Goal: Task Accomplishment & Management: Manage account settings

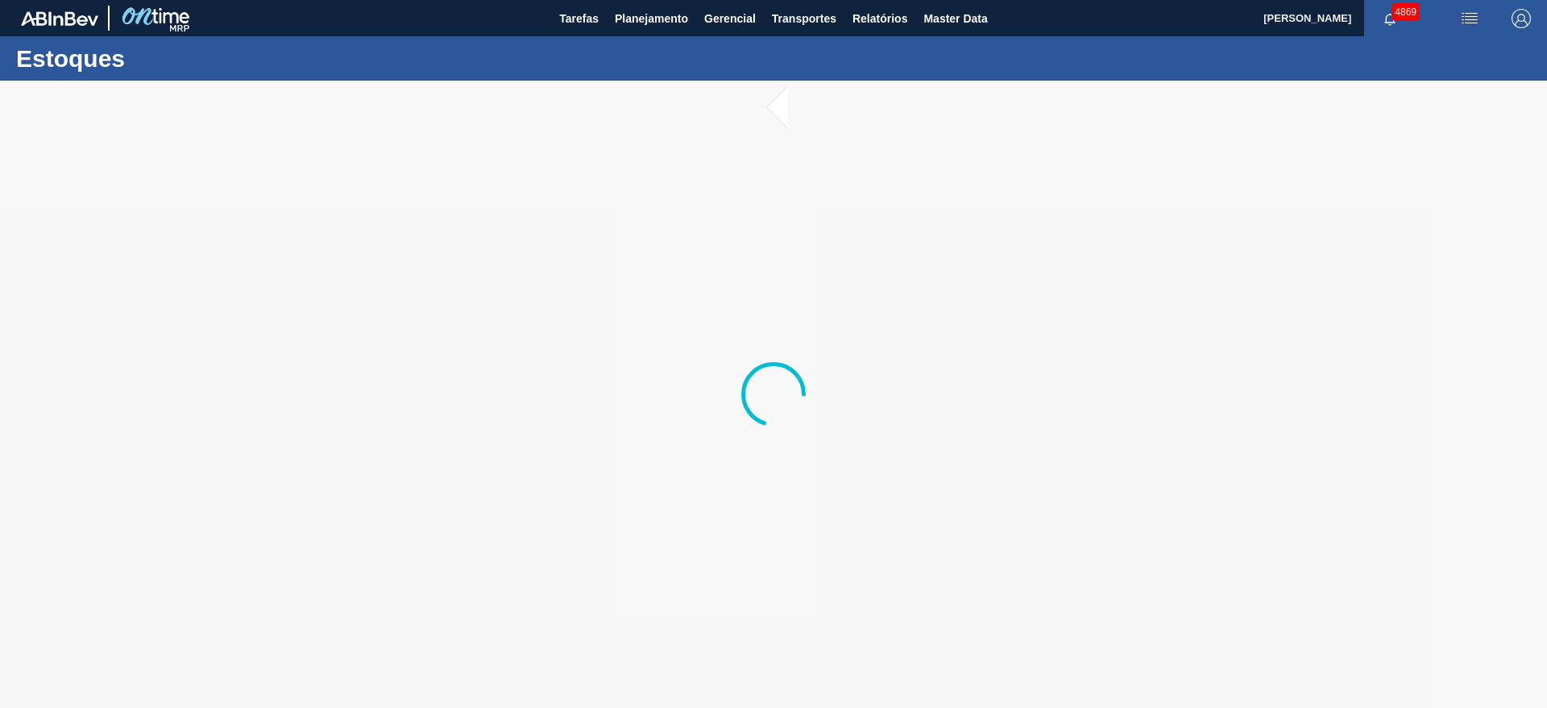
drag, startPoint x: 647, startPoint y: 14, endPoint x: 660, endPoint y: 37, distance: 26.7
click at [648, 14] on span "Planejamento" at bounding box center [651, 18] width 73 height 19
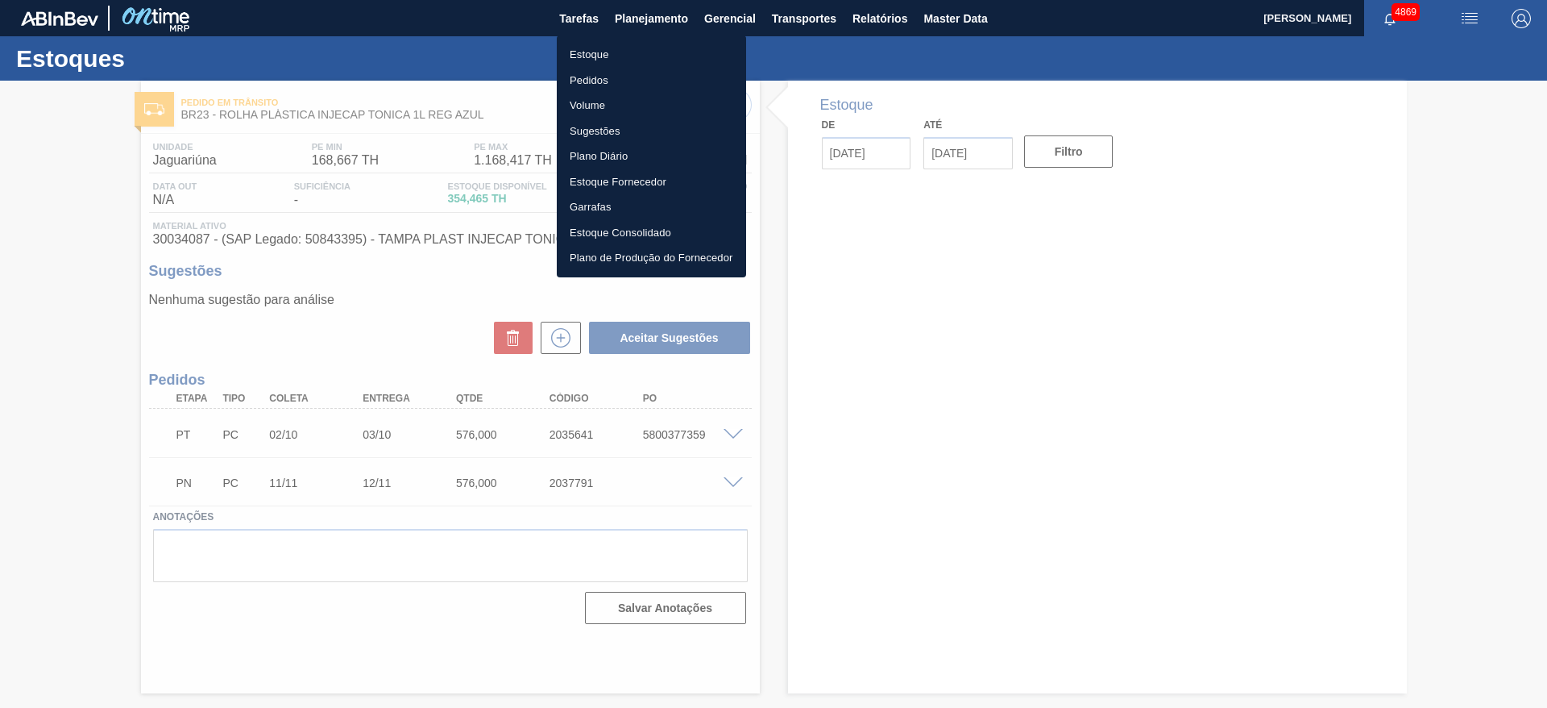
click at [604, 53] on li "Estoque" at bounding box center [651, 55] width 189 height 26
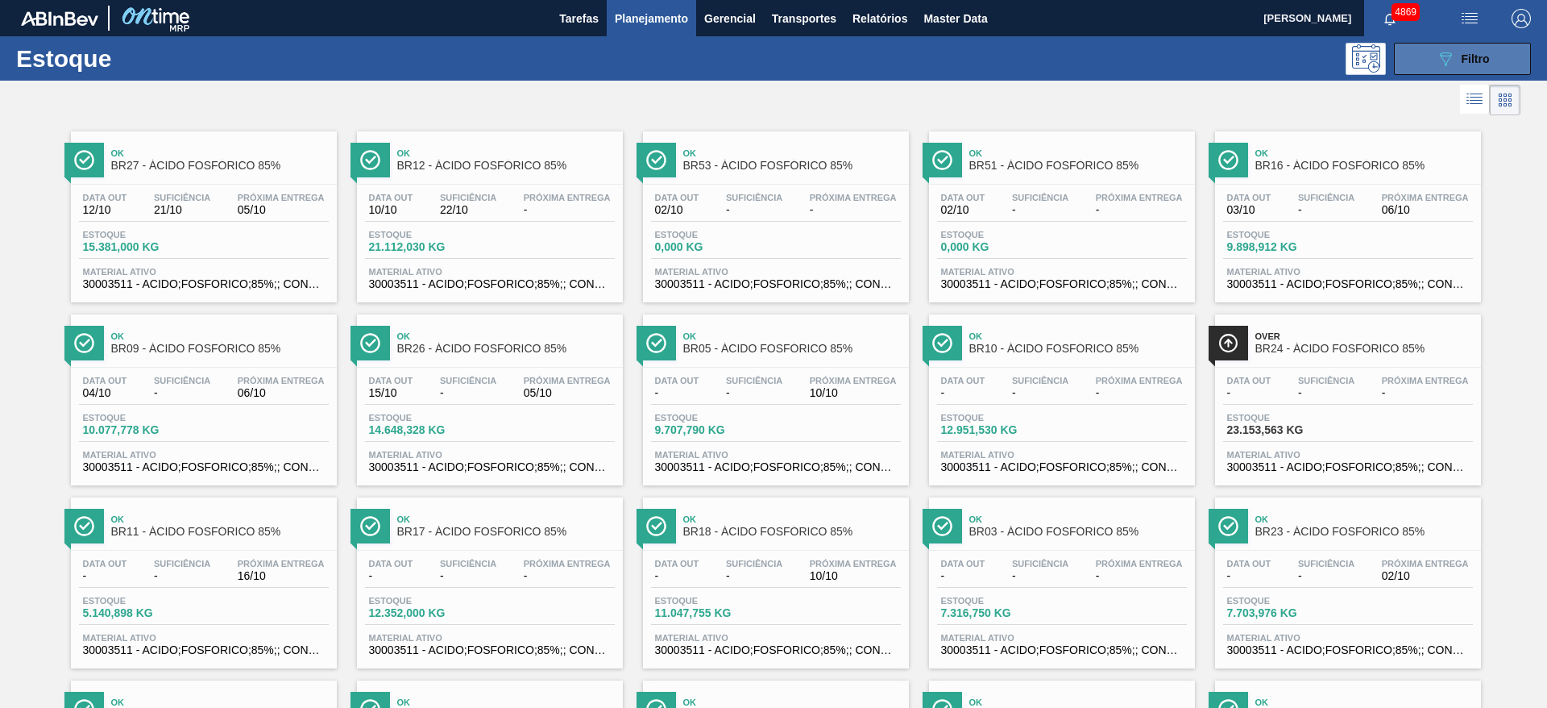
click at [1442, 61] on icon at bounding box center [1446, 59] width 12 height 14
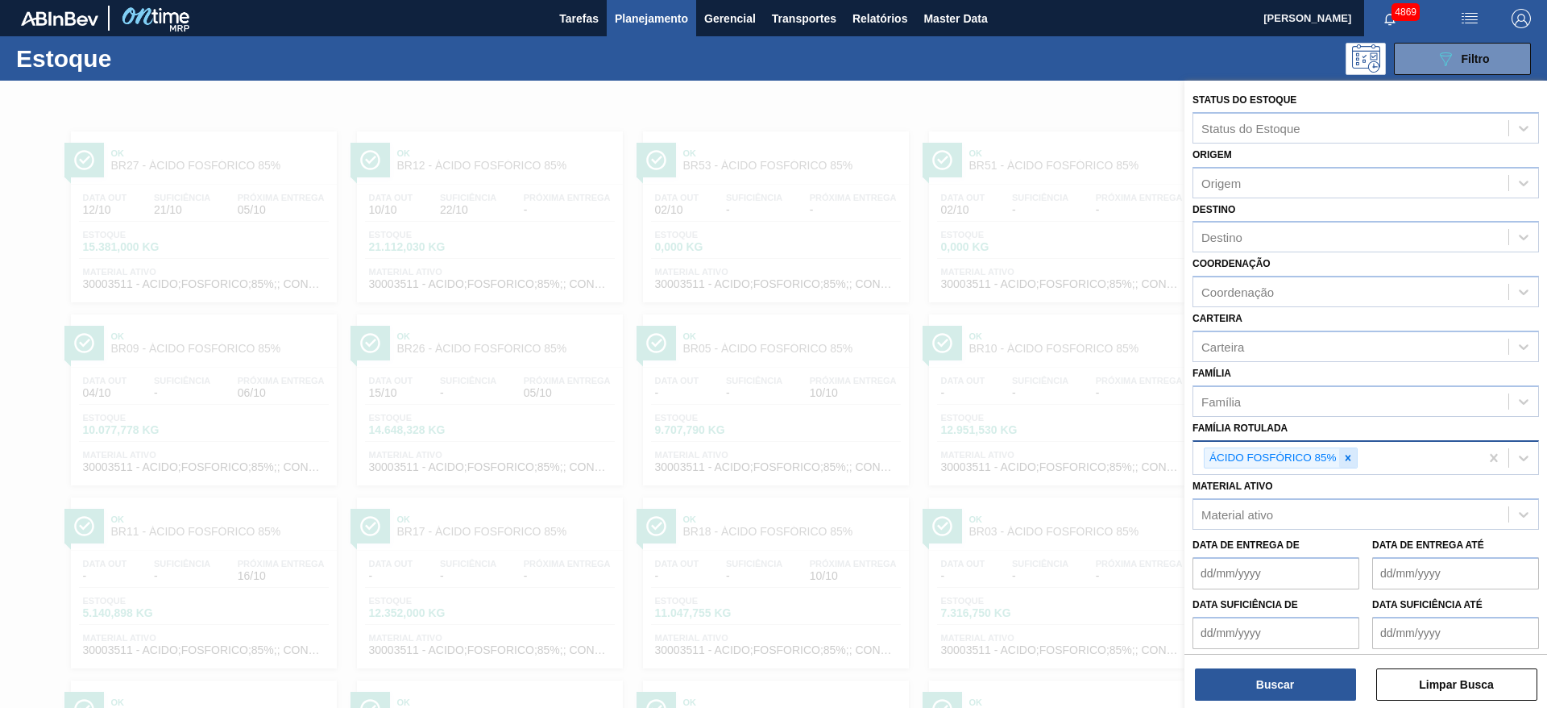
click at [1354, 459] on div at bounding box center [1348, 458] width 18 height 20
click at [1346, 506] on div "Material ativo" at bounding box center [1350, 510] width 315 height 23
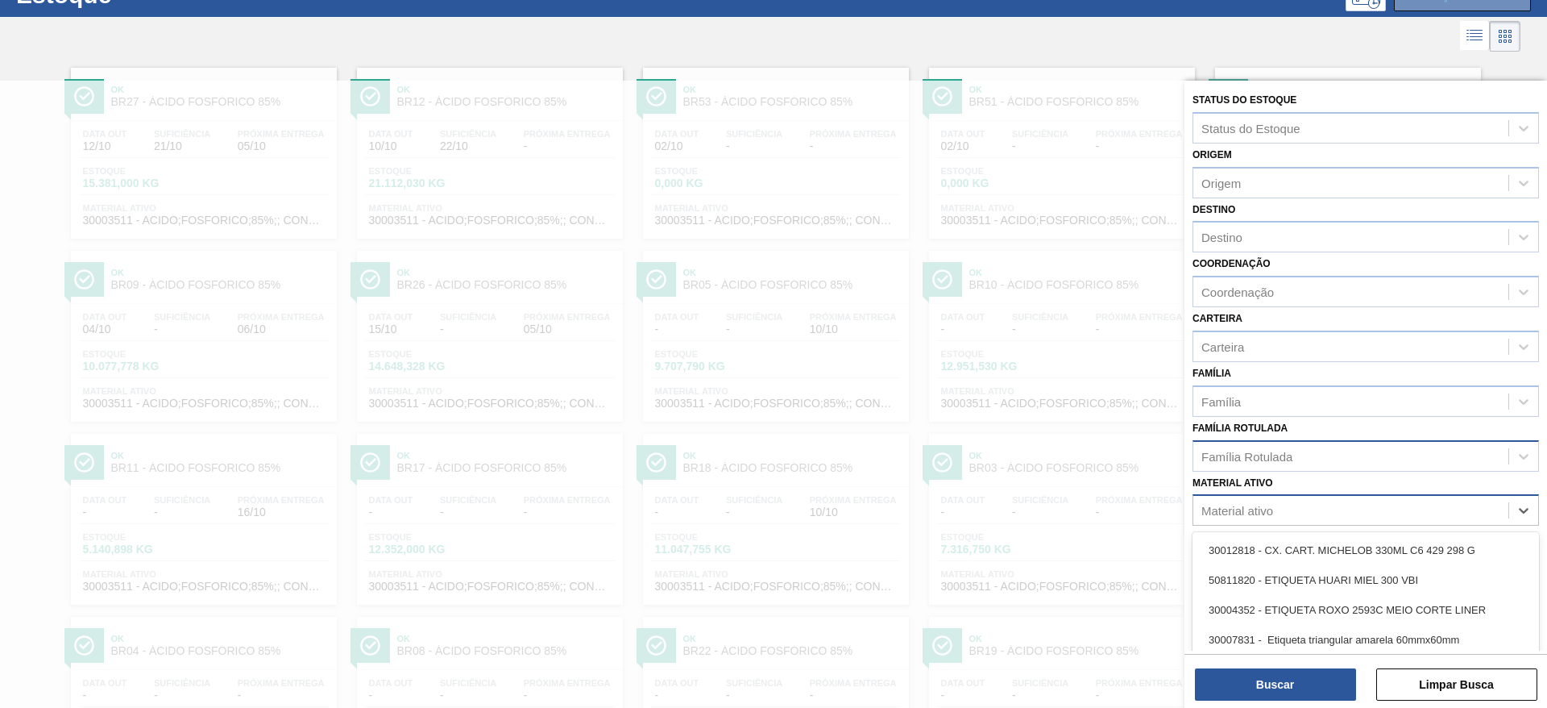
scroll to position [73, 0]
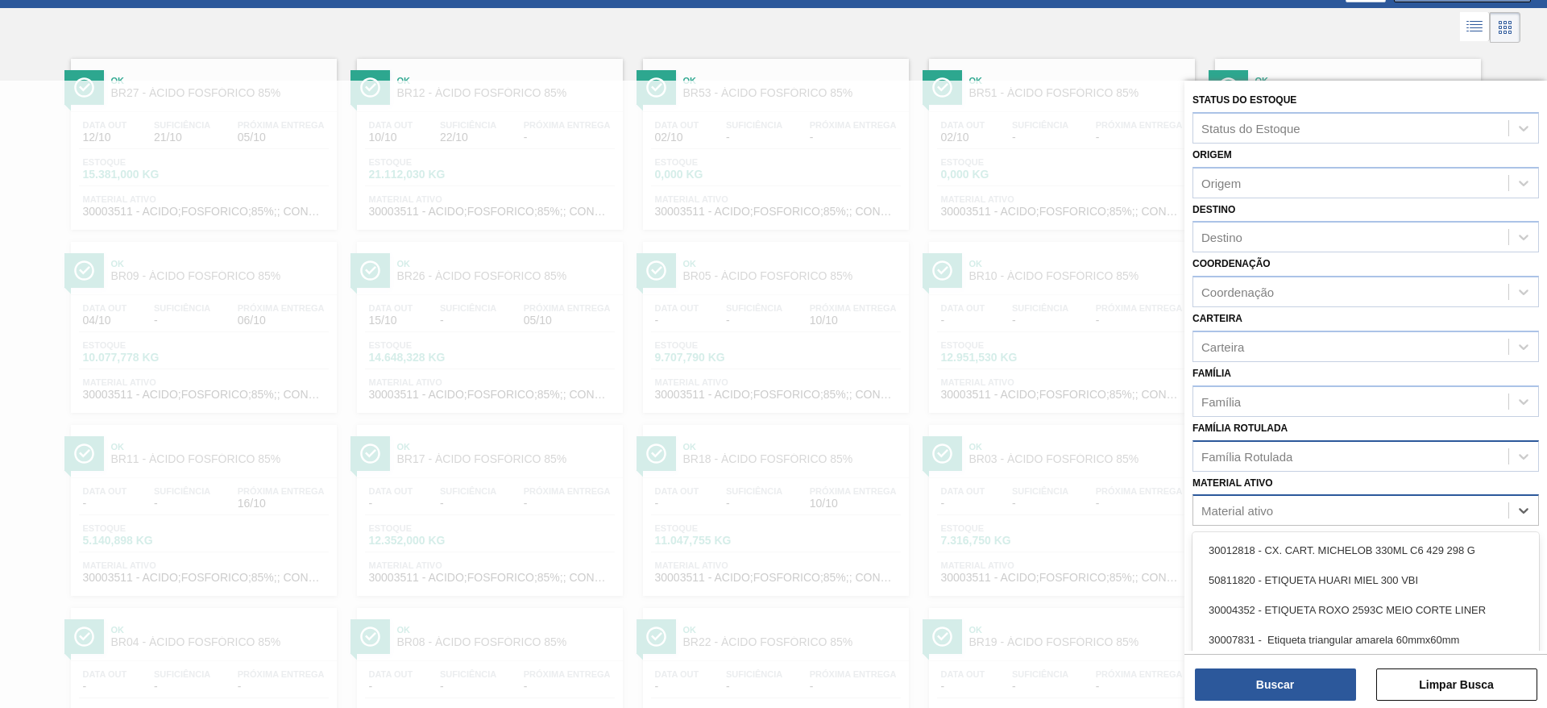
paste ativo "30010210"
type ativo "30010210"
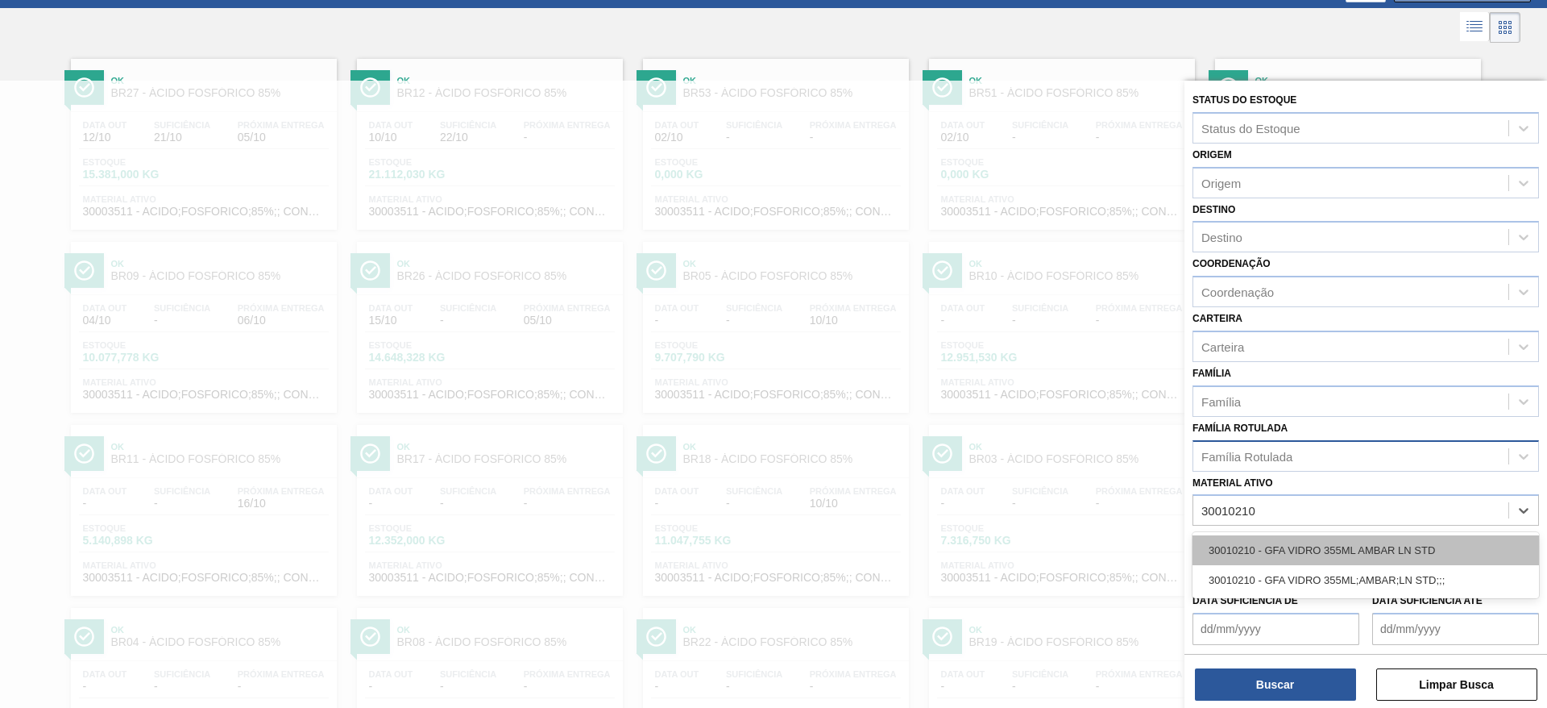
click at [1341, 547] on div "30010210 - GFA VIDRO 355ML AMBAR LN STD" at bounding box center [1366, 550] width 347 height 30
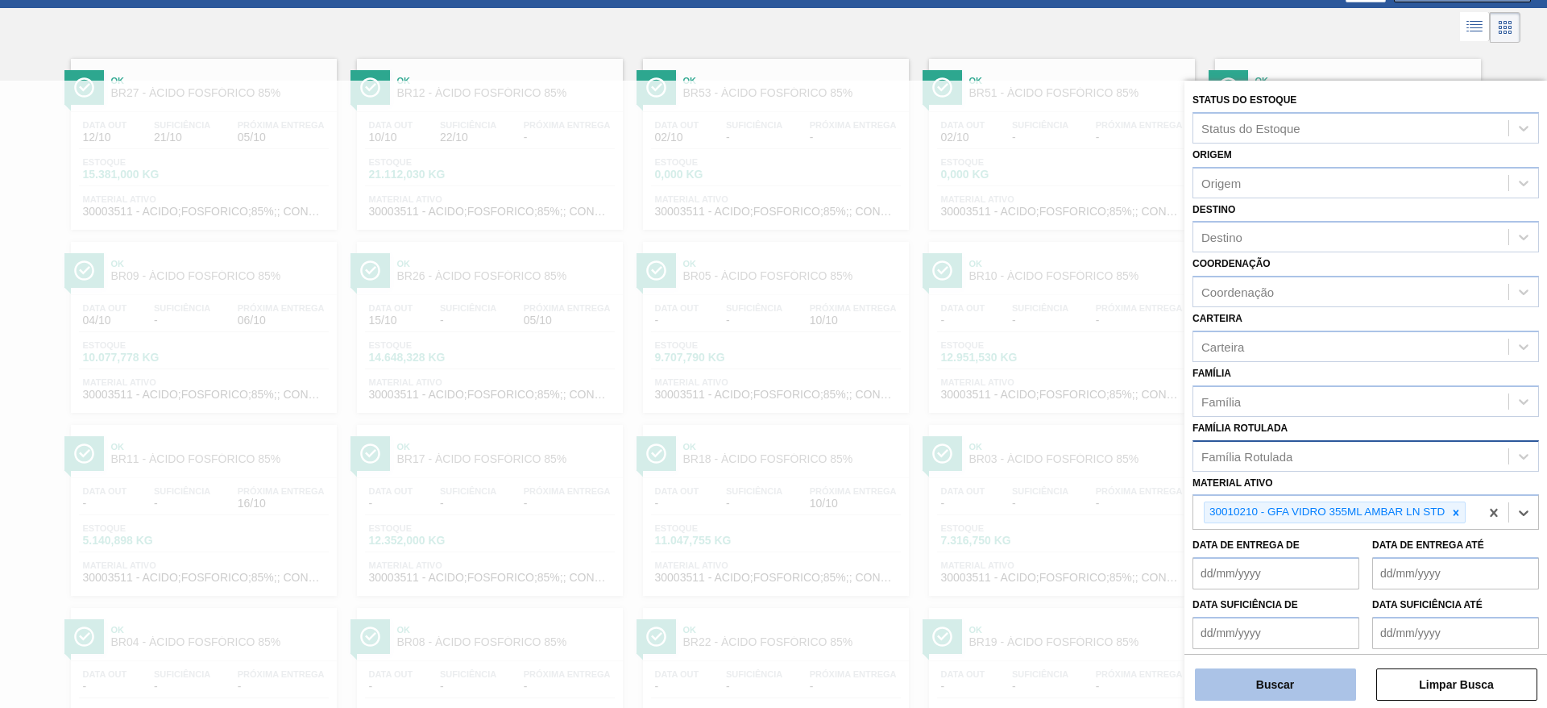
click at [1317, 676] on button "Buscar" at bounding box center [1275, 684] width 161 height 32
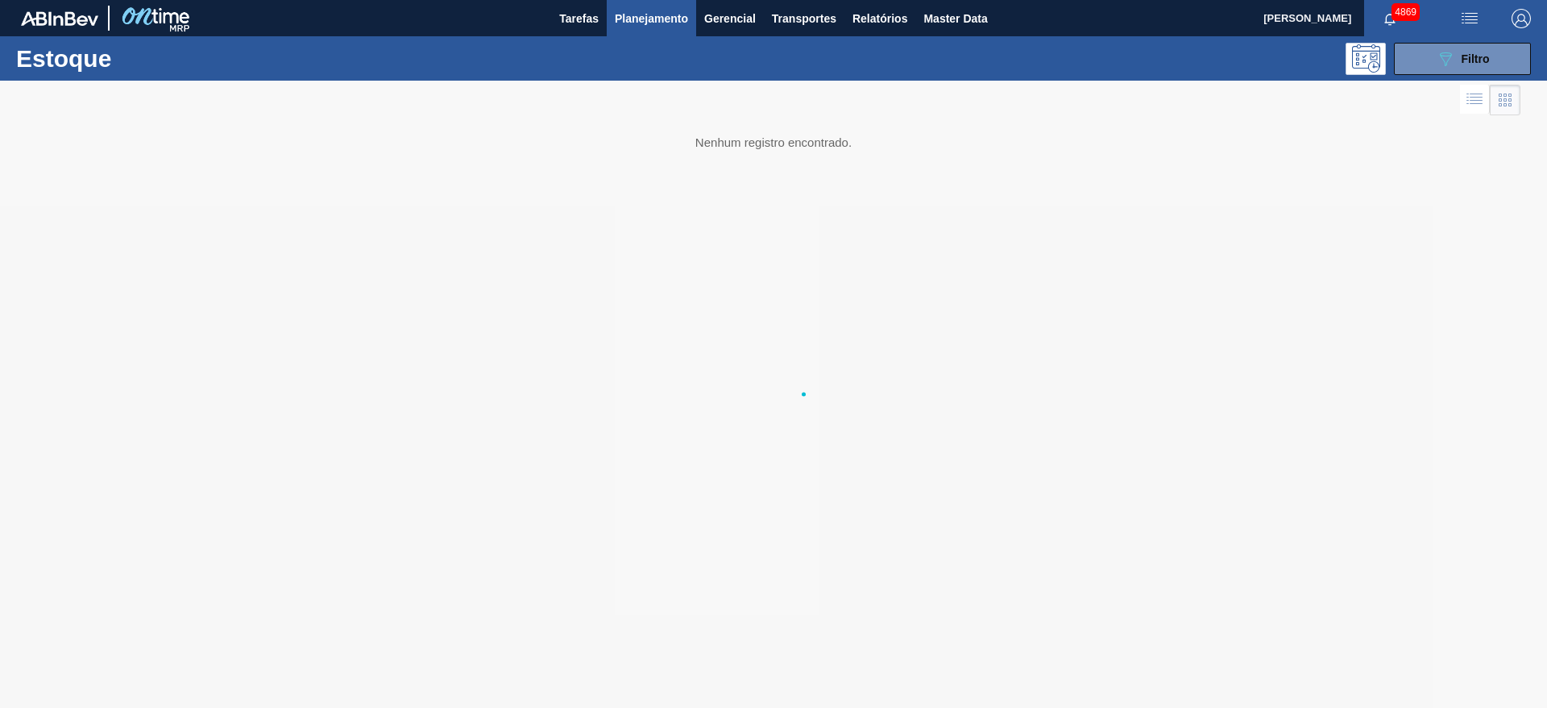
scroll to position [0, 0]
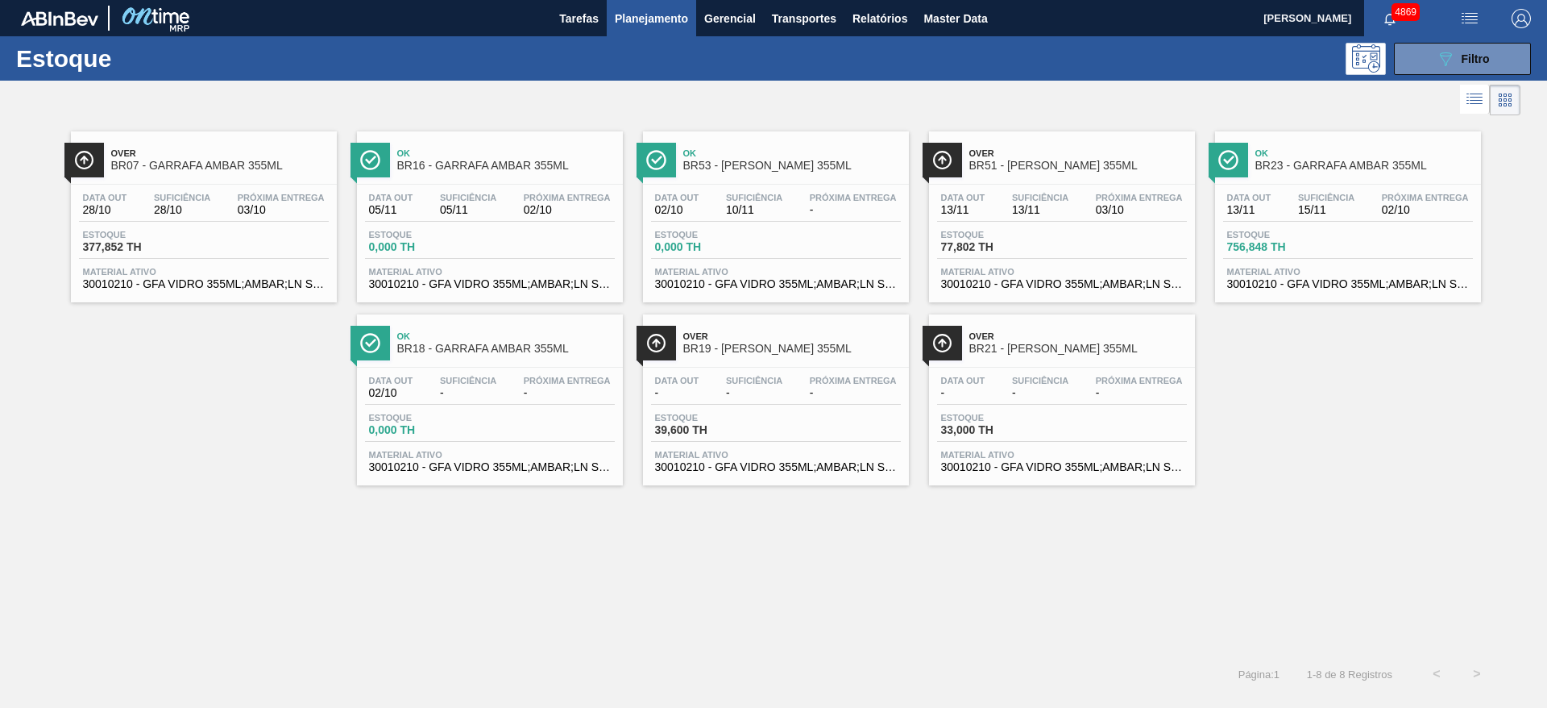
click at [978, 211] on span "13/11" at bounding box center [963, 210] width 44 height 12
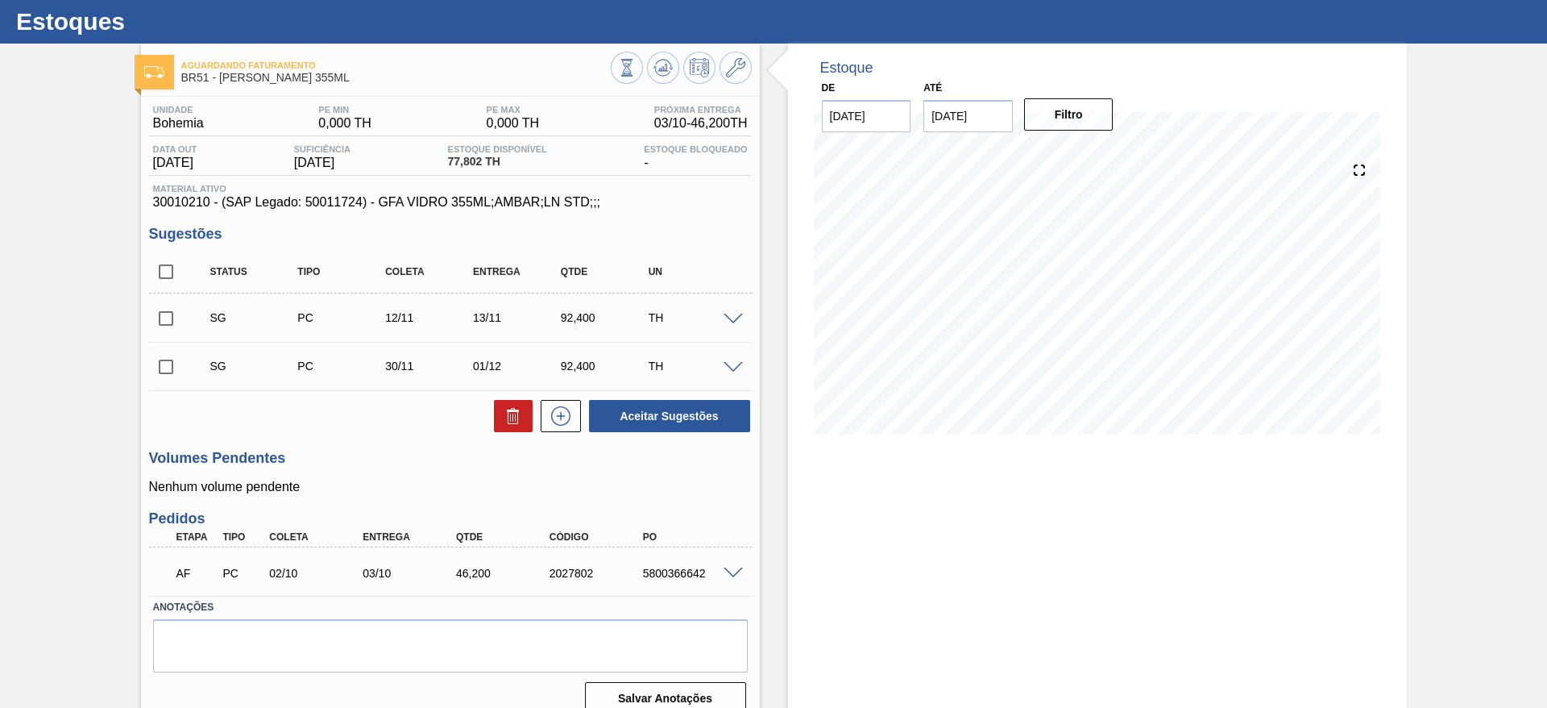
scroll to position [57, 0]
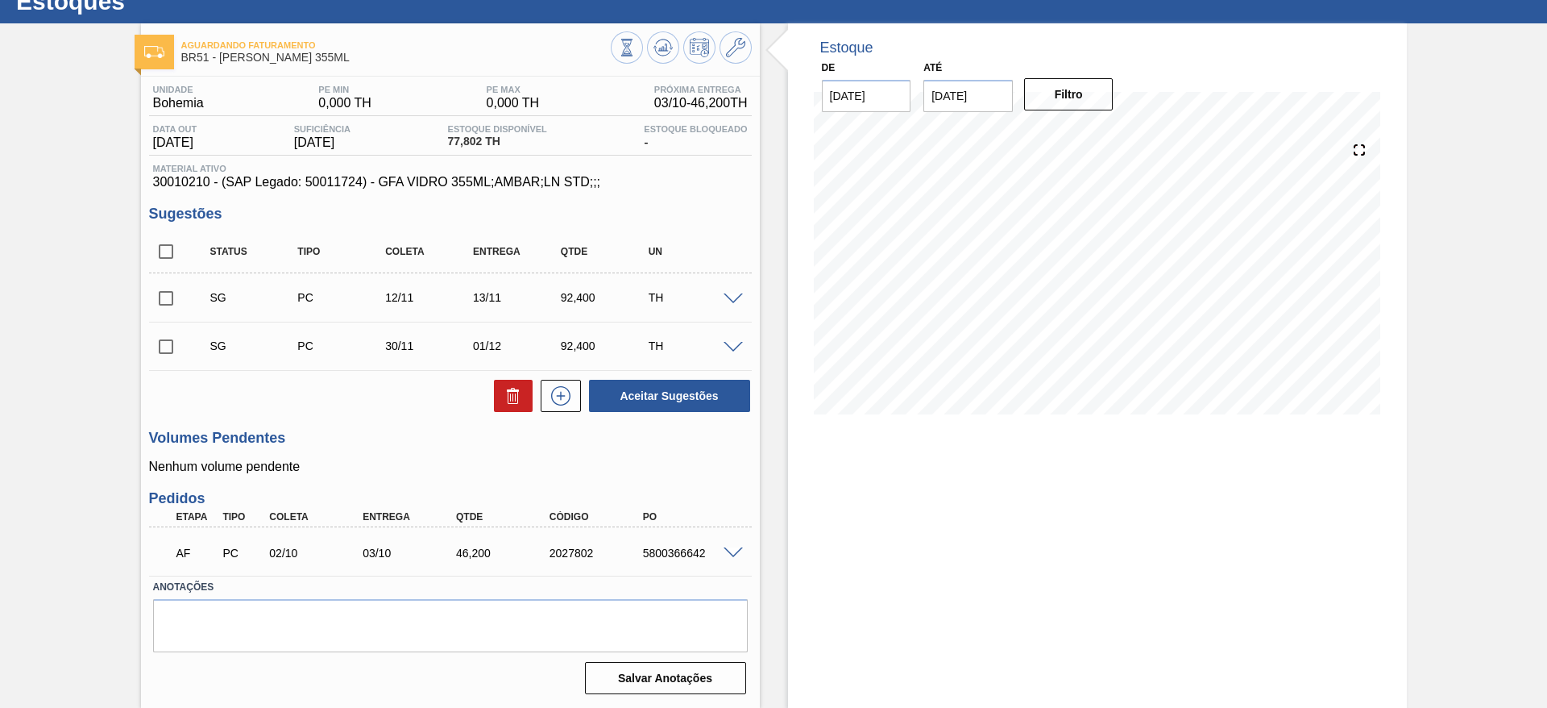
click at [732, 554] on span at bounding box center [733, 553] width 19 height 12
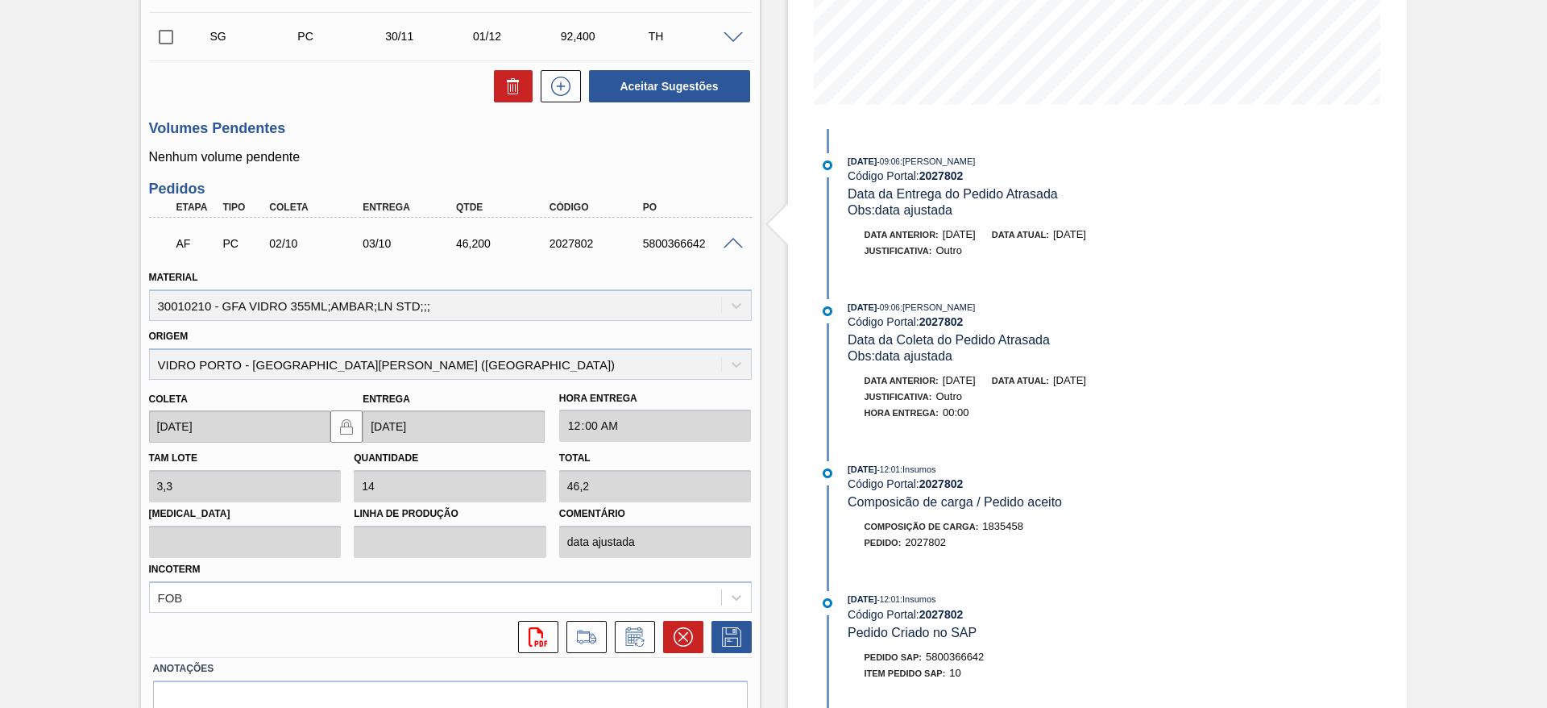
scroll to position [420, 0]
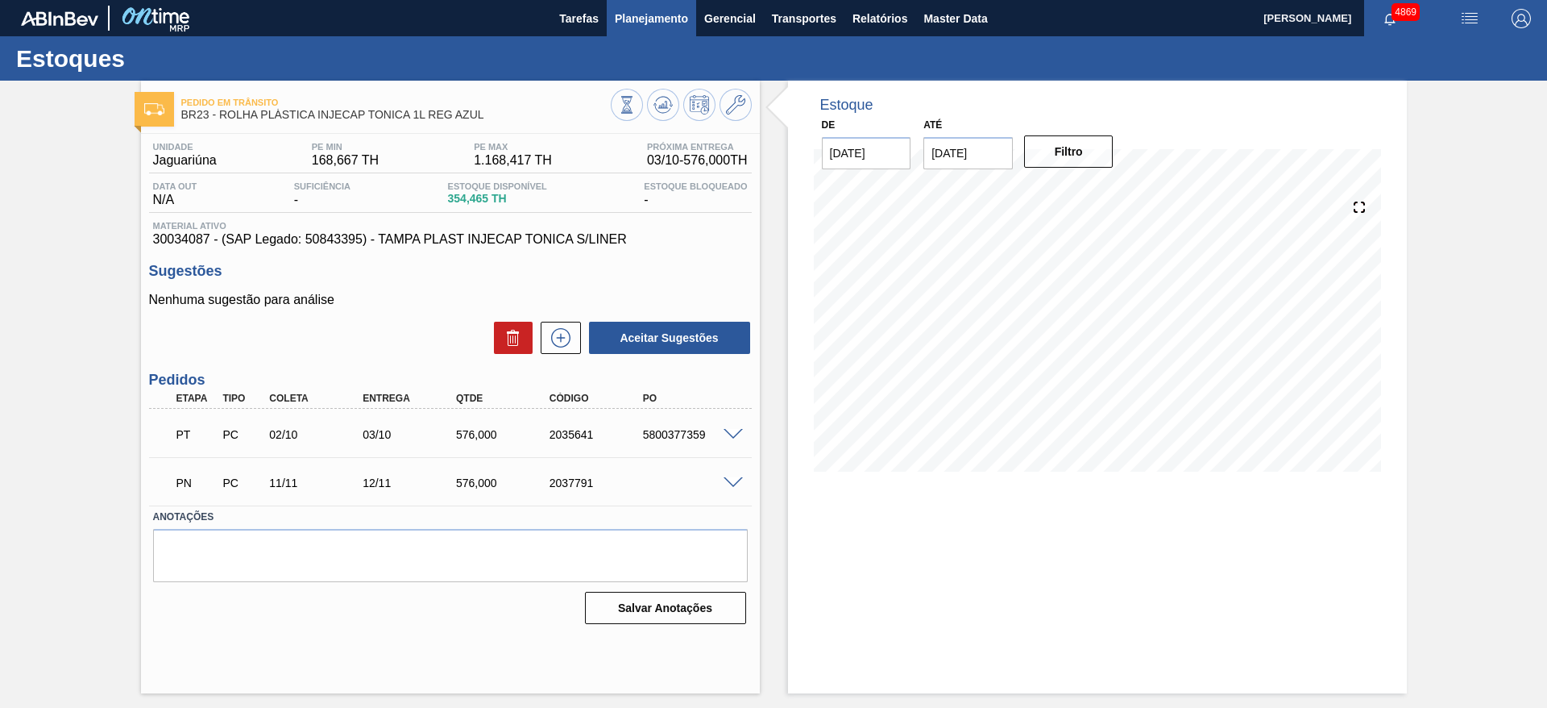
click at [666, 11] on span "Planejamento" at bounding box center [651, 18] width 73 height 19
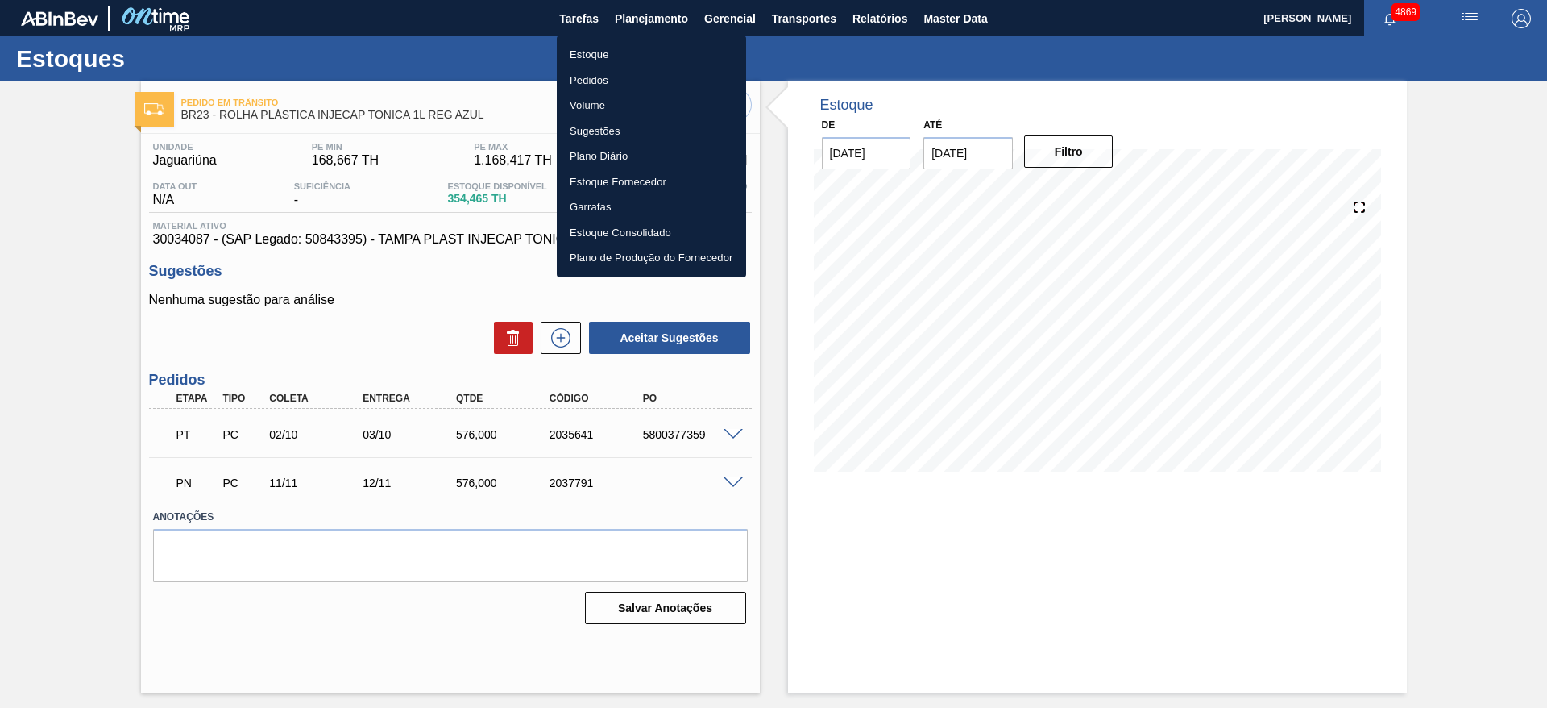
click at [626, 56] on li "Estoque" at bounding box center [651, 55] width 189 height 26
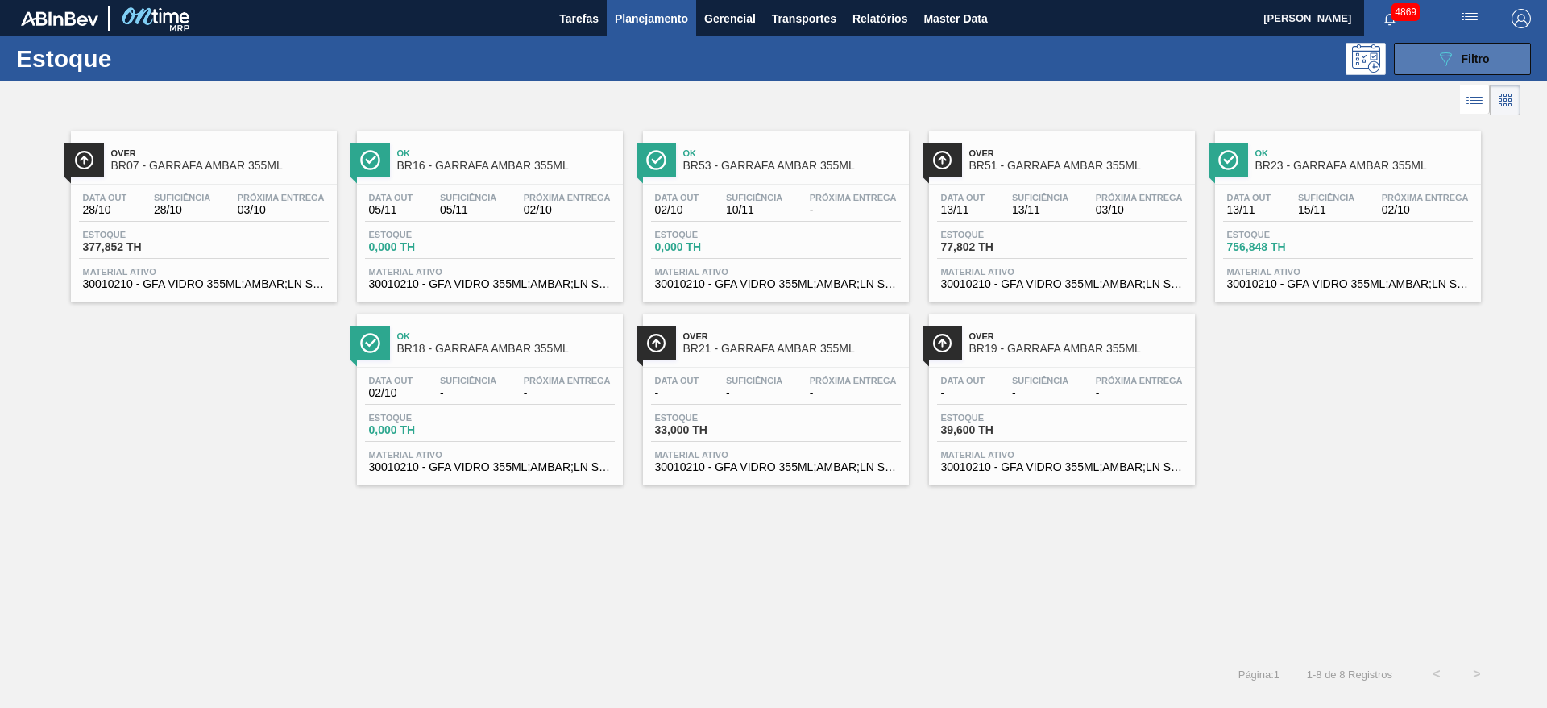
click at [1422, 44] on button "089F7B8B-B2A5-4AFE-B5C0-19BA573D28AC Filtro" at bounding box center [1462, 59] width 137 height 32
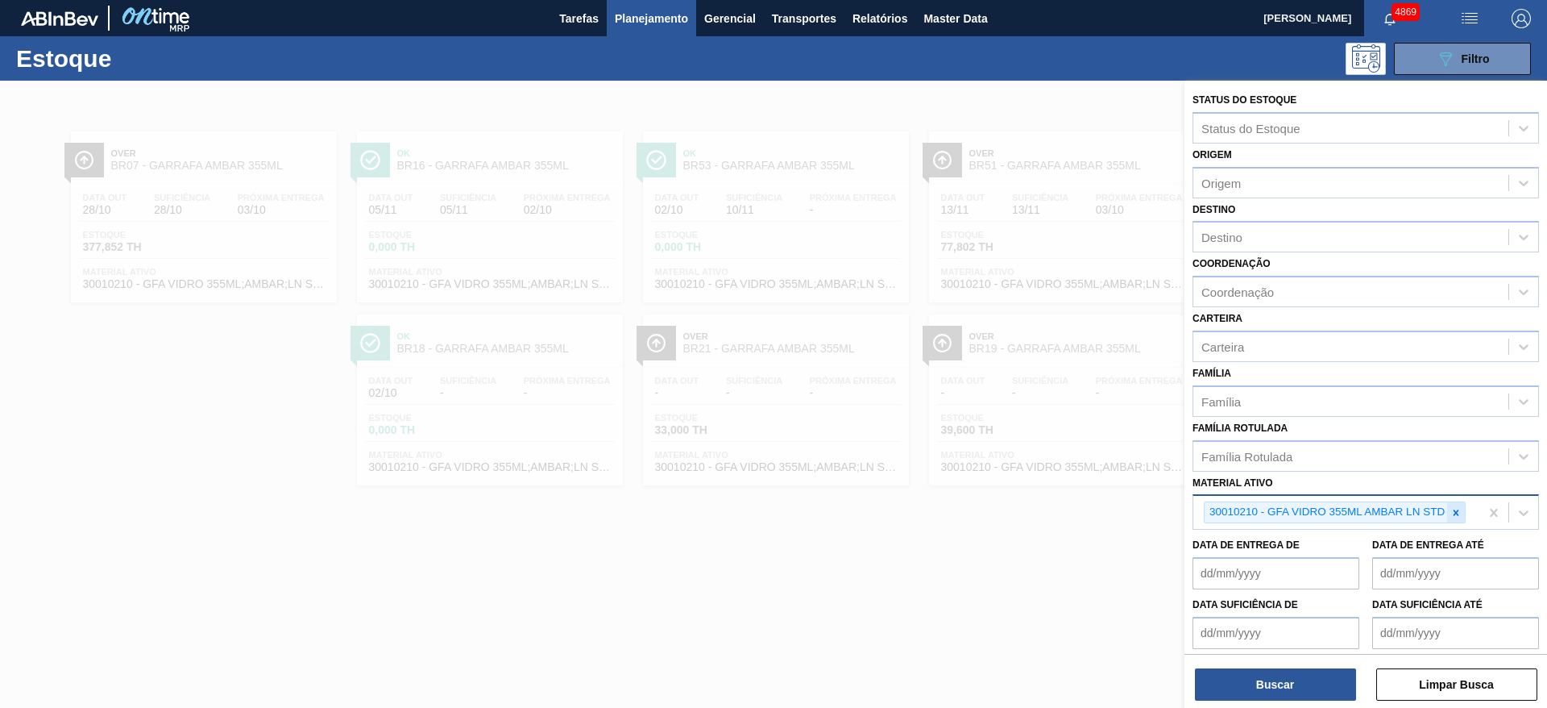
click at [1461, 513] on icon at bounding box center [1455, 512] width 11 height 11
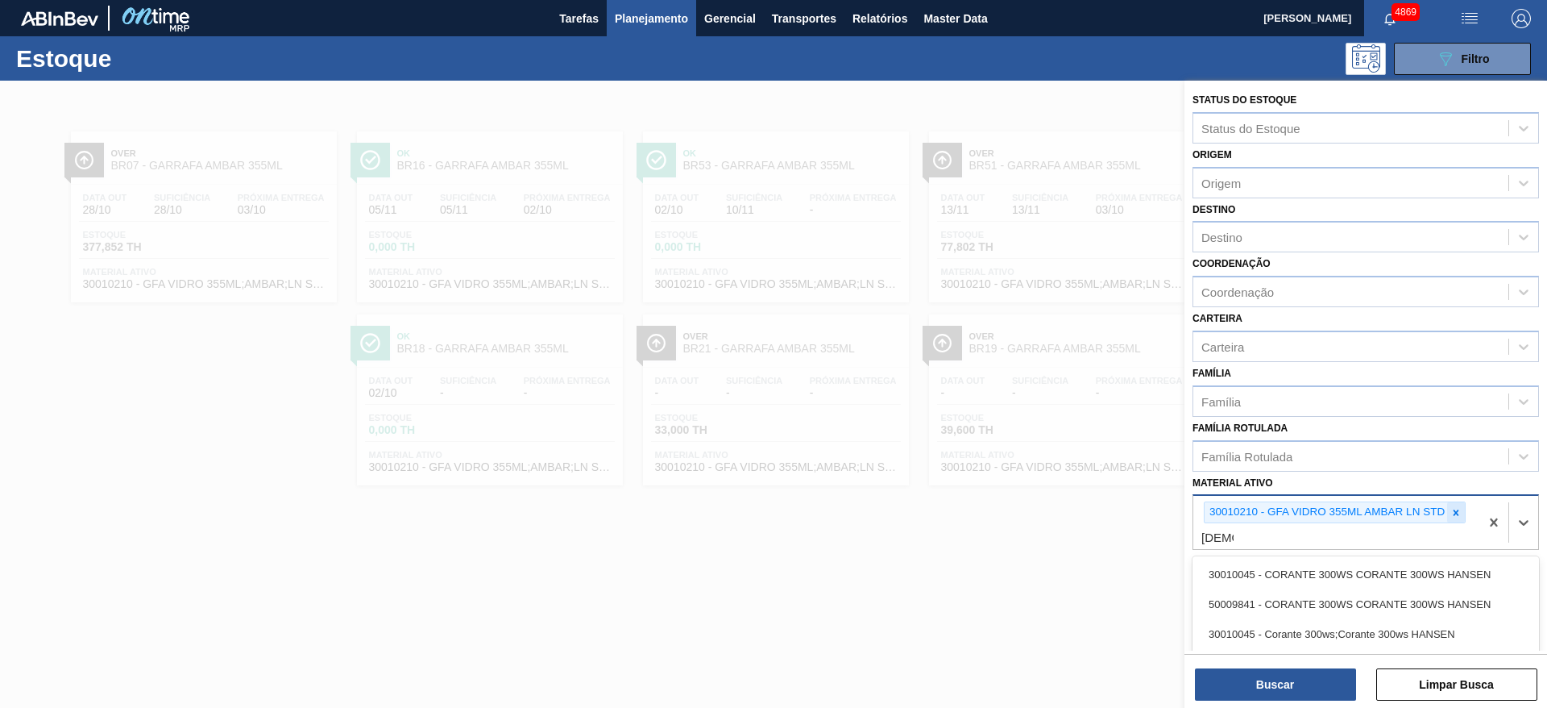
click at [1452, 511] on icon at bounding box center [1455, 512] width 11 height 11
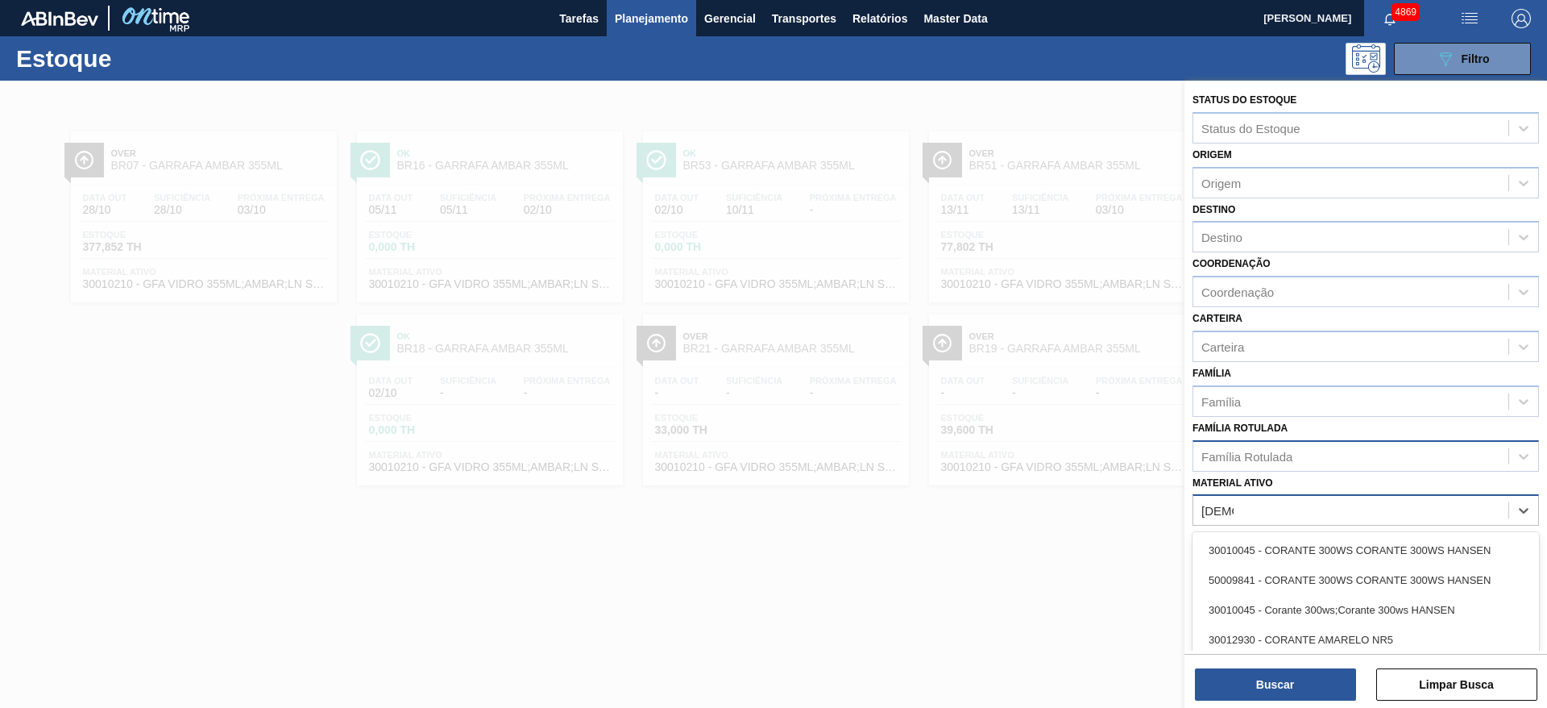
type ativo "coran"
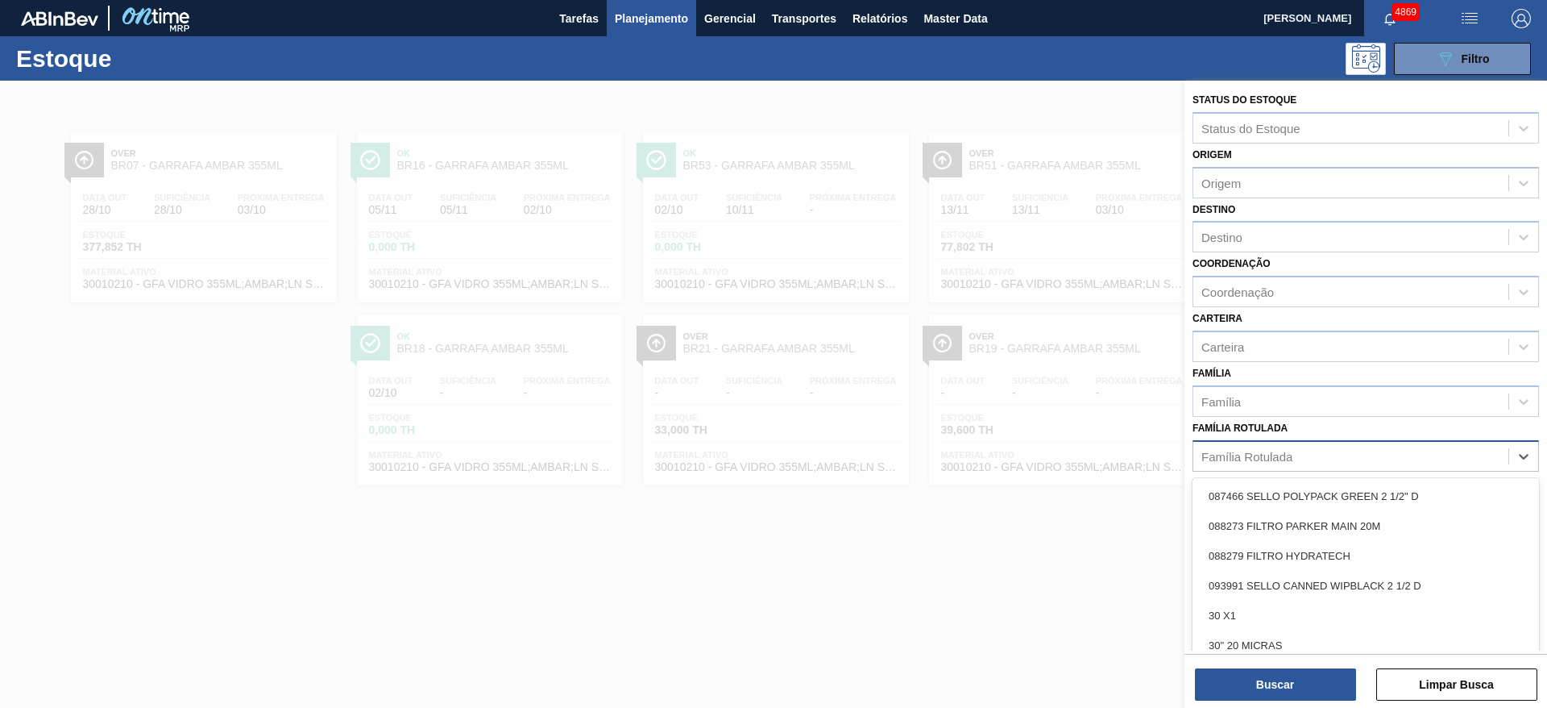
click at [1423, 454] on div "Família Rotulada" at bounding box center [1350, 455] width 315 height 23
type Rotulada "cara"
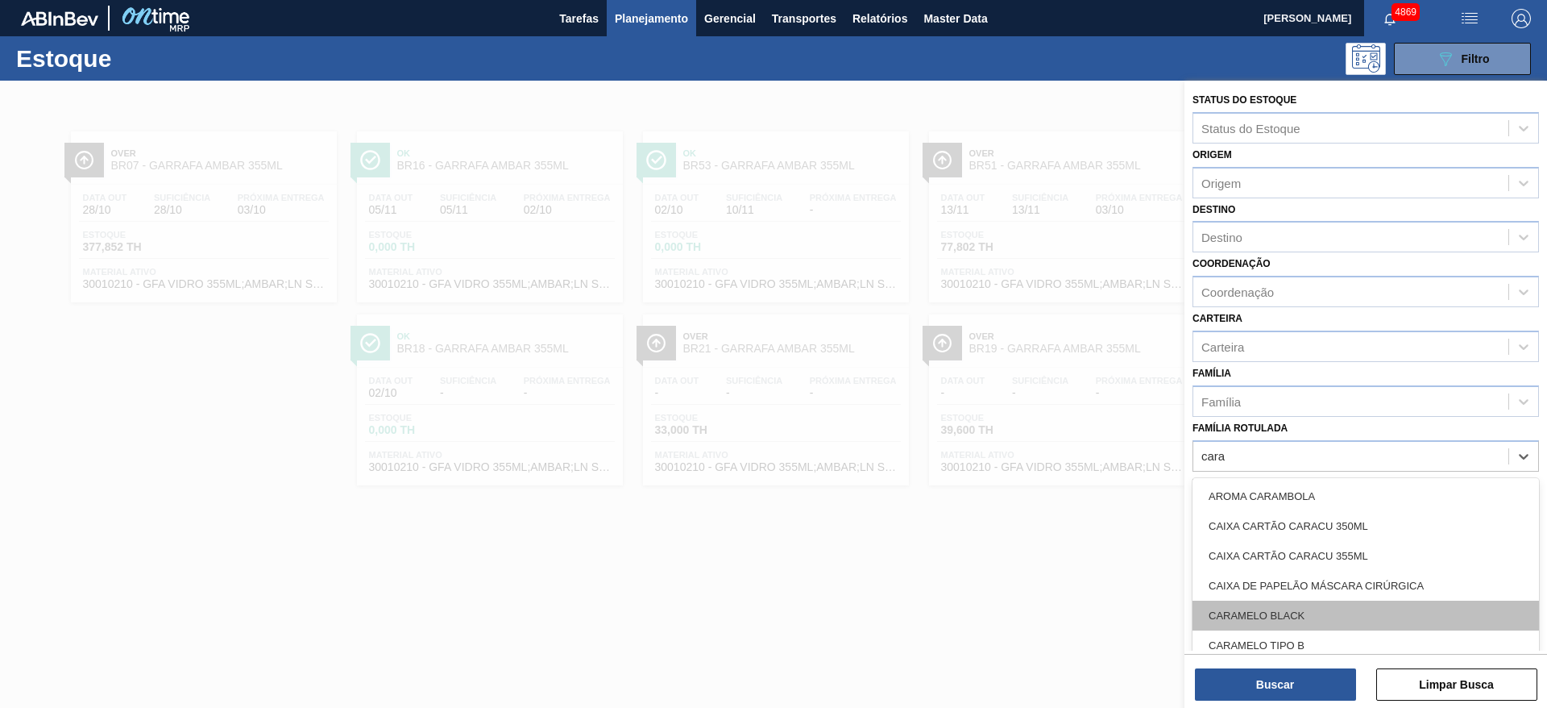
click at [1347, 610] on div "CARAMELO BLACK" at bounding box center [1366, 615] width 347 height 30
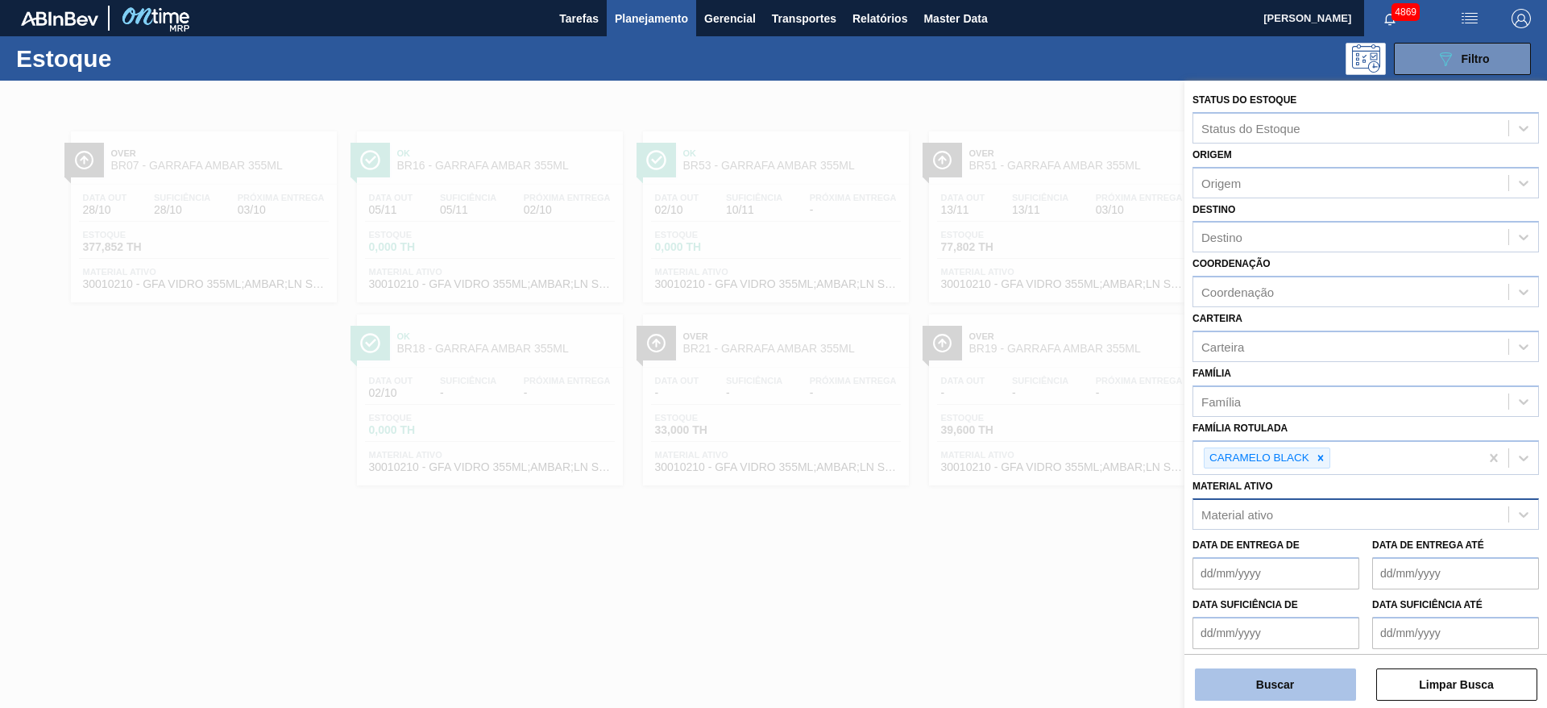
click at [1319, 674] on button "Buscar" at bounding box center [1275, 684] width 161 height 32
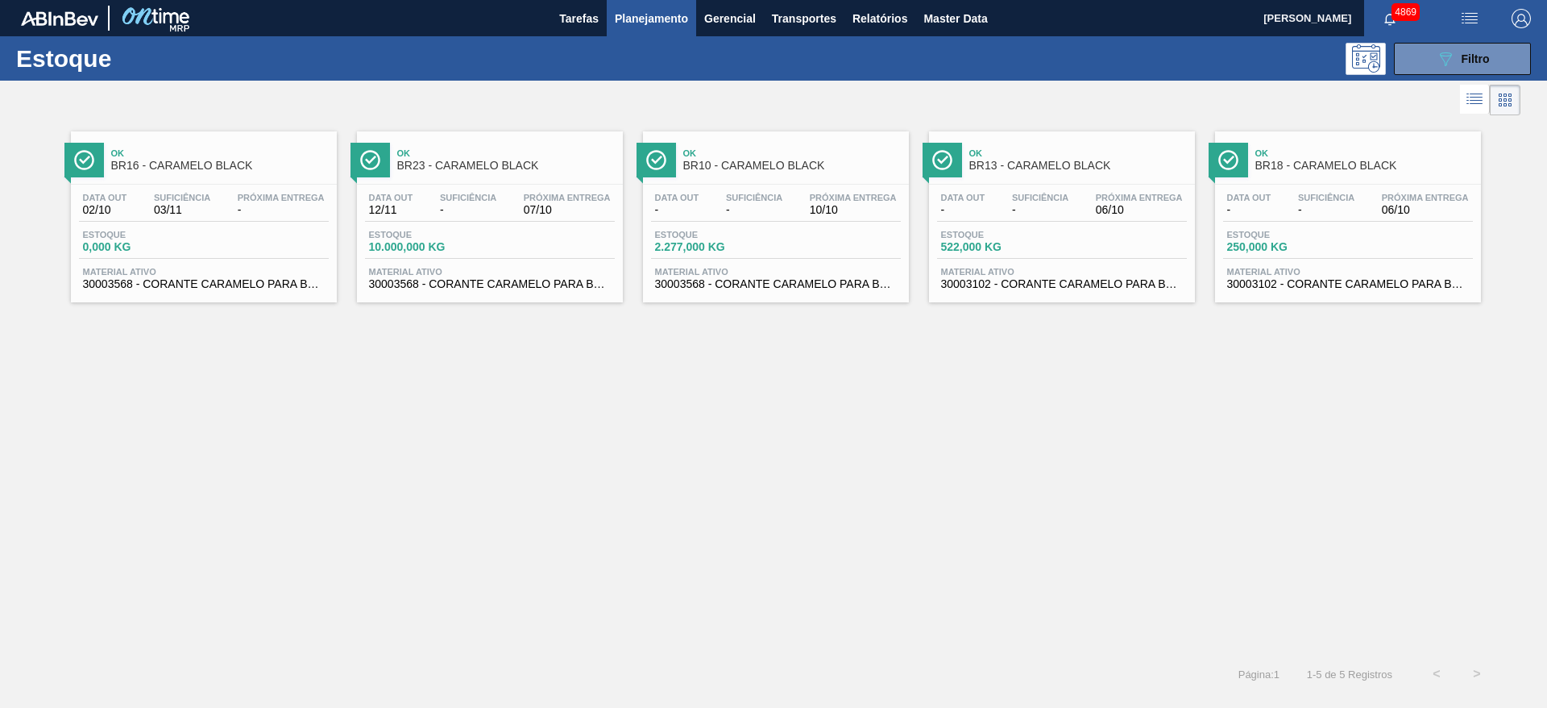
drag, startPoint x: 269, startPoint y: 230, endPoint x: 1048, endPoint y: 220, distance: 778.5
click at [1417, 56] on button "089F7B8B-B2A5-4AFE-B5C0-19BA573D28AC Filtro" at bounding box center [1462, 59] width 137 height 32
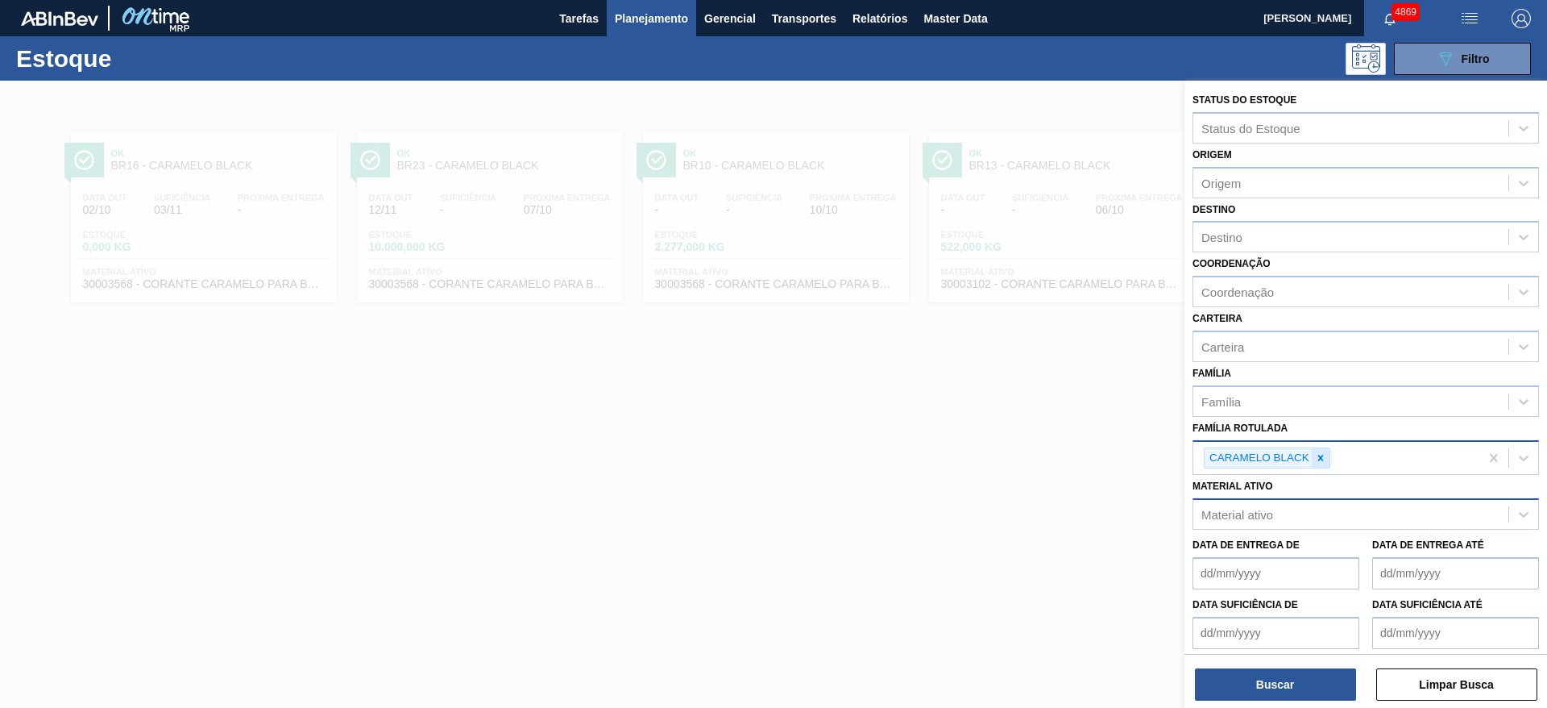
click at [1318, 460] on icon at bounding box center [1321, 457] width 6 height 6
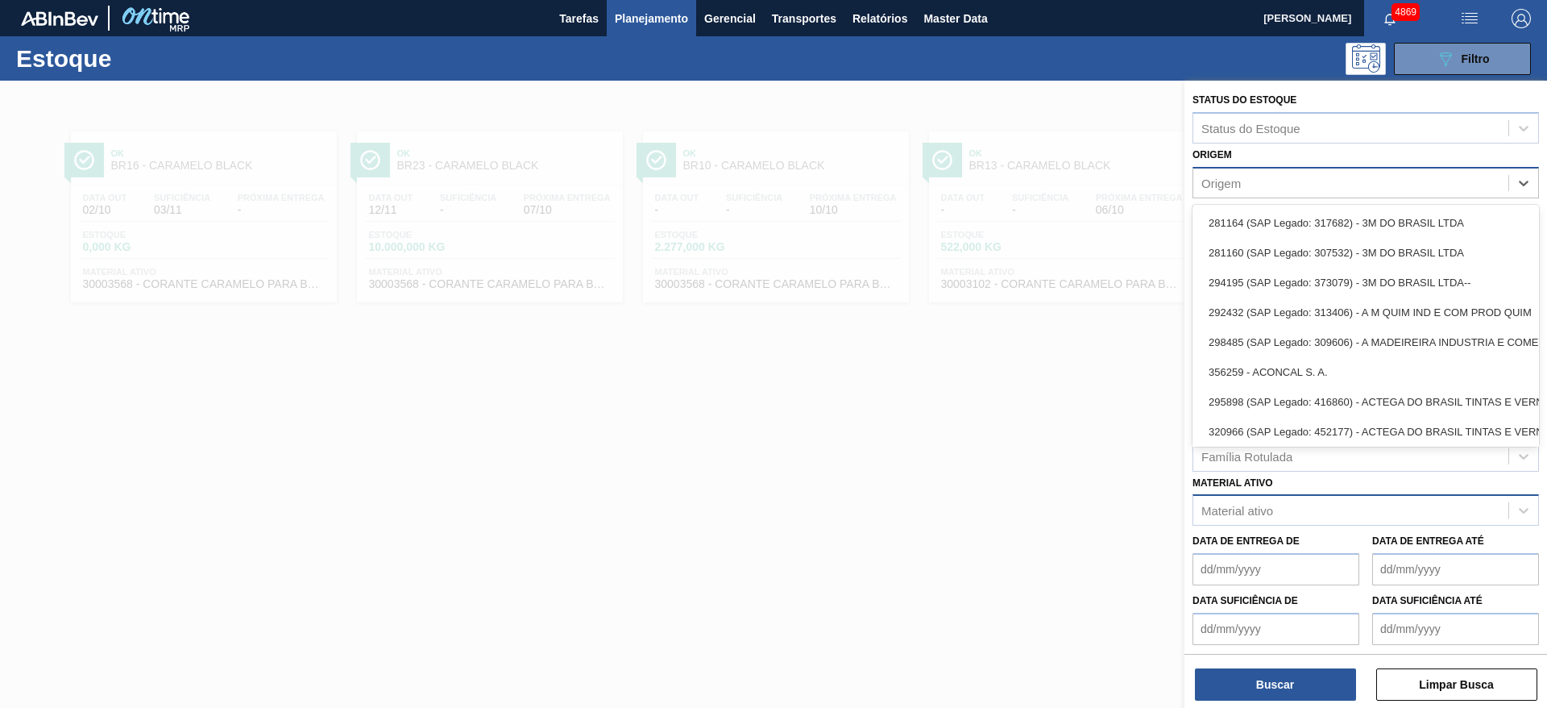
click at [1233, 185] on div "Origem" at bounding box center [1220, 183] width 39 height 14
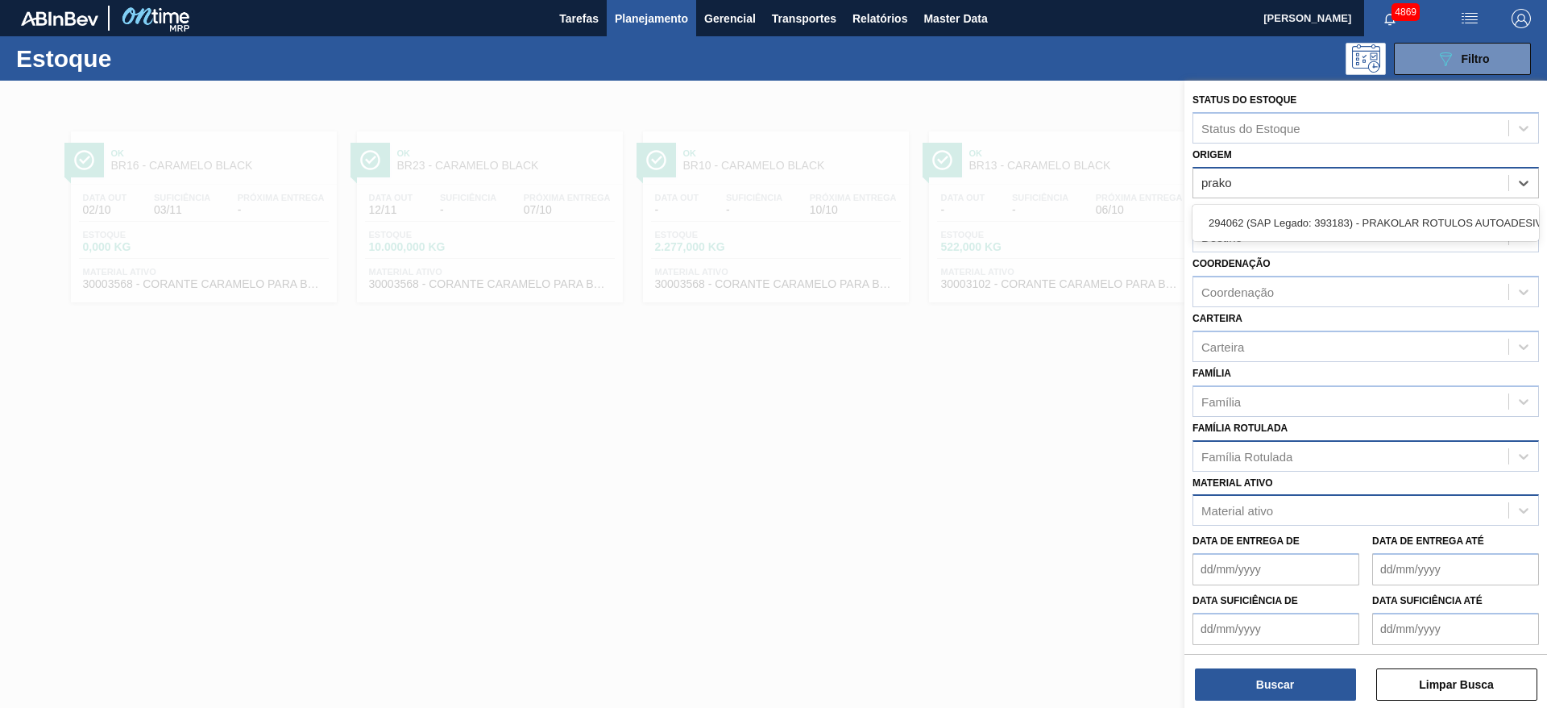
type input "prakol"
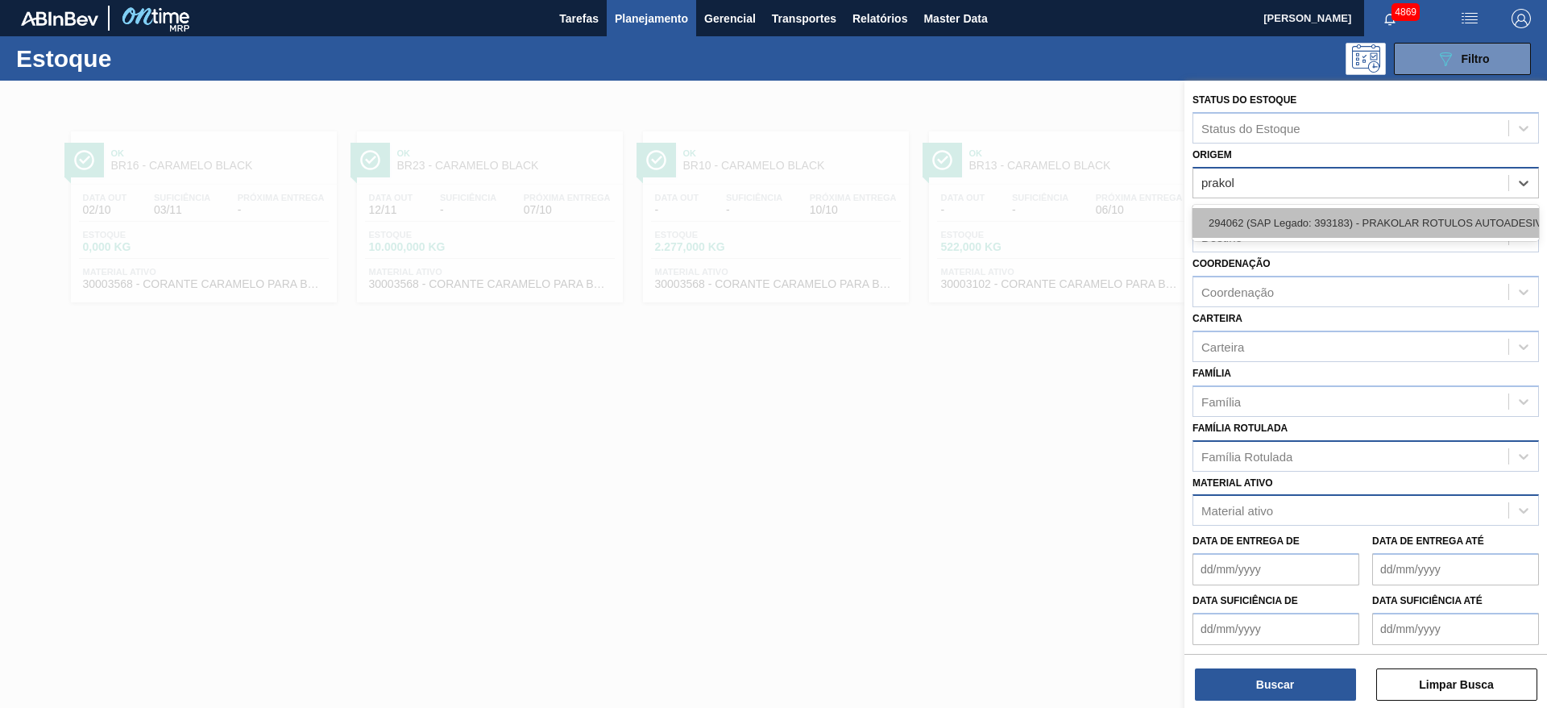
click at [1214, 215] on div "294062 (SAP Legado: 393183) - PRAKOLAR ROTULOS AUTOADESIVOS LTDA" at bounding box center [1366, 223] width 347 height 30
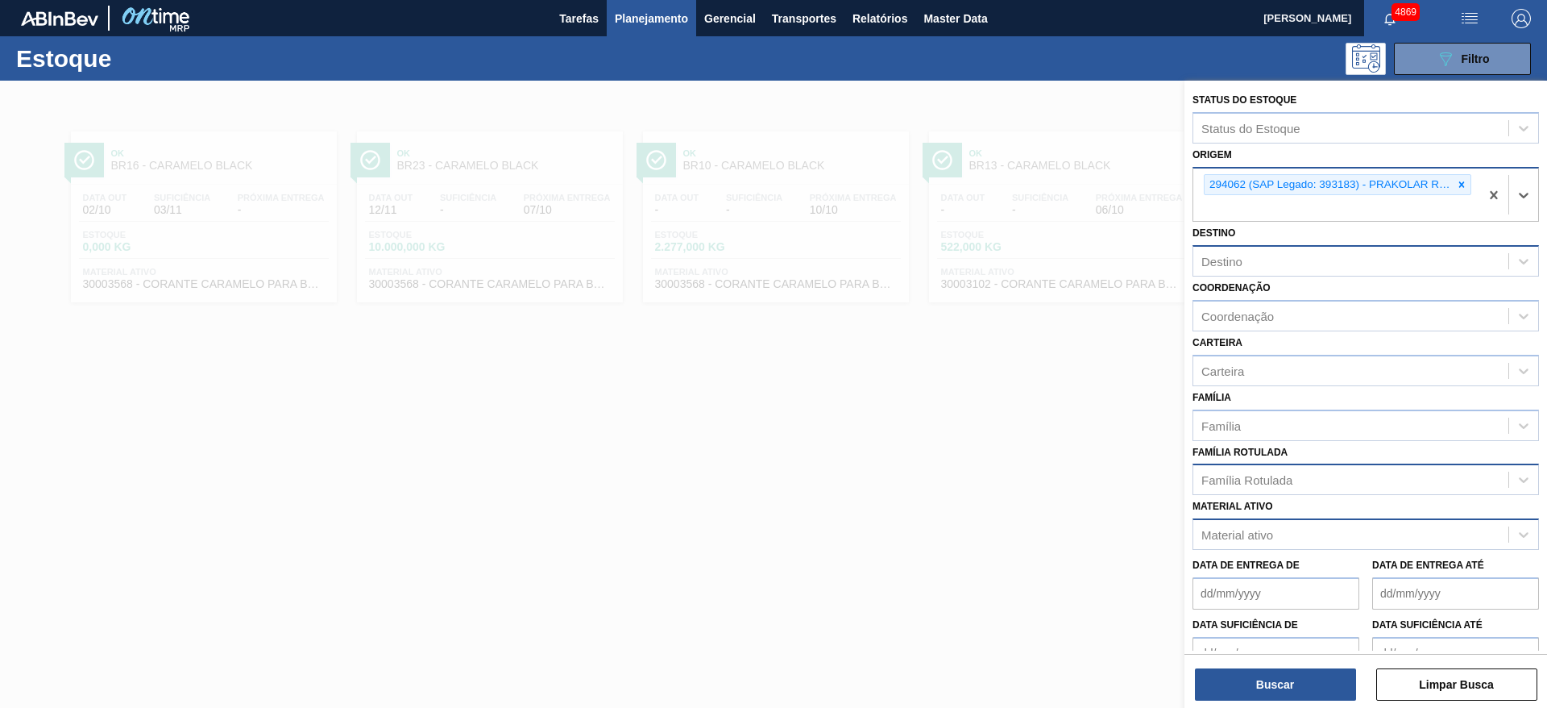
click at [1277, 259] on div "Destino" at bounding box center [1350, 261] width 315 height 23
type input "maca"
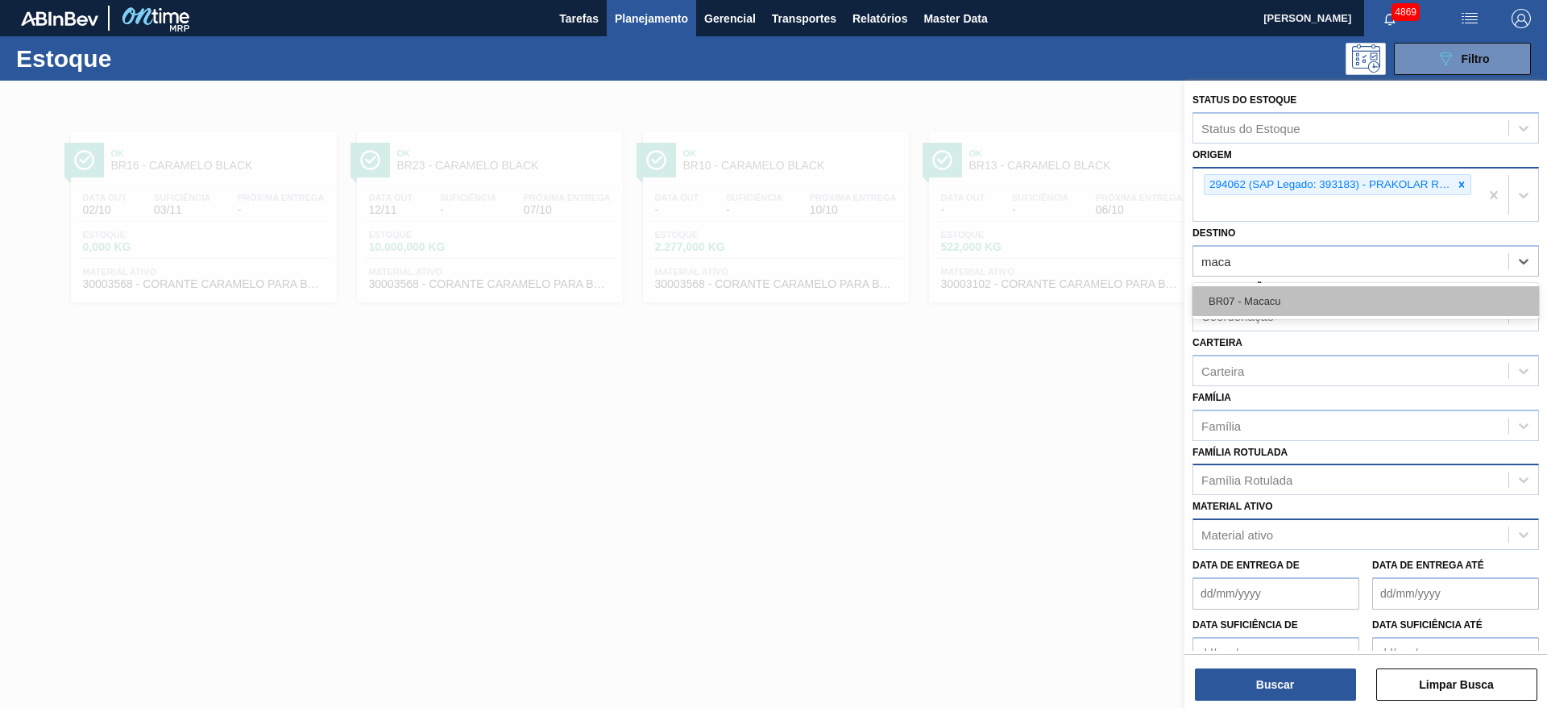
click at [1297, 301] on div "BR07 - Macacu" at bounding box center [1366, 301] width 347 height 30
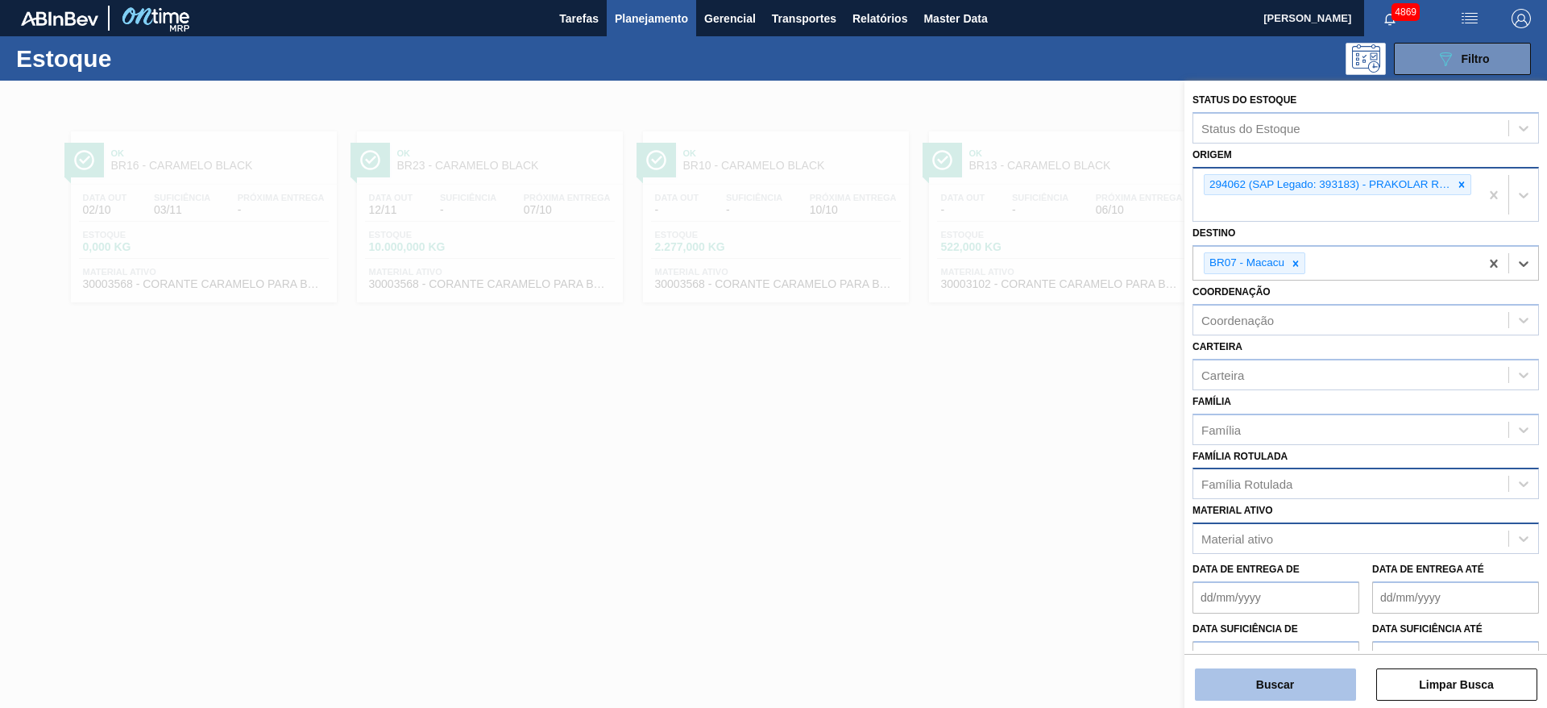
click at [1339, 676] on button "Buscar" at bounding box center [1275, 684] width 161 height 32
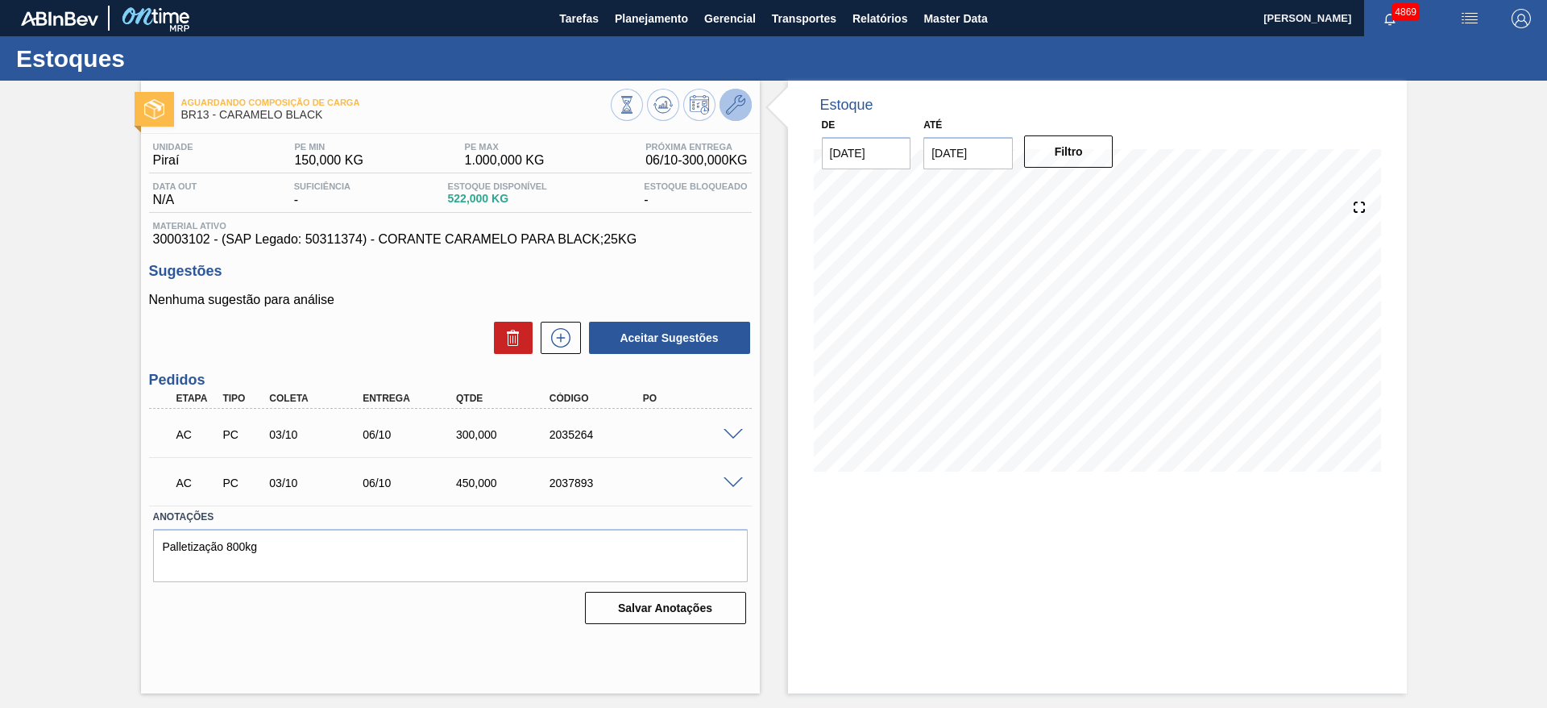
click at [745, 100] on icon at bounding box center [735, 104] width 19 height 19
click at [662, 16] on span "Planejamento" at bounding box center [651, 18] width 73 height 19
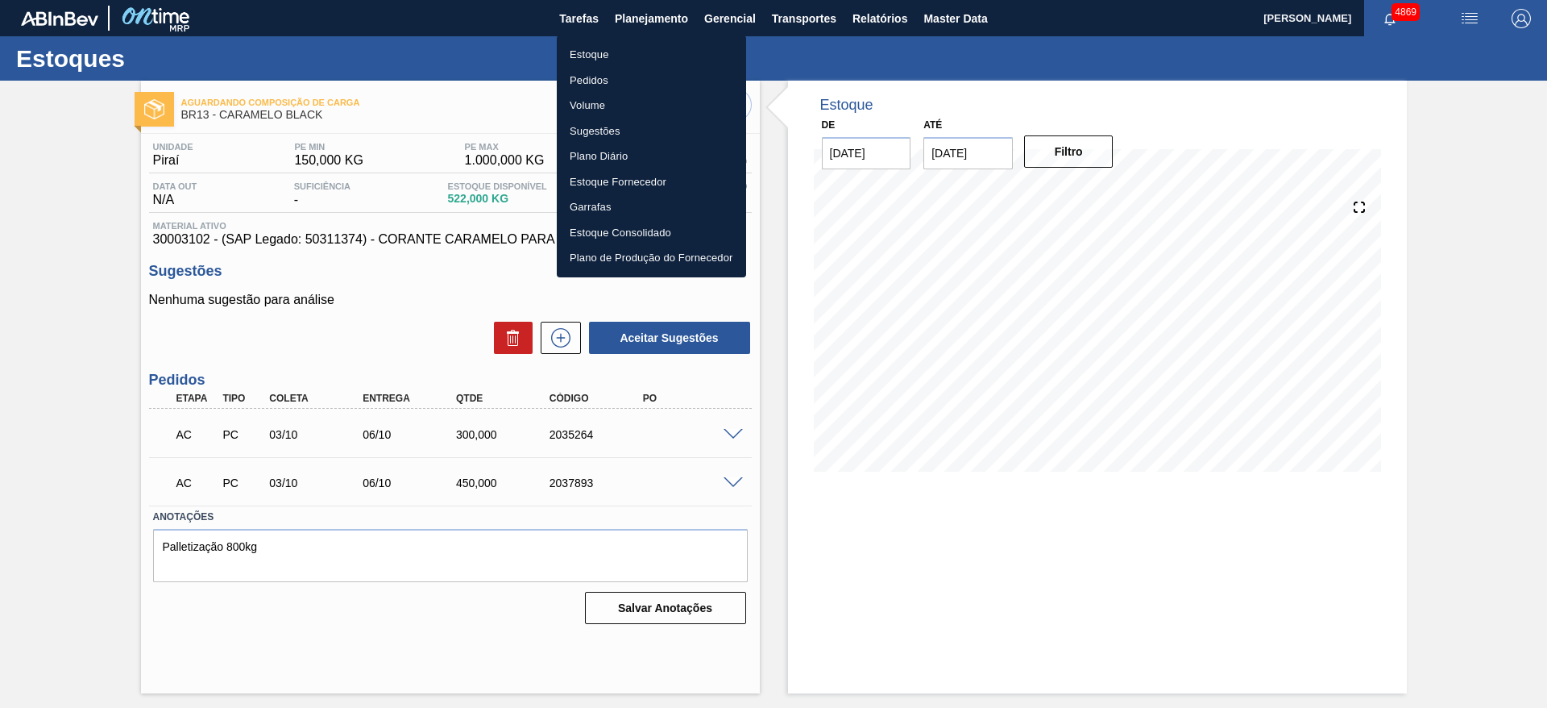
click at [635, 53] on li "Estoque" at bounding box center [651, 55] width 189 height 26
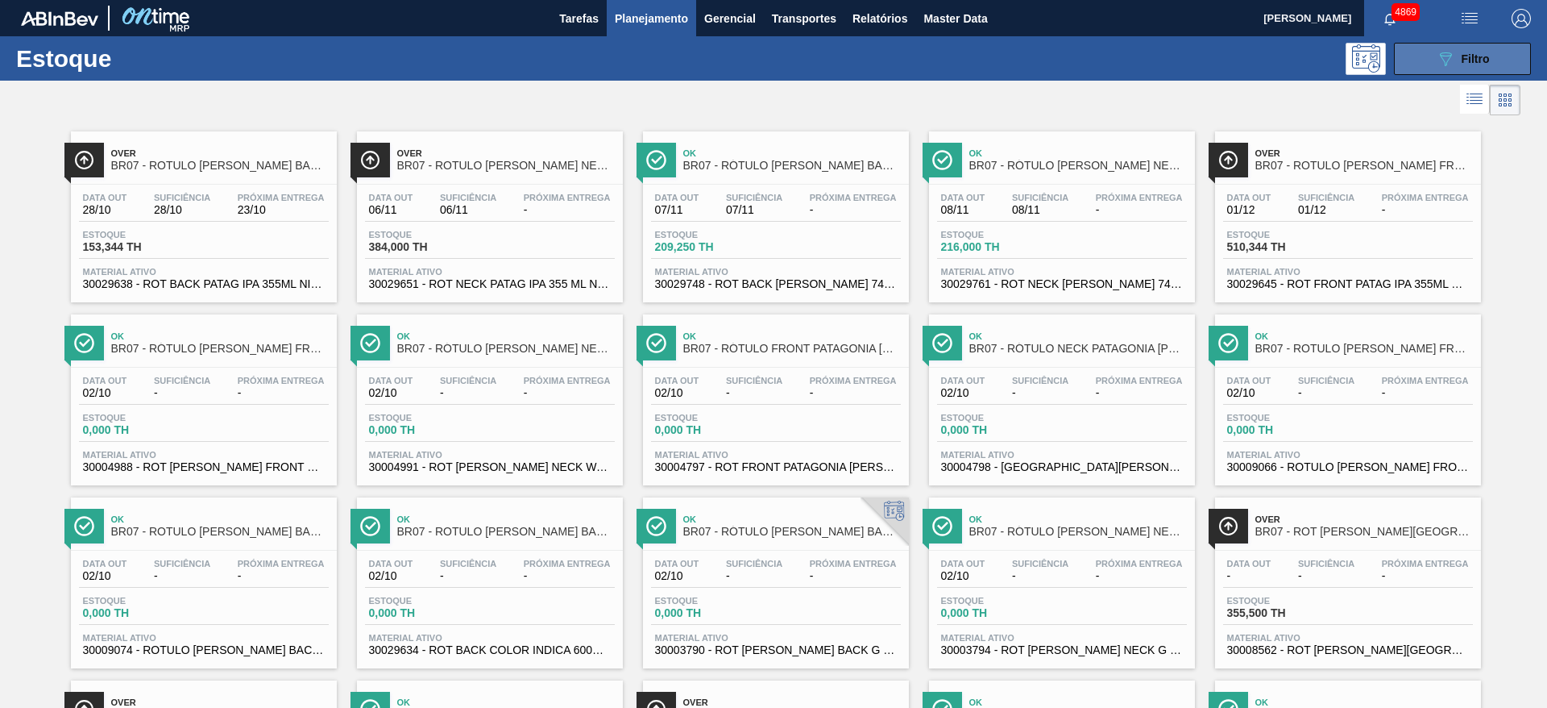
click at [1412, 52] on button "089F7B8B-B2A5-4AFE-B5C0-19BA573D28AC Filtro" at bounding box center [1462, 59] width 137 height 32
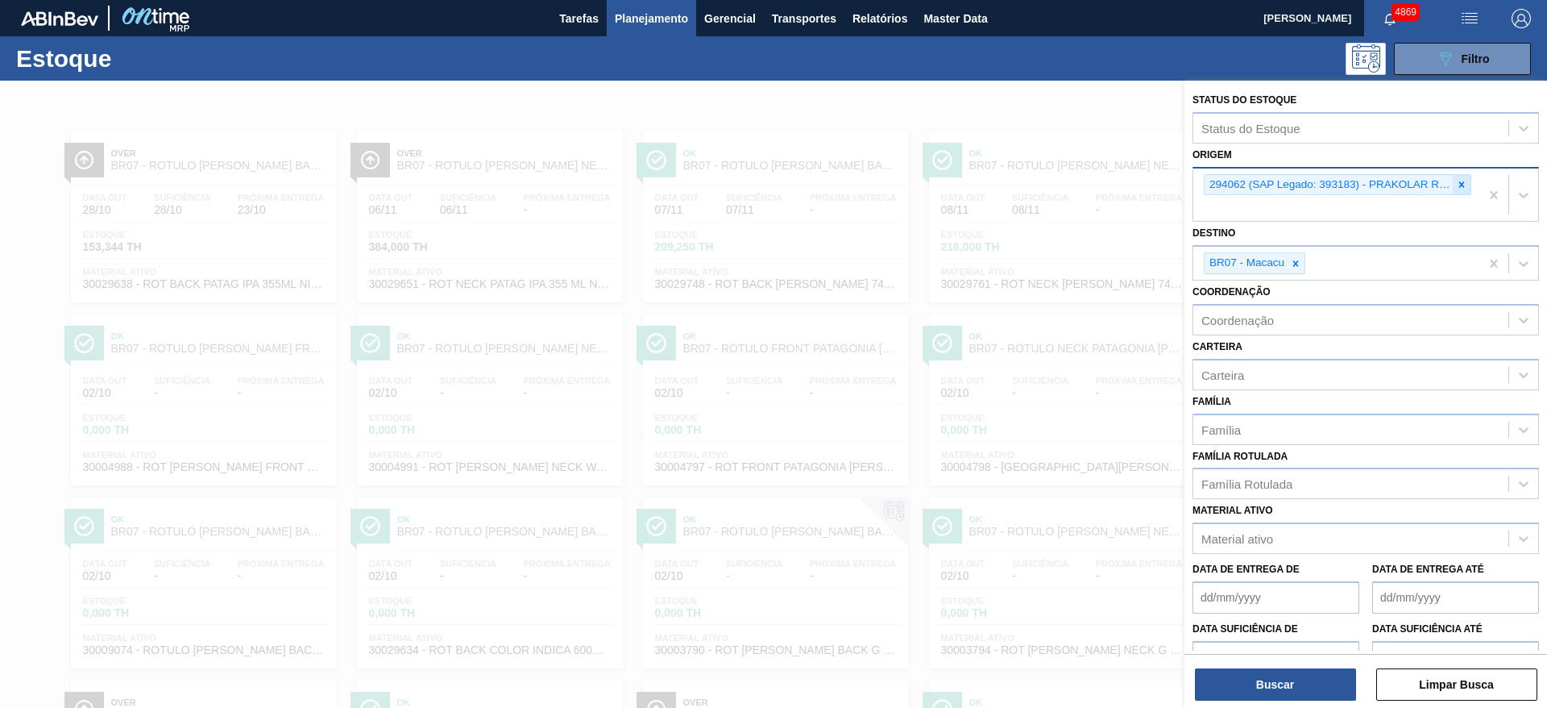
click at [1462, 185] on icon at bounding box center [1461, 184] width 11 height 11
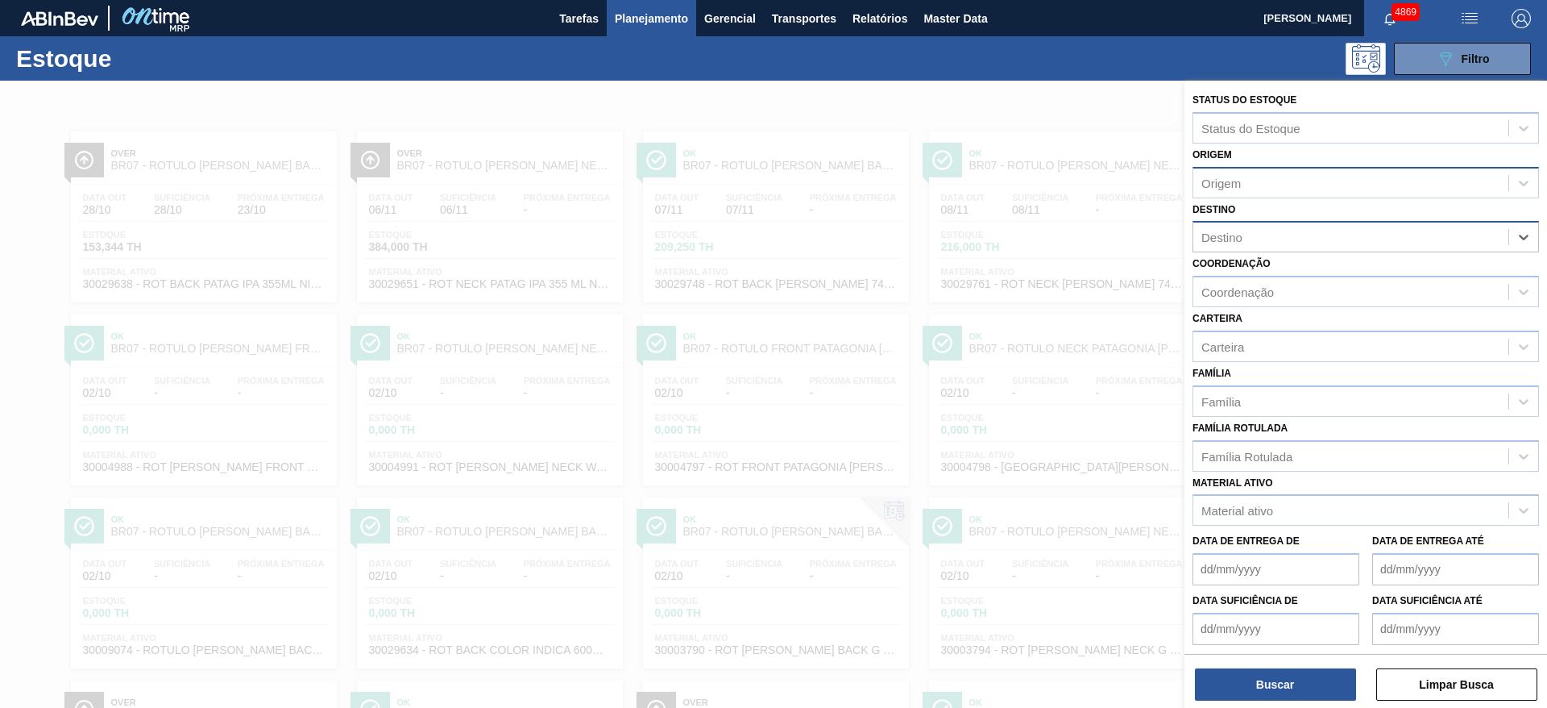
click at [1415, 182] on div "Origem" at bounding box center [1350, 182] width 315 height 23
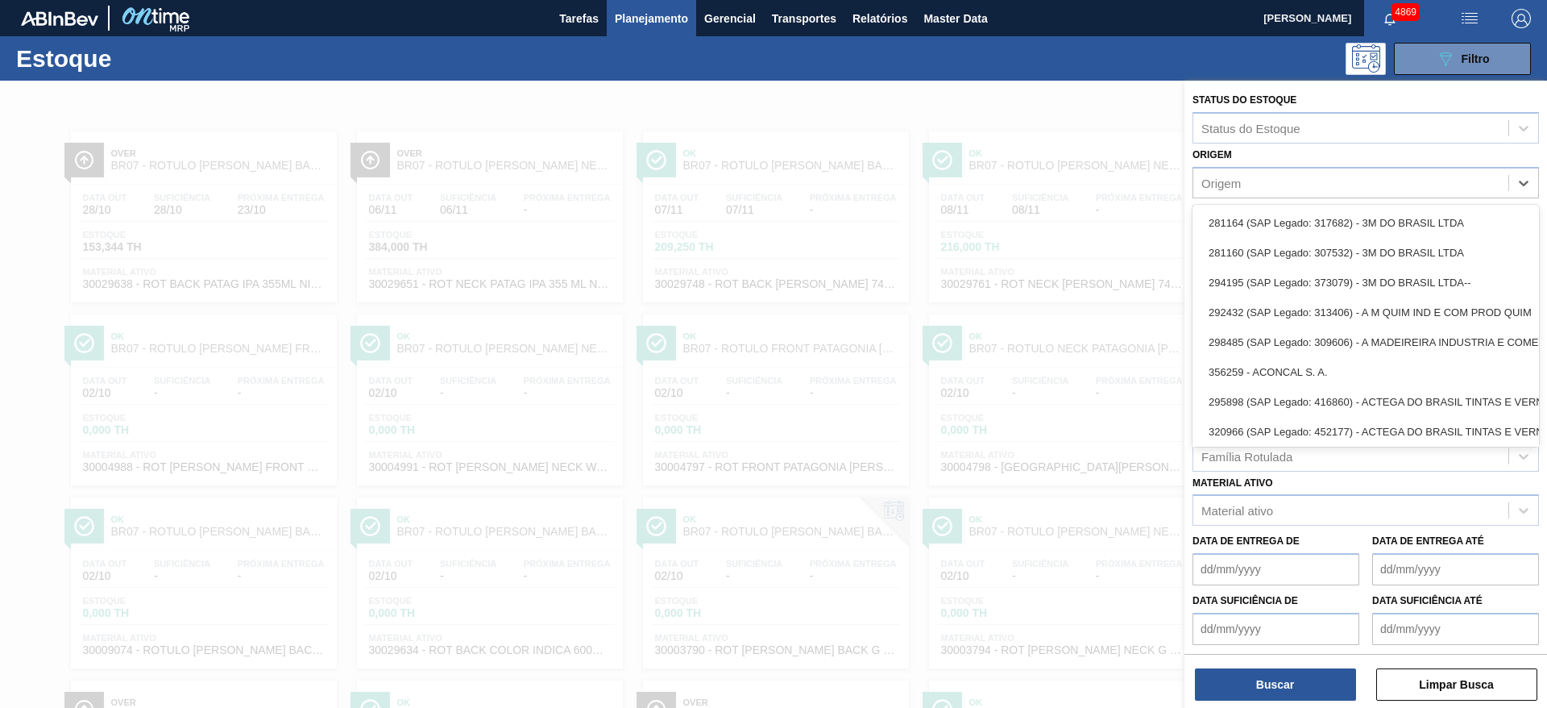
click at [1034, 305] on div at bounding box center [773, 435] width 1547 height 708
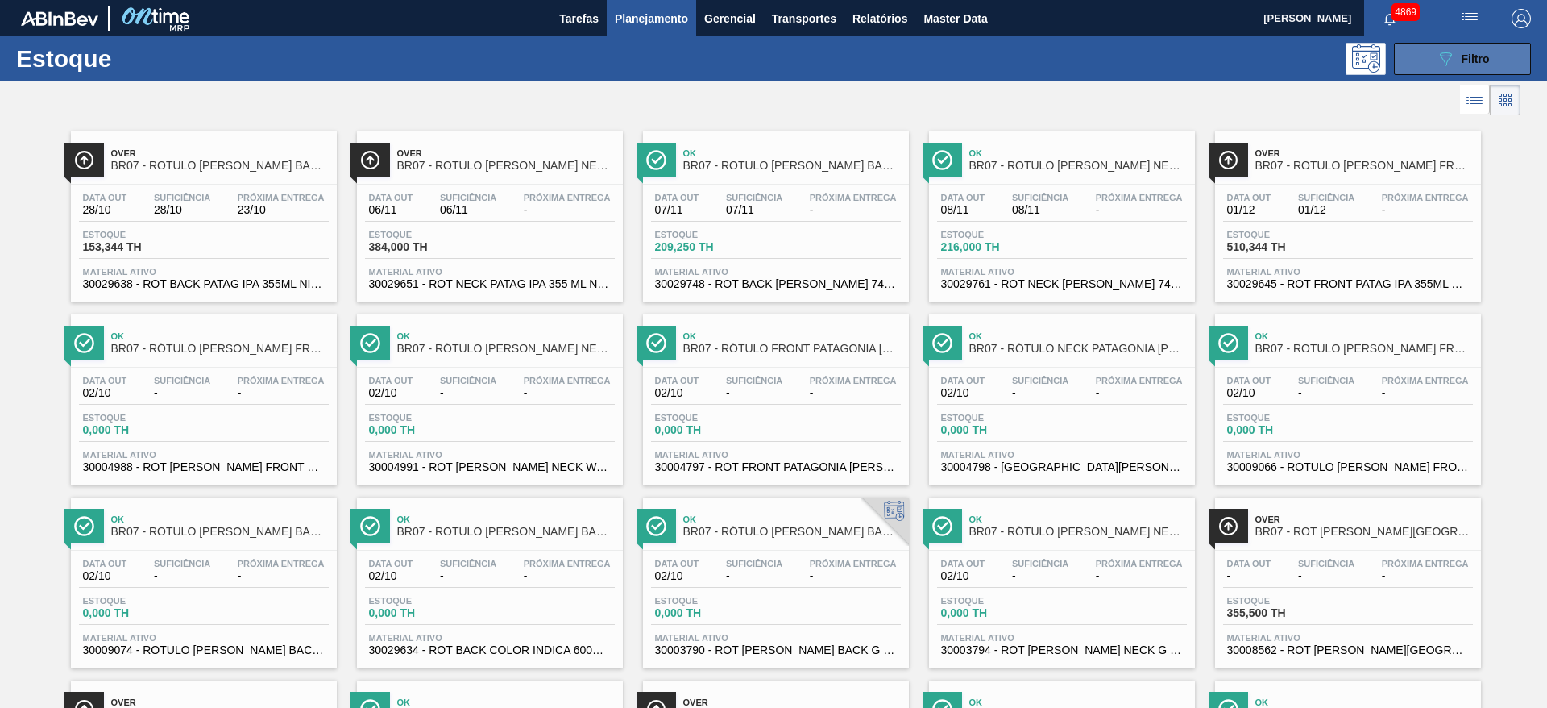
click at [1470, 51] on div "089F7B8B-B2A5-4AFE-B5C0-19BA573D28AC Filtro" at bounding box center [1463, 58] width 54 height 19
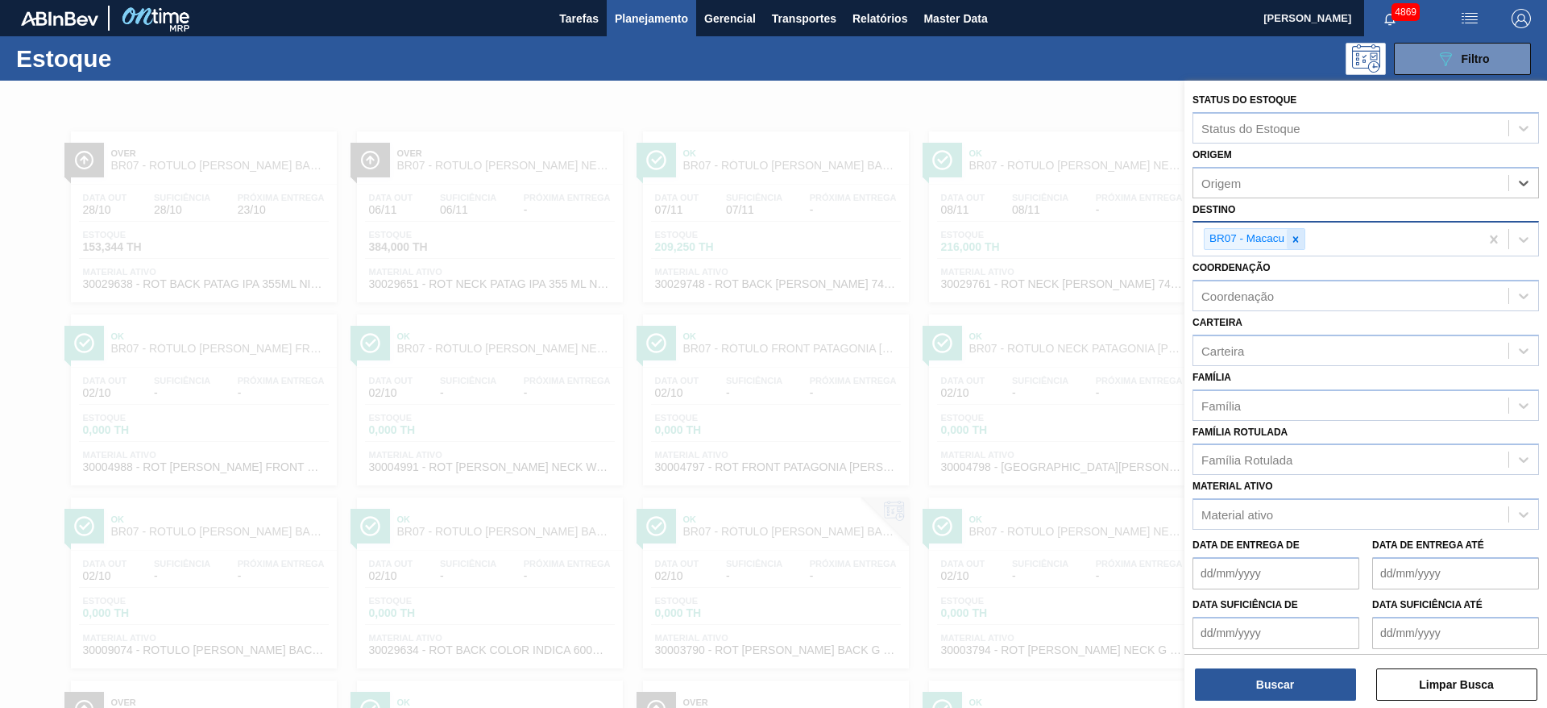
click at [1295, 244] on icon at bounding box center [1295, 239] width 11 height 11
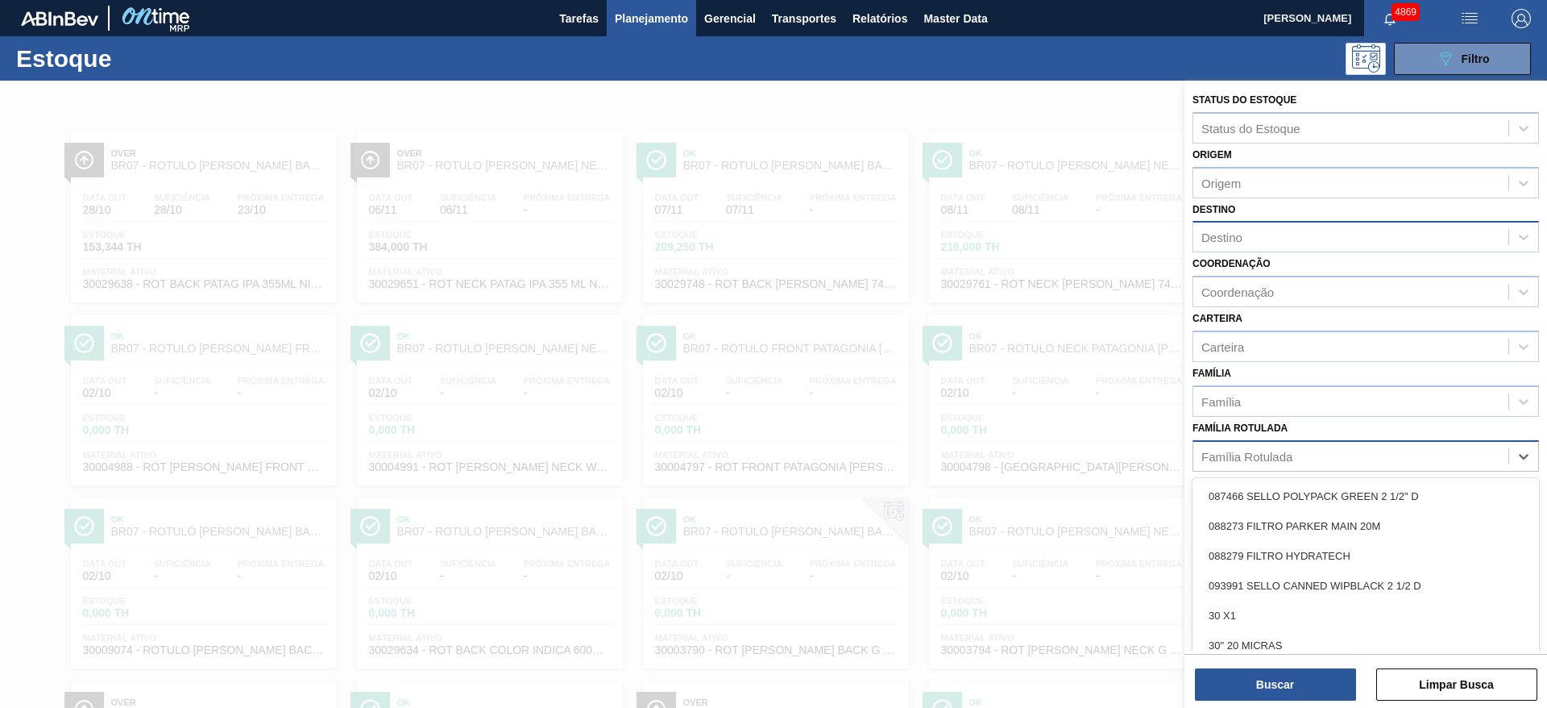
scroll to position [19, 0]
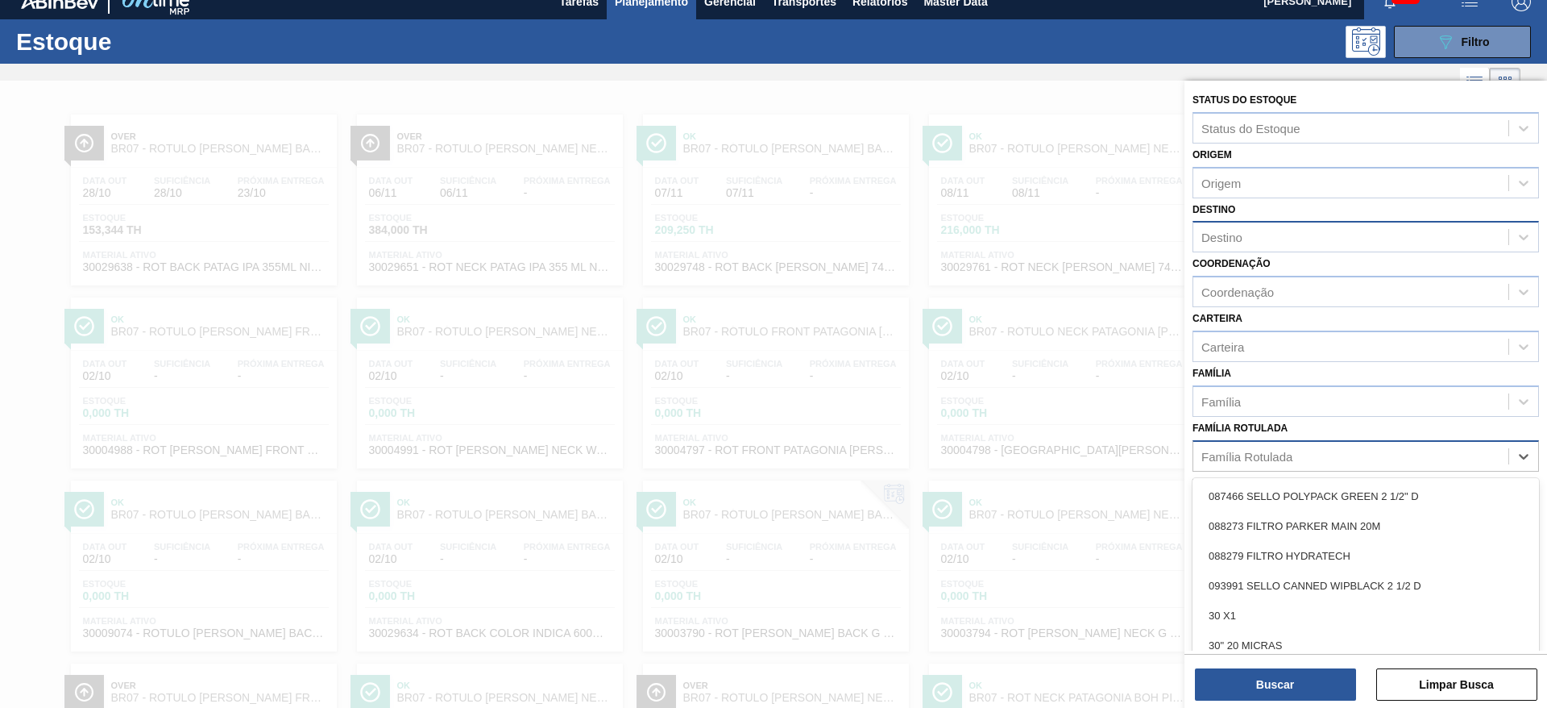
click at [1252, 455] on div "Família Rotulada" at bounding box center [1246, 456] width 91 height 14
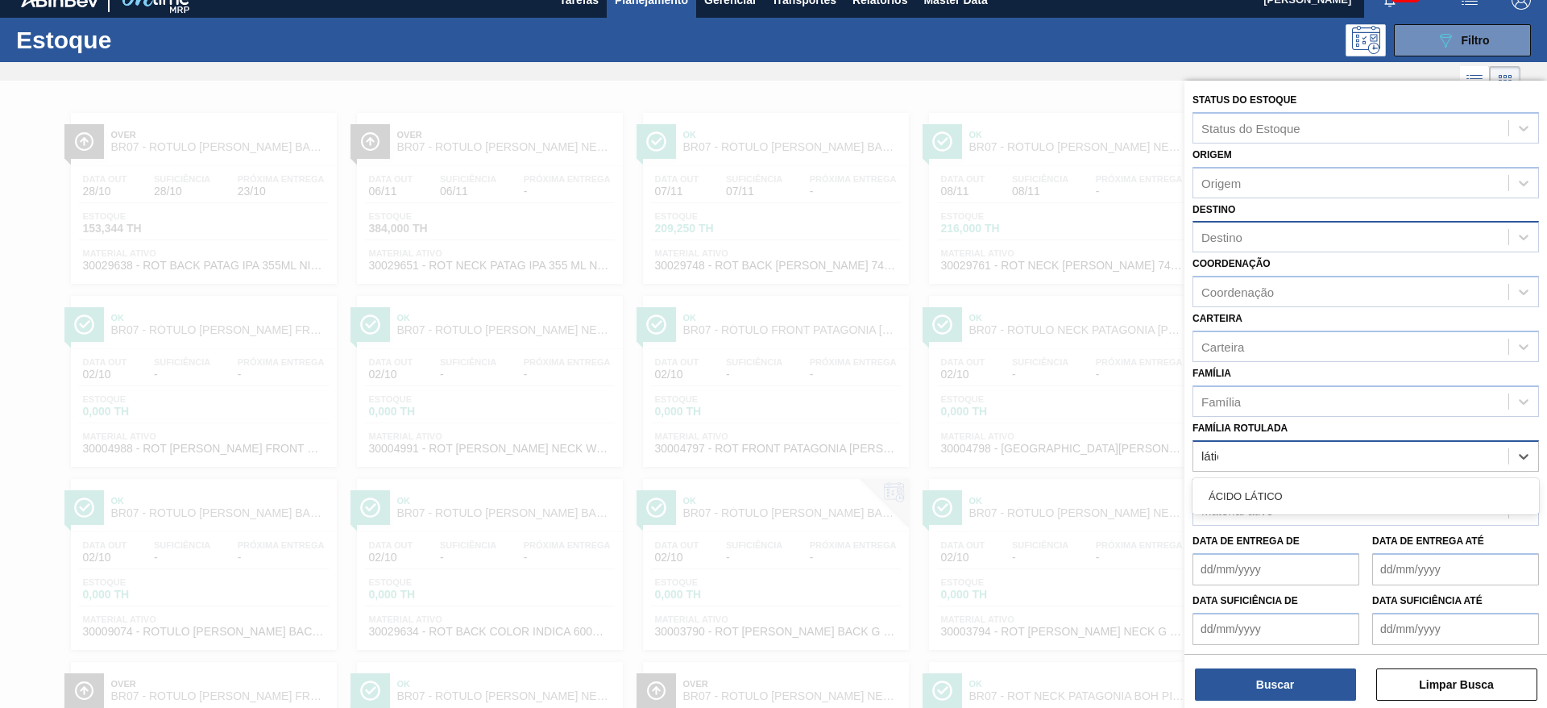
type Rotulada "lático"
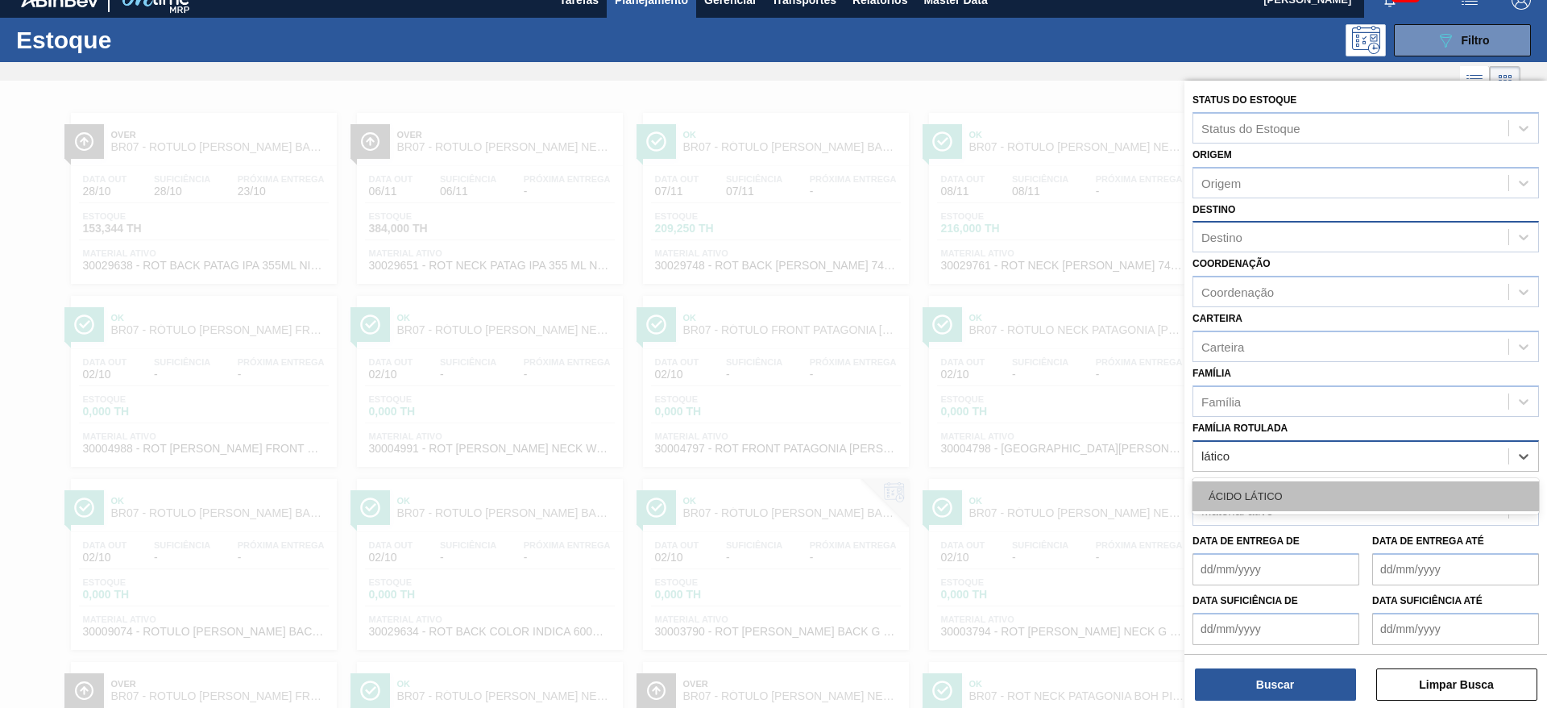
click at [1252, 486] on div "ÁCIDO LÁTICO" at bounding box center [1366, 496] width 347 height 30
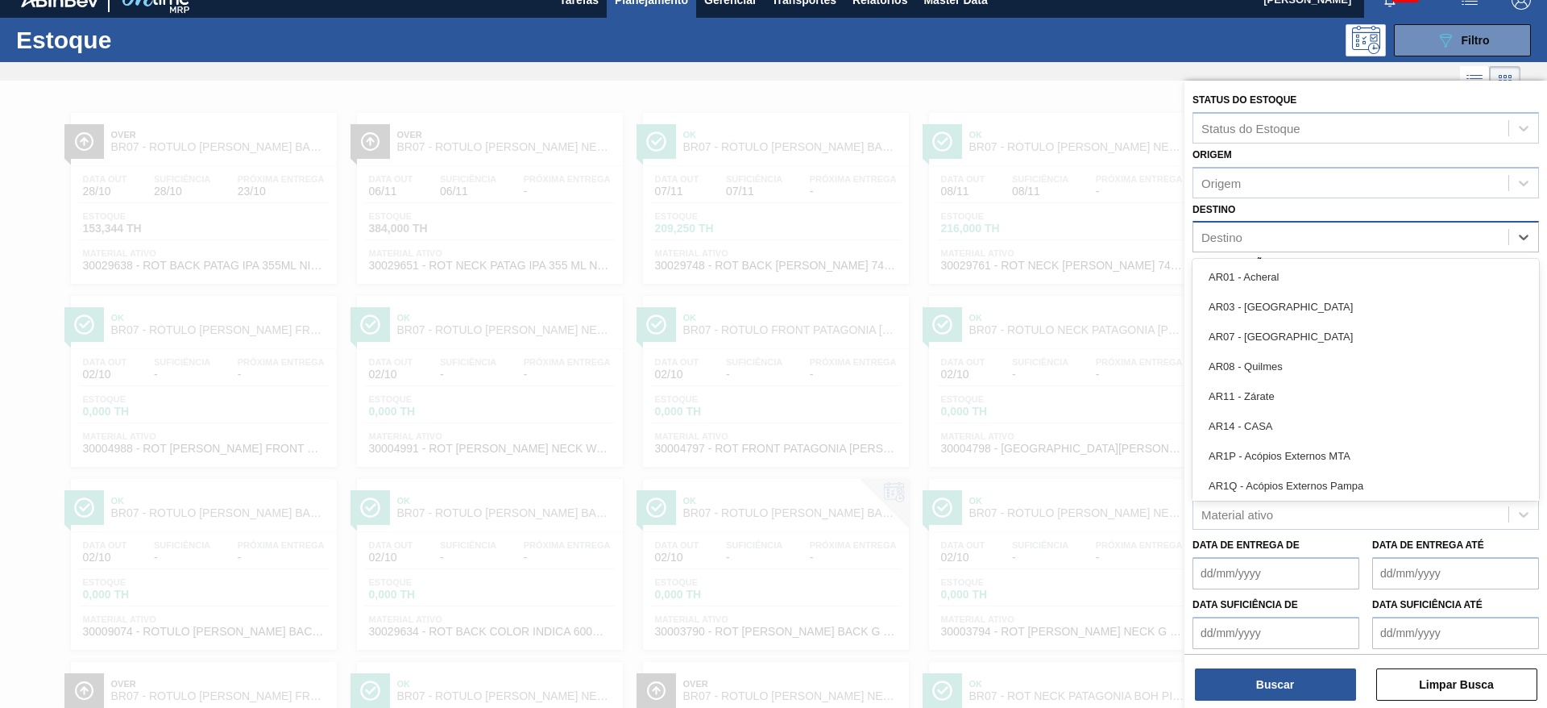
click at [1260, 233] on div "Destino" at bounding box center [1350, 237] width 315 height 23
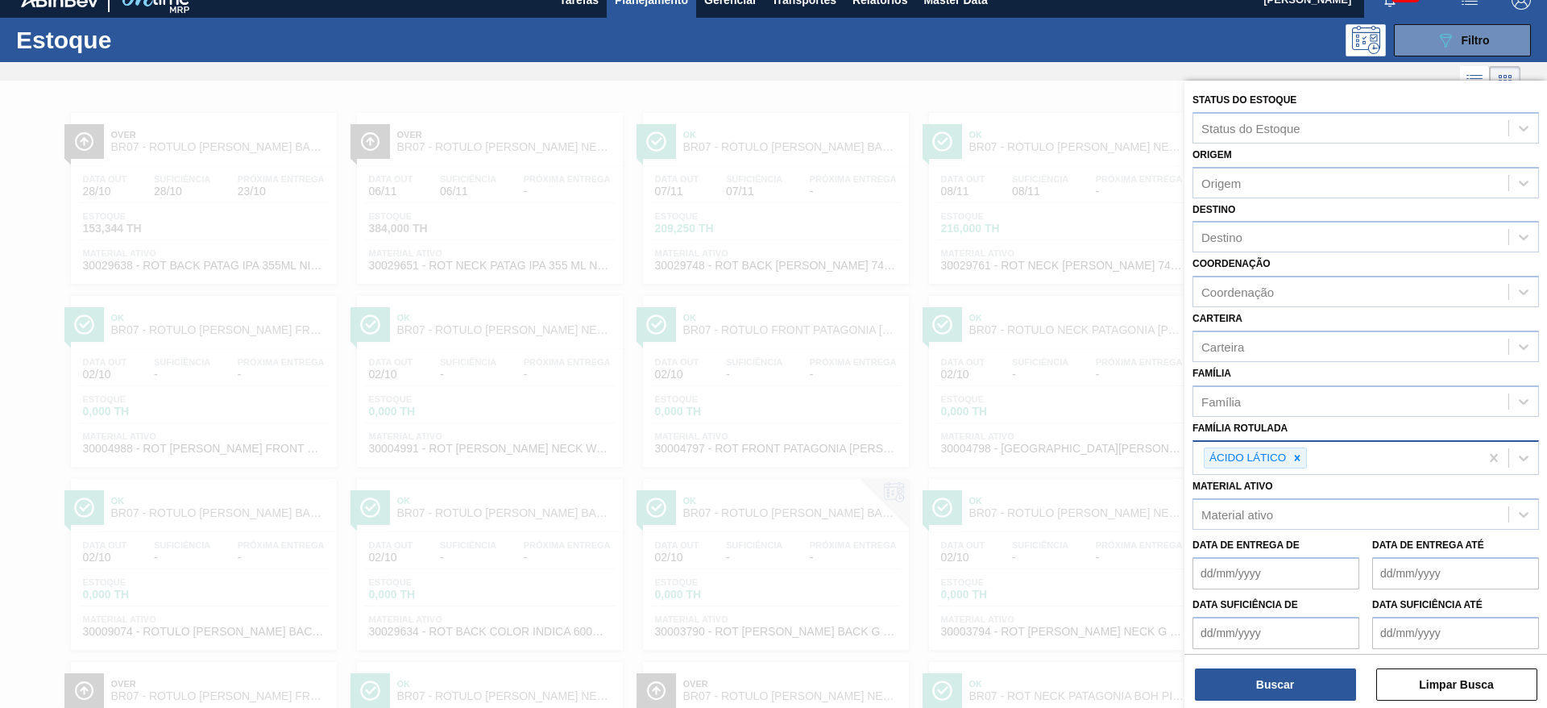
click at [1111, 430] on div at bounding box center [773, 435] width 1547 height 708
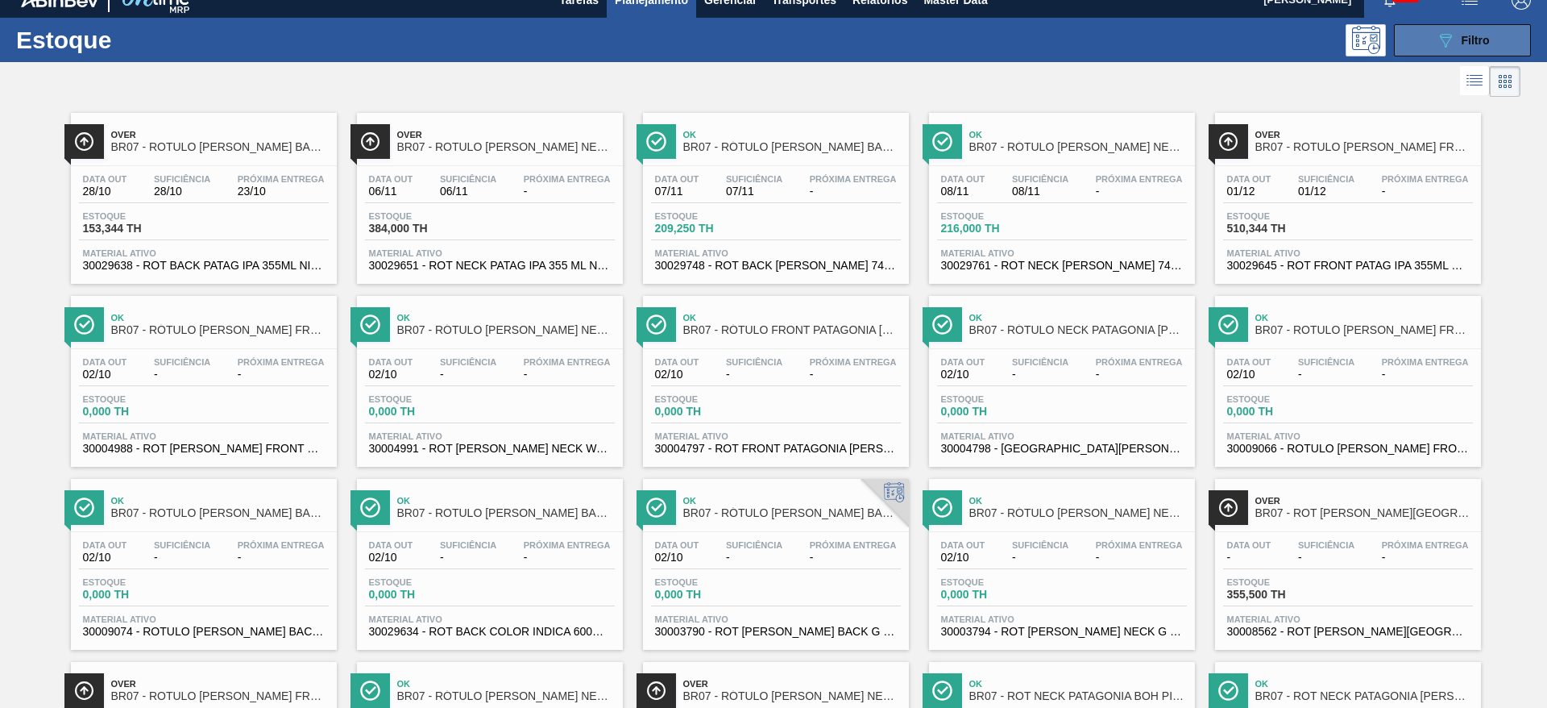
click at [1462, 37] on span "Filtro" at bounding box center [1476, 40] width 28 height 13
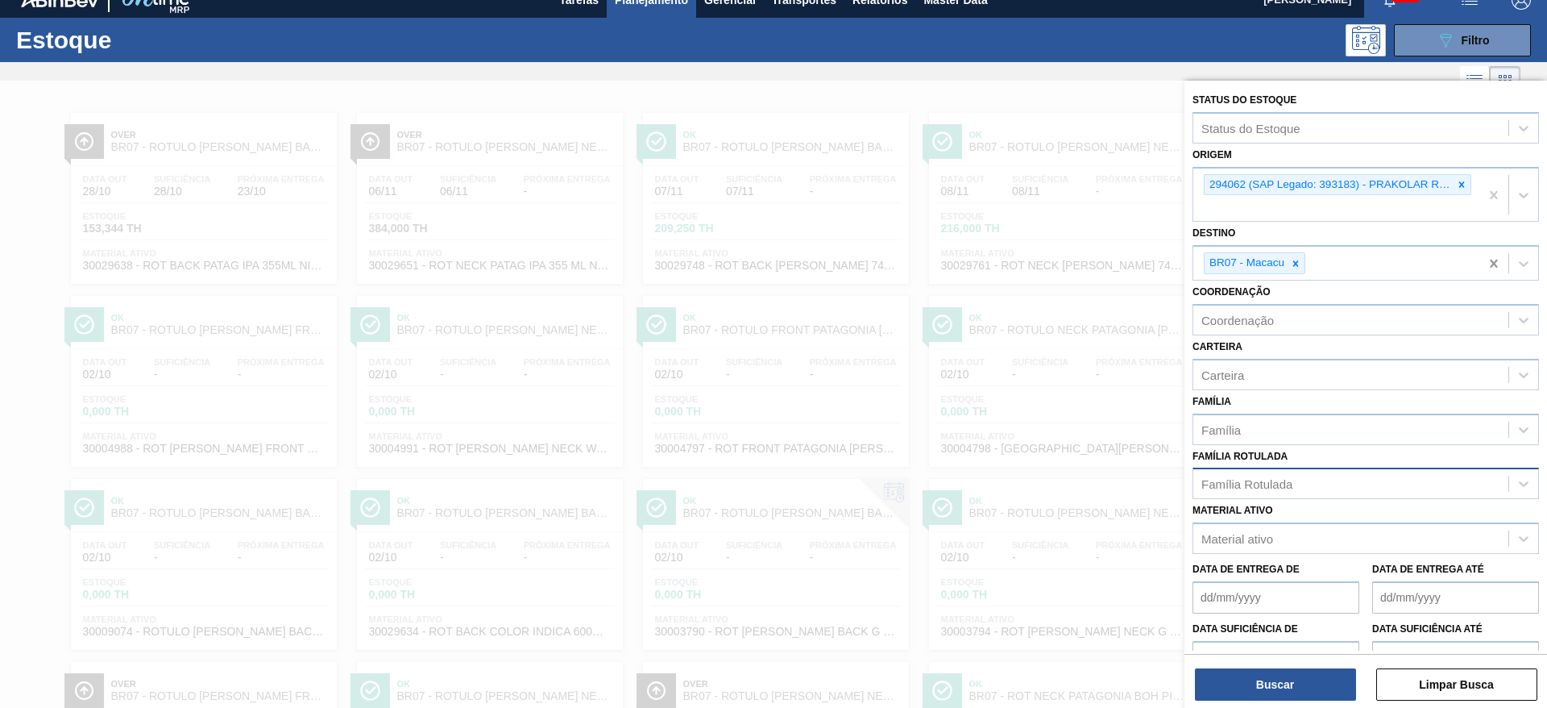
drag, startPoint x: 1488, startPoint y: 197, endPoint x: 1497, endPoint y: 230, distance: 34.2
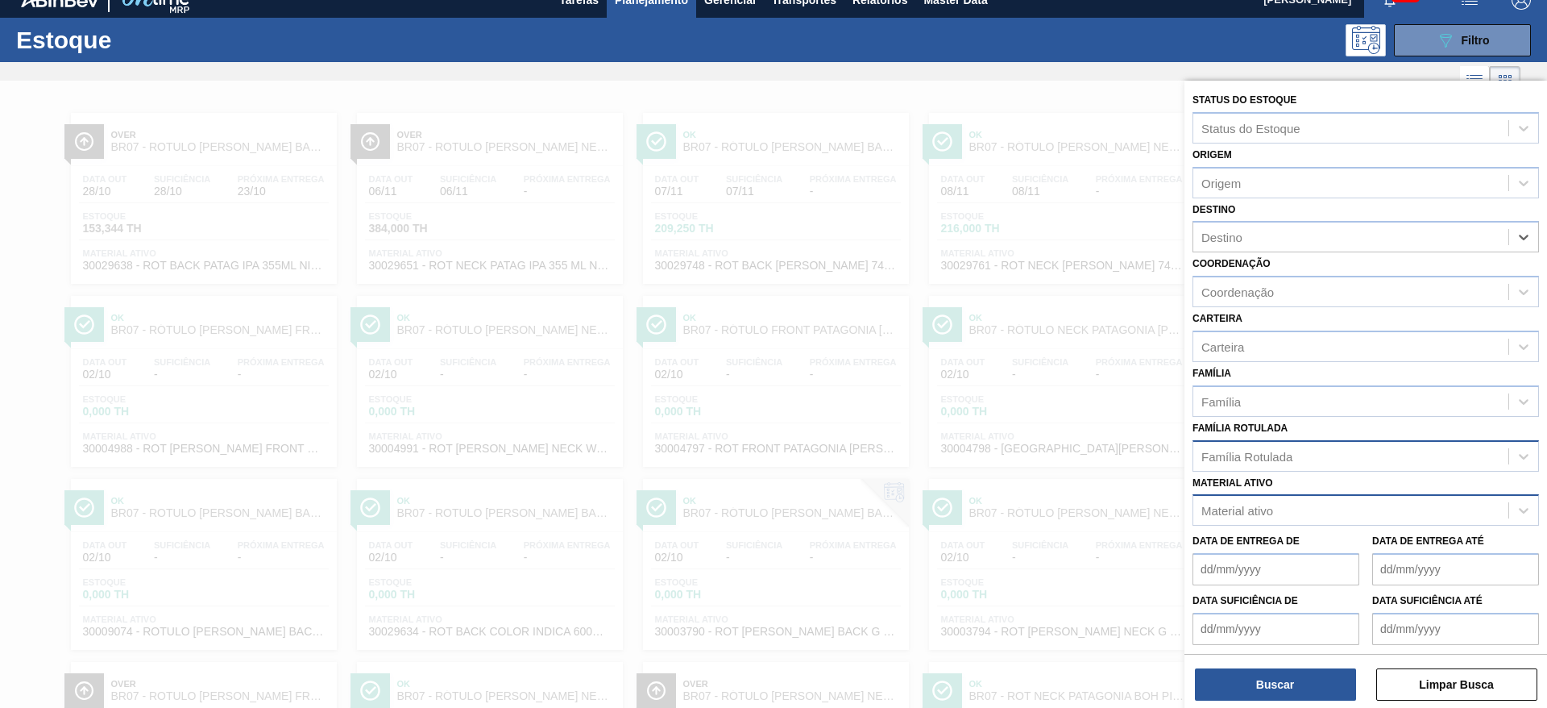
click at [1254, 513] on div "Material ativo" at bounding box center [1237, 511] width 72 height 14
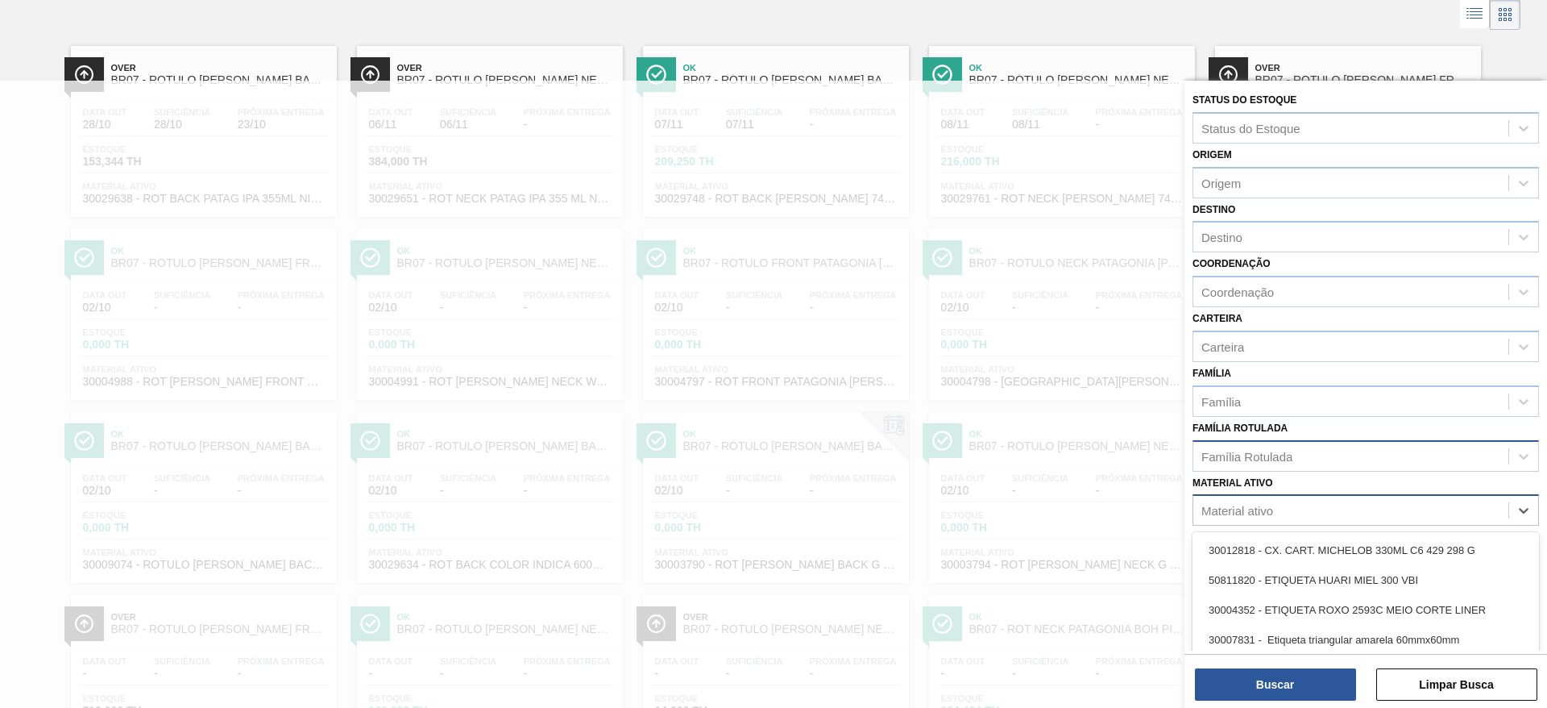
scroll to position [91, 0]
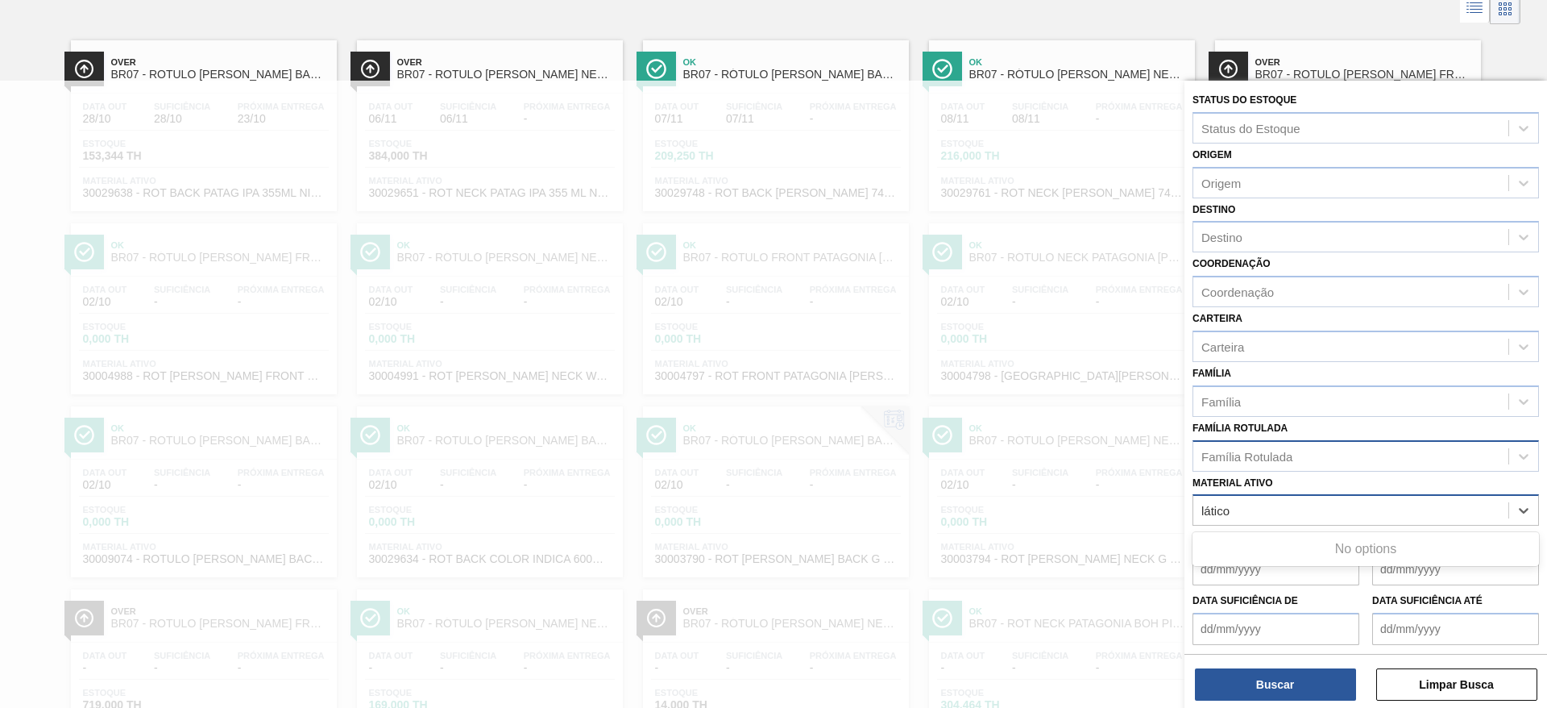
type ativo "lático"
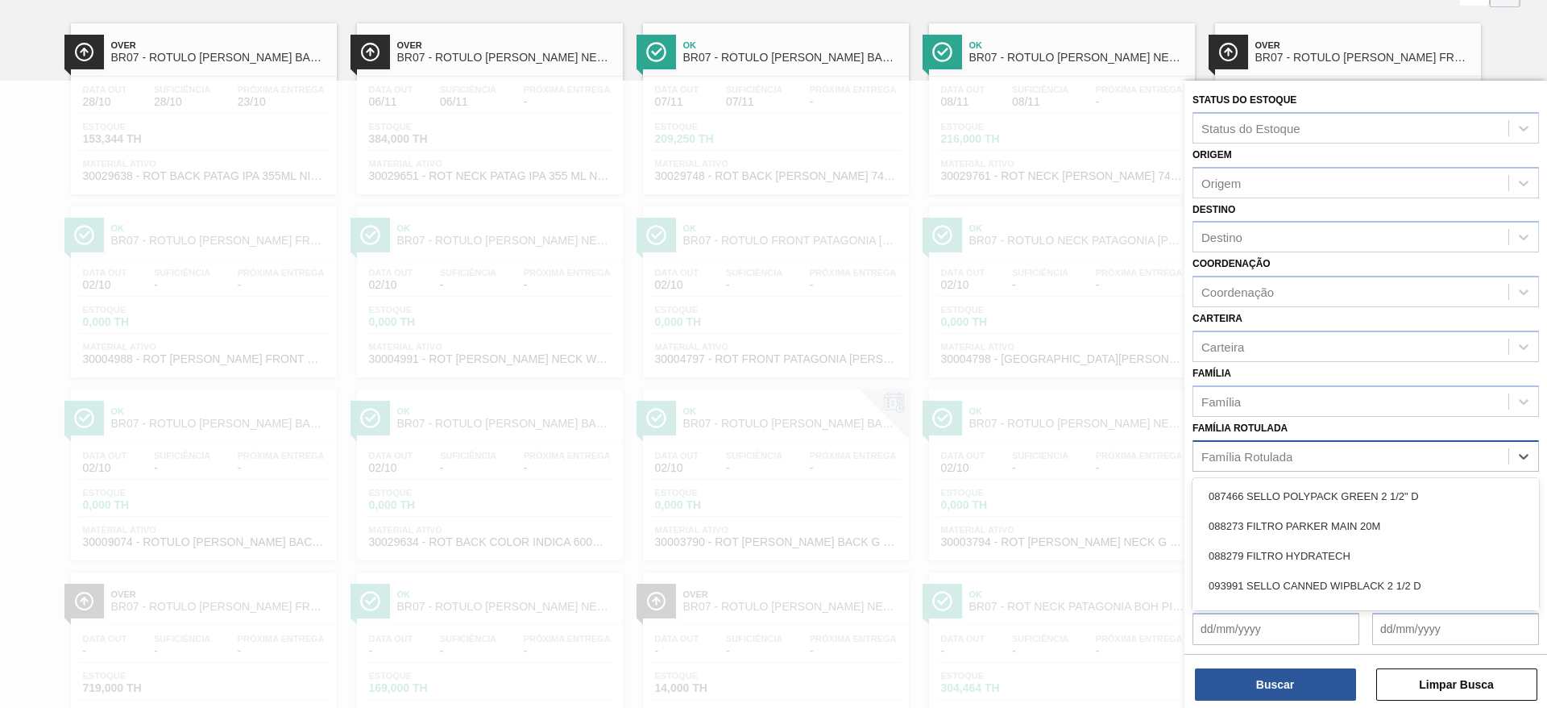
click at [1234, 462] on div "Família Rotulada" at bounding box center [1246, 456] width 91 height 14
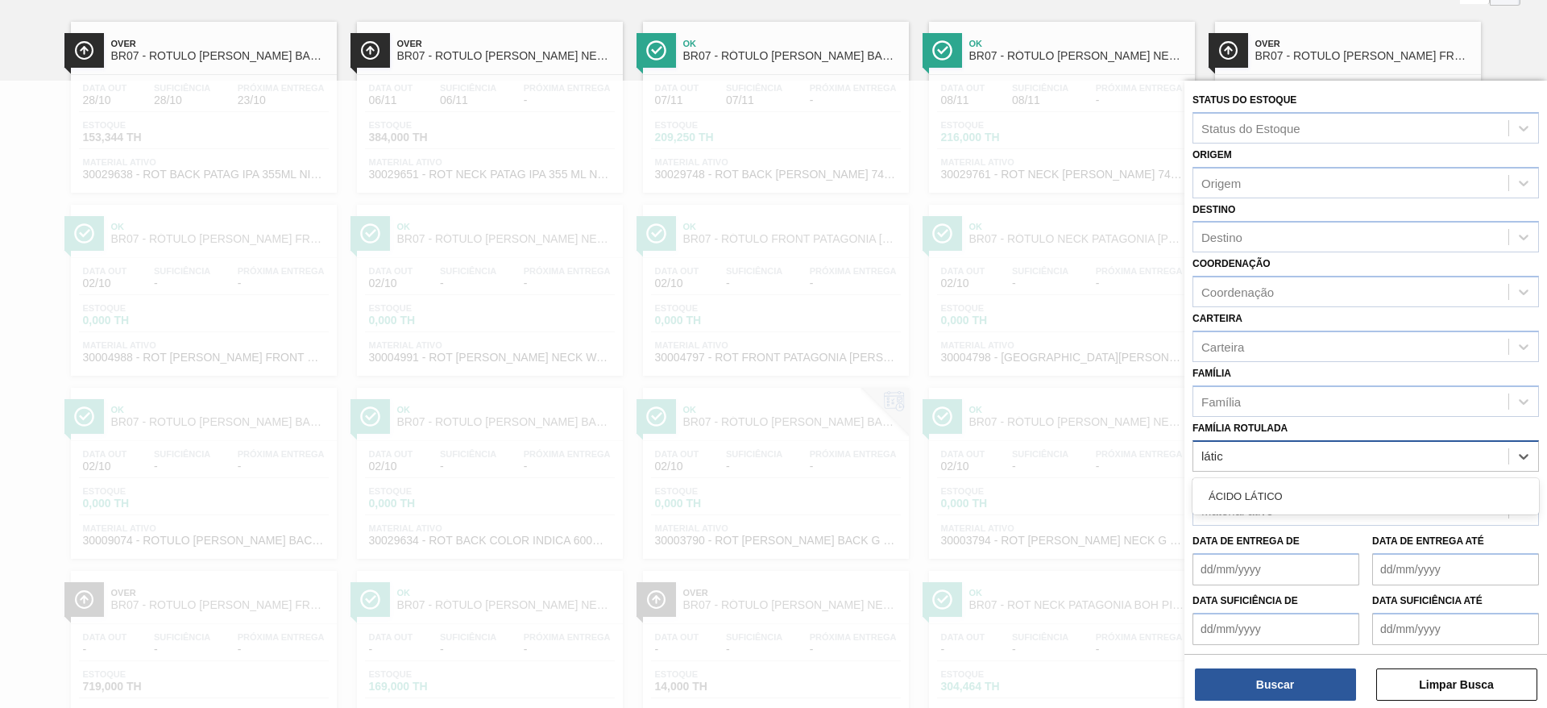
type Rotulada "lático"
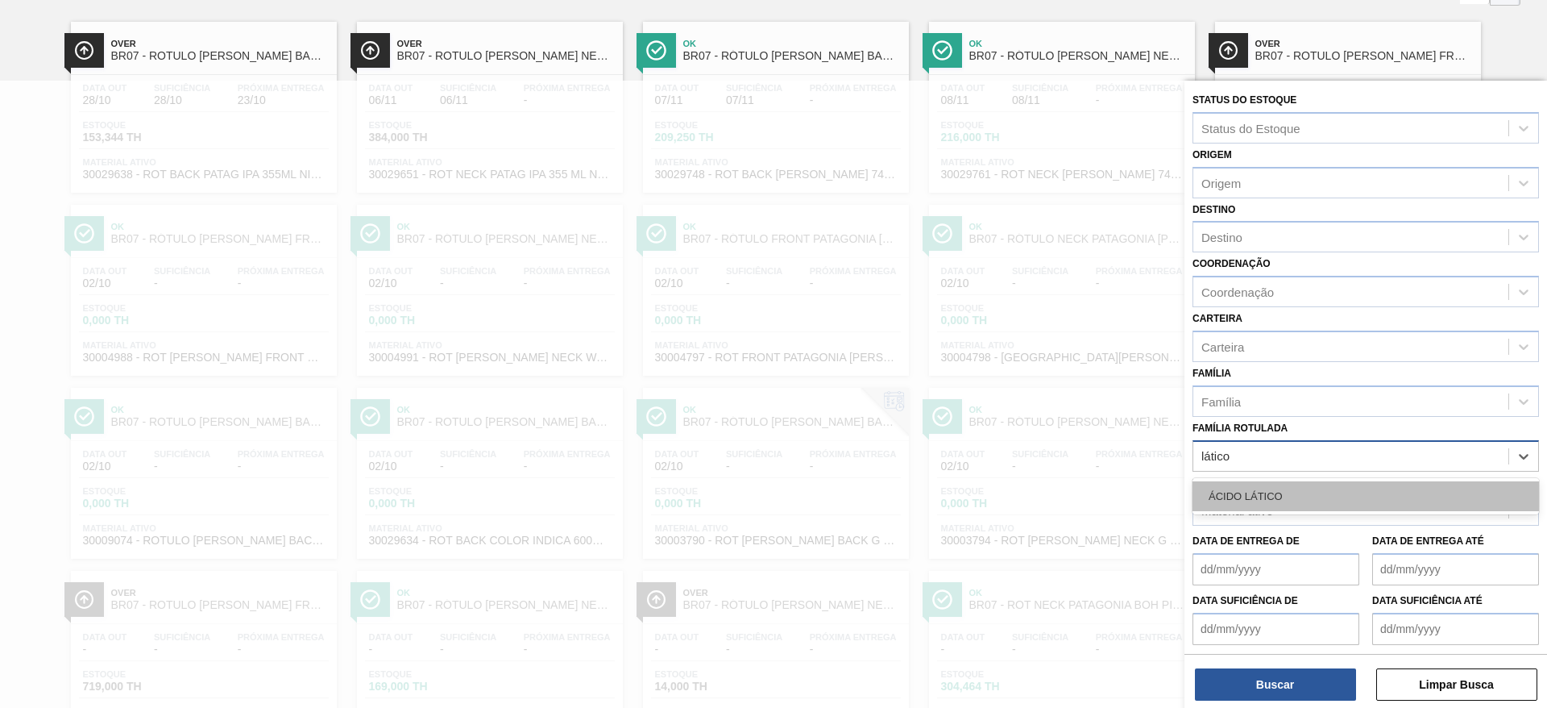
click at [1236, 488] on div "ÁCIDO LÁTICO" at bounding box center [1366, 496] width 347 height 30
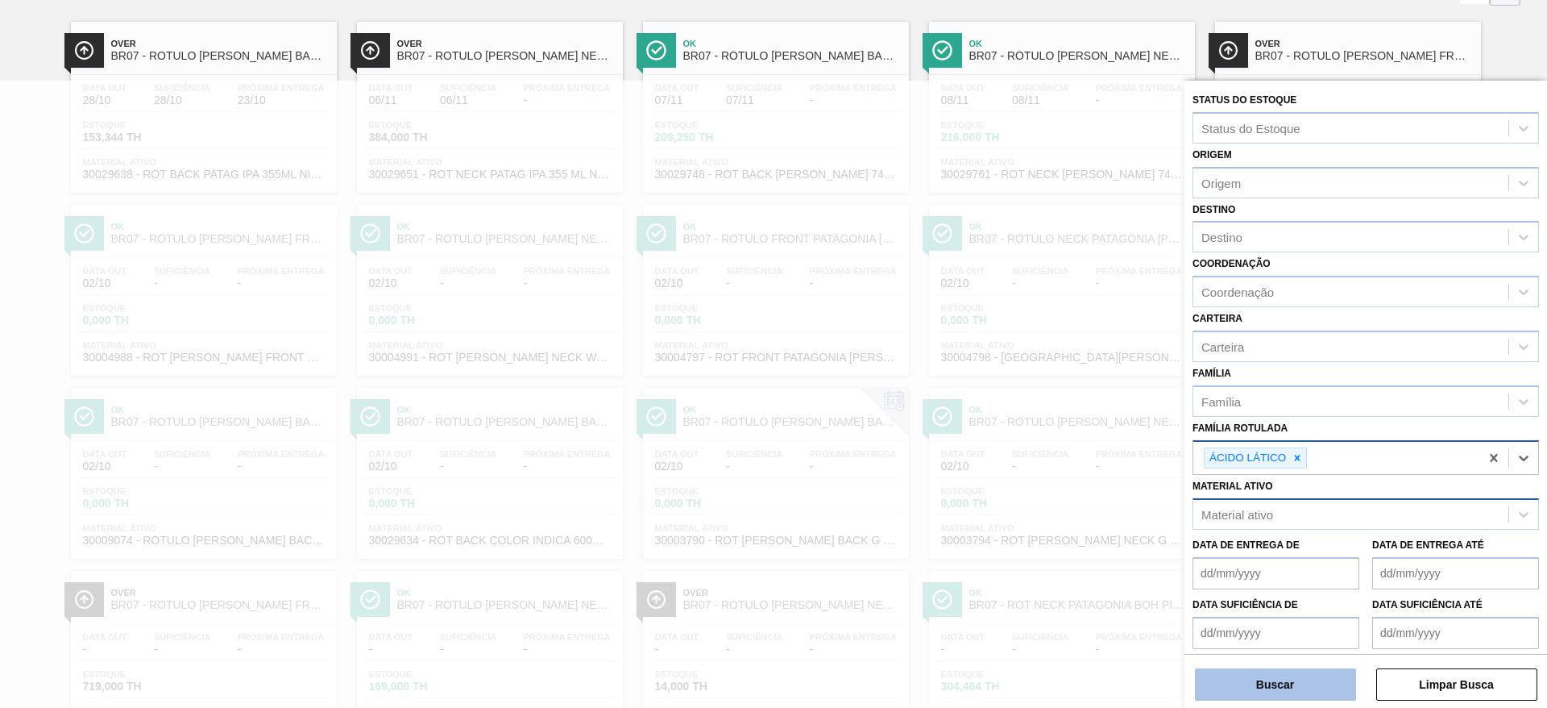
click at [1298, 674] on button "Buscar" at bounding box center [1275, 684] width 161 height 32
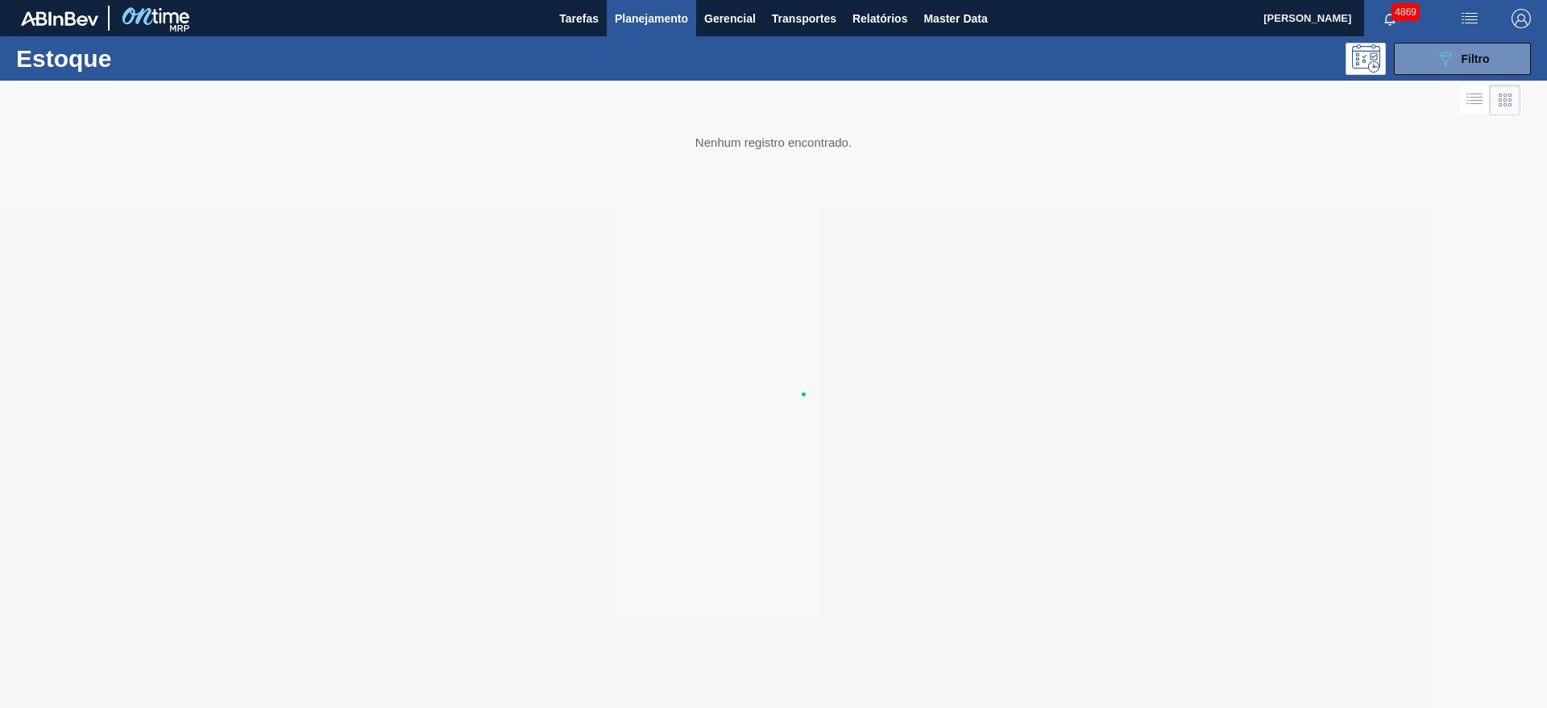
scroll to position [0, 0]
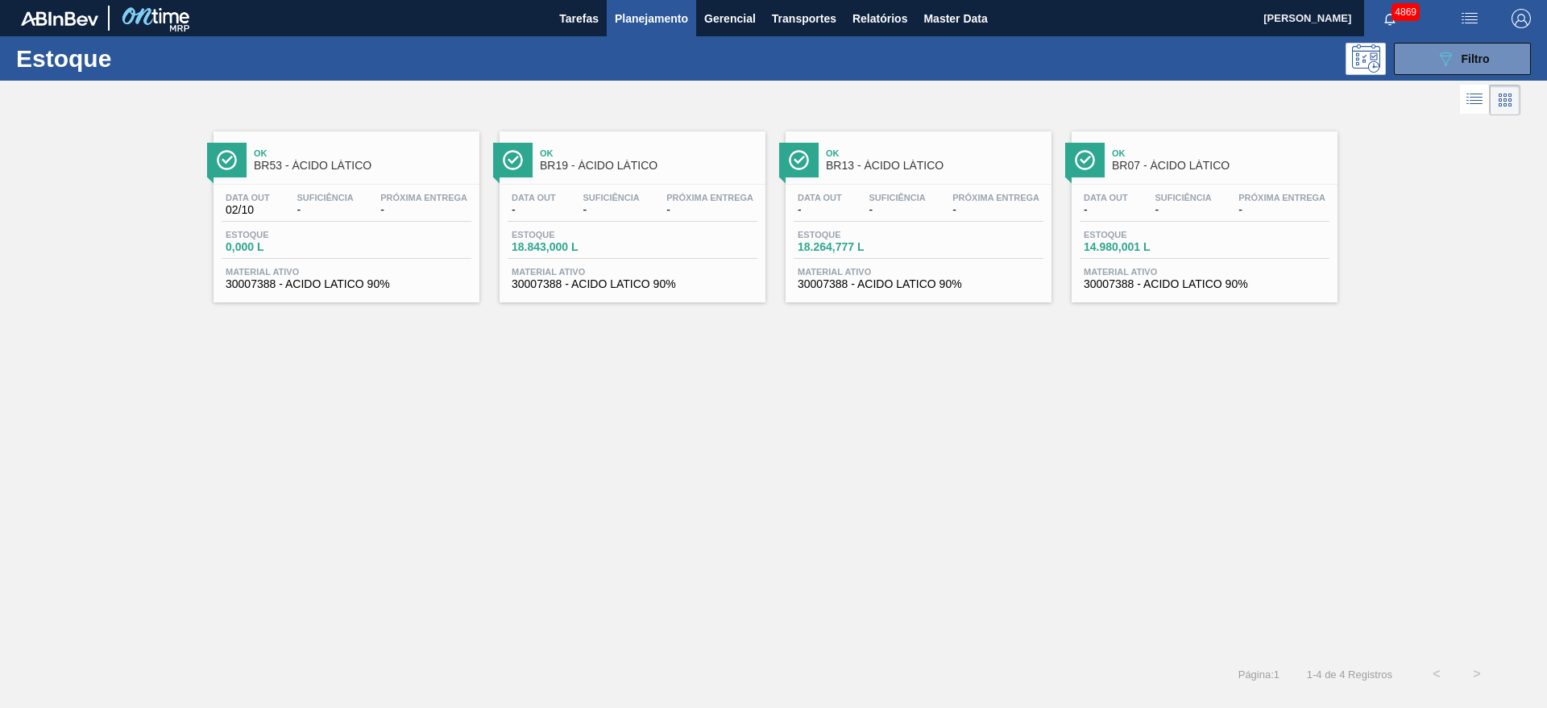
drag, startPoint x: 657, startPoint y: 230, endPoint x: 1111, endPoint y: 405, distance: 487.0
click at [1112, 405] on div "Ok BR53 - ÁCIDO LÁTICO Data out 02/10 Suficiência - Próxima Entrega - Estoque 0…" at bounding box center [773, 386] width 1547 height 534
click at [1477, 59] on span "Filtro" at bounding box center [1476, 58] width 28 height 13
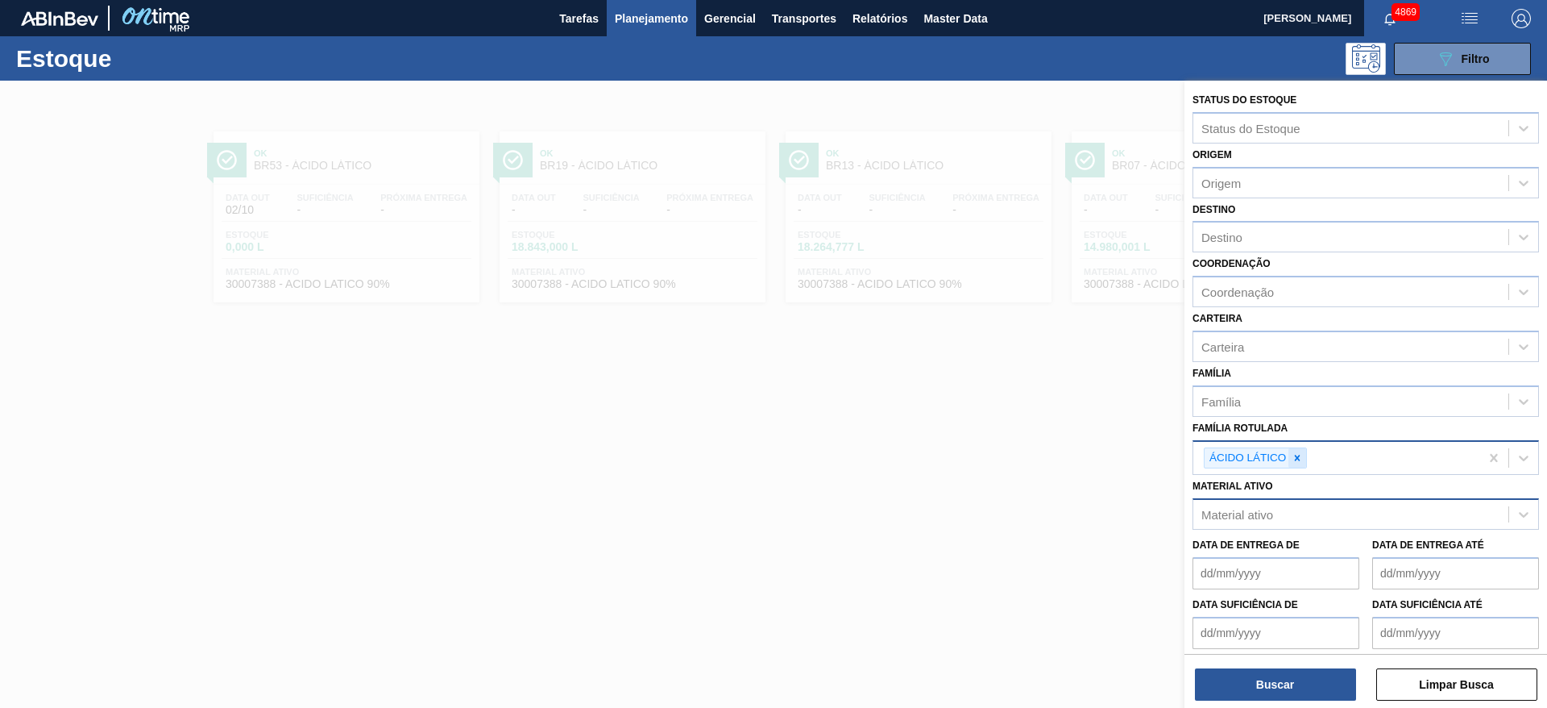
click at [1295, 463] on icon at bounding box center [1297, 457] width 11 height 11
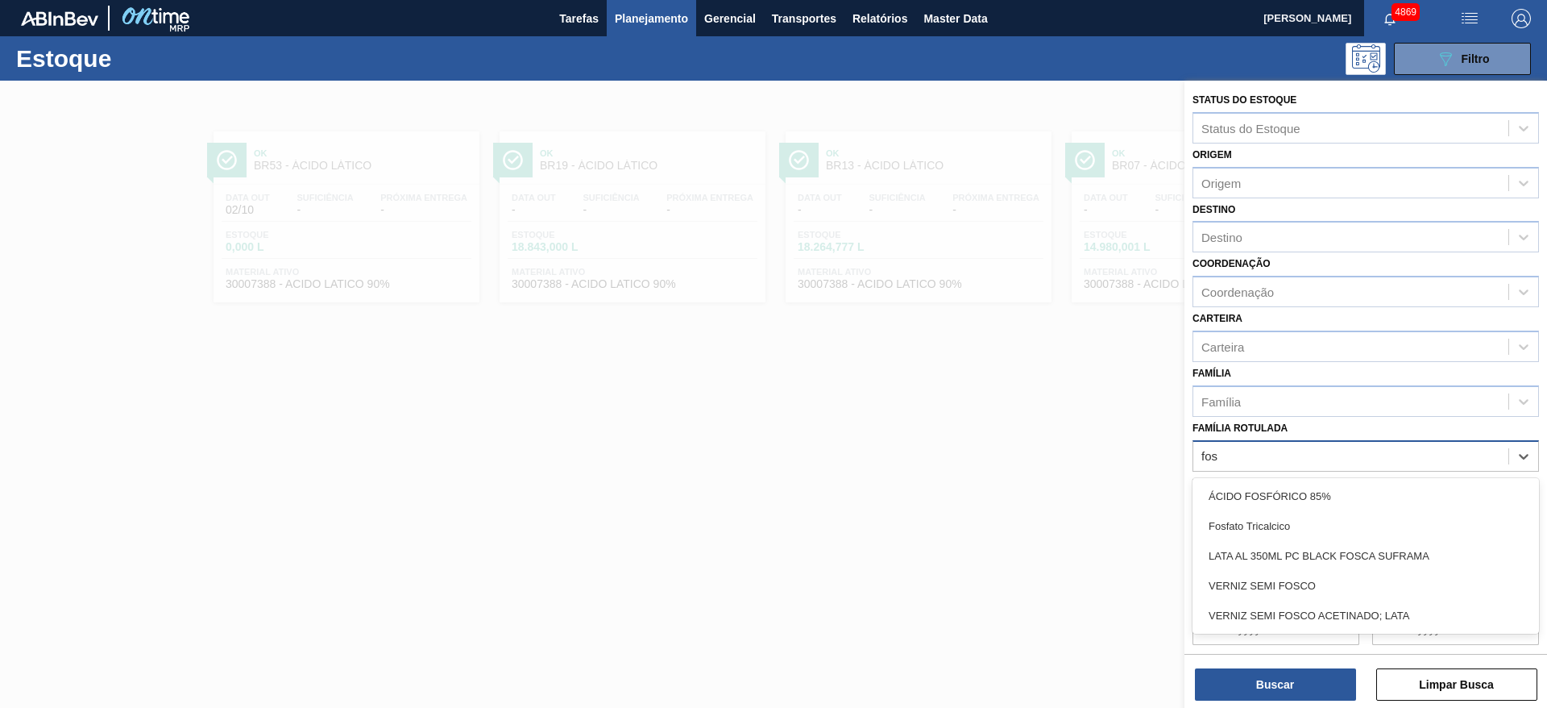
type Rotulada "fosf"
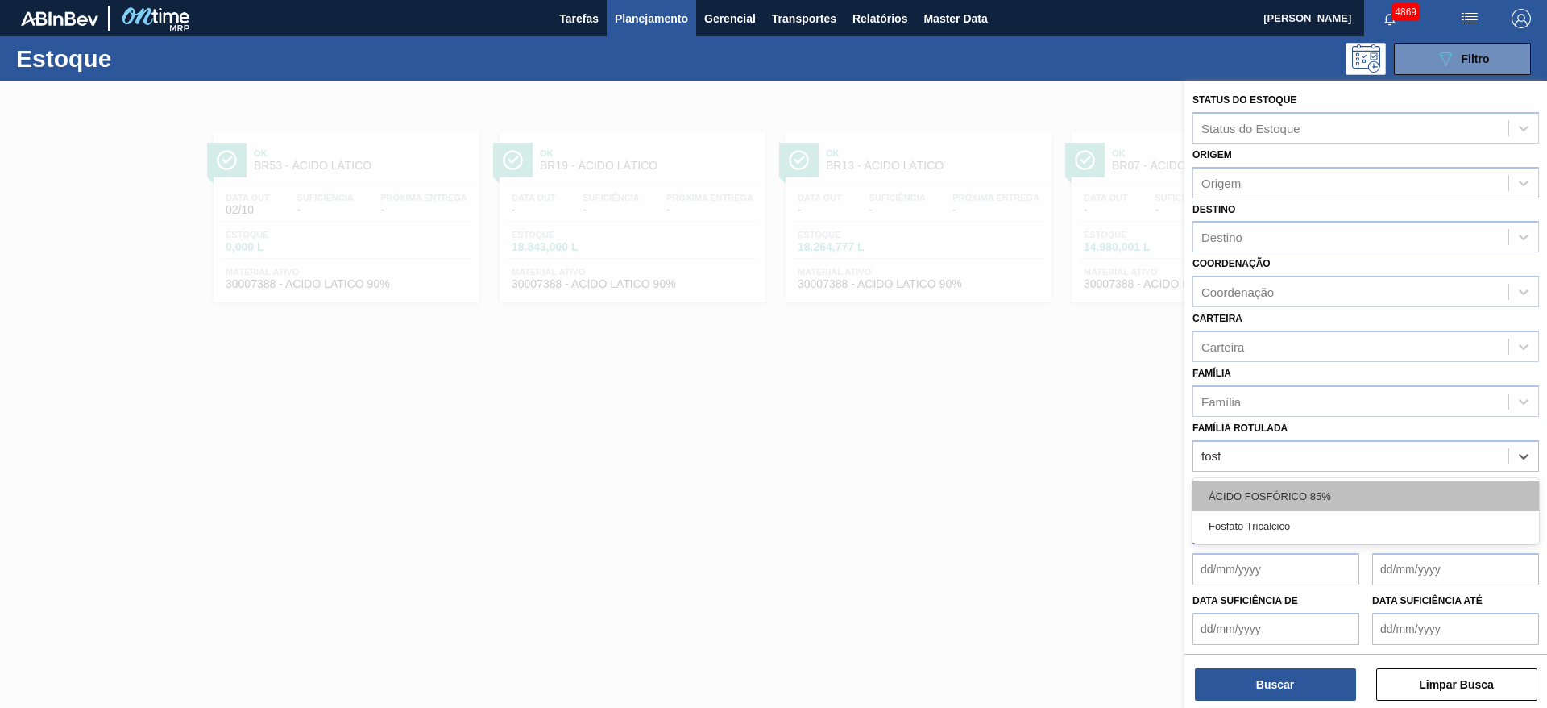
click at [1289, 485] on div "ÁCIDO FOSFÓRICO 85%" at bounding box center [1366, 496] width 347 height 30
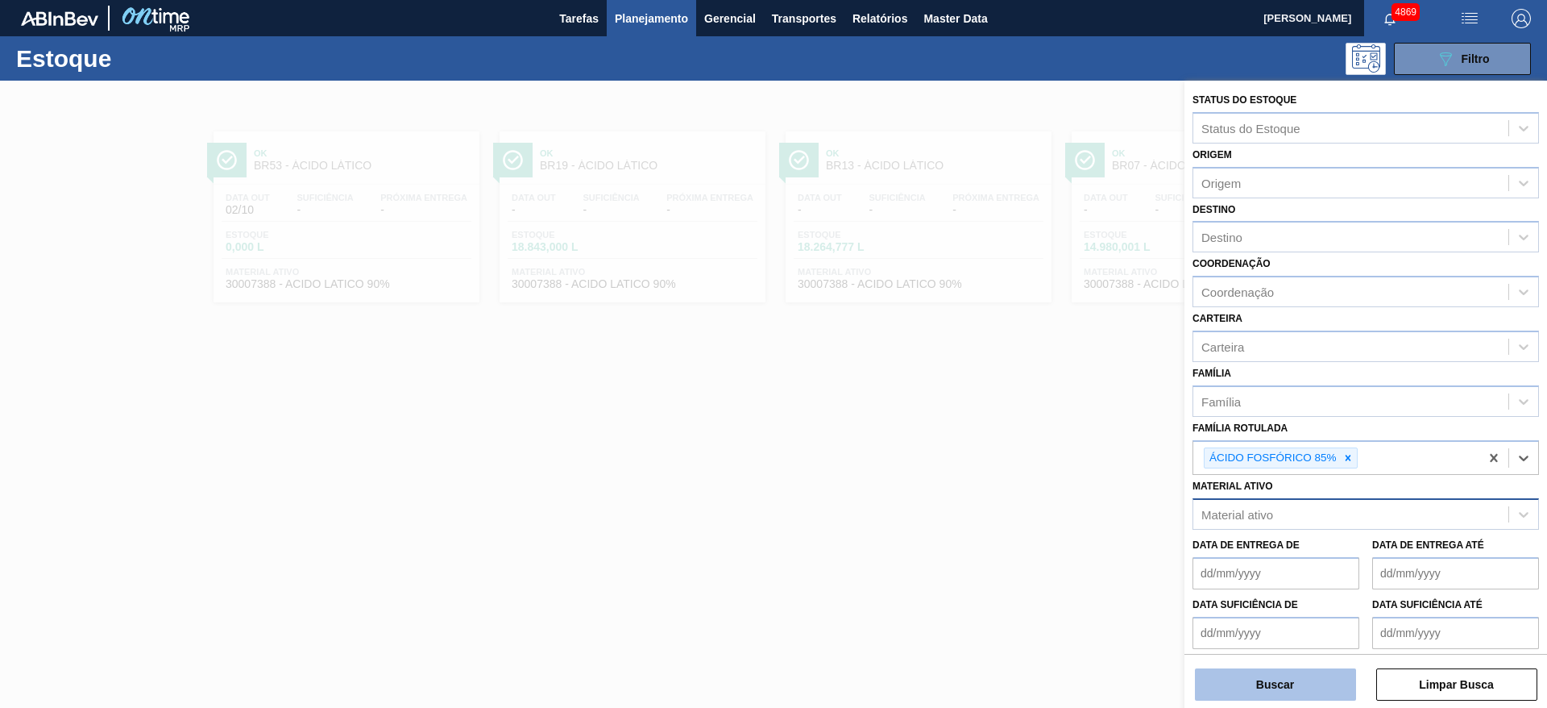
click at [1282, 679] on button "Buscar" at bounding box center [1275, 684] width 161 height 32
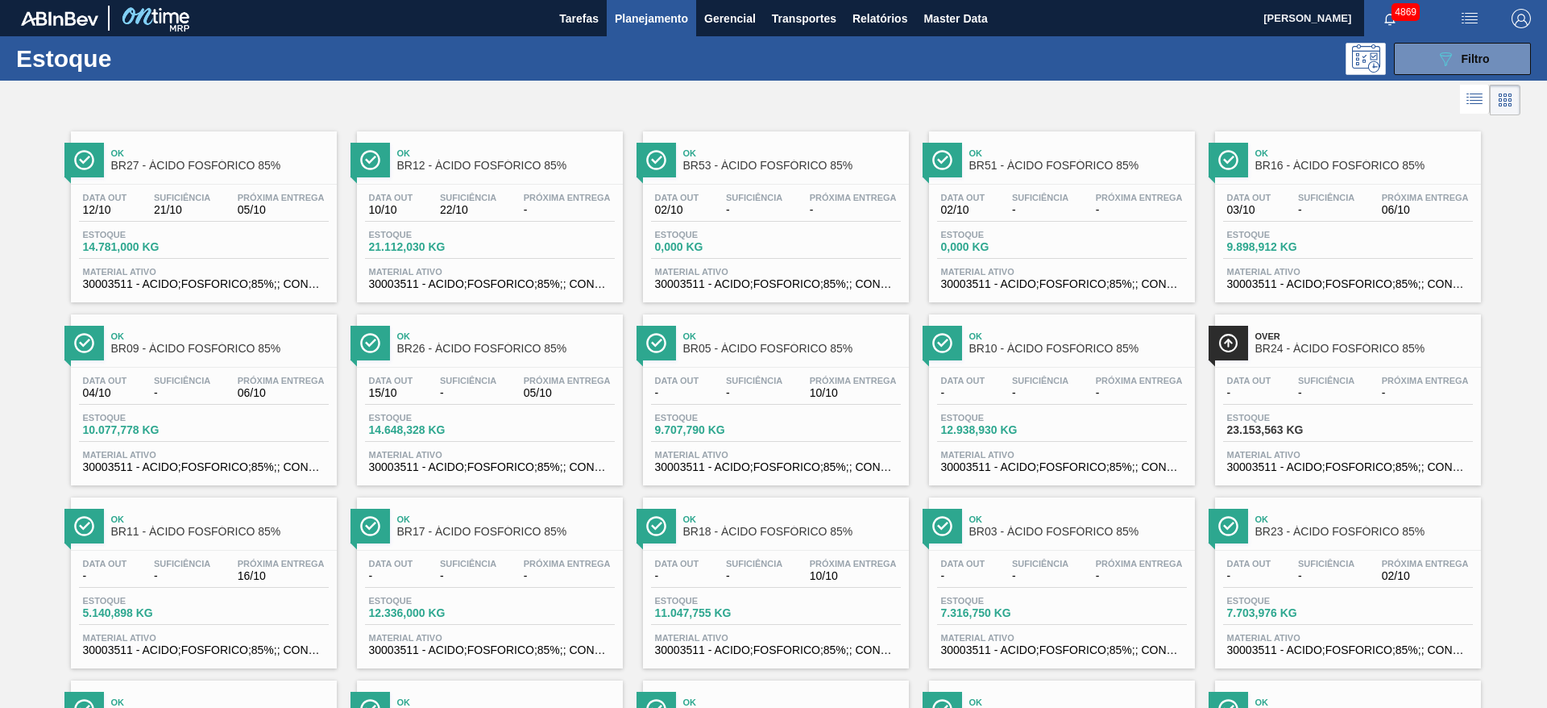
drag, startPoint x: 775, startPoint y: 243, endPoint x: 1360, endPoint y: 222, distance: 585.4
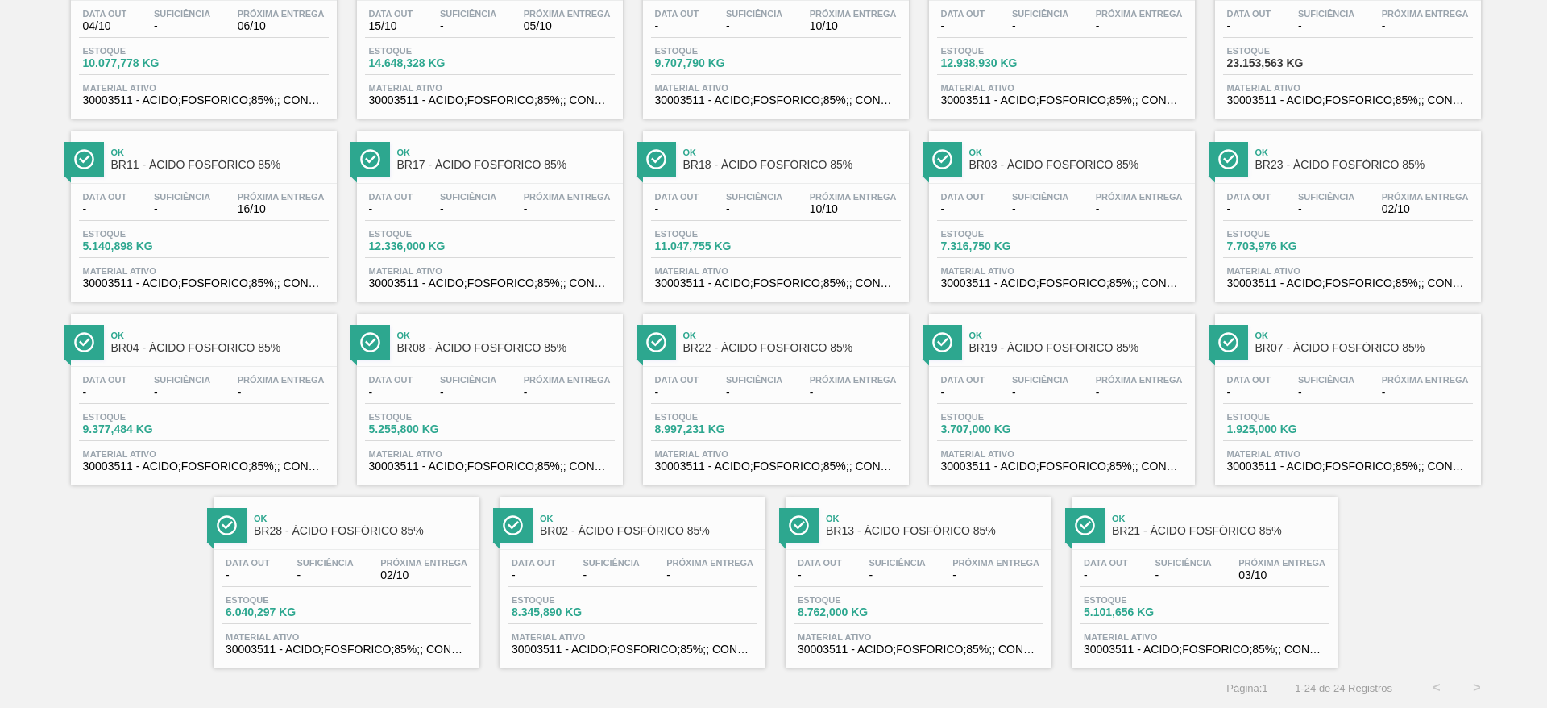
scroll to position [4, 0]
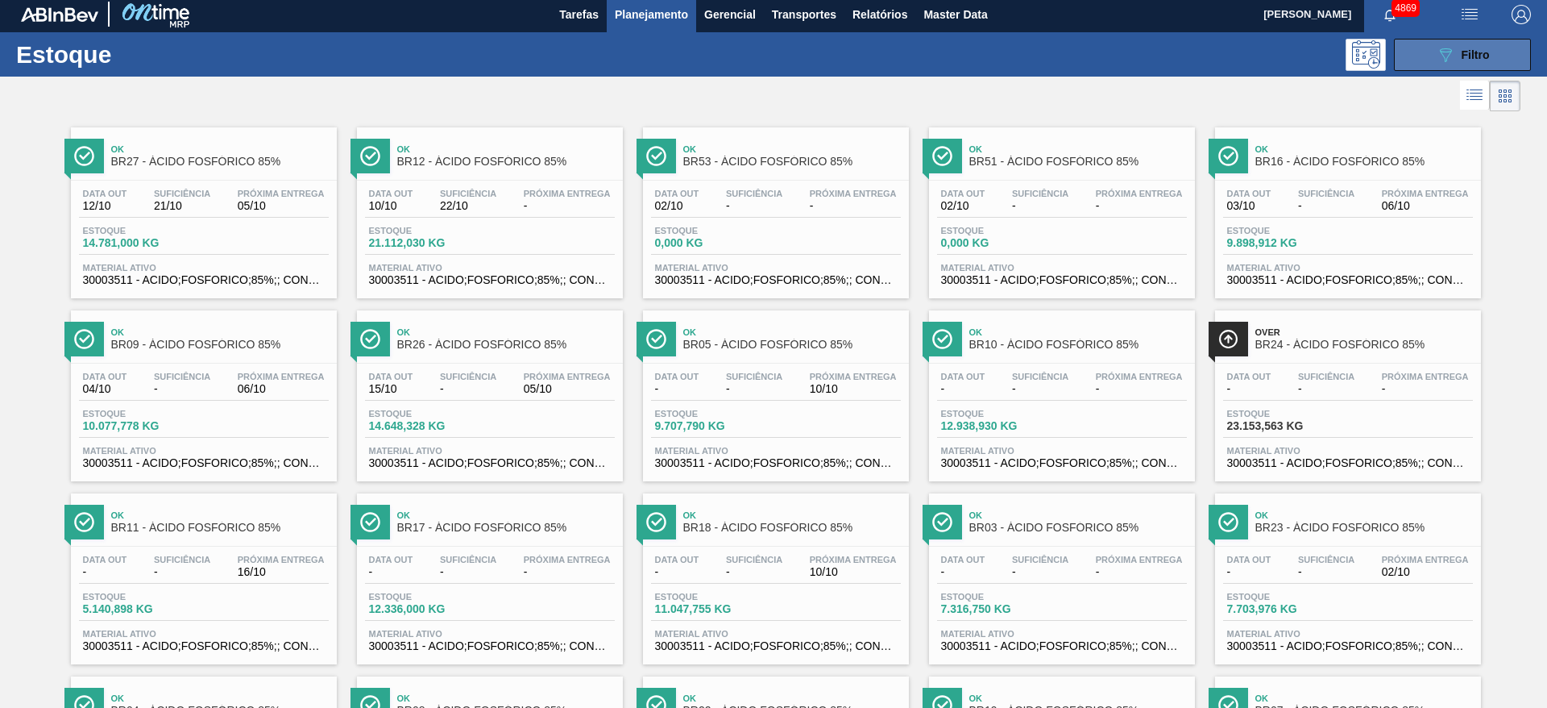
click at [1462, 58] on span "Filtro" at bounding box center [1476, 54] width 28 height 13
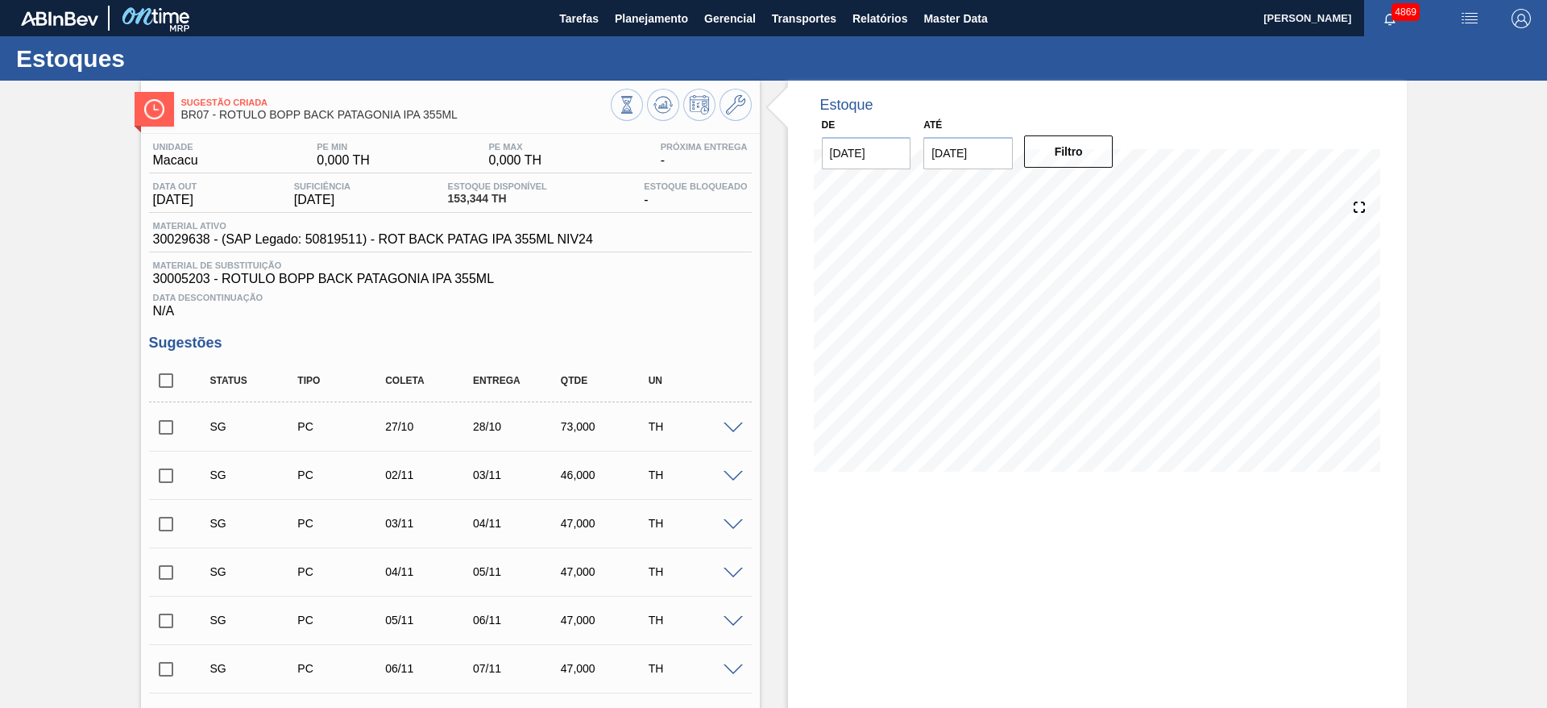
click at [728, 428] on span at bounding box center [733, 428] width 19 height 12
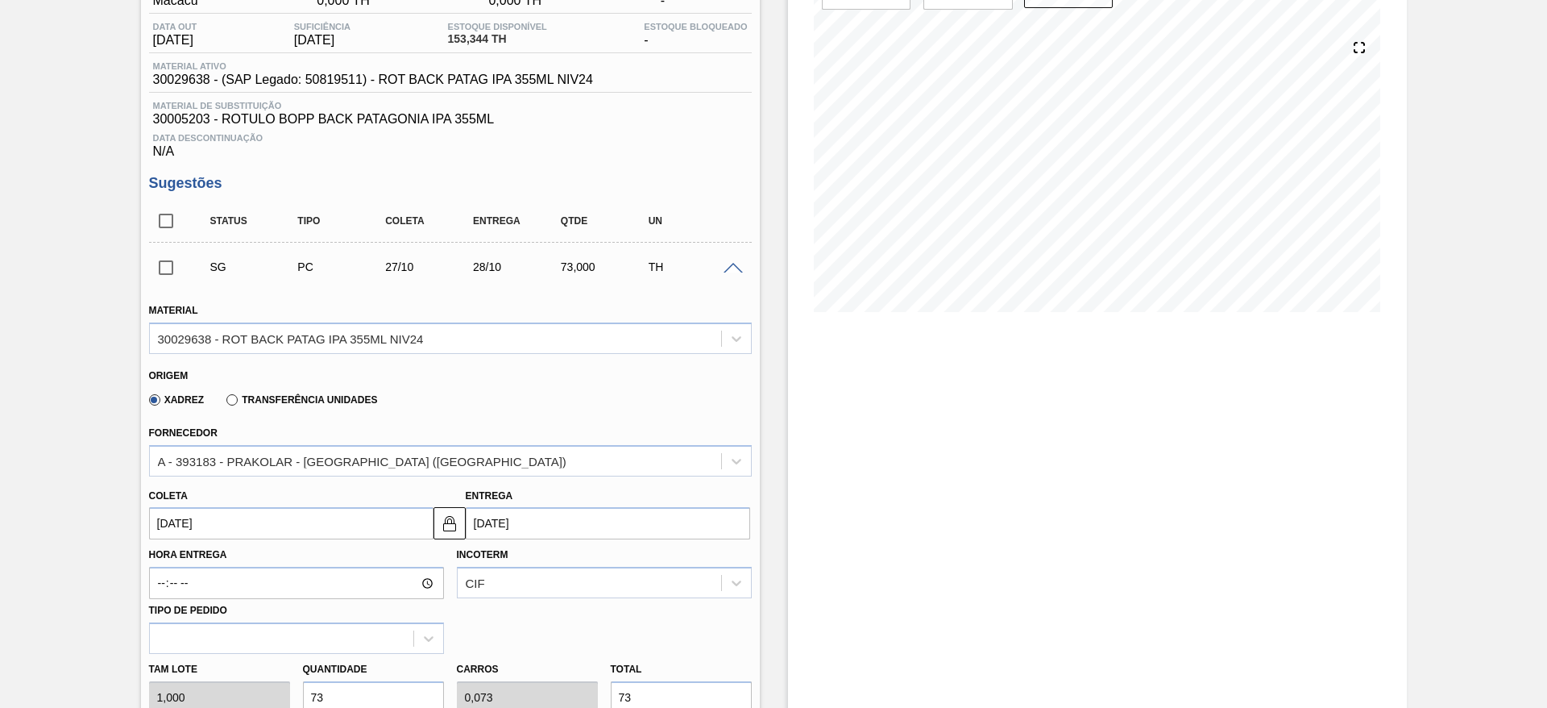
scroll to position [363, 0]
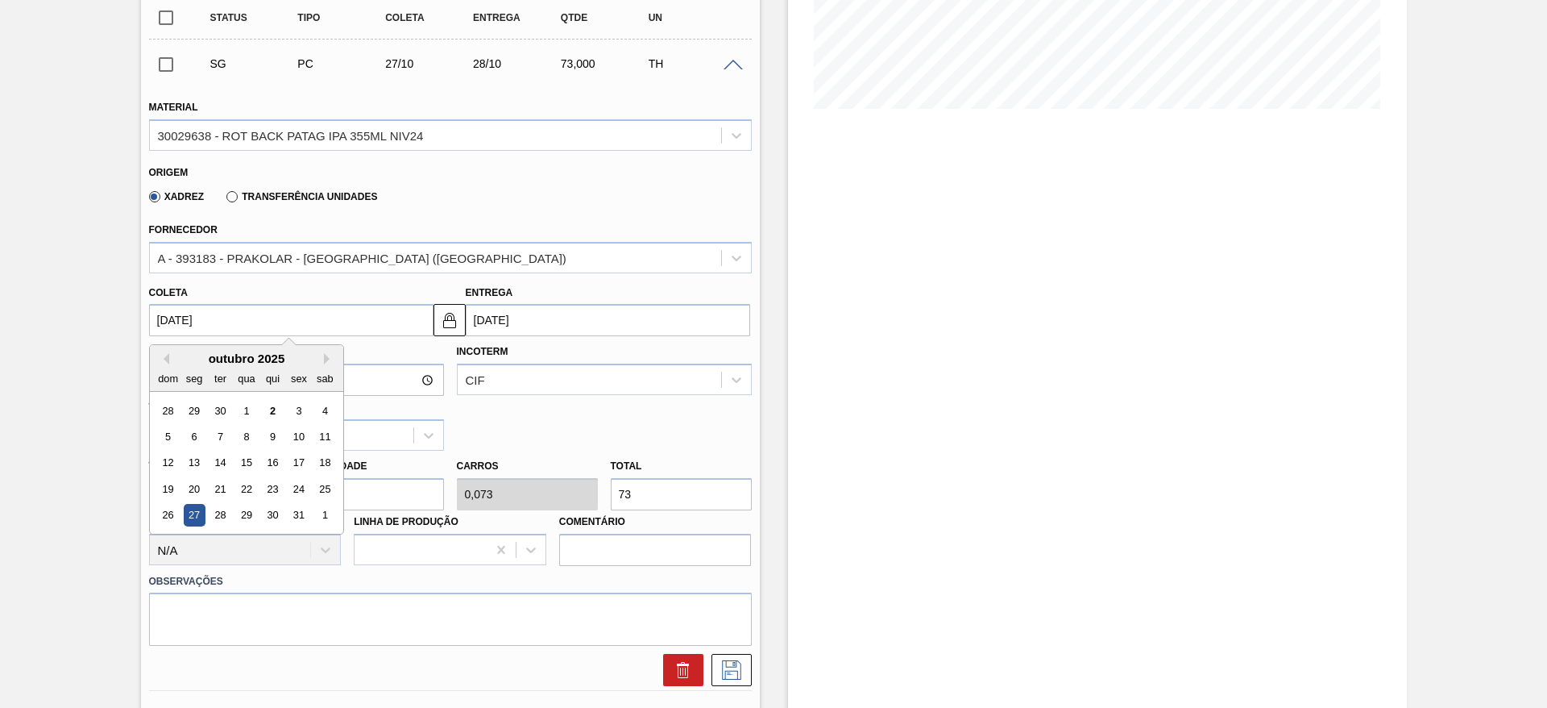
click at [374, 315] on input "[DATE]" at bounding box center [291, 320] width 284 height 32
click at [253, 491] on div "22" at bounding box center [246, 489] width 22 height 22
type input "[DATE]"
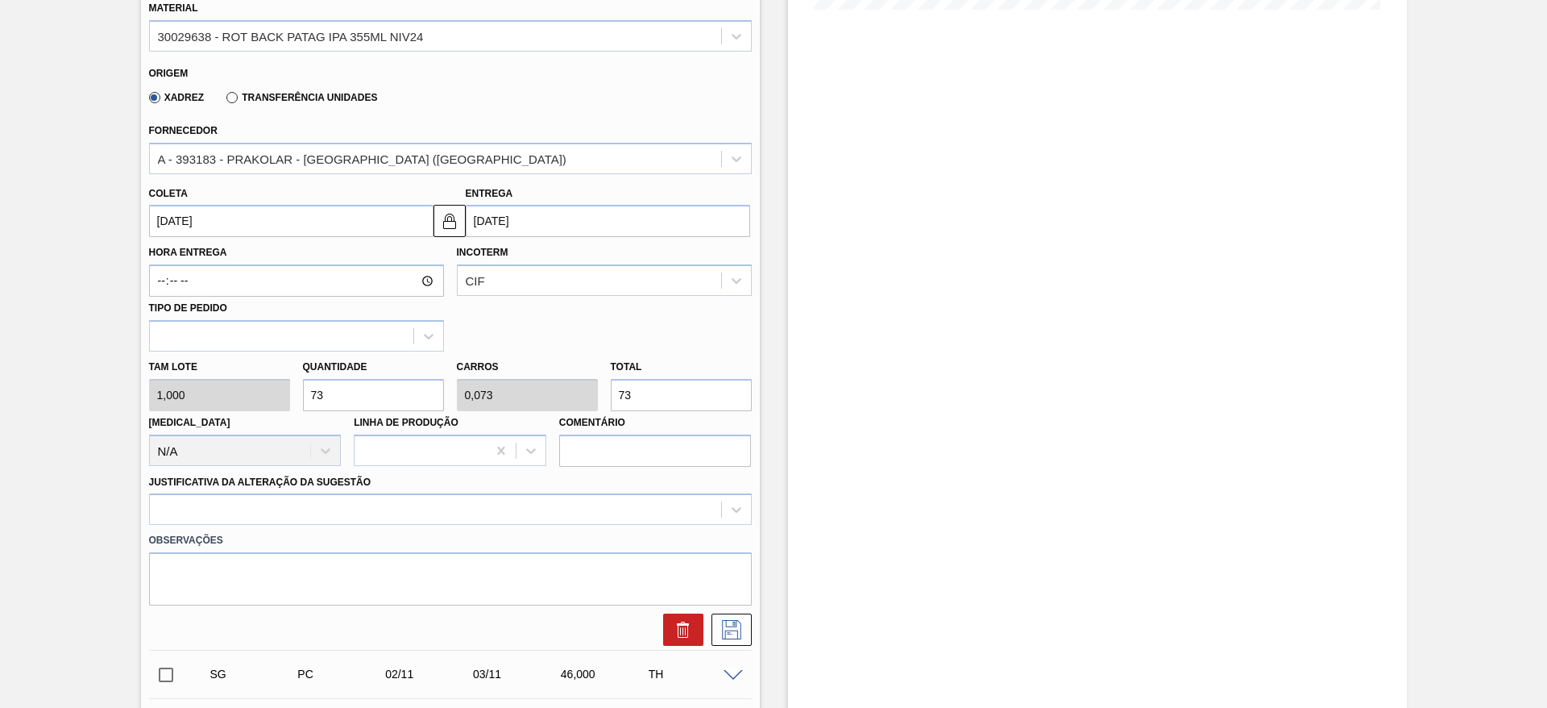
scroll to position [483, 0]
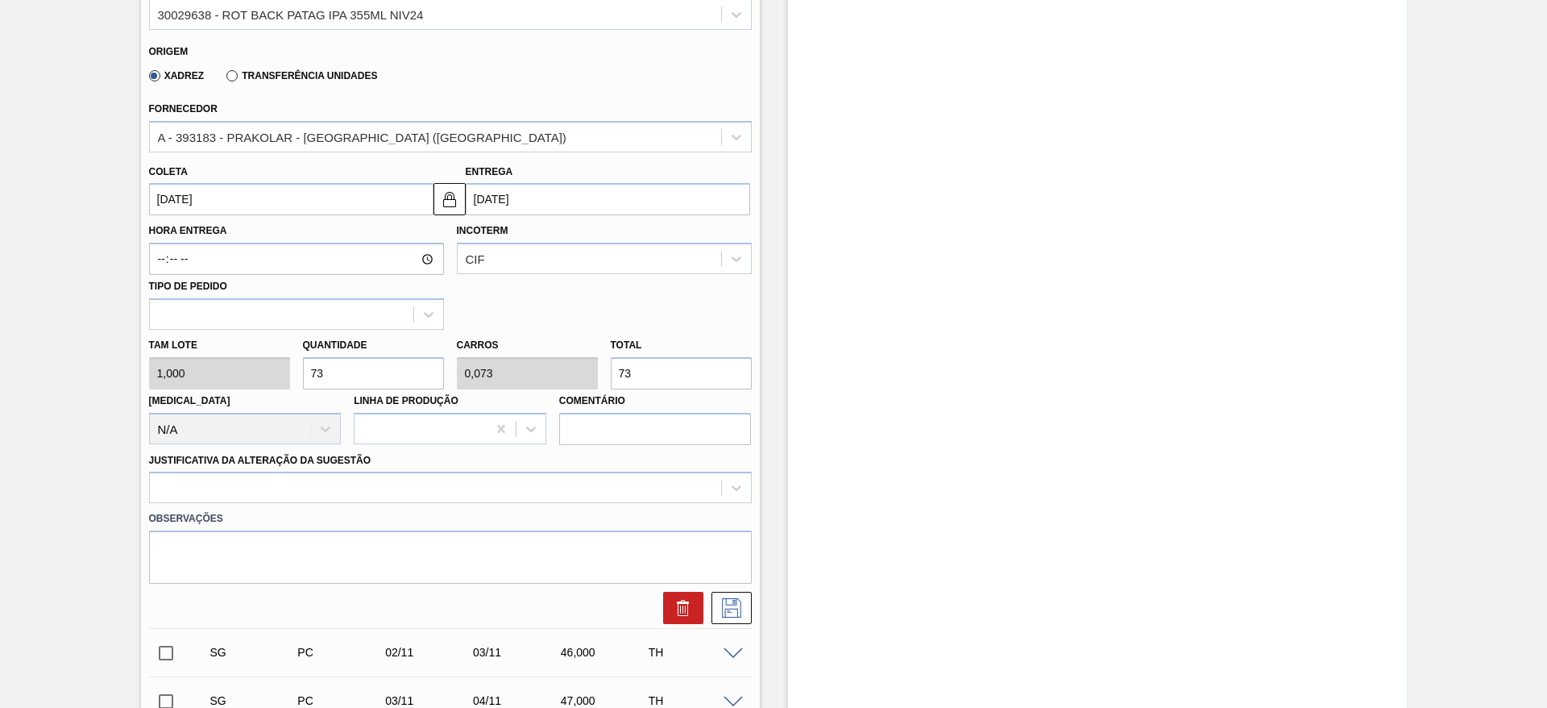
drag, startPoint x: 662, startPoint y: 372, endPoint x: 596, endPoint y: 377, distance: 66.3
click at [597, 377] on div "Tam lote 1,000 Quantidade 73 Carros 0,073 Total 73 [MEDICAL_DATA] N/A Linha de …" at bounding box center [451, 387] width 616 height 115
type input "8"
type input "0,008"
type input "8"
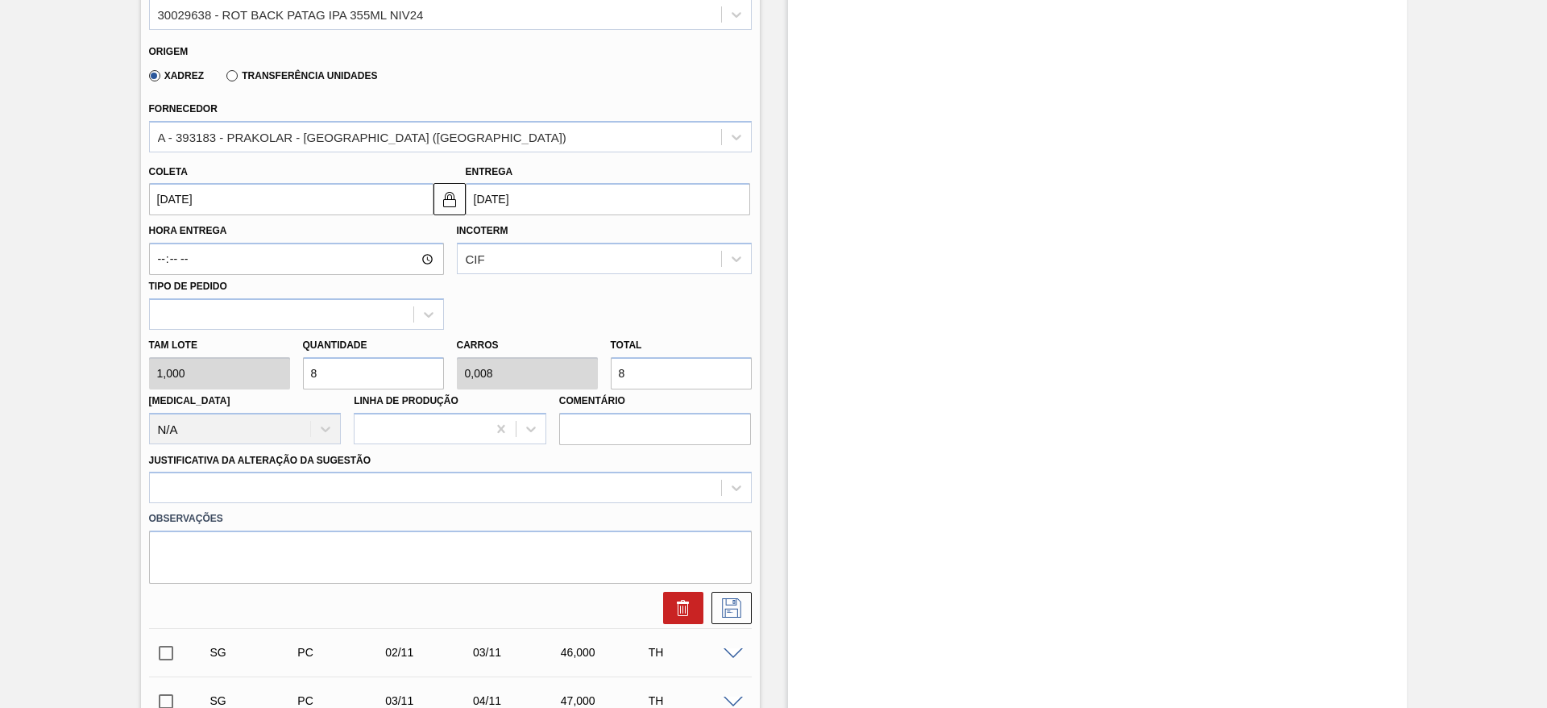
type input "80"
type input "0,08"
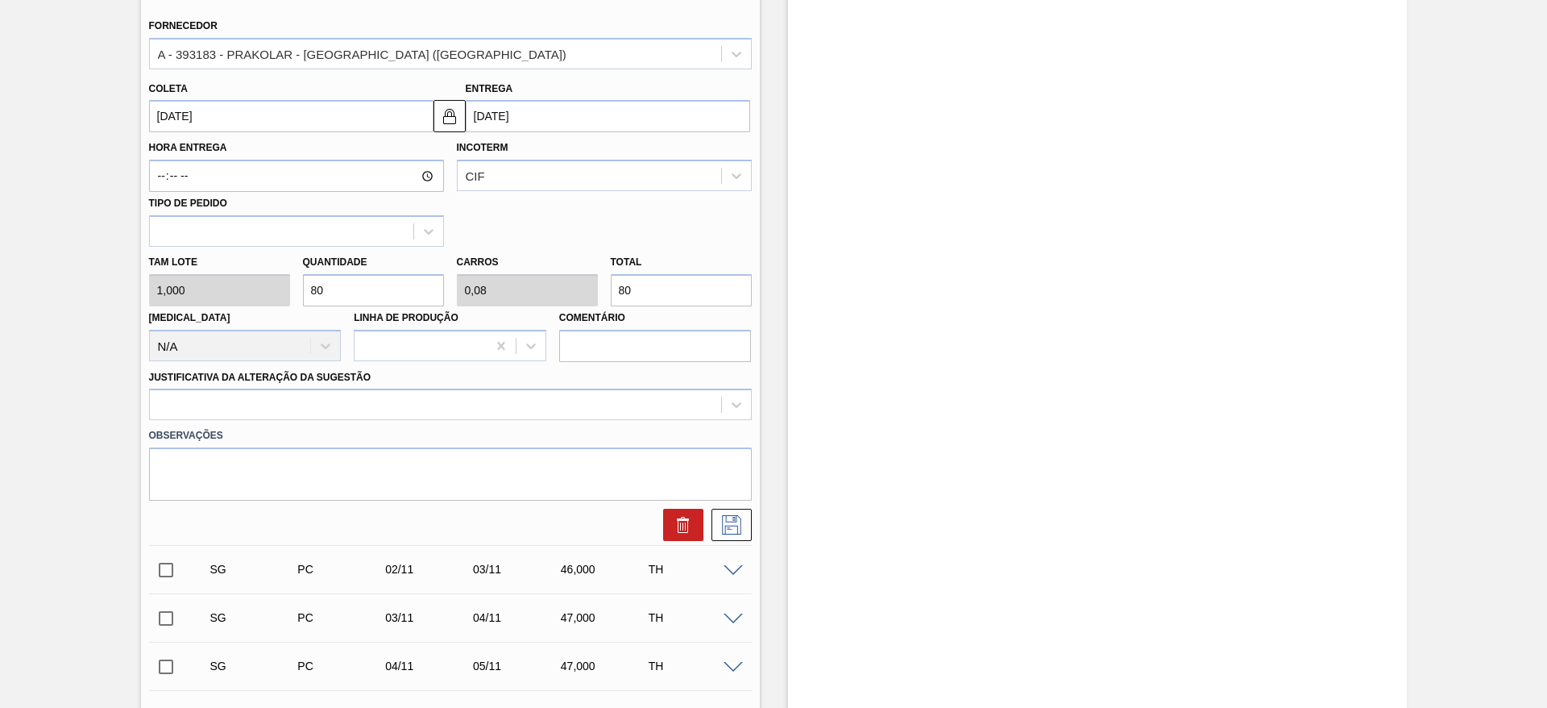
scroll to position [604, 0]
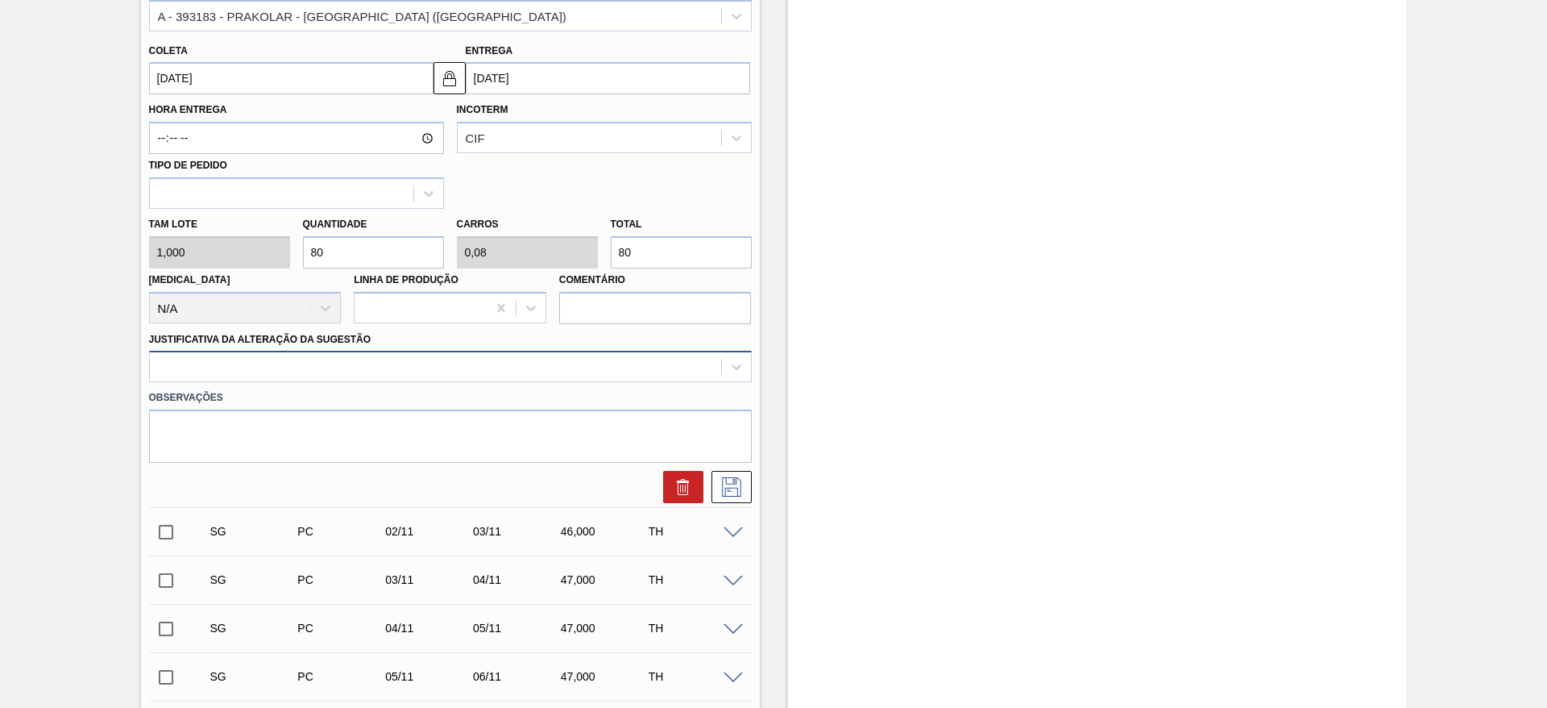
type input "80"
click at [542, 368] on div at bounding box center [435, 366] width 571 height 23
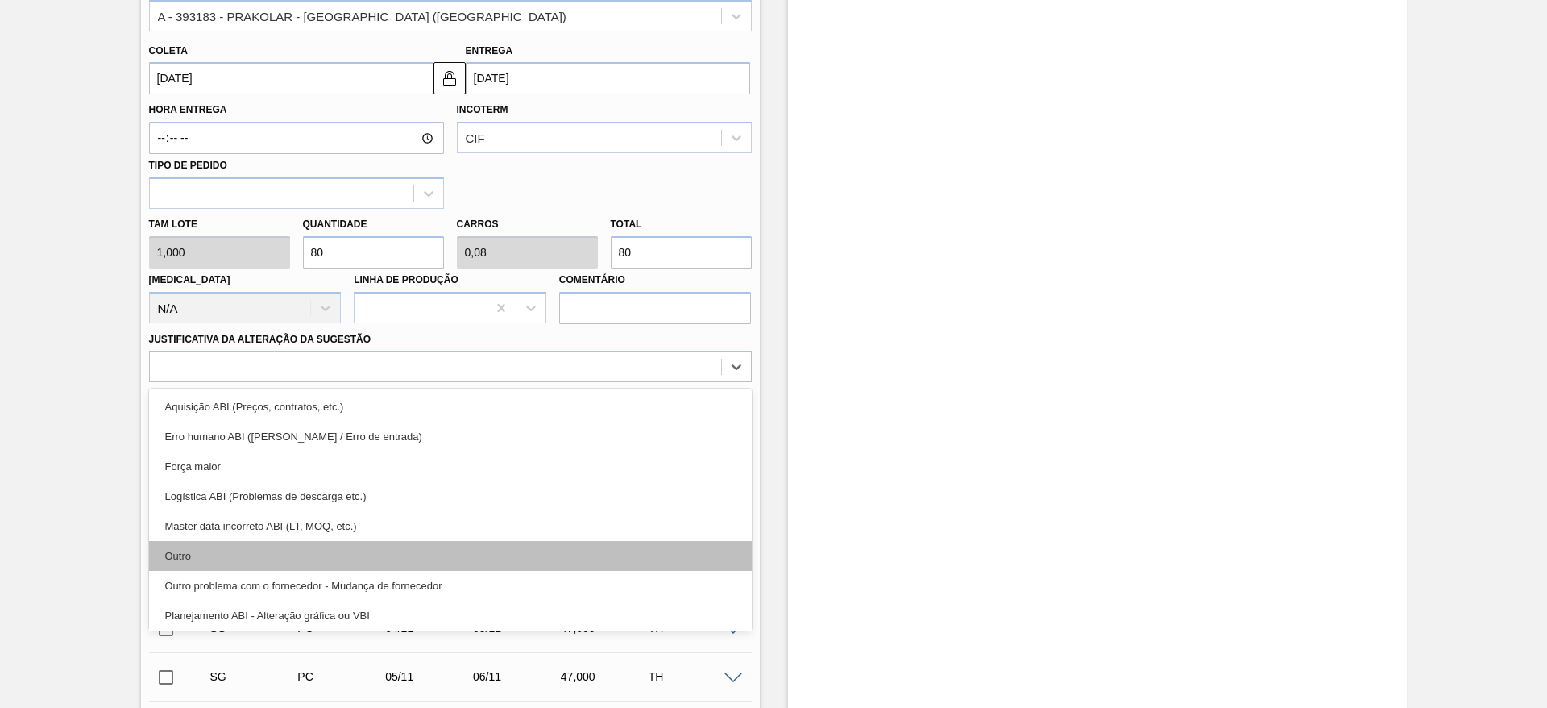
click at [280, 558] on div "Outro" at bounding box center [450, 556] width 603 height 30
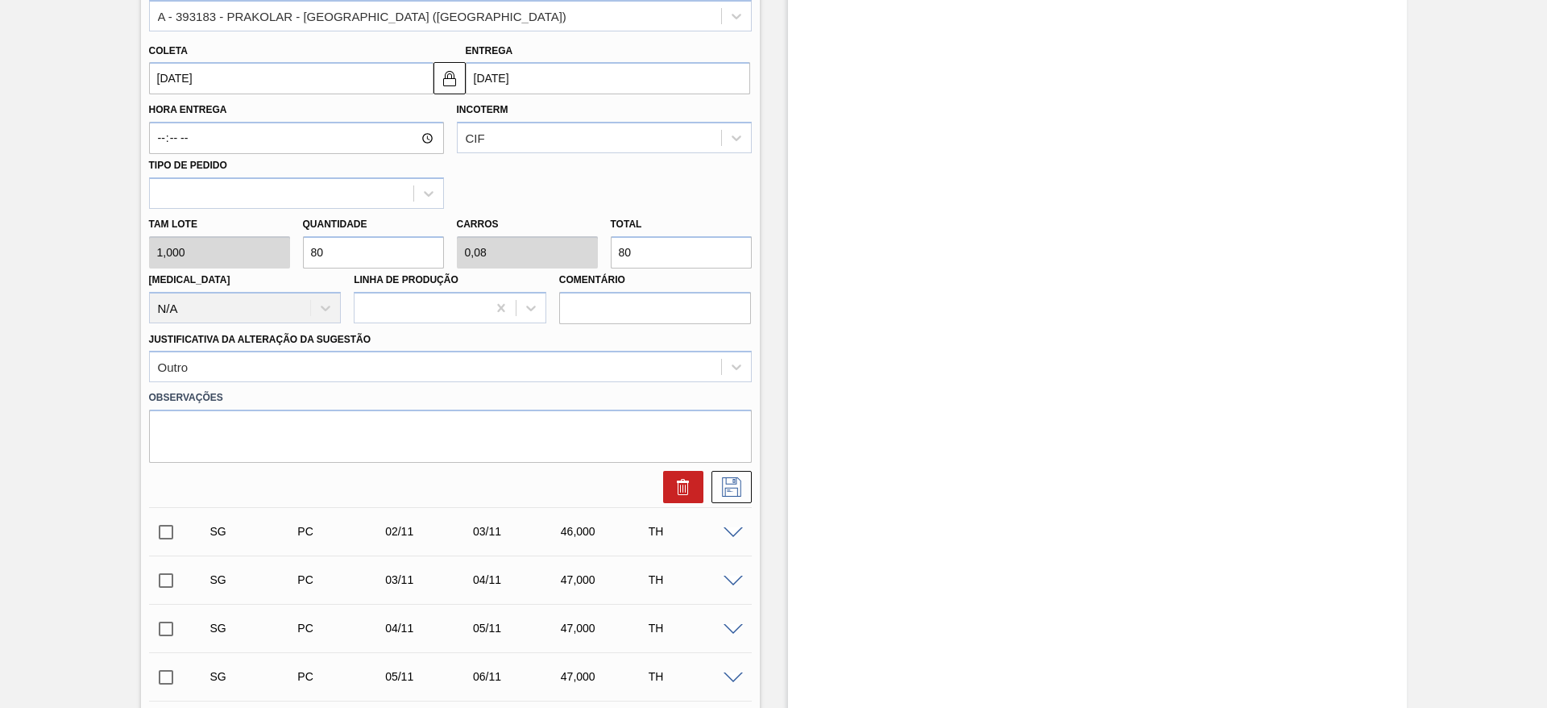
drag, startPoint x: 651, startPoint y: 244, endPoint x: 605, endPoint y: 251, distance: 46.4
click at [605, 251] on div "Total 80" at bounding box center [681, 241] width 154 height 56
type input "1"
type input "0,001"
type input "1"
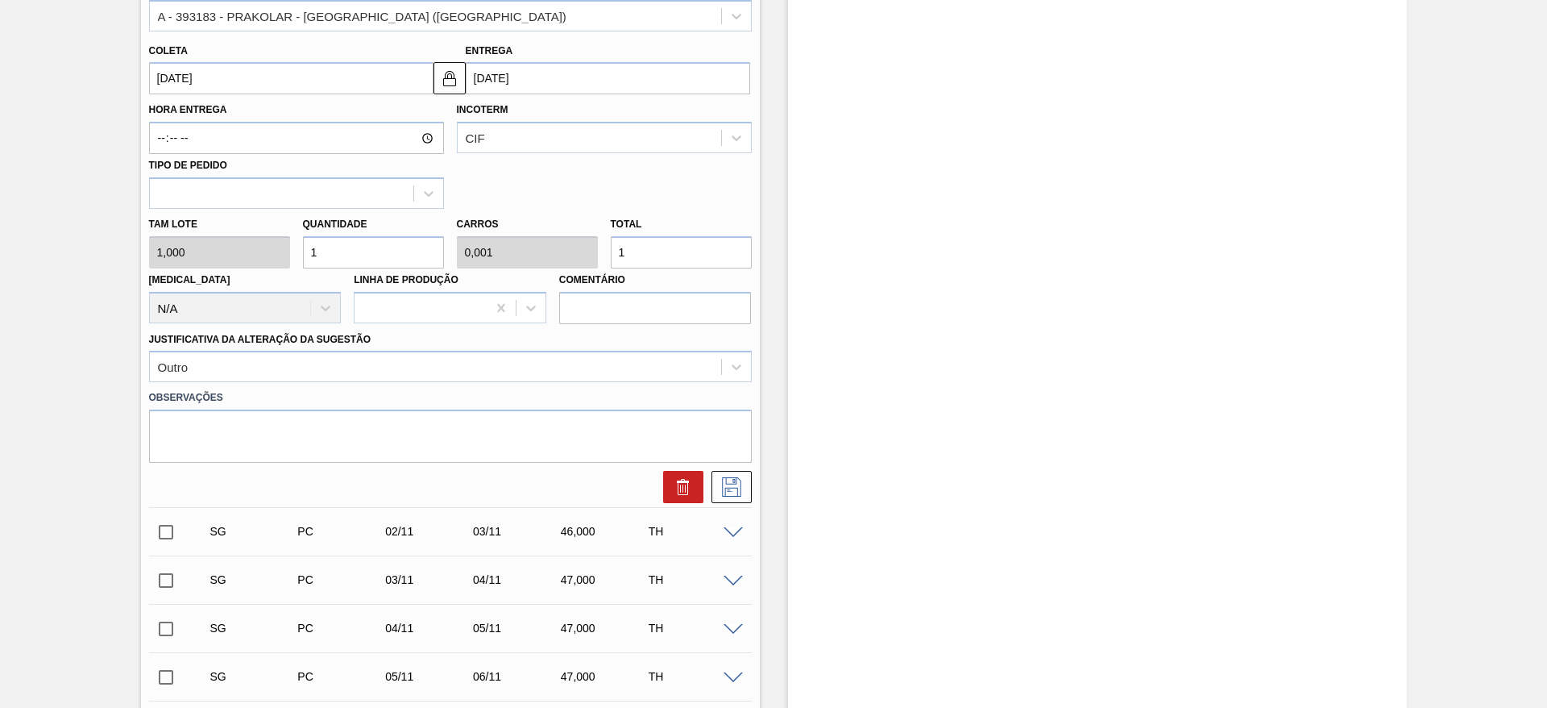
type input "10"
type input "0,01"
type input "10"
type input "100"
type input "0,1"
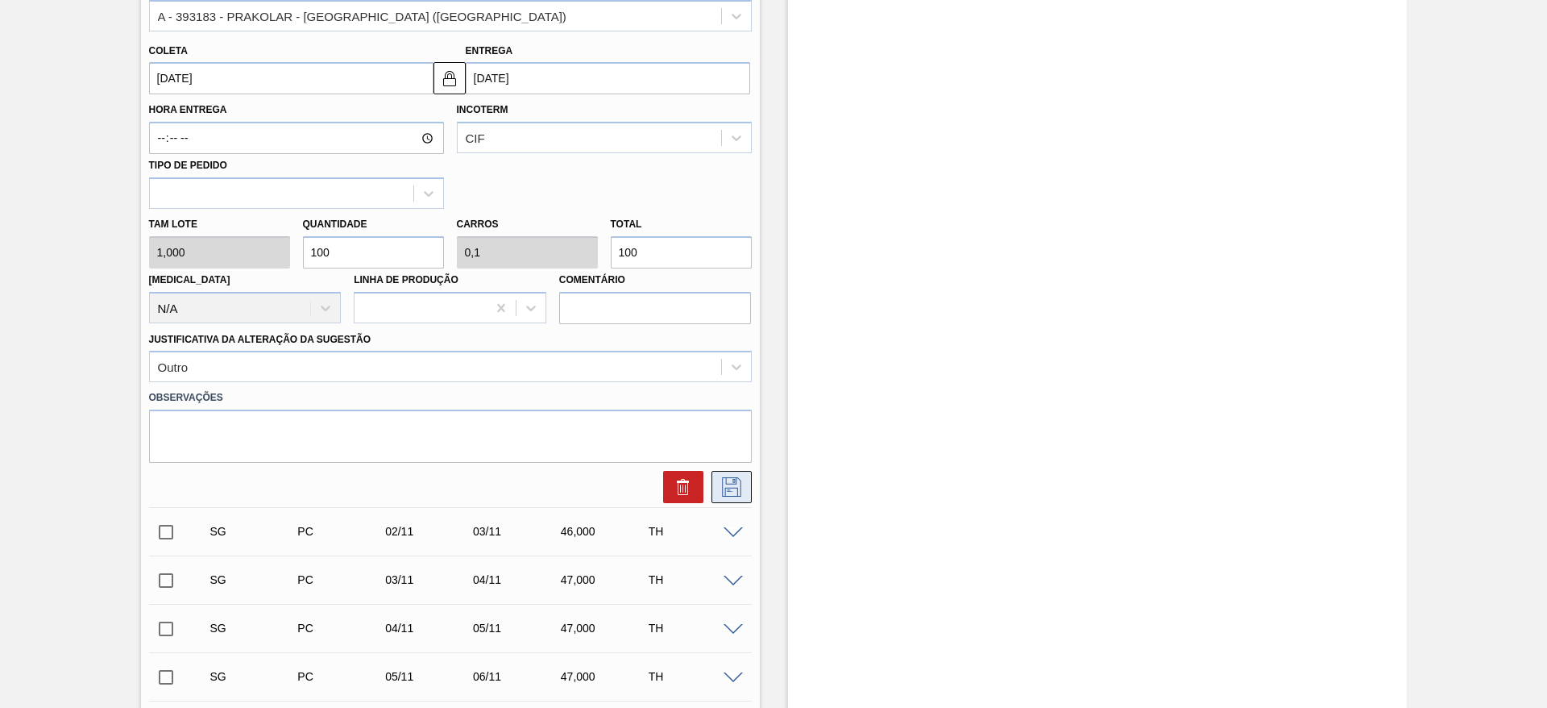
type input "100"
click at [734, 482] on icon at bounding box center [732, 486] width 26 height 19
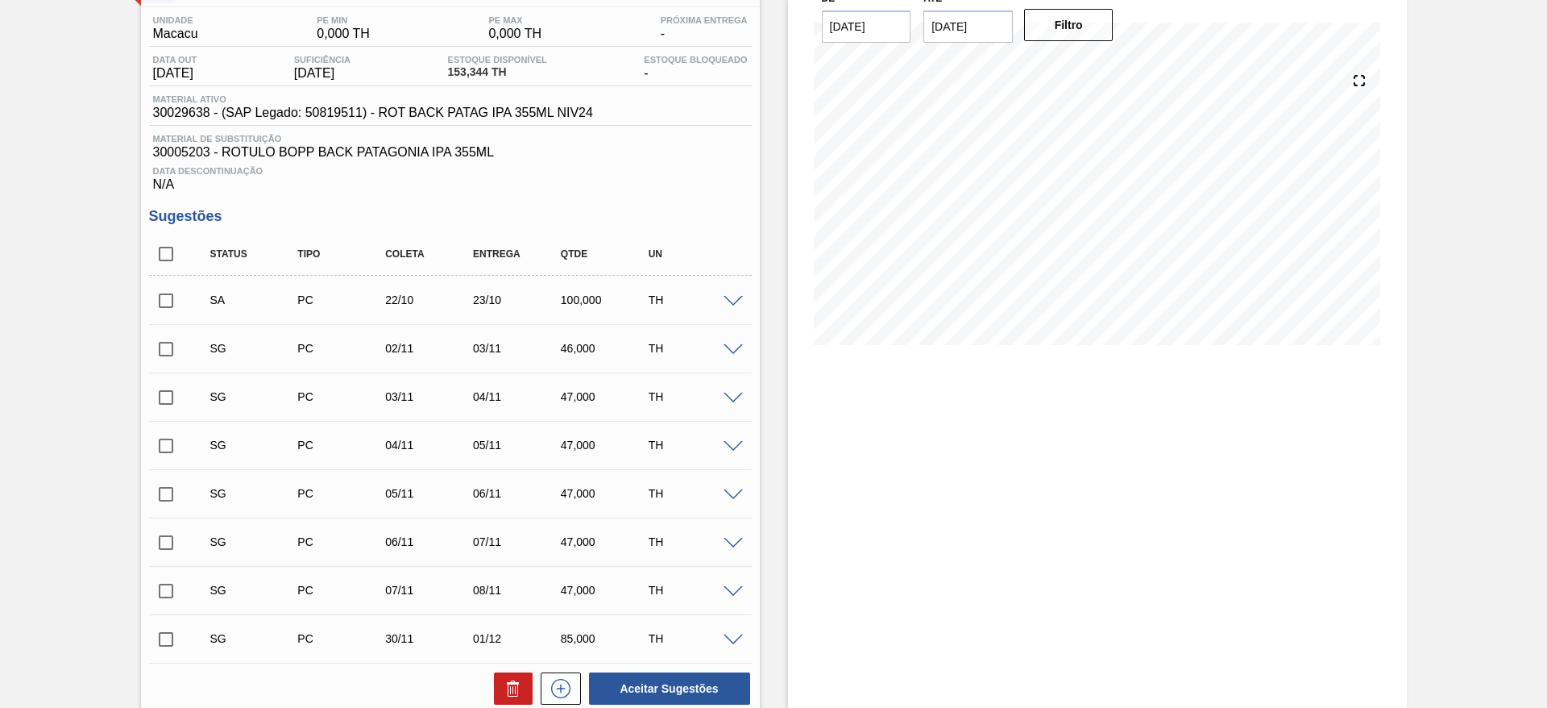
scroll to position [89, 0]
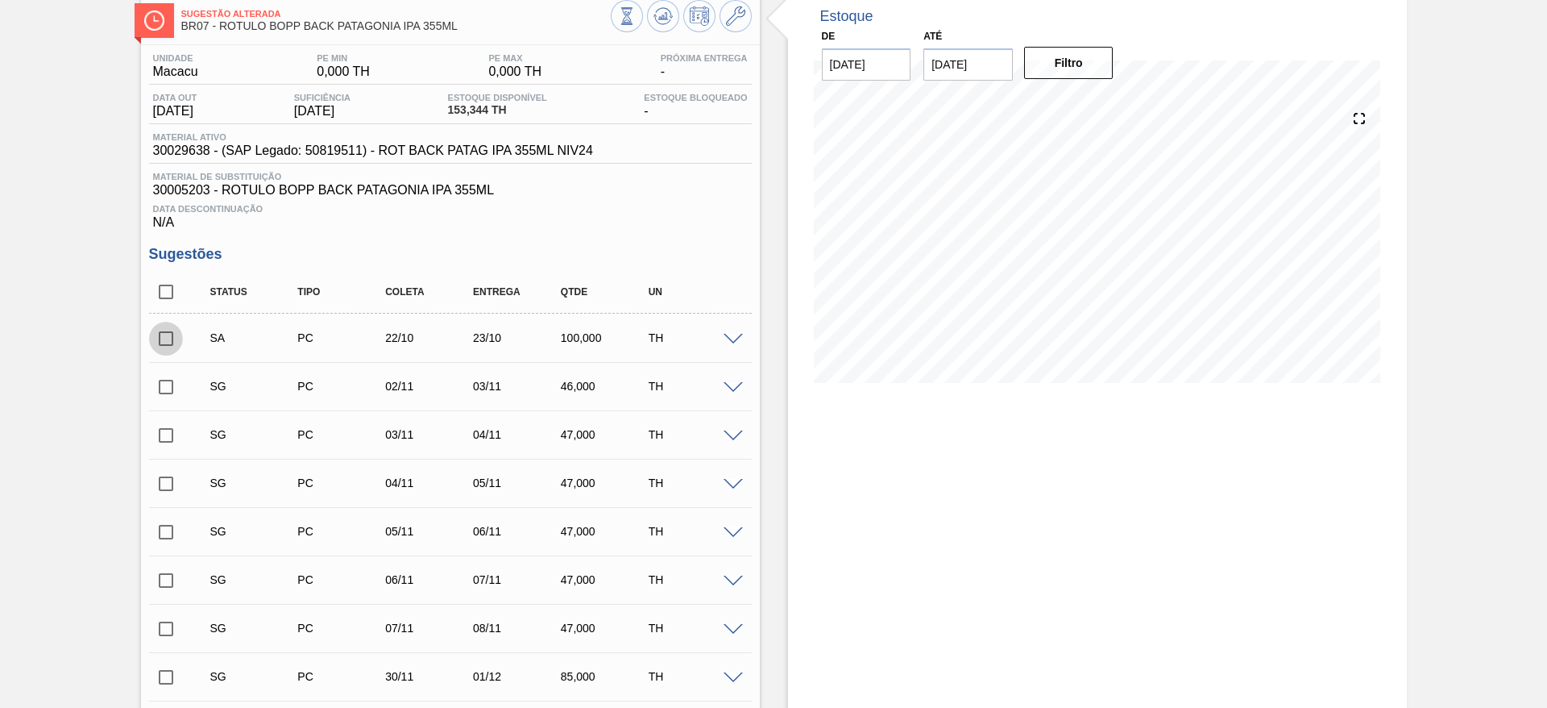
click at [164, 340] on input "checkbox" at bounding box center [166, 339] width 34 height 34
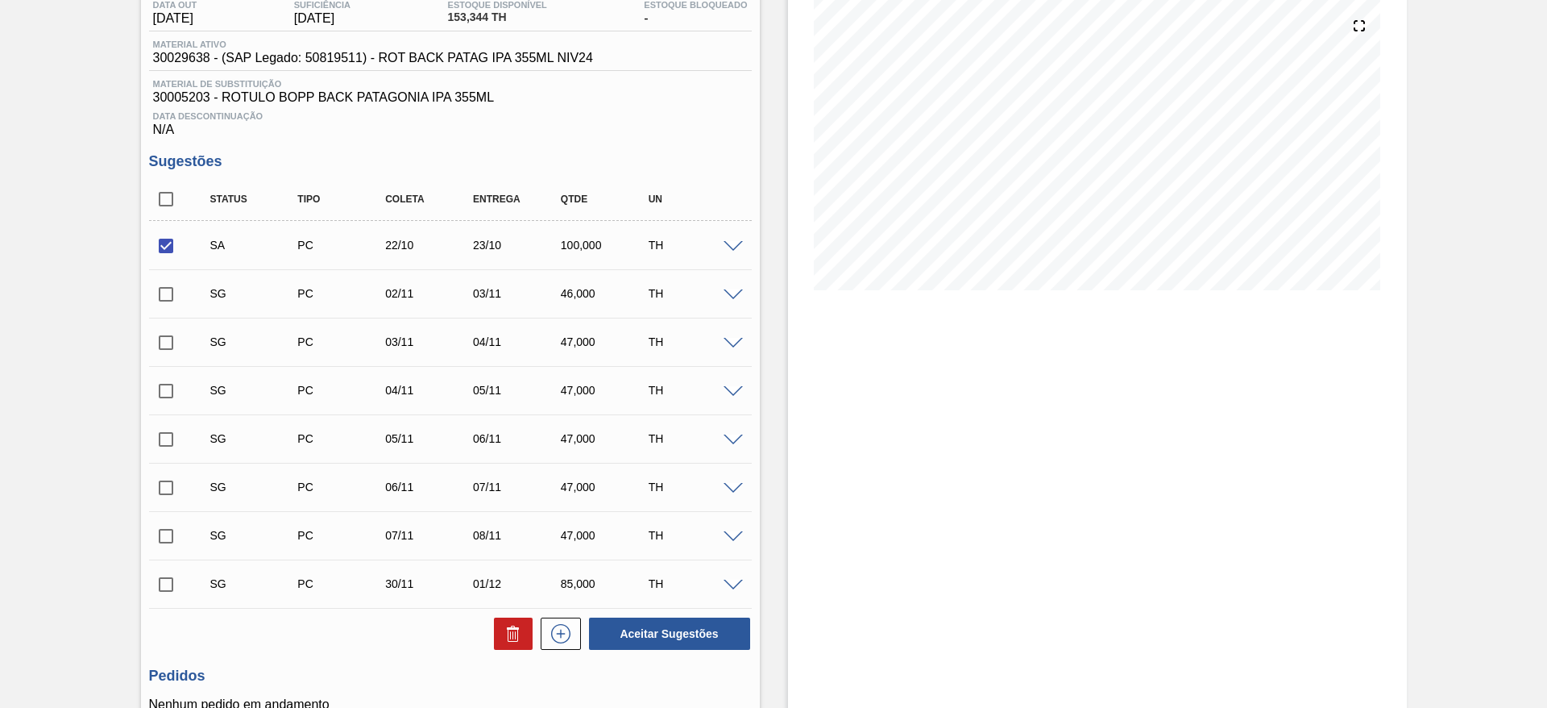
scroll to position [330, 0]
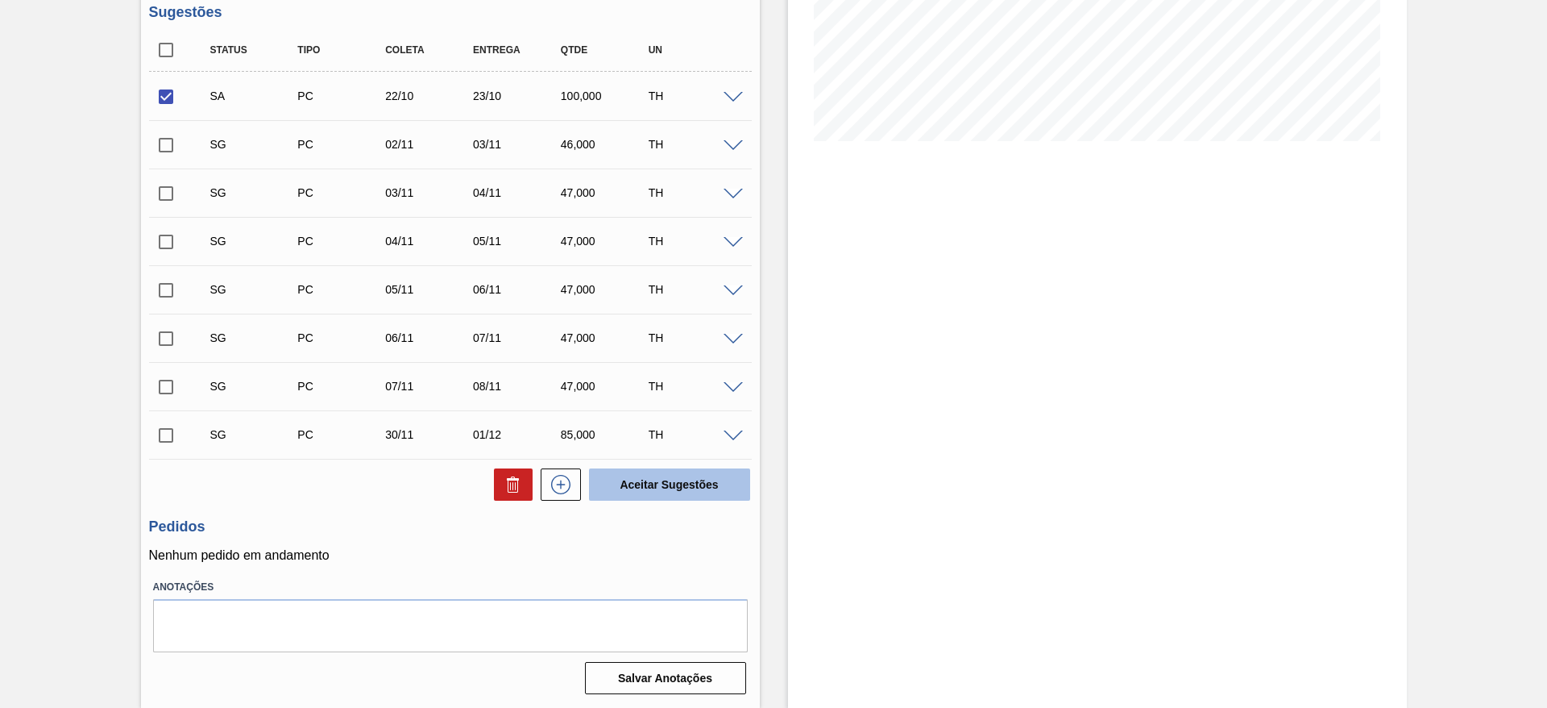
click at [680, 481] on button "Aceitar Sugestões" at bounding box center [669, 484] width 161 height 32
checkbox input "false"
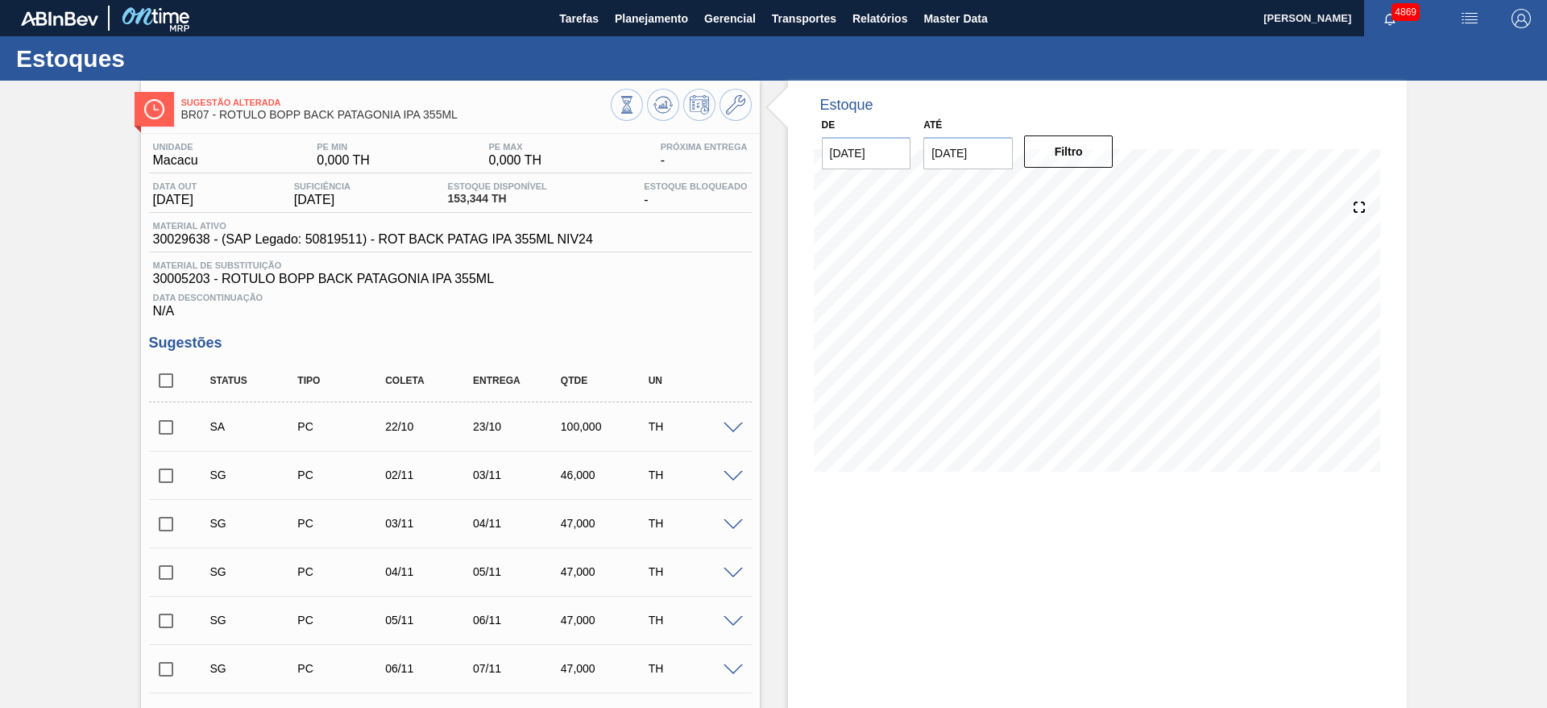
click at [748, 119] on div at bounding box center [681, 107] width 141 height 36
click at [739, 102] on icon at bounding box center [735, 104] width 19 height 19
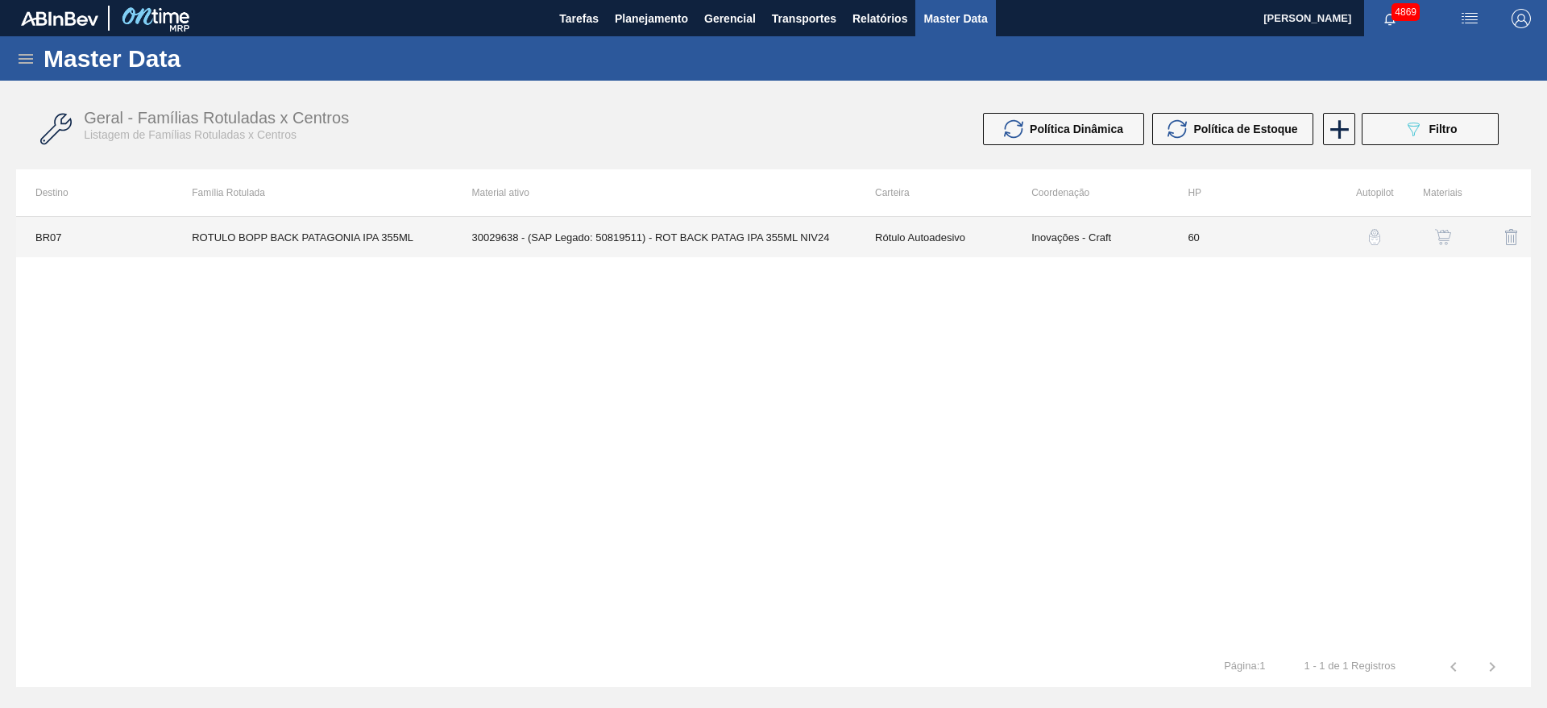
click at [924, 240] on td "Rótulo Autoadesivo" at bounding box center [934, 237] width 156 height 40
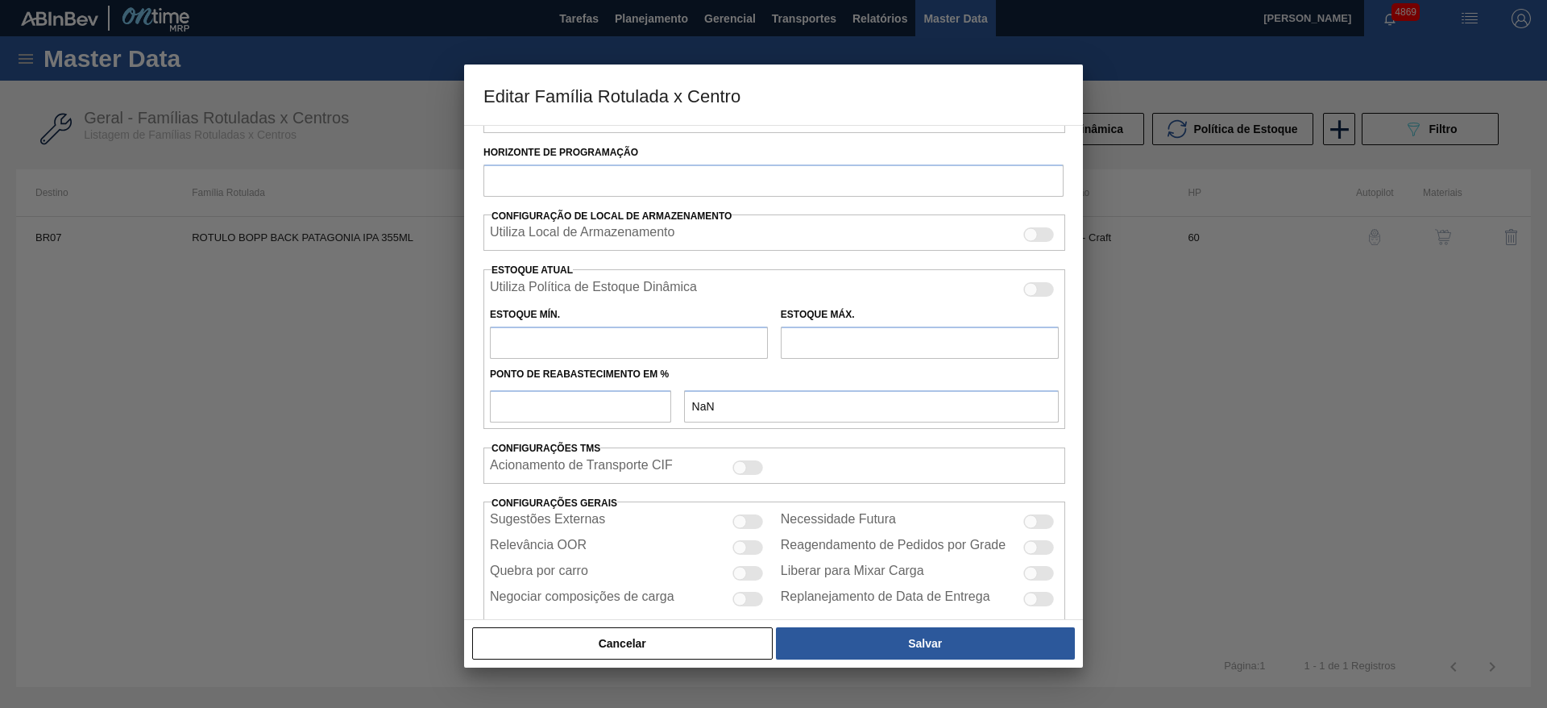
type input "Rótulo Autoadesivo"
type input "Rótulo BOPP"
type input "ROTULO BOPP BACK PATAGONIA IPA 355ML"
type input "BR07 - Macacu"
type input "60"
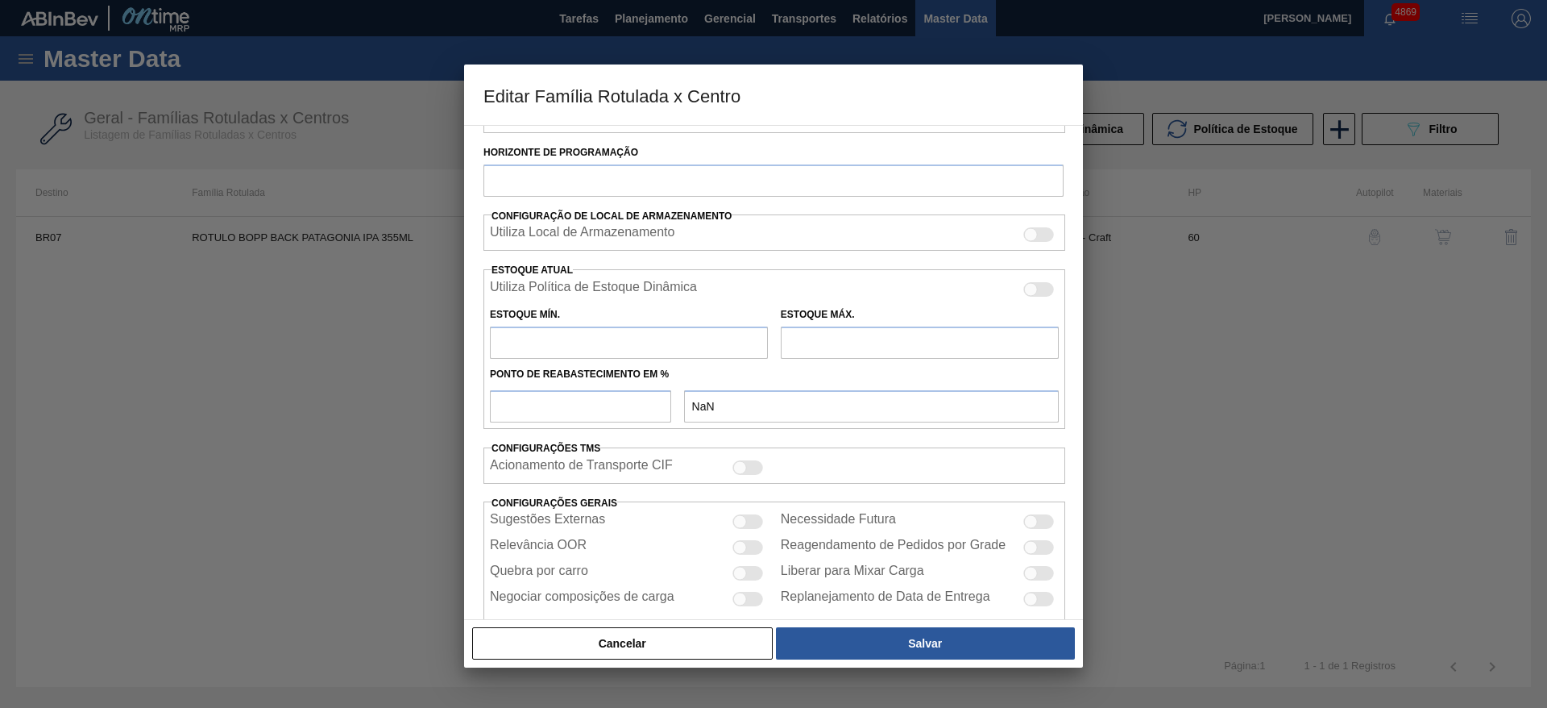
type input "0"
type input "100"
type input "0,000"
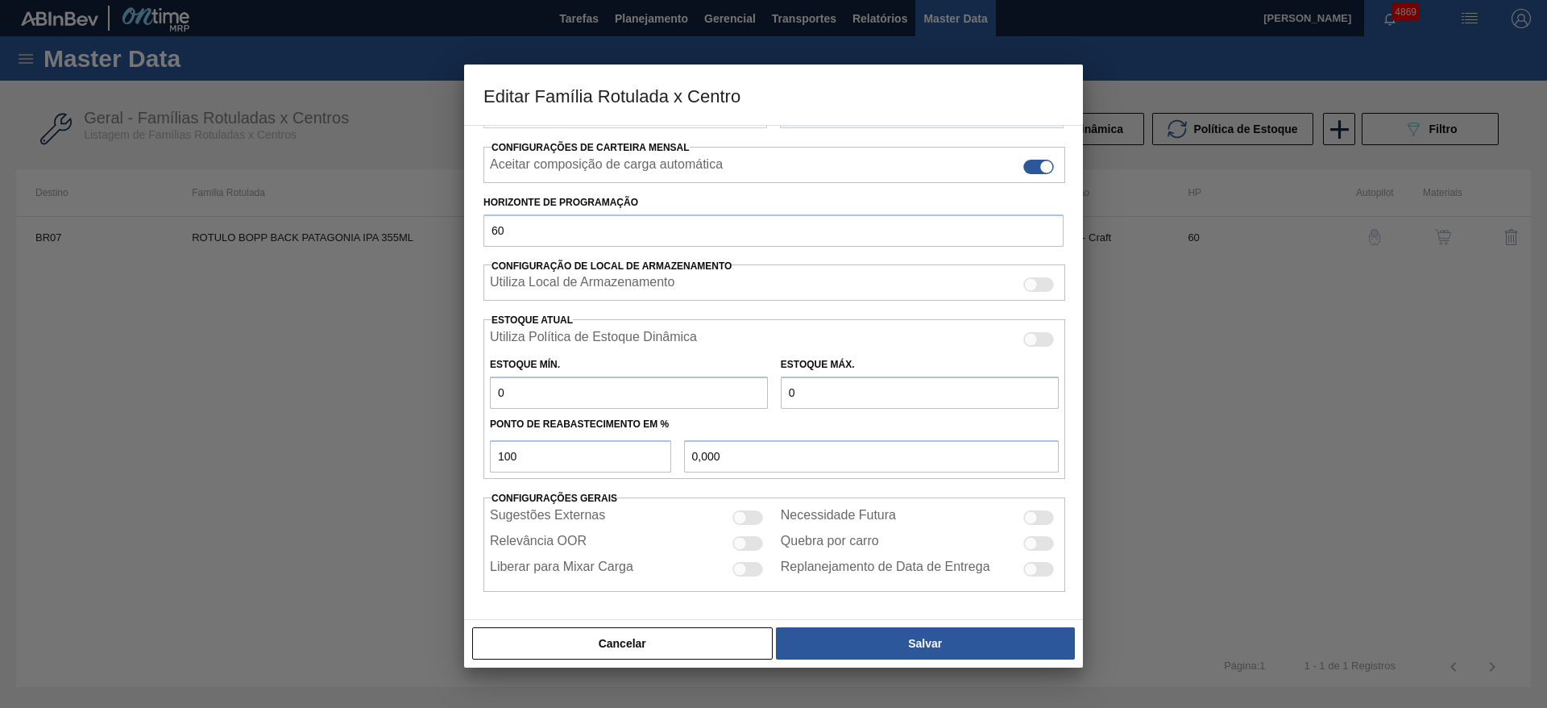
scroll to position [246, 0]
click at [626, 646] on button "Cancelar" at bounding box center [622, 643] width 301 height 32
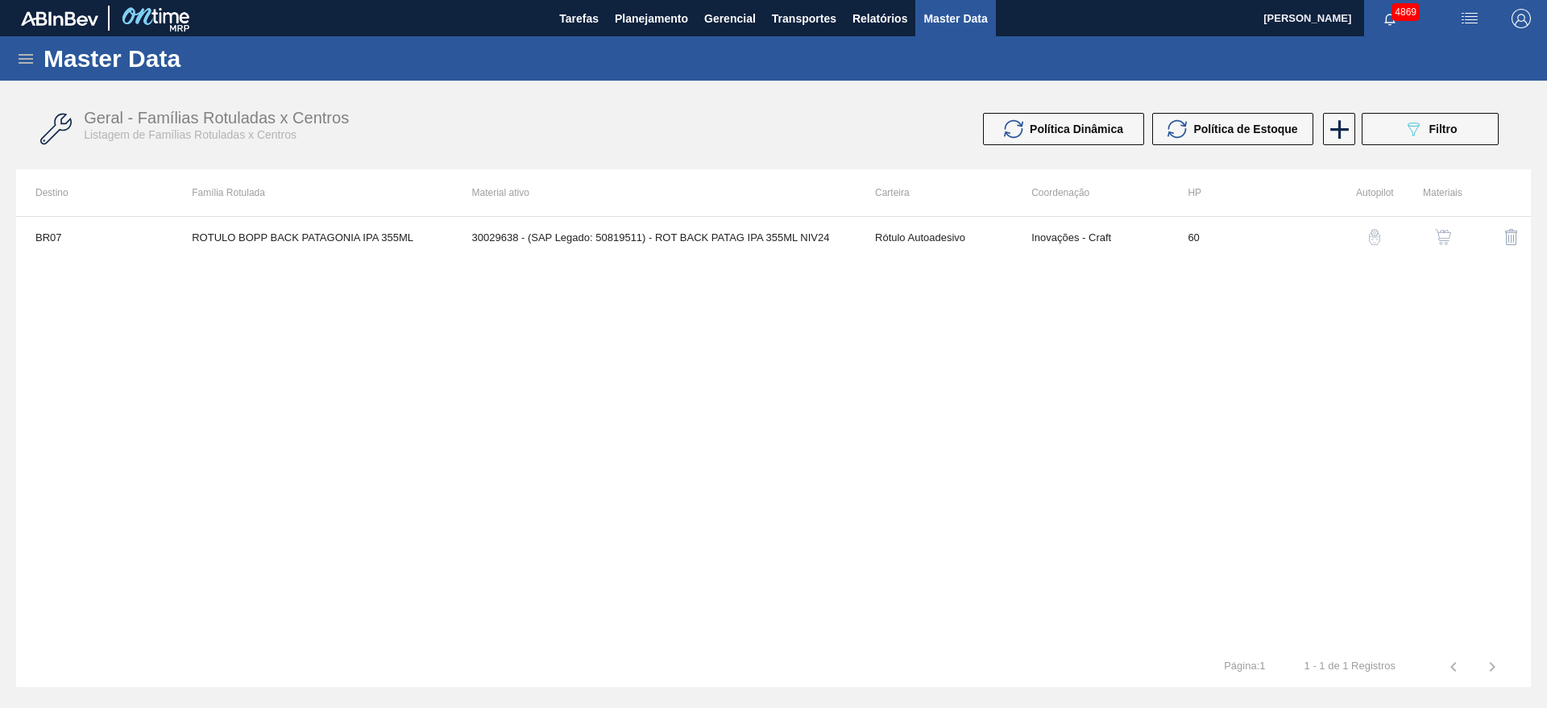
click at [1436, 230] on img "button" at bounding box center [1443, 237] width 16 height 16
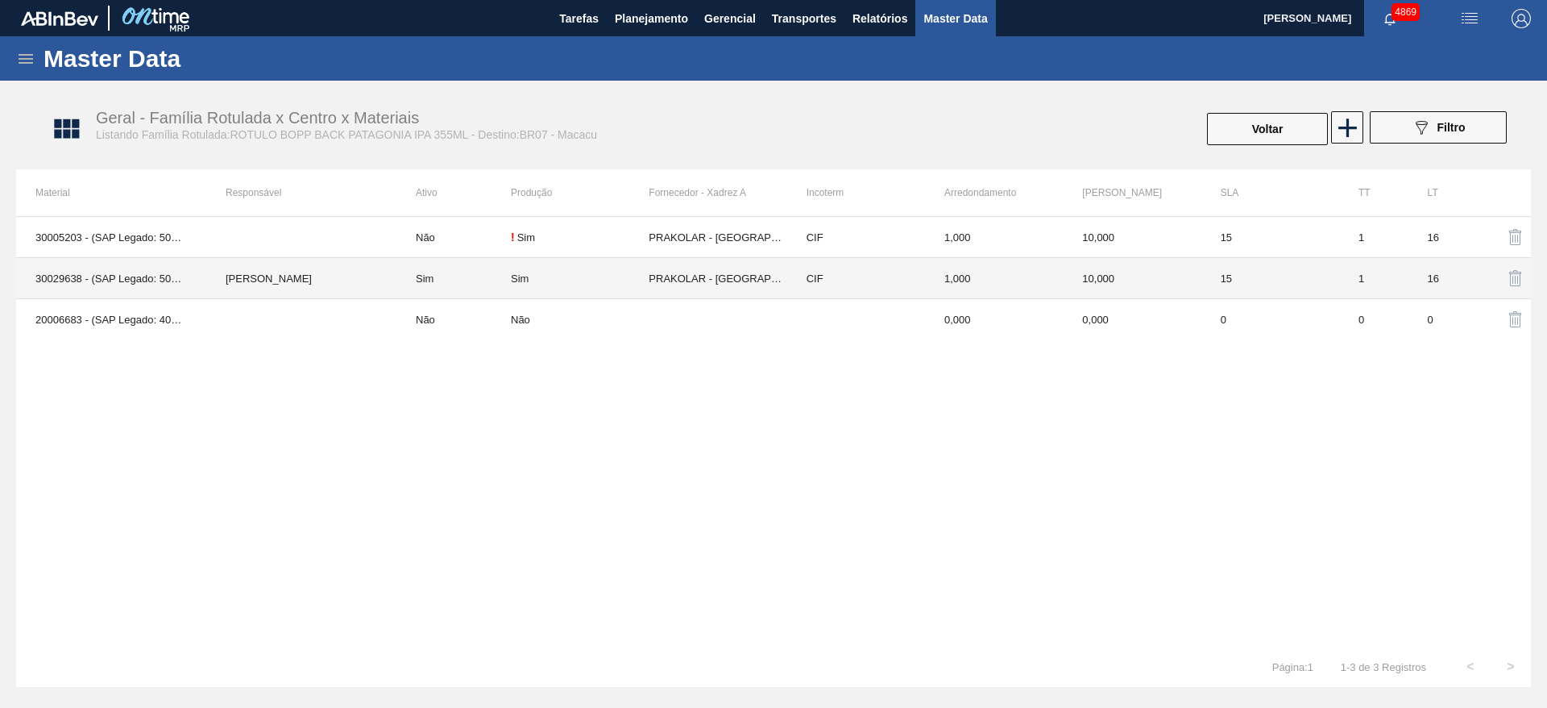
click at [752, 272] on td "PRAKOLAR - SÃO PAULO (SP)" at bounding box center [718, 278] width 138 height 41
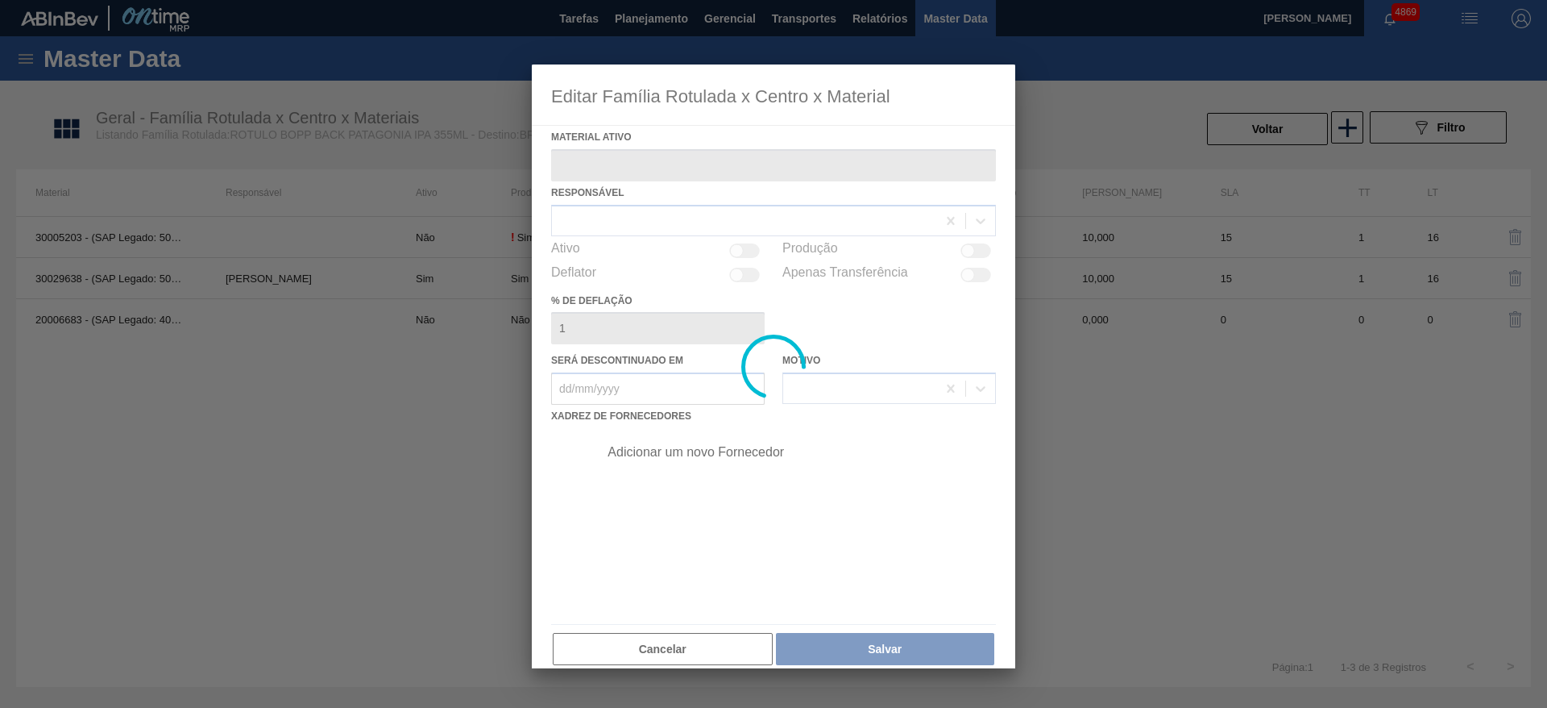
type ativo "30029638 - (SAP Legado: 50819511) - ROT BACK PATAG IPA 355ML NIV24"
checkbox input "true"
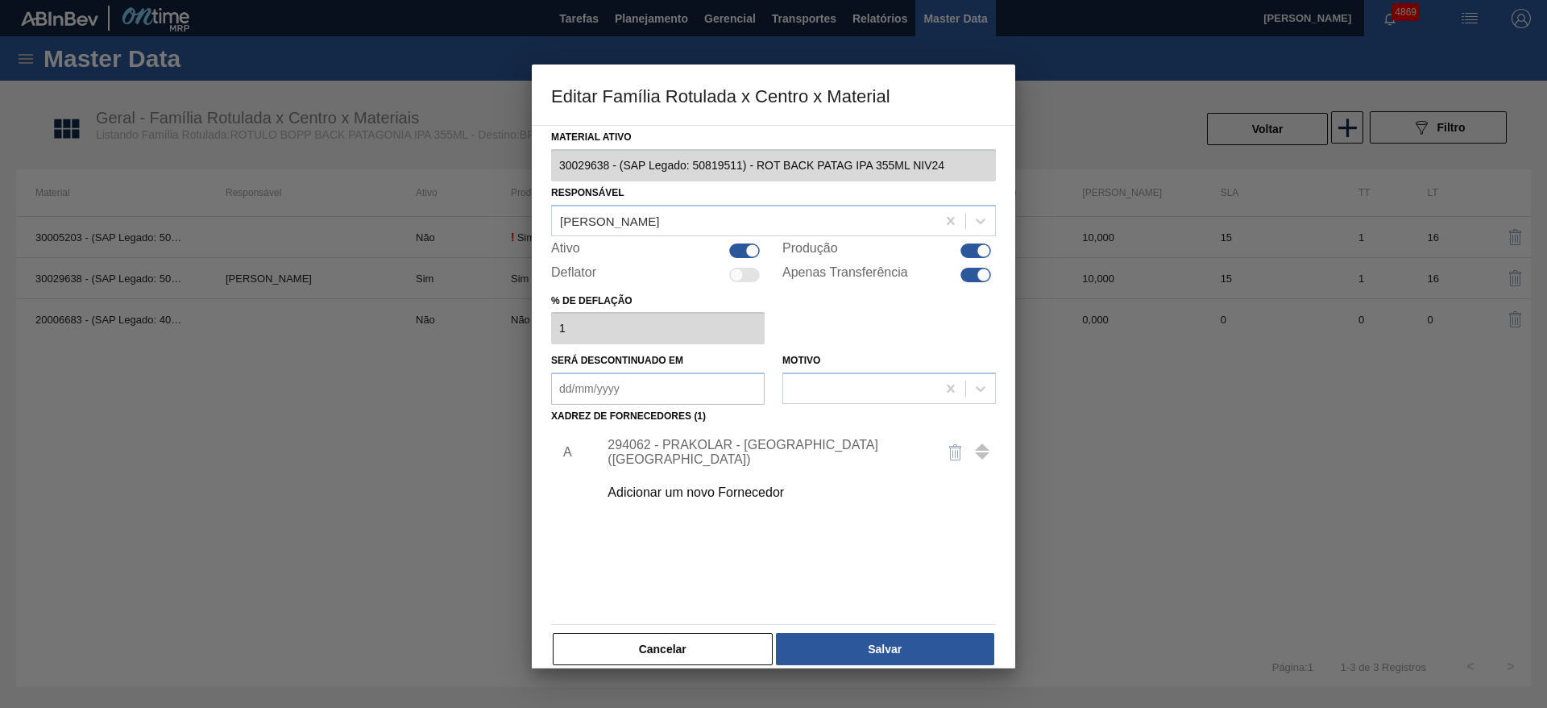
click at [979, 281] on div at bounding box center [976, 275] width 31 height 15
checkbox input "false"
click at [877, 636] on button "Salvar" at bounding box center [885, 649] width 218 height 32
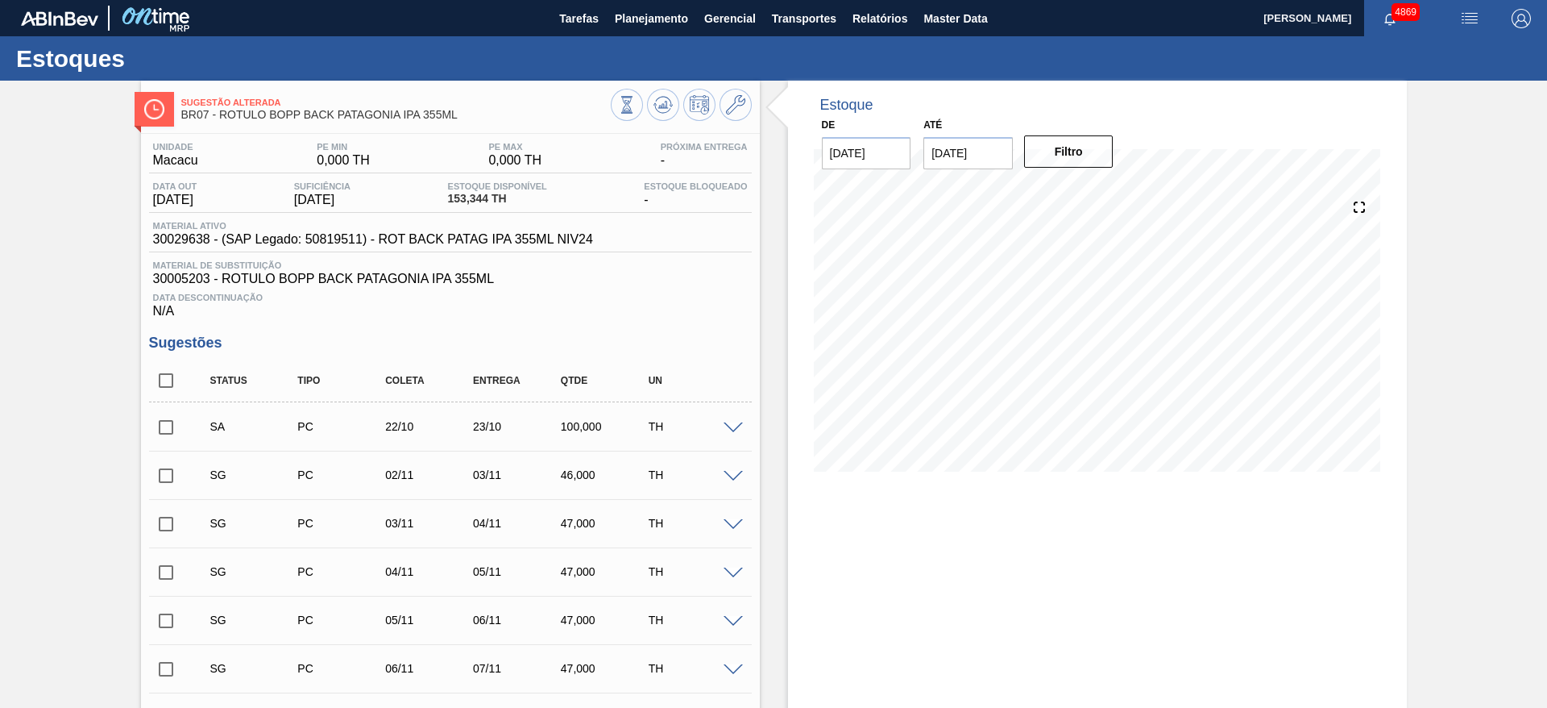
click at [164, 418] on input "checkbox" at bounding box center [166, 427] width 34 height 34
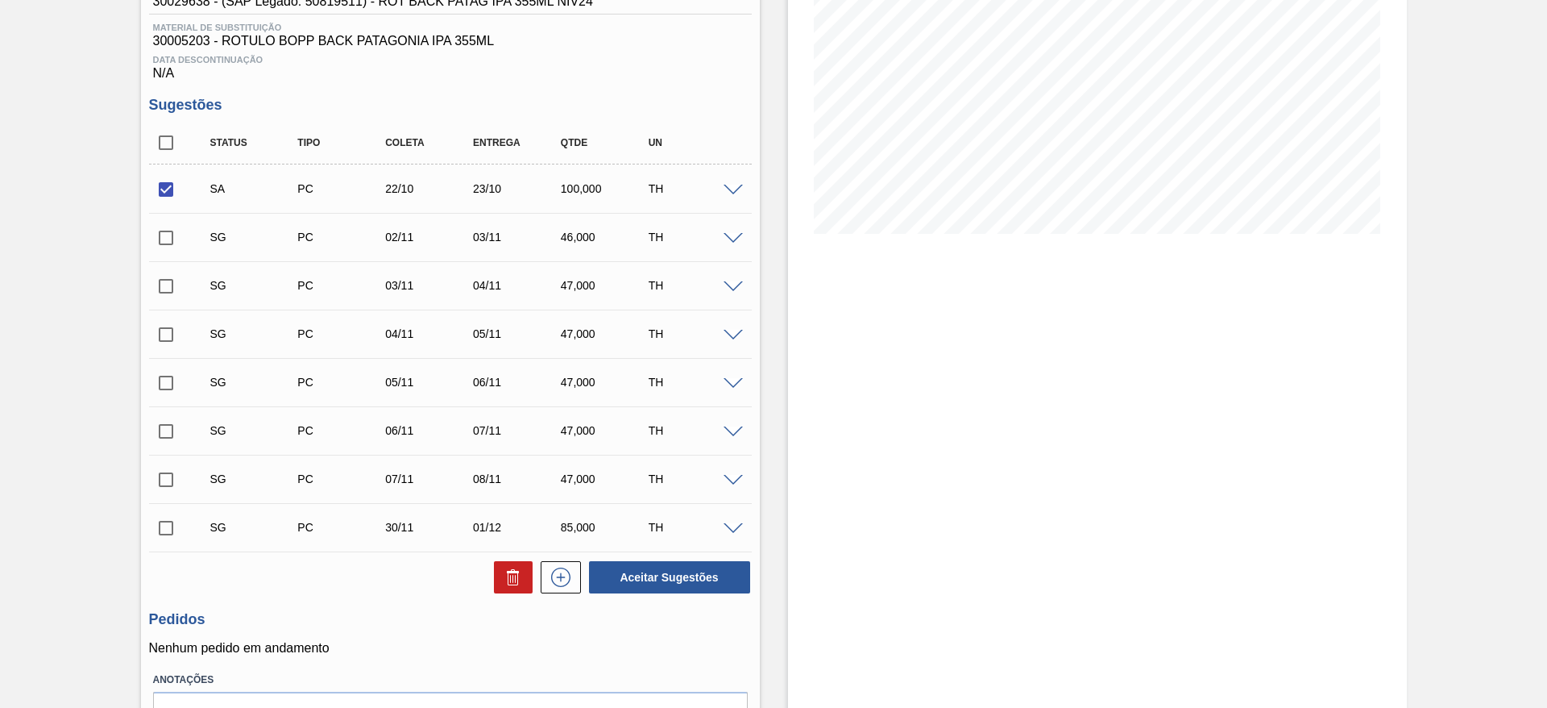
scroll to position [242, 0]
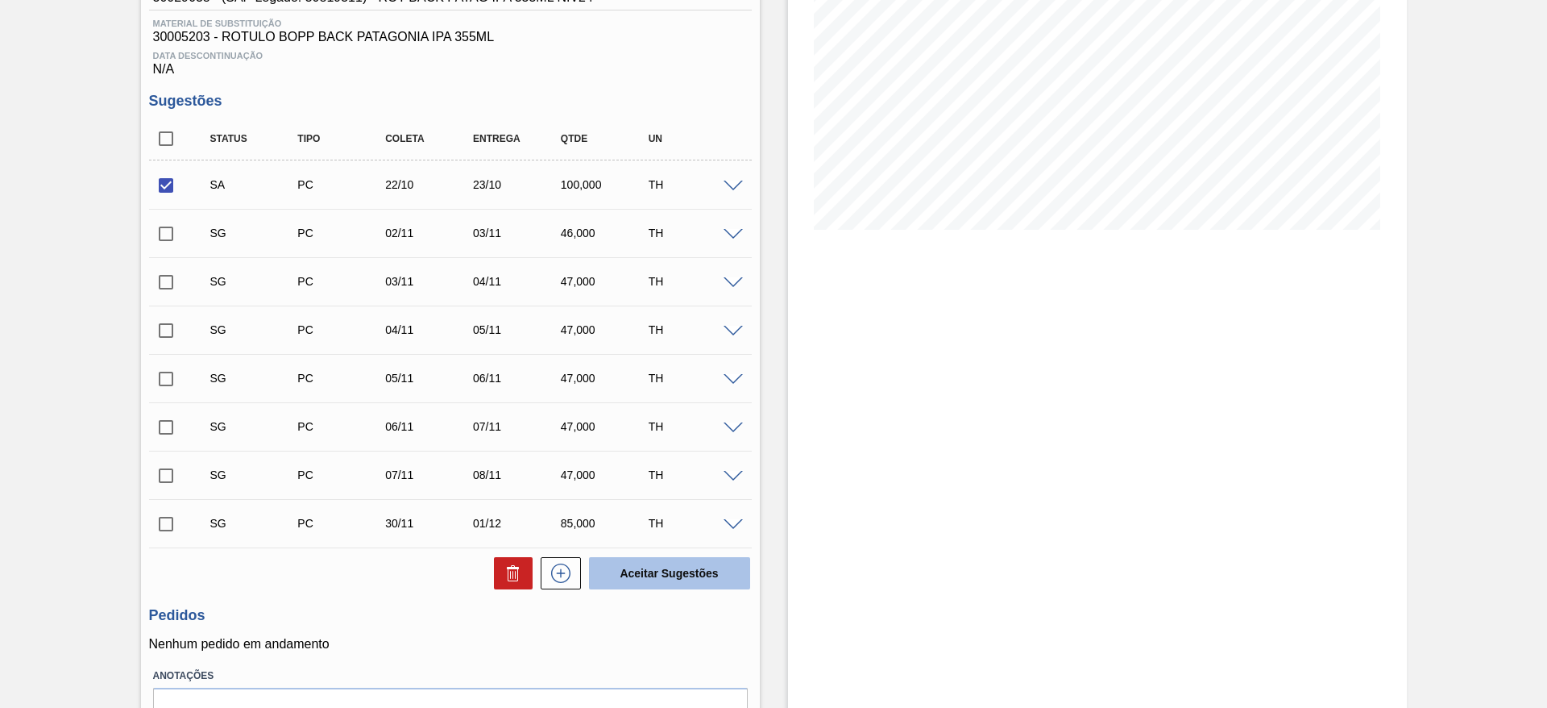
click at [660, 571] on button "Aceitar Sugestões" at bounding box center [669, 573] width 161 height 32
checkbox input "false"
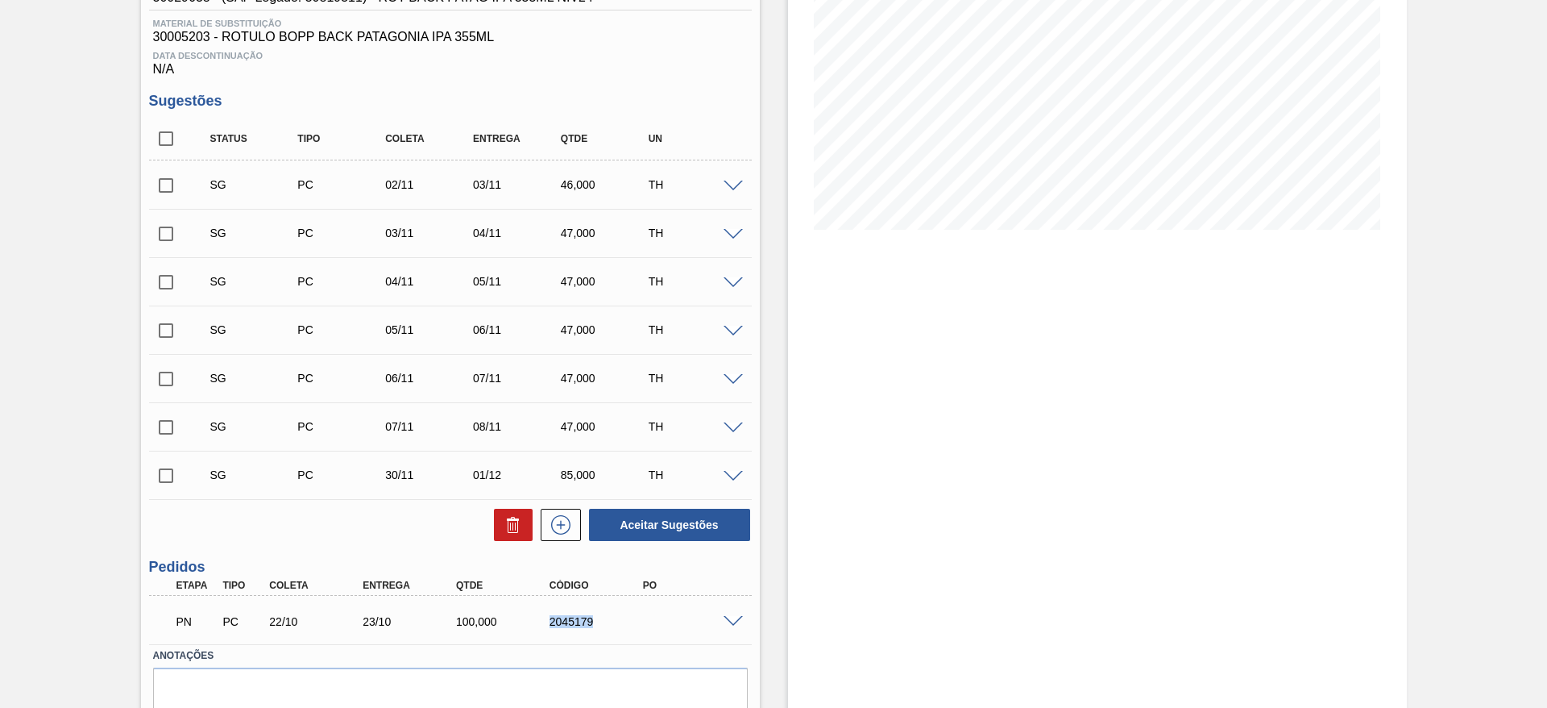
drag, startPoint x: 544, startPoint y: 624, endPoint x: 635, endPoint y: 622, distance: 91.1
click at [633, 622] on div "2045179" at bounding box center [585, 621] width 93 height 13
copy div "2045179"
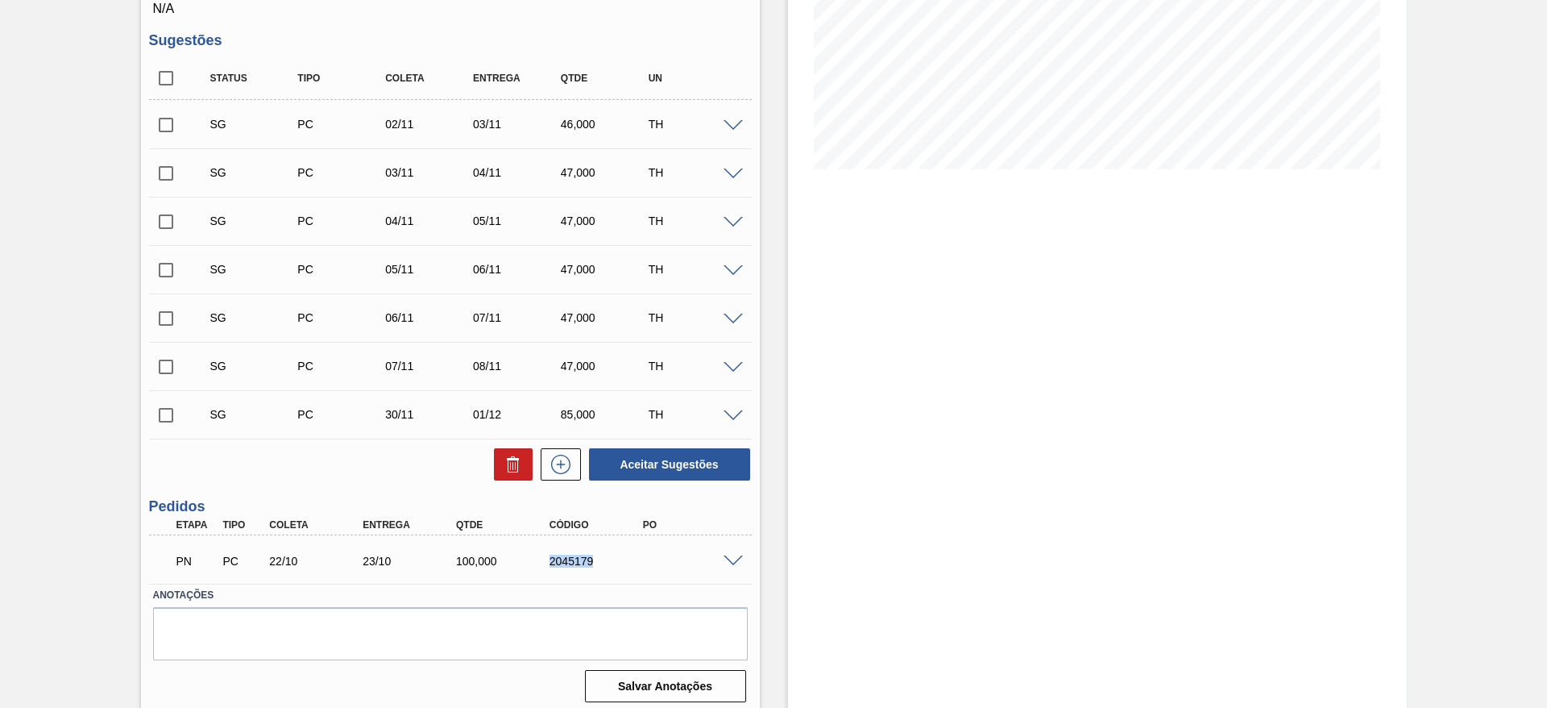
scroll to position [310, 0]
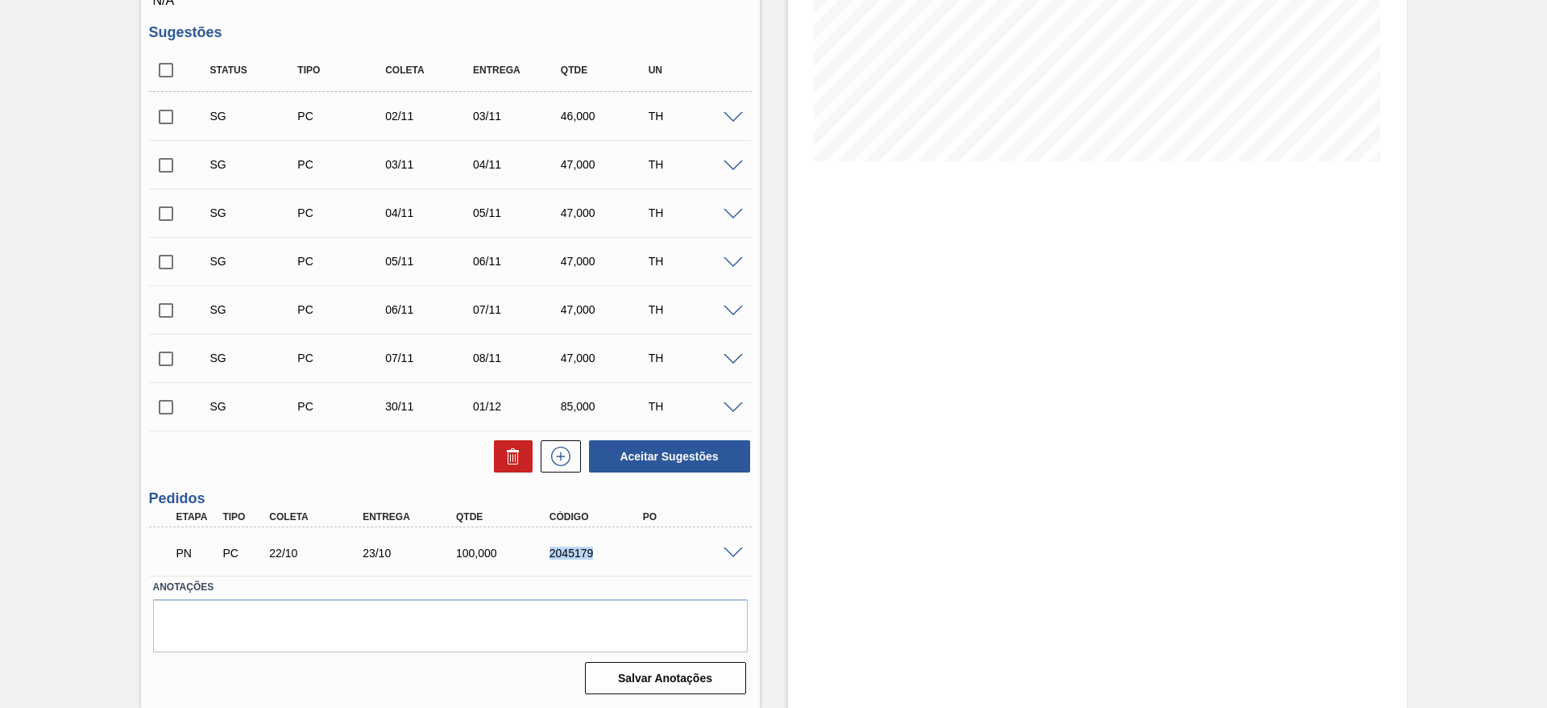
copy div "2045179"
click at [780, 30] on div "Estoque De 02/10/2025 Até 30/11/2025 Filtro 30/11 Projeção de Estoque -72.668 N…" at bounding box center [1083, 238] width 647 height 937
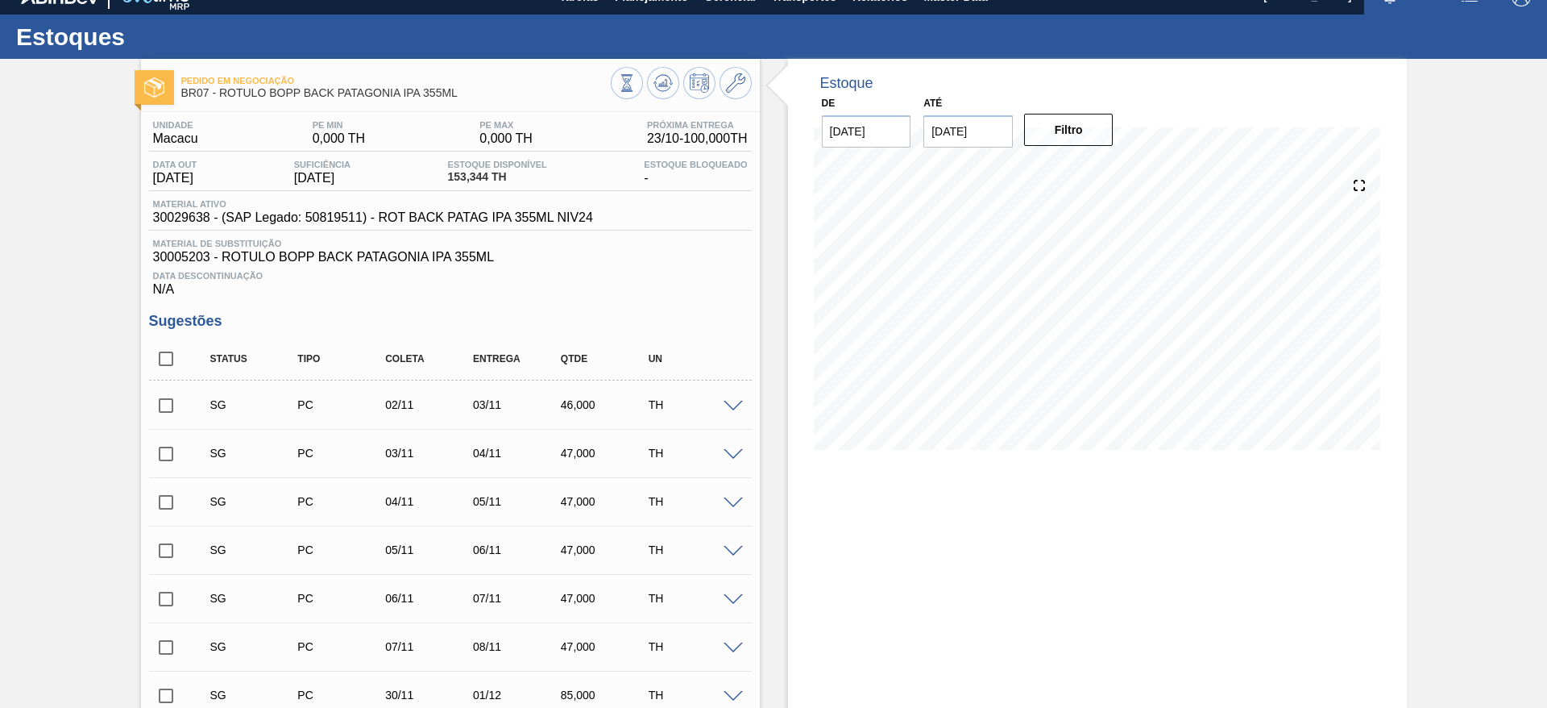
scroll to position [0, 0]
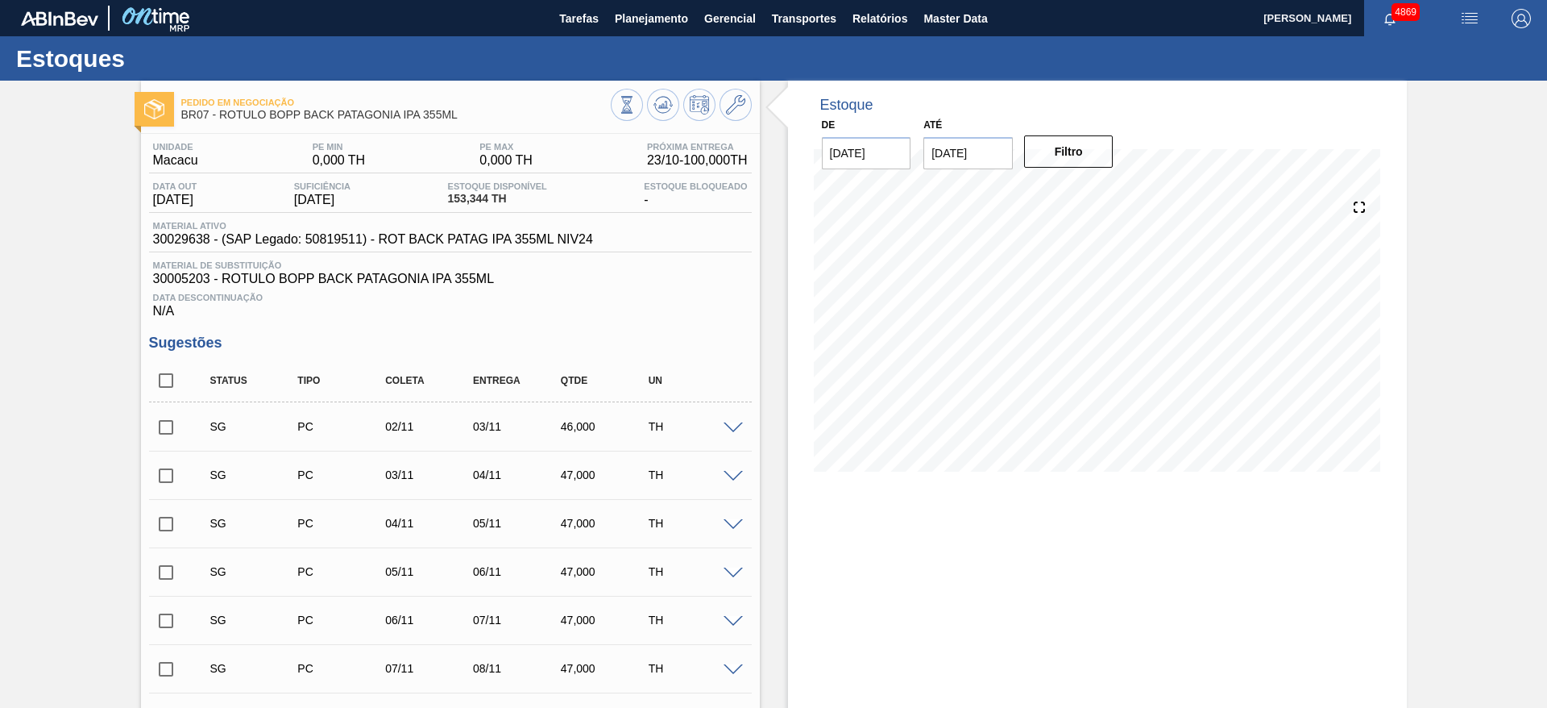
click at [27, 230] on div "Pedido em Negociação BR07 - ROTULO BOPP BACK PATAGONIA IPA 355ML Unidade Macacu…" at bounding box center [773, 549] width 1547 height 937
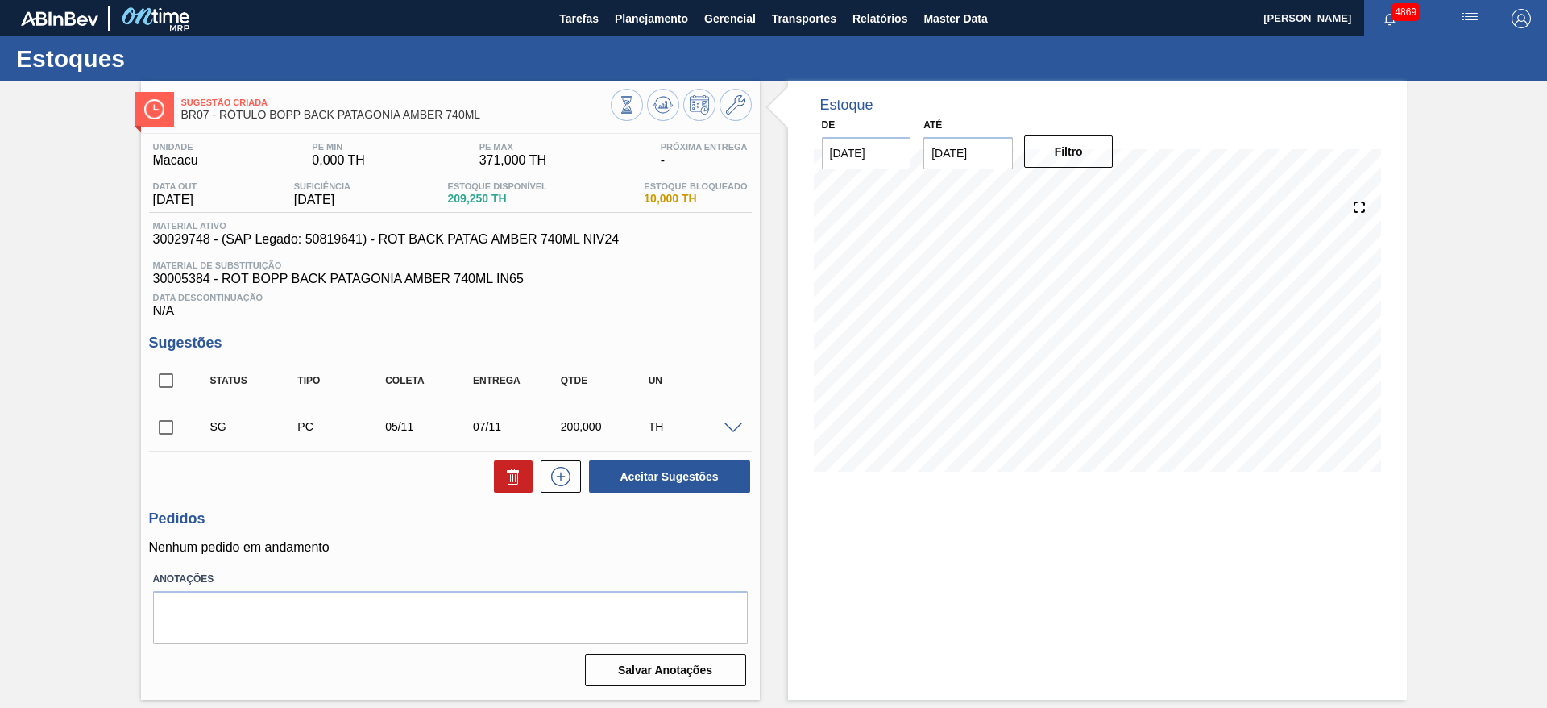
click at [990, 149] on input "[DATE]" at bounding box center [967, 153] width 89 height 32
click at [1101, 187] on button "Next Month" at bounding box center [1103, 191] width 11 height 11
click at [949, 381] on div "30" at bounding box center [943, 374] width 22 height 22
type input "[DATE]"
click at [1060, 168] on div "Filtro" at bounding box center [1070, 151] width 102 height 35
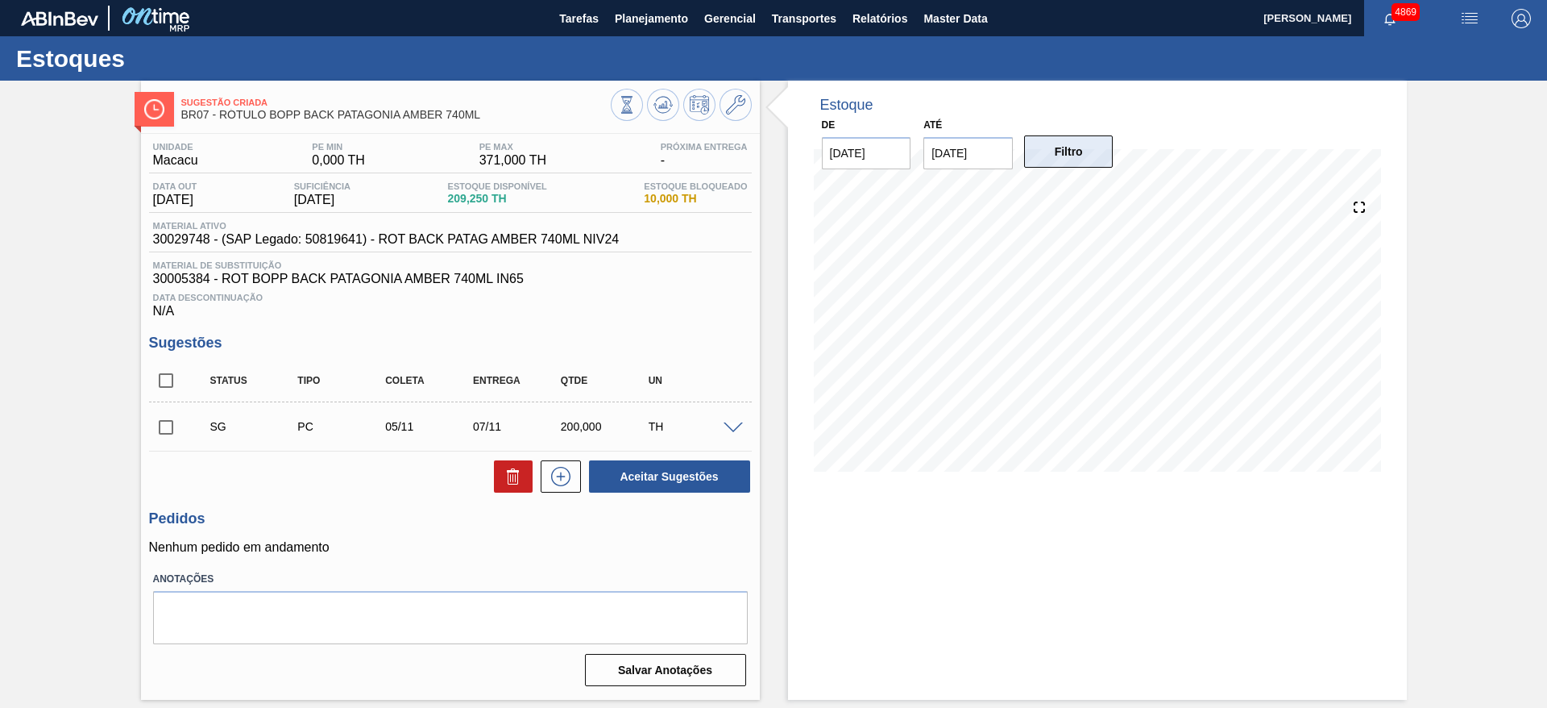
click at [1061, 154] on button "Filtro" at bounding box center [1068, 151] width 89 height 32
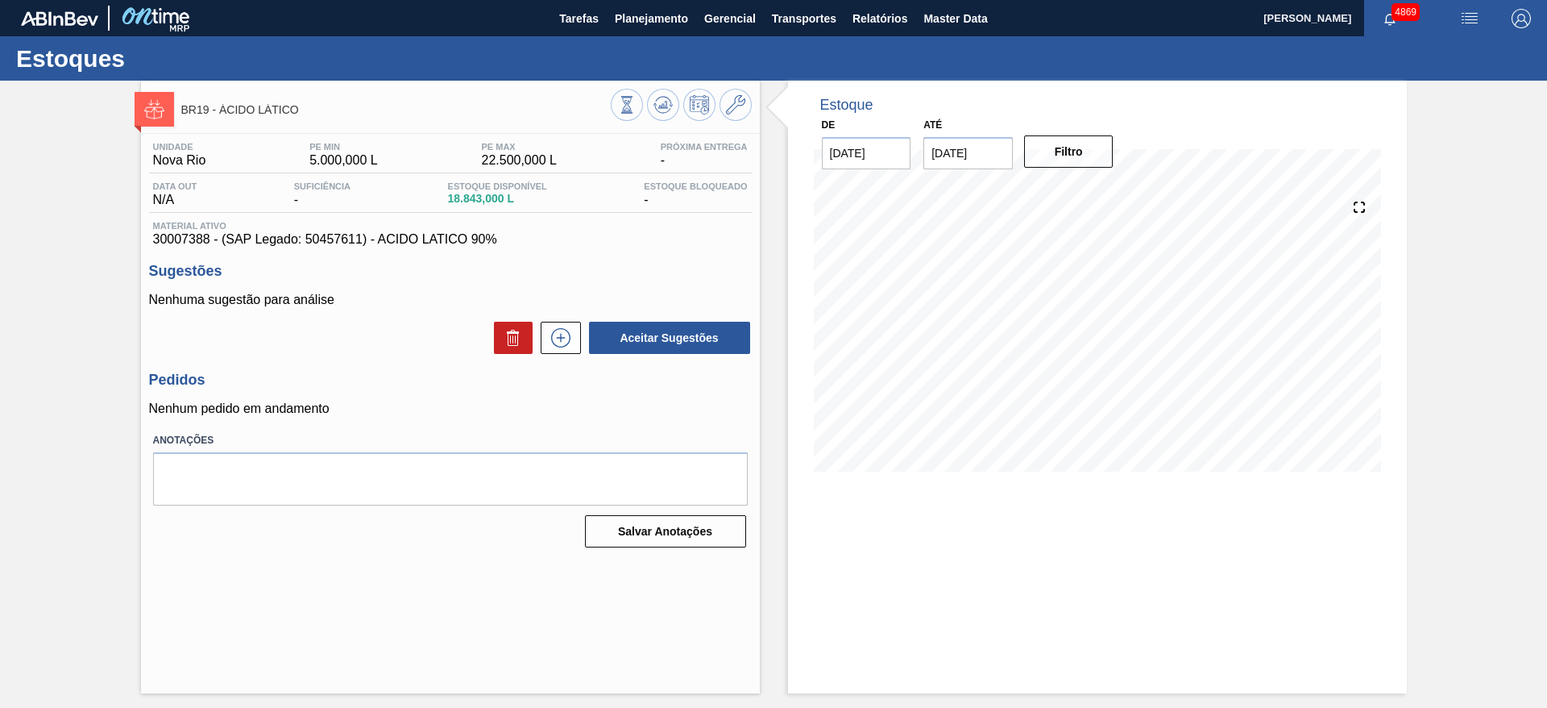
click at [961, 486] on div at bounding box center [1097, 334] width 567 height 322
click at [563, 351] on button at bounding box center [561, 338] width 40 height 32
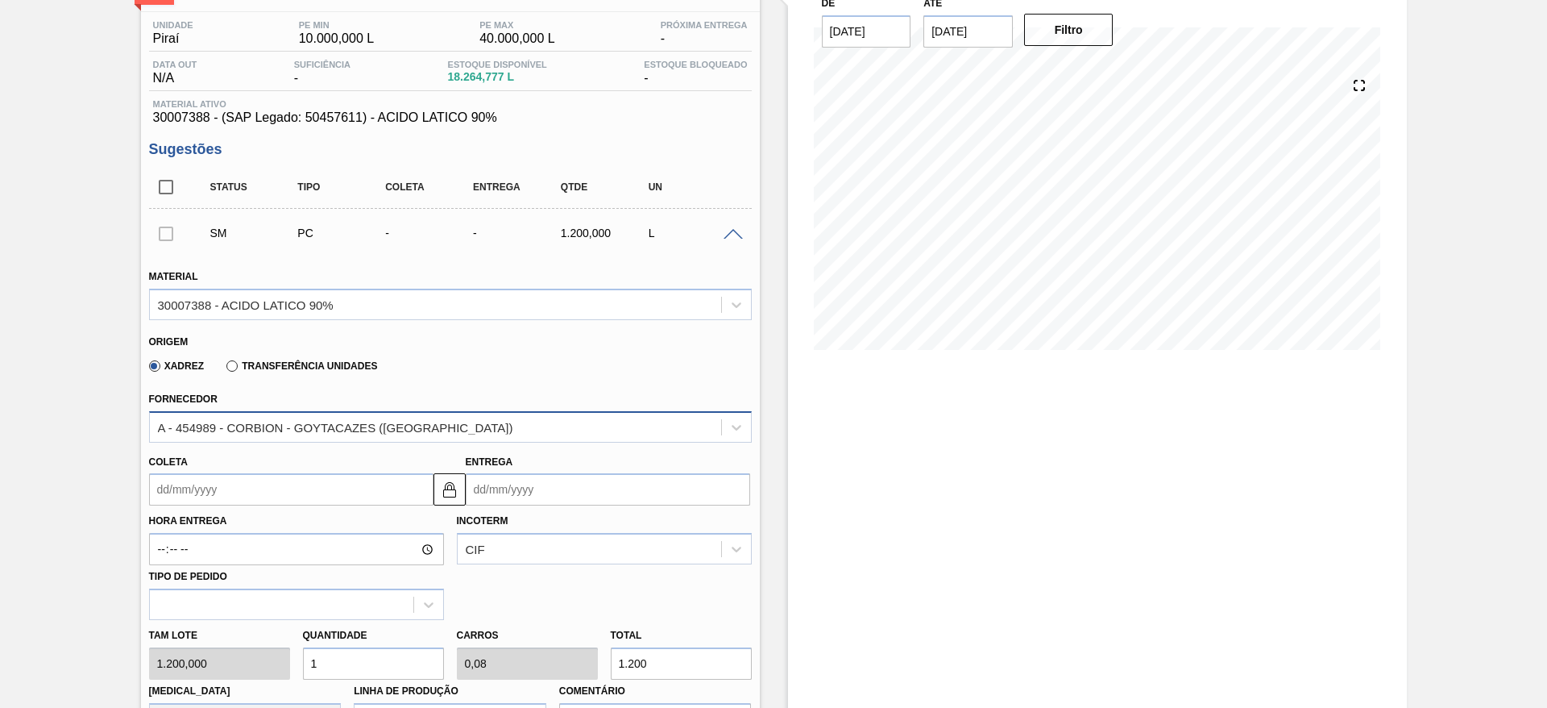
scroll to position [242, 0]
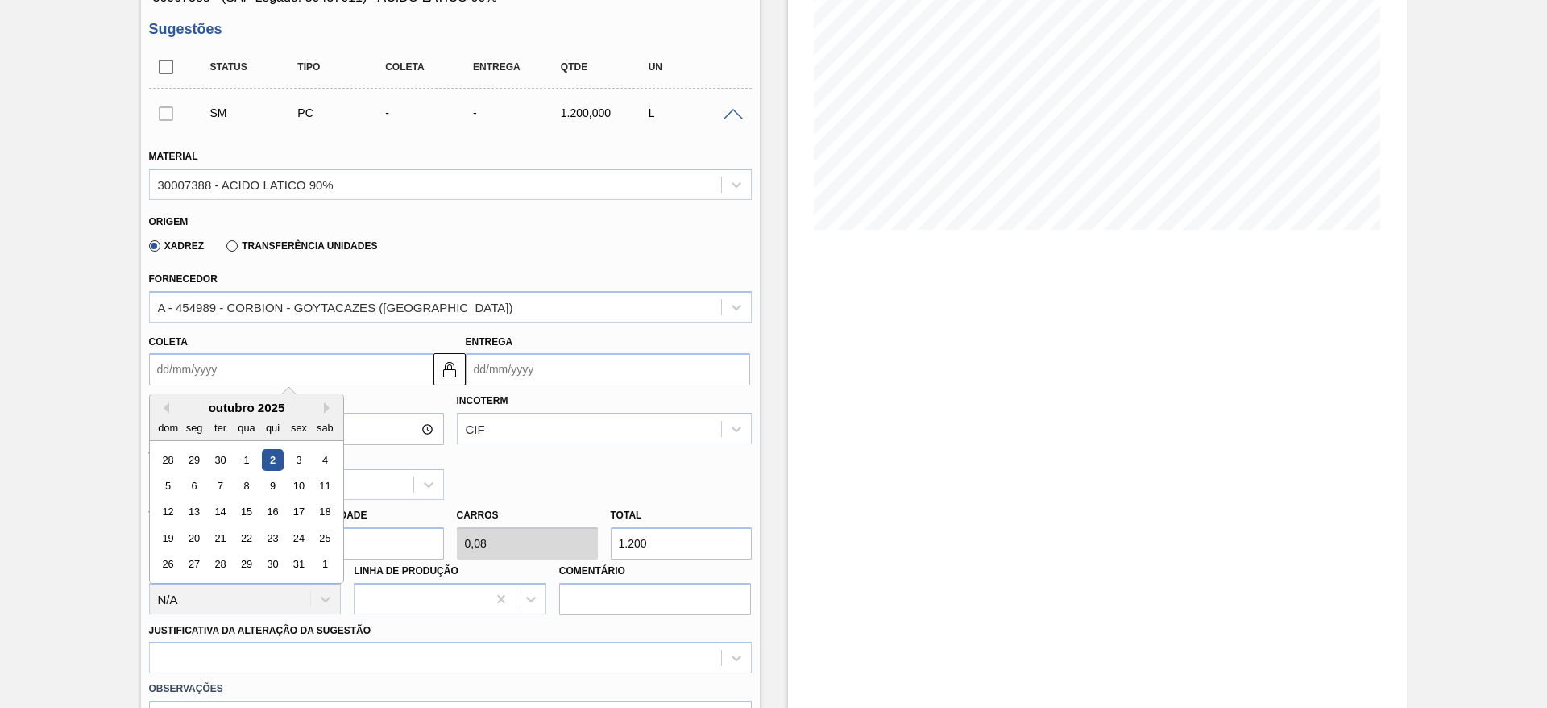
click at [293, 360] on input "Coleta" at bounding box center [291, 369] width 284 height 32
click at [242, 488] on div "8" at bounding box center [246, 486] width 22 height 22
type input "[DATE]"
type input "10/10/2025"
click at [364, 356] on input "[DATE]" at bounding box center [291, 369] width 284 height 32
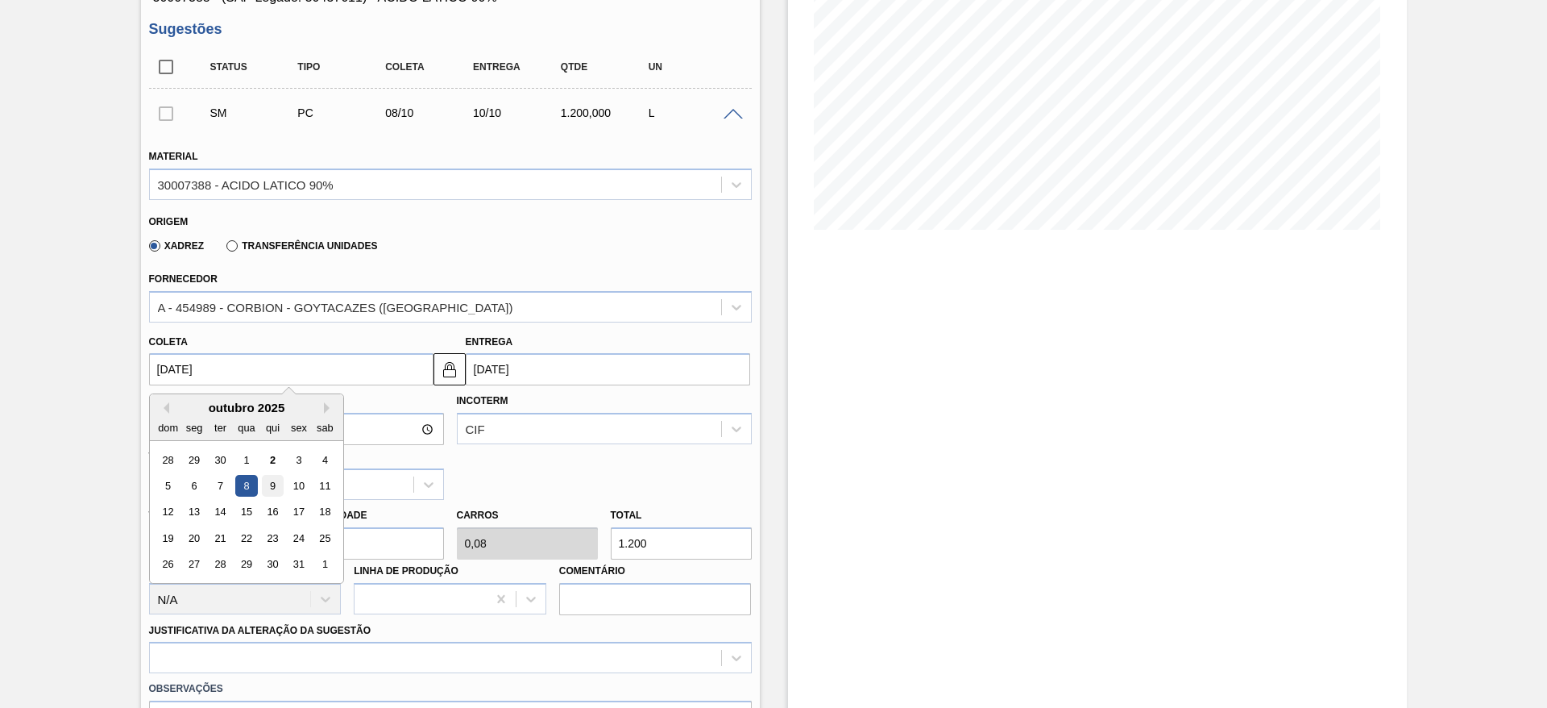
click at [274, 488] on div "9" at bounding box center [272, 486] width 22 height 22
type input "09/10/2025"
type input "11/10/2025"
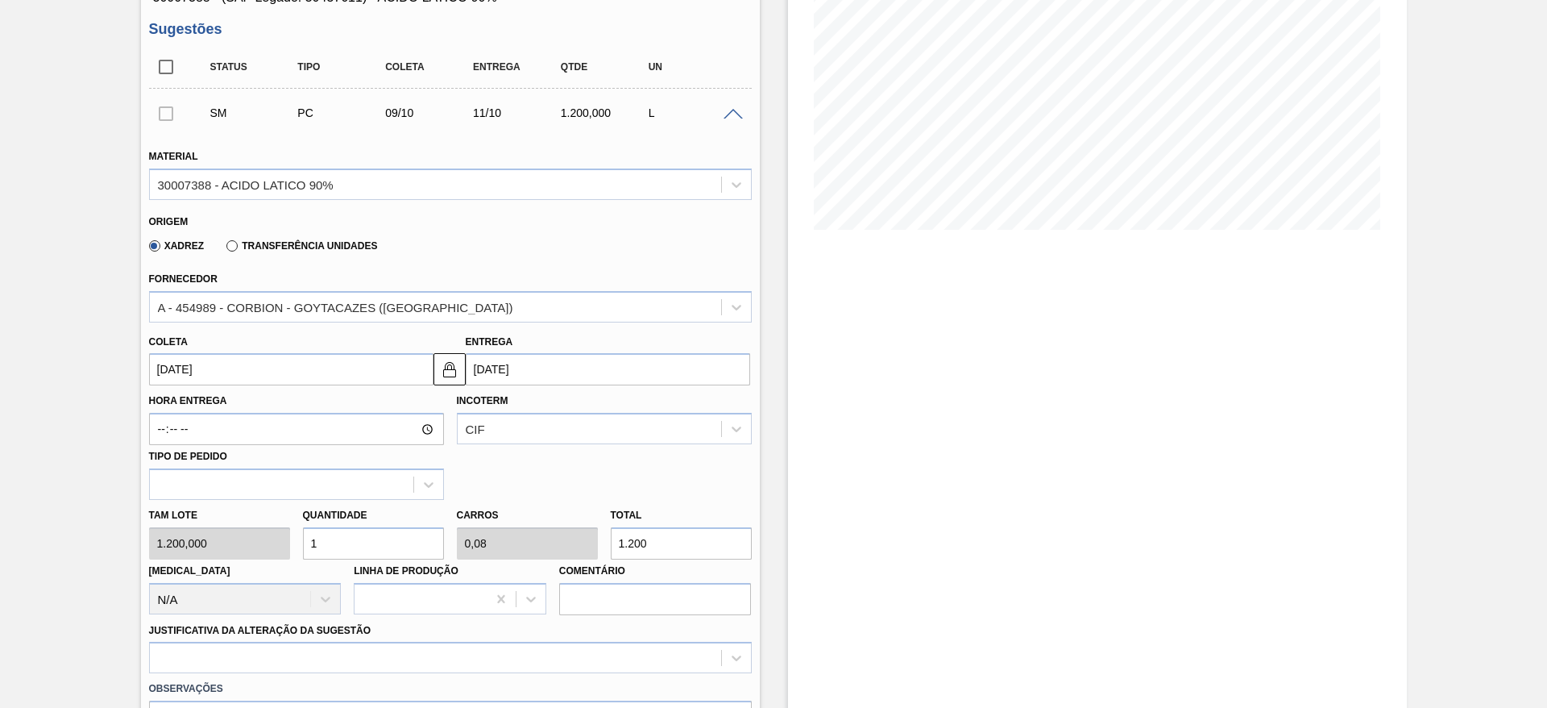
click at [269, 551] on div "Tam lote 1.200,000 Quantidade 1 Carros 0,08 Total 1.200 Doca N/A Linha de Produ…" at bounding box center [451, 557] width 616 height 115
type input "9"
type input "0,72"
type input "10.800"
type input "0"
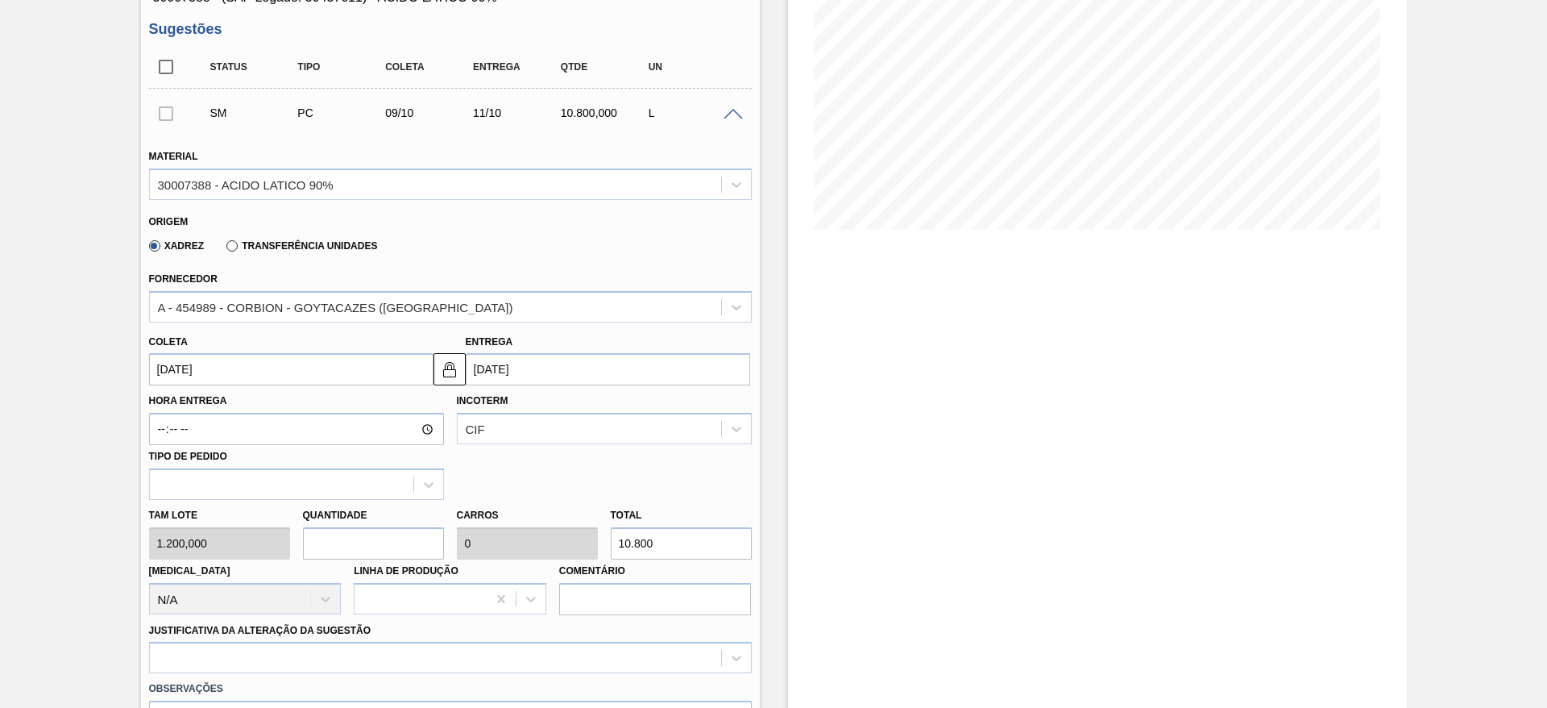
type input "0"
type input "1"
type input "0,08"
type input "1.200"
type input "10"
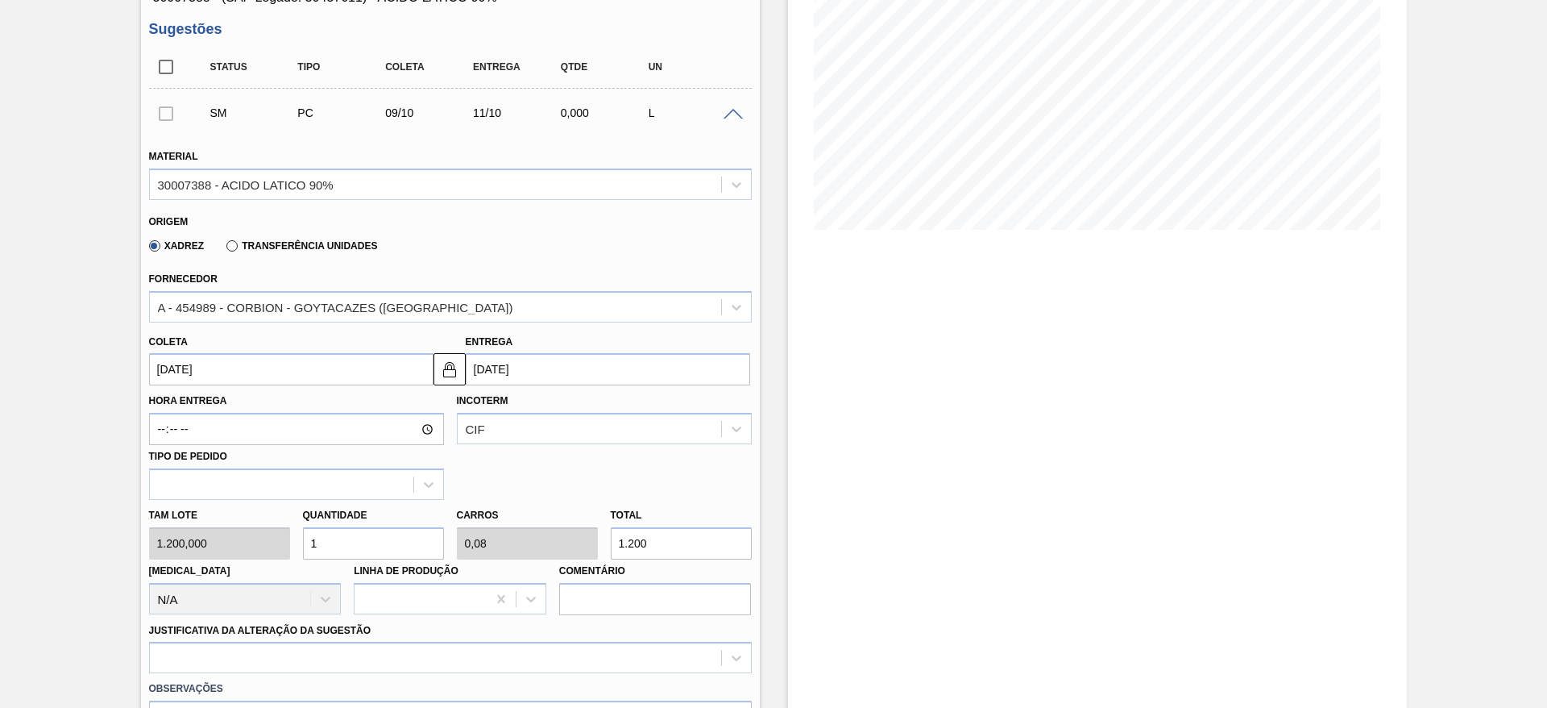
type input "0,8"
type input "12.000"
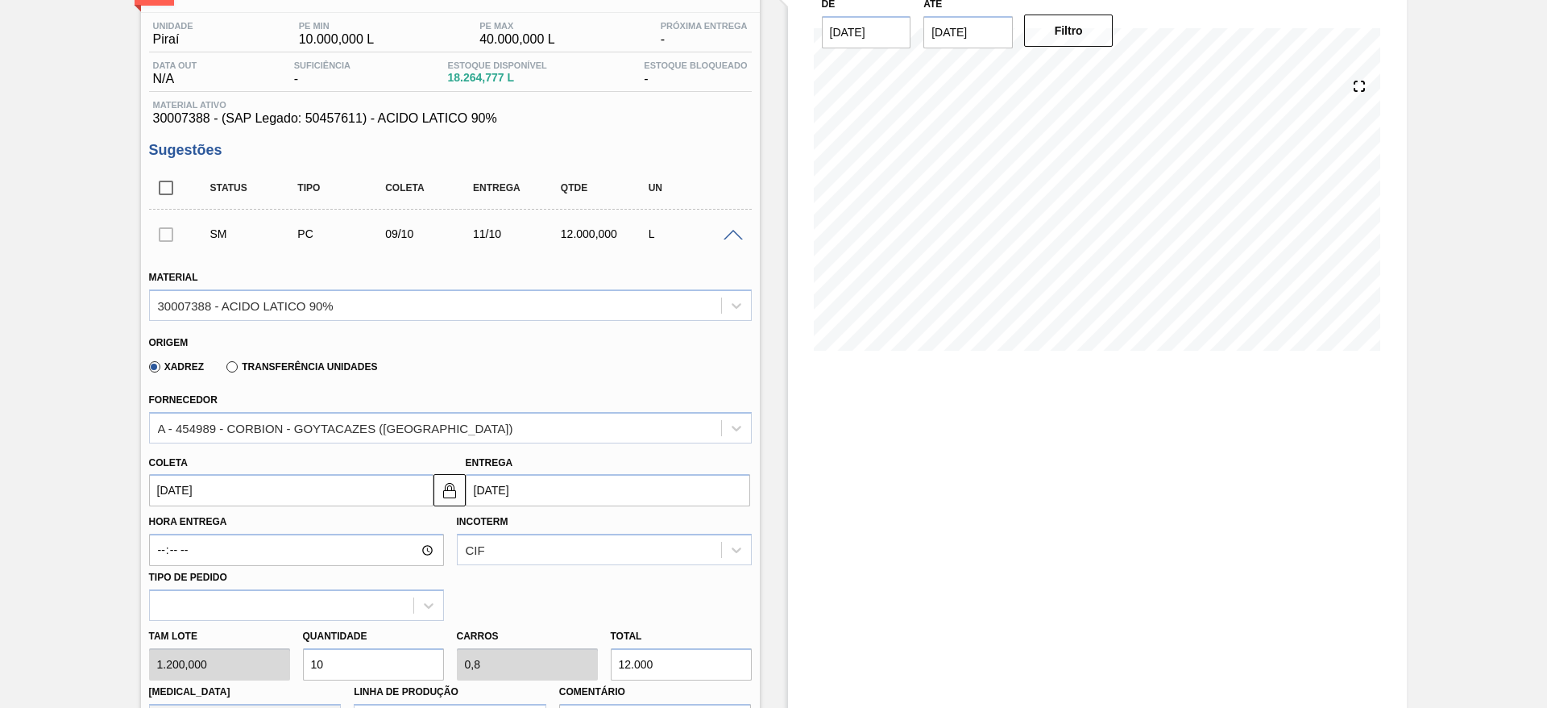
scroll to position [483, 0]
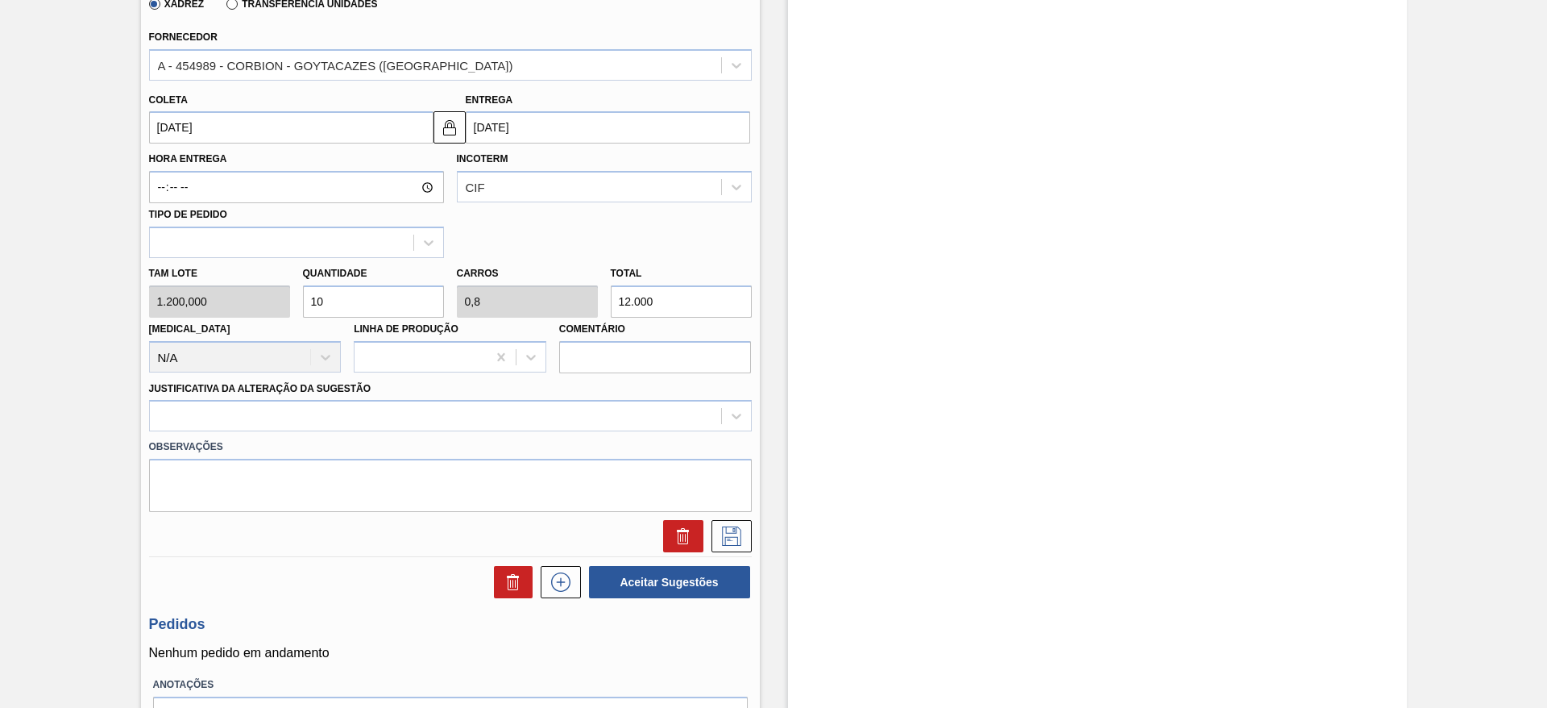
type input "1"
type input "0,08"
type input "1.200"
type input "12"
type input "0,96"
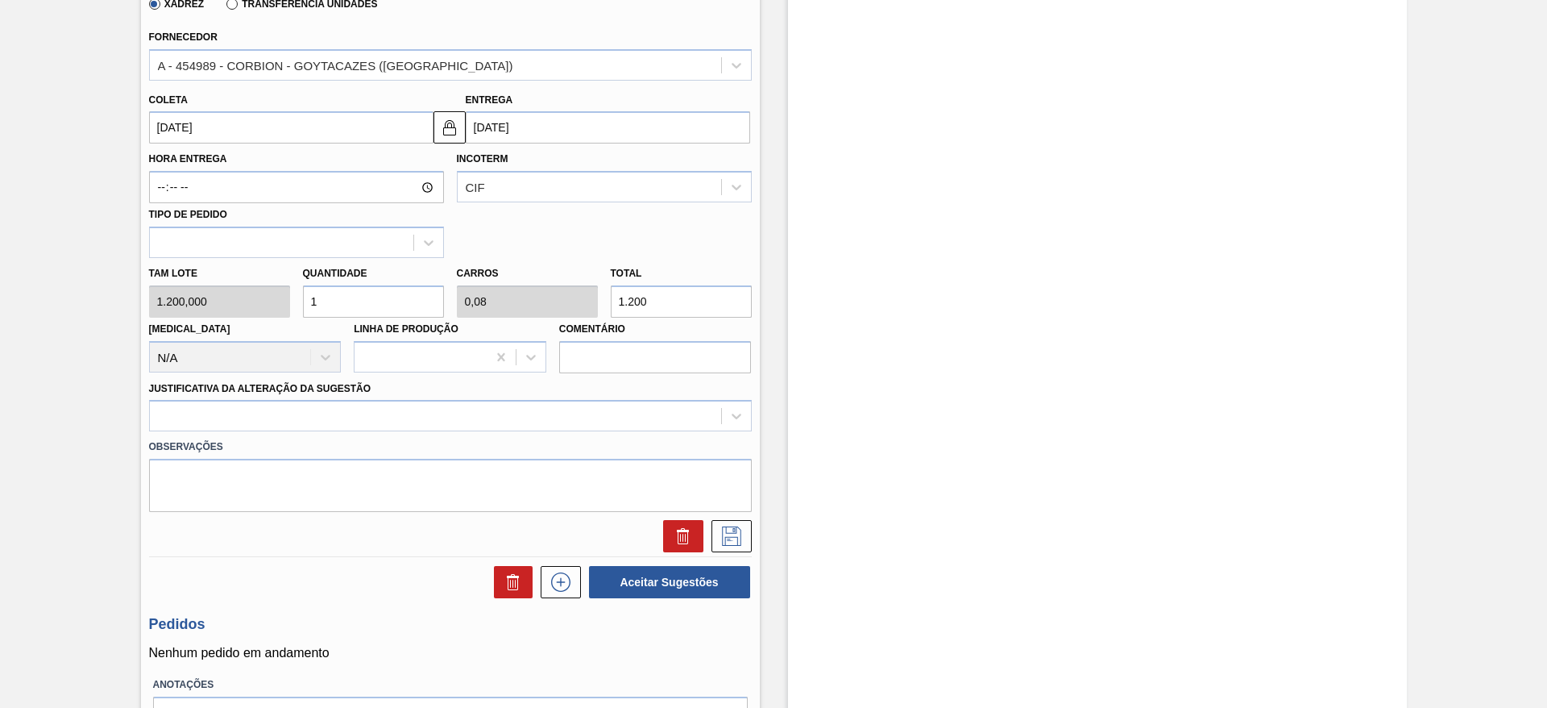
type input "14.400"
click at [356, 412] on div at bounding box center [435, 416] width 571 height 23
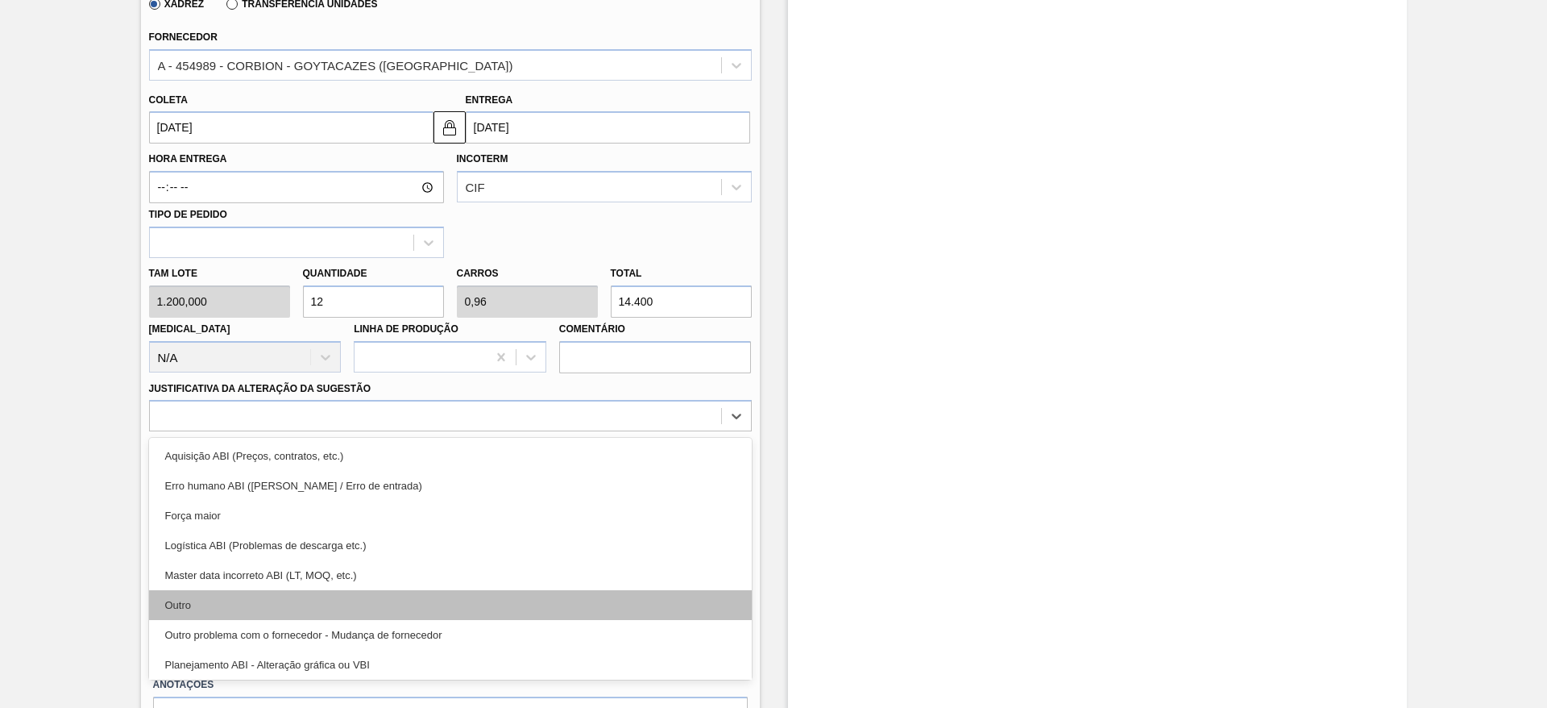
click at [328, 606] on div "Outro" at bounding box center [450, 605] width 603 height 30
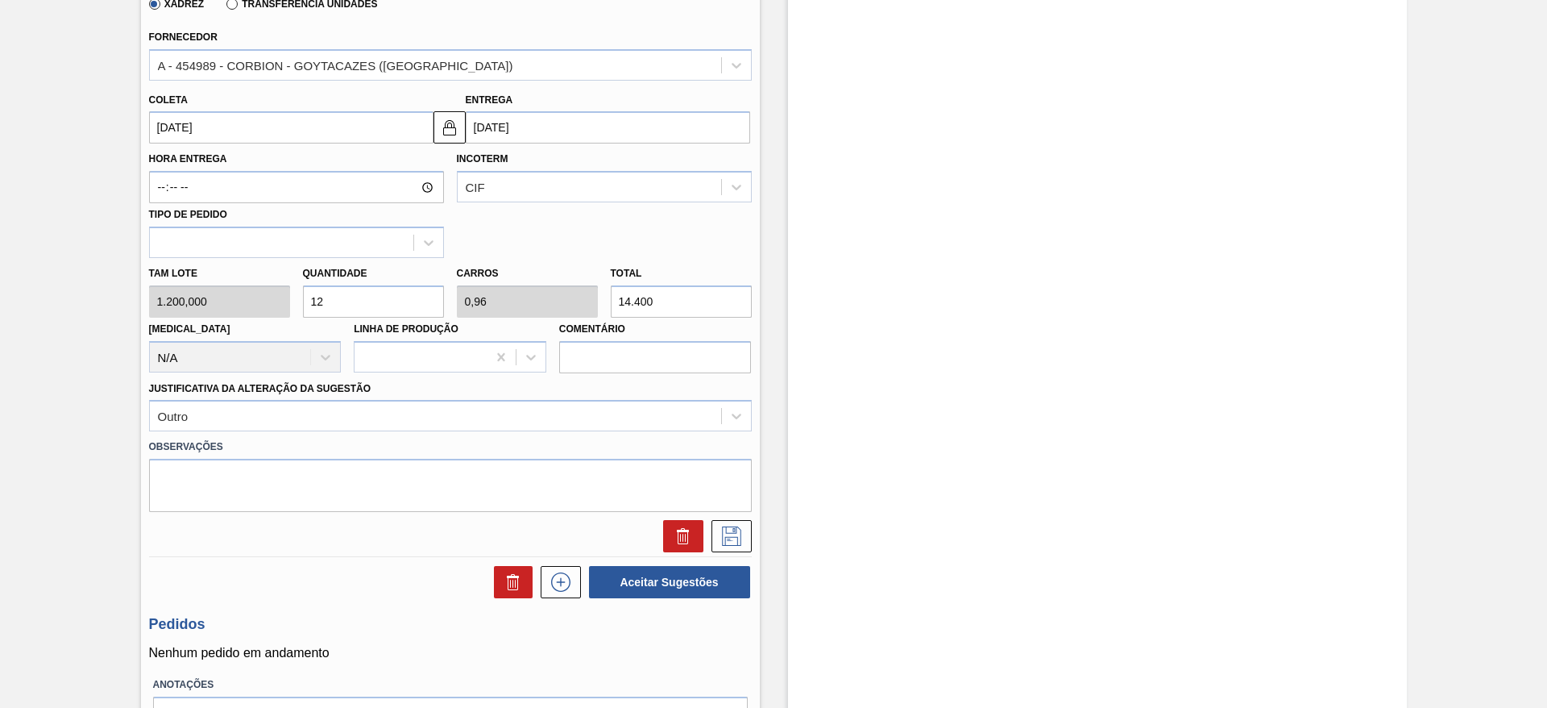
click at [400, 297] on input "12" at bounding box center [373, 301] width 141 height 32
type input "1"
type input "0,08"
type input "1.200"
type input "15"
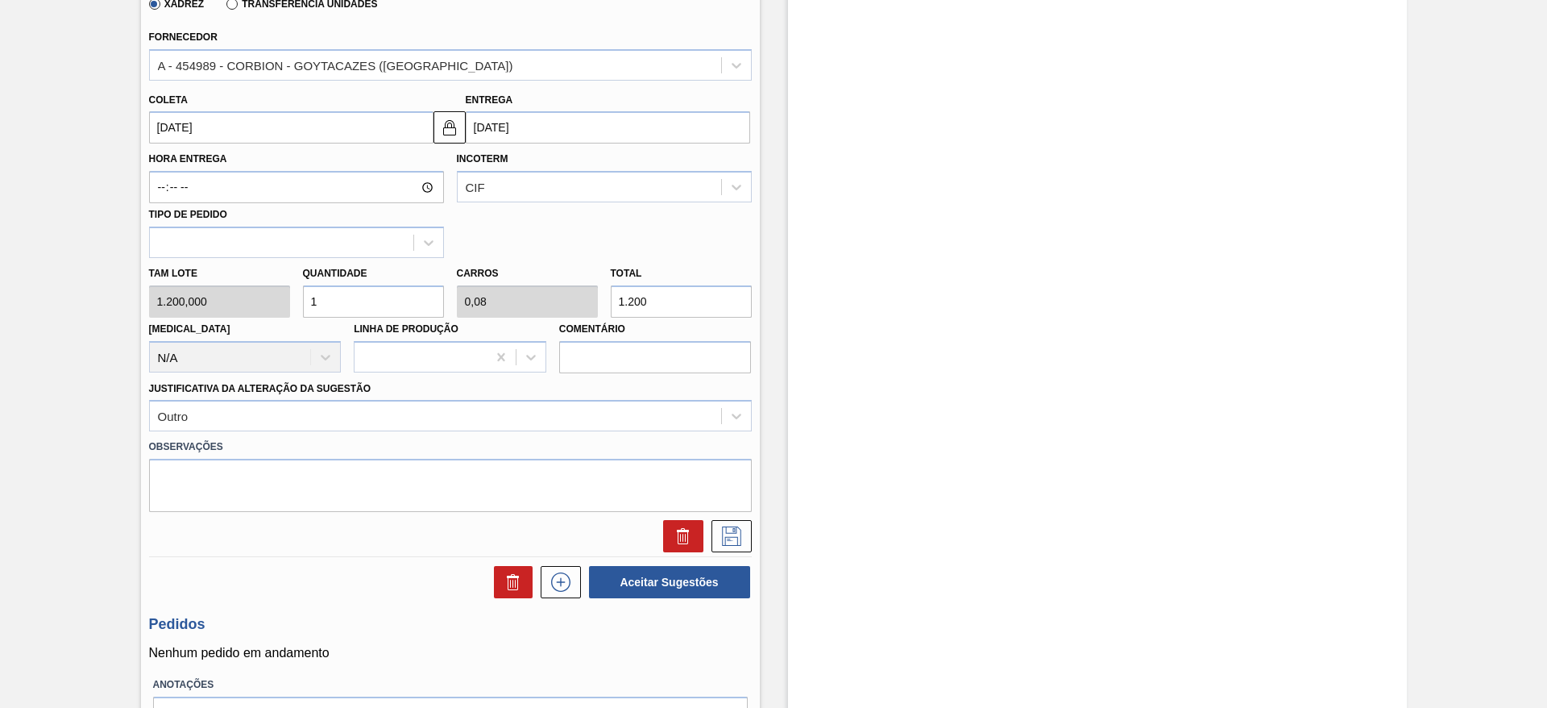
type input "1,2"
type input "18.000"
click at [743, 544] on button at bounding box center [732, 536] width 40 height 32
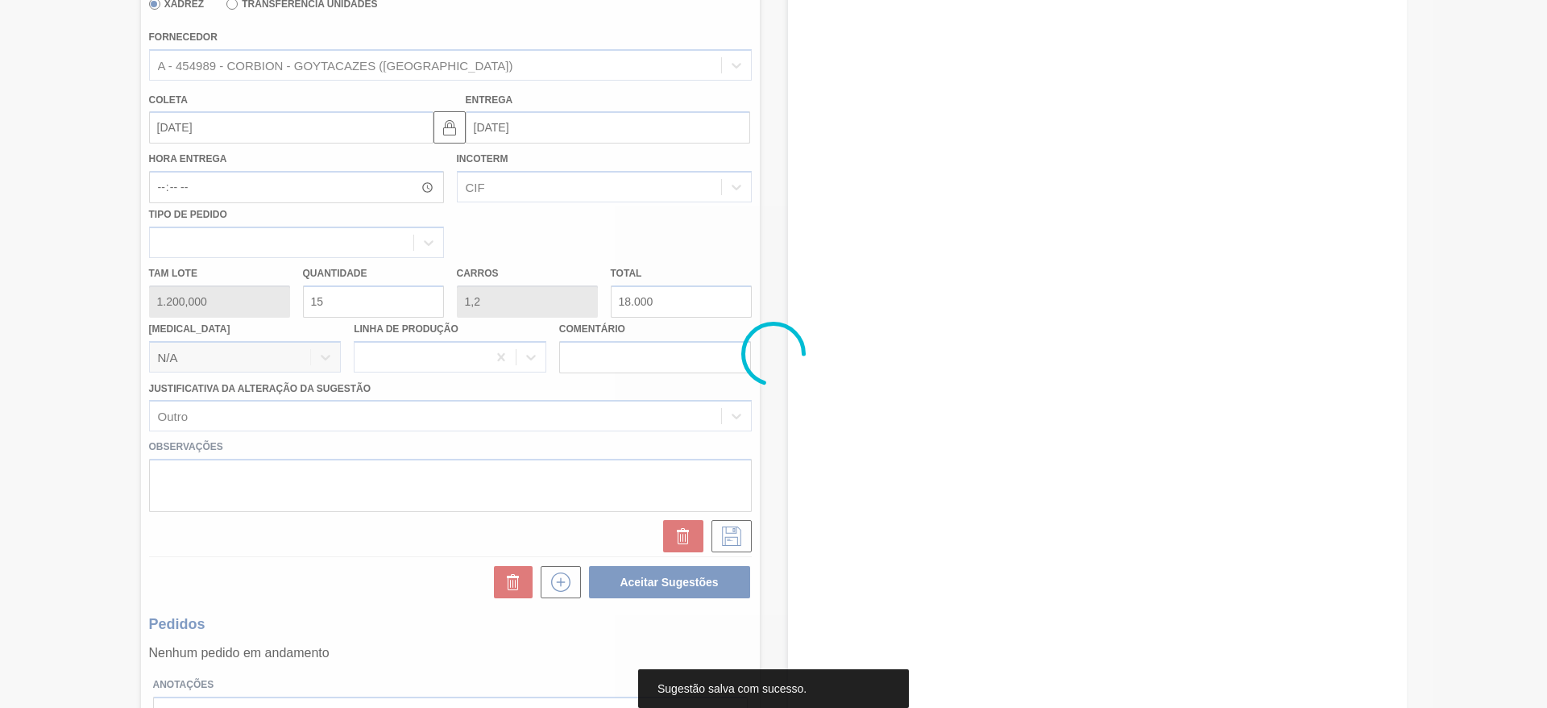
scroll to position [0, 0]
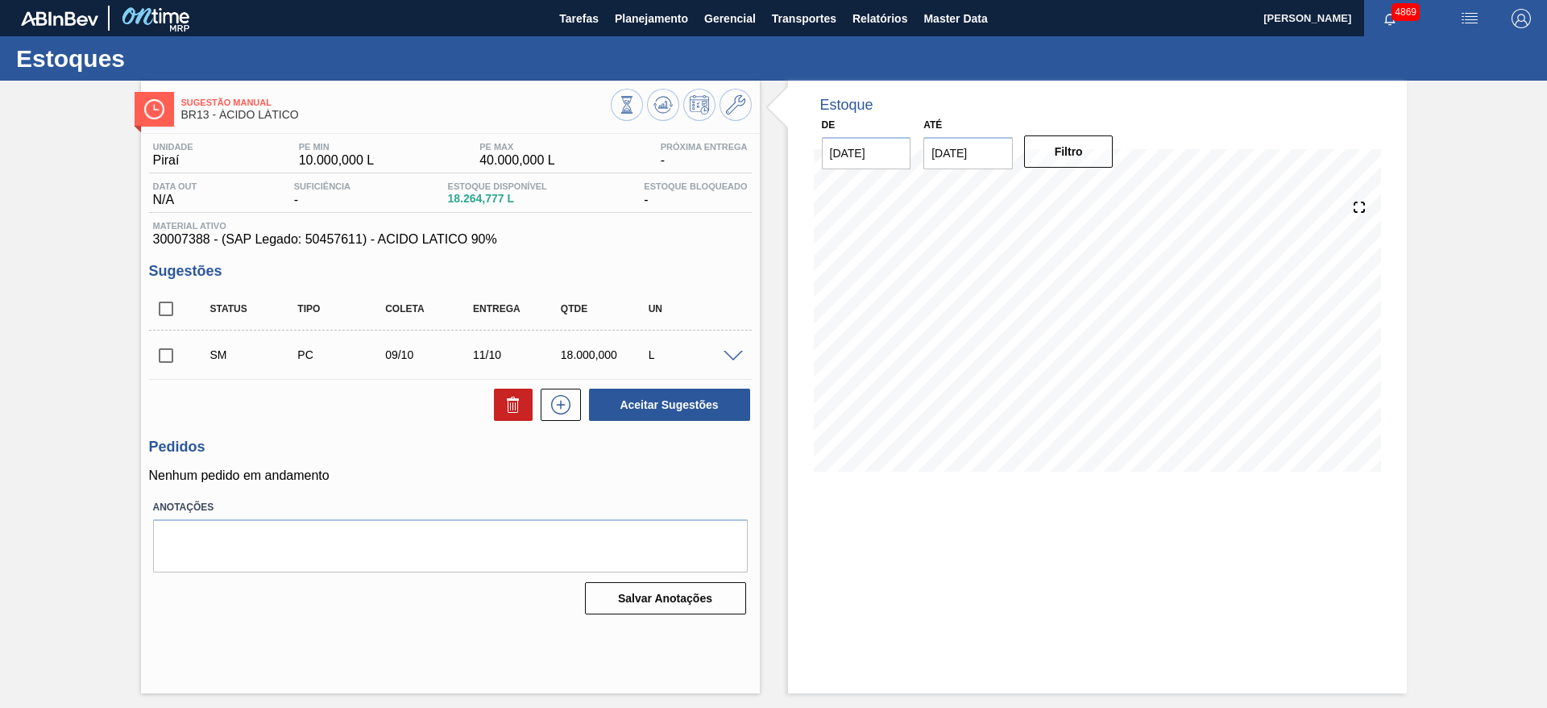
click at [731, 351] on span at bounding box center [733, 357] width 19 height 12
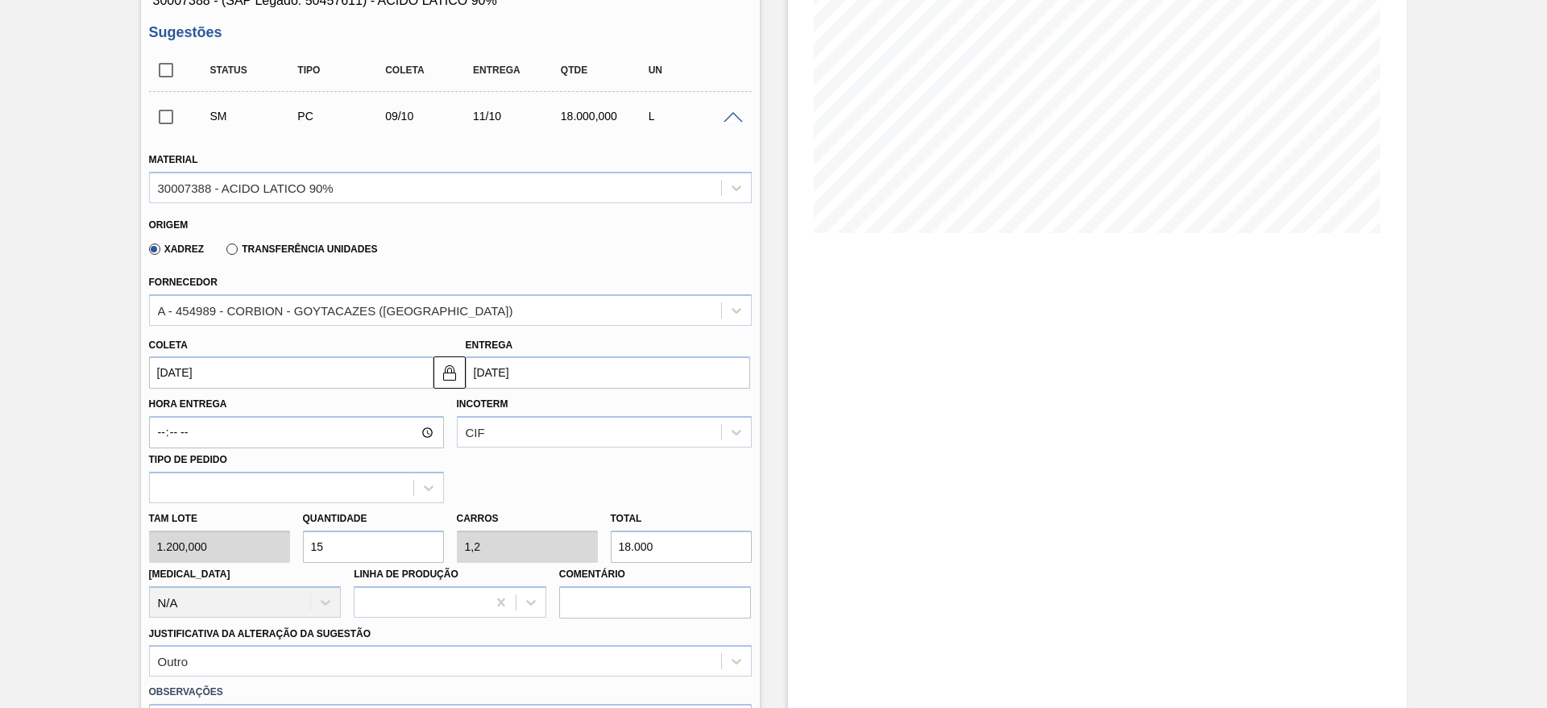
scroll to position [581, 0]
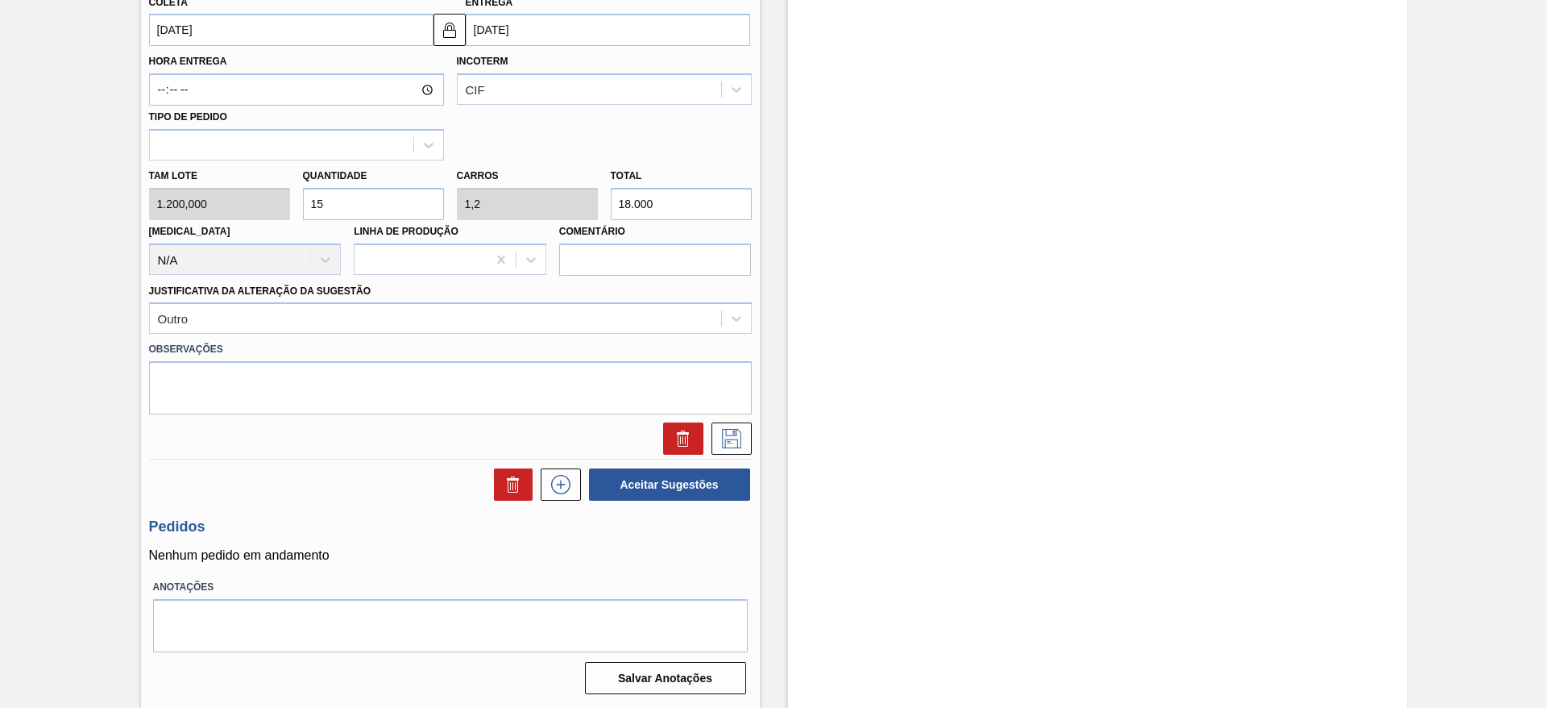
drag, startPoint x: 317, startPoint y: 201, endPoint x: 328, endPoint y: 200, distance: 10.5
click at [328, 200] on input "15" at bounding box center [373, 204] width 141 height 32
type input "14"
type input "1,12"
type input "16.800"
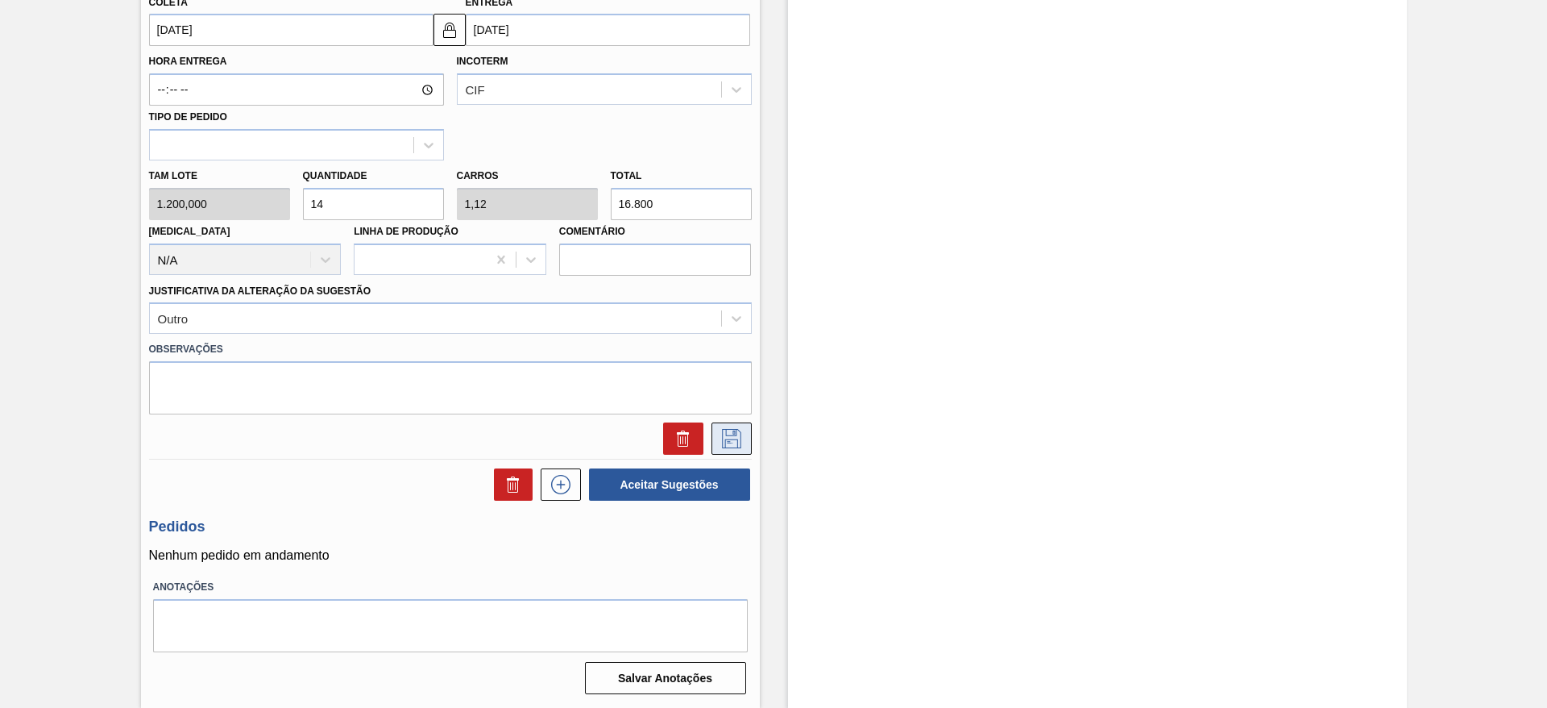
type input "14"
click at [732, 434] on icon at bounding box center [731, 436] width 8 height 13
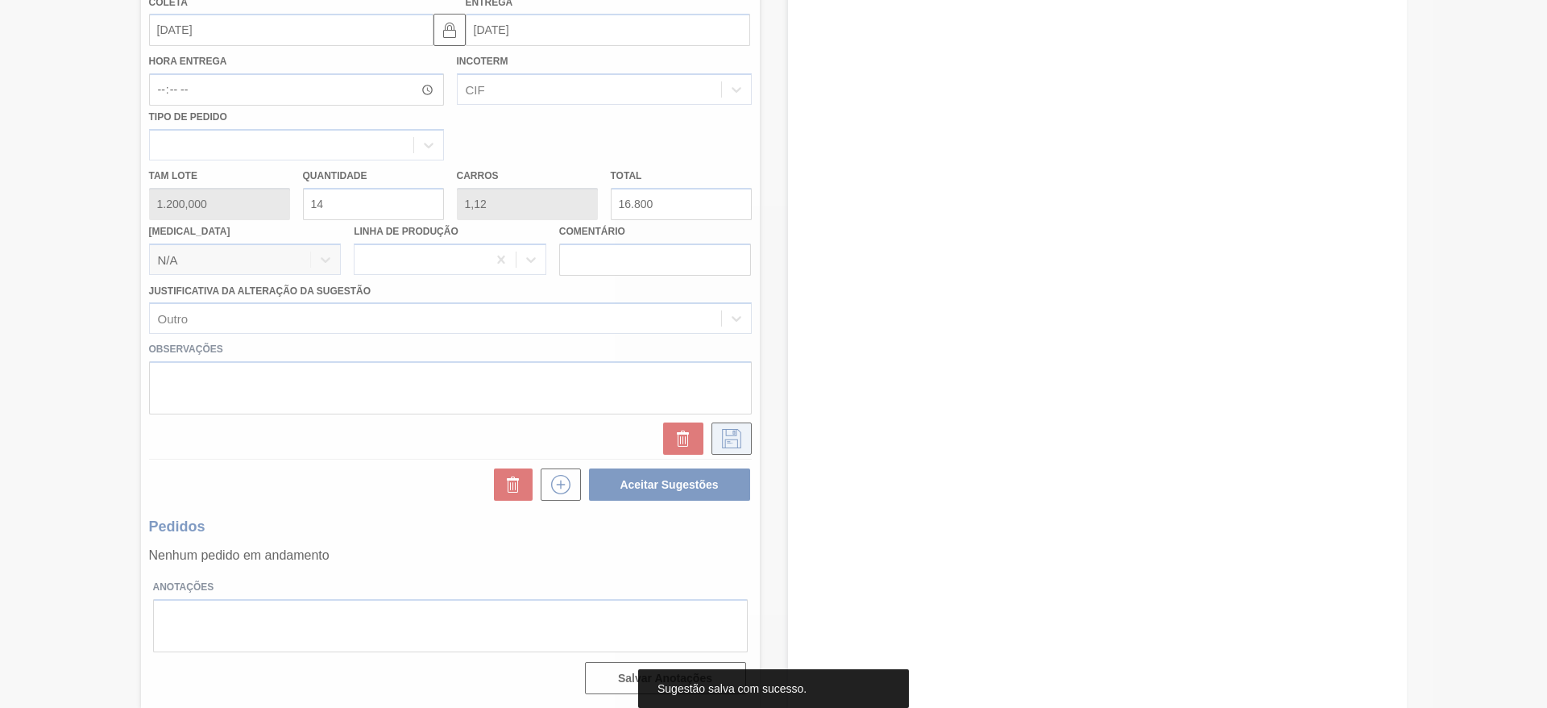
scroll to position [0, 0]
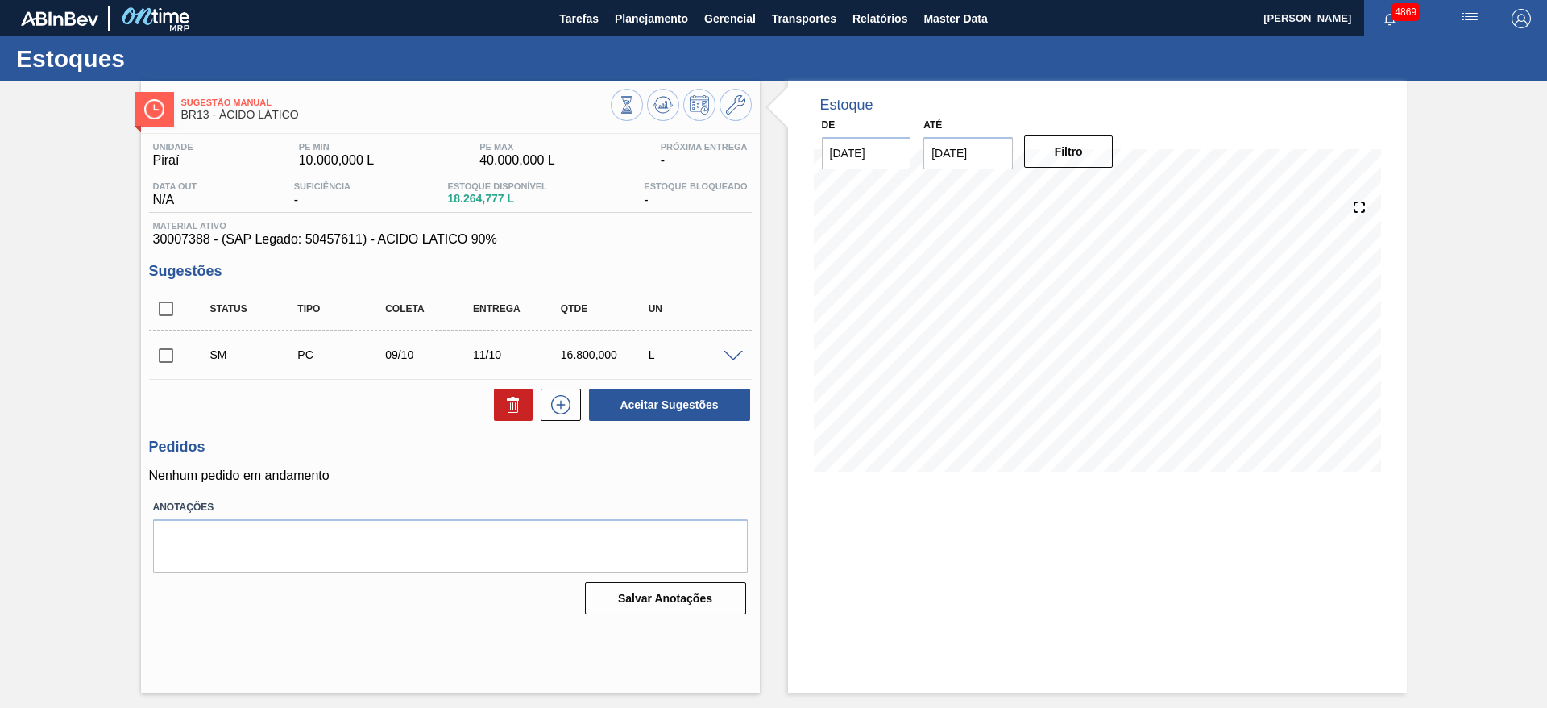
click at [170, 351] on input "checkbox" at bounding box center [166, 355] width 34 height 34
click at [618, 406] on button "Aceitar Sugestões" at bounding box center [669, 404] width 161 height 32
checkbox input "false"
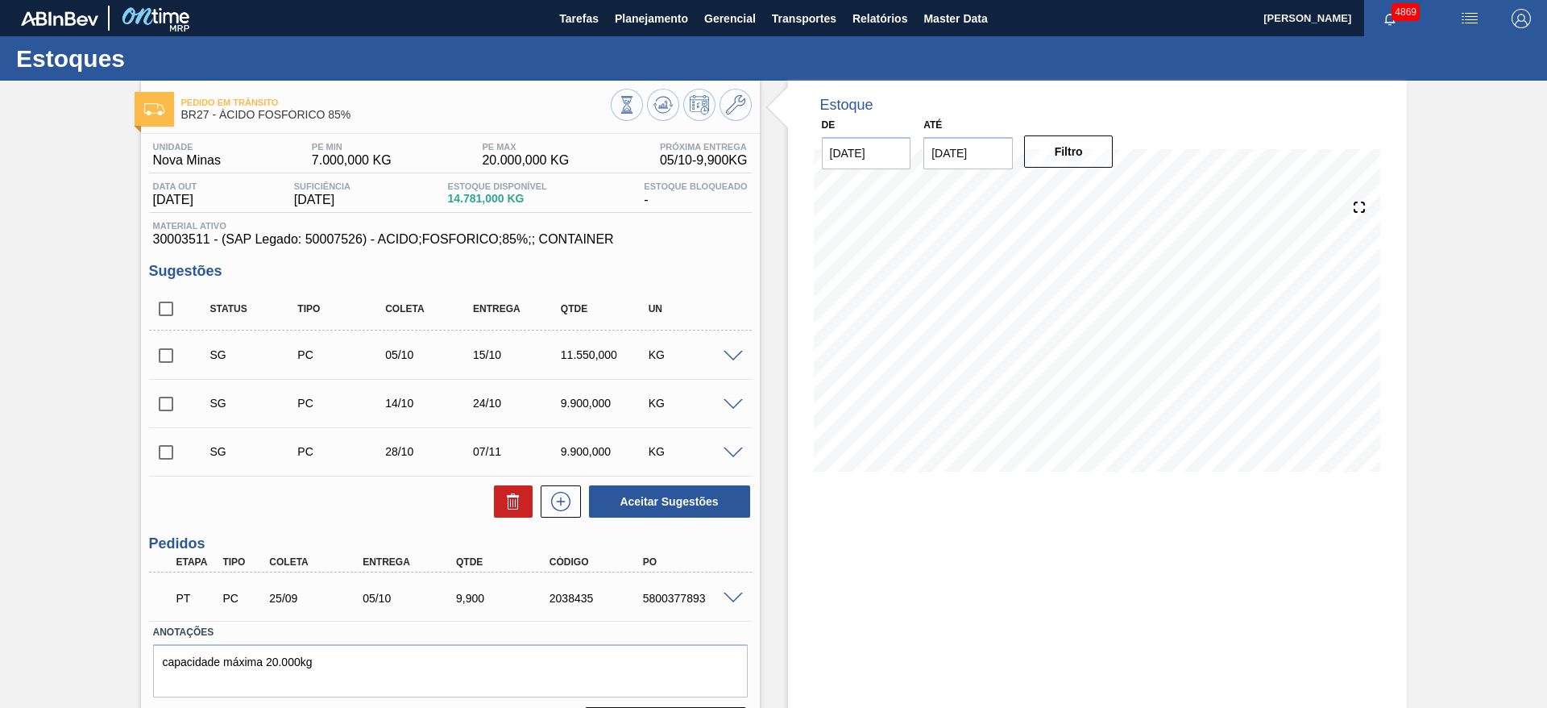
click at [732, 593] on span at bounding box center [733, 598] width 19 height 12
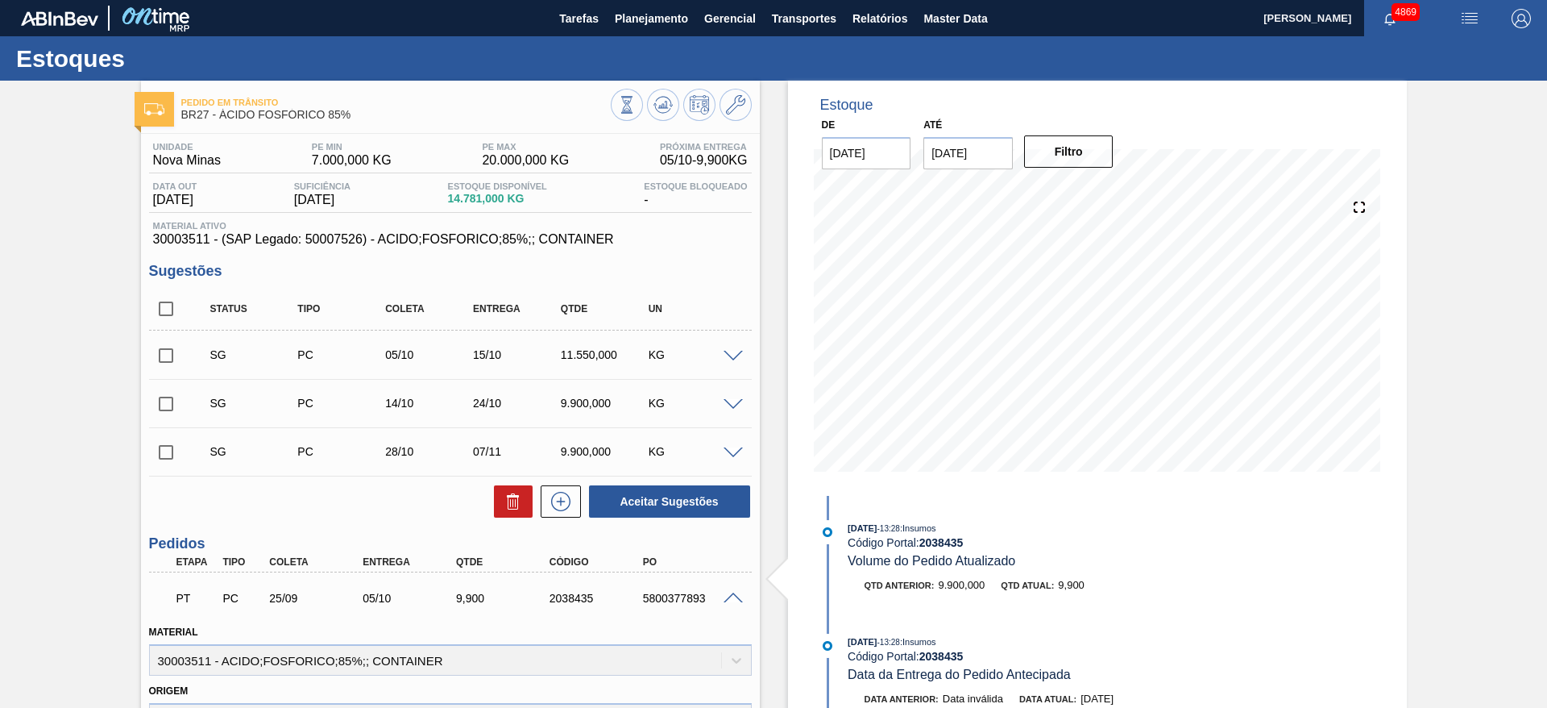
click at [735, 355] on span at bounding box center [733, 357] width 19 height 12
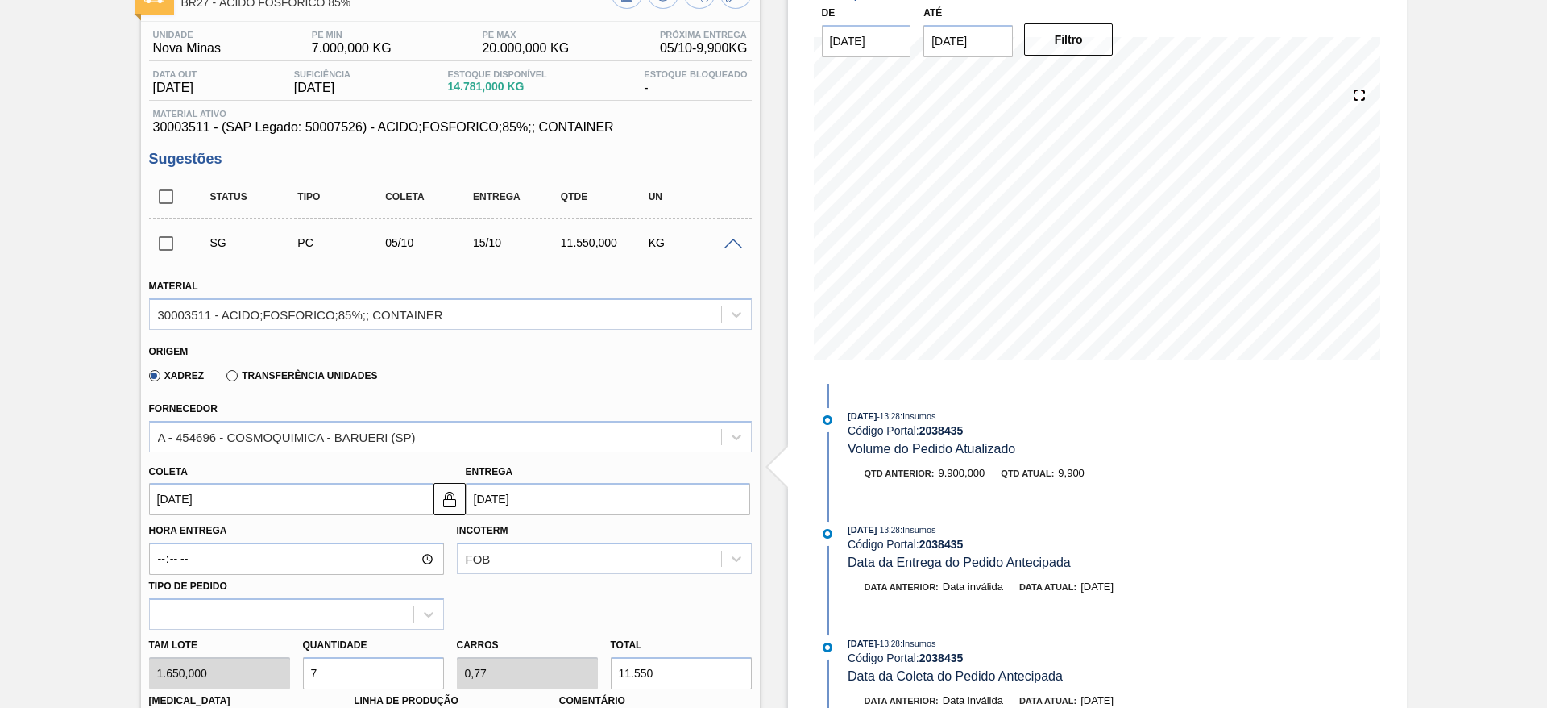
scroll to position [242, 0]
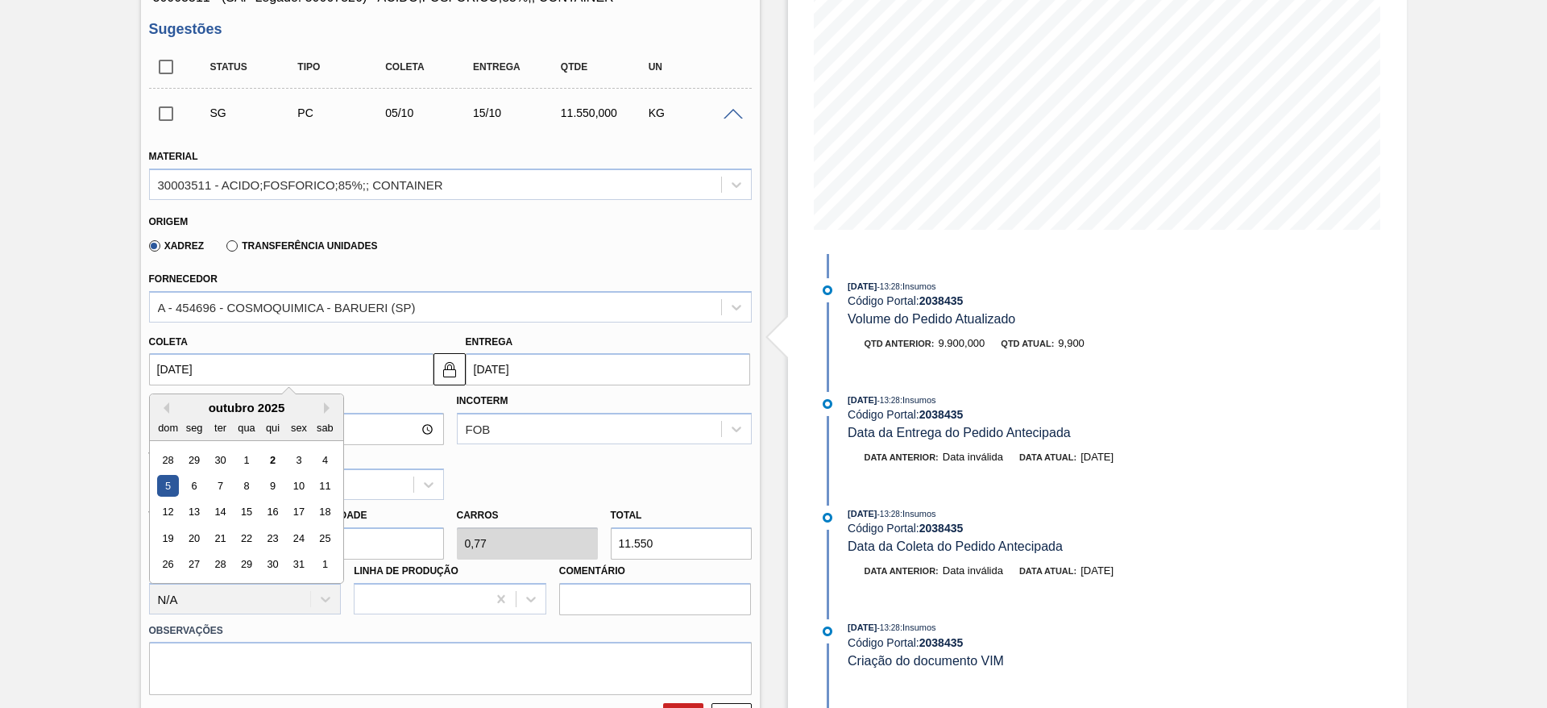
click at [255, 363] on input "[DATE]" at bounding box center [291, 369] width 284 height 32
click at [253, 487] on div "8" at bounding box center [246, 486] width 22 height 22
type input "[DATE]"
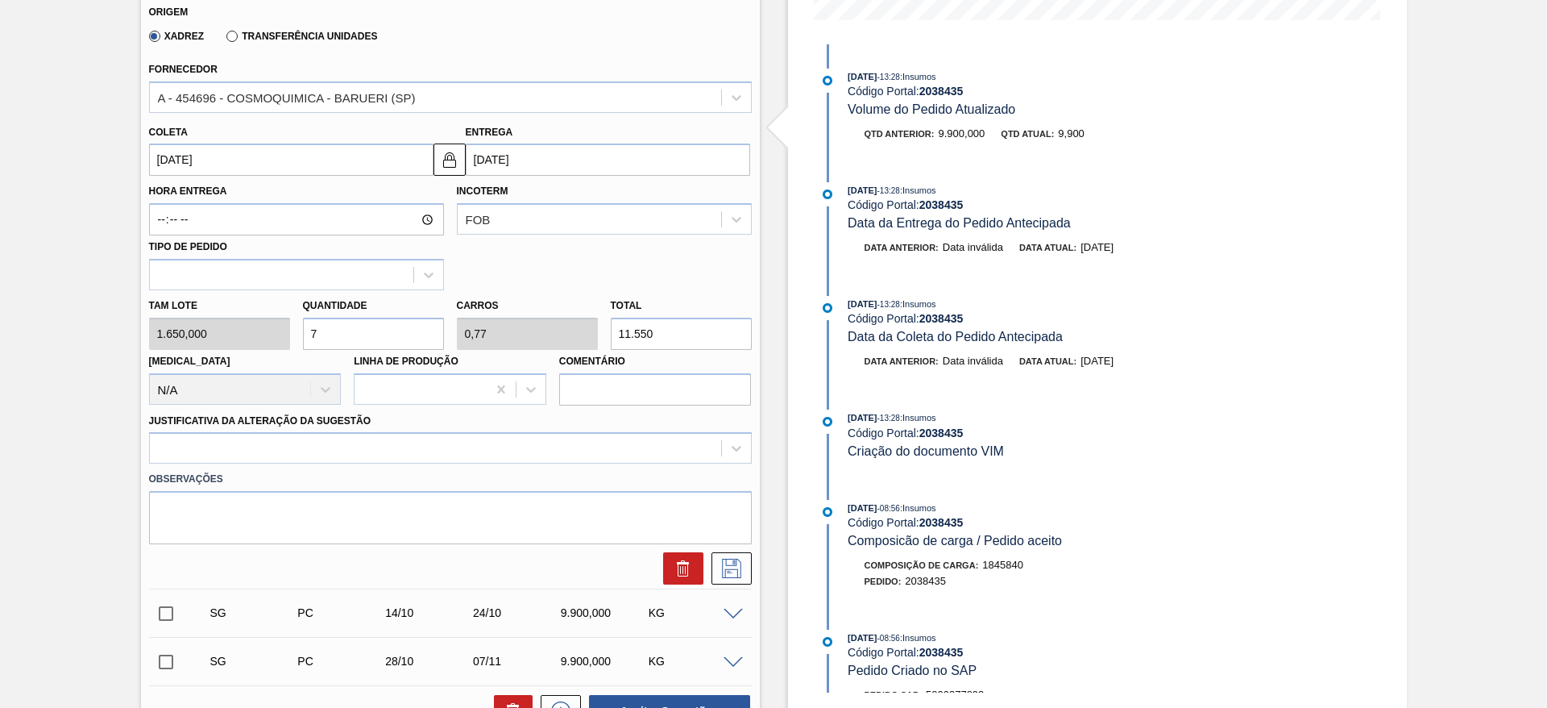
scroll to position [604, 0]
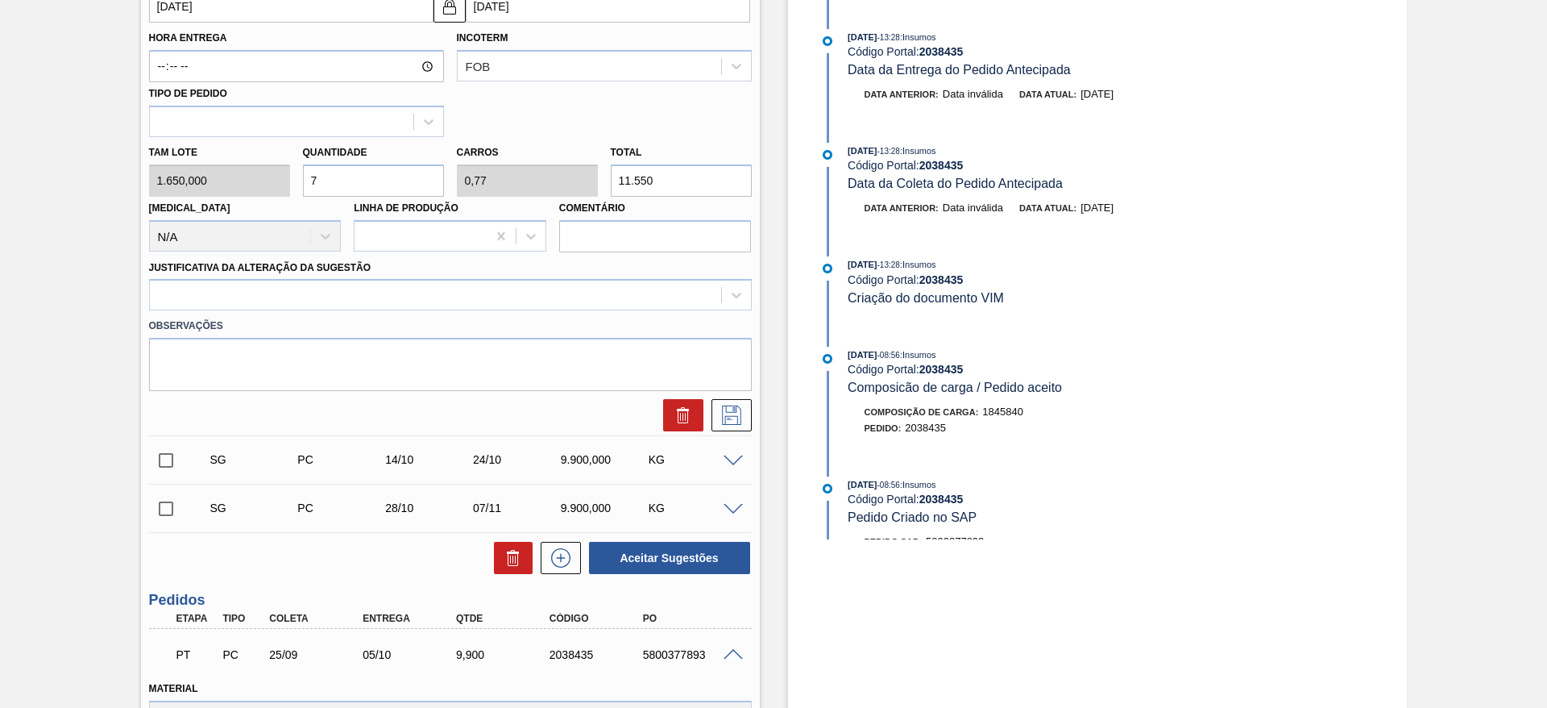
drag, startPoint x: 327, startPoint y: 176, endPoint x: 311, endPoint y: 178, distance: 16.3
click at [311, 178] on input "7" at bounding box center [373, 180] width 141 height 32
type input "5"
type input "0,55"
type input "8.250"
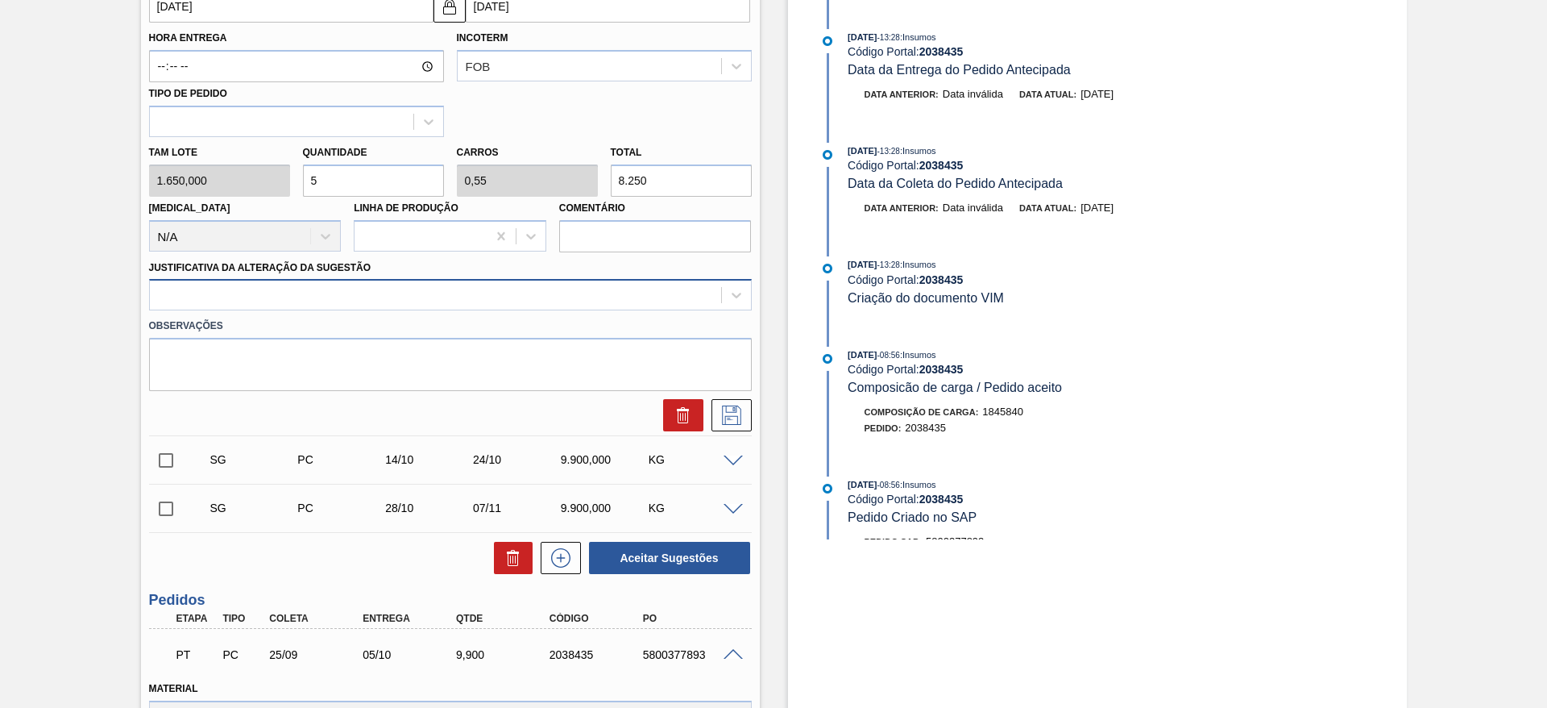
type input "5"
click at [371, 299] on div at bounding box center [435, 295] width 571 height 23
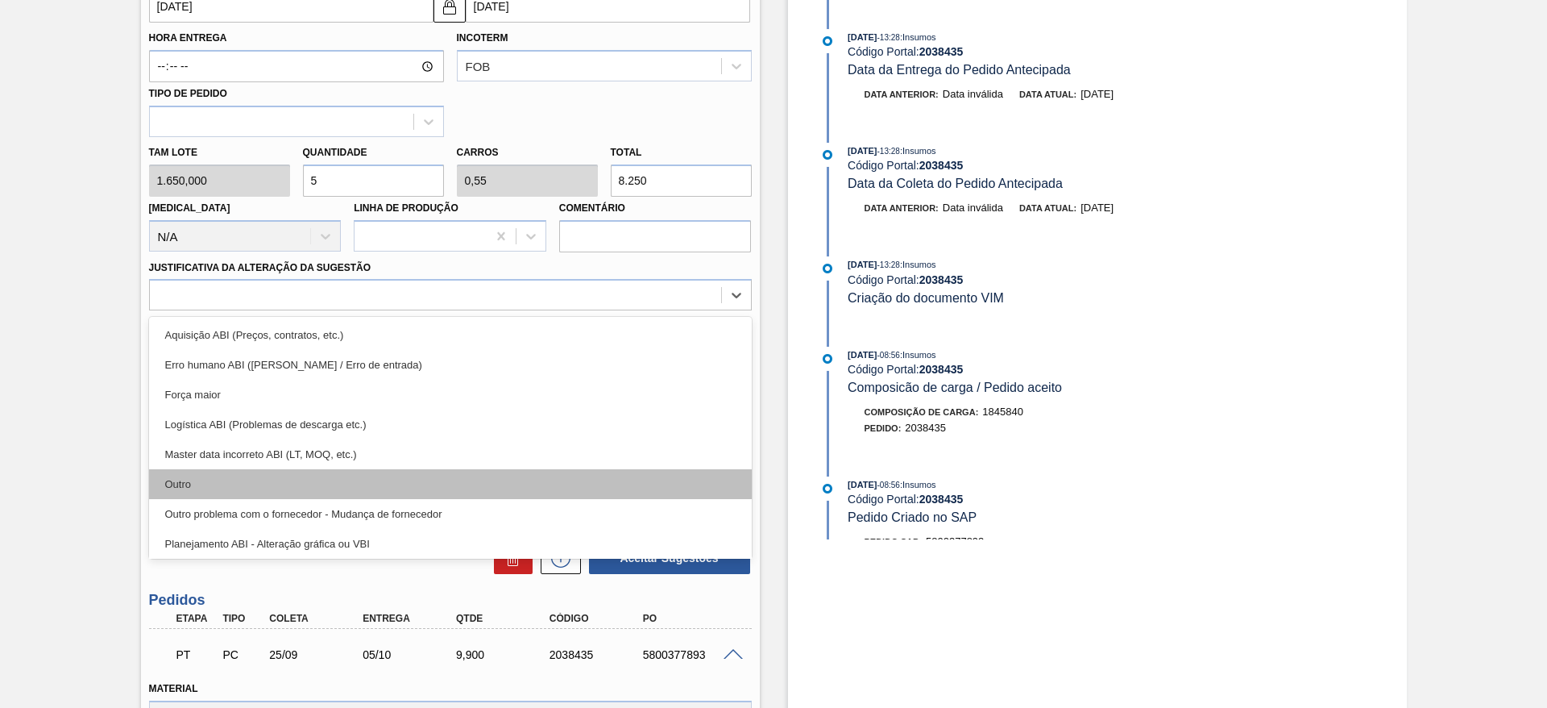
click at [309, 471] on div "Outro" at bounding box center [450, 484] width 603 height 30
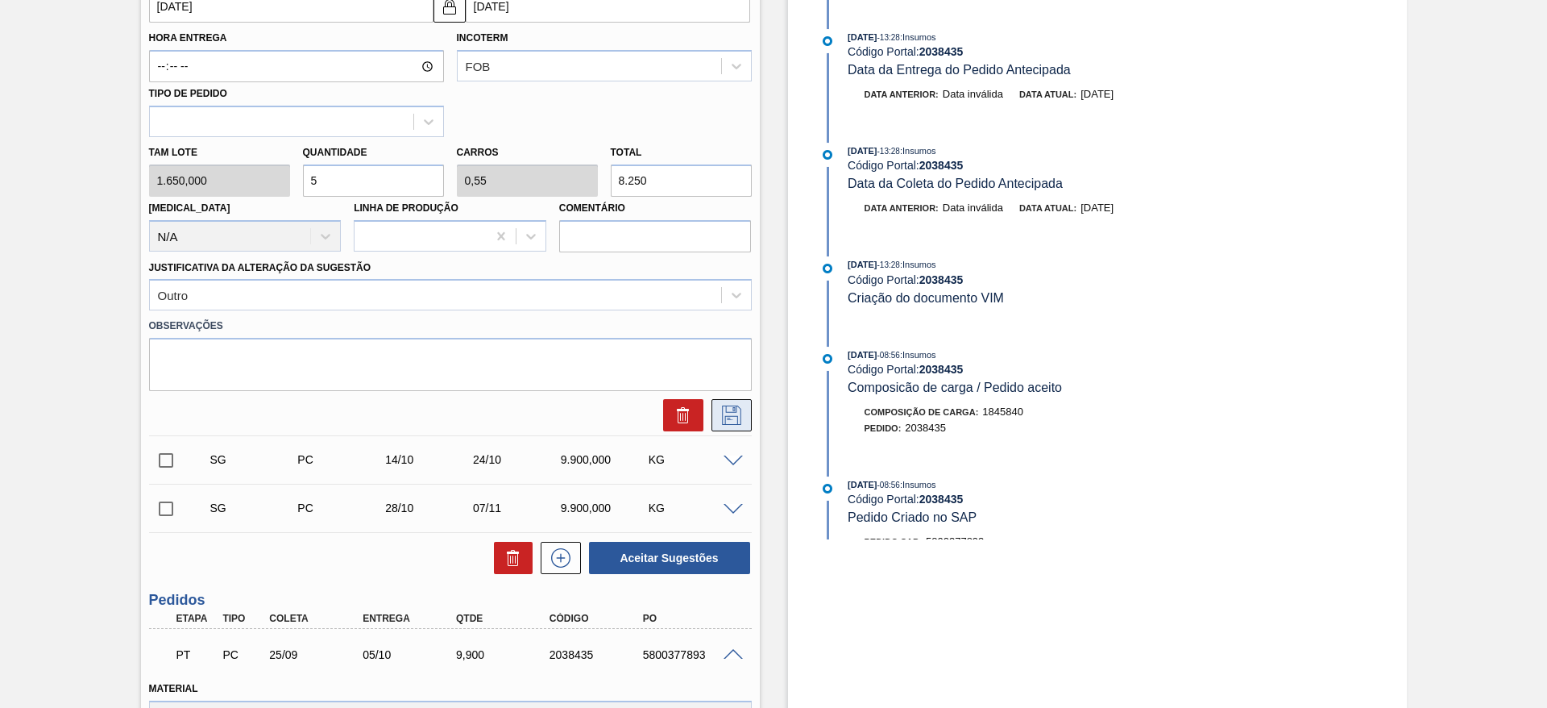
click at [728, 420] on icon at bounding box center [732, 414] width 26 height 19
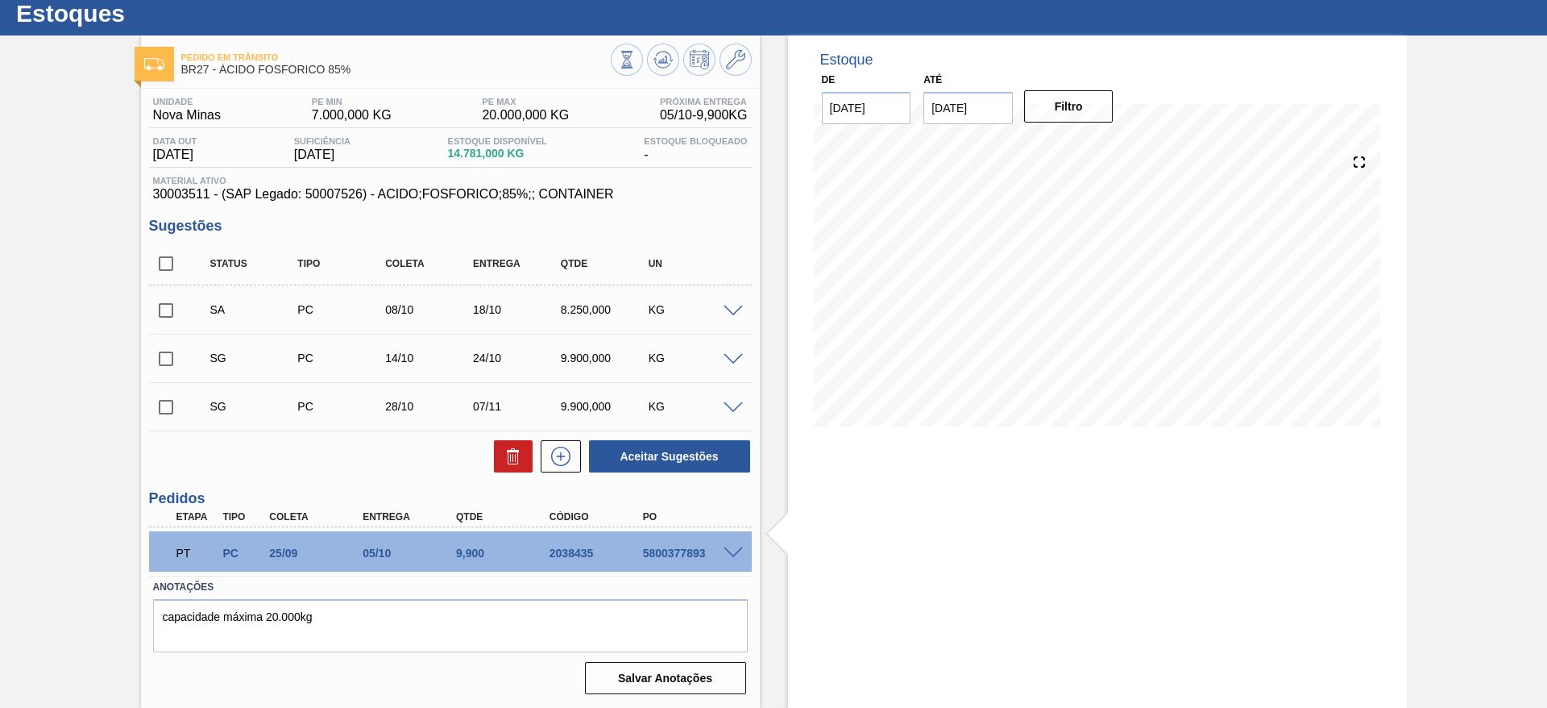
scroll to position [45, 0]
click at [171, 315] on input "checkbox" at bounding box center [166, 310] width 34 height 34
click at [671, 457] on button "Aceitar Sugestões" at bounding box center [669, 456] width 161 height 32
checkbox input "false"
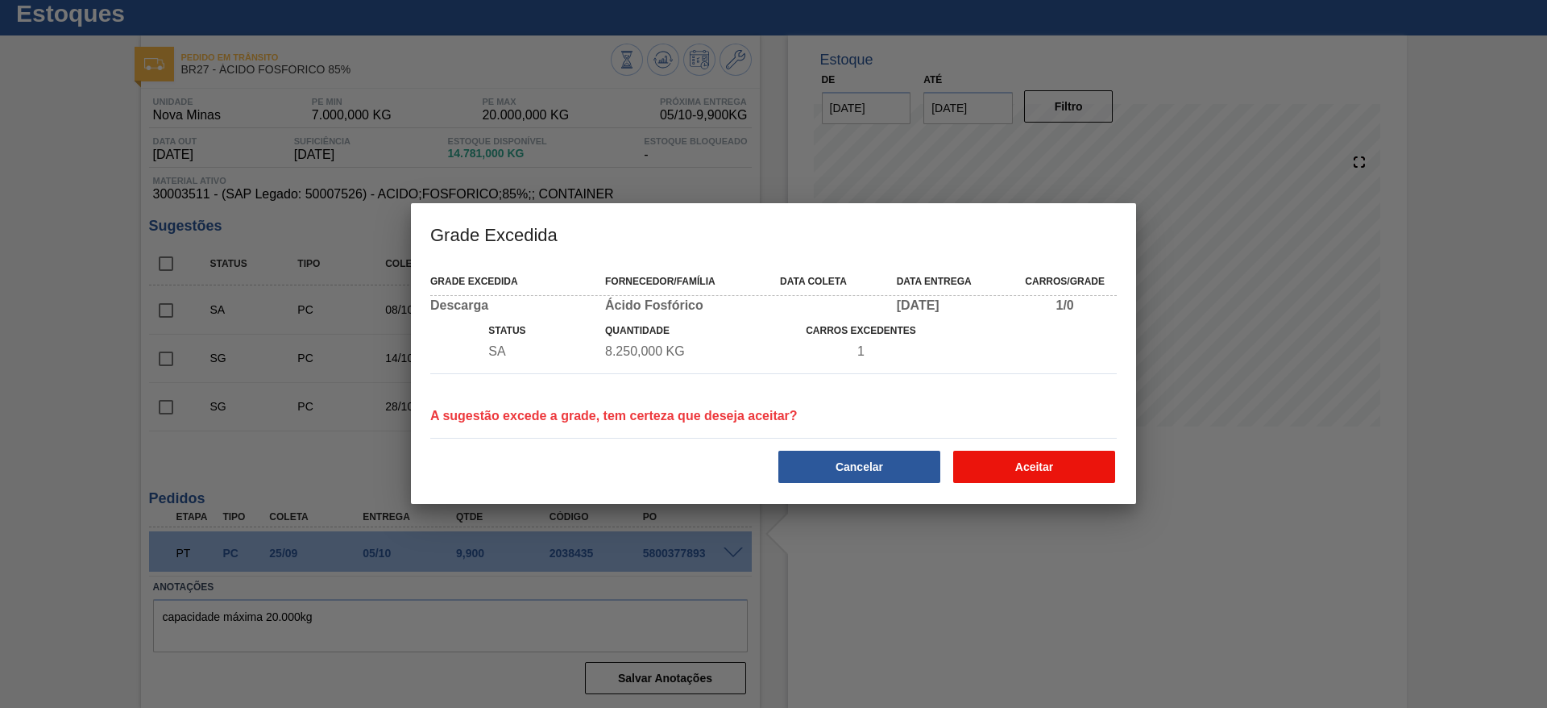
click at [1053, 464] on button "Aceitar" at bounding box center [1034, 466] width 162 height 32
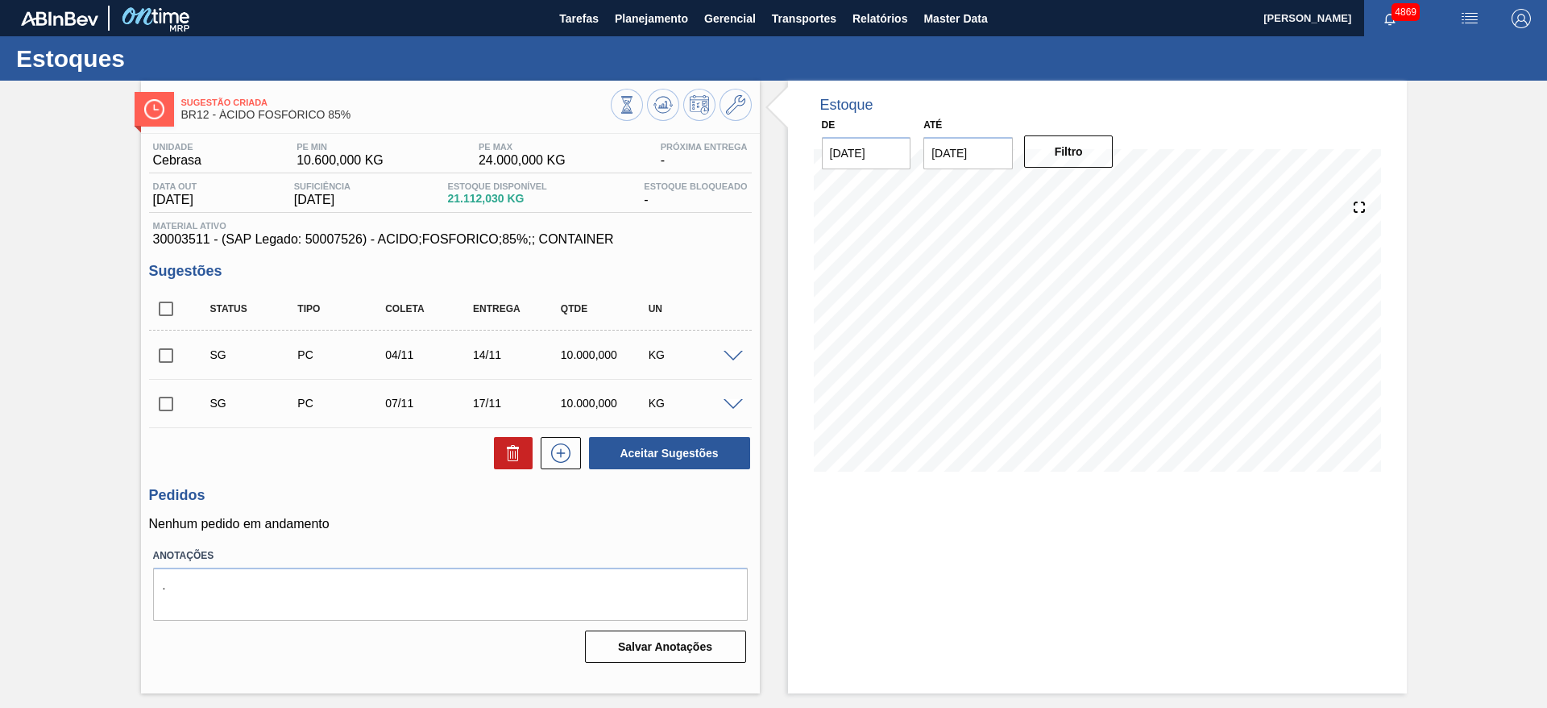
click at [737, 349] on div at bounding box center [736, 355] width 32 height 12
click at [732, 355] on span at bounding box center [733, 357] width 19 height 12
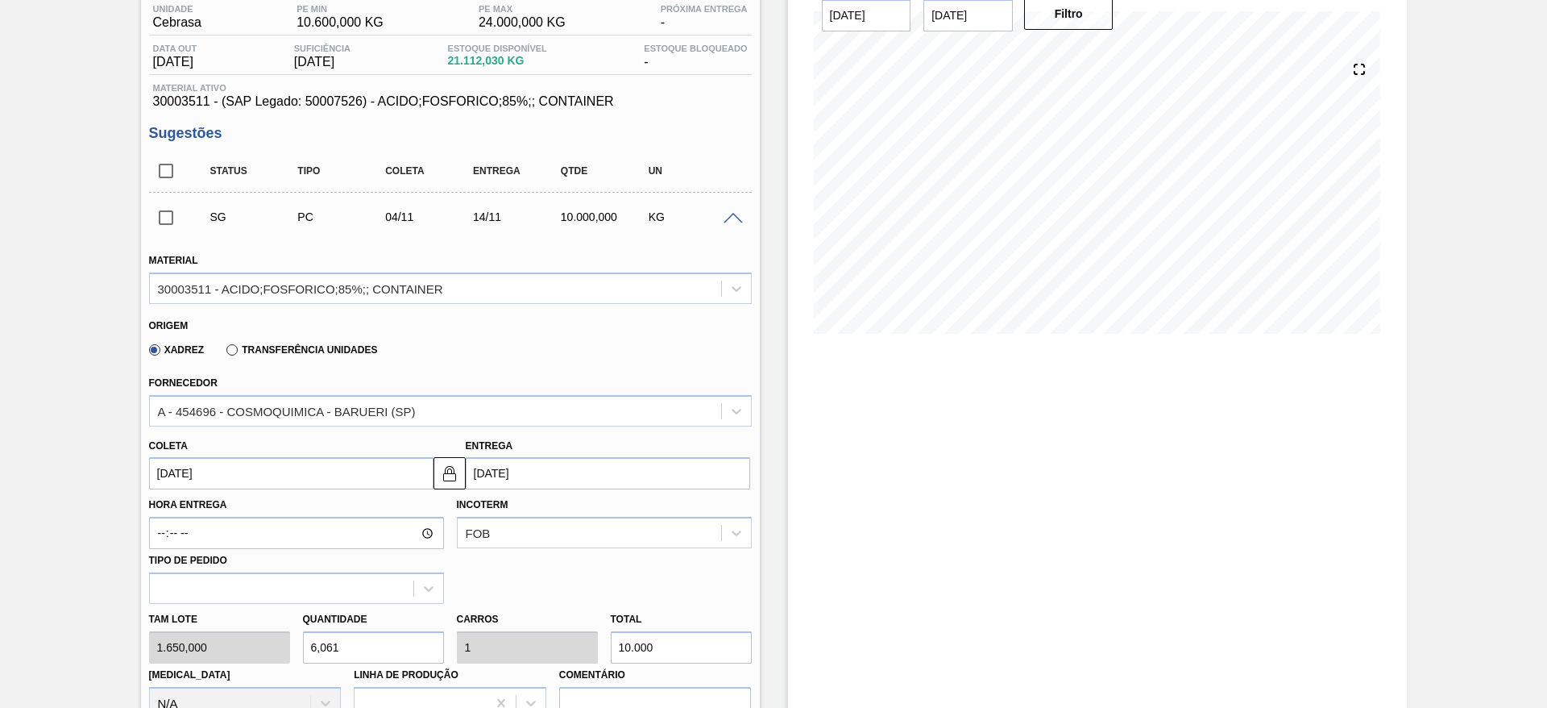
scroll to position [363, 0]
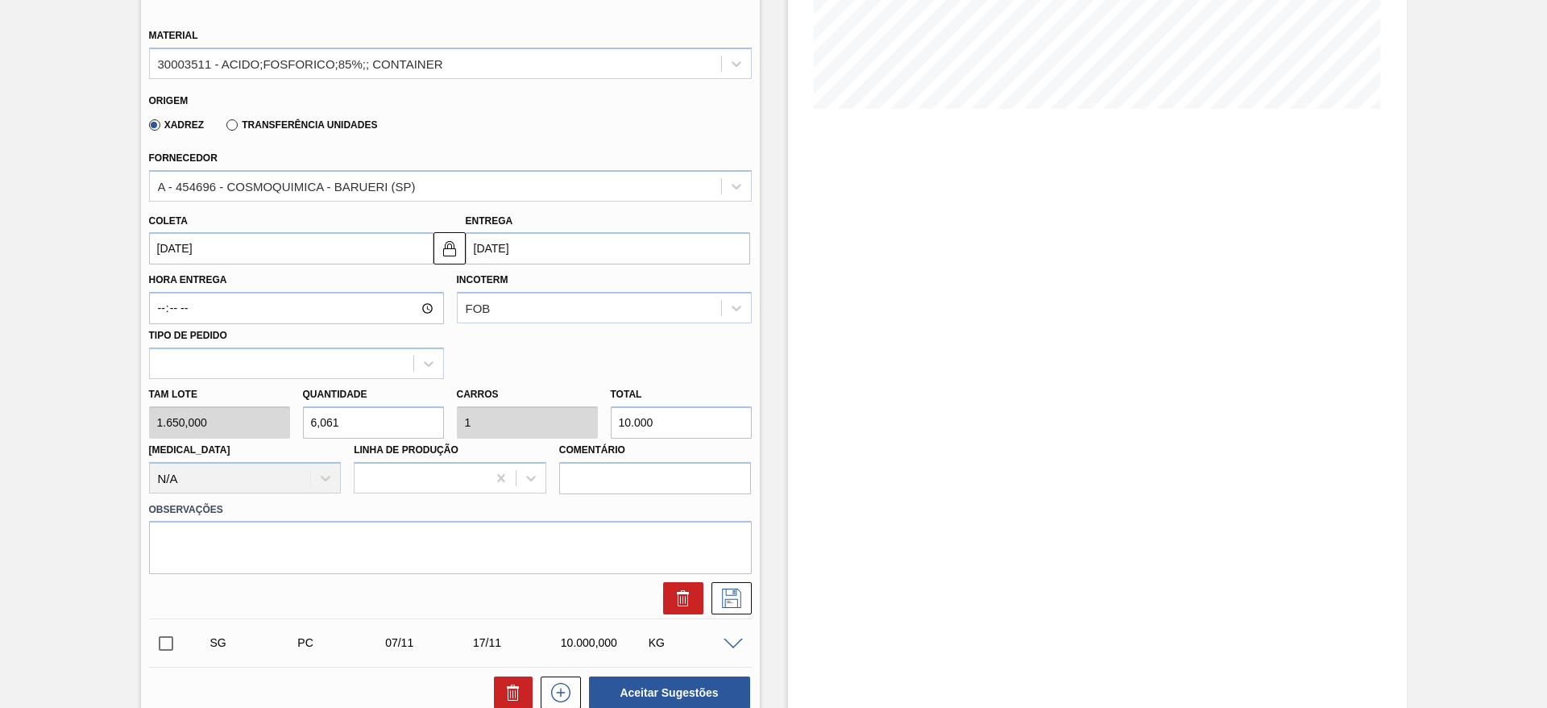
click at [284, 239] on input "[DATE]" at bounding box center [291, 248] width 284 height 32
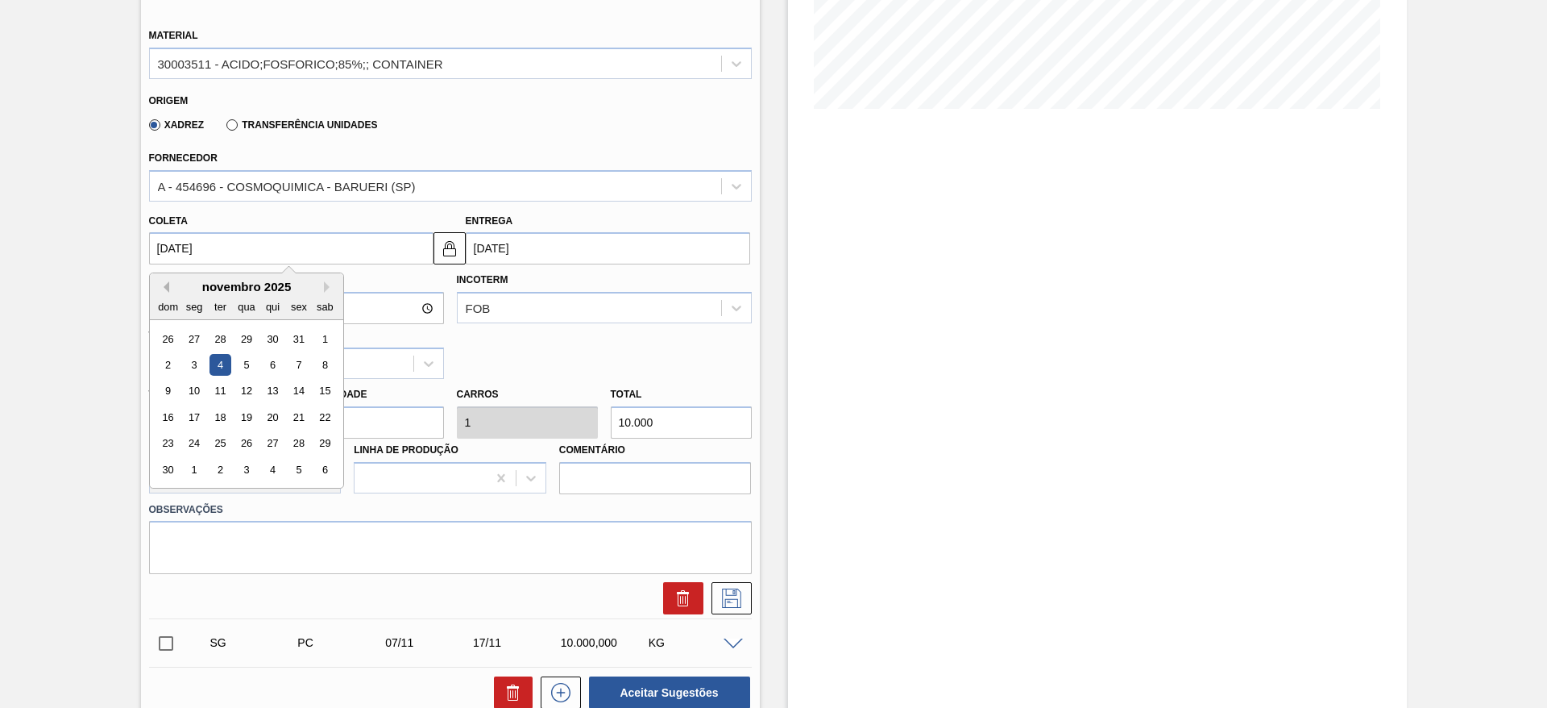
click at [164, 287] on button "Previous Month" at bounding box center [163, 286] width 11 height 11
click at [273, 361] on div "9" at bounding box center [272, 365] width 22 height 22
type input "[DATE]"
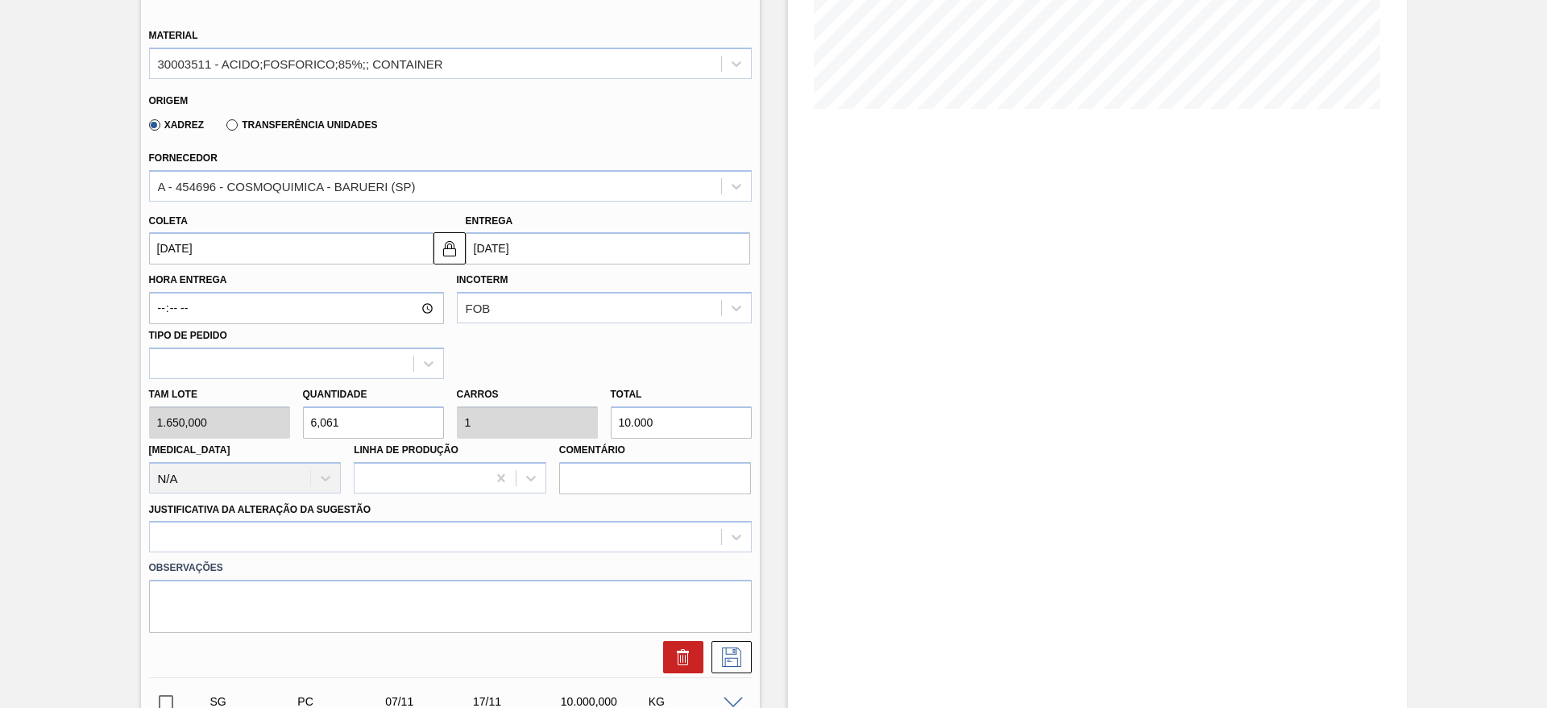
click at [586, 418] on div "[PERSON_NAME] 1.650,000 Quantidade 6,061 Carros 1 Total 10.000 [MEDICAL_DATA] N…" at bounding box center [451, 436] width 616 height 115
click at [693, 421] on input "10.000" at bounding box center [681, 422] width 141 height 32
drag, startPoint x: 693, startPoint y: 421, endPoint x: 604, endPoint y: 419, distance: 89.5
click at [604, 419] on div "Total 10.000" at bounding box center [681, 411] width 154 height 56
type input "0,004"
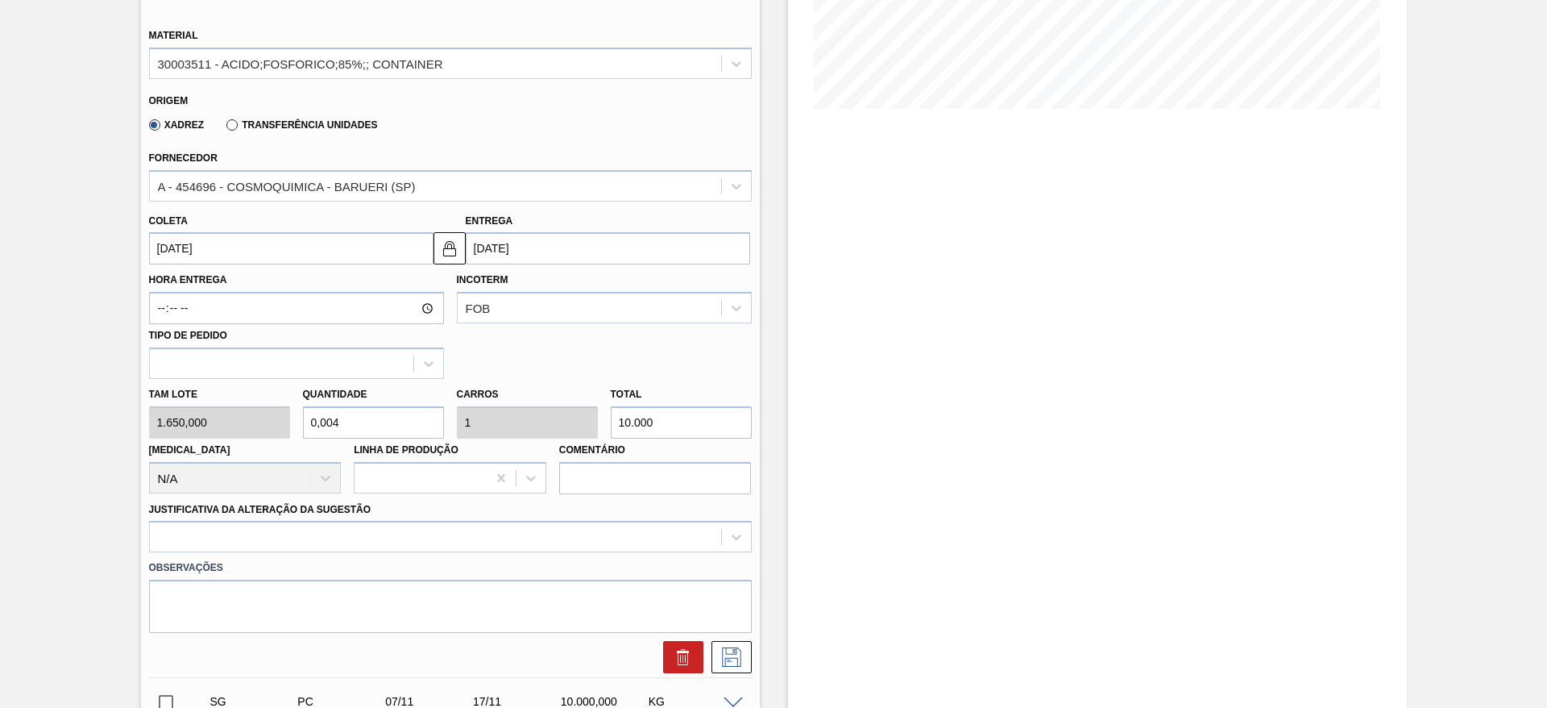
type input "0,001"
type input "6"
type input "0,036"
type input "0,006"
type input "60"
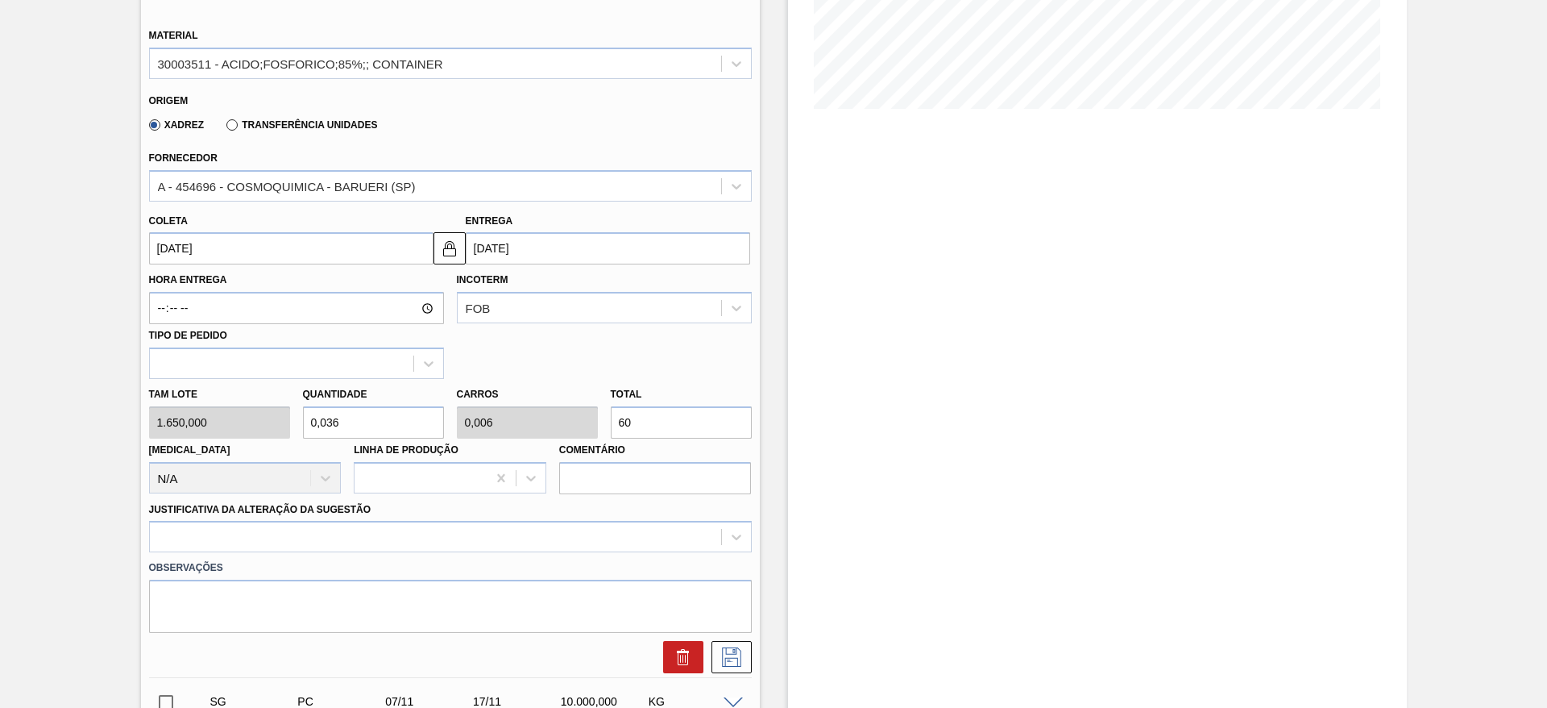
type input "0,364"
type input "0,06"
type input "600"
type input "3,636"
type input "0,6"
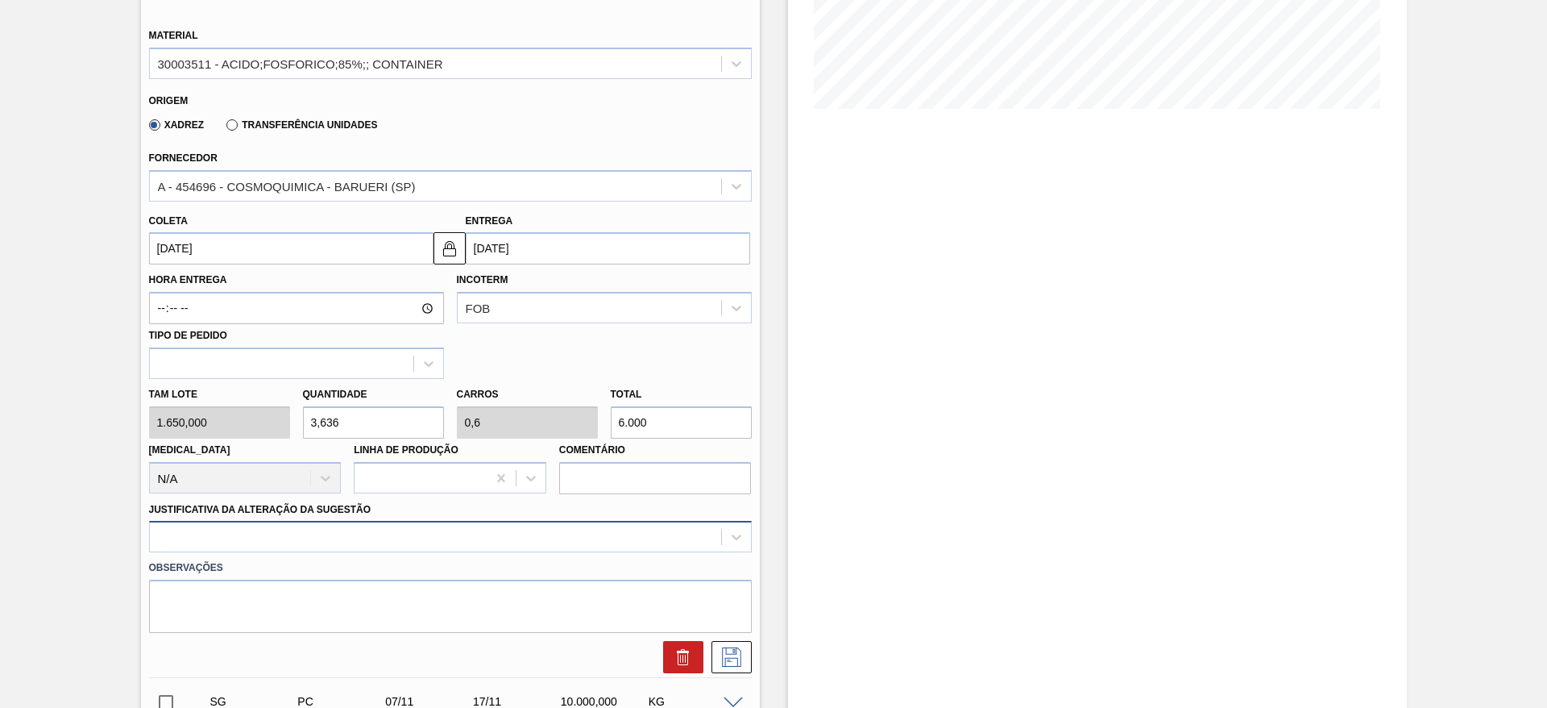
type input "6.000"
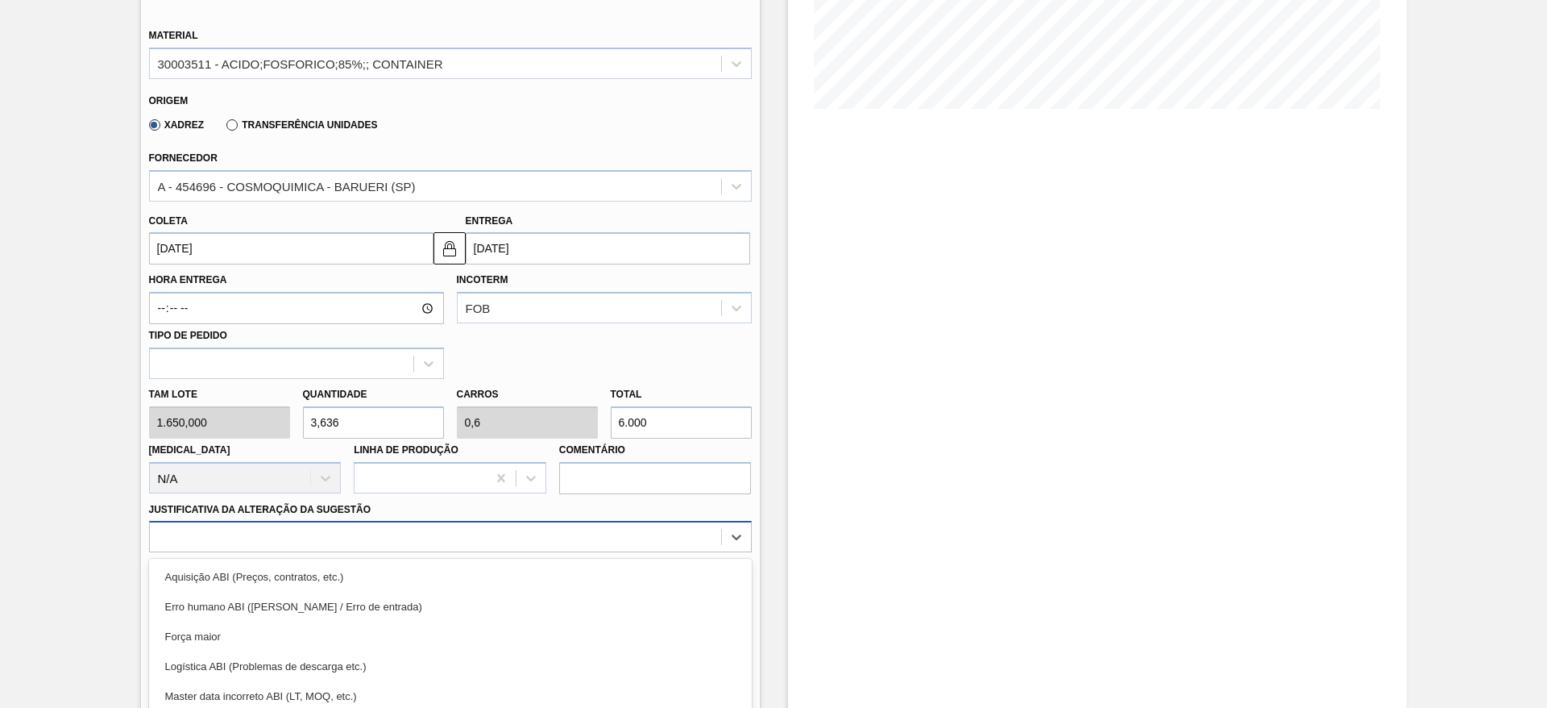
click at [541, 528] on div "option Força maior focused, 3 of 18. 18 results available. Use Up and Down to c…" at bounding box center [450, 536] width 603 height 31
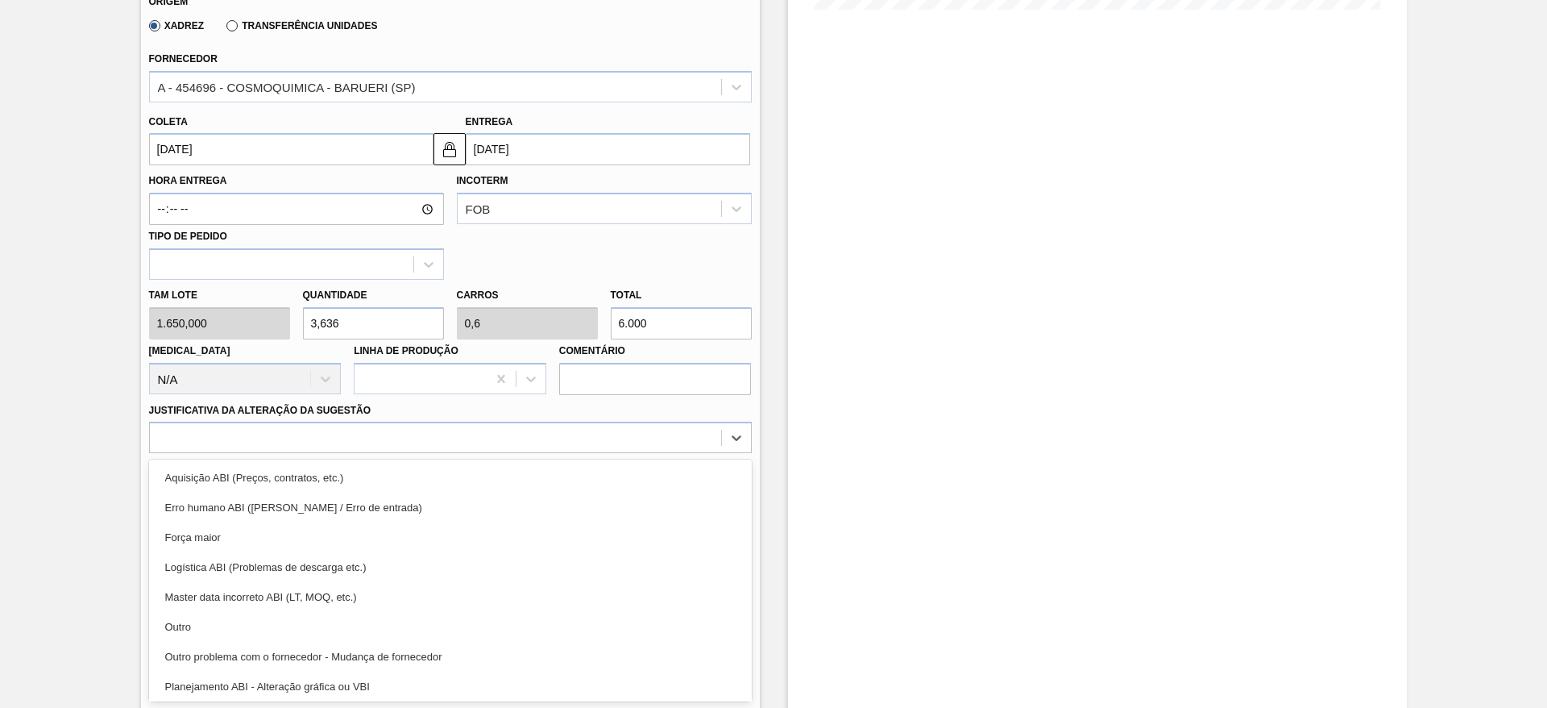
drag, startPoint x: 326, startPoint y: 618, endPoint x: 347, endPoint y: 619, distance: 20.2
click at [326, 620] on div "Outro" at bounding box center [450, 627] width 603 height 30
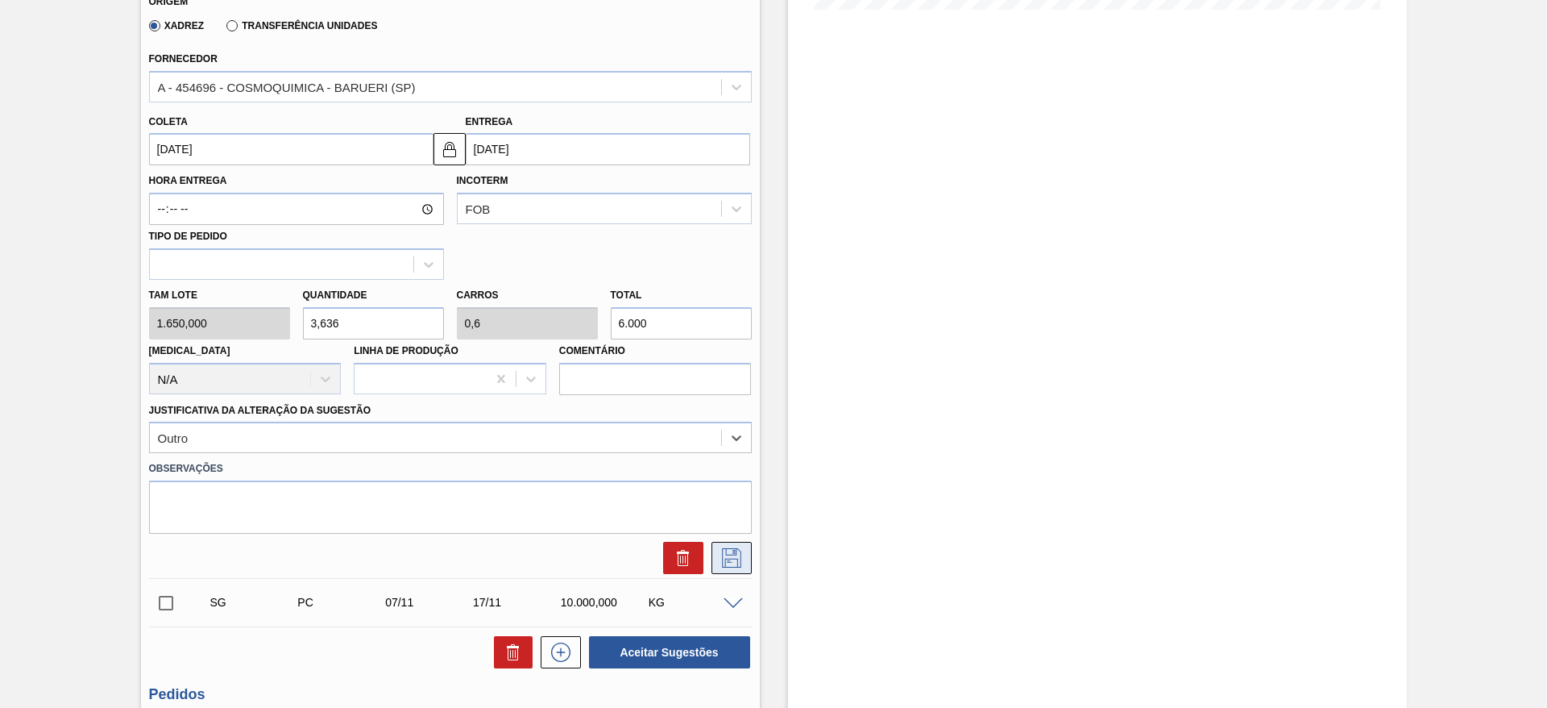
click at [745, 552] on button at bounding box center [732, 558] width 40 height 32
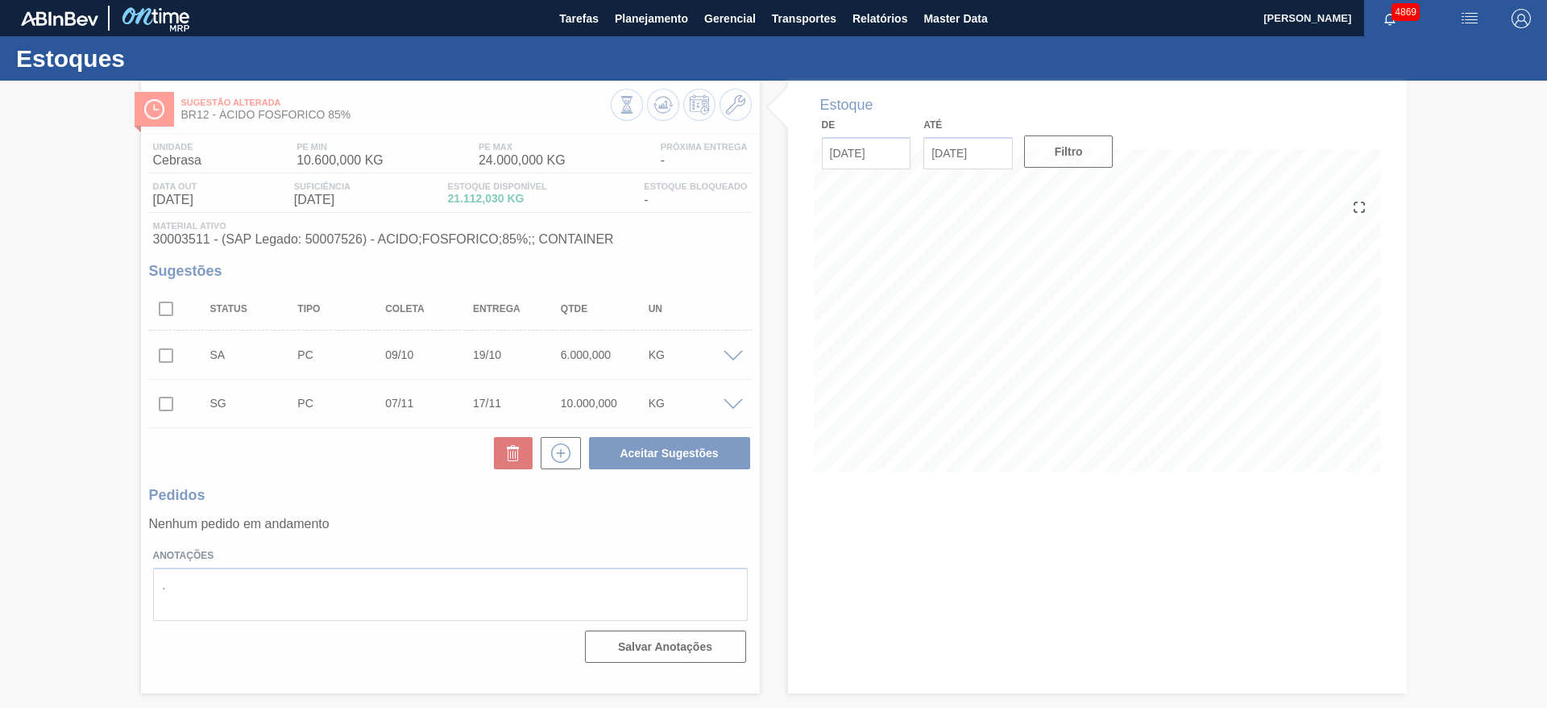
scroll to position [0, 0]
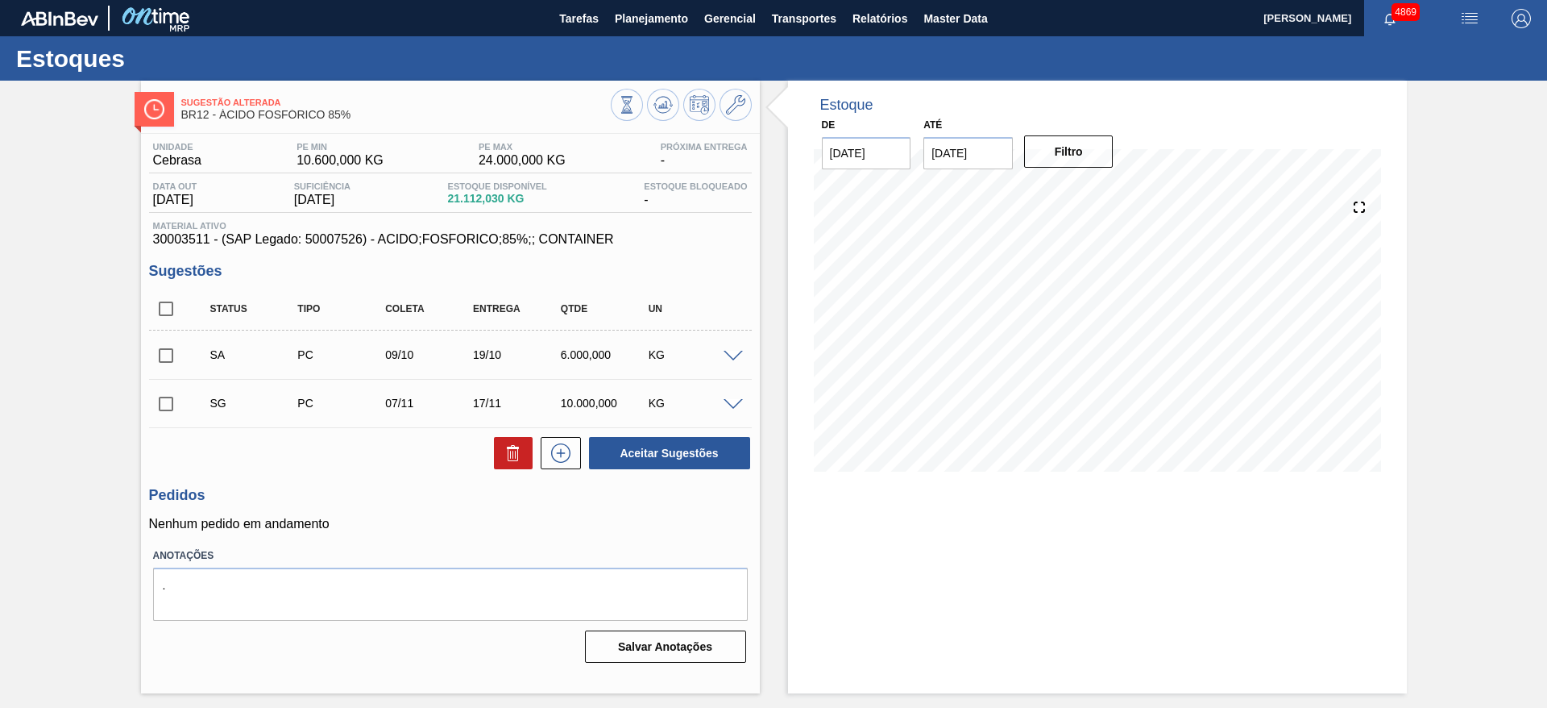
click at [161, 347] on input "checkbox" at bounding box center [166, 355] width 34 height 34
click at [642, 450] on button "Aceitar Sugestões" at bounding box center [669, 453] width 161 height 32
checkbox input "false"
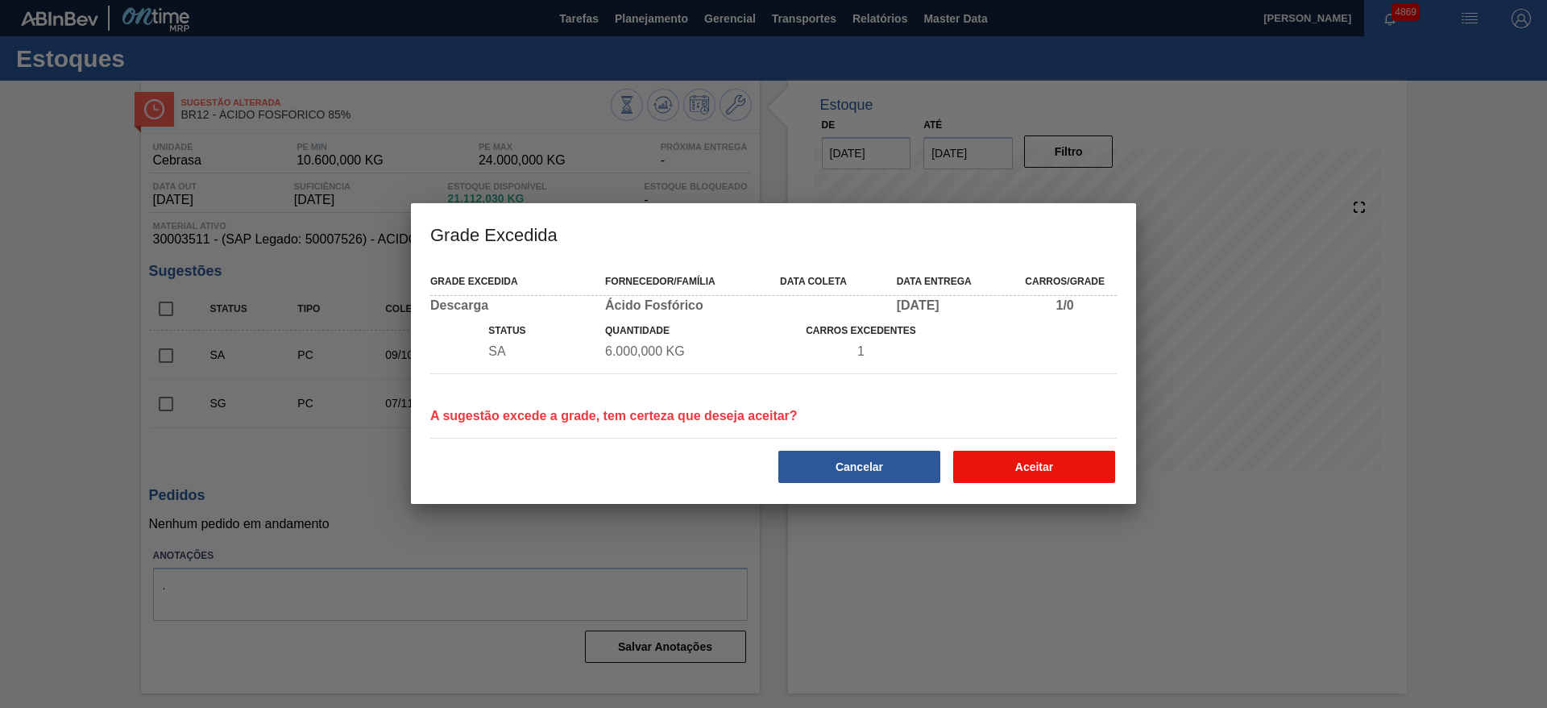
click at [1040, 475] on button "Aceitar" at bounding box center [1034, 466] width 162 height 32
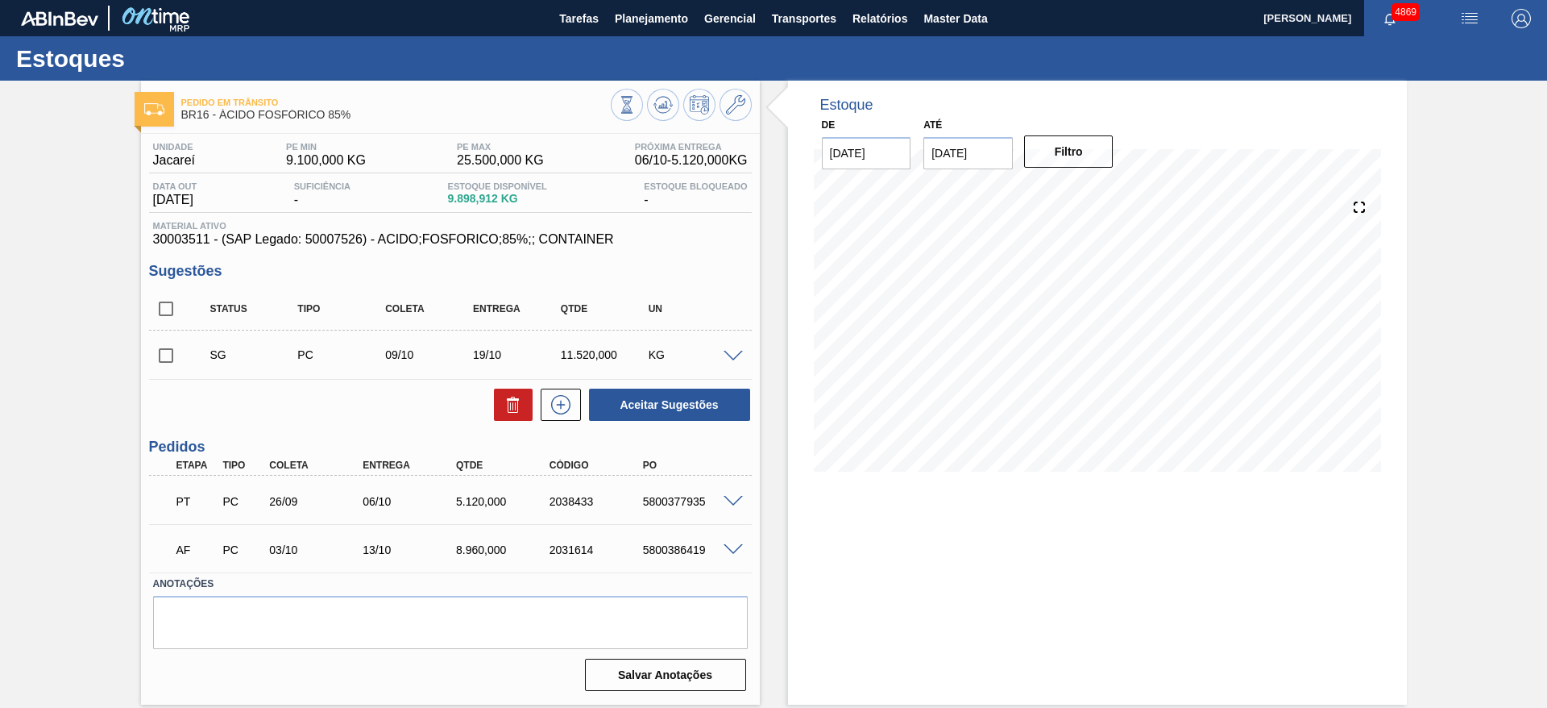
click at [733, 349] on div at bounding box center [736, 355] width 32 height 12
click at [728, 352] on span at bounding box center [733, 357] width 19 height 12
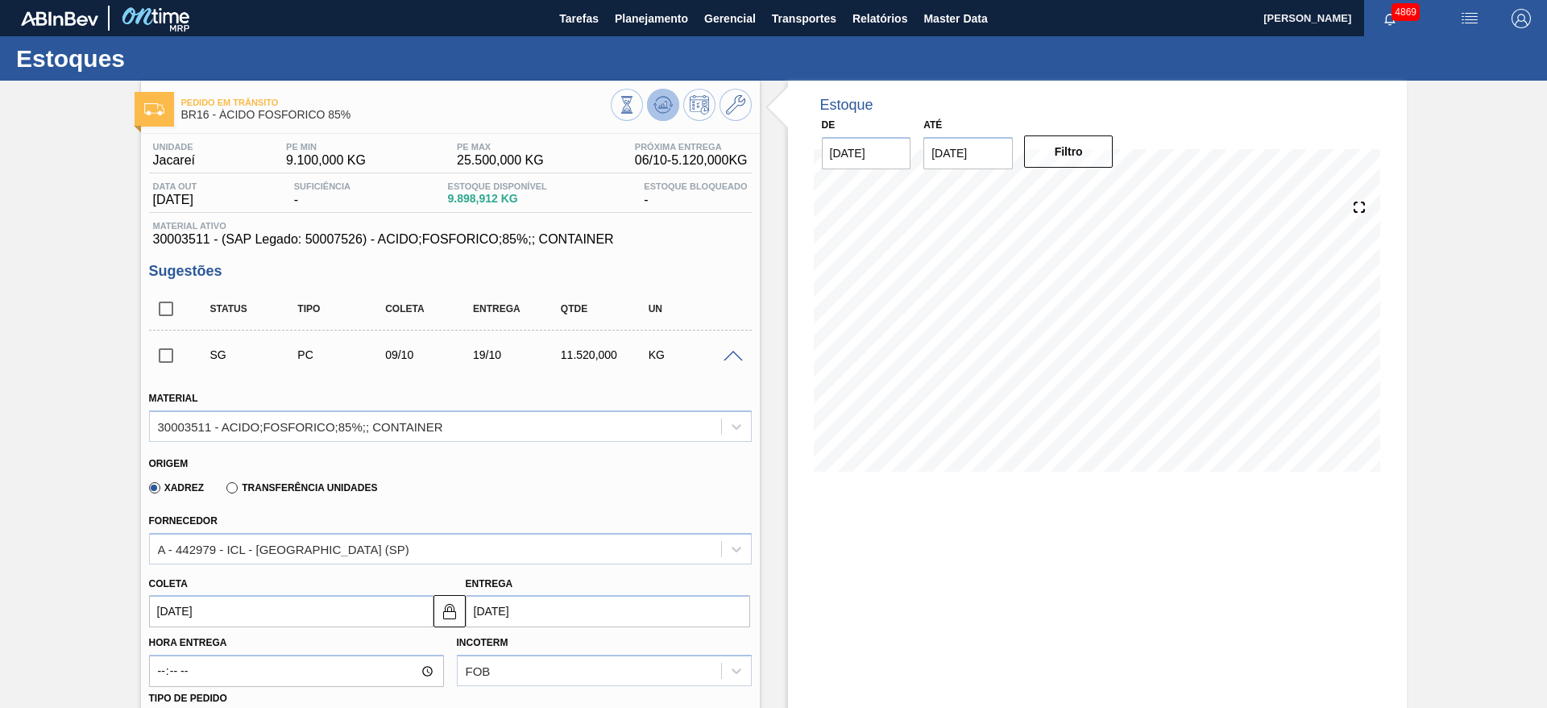
click at [654, 89] on button at bounding box center [663, 105] width 32 height 32
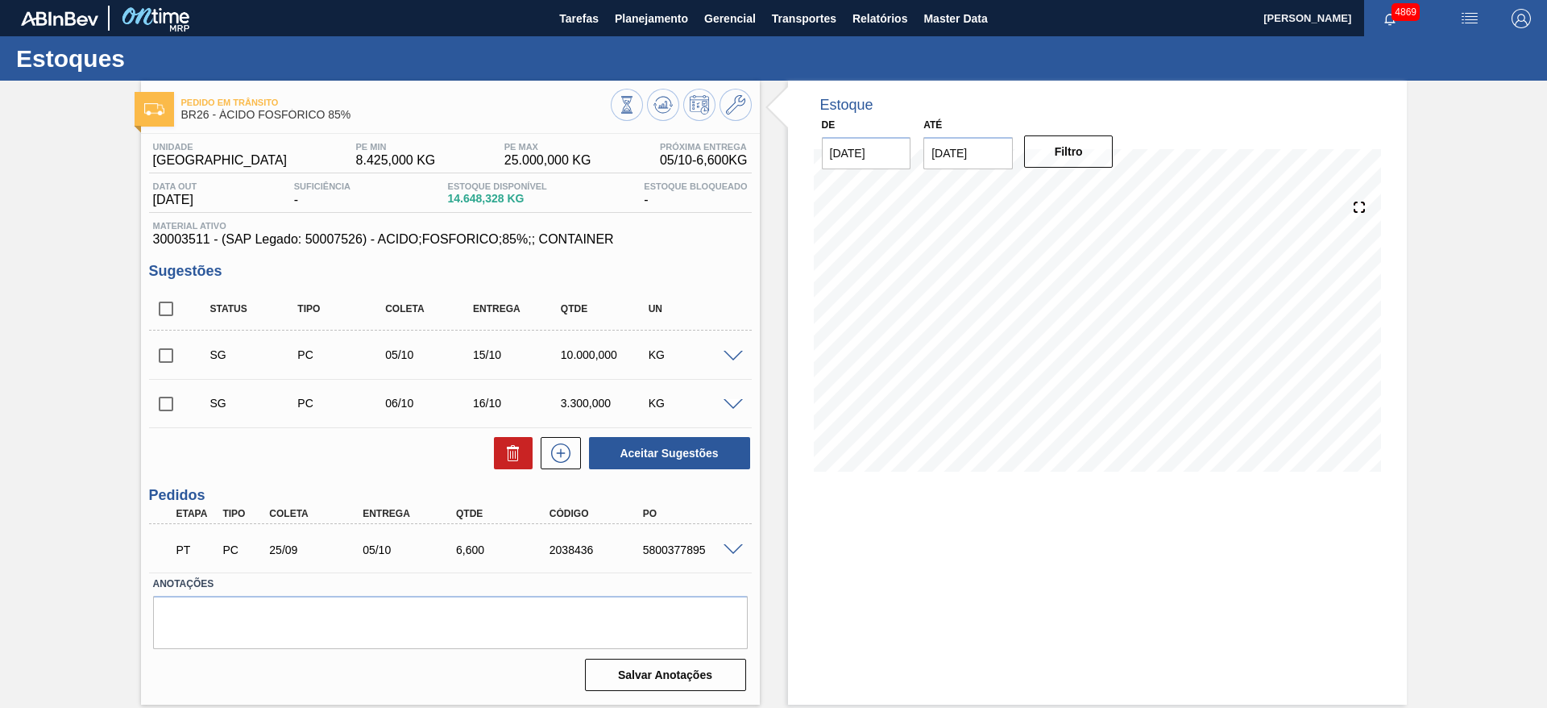
click at [728, 351] on span at bounding box center [733, 357] width 19 height 12
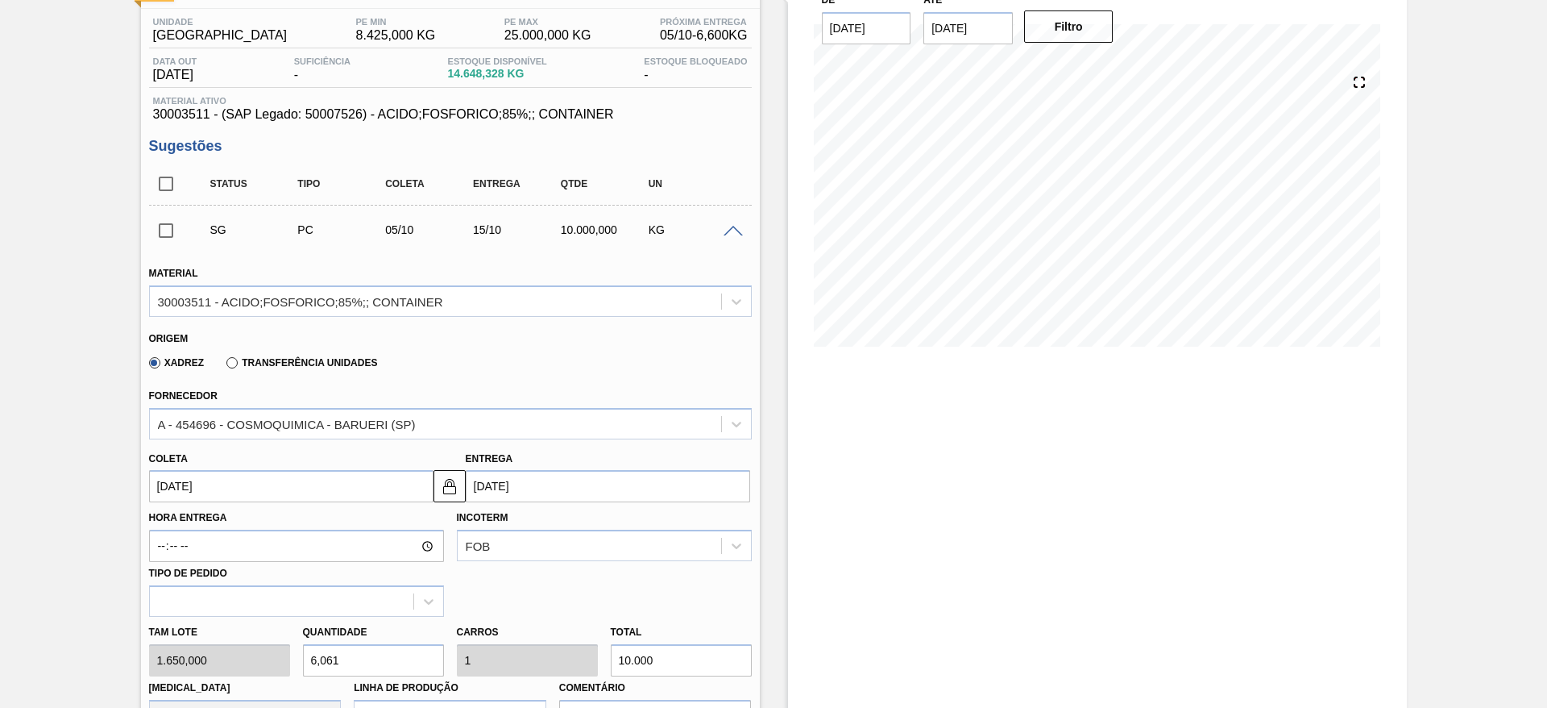
scroll to position [242, 0]
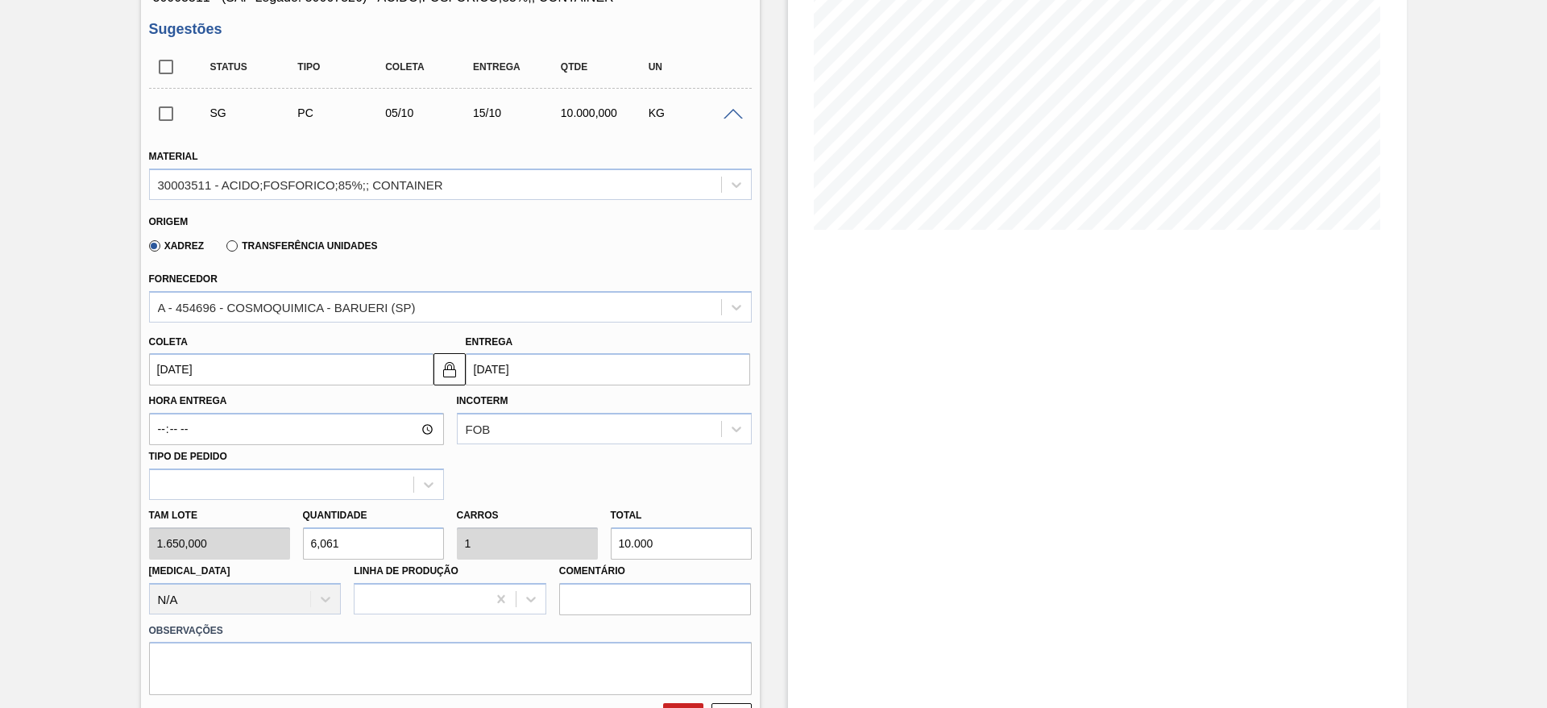
click at [336, 367] on input "05/10/2025" at bounding box center [291, 369] width 284 height 32
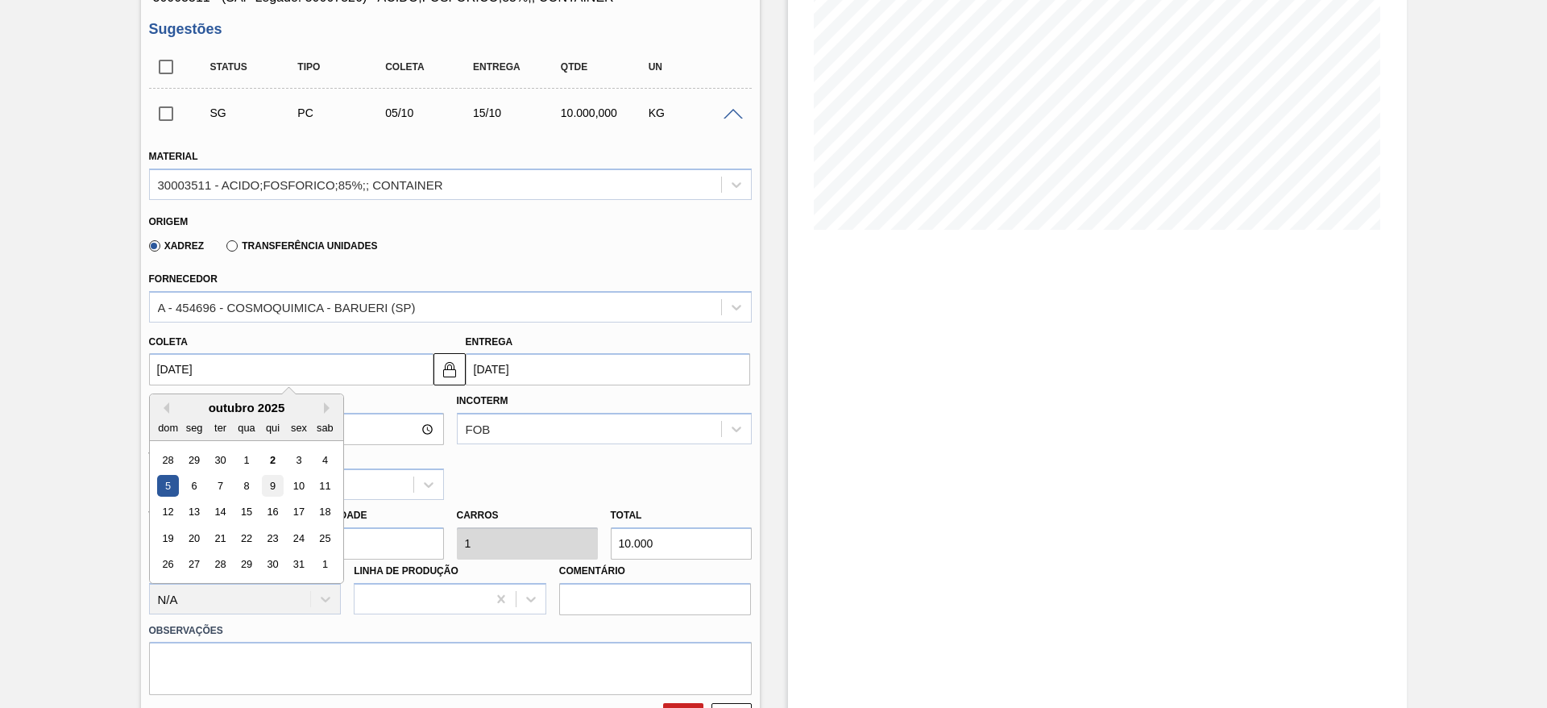
click at [266, 480] on div "9" at bounding box center [272, 486] width 22 height 22
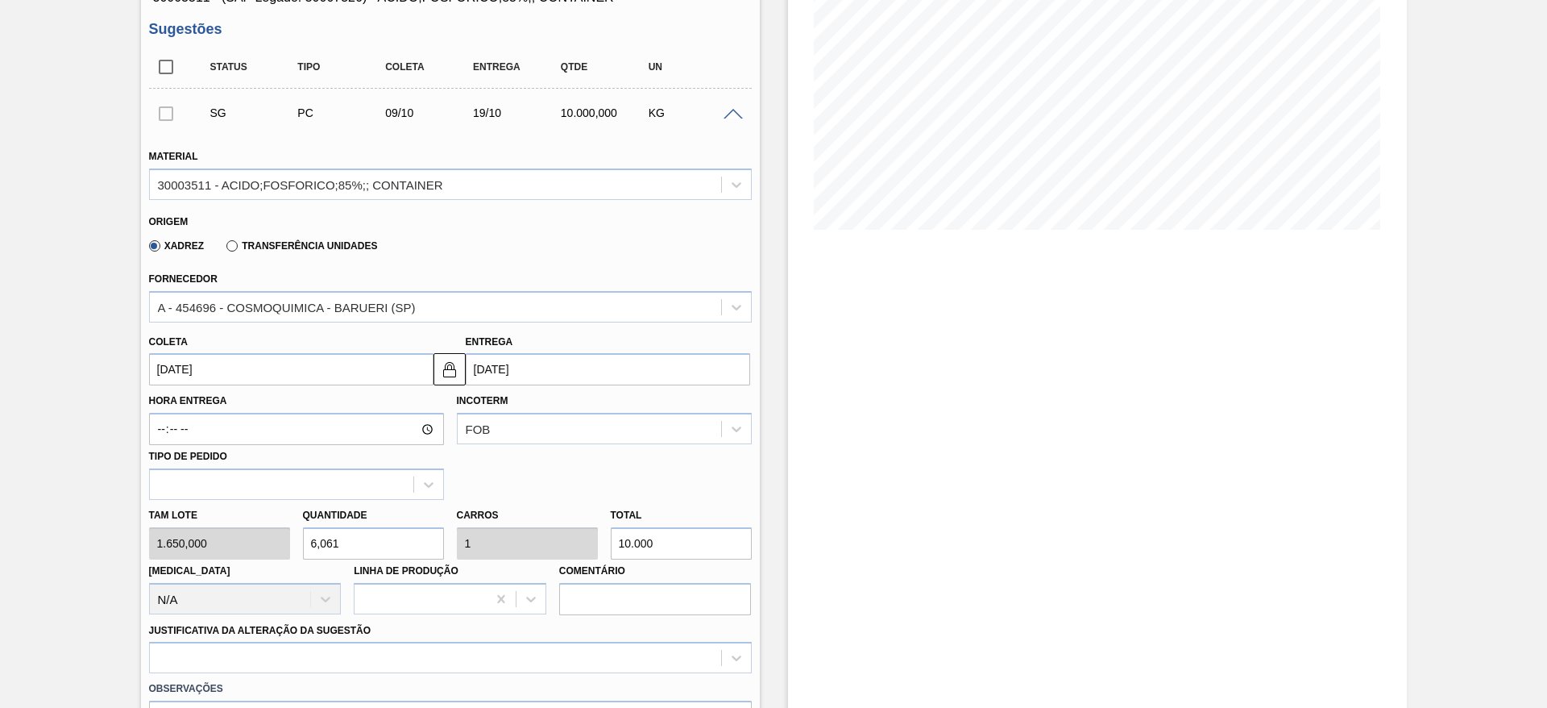
type input "[DATE]"
click at [590, 529] on div "Tam lote 1.650,000 Quantidade 6,061 Carros 1 Total 10.000 Doca N/A Linha de Pro…" at bounding box center [451, 557] width 616 height 115
type input "0,003"
type input "0,001"
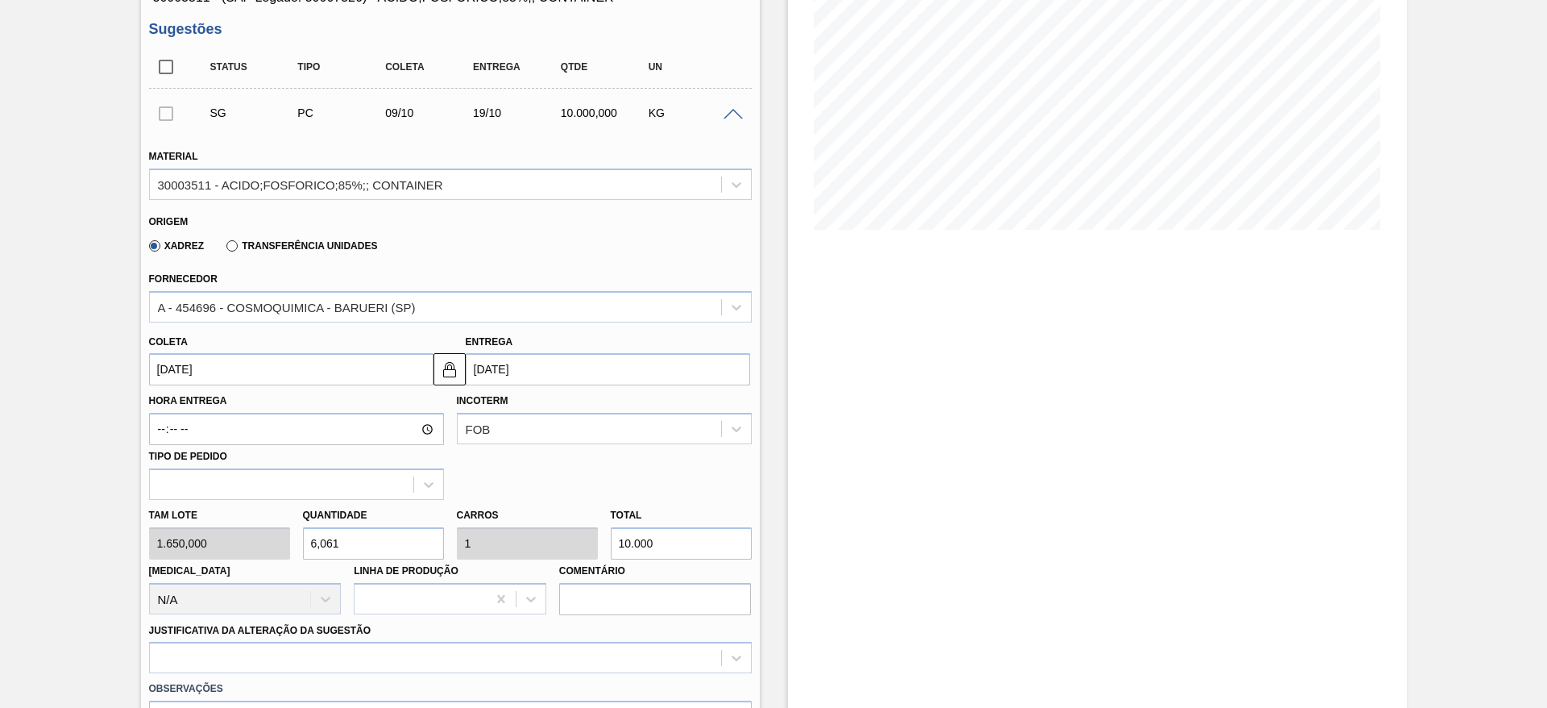
type input "5"
type input "0,03"
type input "0,005"
type input "50"
type input "0,303"
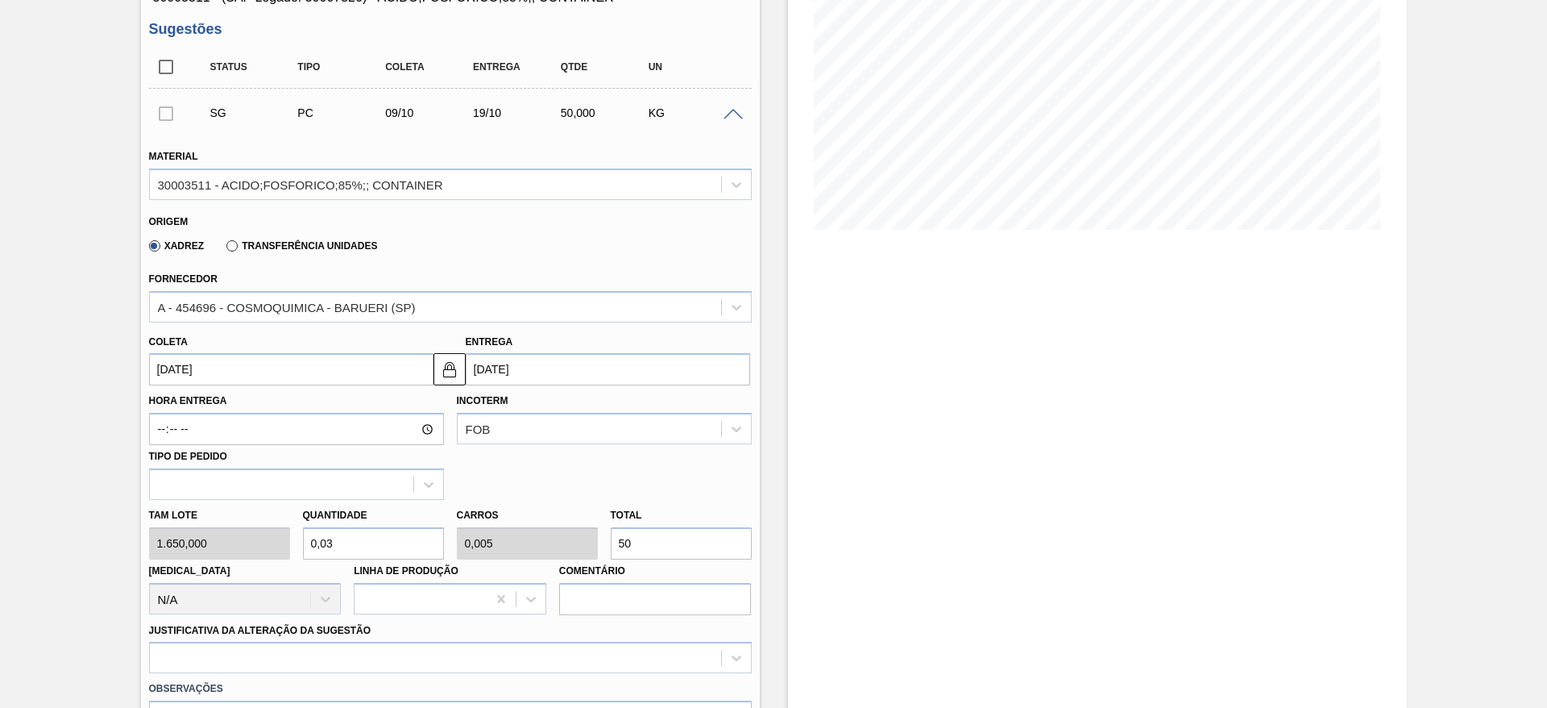
type input "0,05"
type input "500"
type input "3,03"
type input "0,5"
type input "5.000"
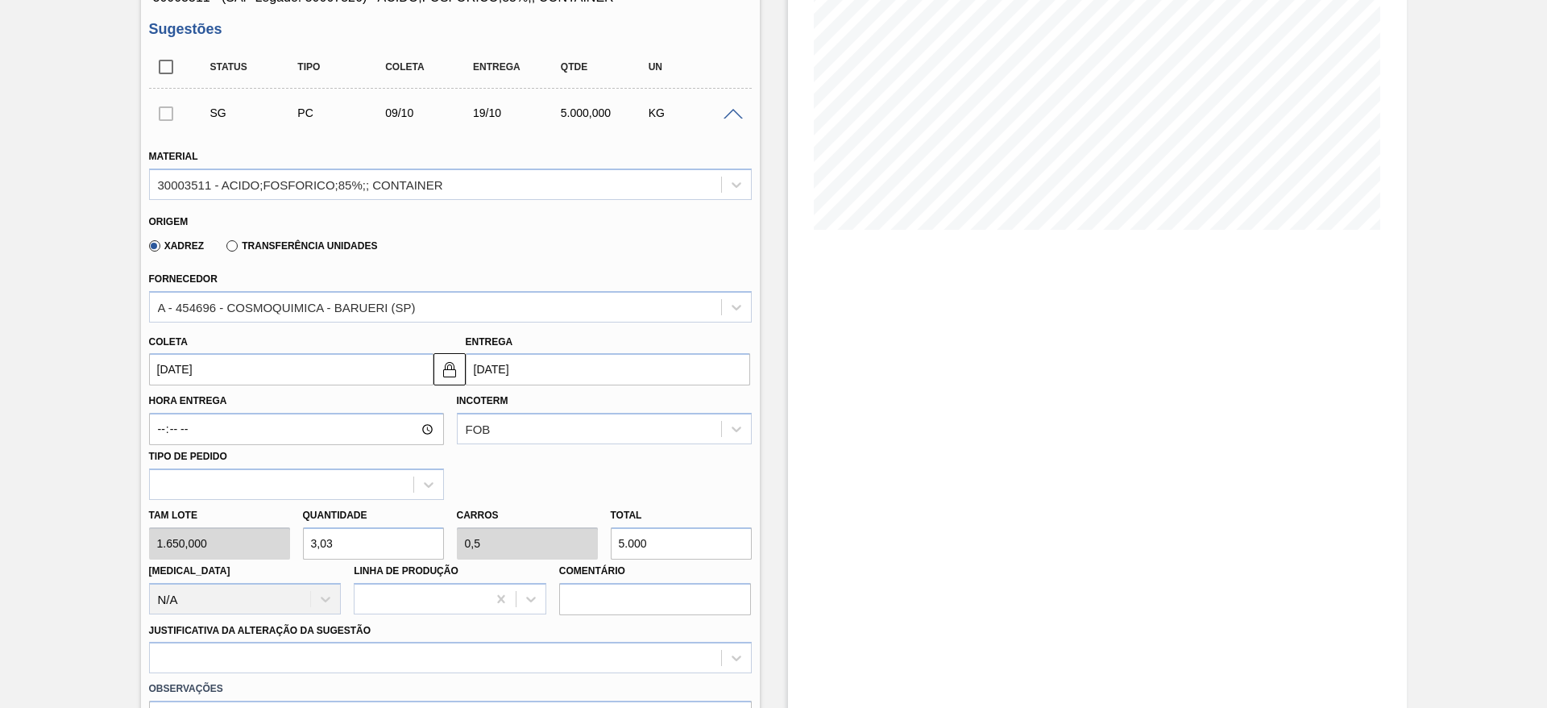
click at [621, 546] on input "5.000" at bounding box center [681, 543] width 141 height 32
type input "3,636"
type input "0,6"
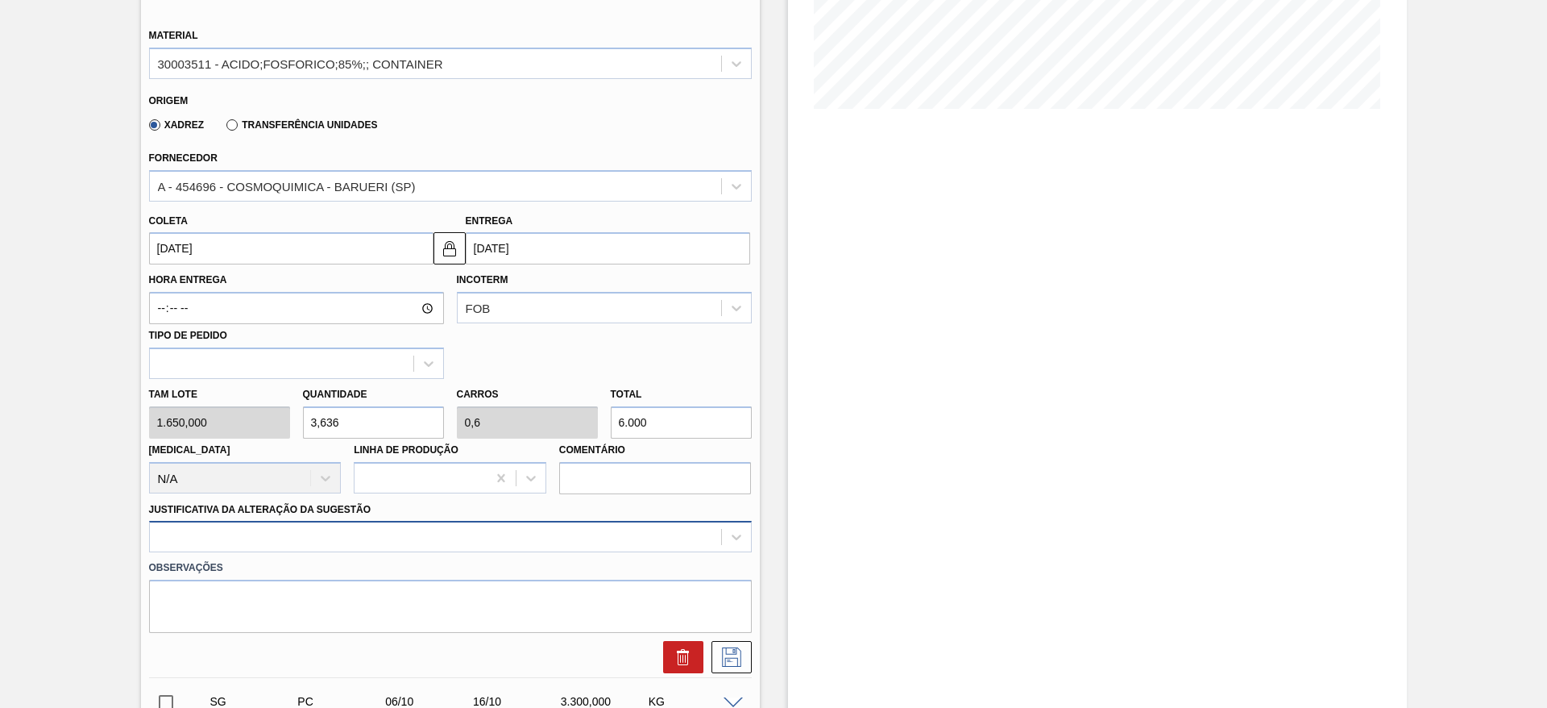
type input "6.000"
click at [615, 527] on div at bounding box center [450, 536] width 603 height 31
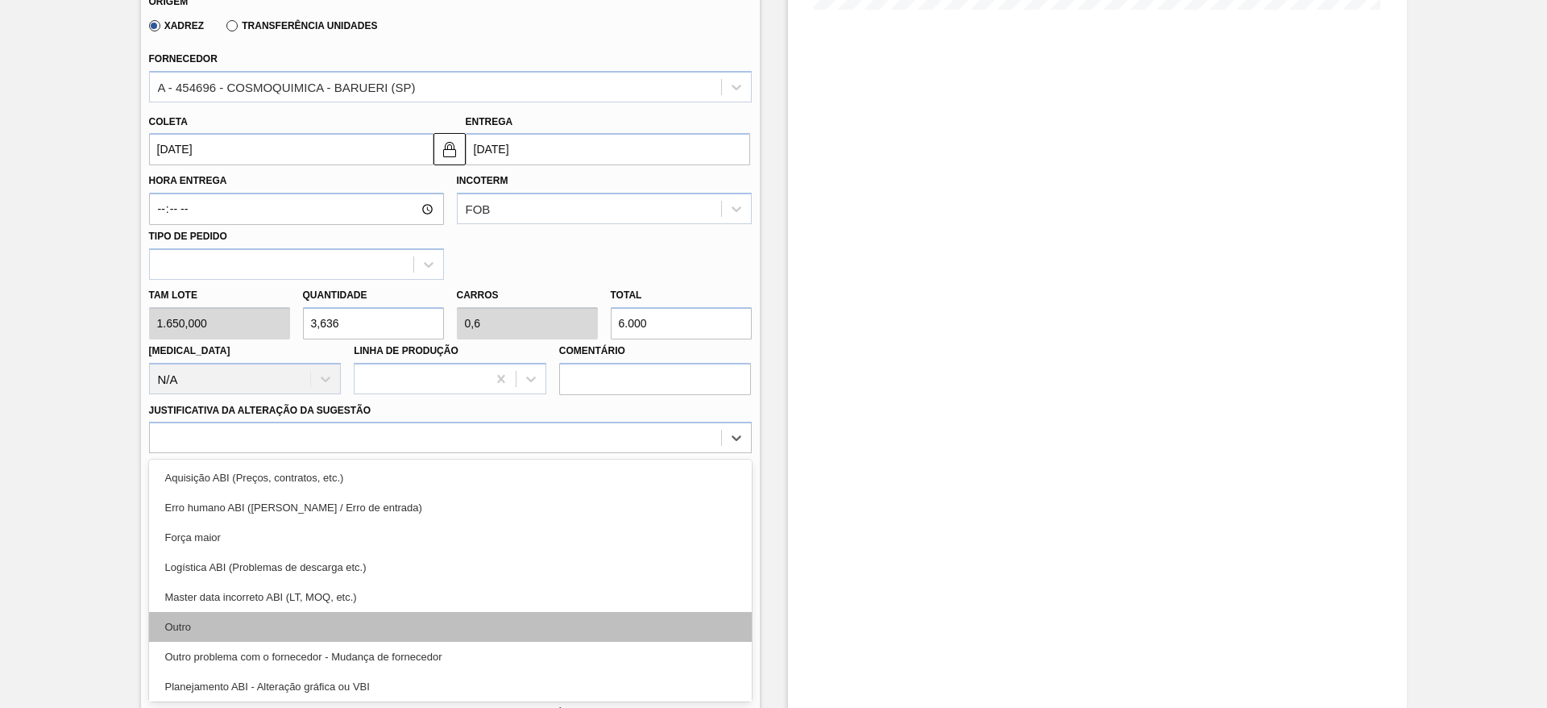
click at [598, 629] on div "Outro" at bounding box center [450, 627] width 603 height 30
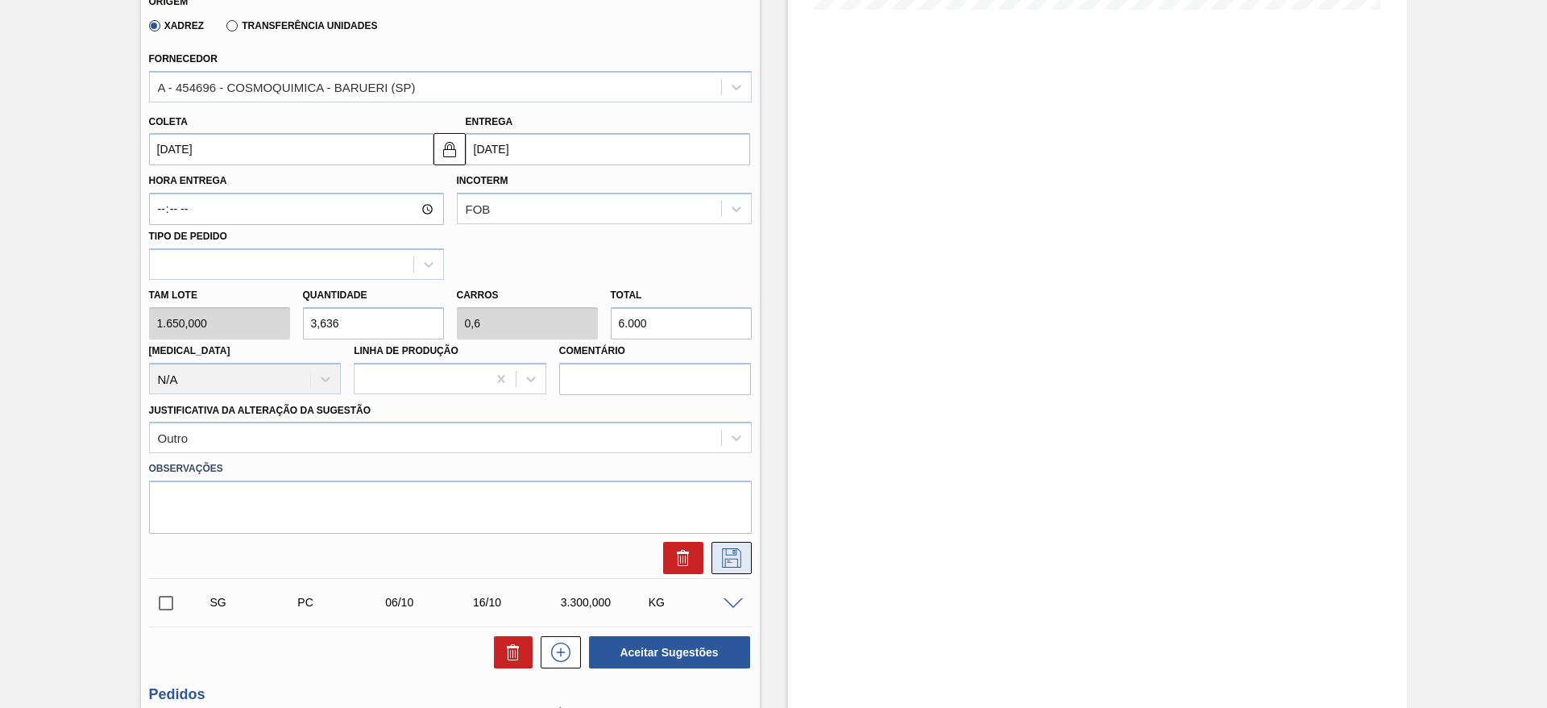
click at [719, 559] on icon at bounding box center [732, 557] width 26 height 19
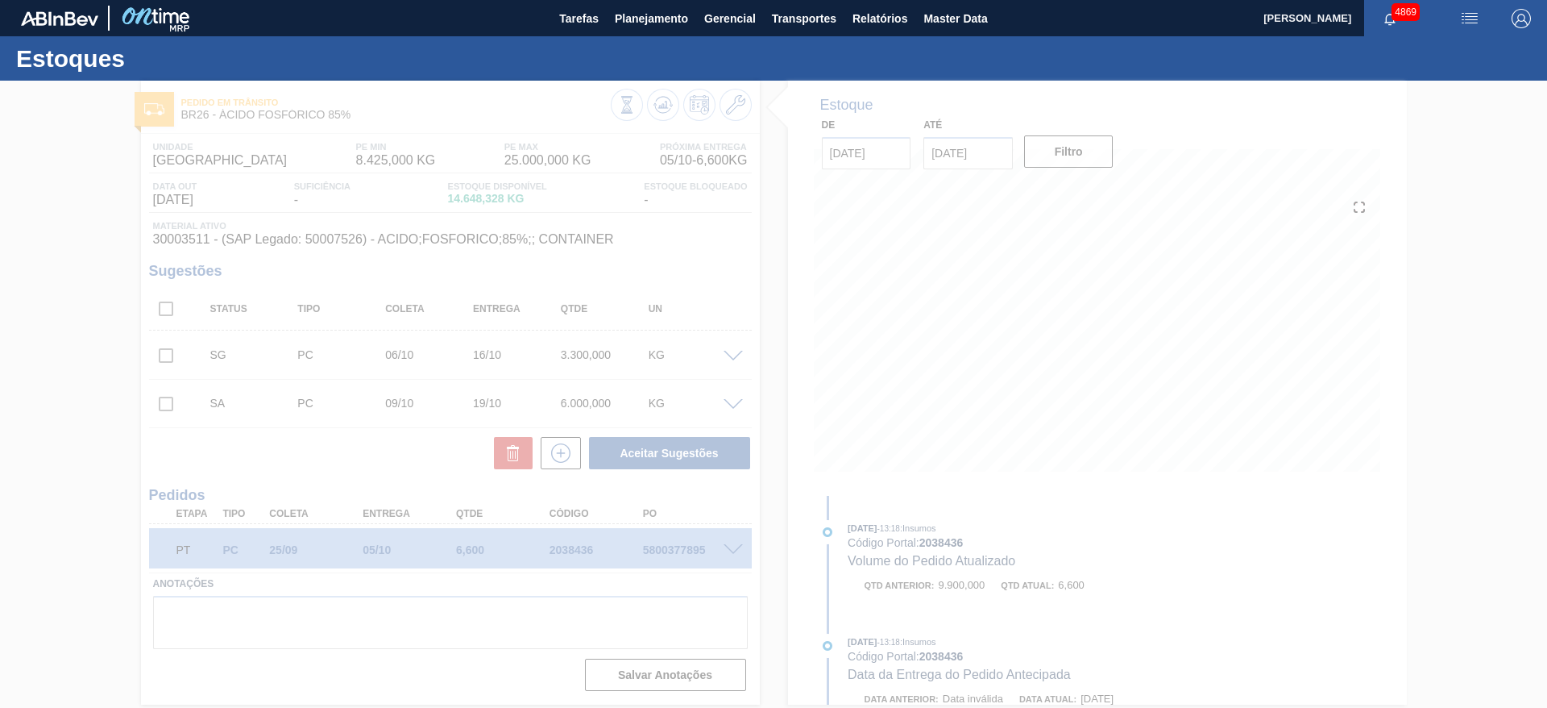
scroll to position [0, 0]
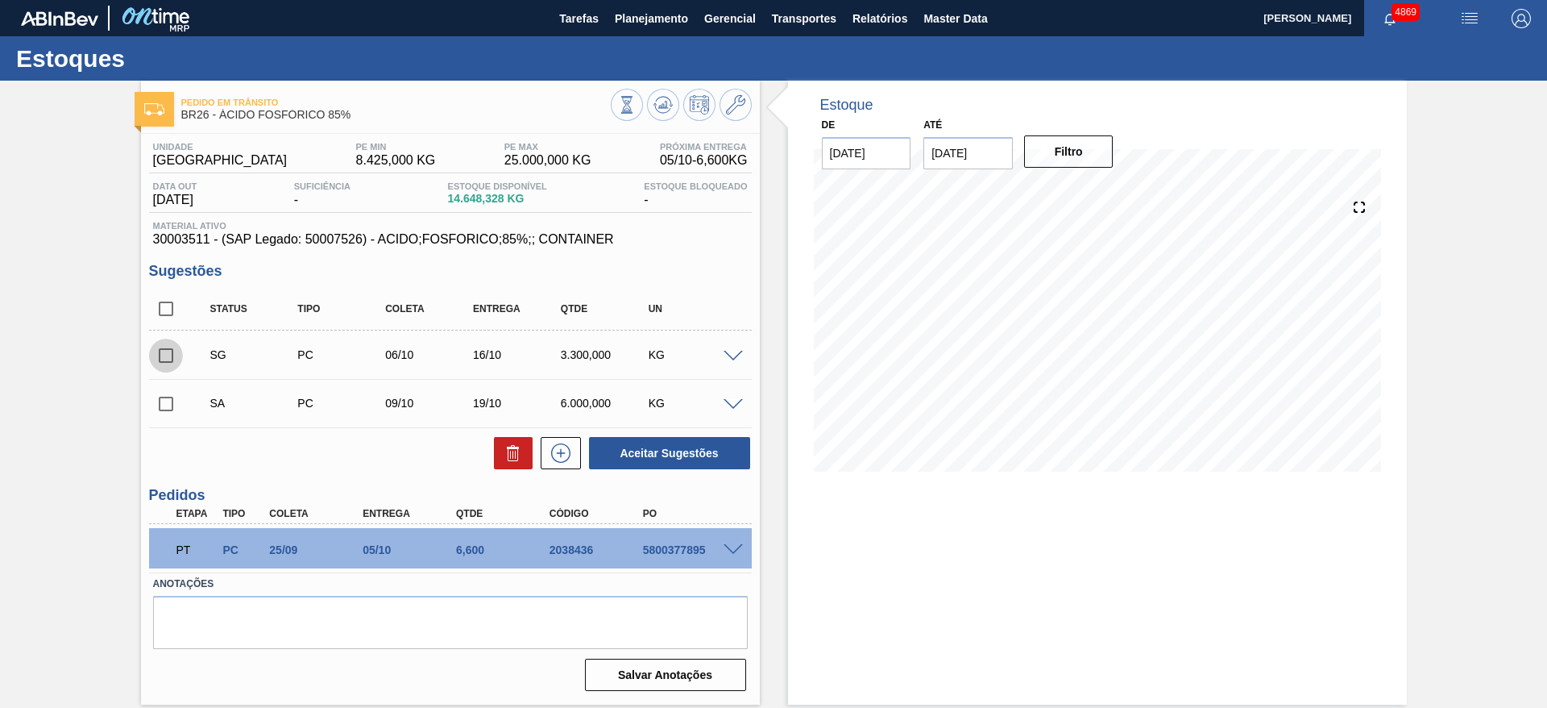
click at [171, 356] on input "checkbox" at bounding box center [166, 355] width 34 height 34
click at [168, 345] on input "checkbox" at bounding box center [166, 355] width 34 height 34
checkbox input "false"
click at [161, 396] on input "checkbox" at bounding box center [166, 404] width 34 height 34
click at [623, 457] on button "Aceitar Sugestões" at bounding box center [669, 453] width 161 height 32
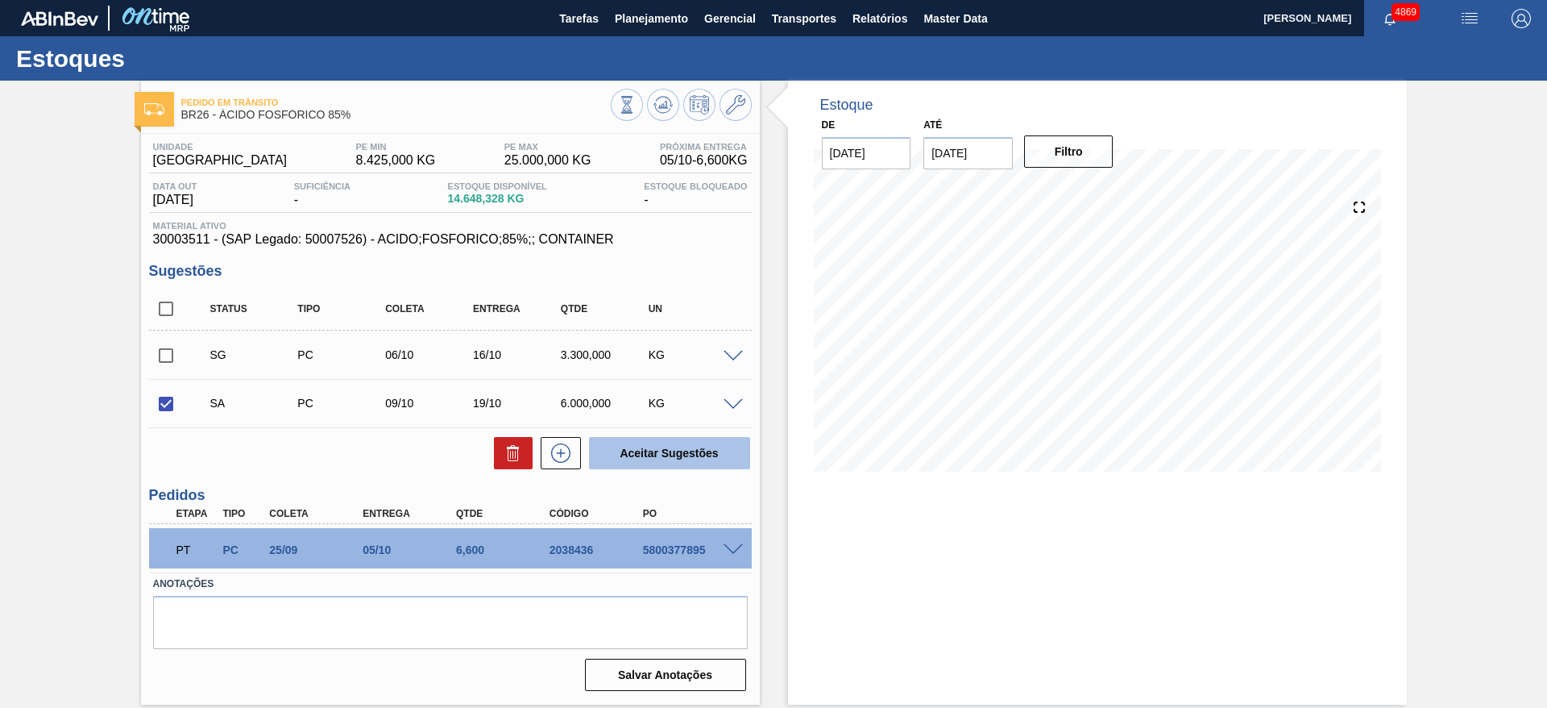
checkbox input "false"
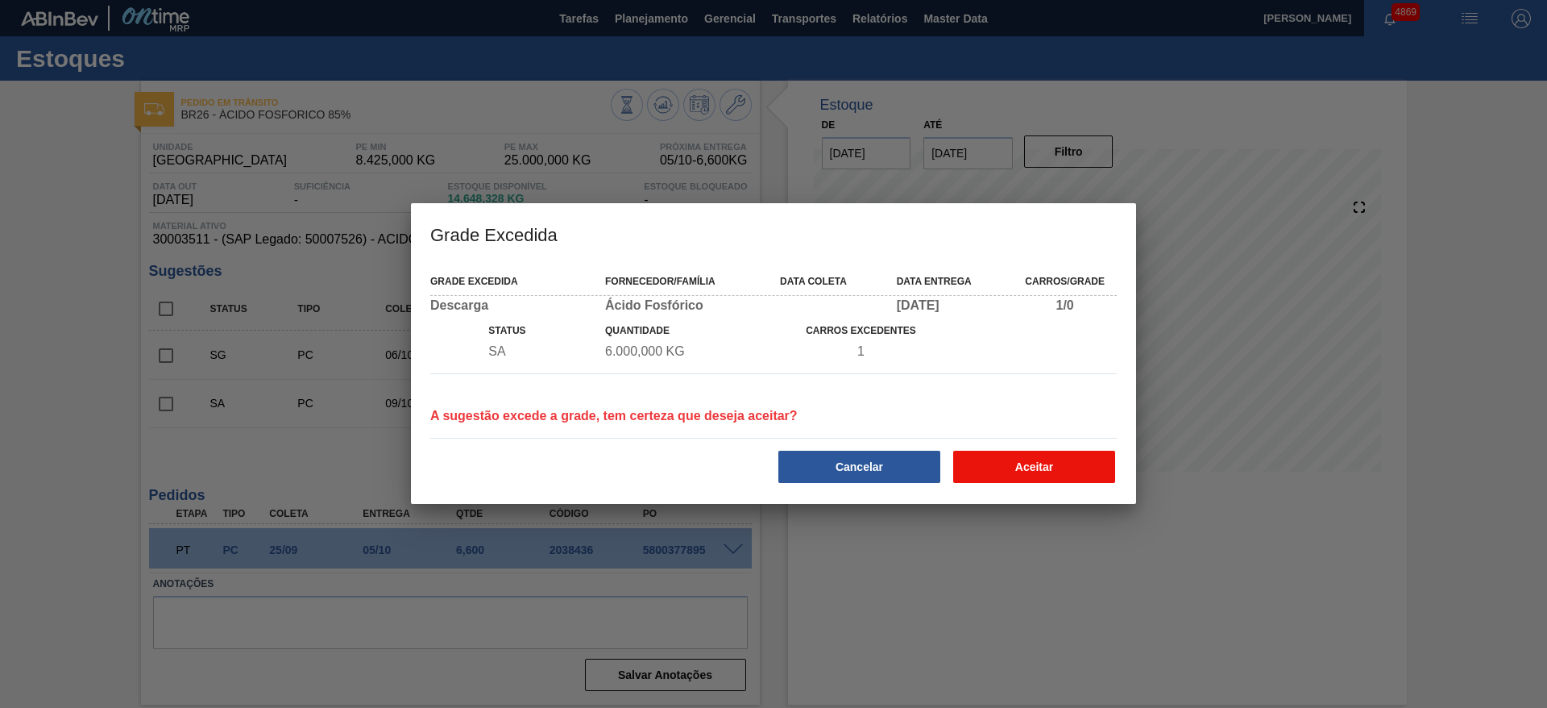
click at [1011, 477] on button "Aceitar" at bounding box center [1034, 466] width 162 height 32
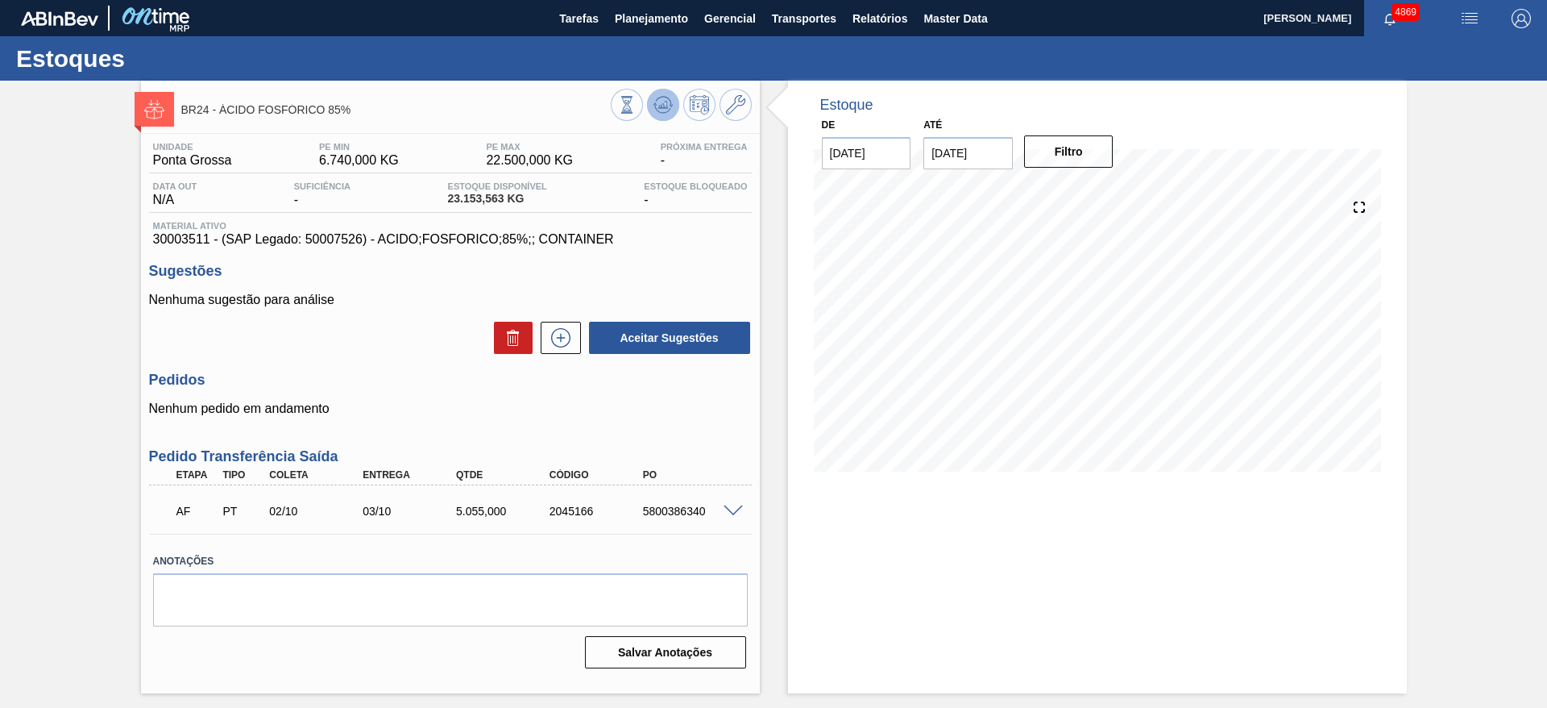
click at [659, 109] on icon at bounding box center [663, 104] width 19 height 19
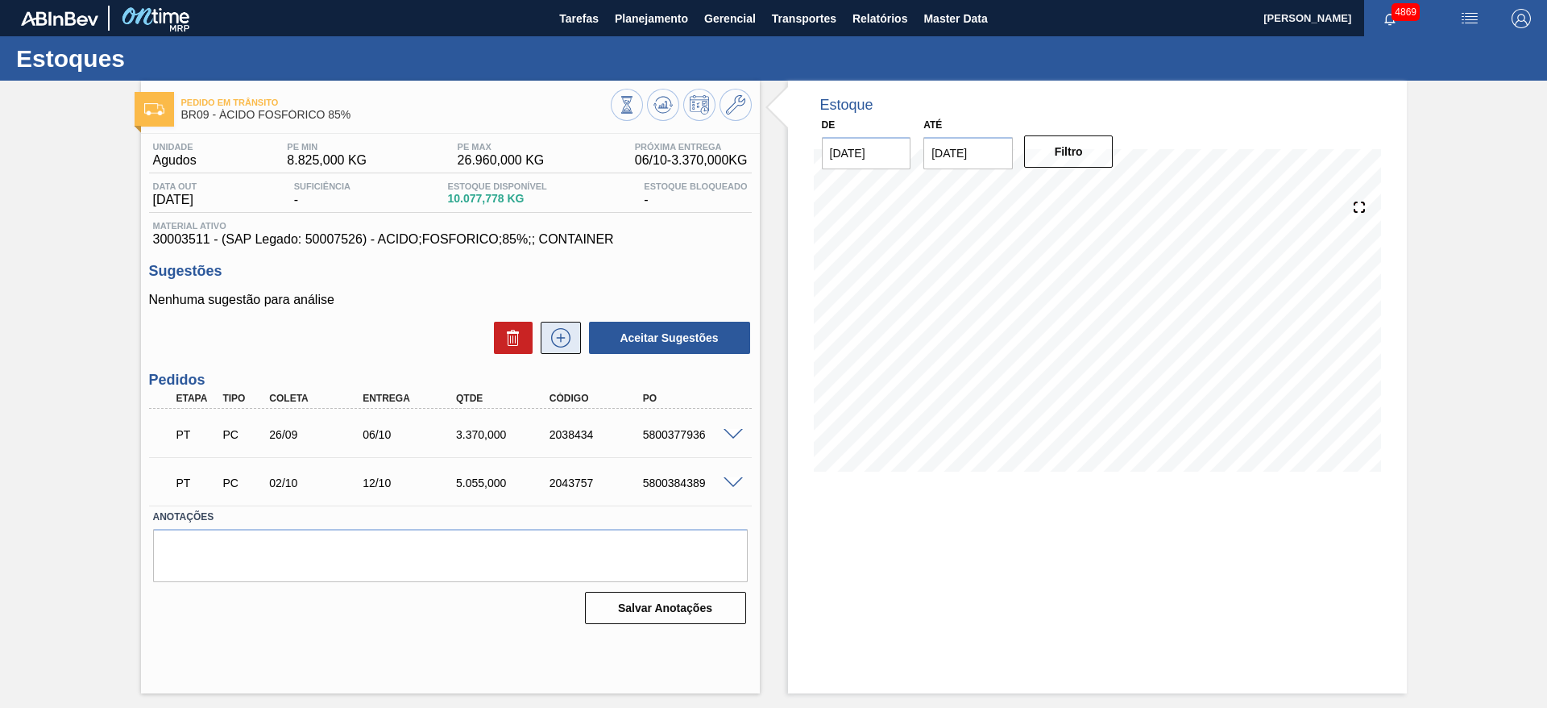
click at [571, 342] on icon at bounding box center [561, 337] width 26 height 19
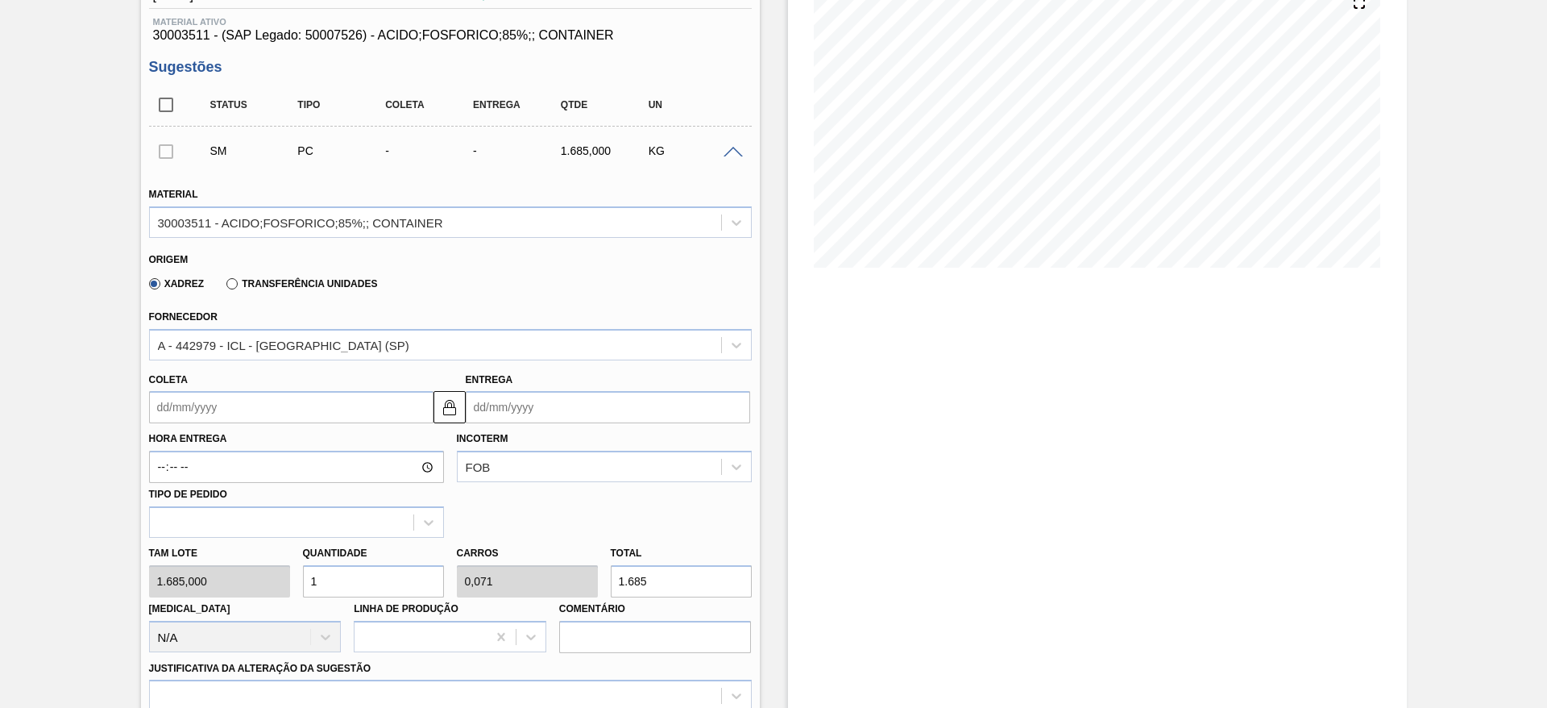
scroll to position [242, 0]
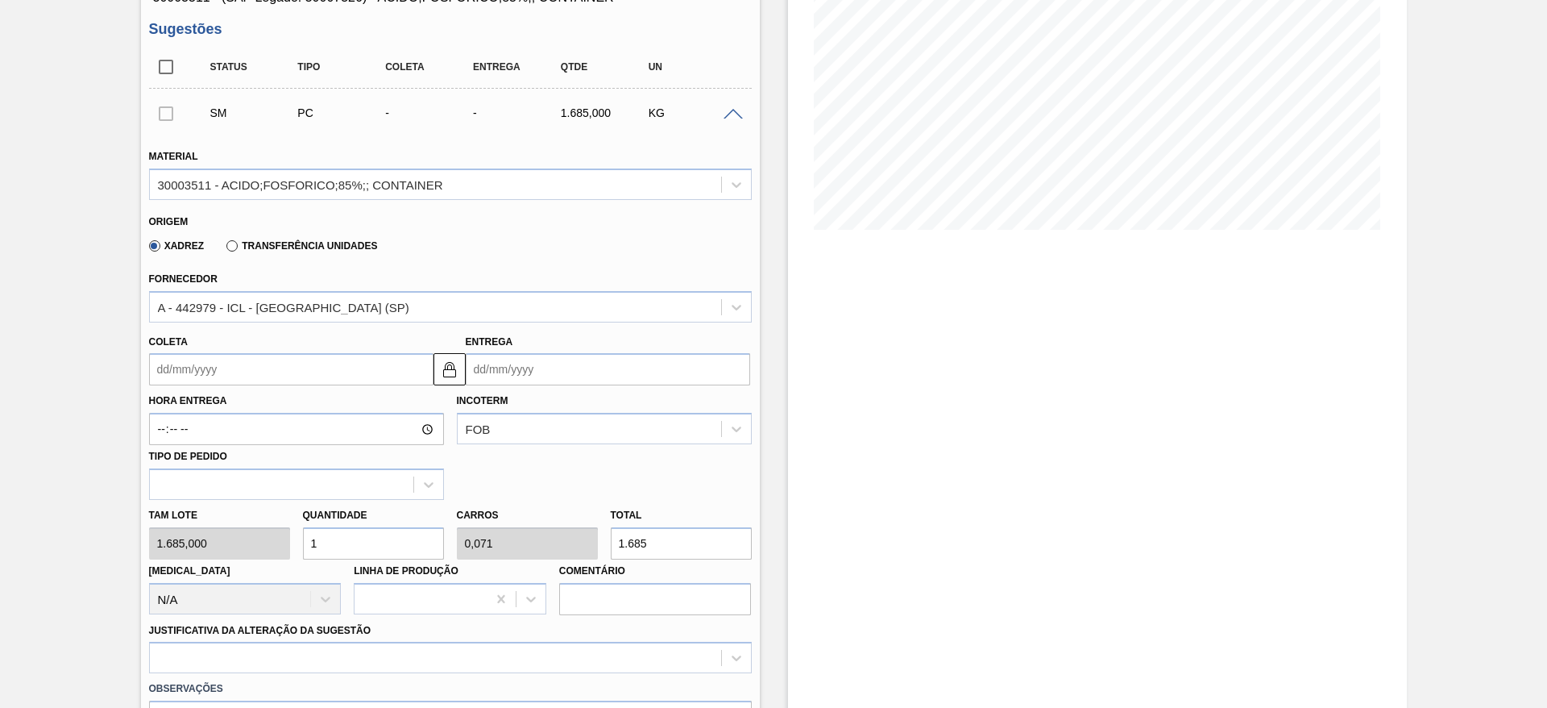
click at [294, 383] on input "Coleta" at bounding box center [291, 369] width 284 height 32
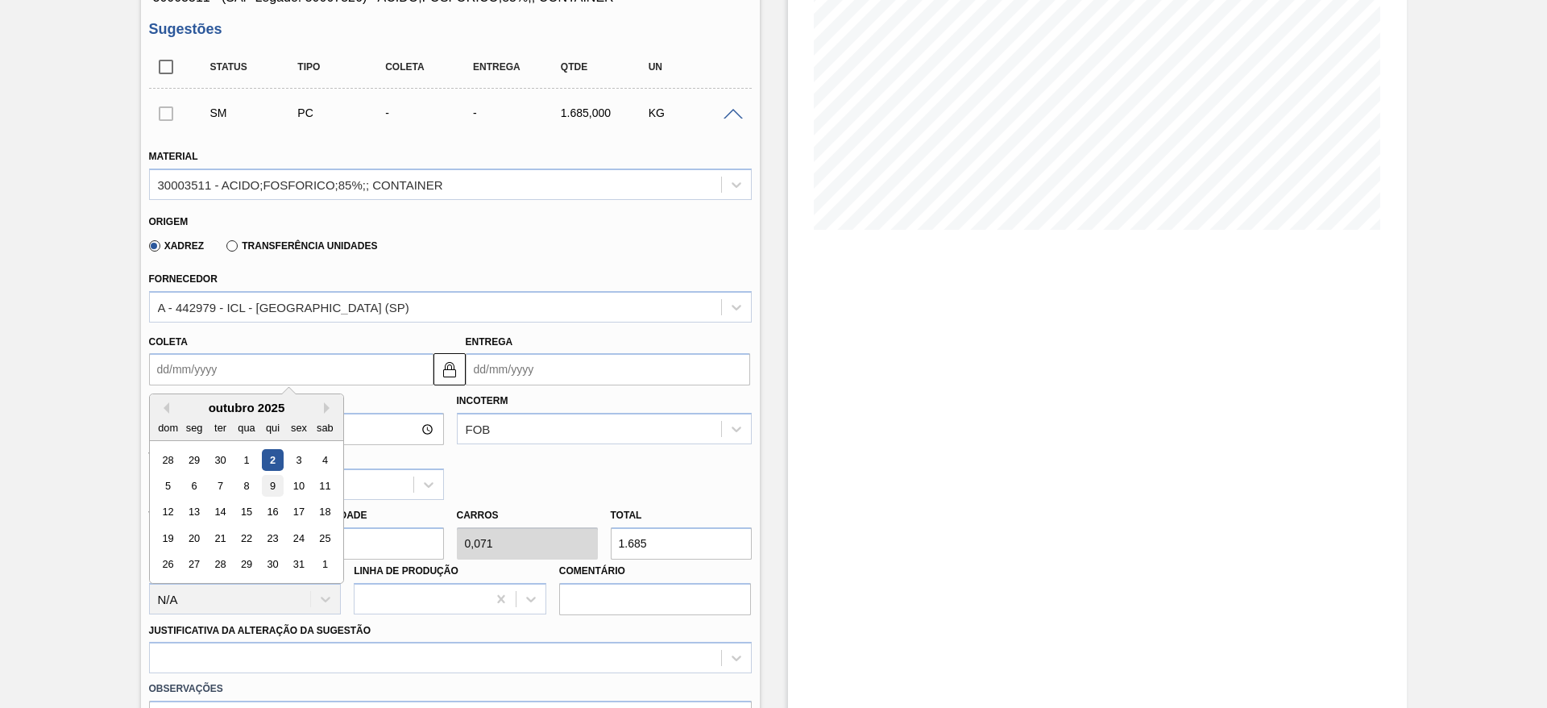
click at [272, 491] on div "9" at bounding box center [272, 486] width 22 height 22
type input "[DATE]"
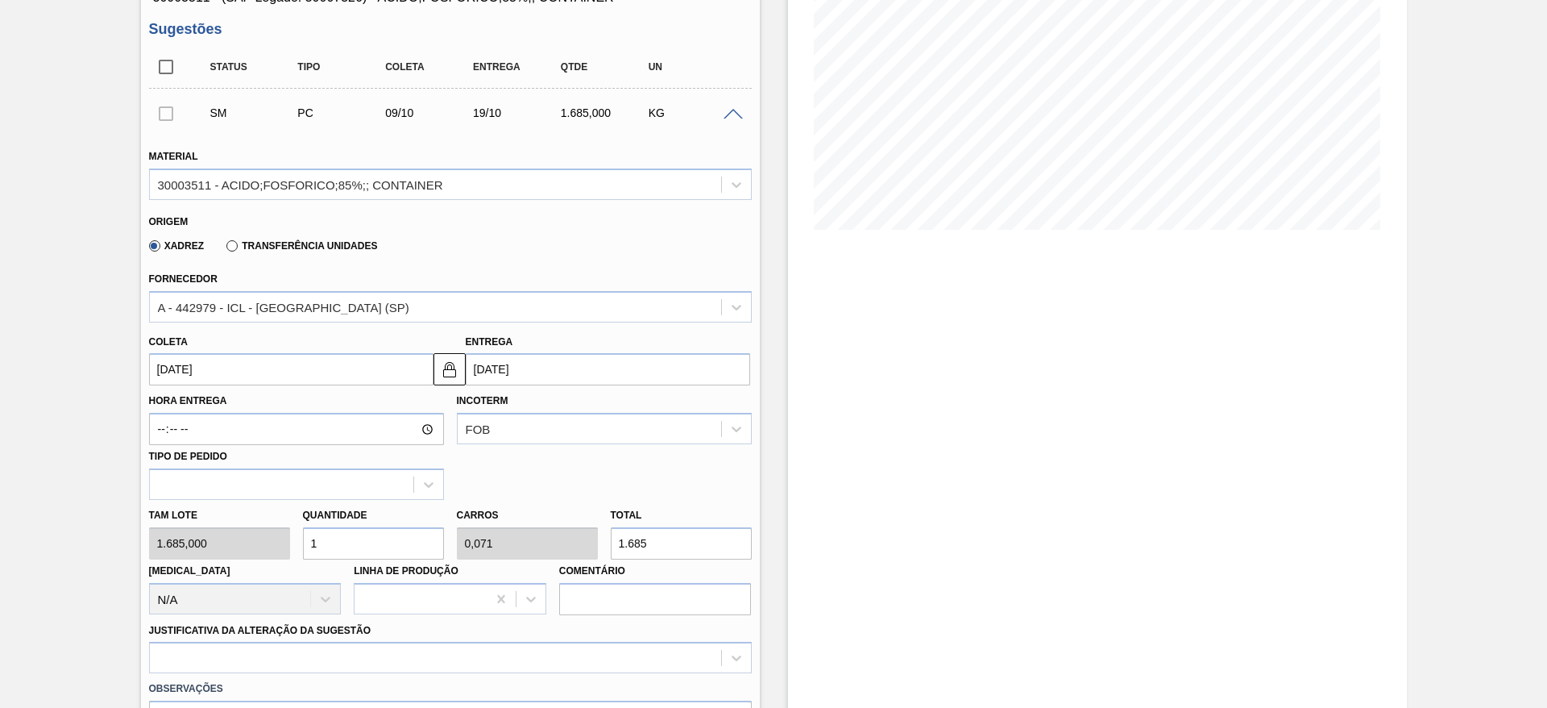
click at [241, 547] on div "[PERSON_NAME] 1.685,000 Quantidade 1 Carros 0,071 Total 1.685 [MEDICAL_DATA] N/…" at bounding box center [451, 557] width 616 height 115
type input "5"
type input "0,357"
type input "8.425"
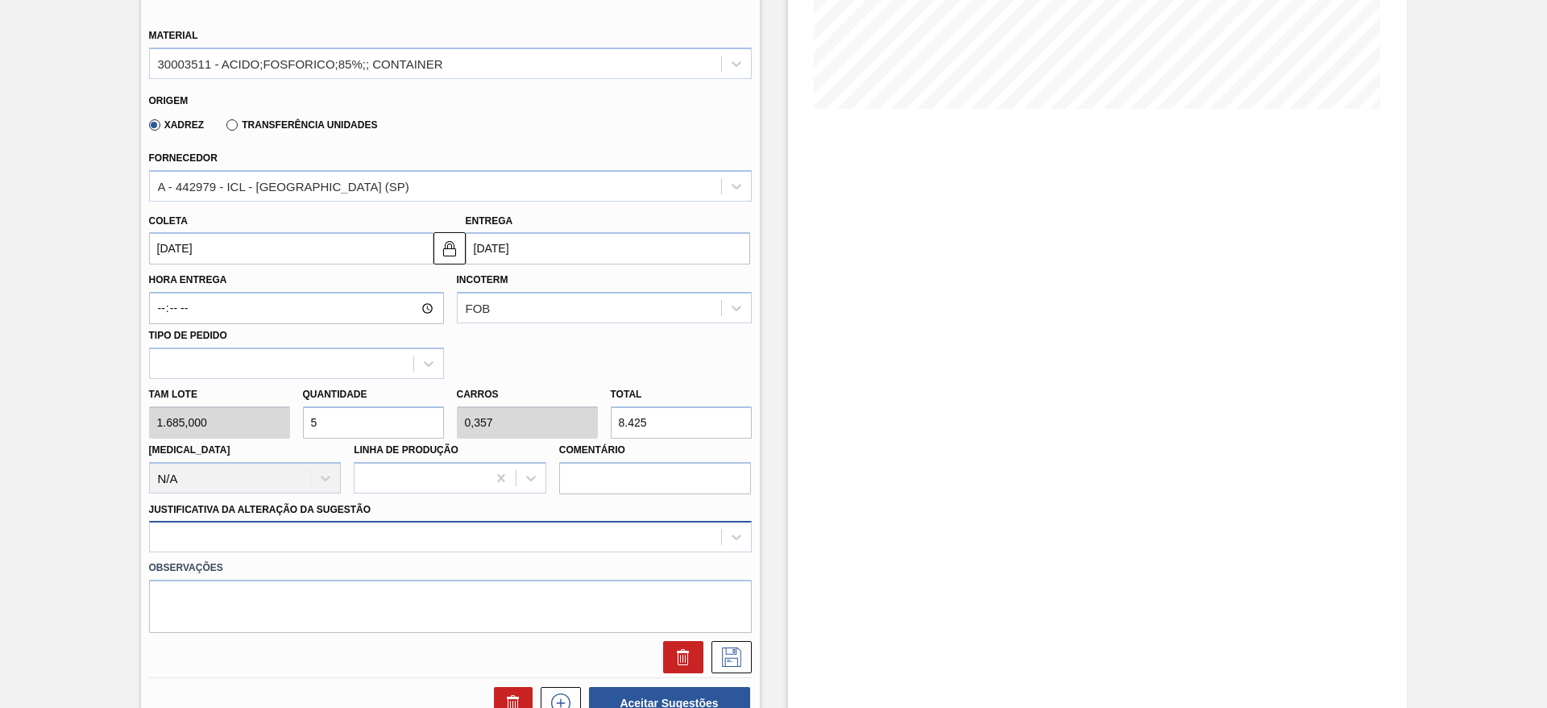
type input "5"
click at [654, 537] on div at bounding box center [450, 536] width 603 height 31
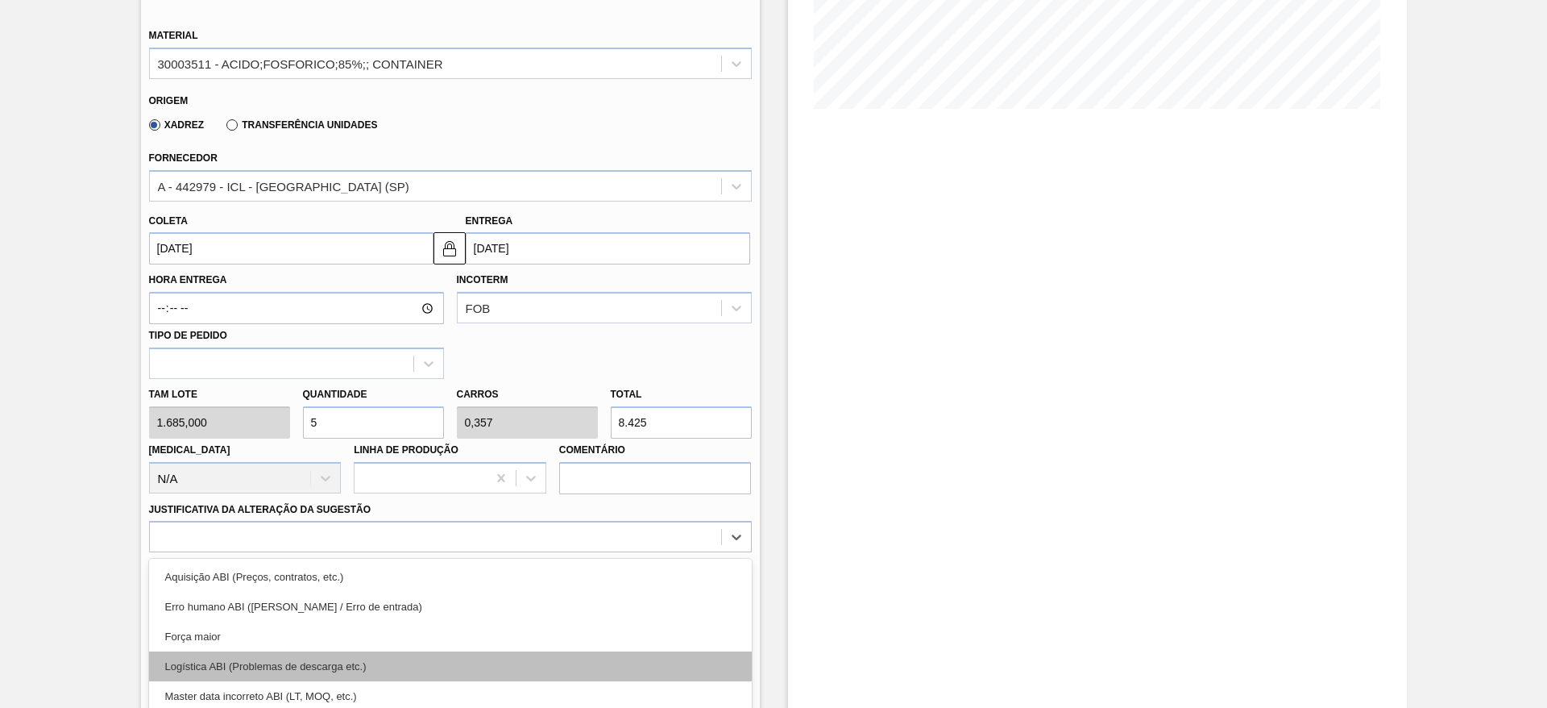
scroll to position [462, 0]
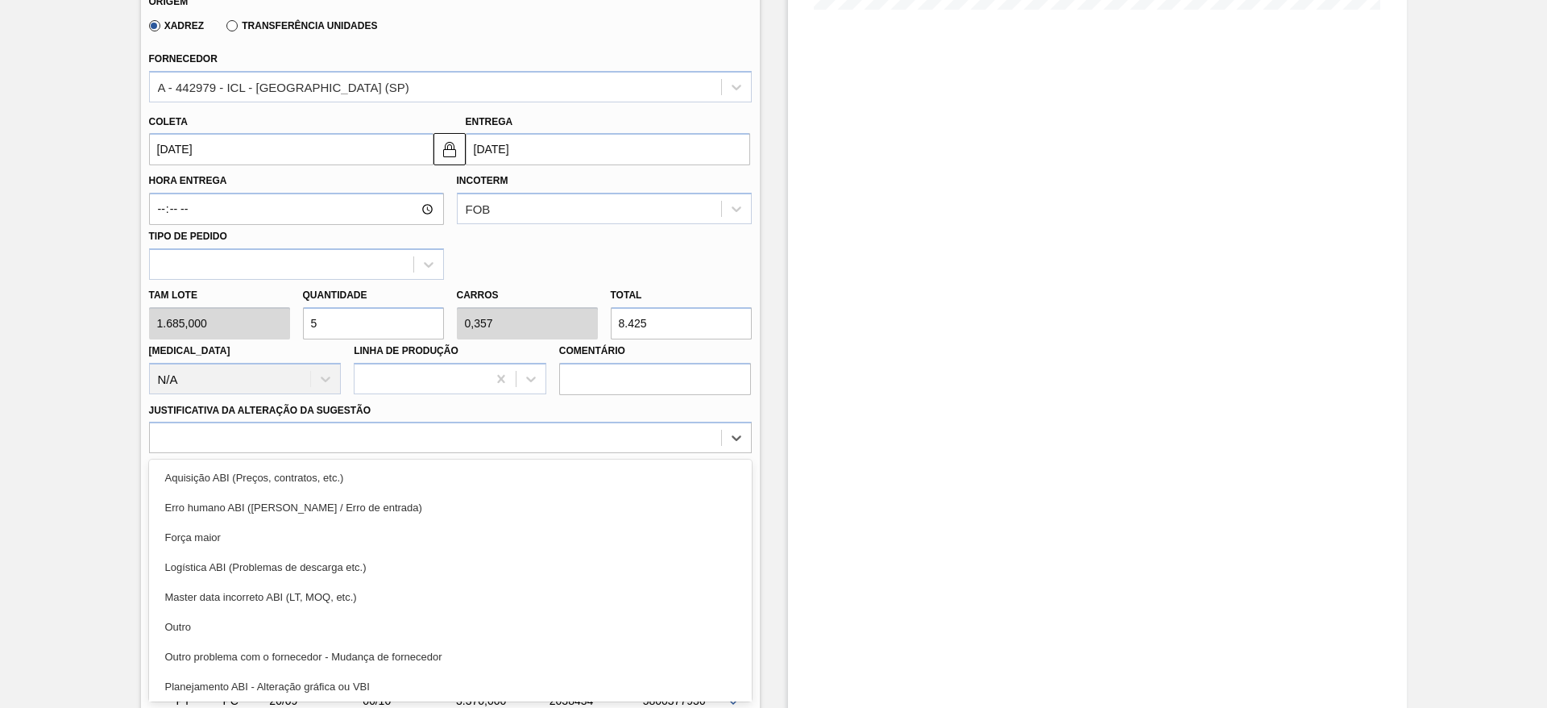
drag, startPoint x: 506, startPoint y: 620, endPoint x: 605, endPoint y: 578, distance: 107.6
click at [504, 620] on div "Outro" at bounding box center [450, 627] width 603 height 30
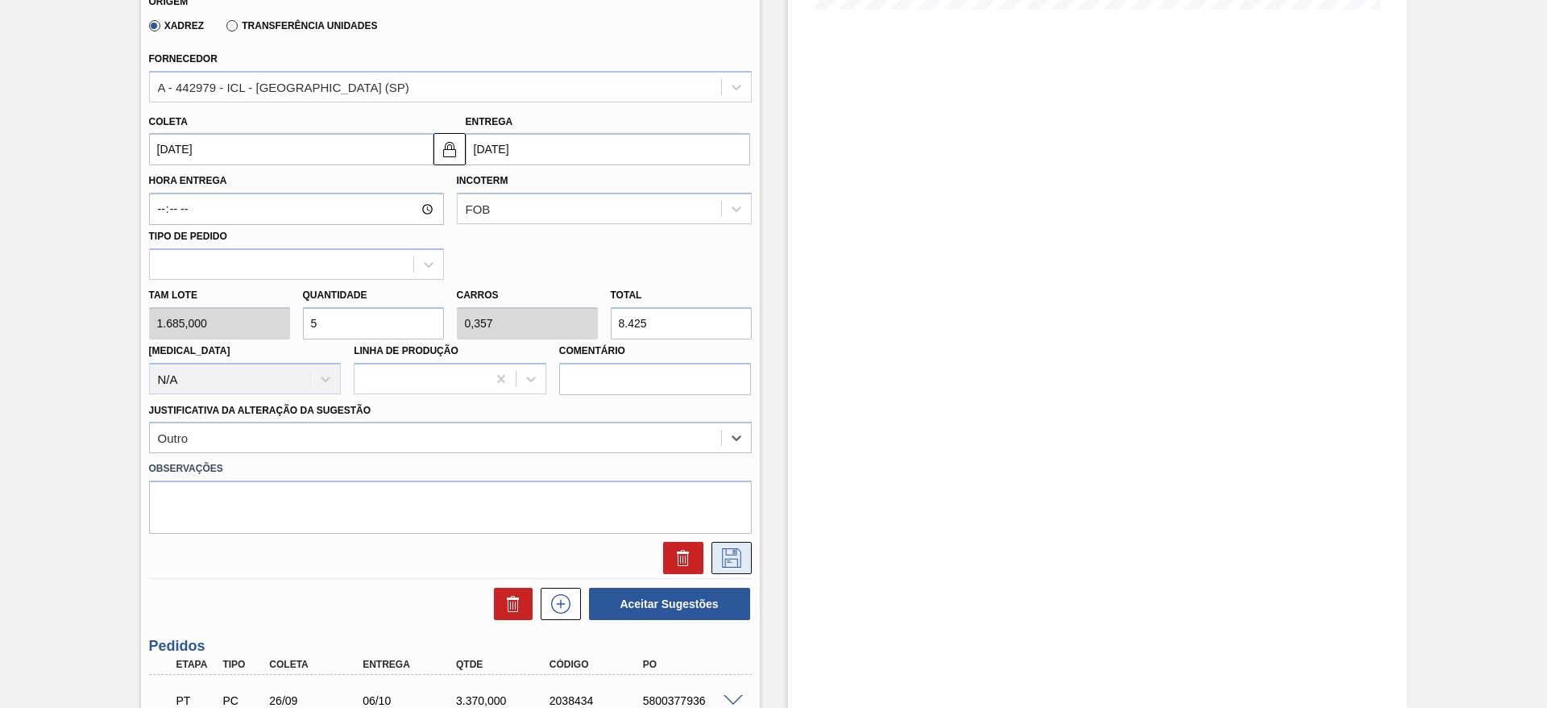
click at [735, 553] on icon at bounding box center [731, 557] width 19 height 19
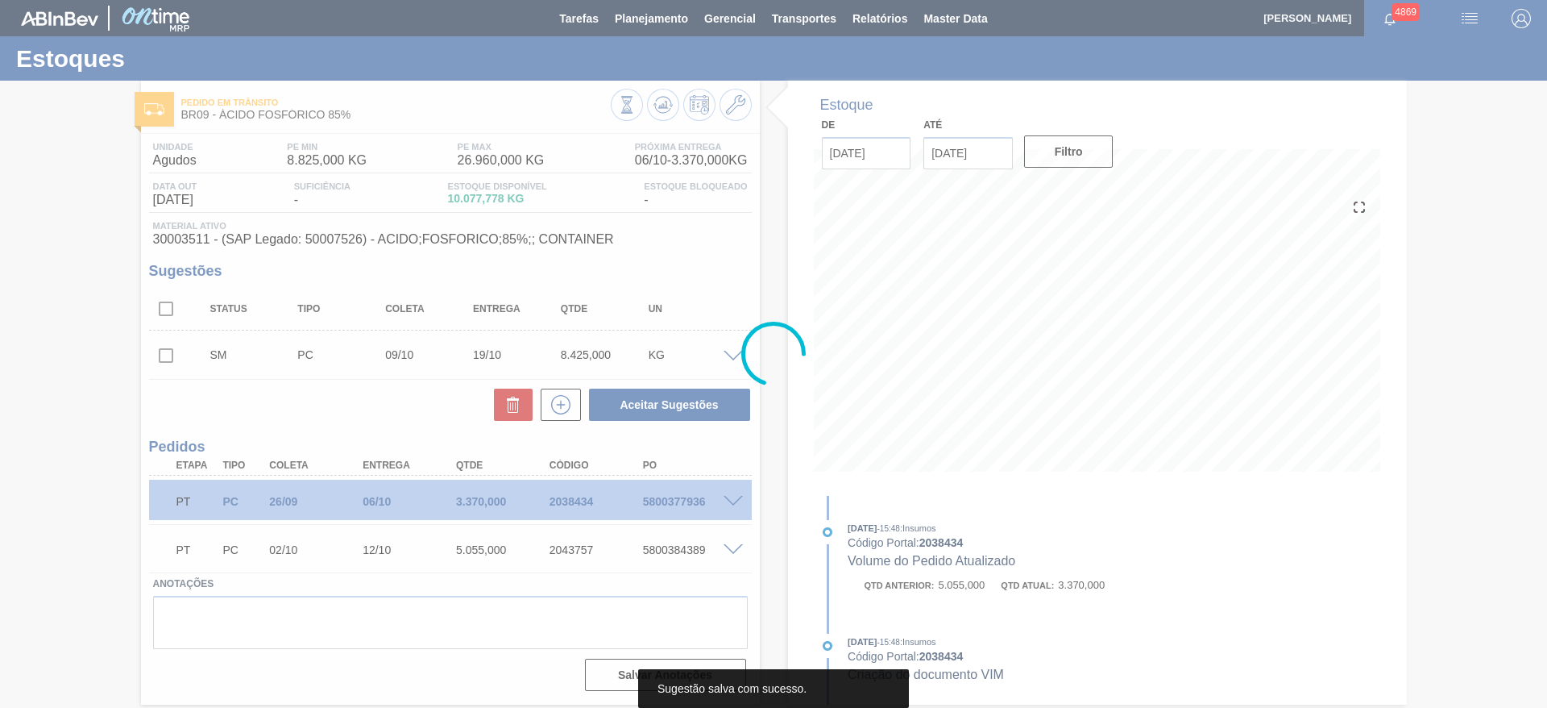
scroll to position [0, 0]
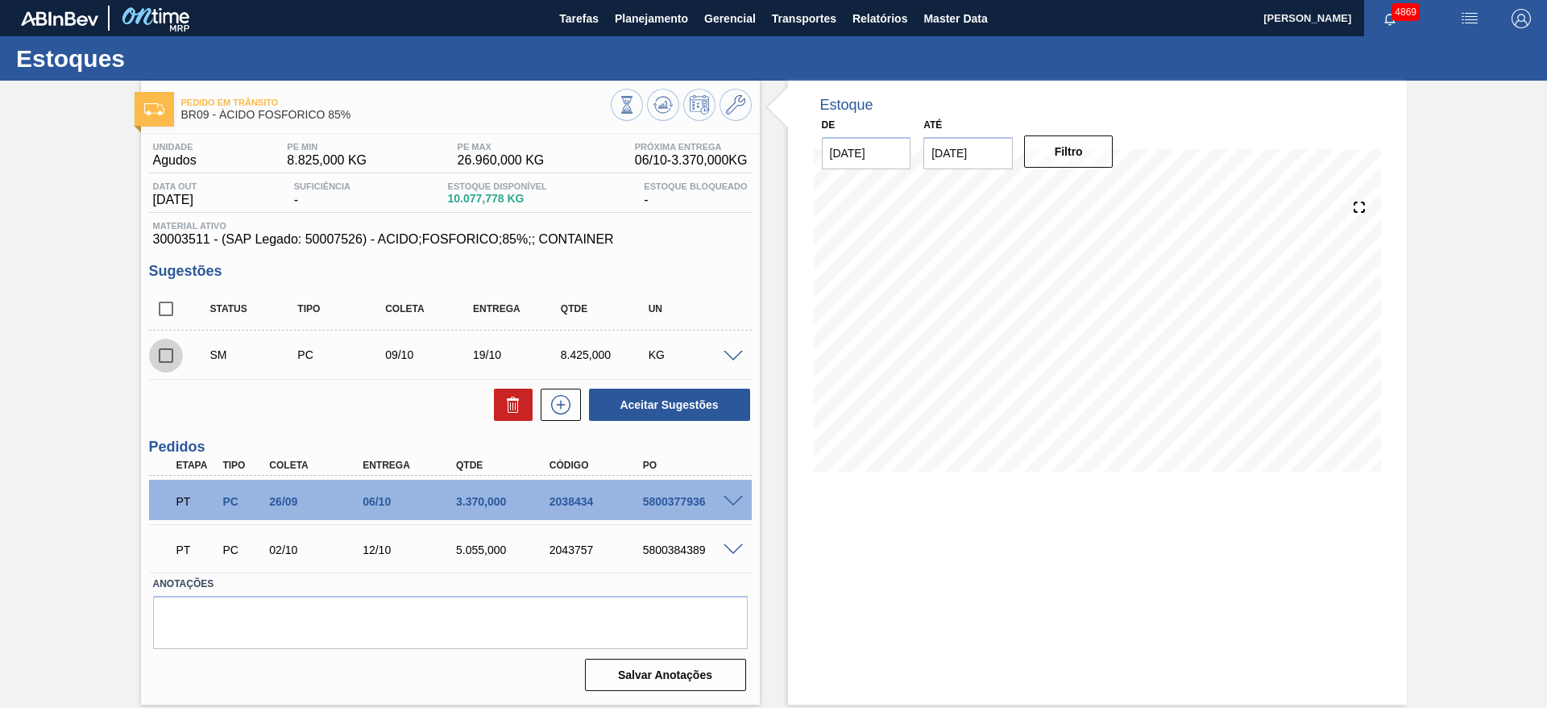
click at [168, 363] on input "checkbox" at bounding box center [166, 355] width 34 height 34
click at [683, 400] on button "Aceitar Sugestões" at bounding box center [669, 404] width 161 height 32
checkbox input "false"
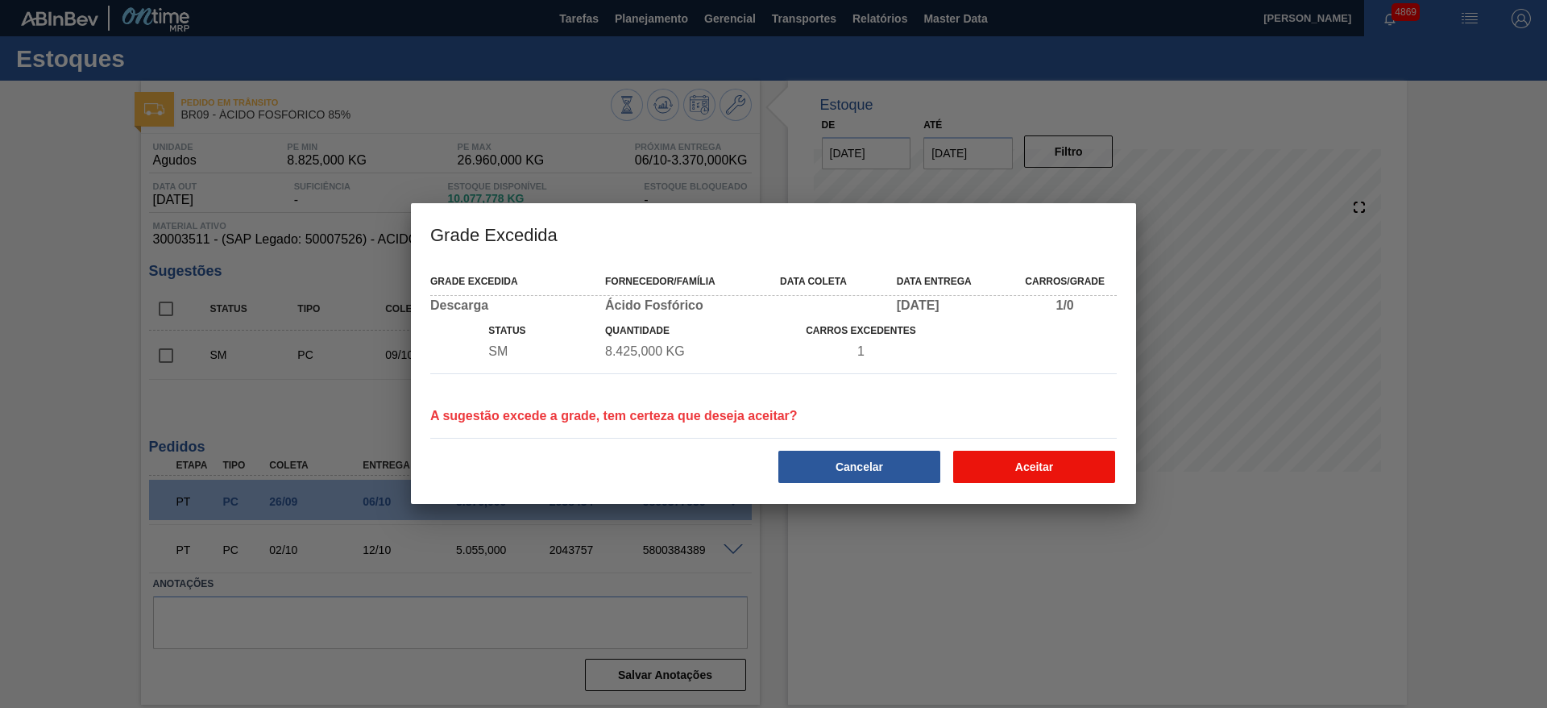
click at [994, 463] on button "Aceitar" at bounding box center [1034, 466] width 162 height 32
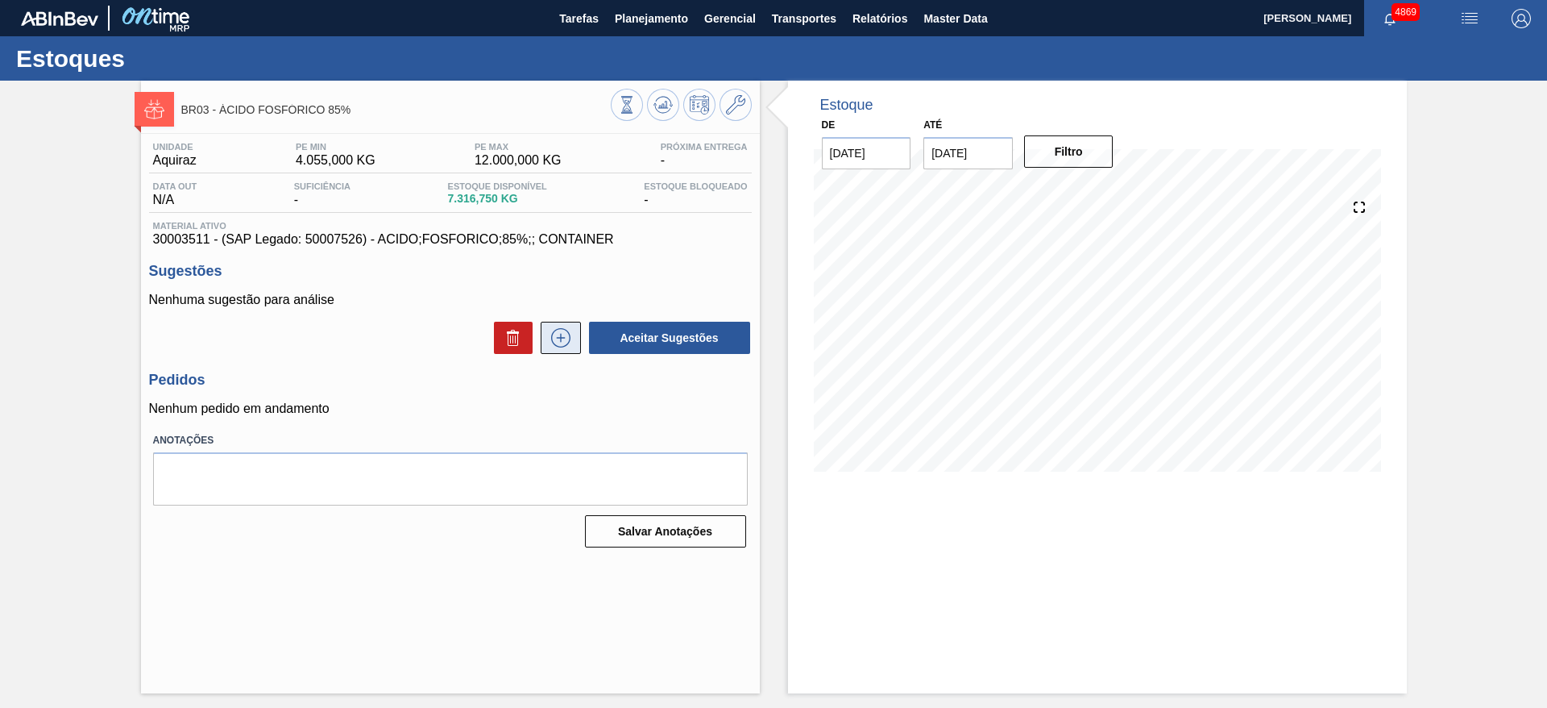
click at [566, 337] on icon at bounding box center [561, 337] width 26 height 19
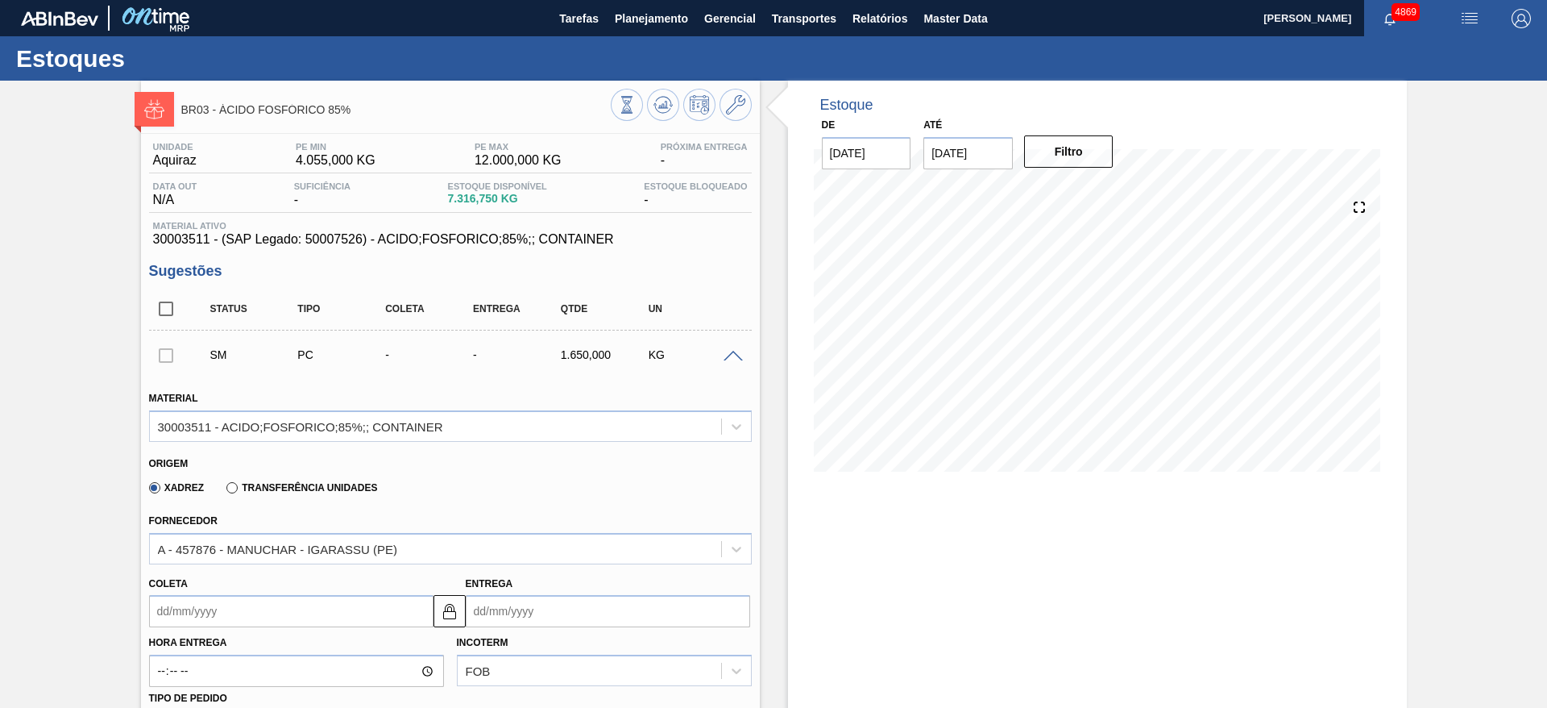
click at [334, 602] on input "Coleta" at bounding box center [291, 611] width 284 height 32
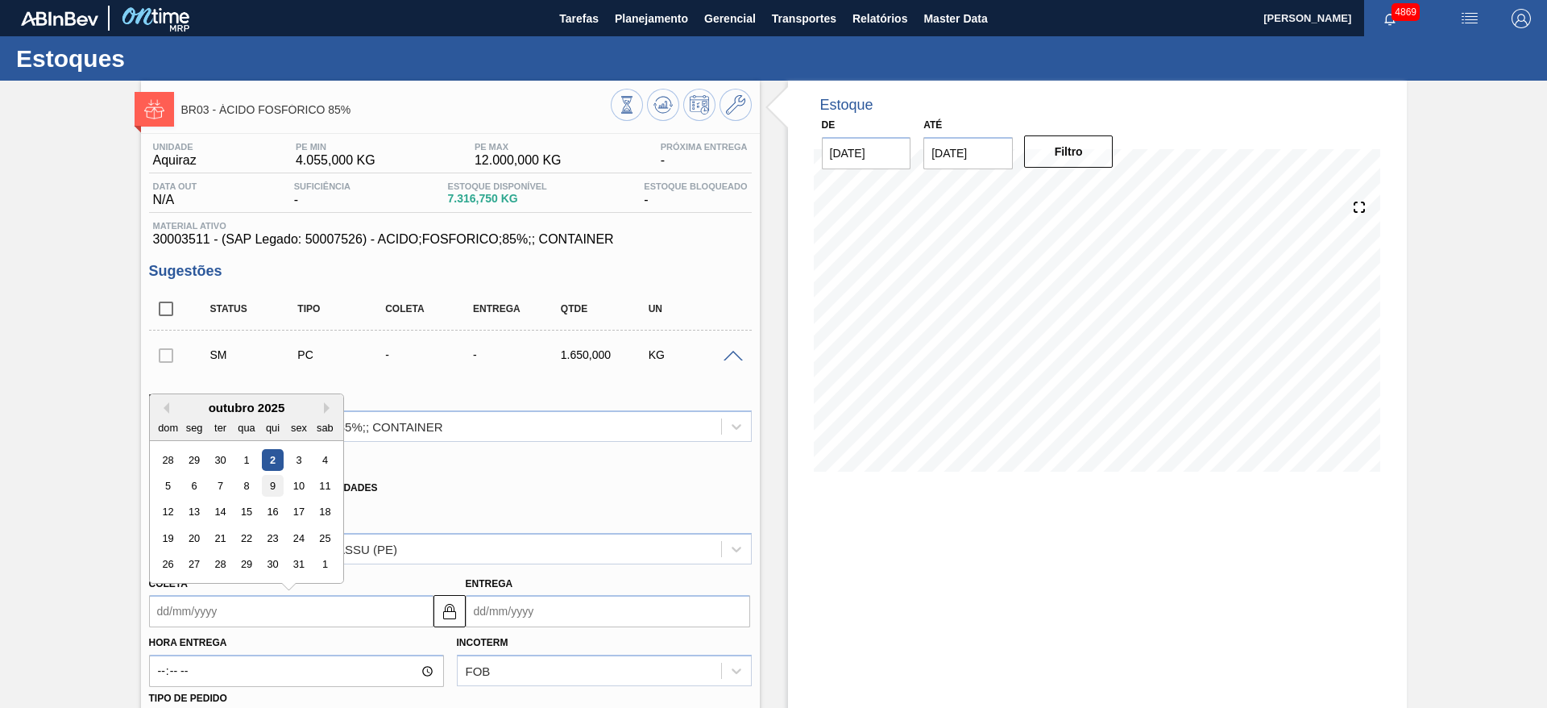
click at [276, 483] on div "9" at bounding box center [272, 486] width 22 height 22
type input "[DATE]"
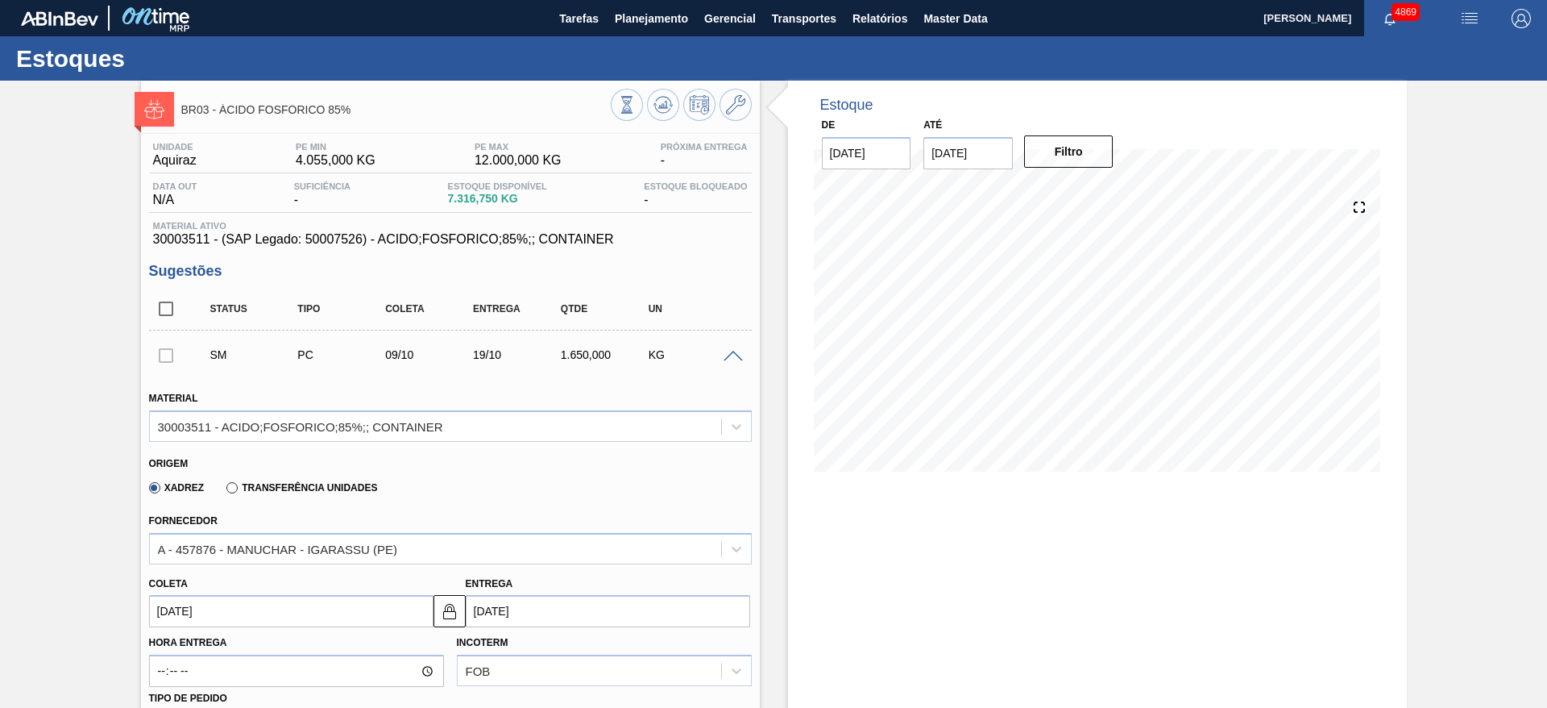
scroll to position [242, 0]
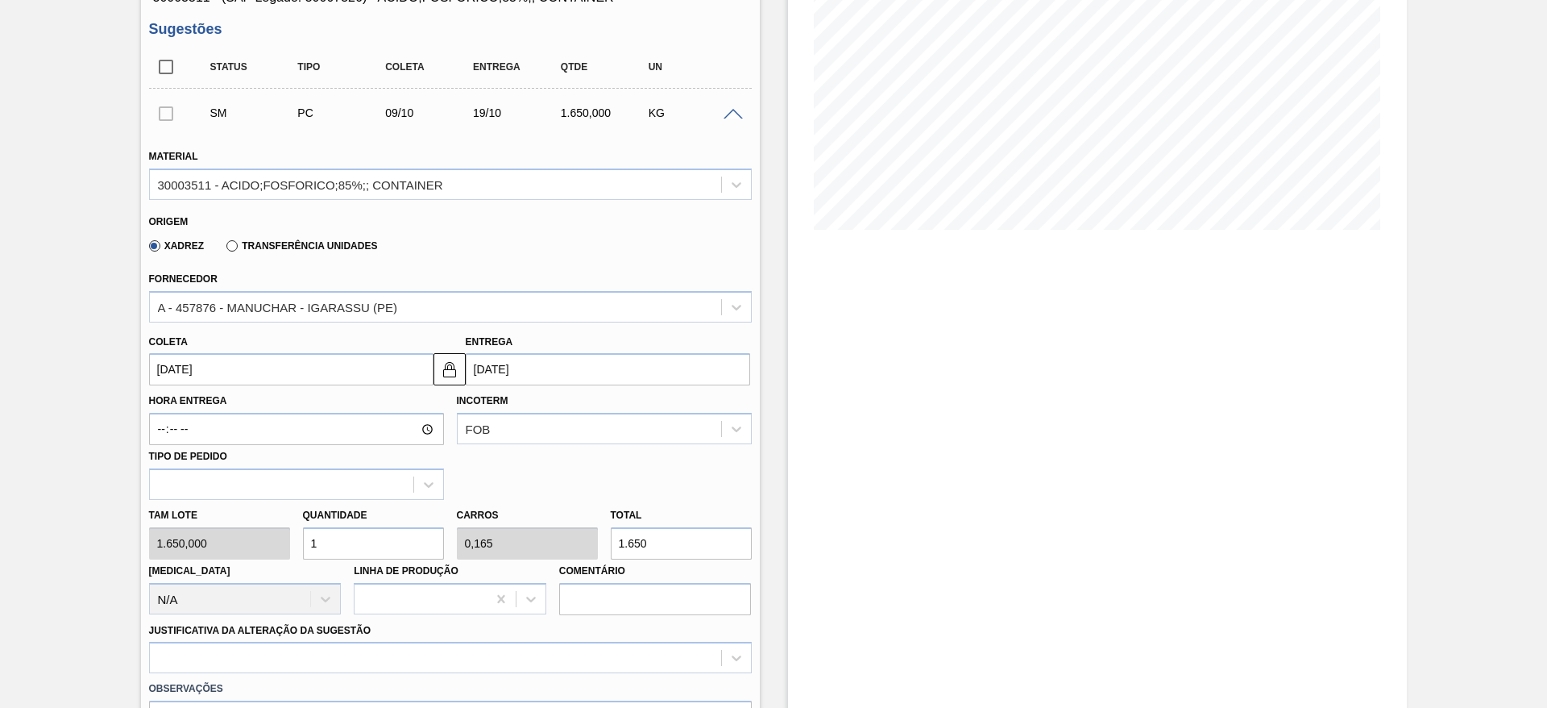
click at [276, 534] on div "Tam lote 1.650,000 Quantidade 1 Carros 0,165 Total 1.650 [MEDICAL_DATA] N/A Lin…" at bounding box center [451, 557] width 616 height 115
type input "5"
type input "0,825"
type input "8.250"
click at [287, 542] on div "Tam lote 1.650,000 Quantidade 5 Carros 0,825 Total 8.250 [MEDICAL_DATA] N/A Lin…" at bounding box center [451, 557] width 616 height 115
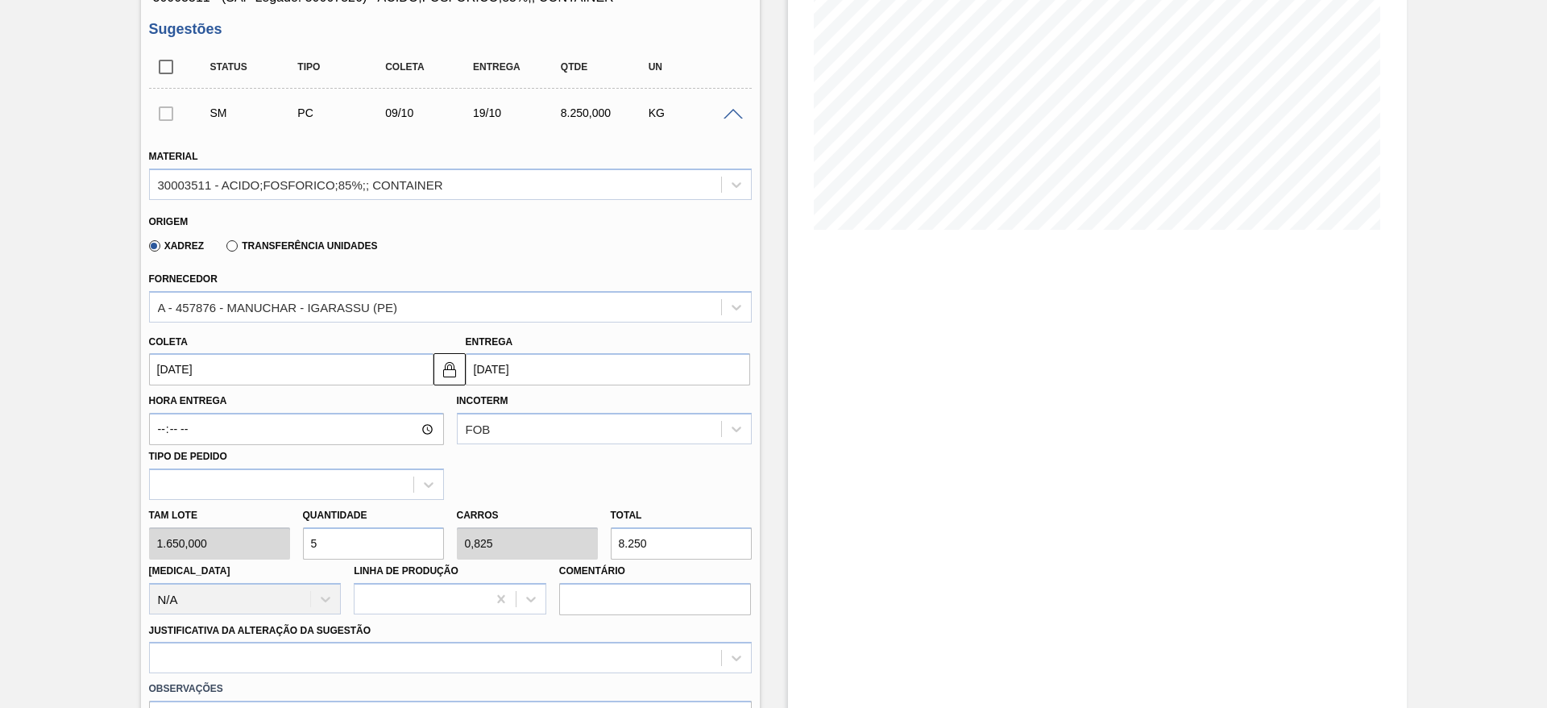
type input "4"
type input "0,66"
type input "6.600"
click at [329, 653] on div "option Outro problema com o fornecedor - Mudança de fornecedor focused, 7 of 18…" at bounding box center [450, 656] width 603 height 31
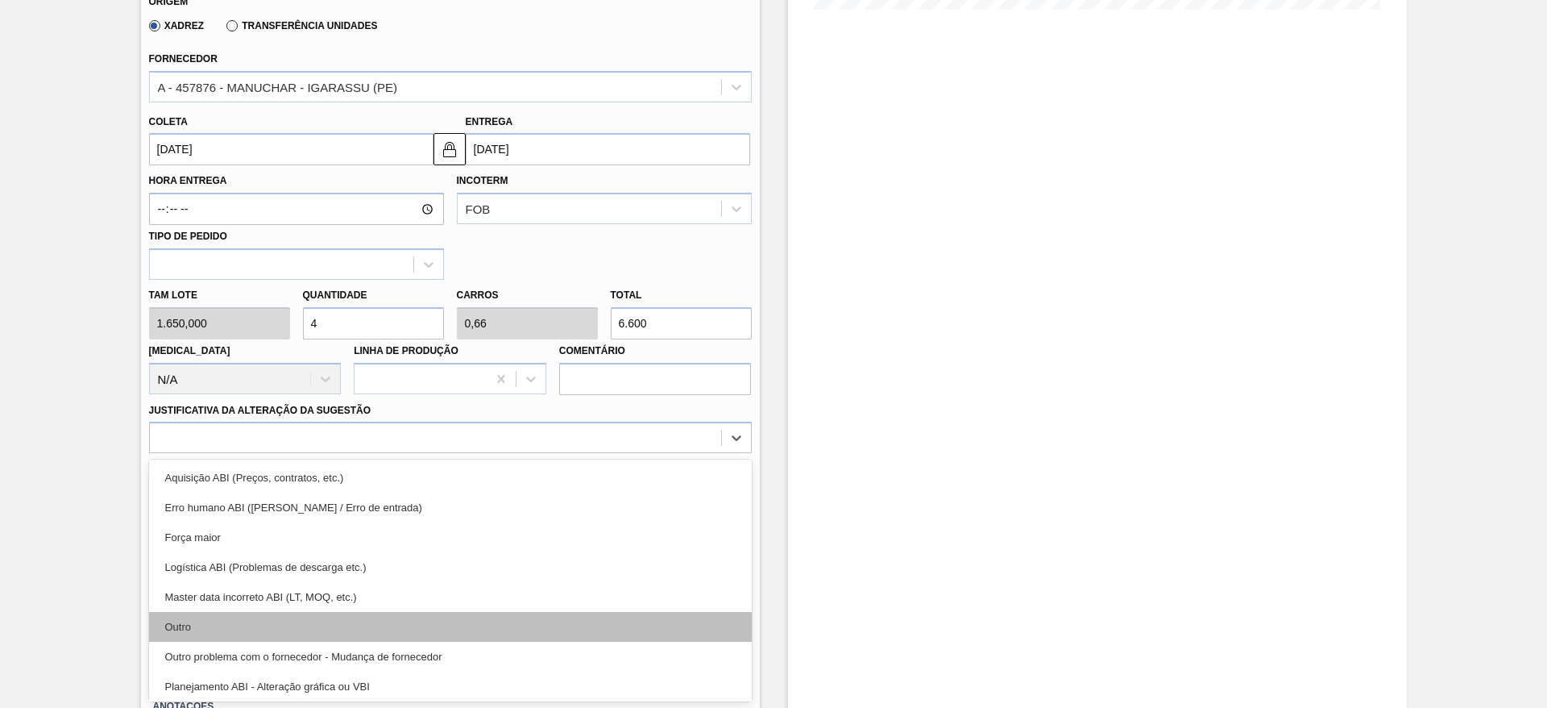
click at [321, 634] on div "Outro" at bounding box center [450, 627] width 603 height 30
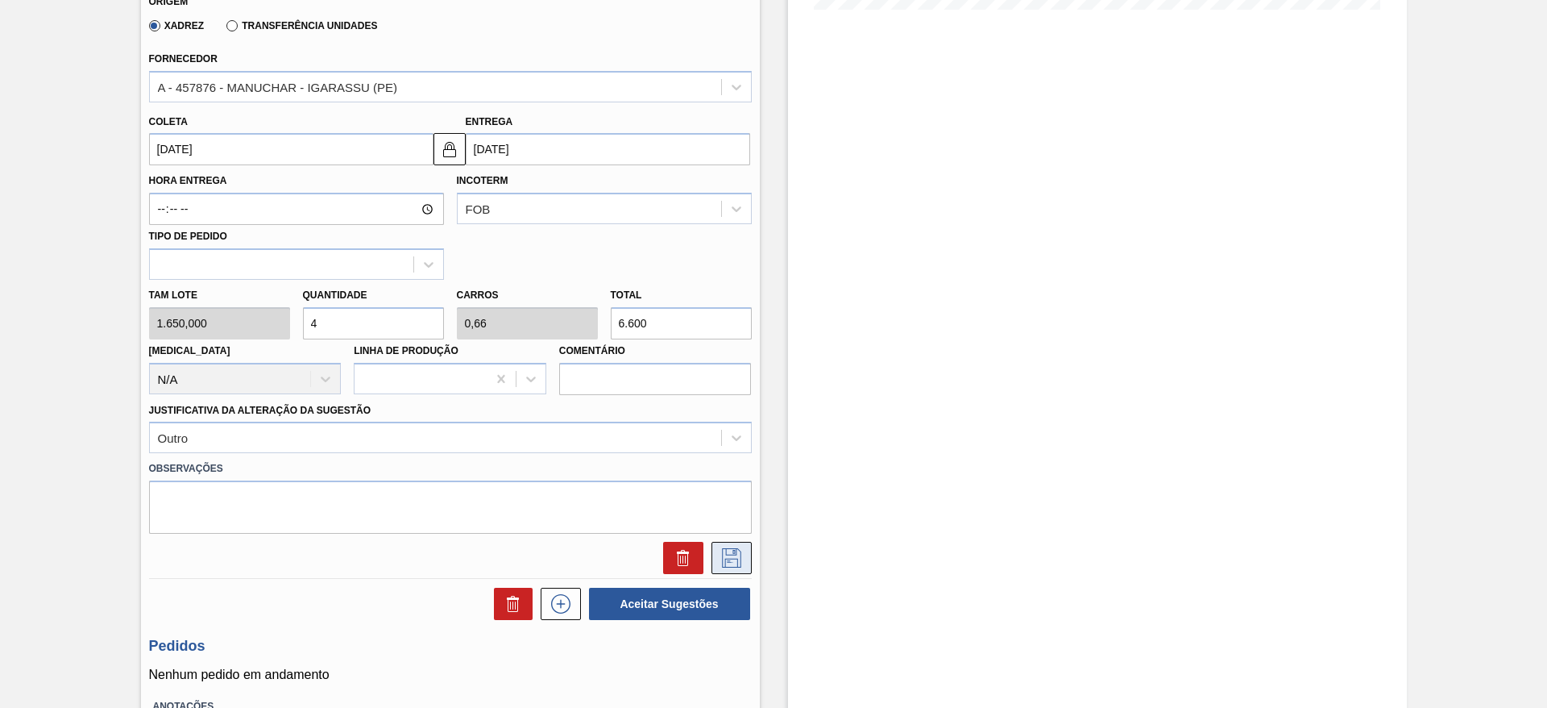
click at [726, 546] on button at bounding box center [732, 558] width 40 height 32
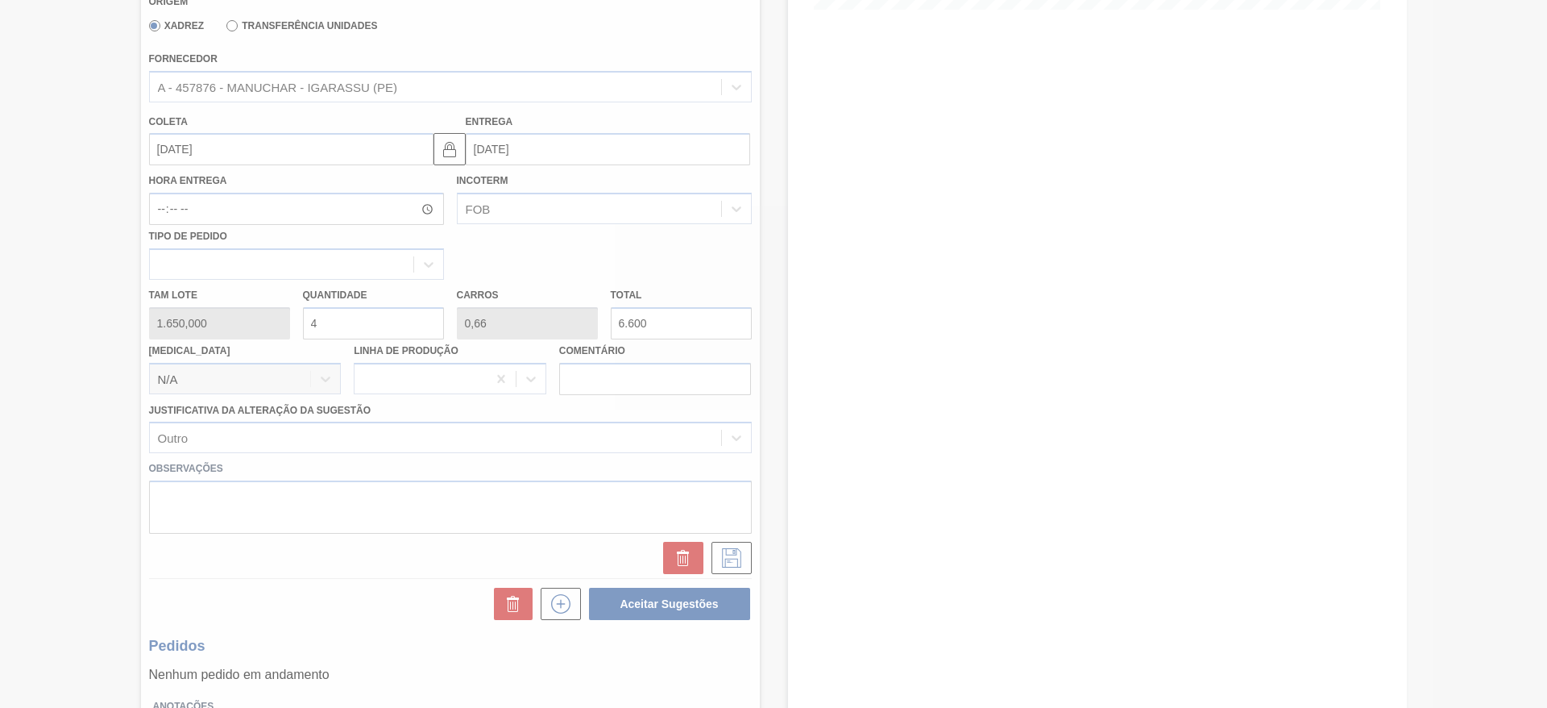
scroll to position [0, 0]
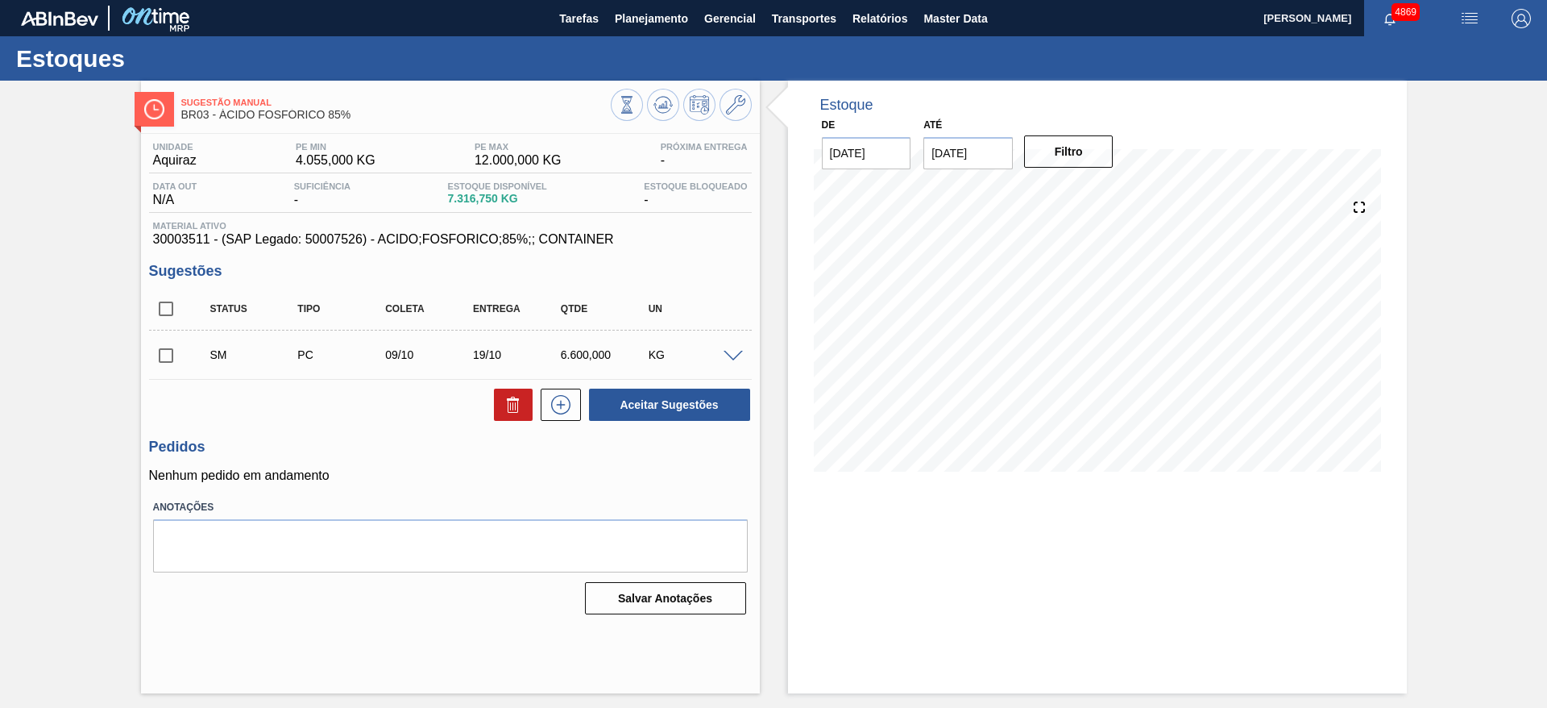
click at [739, 353] on span at bounding box center [733, 357] width 19 height 12
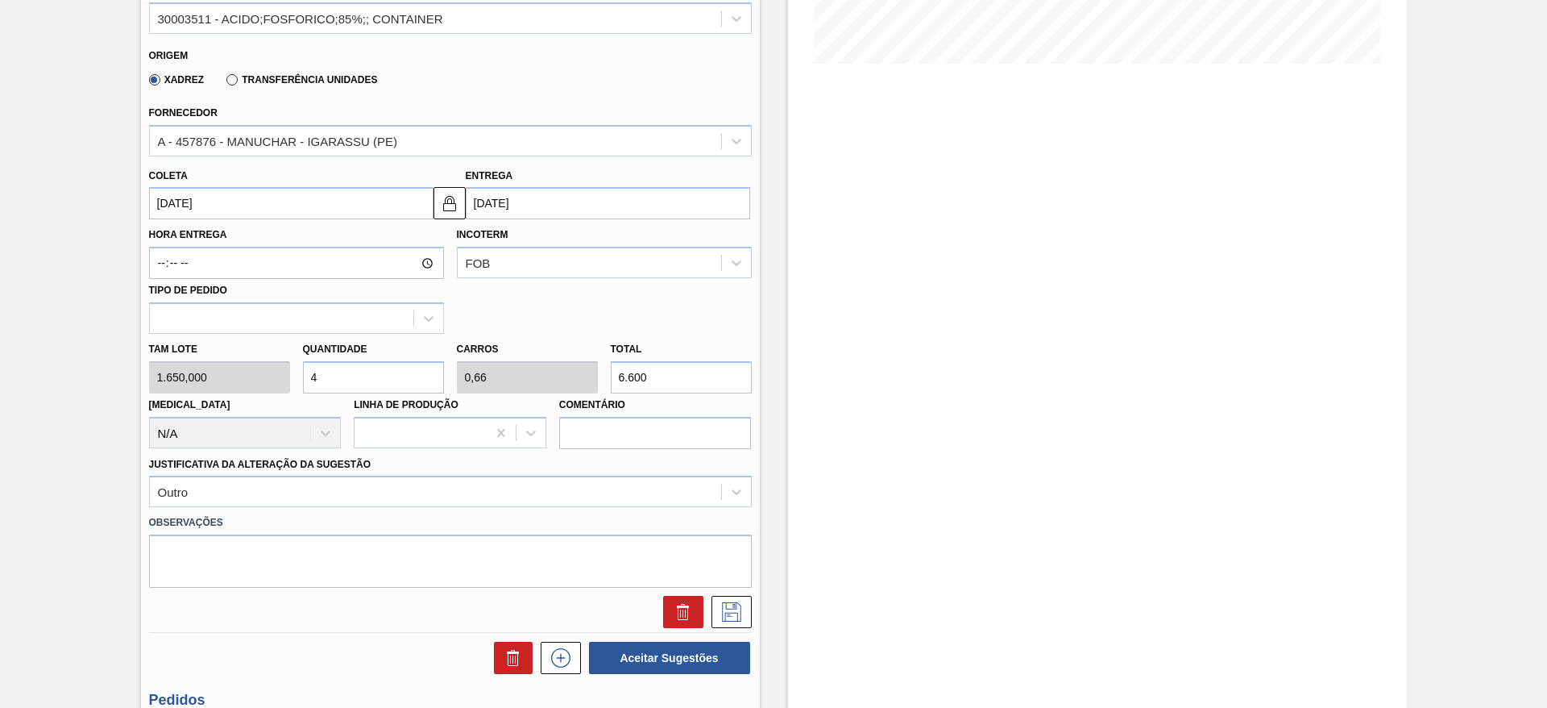
scroll to position [483, 0]
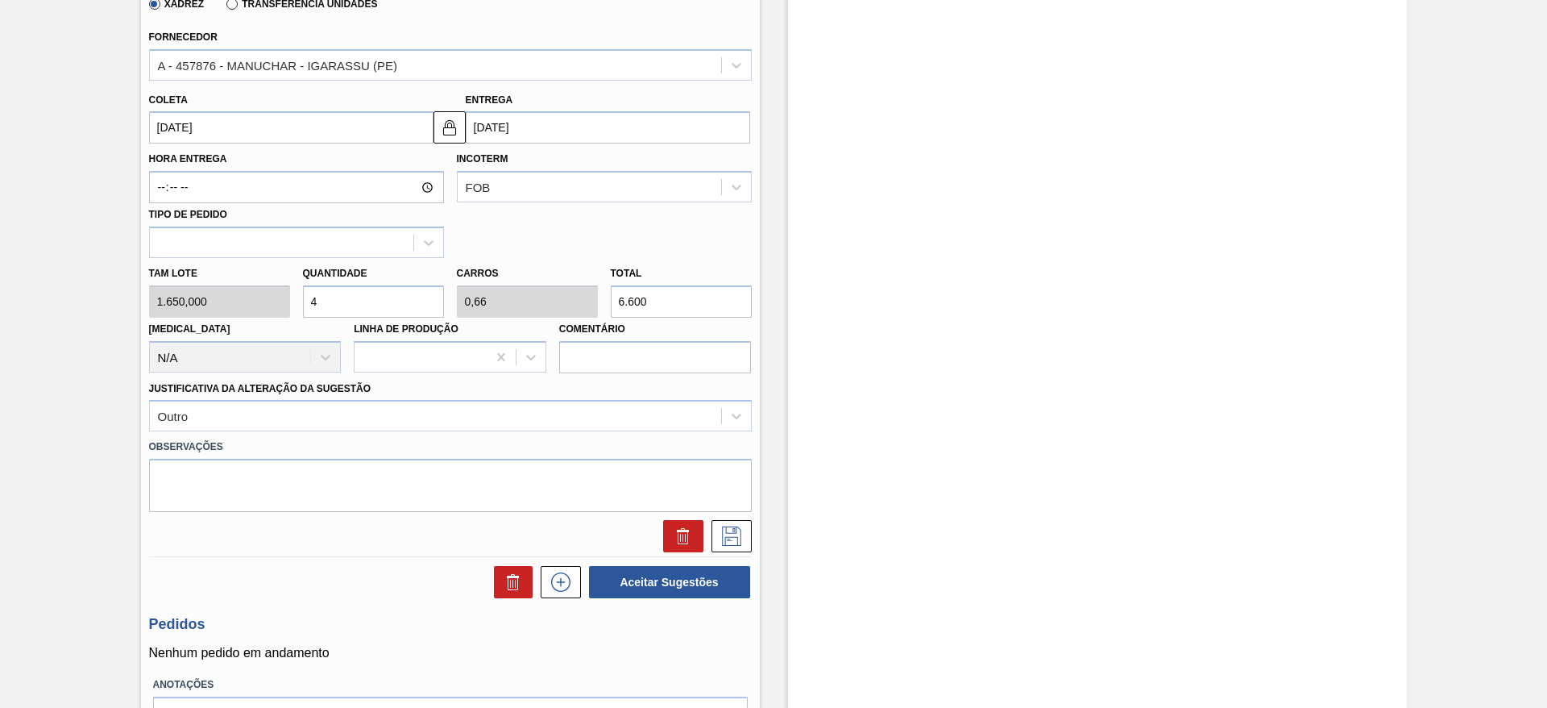
drag, startPoint x: 313, startPoint y: 293, endPoint x: 335, endPoint y: 298, distance: 22.3
click at [335, 298] on input "4" at bounding box center [373, 301] width 141 height 32
drag, startPoint x: 327, startPoint y: 297, endPoint x: 303, endPoint y: 300, distance: 24.3
click at [303, 300] on input "4" at bounding box center [373, 301] width 141 height 32
type input "2"
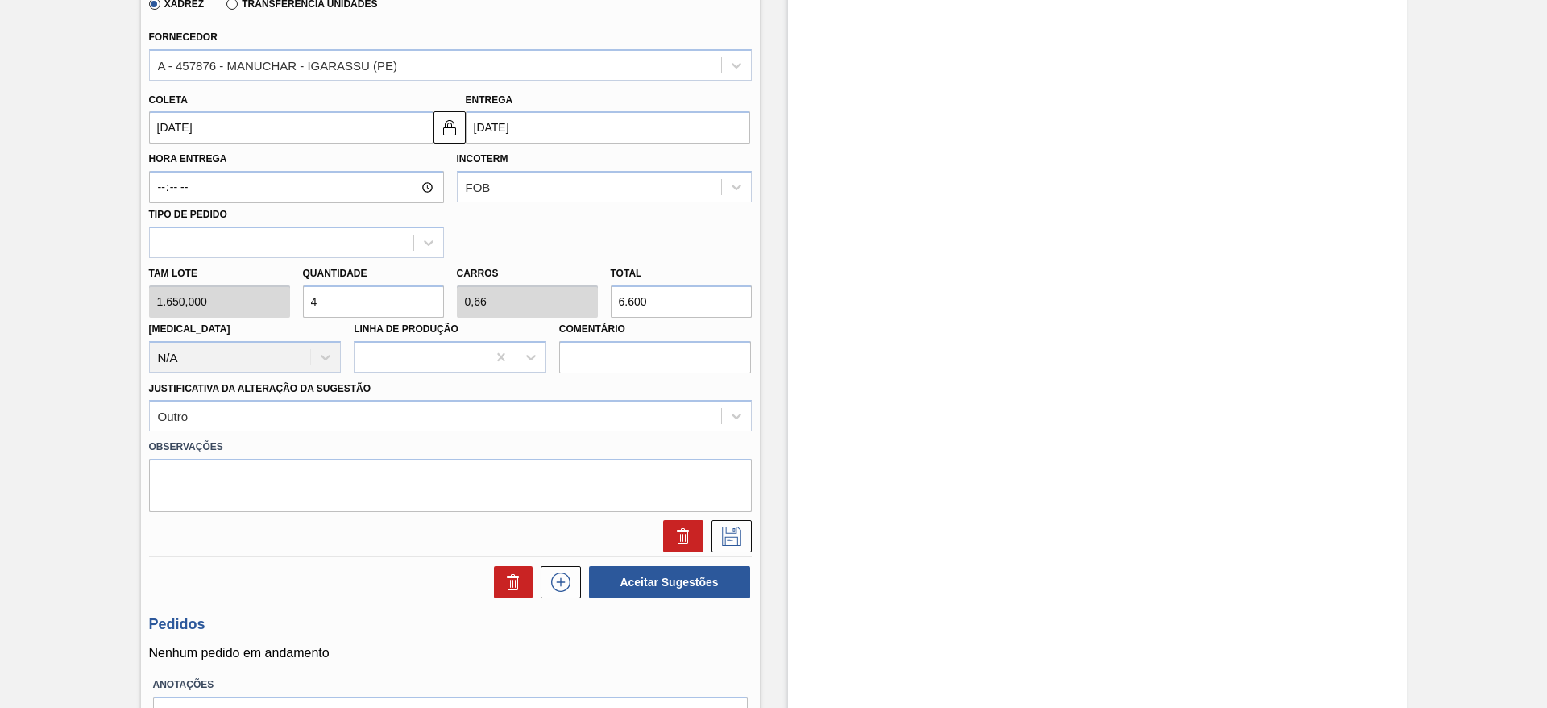
type input "0,33"
type input "3.300"
type input "2"
click at [736, 534] on icon at bounding box center [732, 535] width 26 height 19
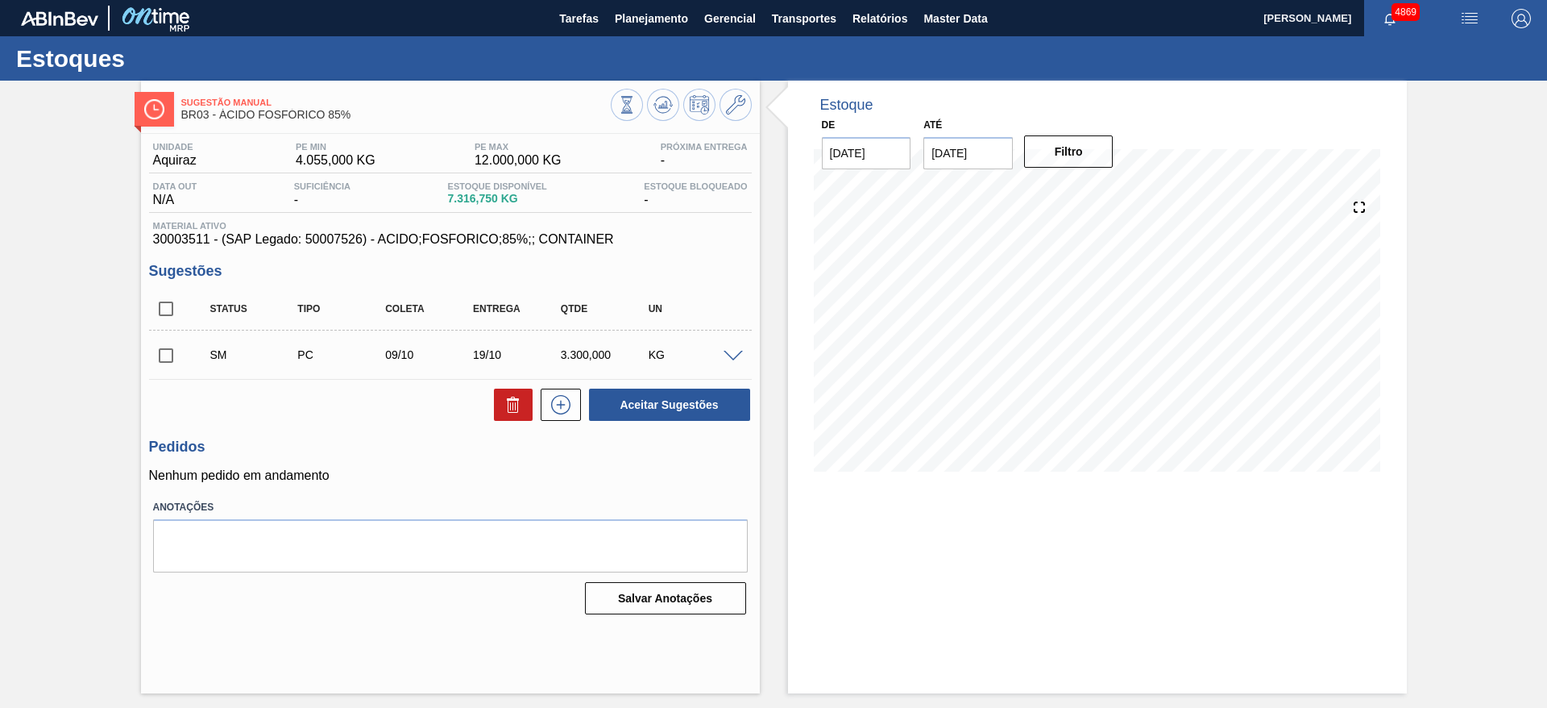
scroll to position [0, 0]
click at [165, 348] on input "checkbox" at bounding box center [166, 355] width 34 height 34
click at [732, 410] on button "Aceitar Sugestões" at bounding box center [669, 404] width 161 height 32
checkbox input "false"
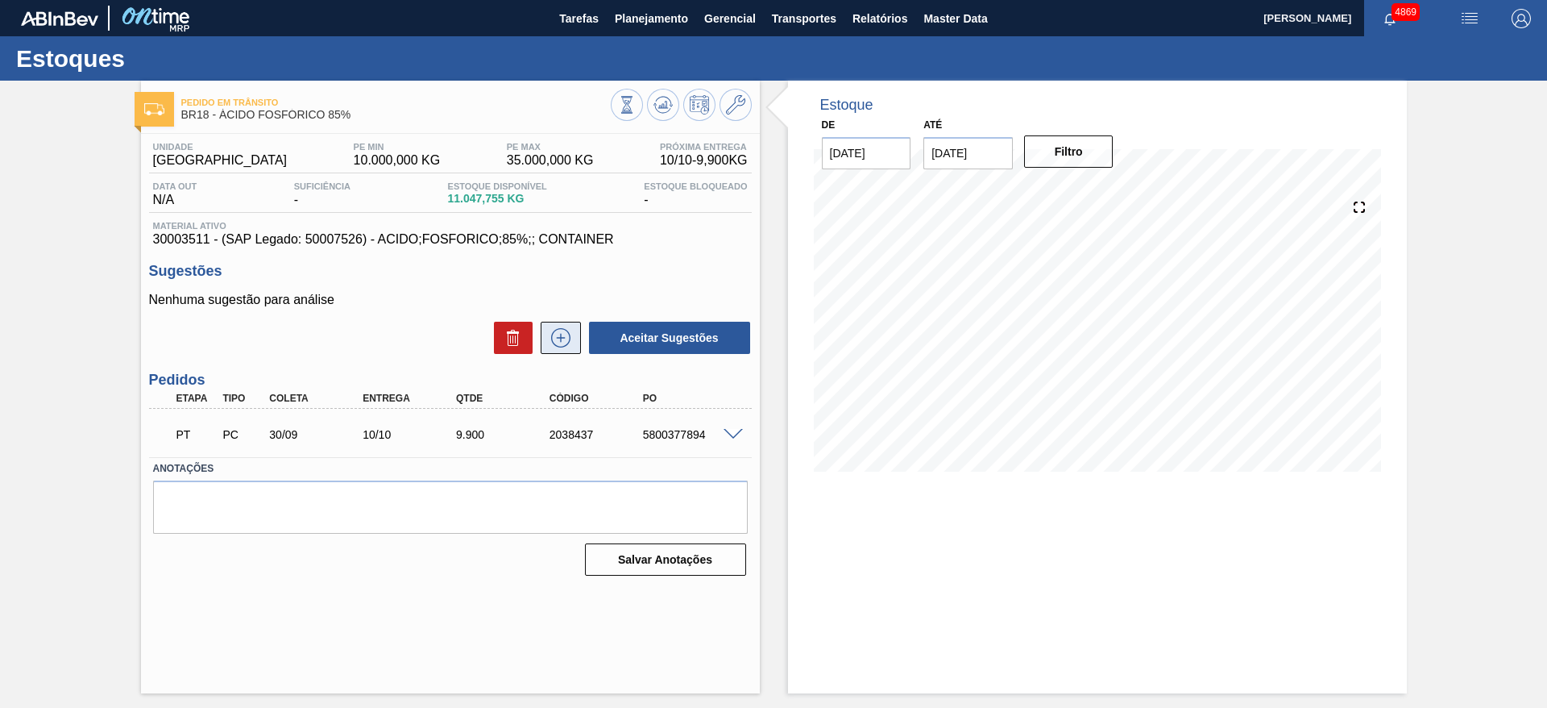
click at [562, 345] on icon at bounding box center [561, 337] width 26 height 19
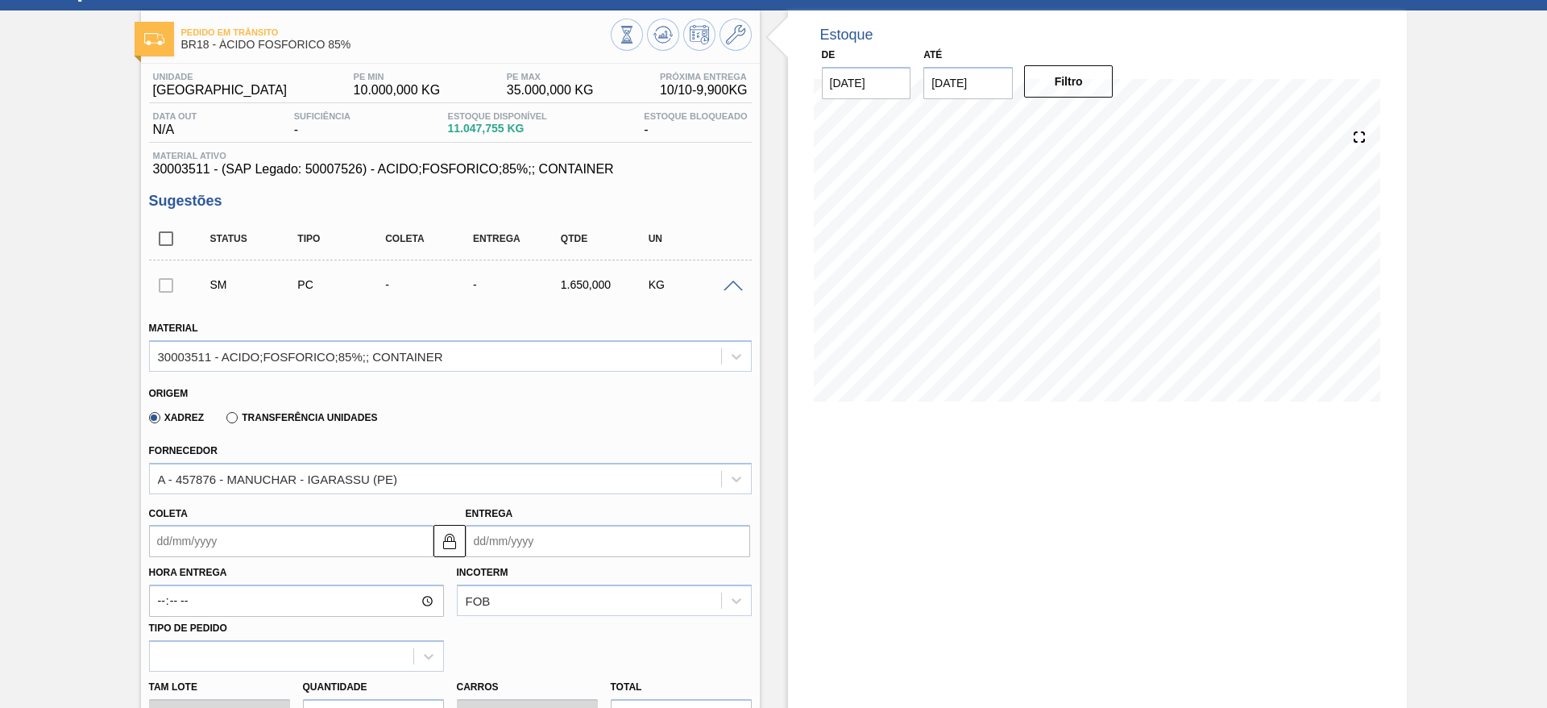
scroll to position [121, 0]
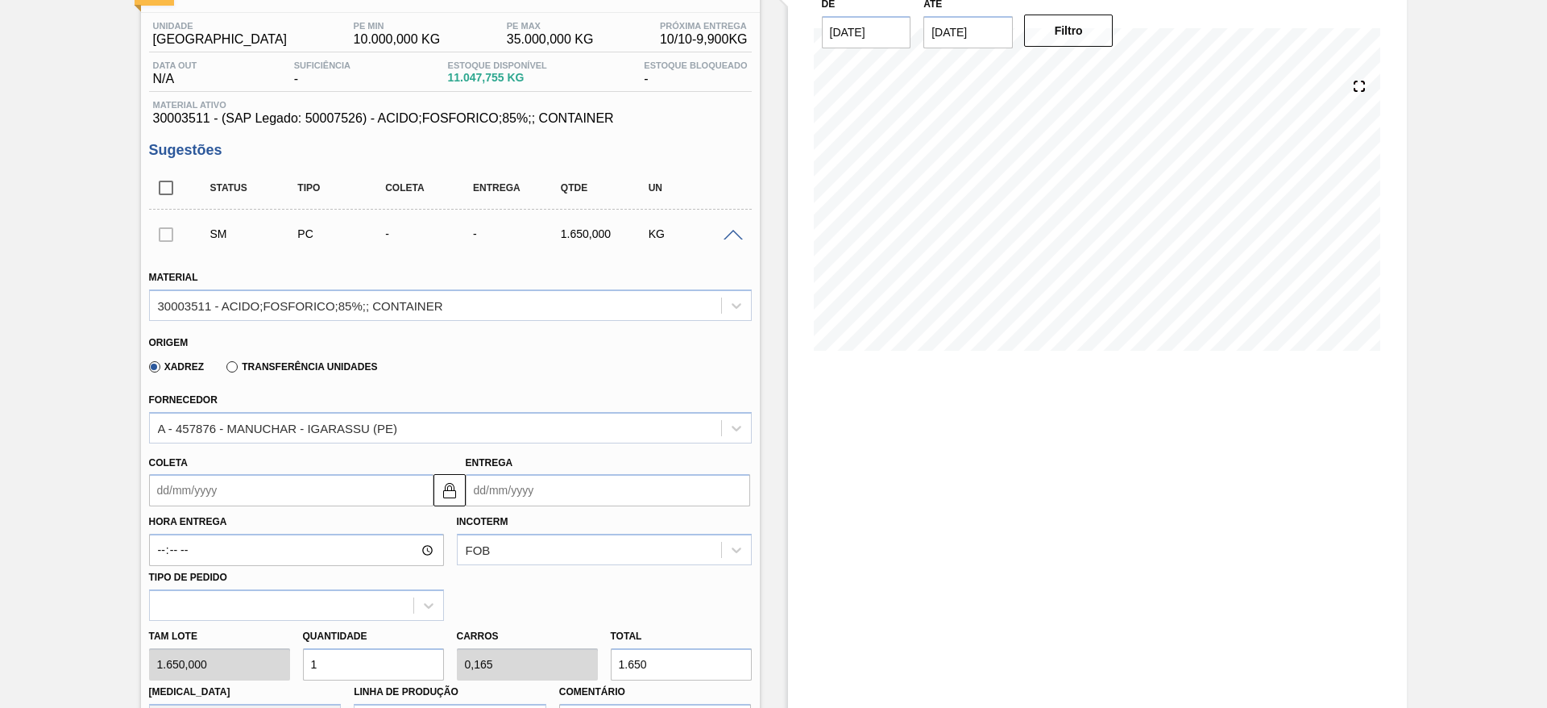
click at [313, 481] on input "Coleta" at bounding box center [291, 490] width 284 height 32
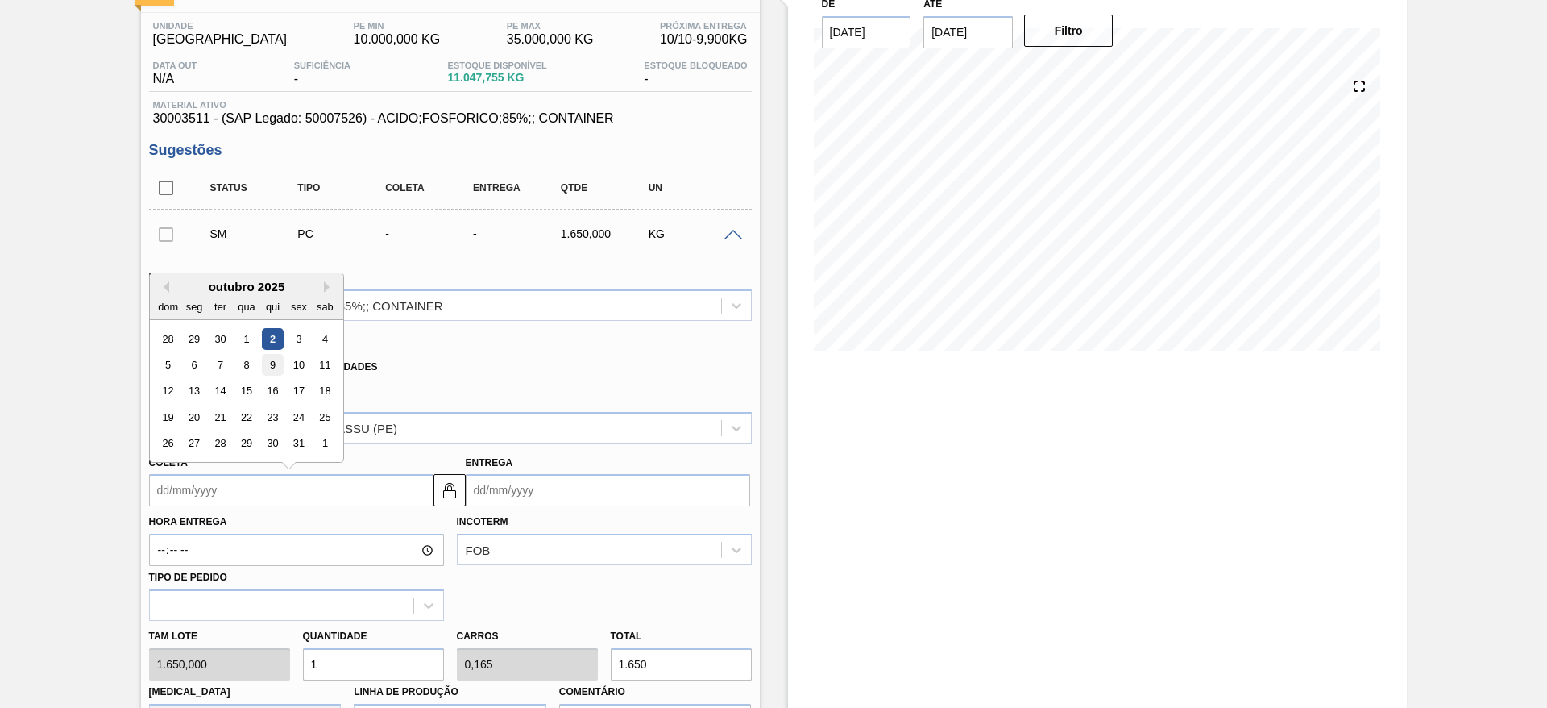
click at [277, 366] on div "9" at bounding box center [272, 365] width 22 height 22
type input "[DATE]"
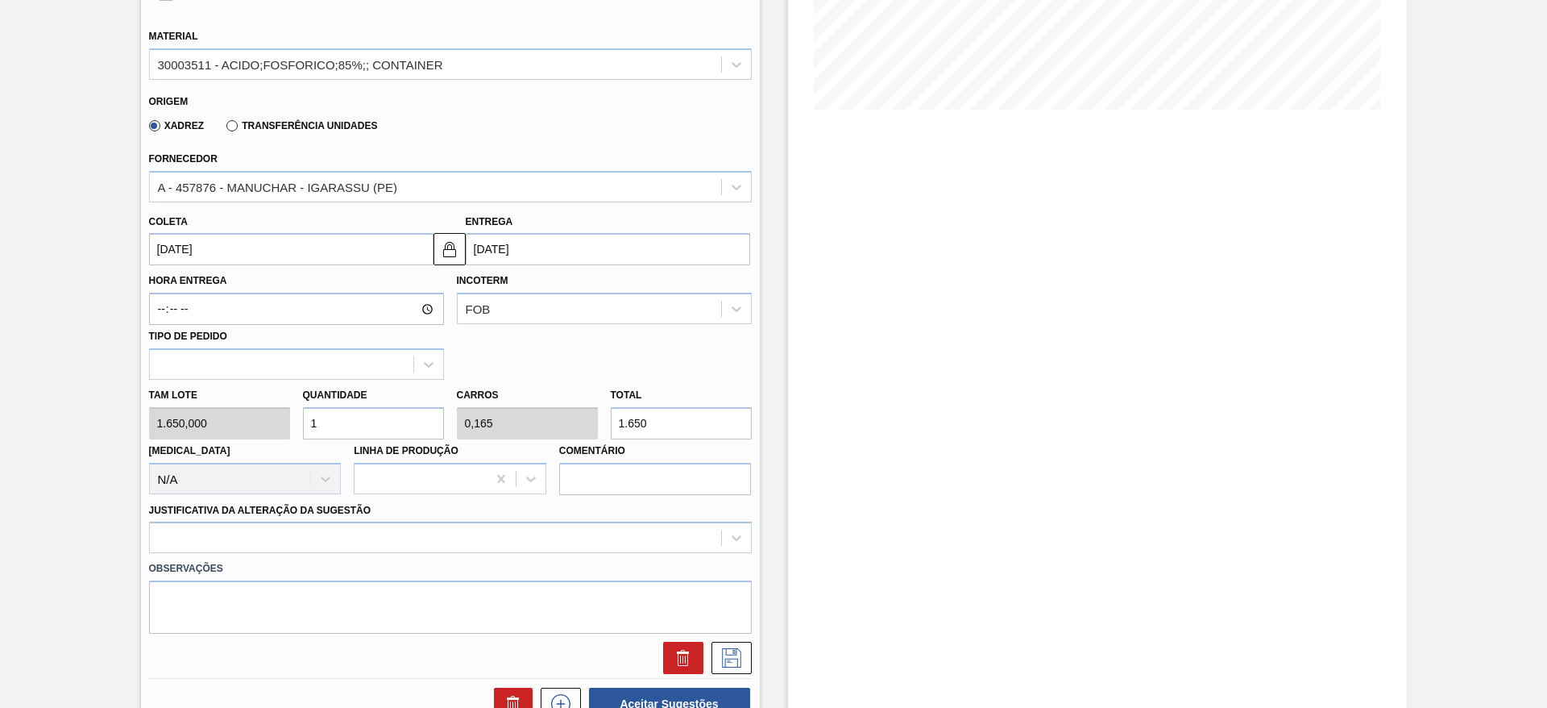
scroll to position [363, 0]
click at [280, 425] on div "Tam lote 1.650,000 Quantidade 1 Carros 0,165 Total 1.650 [MEDICAL_DATA] N/A Lin…" at bounding box center [451, 436] width 616 height 115
type input "7"
type input "1,155"
type input "11.550"
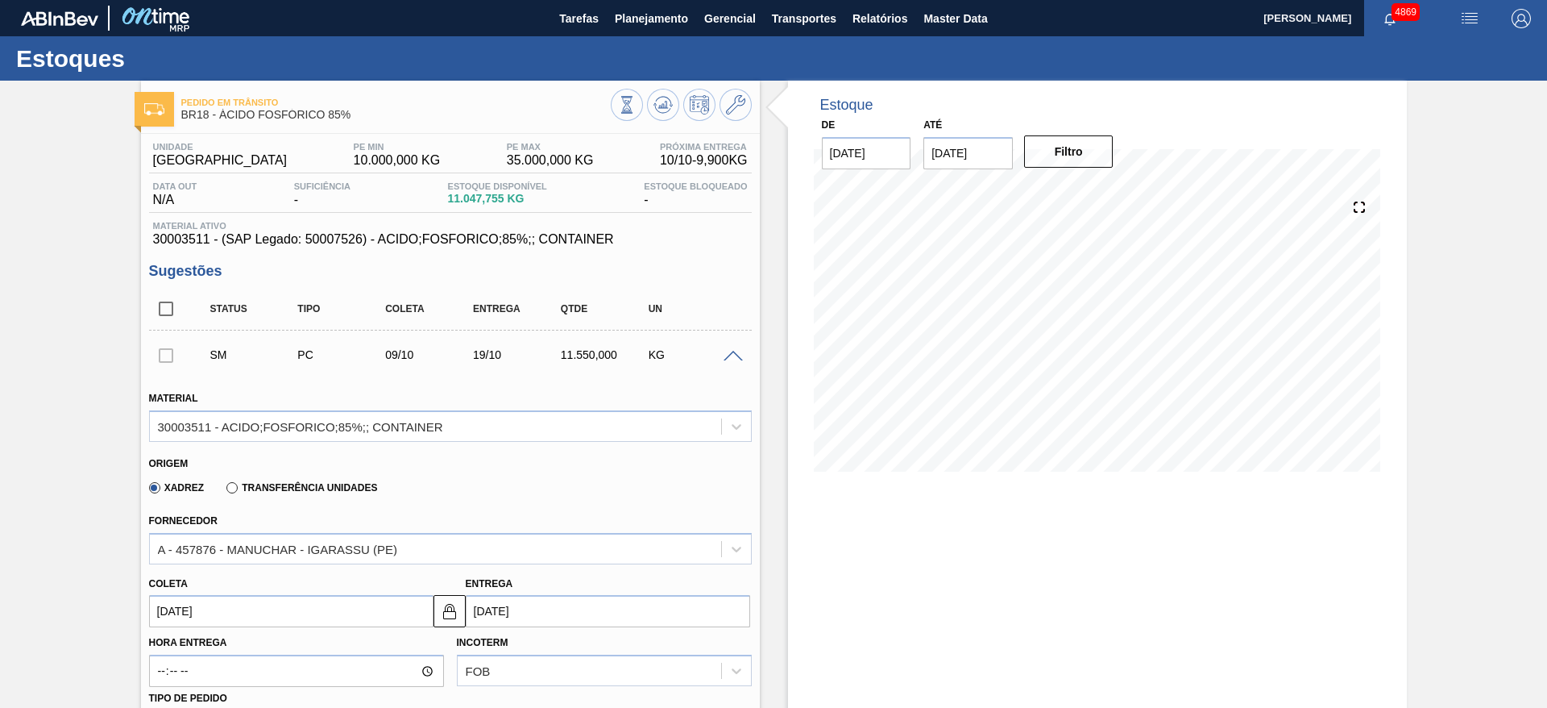
scroll to position [483, 0]
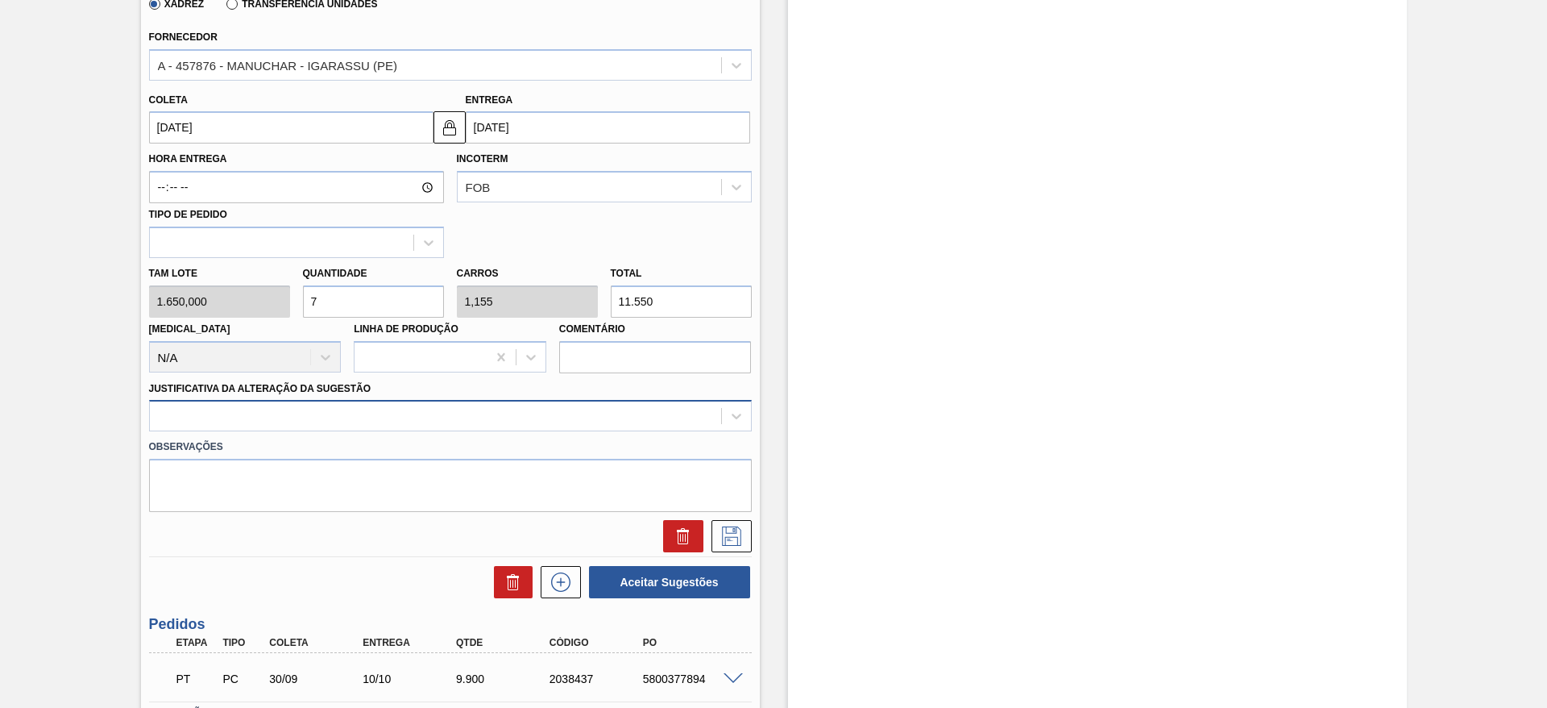
type input "7"
click at [358, 421] on div at bounding box center [435, 416] width 571 height 23
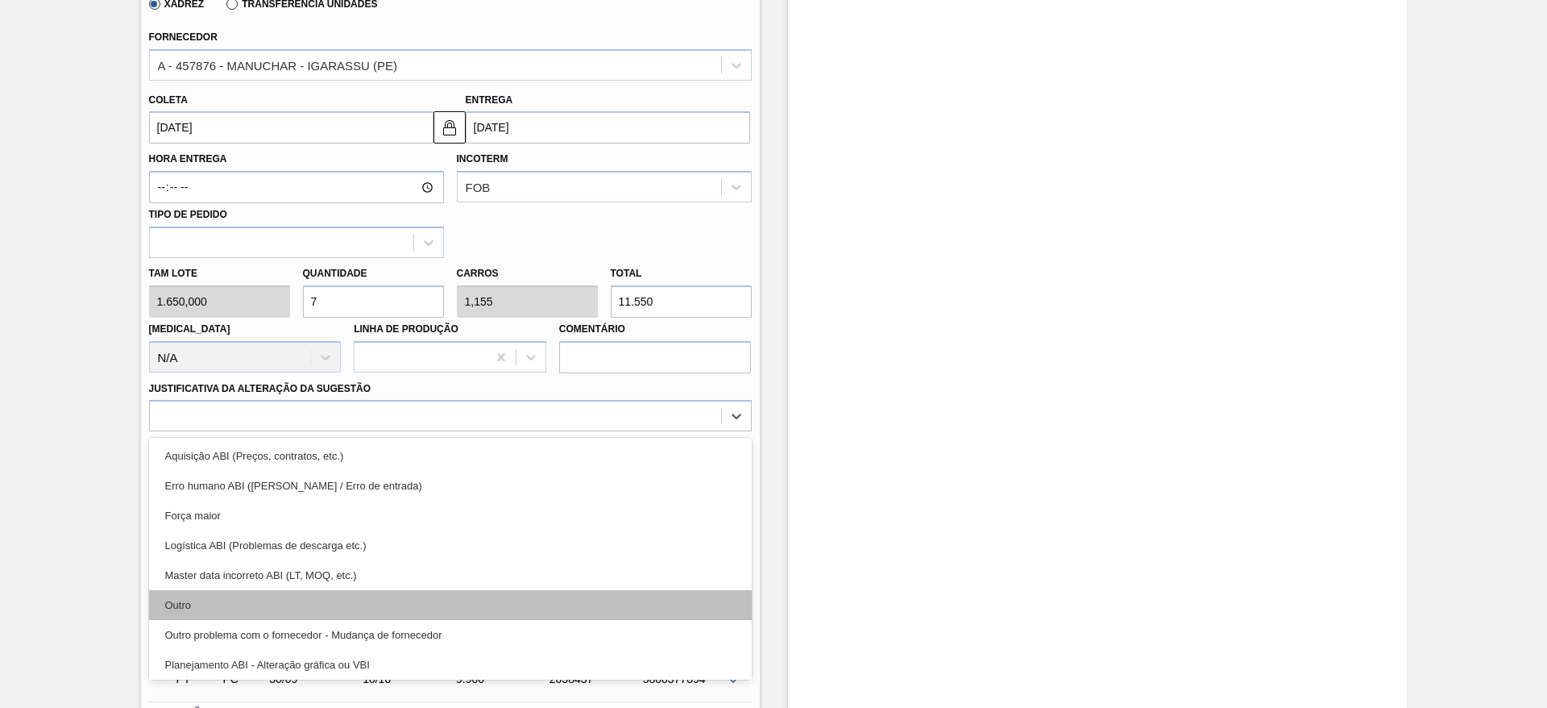
click at [297, 593] on div "Outro" at bounding box center [450, 605] width 603 height 30
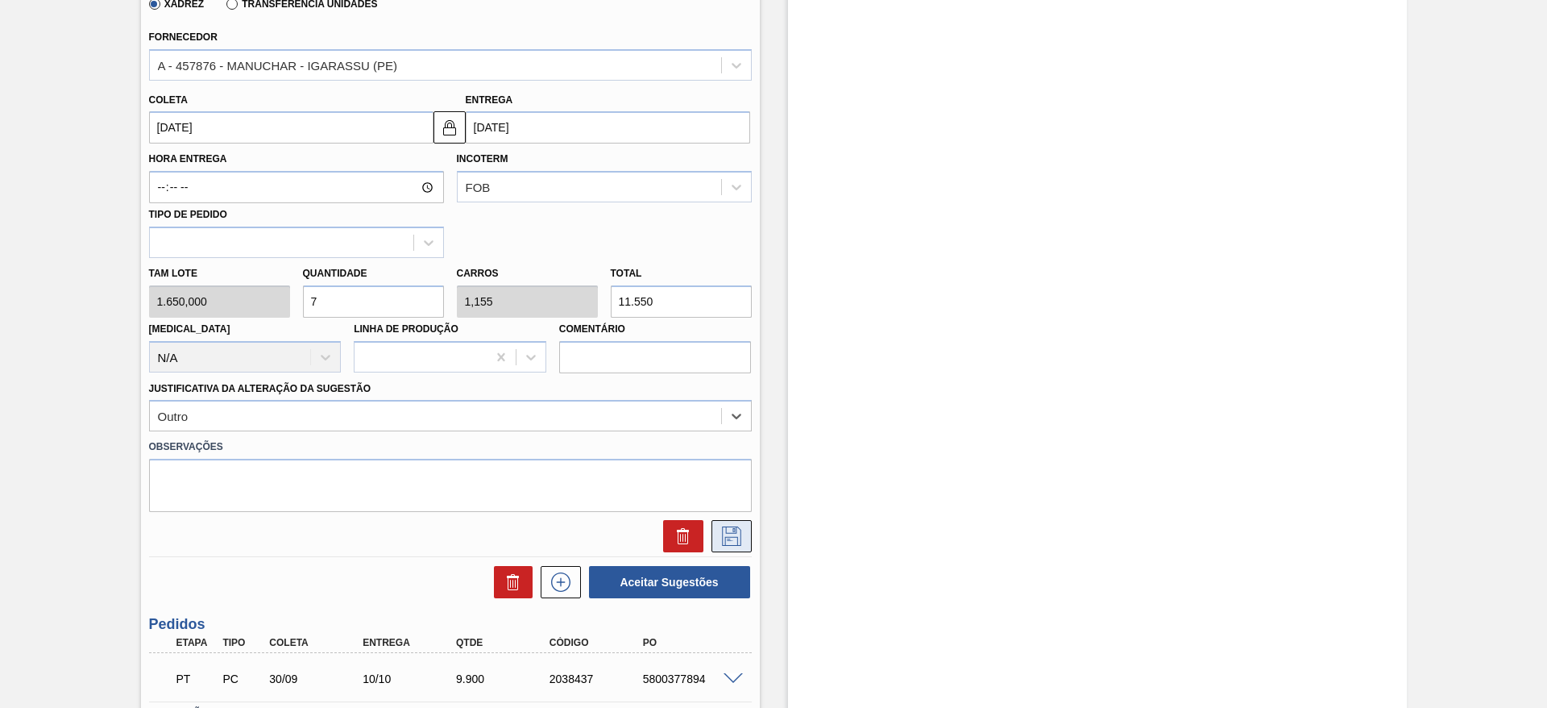
click at [739, 537] on icon at bounding box center [731, 535] width 19 height 19
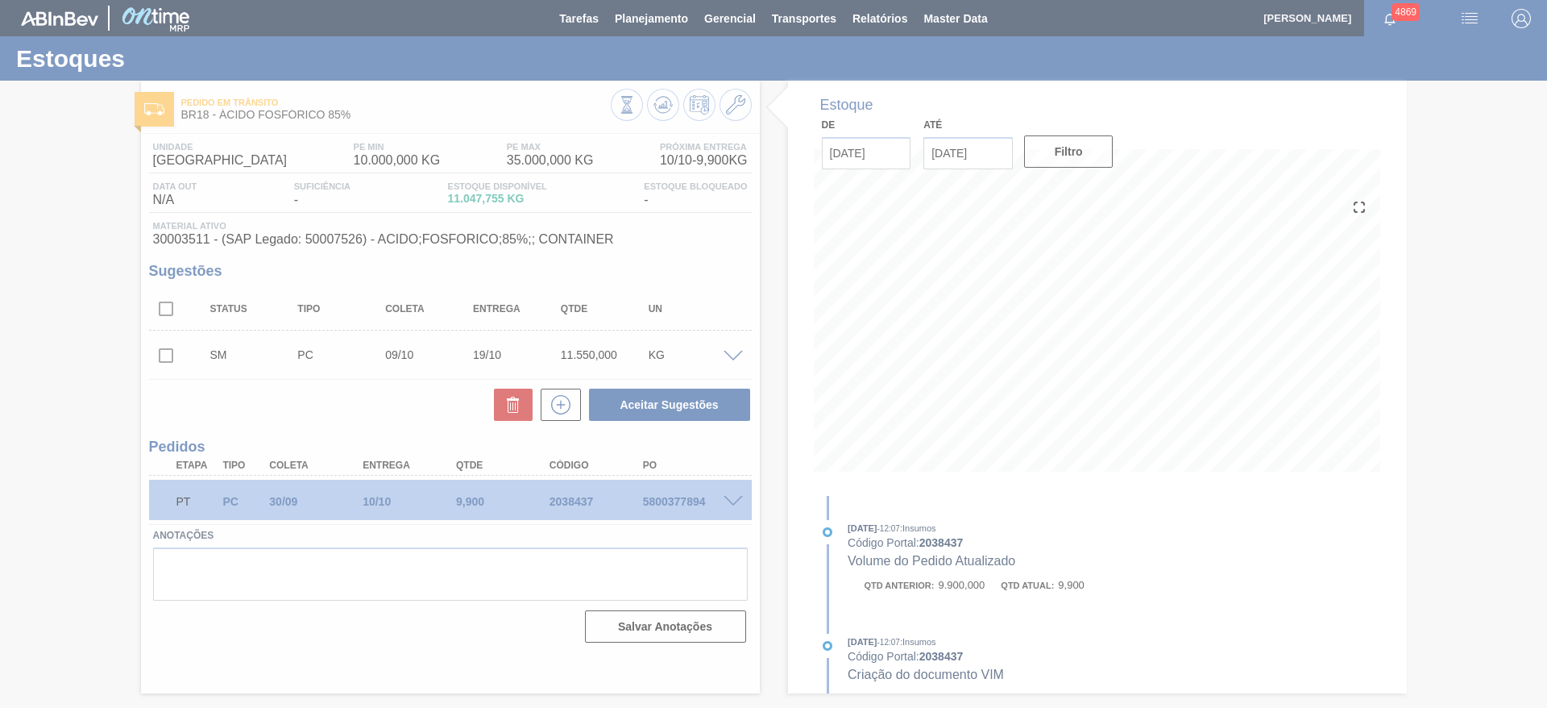
scroll to position [0, 0]
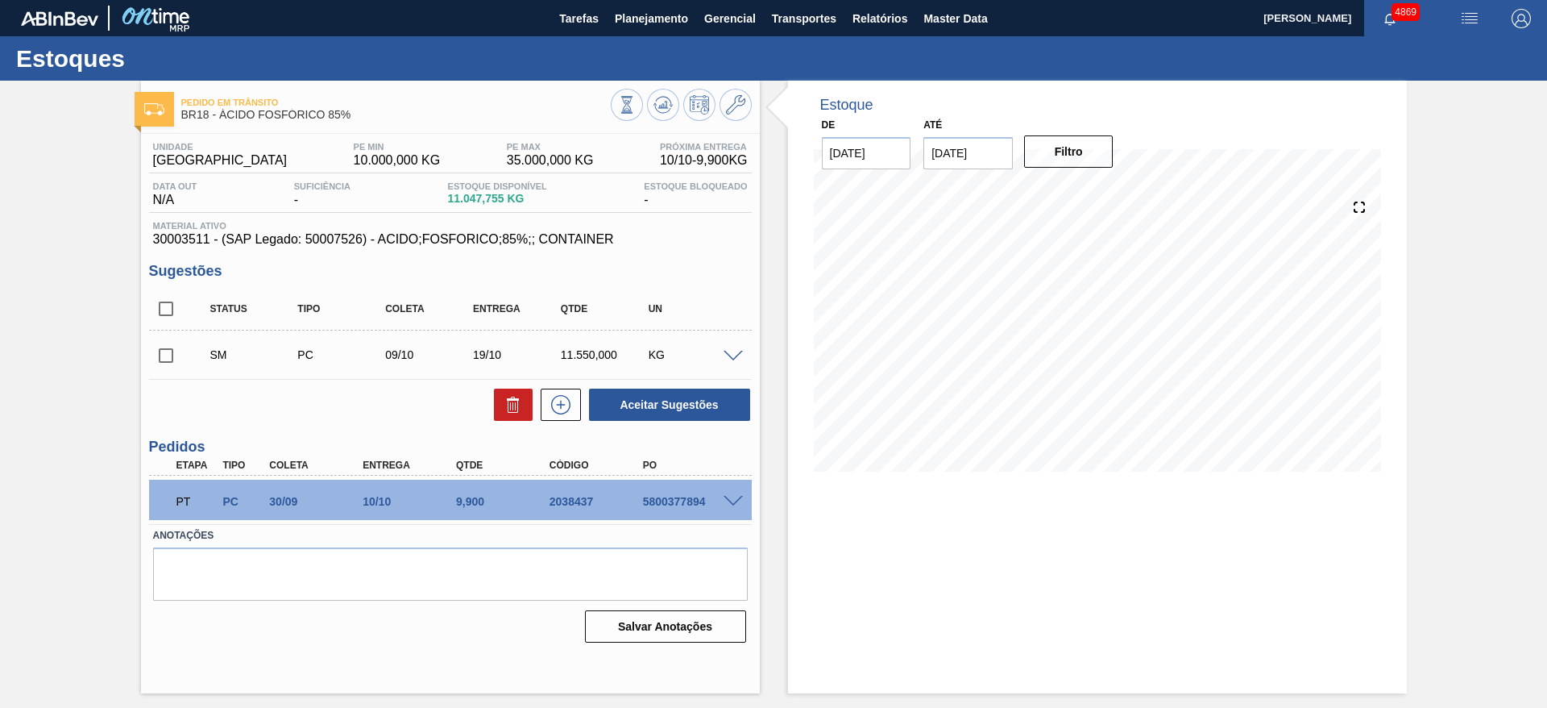
click at [164, 345] on input "checkbox" at bounding box center [166, 355] width 34 height 34
click at [636, 400] on button "Aceitar Sugestões" at bounding box center [669, 404] width 161 height 32
checkbox input "false"
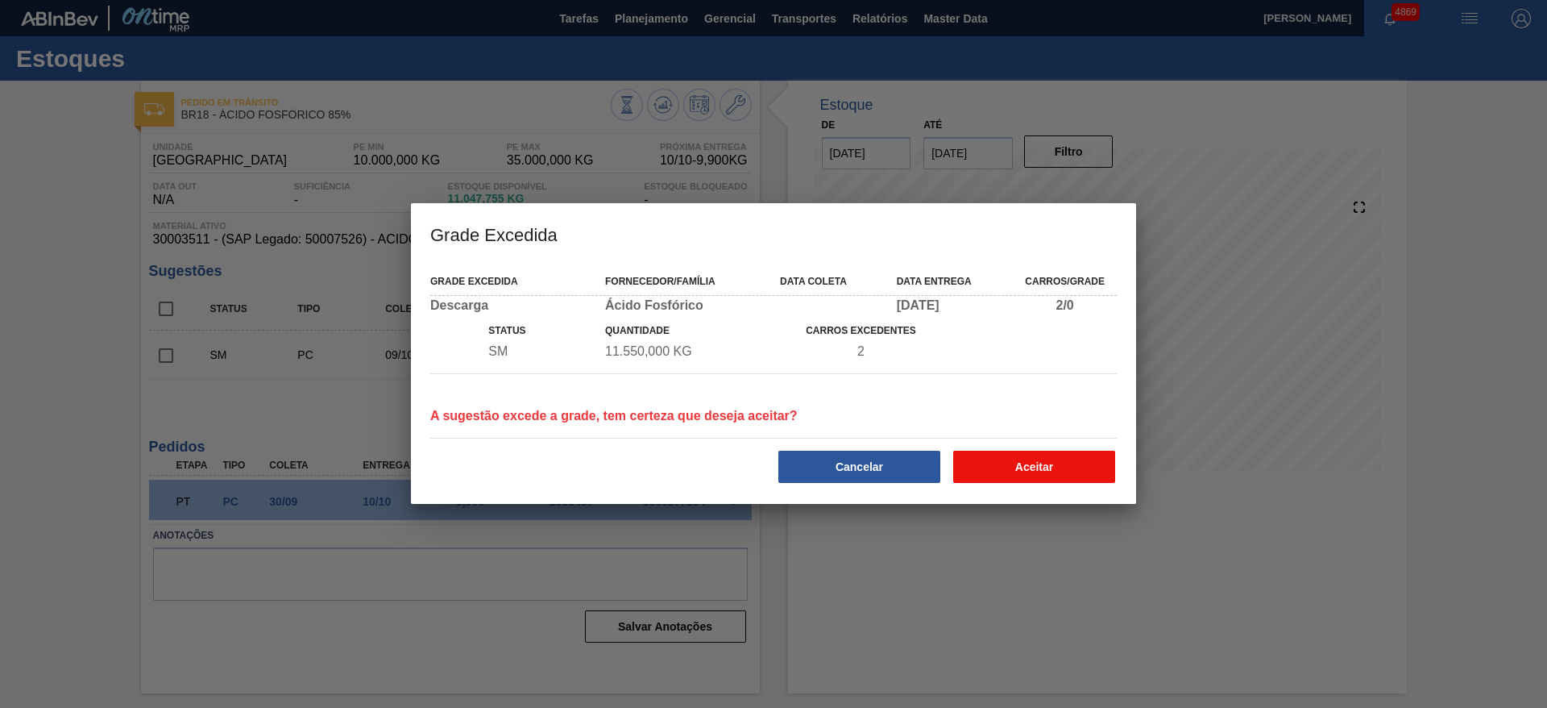
click at [1001, 455] on button "Aceitar" at bounding box center [1034, 466] width 162 height 32
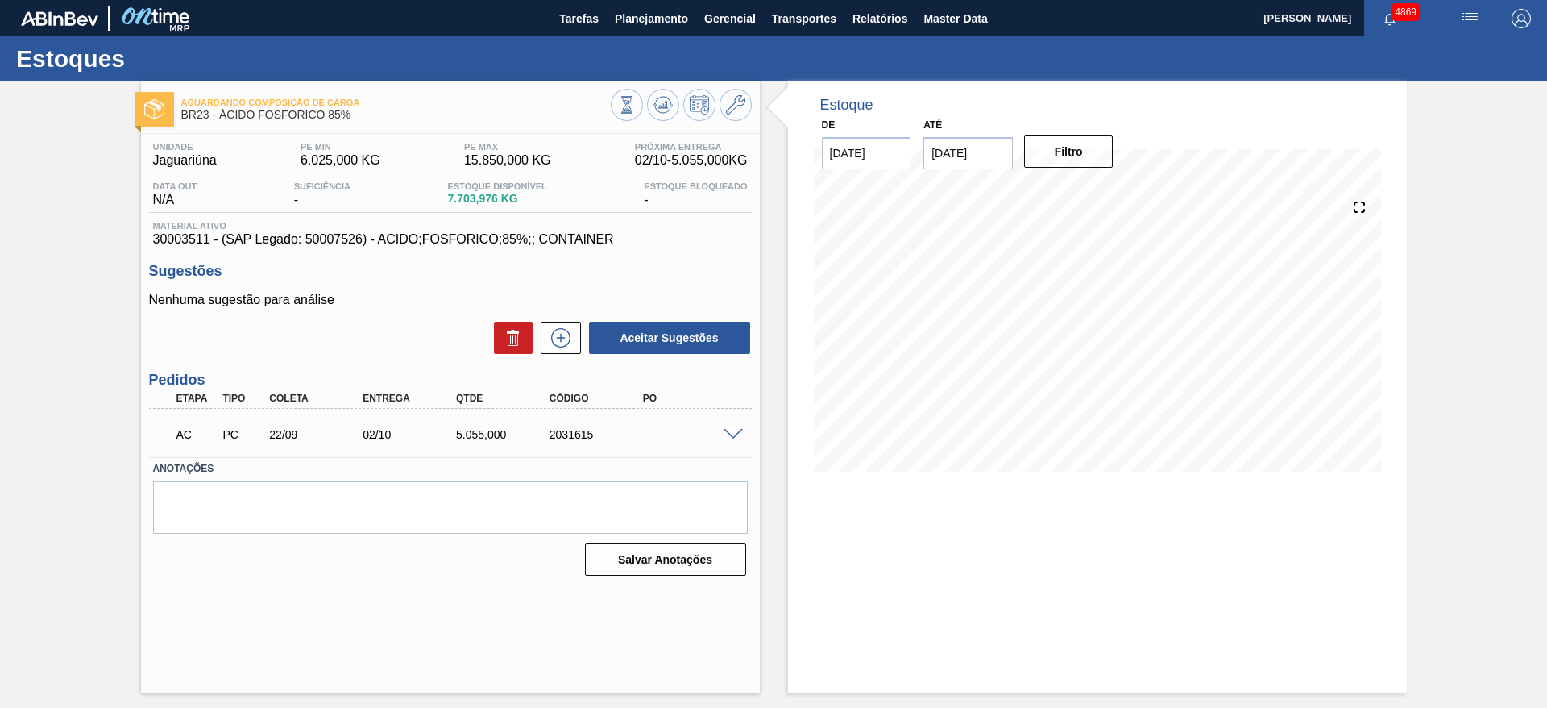
click at [734, 425] on div "AC PC 22/09 02/10 5.055,000 2031615" at bounding box center [450, 433] width 603 height 40
click at [732, 432] on span at bounding box center [733, 435] width 19 height 12
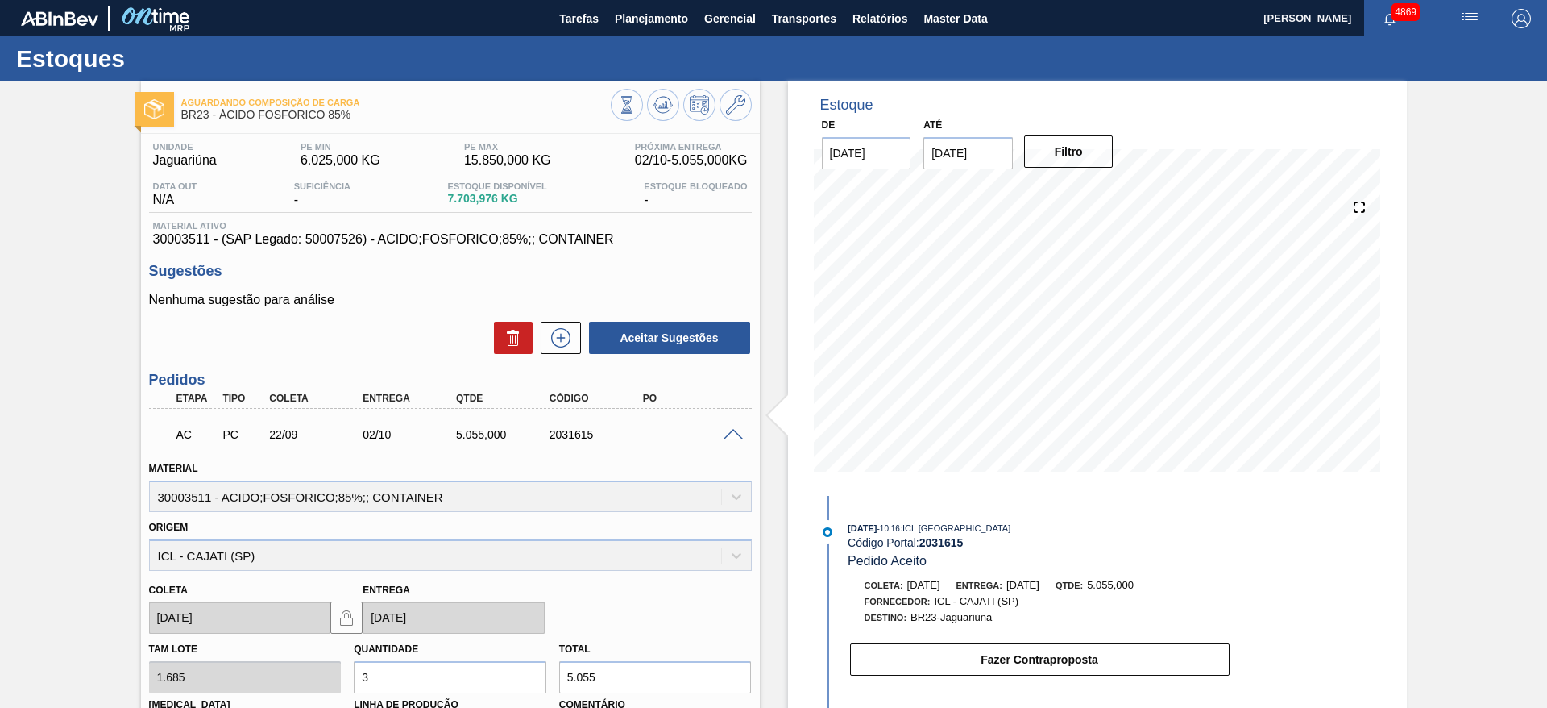
scroll to position [10, 0]
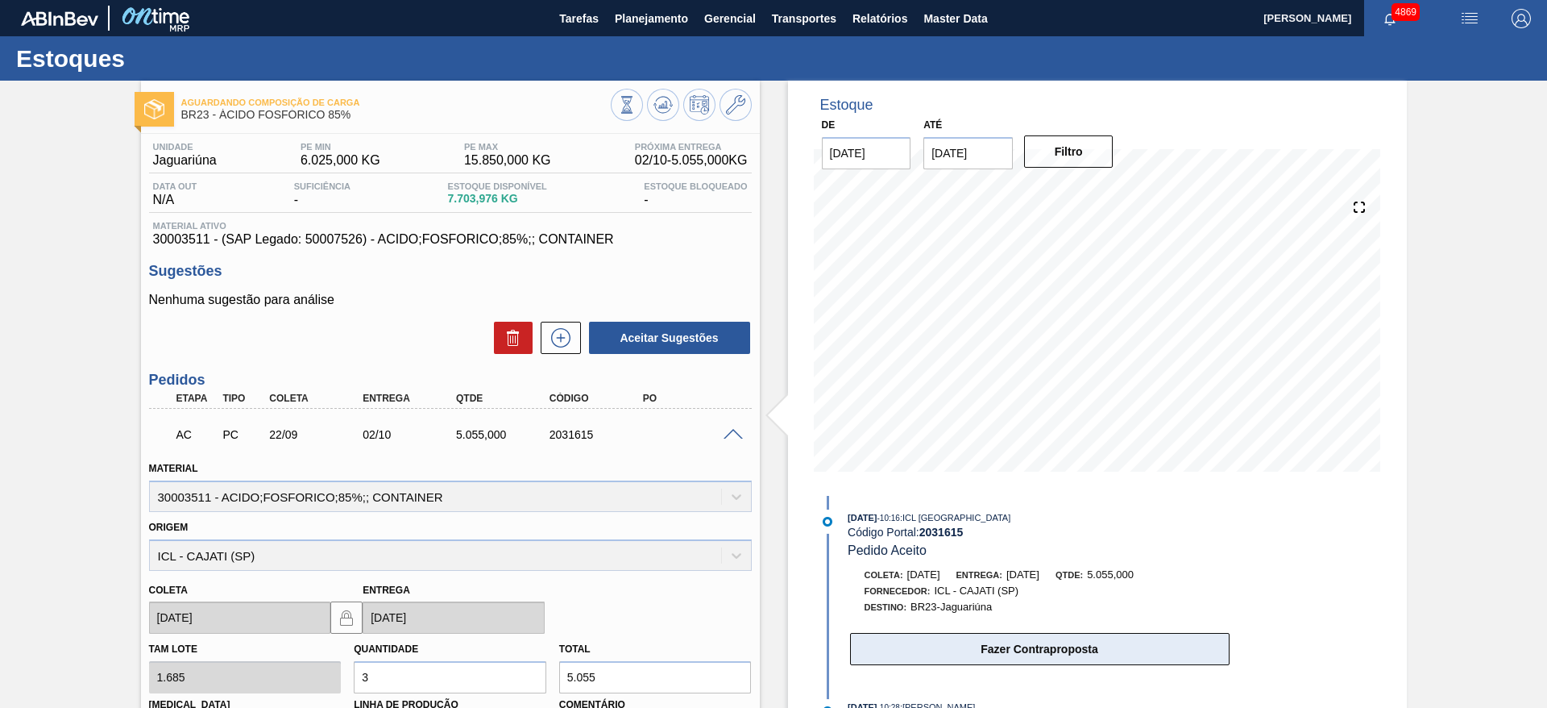
click at [889, 647] on button "Fazer Contraproposta" at bounding box center [1040, 649] width 380 height 32
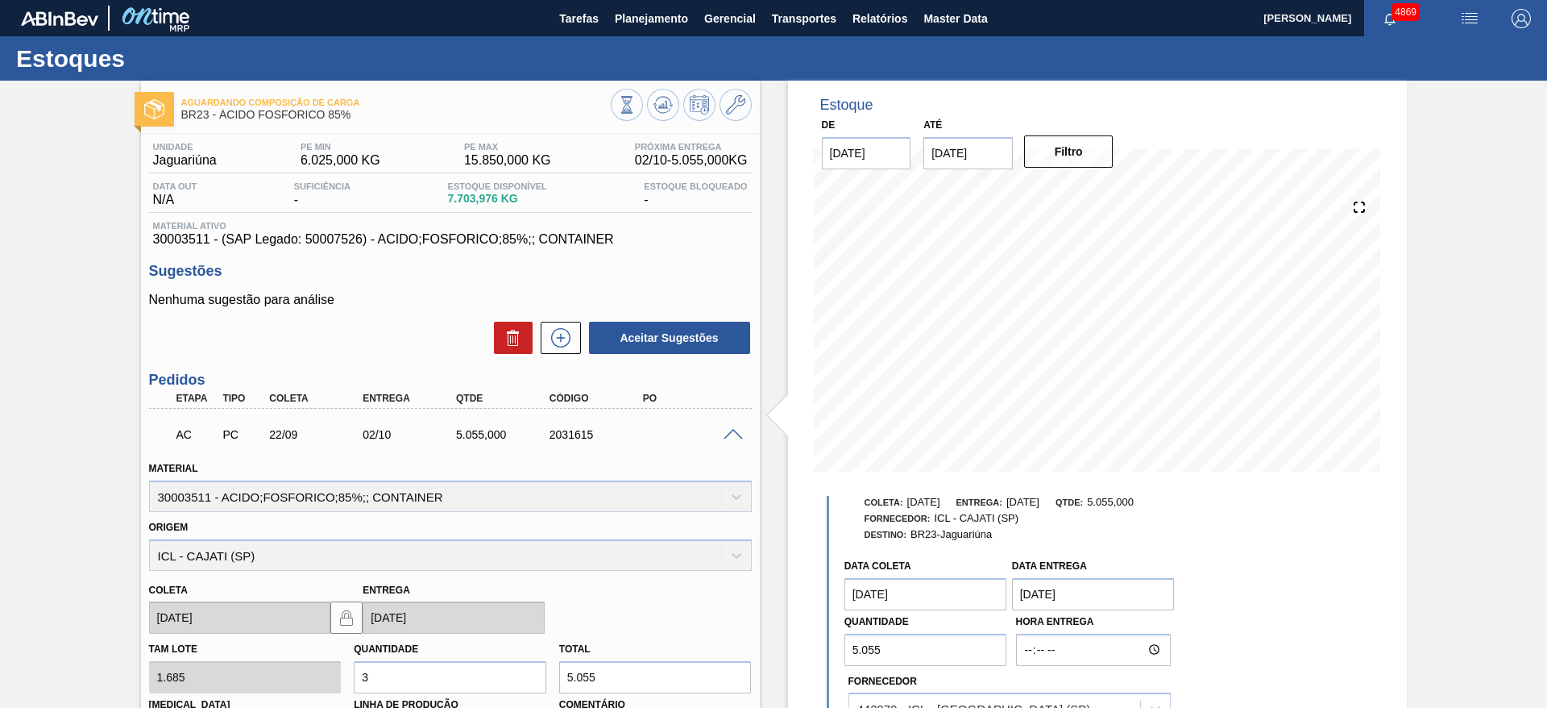
scroll to position [131, 0]
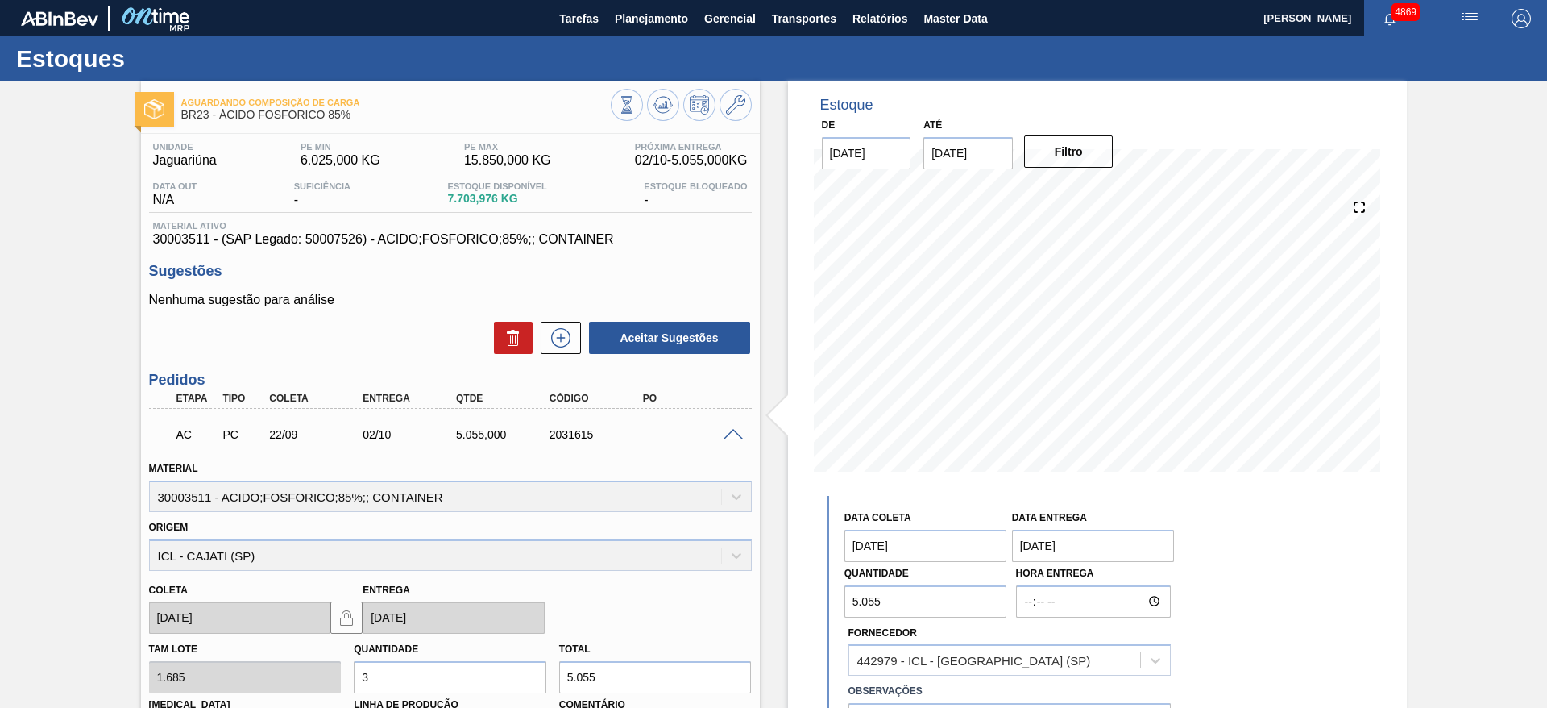
click at [964, 546] on coleta "[DATE]" at bounding box center [926, 545] width 163 height 32
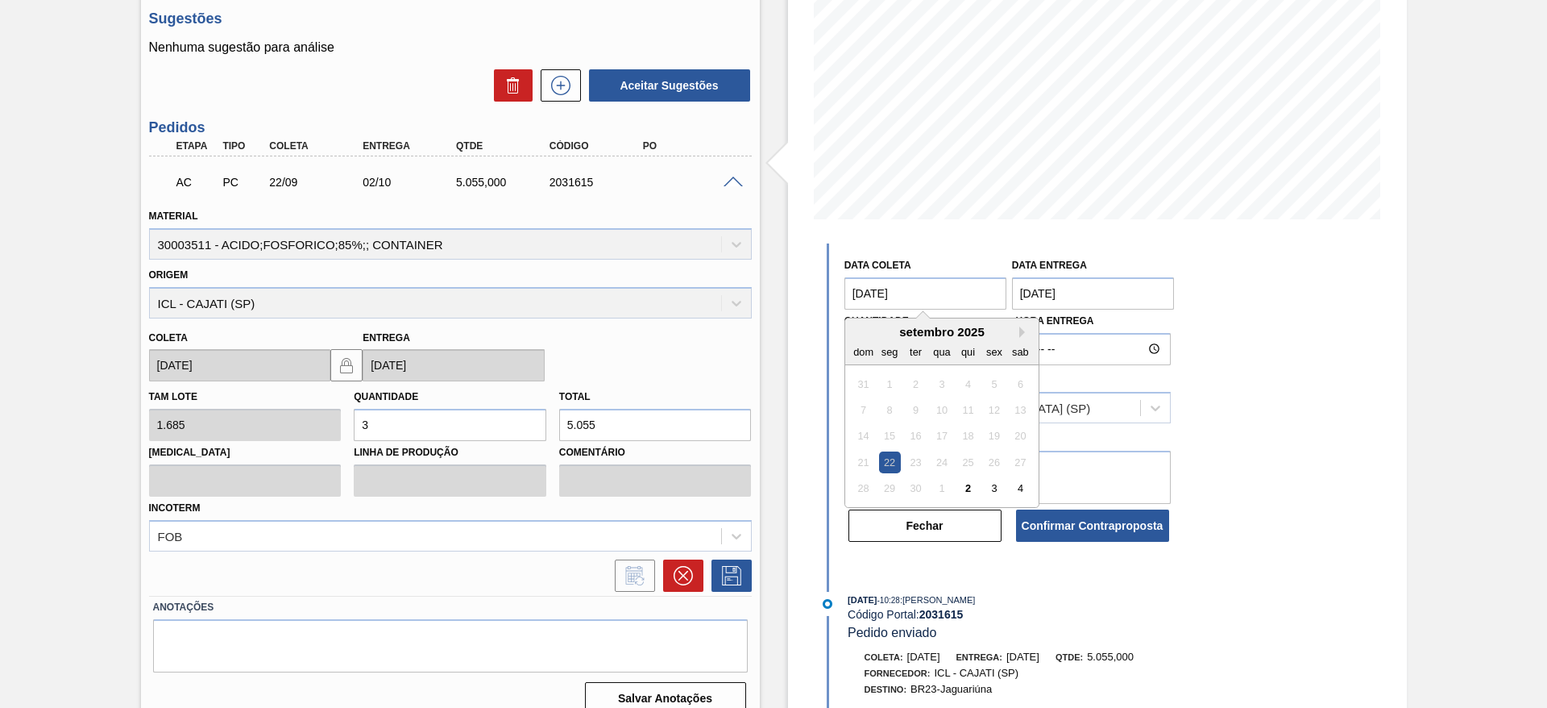
scroll to position [272, 0]
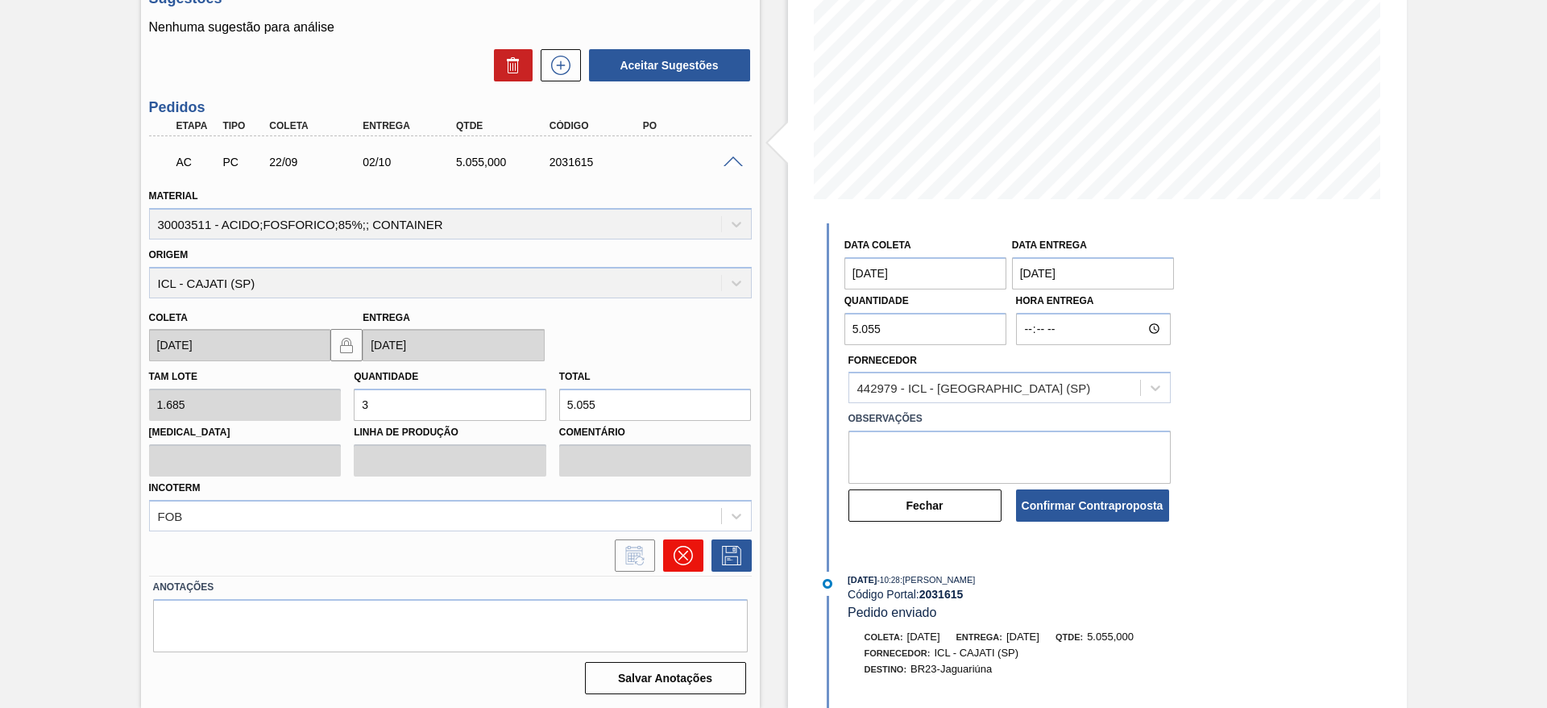
click at [679, 549] on icon at bounding box center [683, 555] width 19 height 19
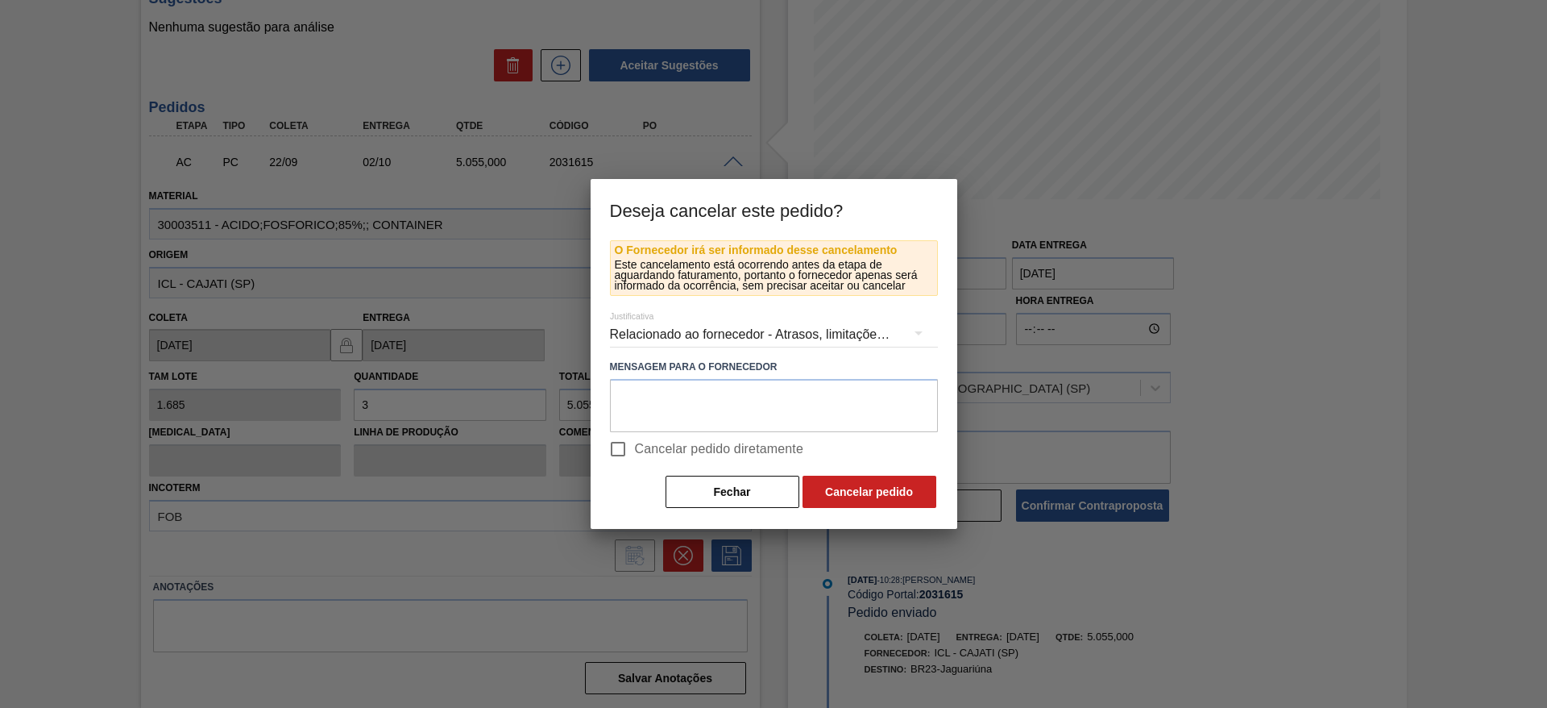
click at [695, 326] on div "Relacionado ao fornecedor - Atrasos, limitações de capacidade, etc." at bounding box center [774, 334] width 328 height 45
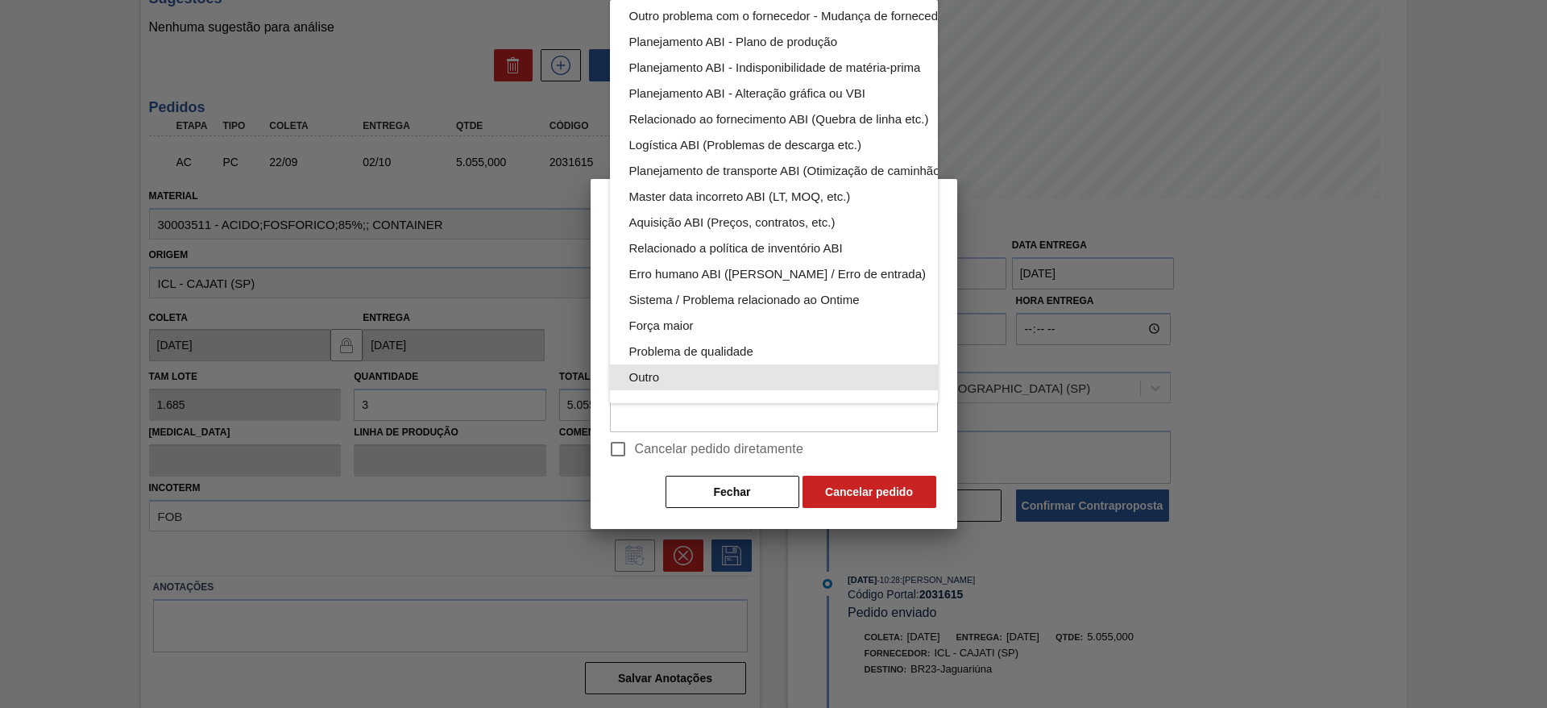
click at [688, 364] on div "Outro" at bounding box center [811, 377] width 365 height 26
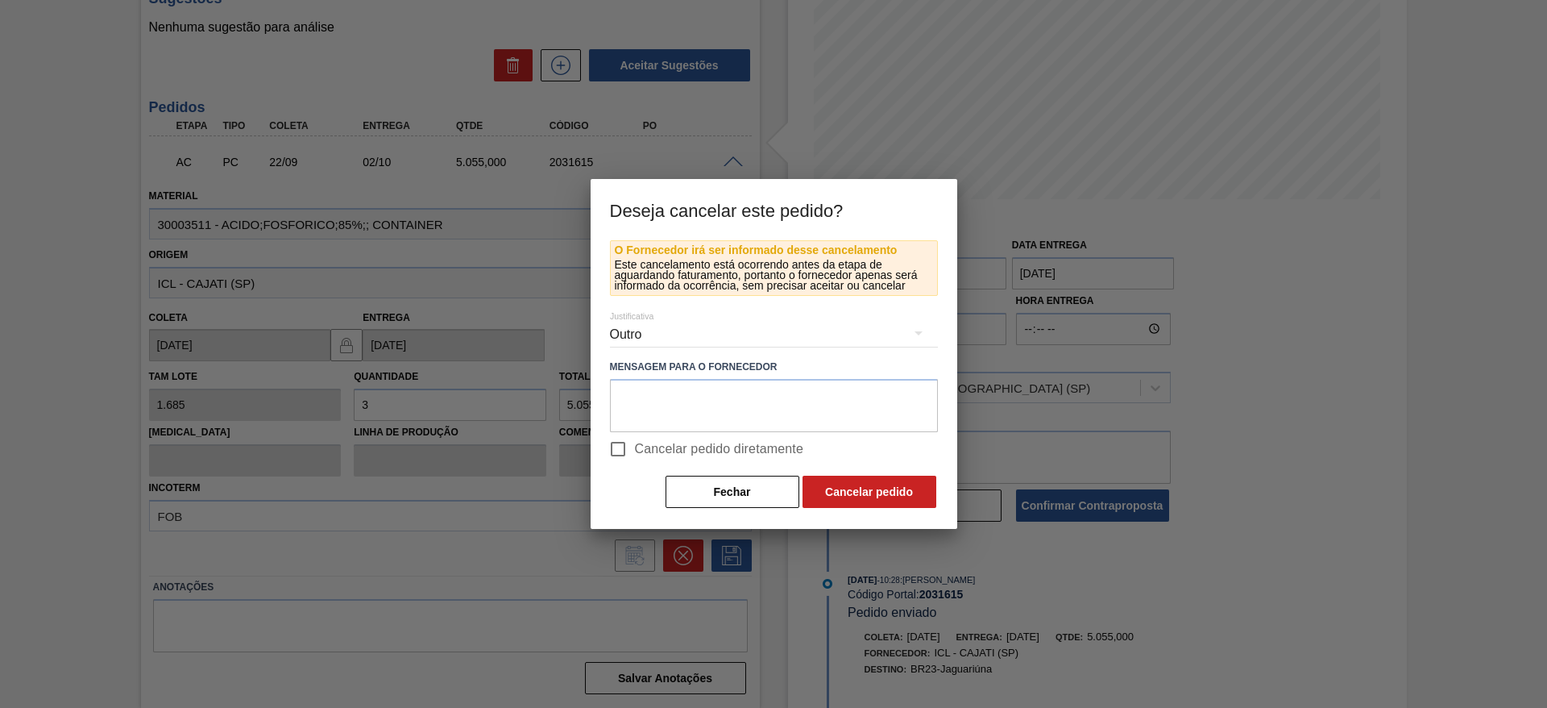
scroll to position [106, 0]
click at [620, 444] on input "Cancelar pedido diretamente" at bounding box center [618, 449] width 34 height 34
checkbox input "true"
click at [674, 342] on div "Outro" at bounding box center [774, 334] width 328 height 45
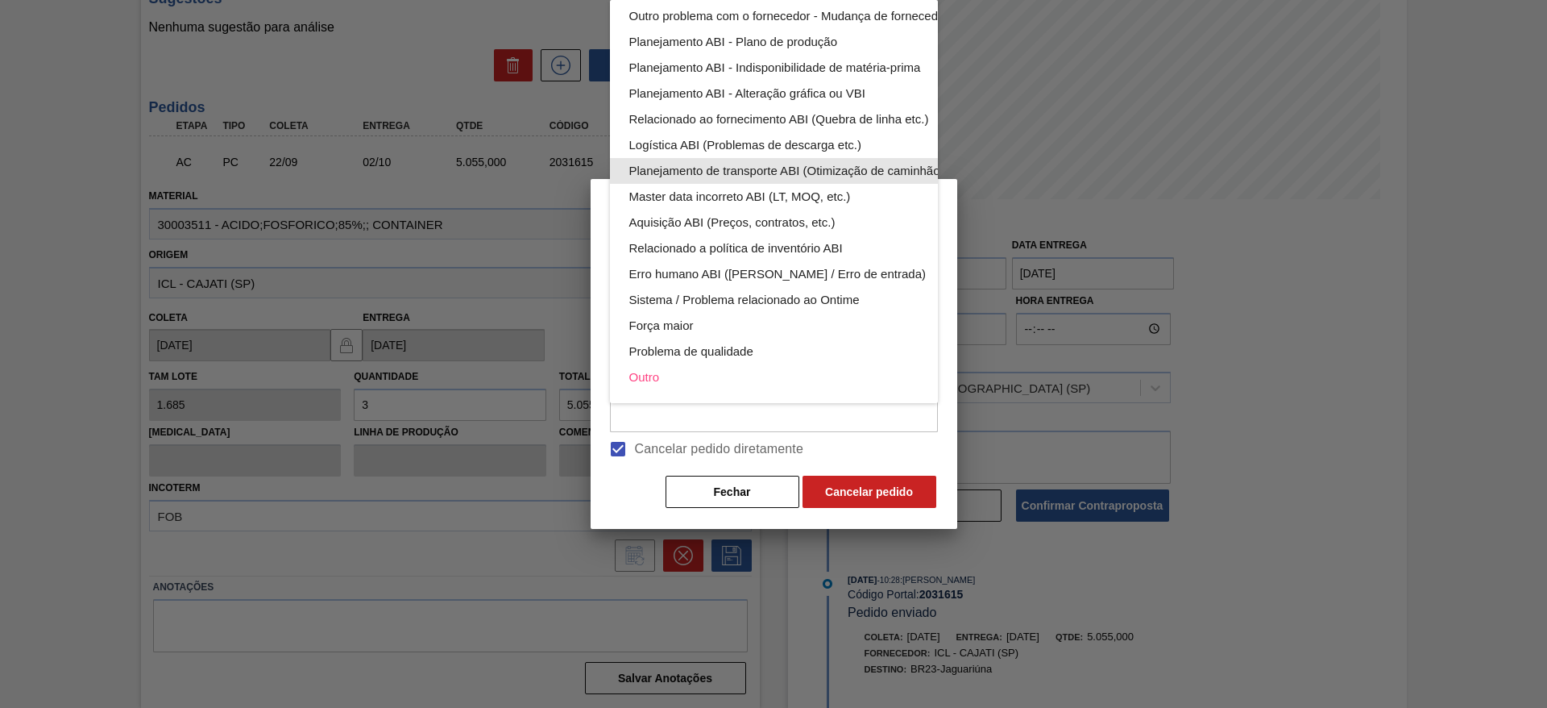
scroll to position [0, 0]
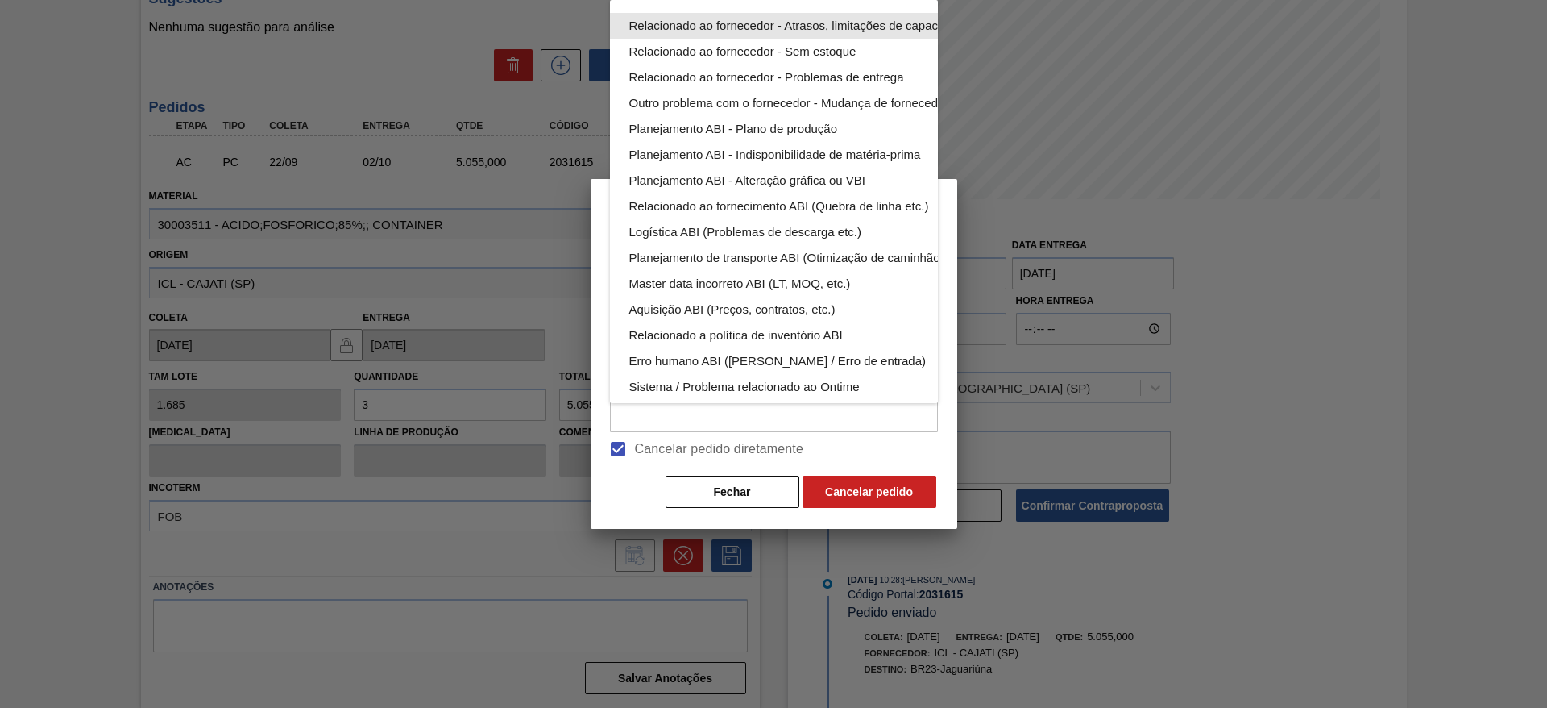
click at [808, 19] on div "Relacionado ao fornecedor - Atrasos, limitações de capacidade, etc." at bounding box center [811, 26] width 365 height 26
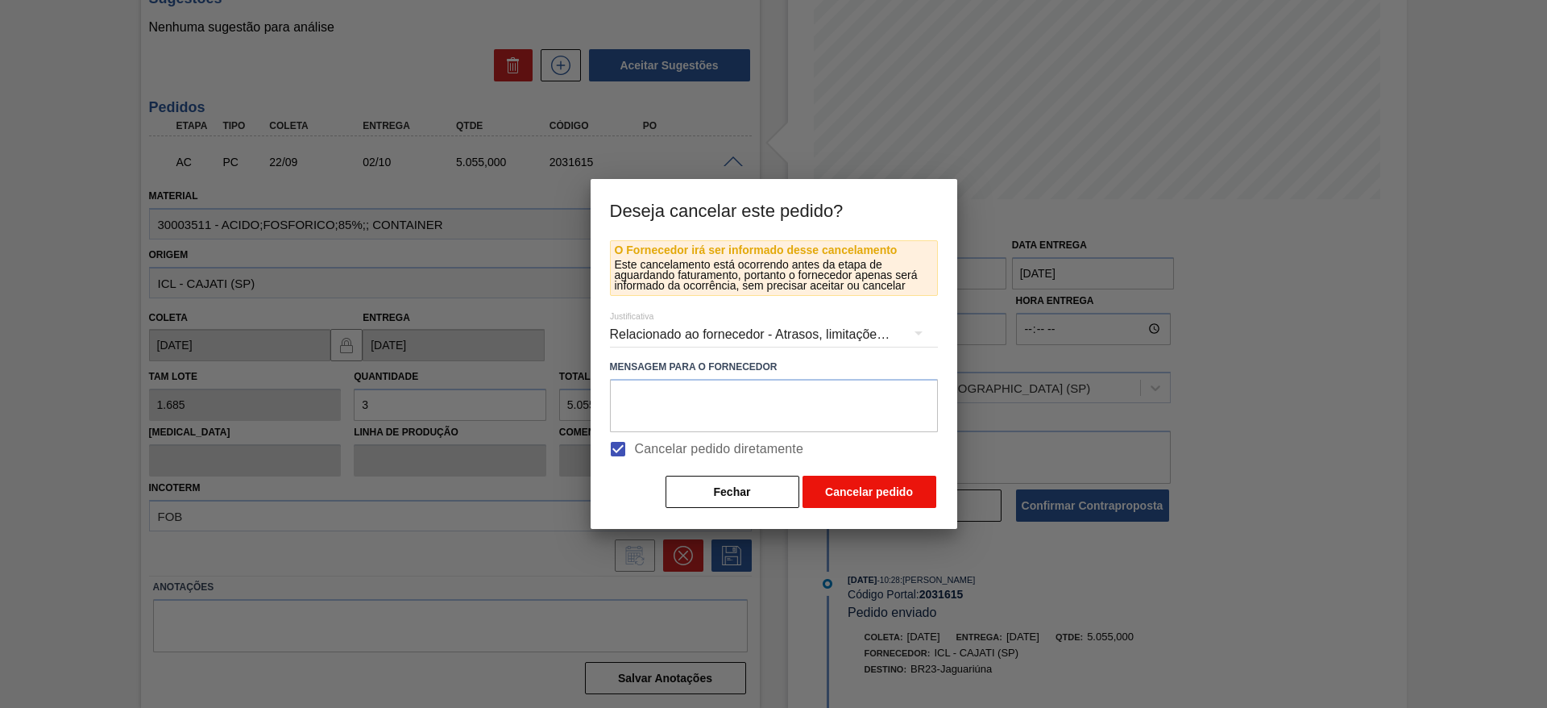
click at [892, 487] on button "Cancelar pedido" at bounding box center [870, 491] width 134 height 32
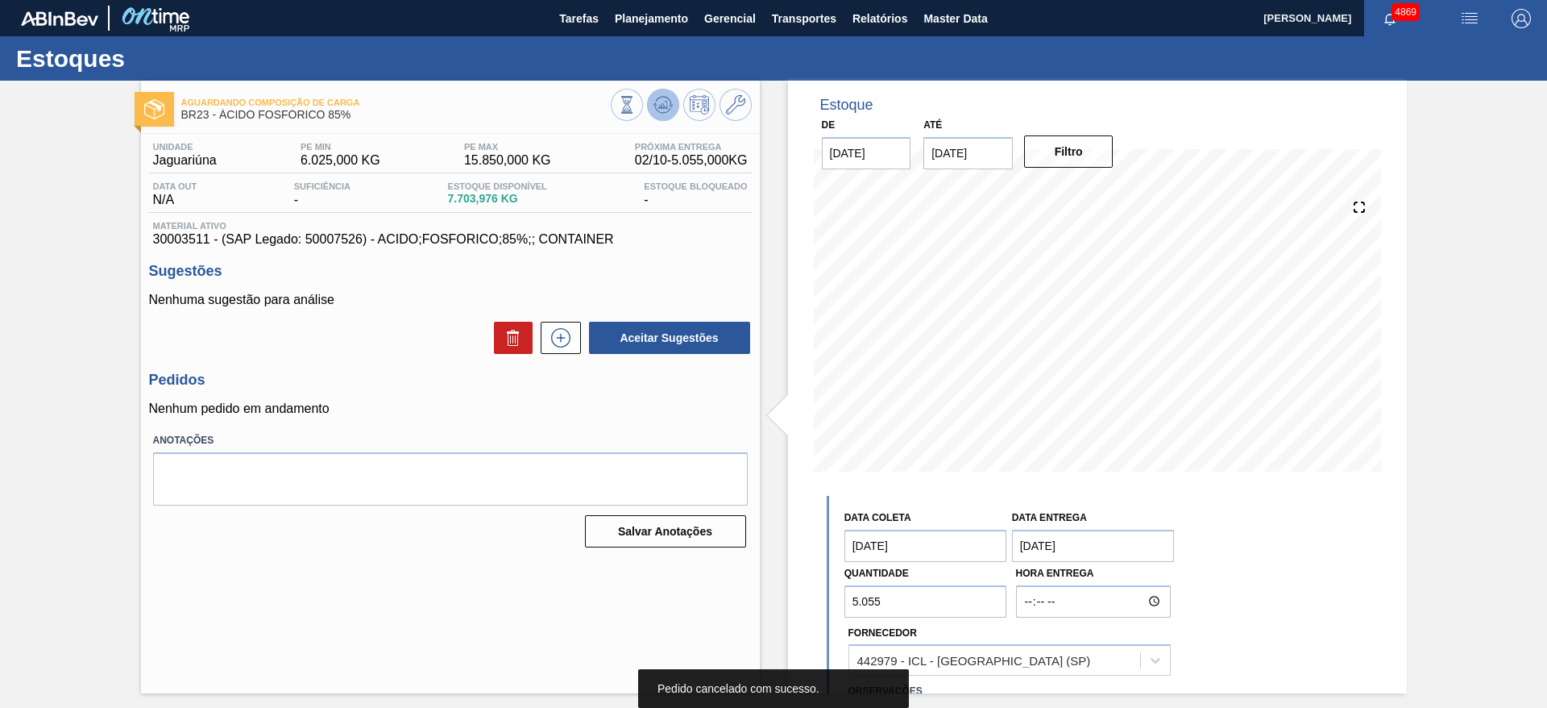
click at [667, 103] on icon at bounding box center [663, 104] width 19 height 19
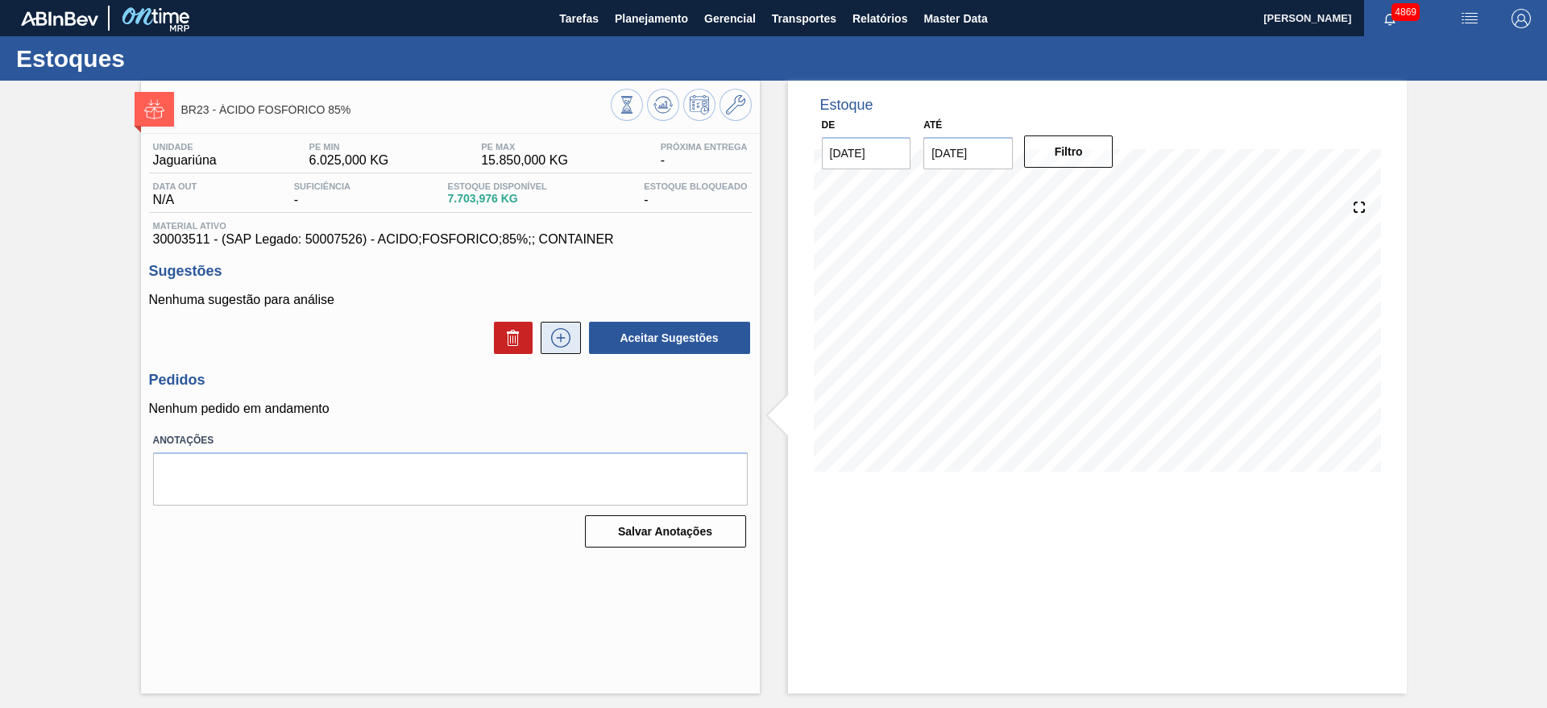
click at [571, 340] on icon at bounding box center [561, 337] width 26 height 19
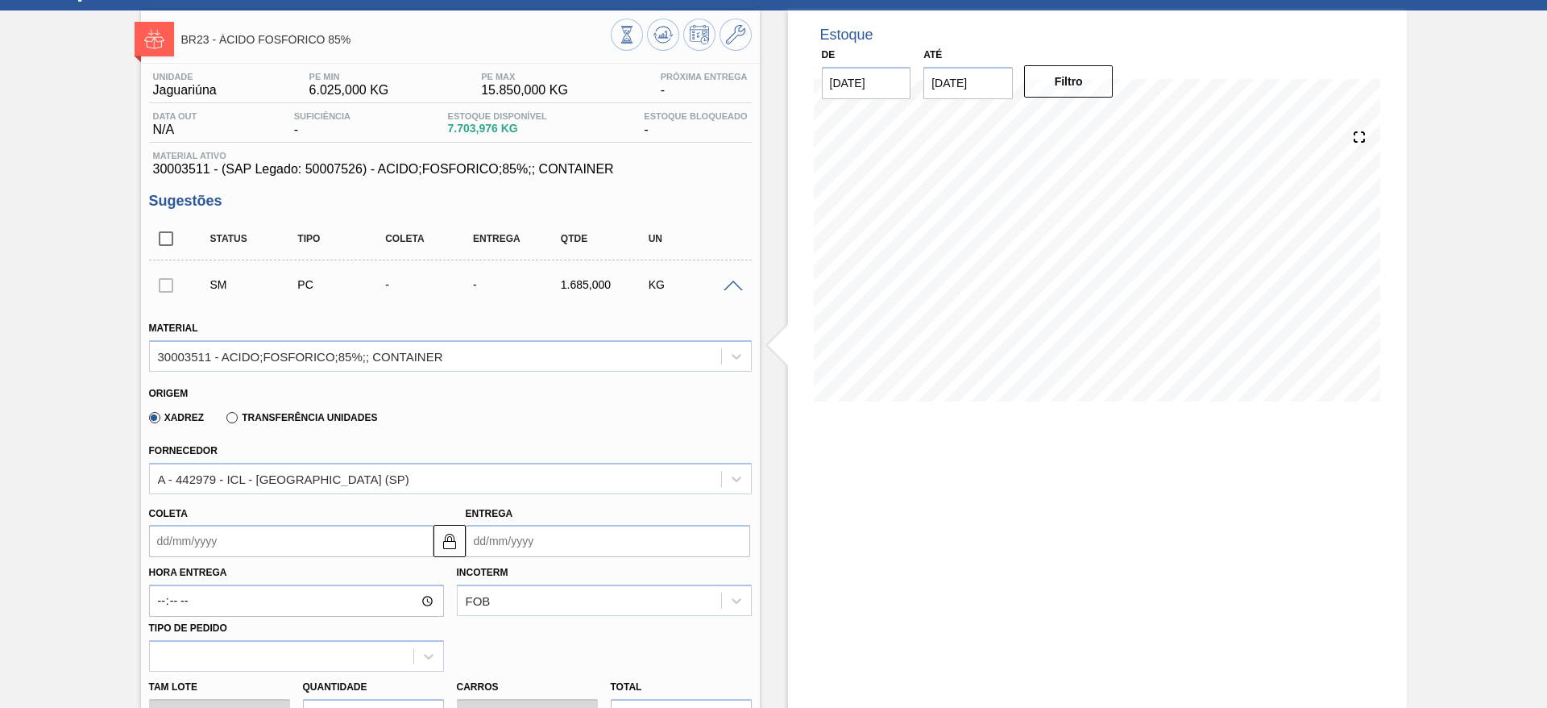
scroll to position [121, 0]
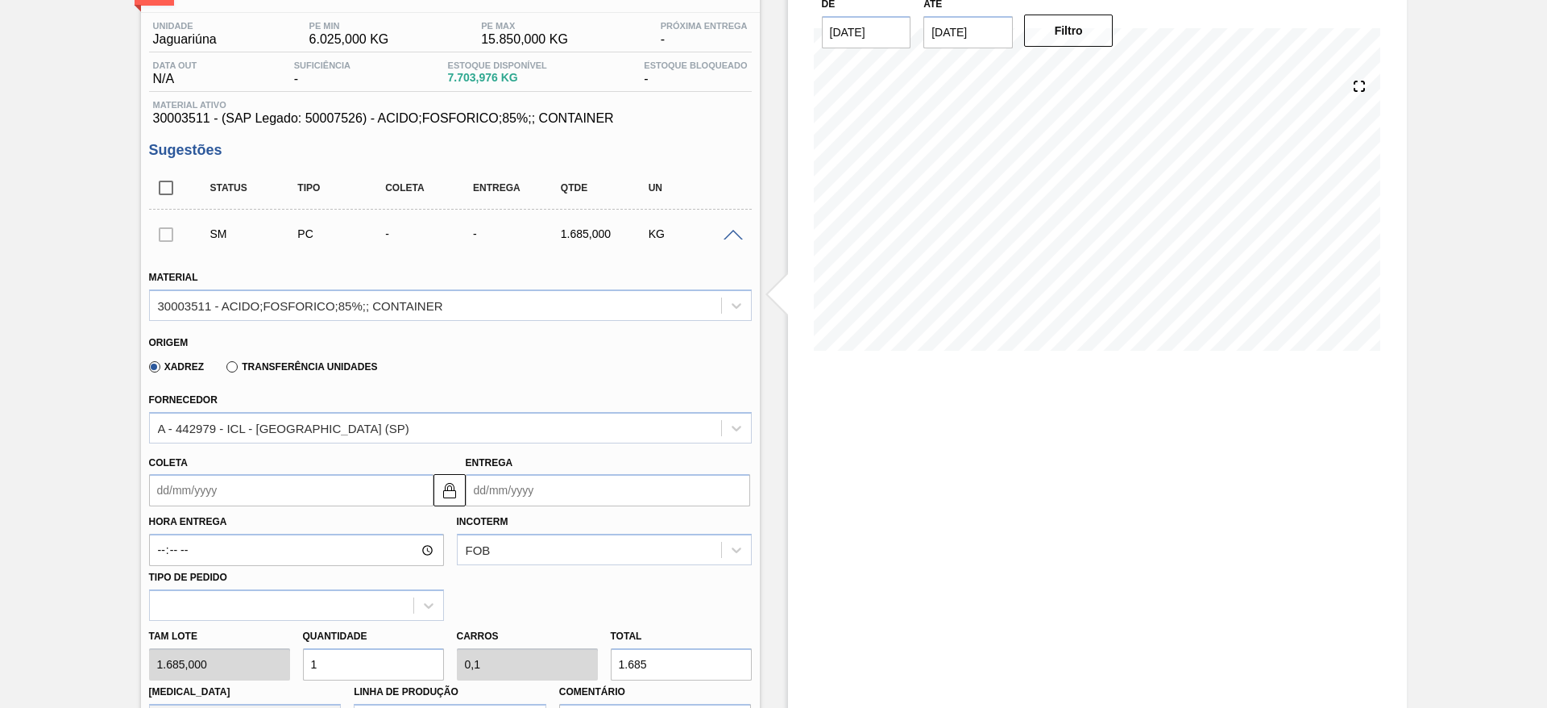
click at [229, 482] on input "Coleta" at bounding box center [291, 490] width 284 height 32
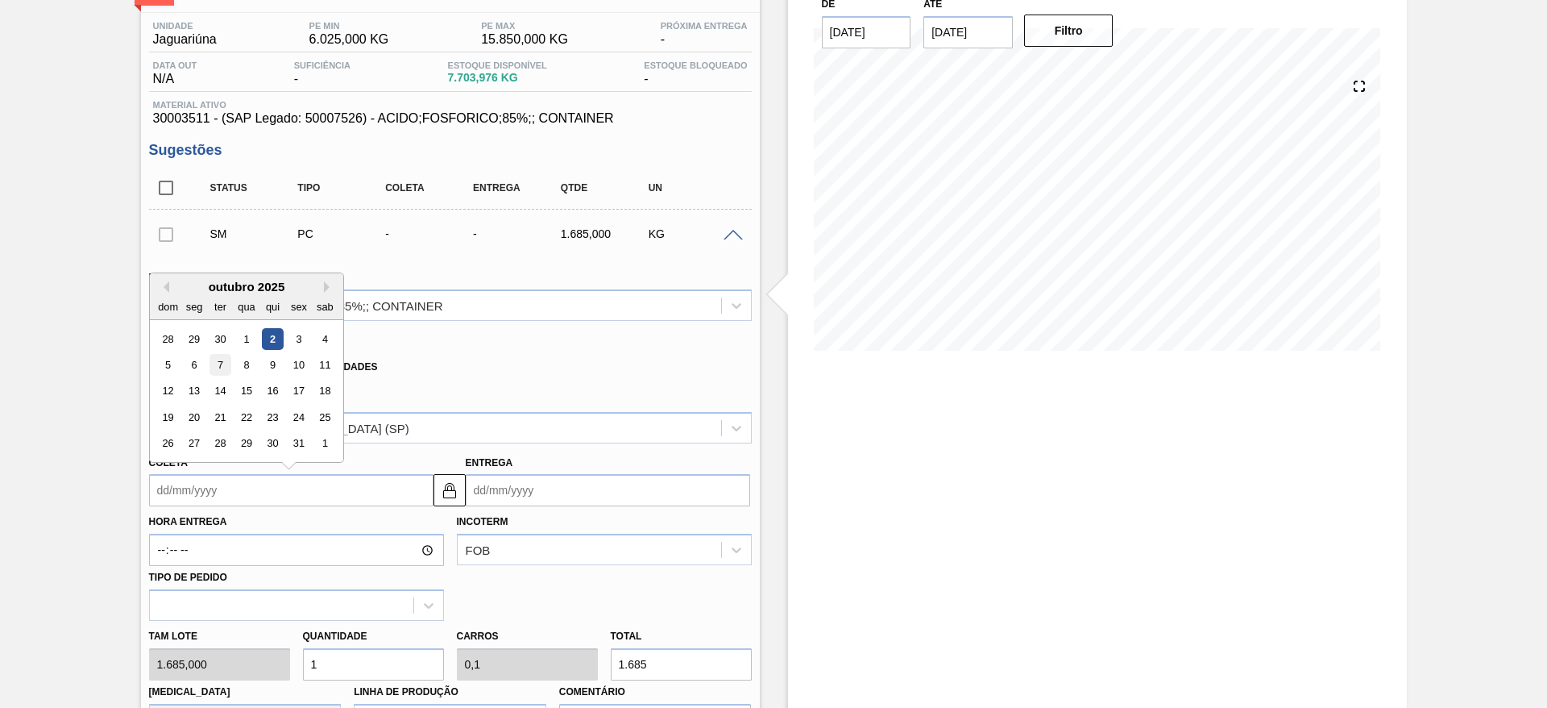
click at [215, 372] on div "7" at bounding box center [220, 365] width 22 height 22
type input "07/10/2025"
type input "17/10/2025"
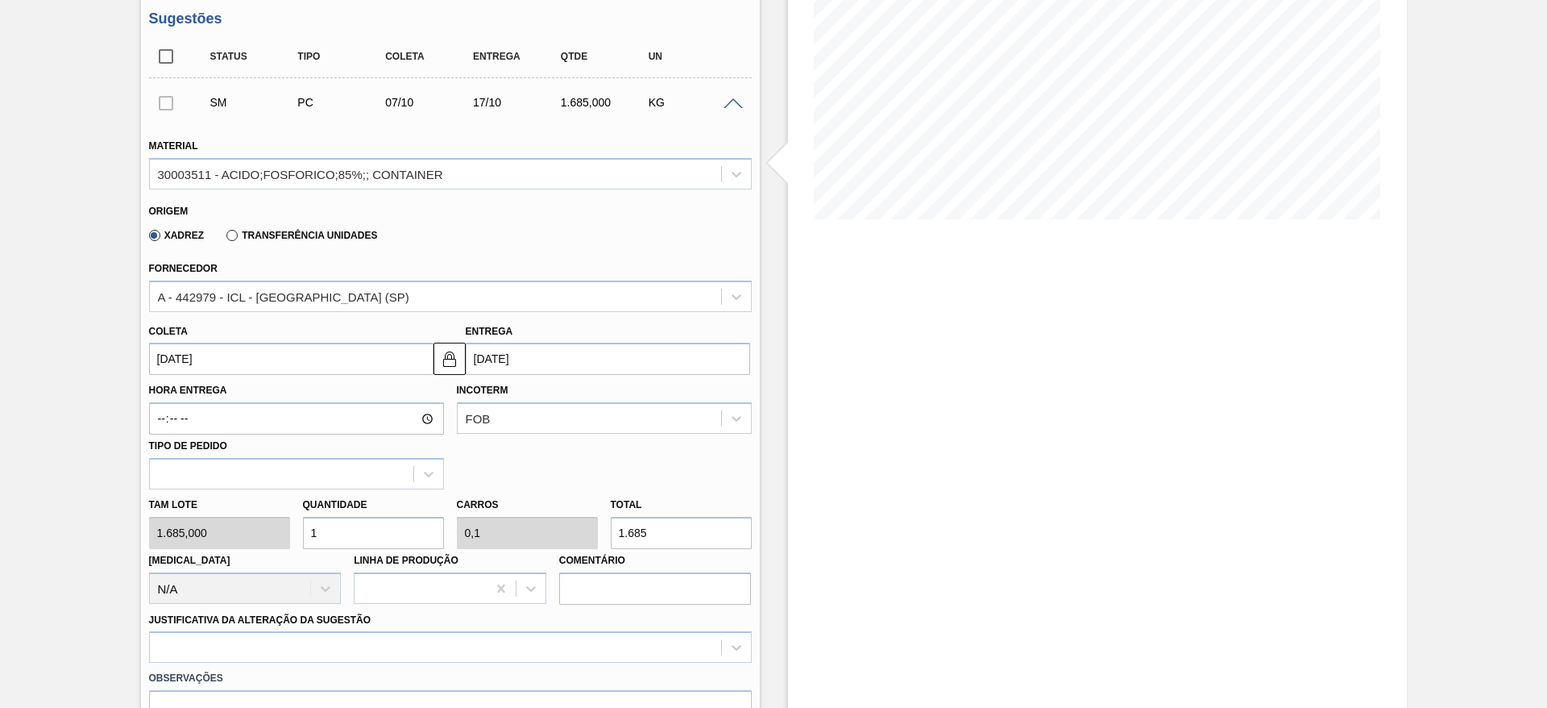
scroll to position [363, 0]
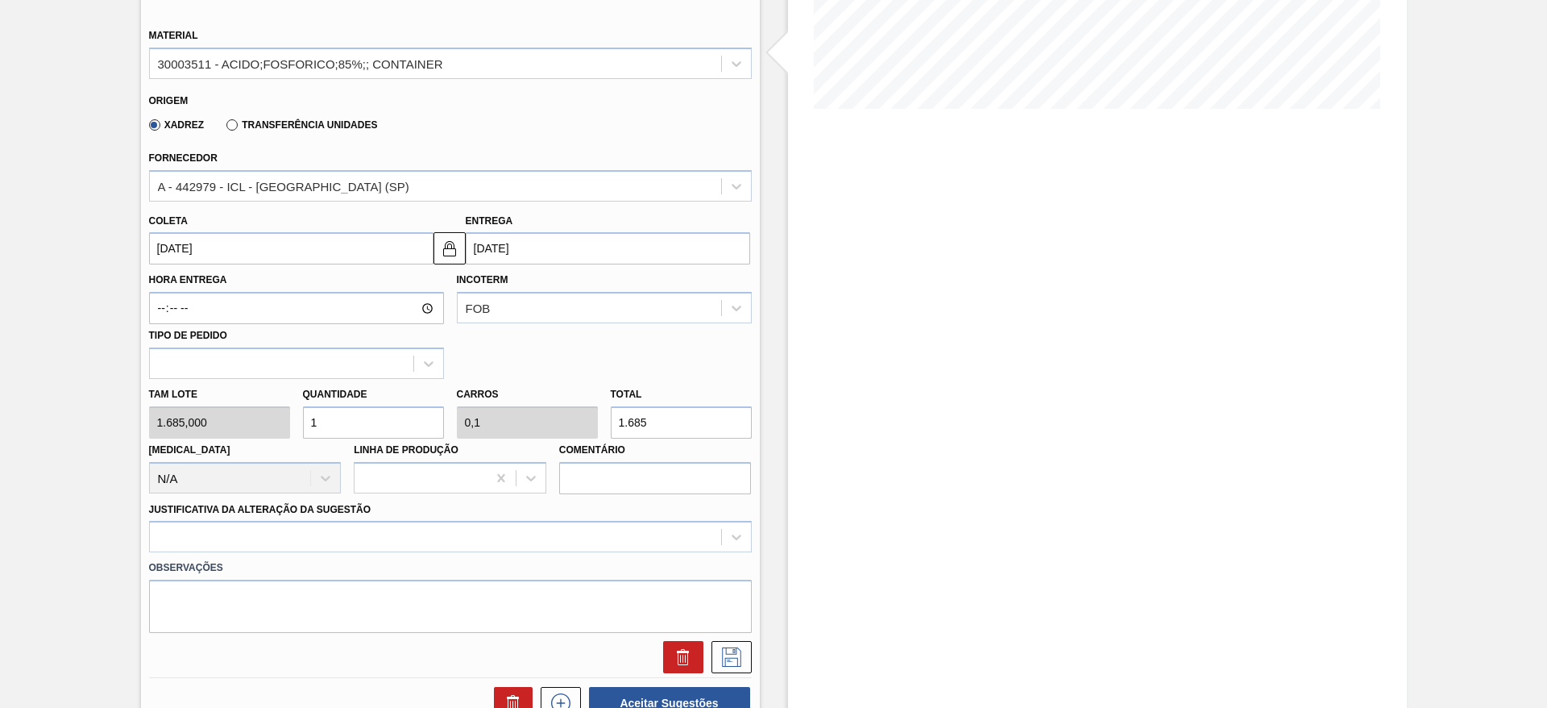
click at [281, 414] on div "Tam lote 1.685,000 Quantidade 1 Carros 0,1 Total 1.685 Doca N/A Linha de Produç…" at bounding box center [451, 436] width 616 height 115
type input "4"
type input "0,4"
type input "6.740"
type input "4"
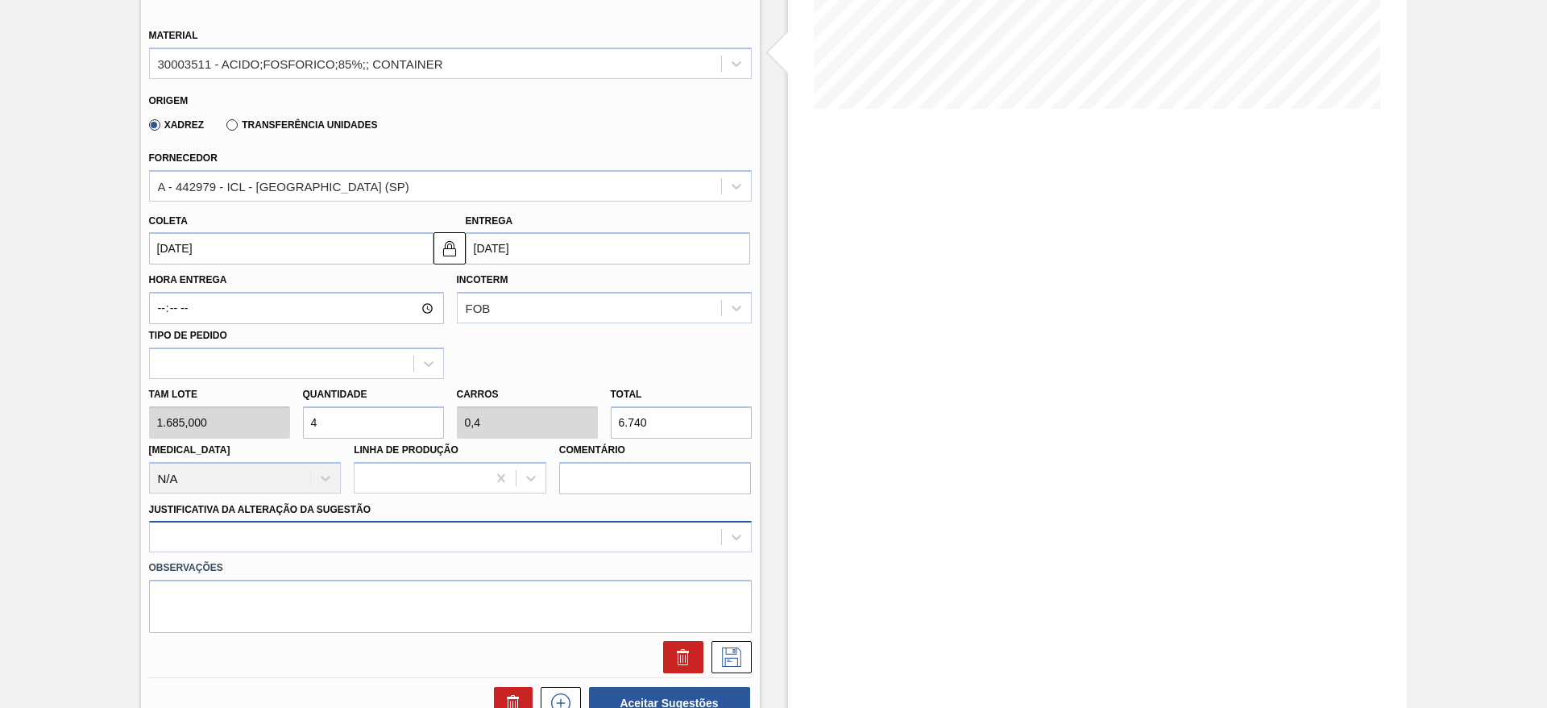
click at [454, 544] on div at bounding box center [450, 536] width 603 height 31
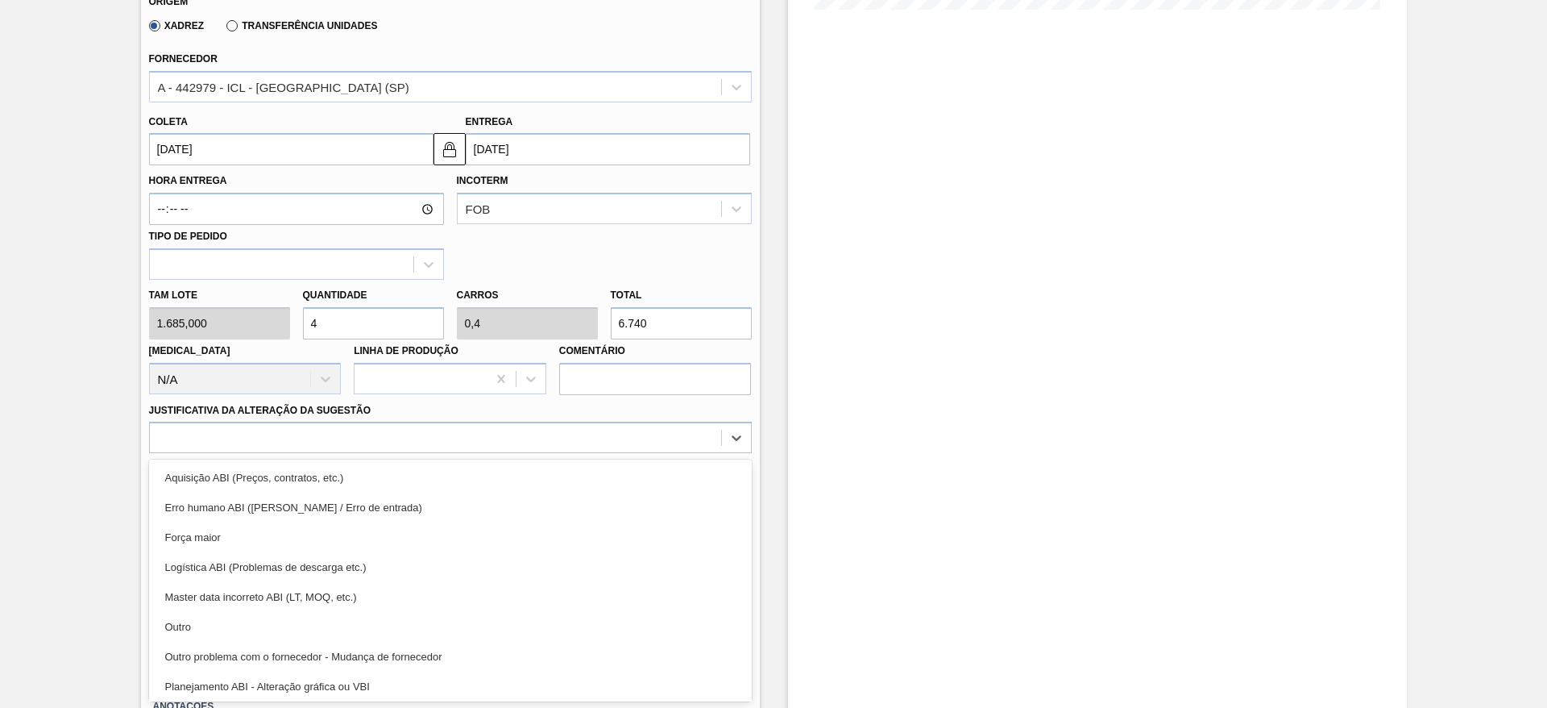
drag, startPoint x: 399, startPoint y: 625, endPoint x: 423, endPoint y: 608, distance: 29.1
click at [400, 624] on div "Outro" at bounding box center [450, 627] width 603 height 30
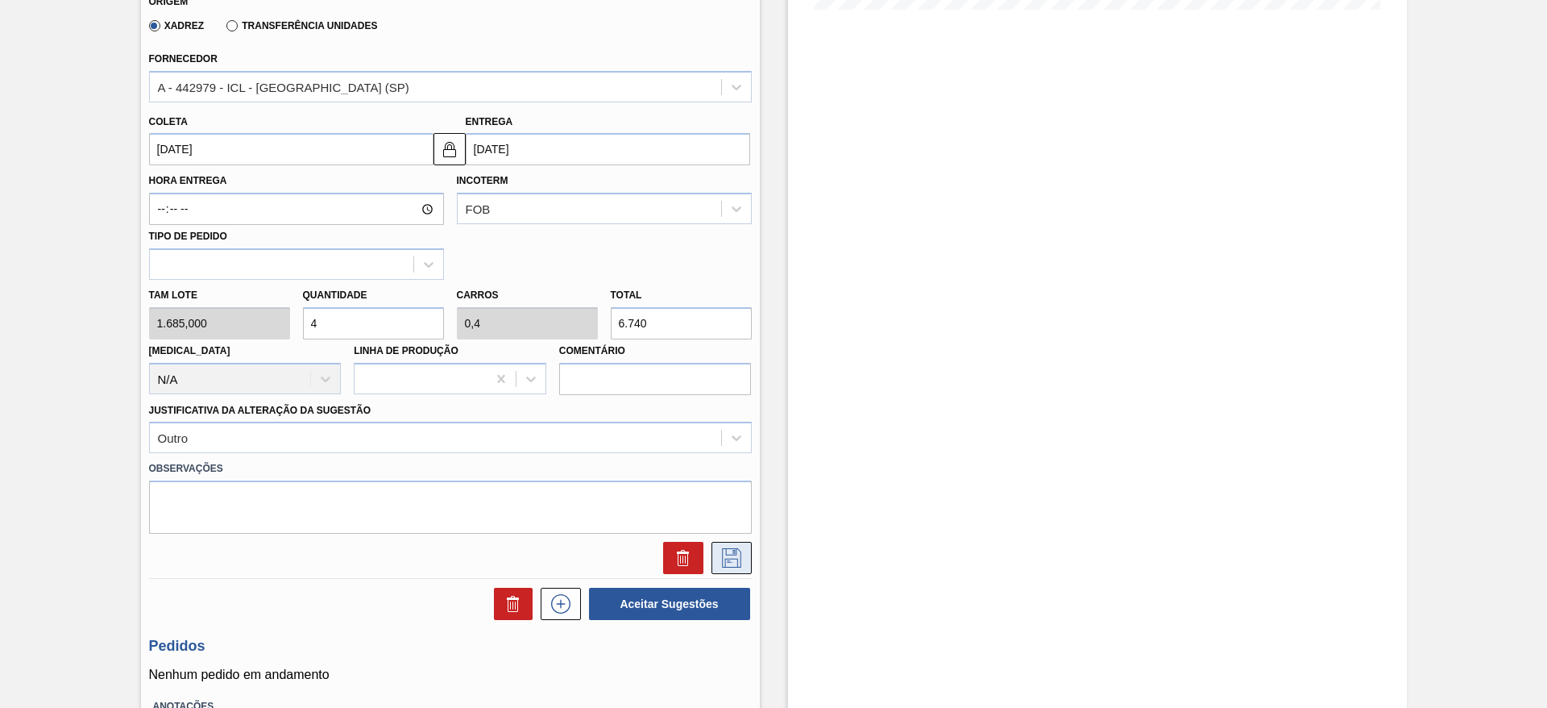
click at [737, 555] on icon at bounding box center [732, 557] width 26 height 19
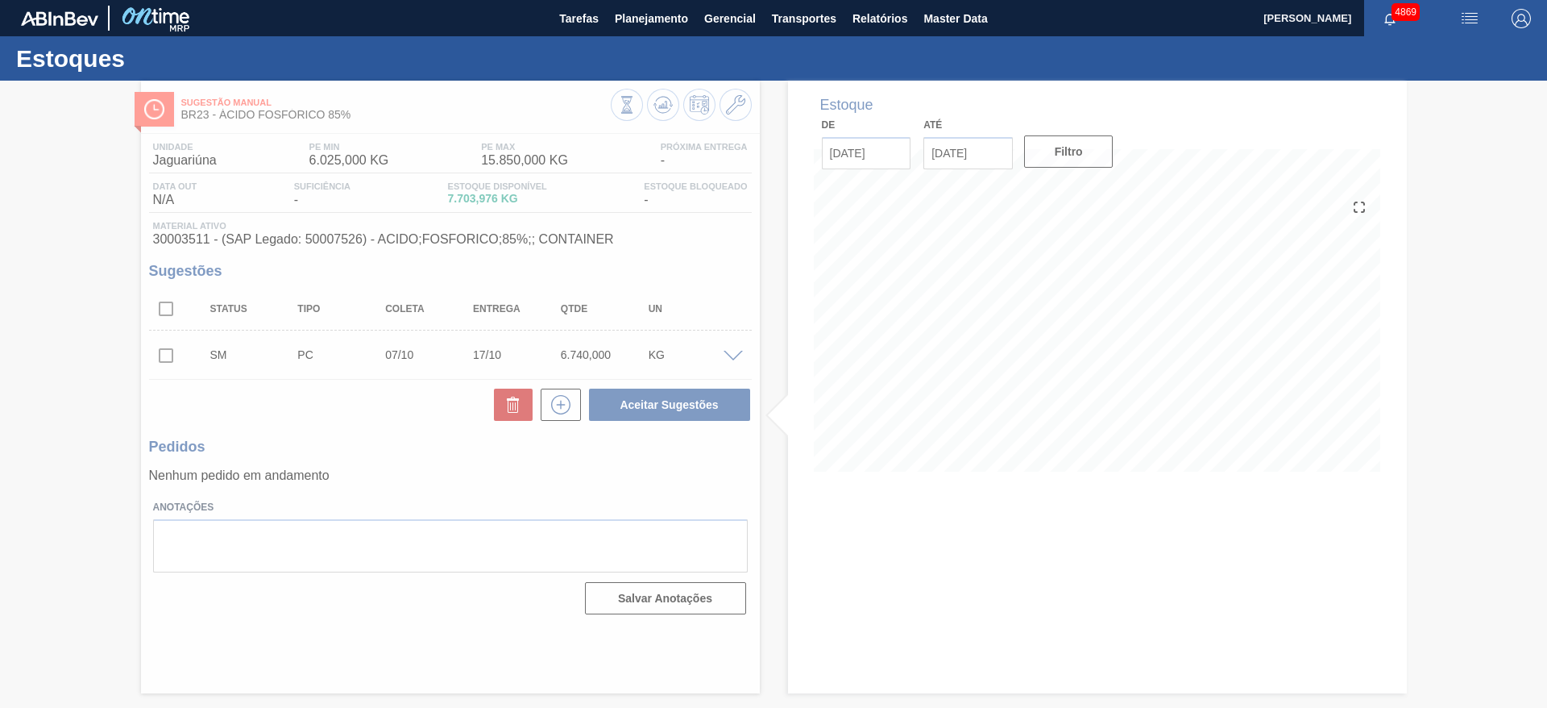
scroll to position [0, 0]
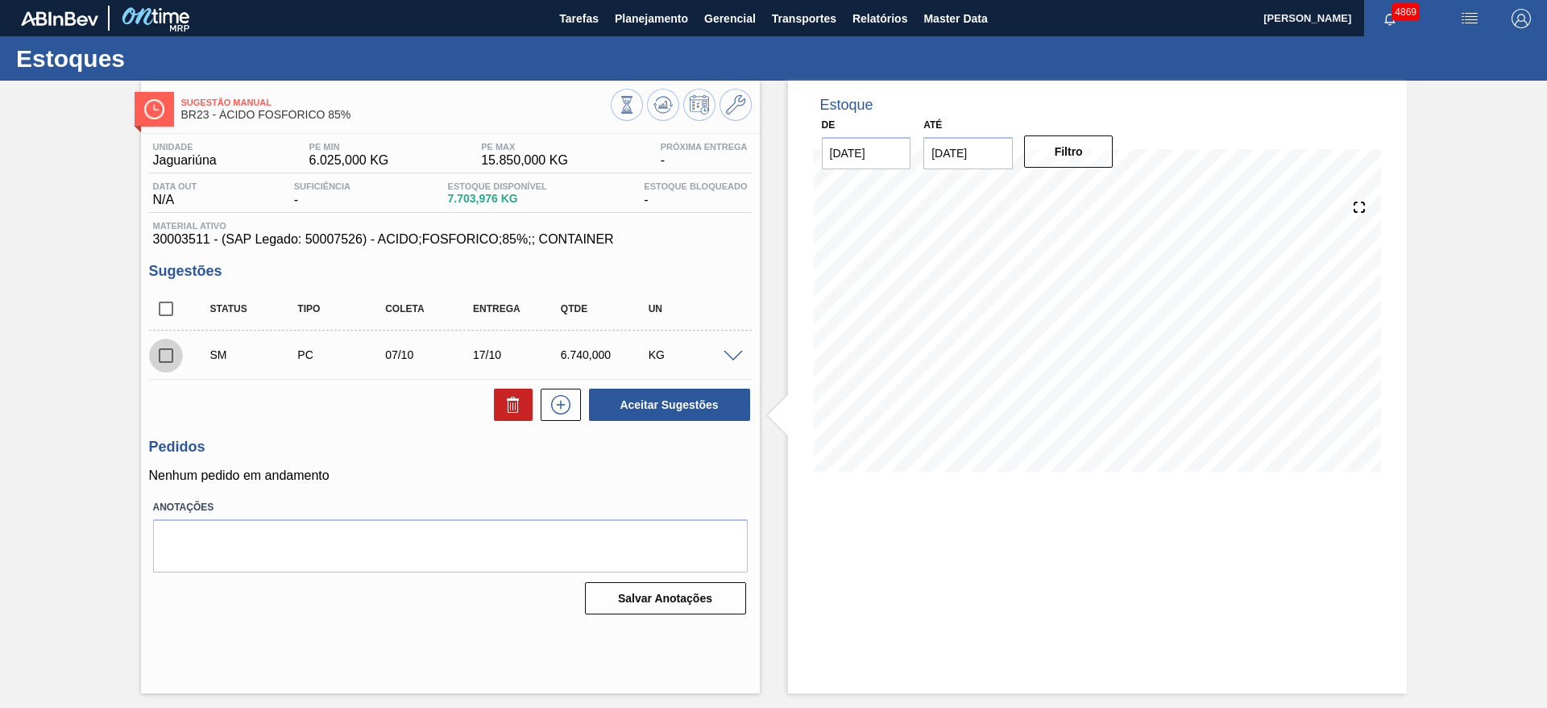
click at [164, 352] on input "checkbox" at bounding box center [166, 355] width 34 height 34
click at [704, 419] on button "Aceitar Sugestões" at bounding box center [669, 404] width 161 height 32
checkbox input "false"
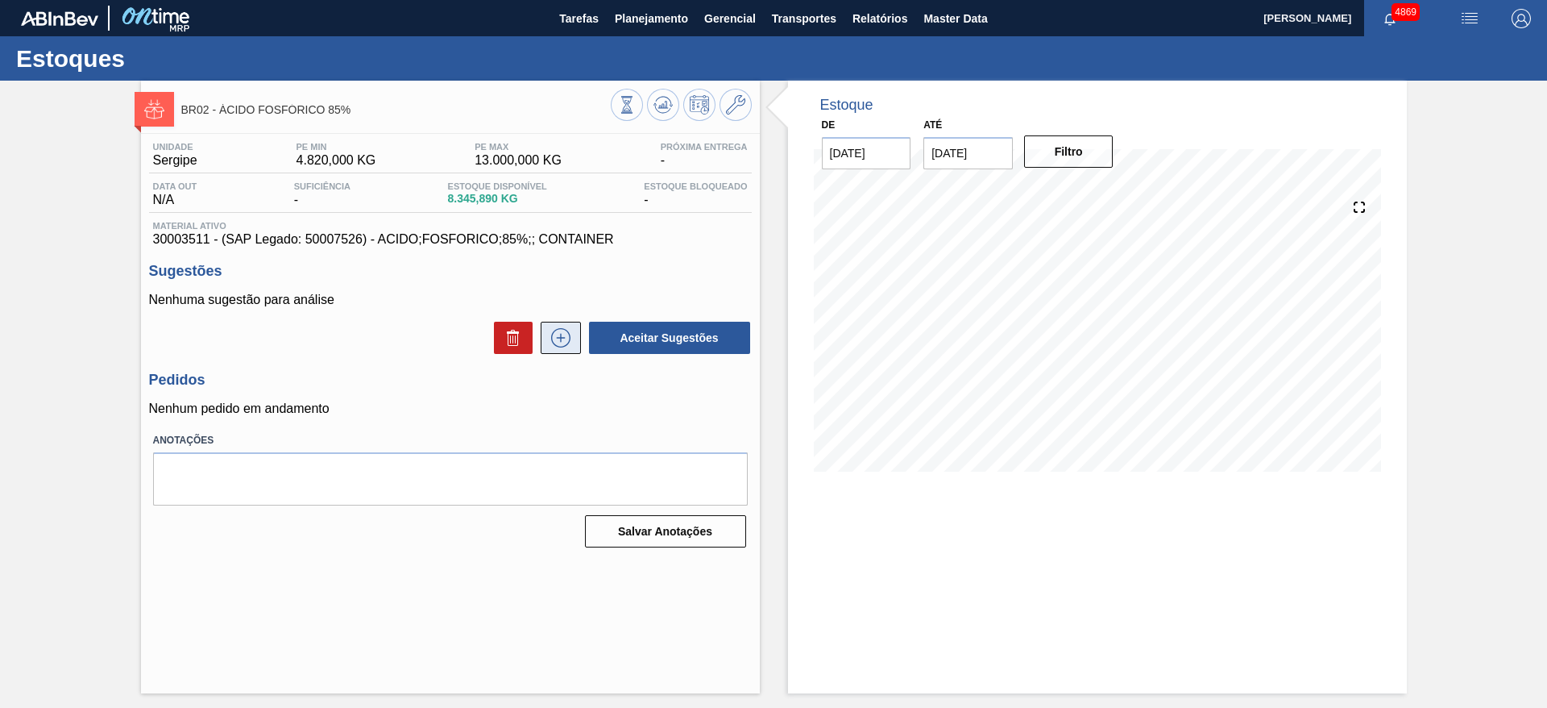
click at [555, 330] on icon at bounding box center [560, 337] width 19 height 19
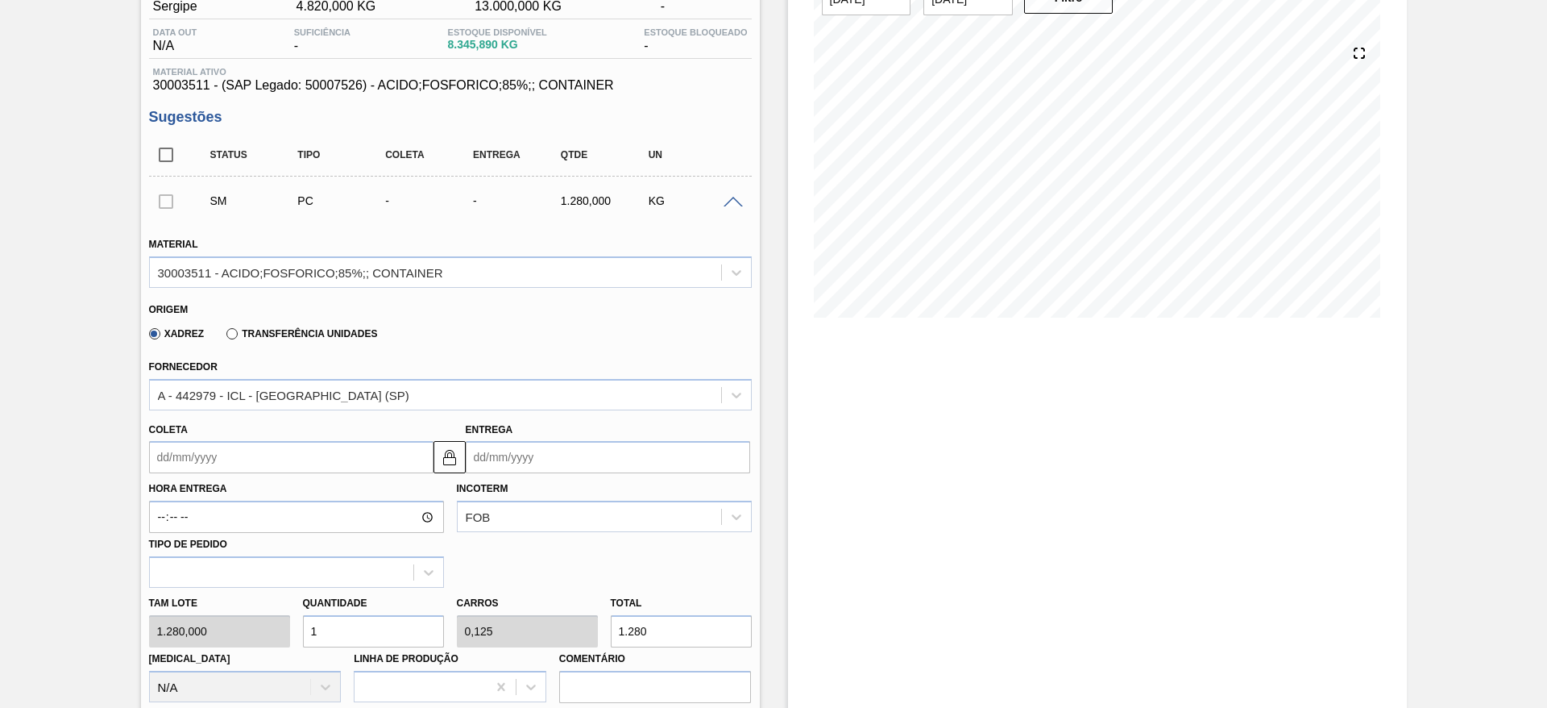
scroll to position [242, 0]
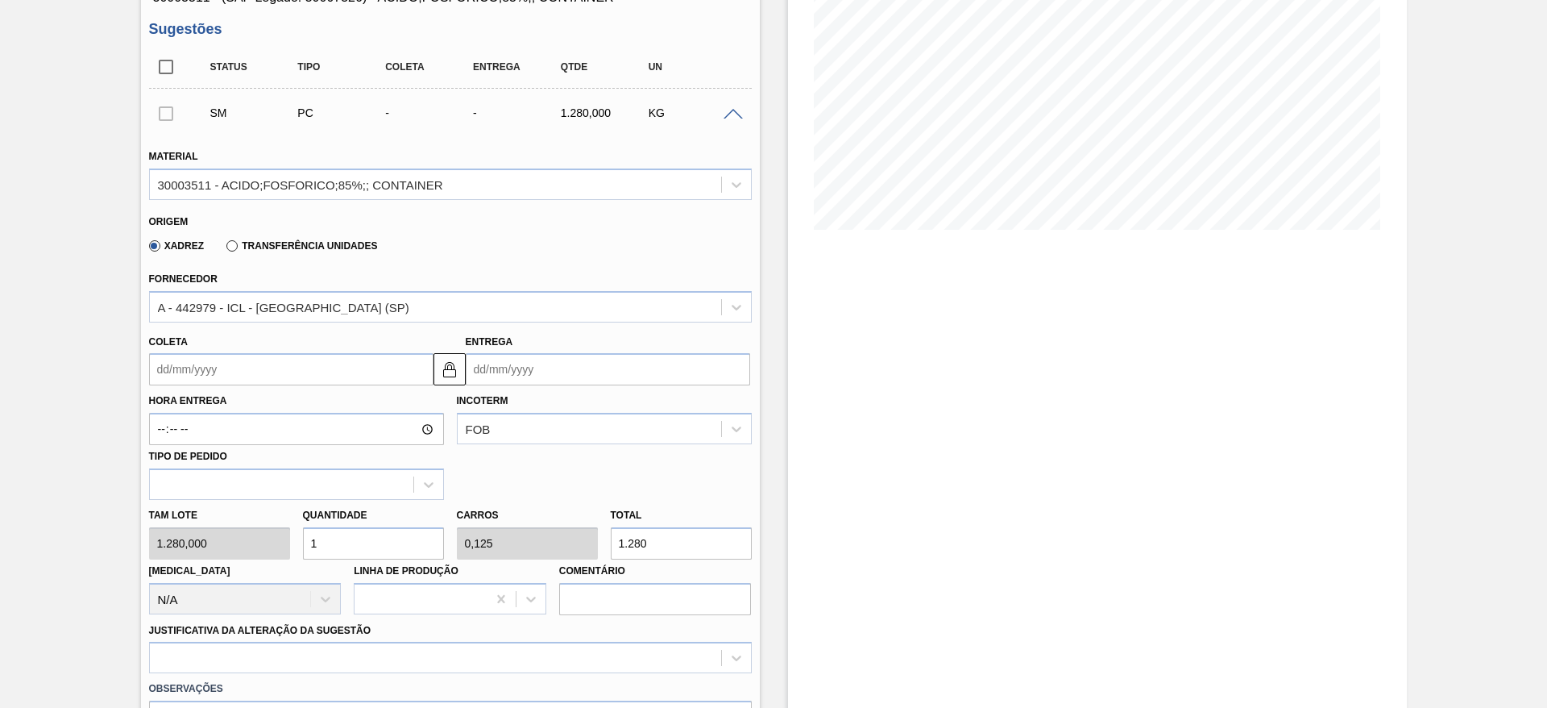
click at [307, 371] on input "Coleta" at bounding box center [291, 369] width 284 height 32
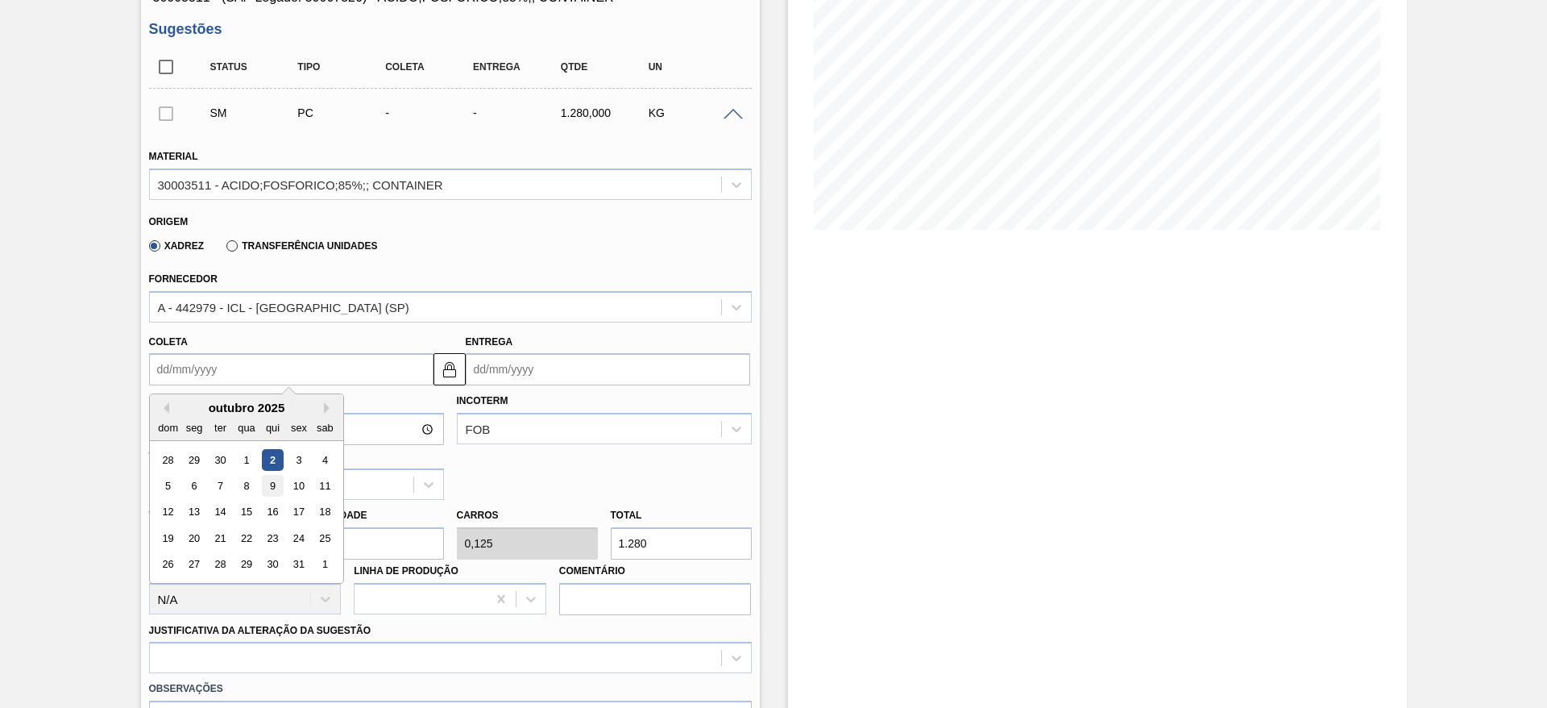
click at [272, 477] on div "9" at bounding box center [272, 486] width 22 height 22
type input "[DATE]"
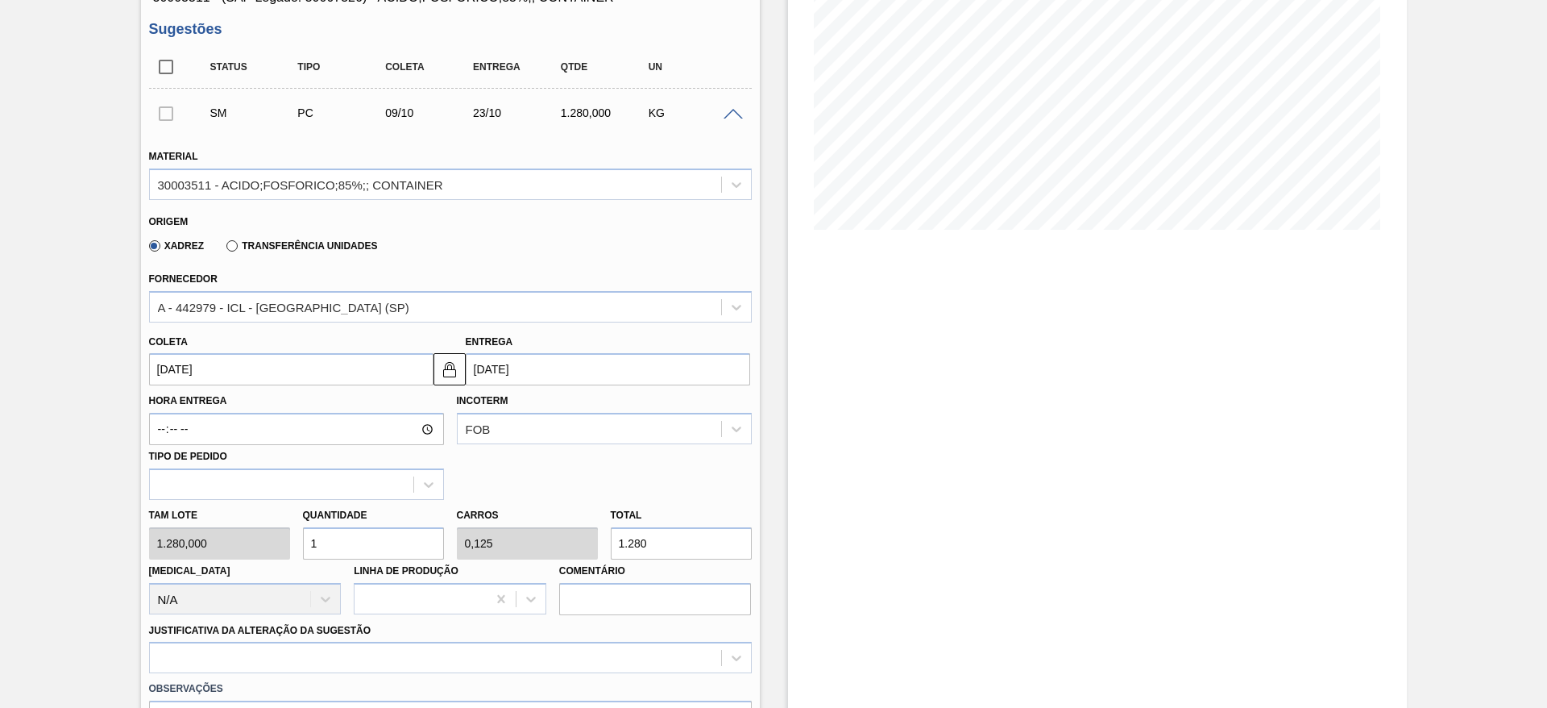
drag, startPoint x: 392, startPoint y: 538, endPoint x: 211, endPoint y: 525, distance: 181.8
click at [211, 525] on div "Tam lote 1.280,000 Quantidade 1 Carros 0,125 Total 1.280 Doca N/A Linha de Prod…" at bounding box center [451, 557] width 616 height 115
type input "3"
type input "0,375"
type input "3.840"
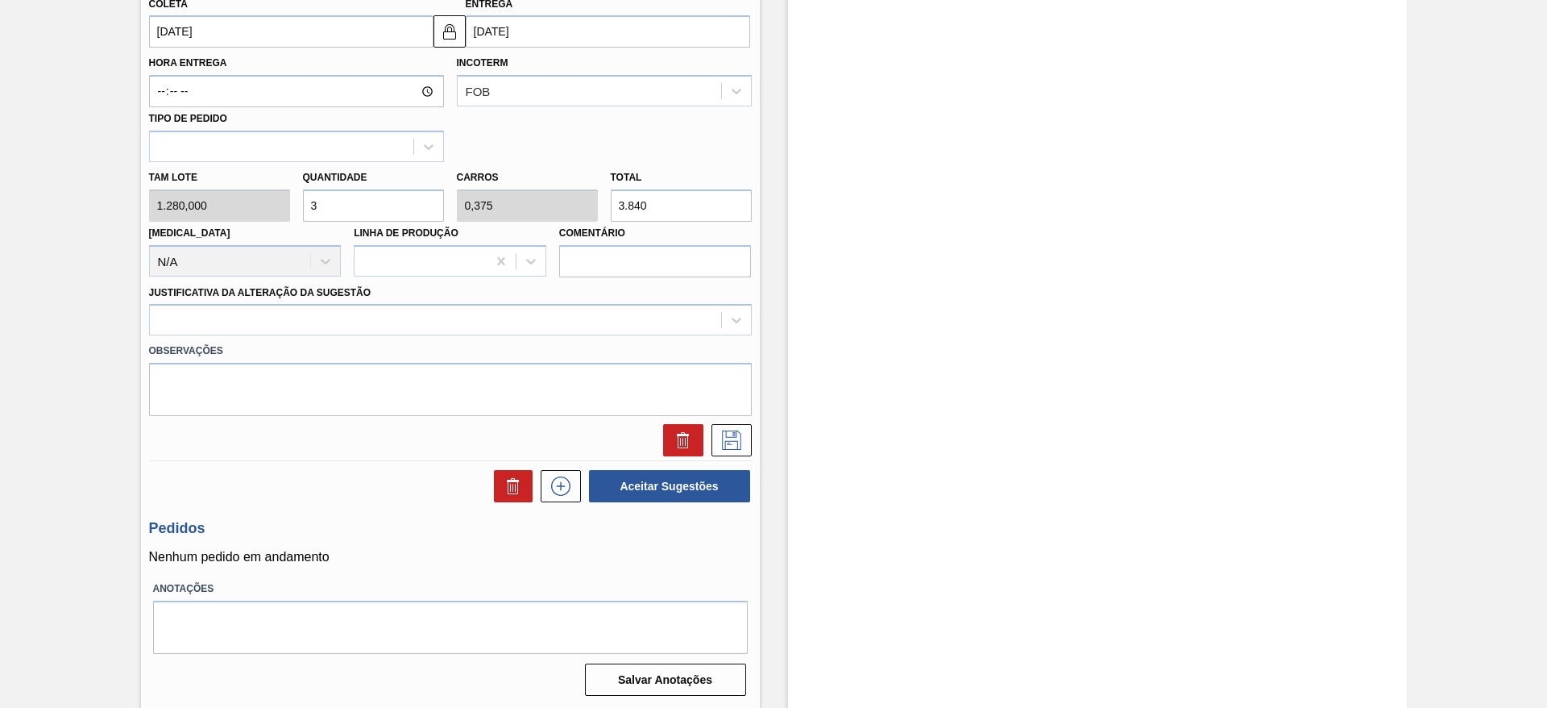
scroll to position [581, 0]
type input "3"
click at [483, 316] on div at bounding box center [435, 318] width 571 height 23
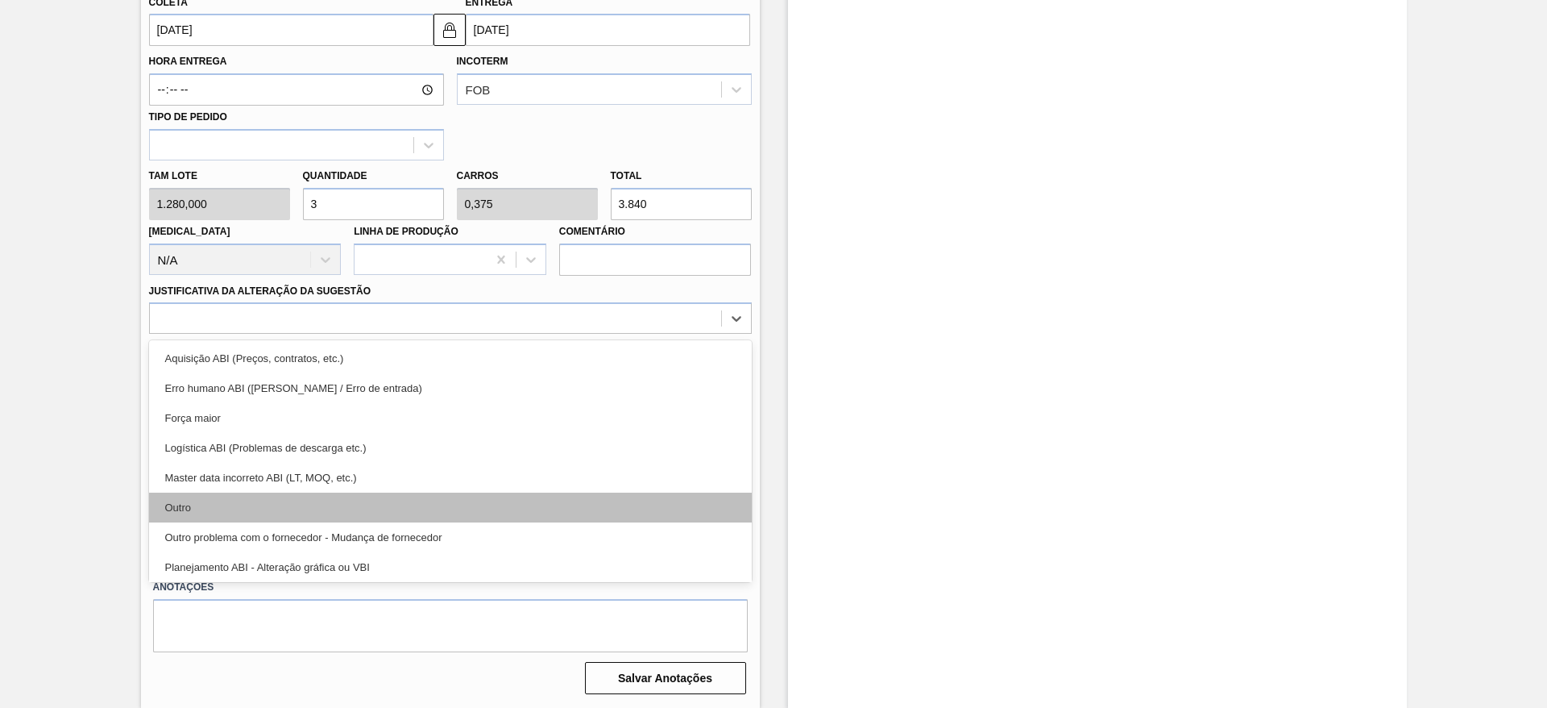
click at [447, 502] on div "Outro" at bounding box center [450, 507] width 603 height 30
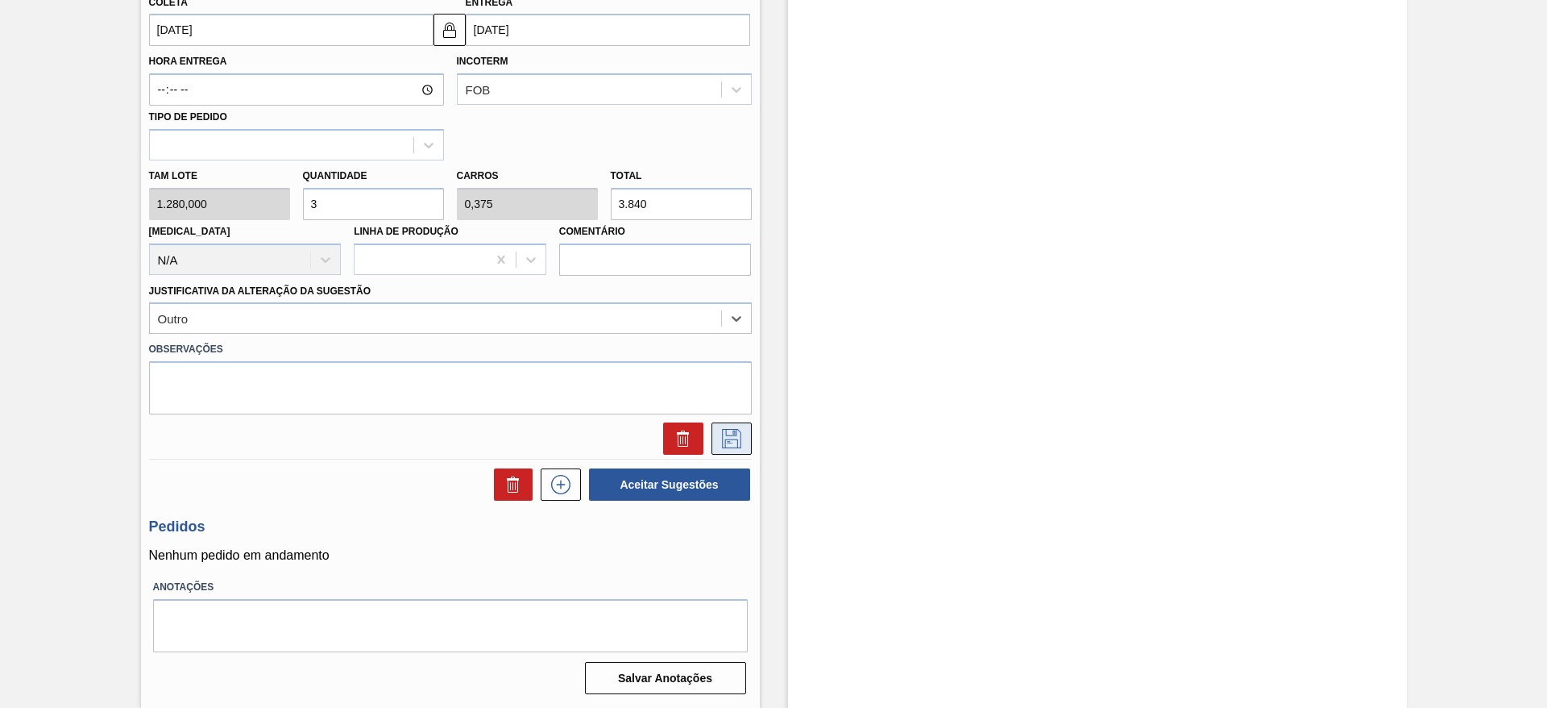
click at [732, 438] on icon at bounding box center [732, 438] width 26 height 19
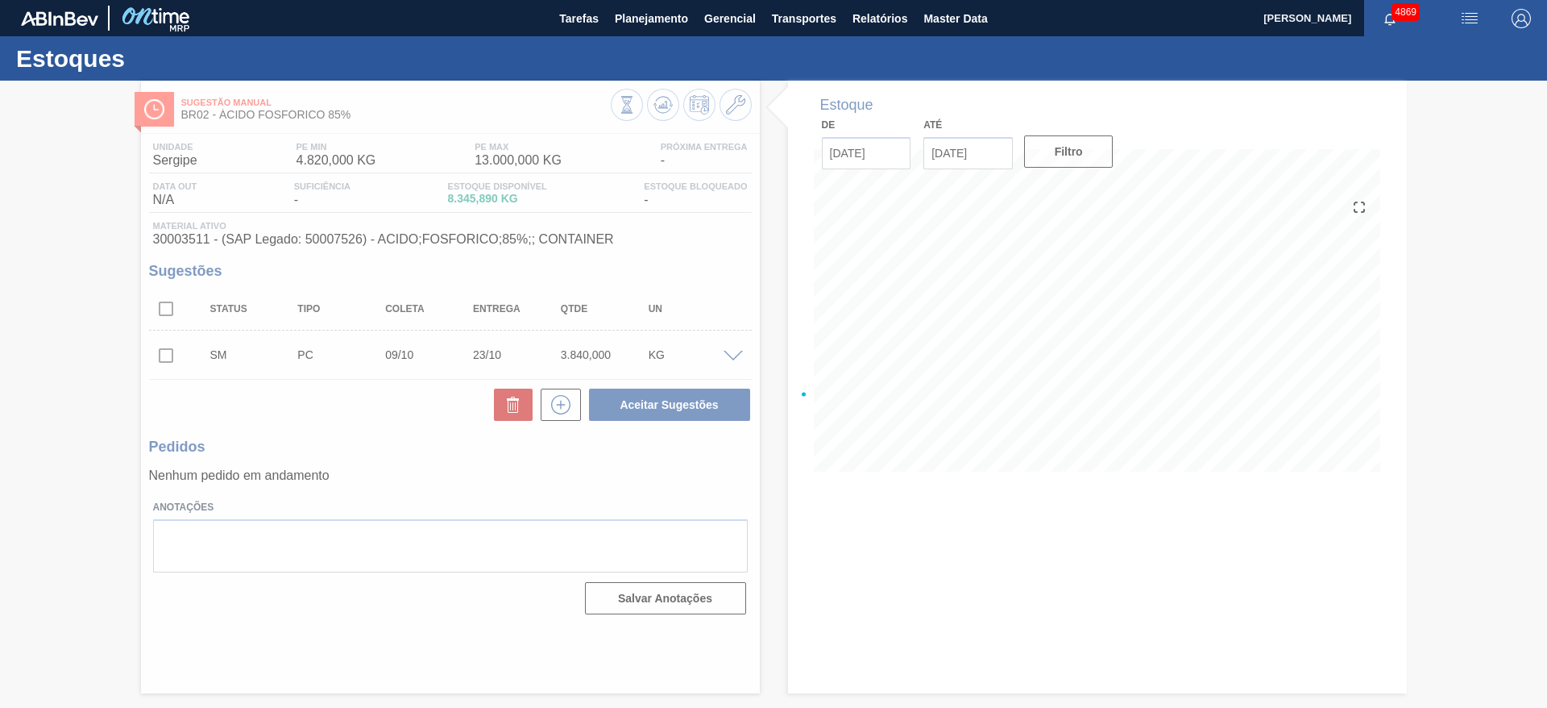
scroll to position [0, 0]
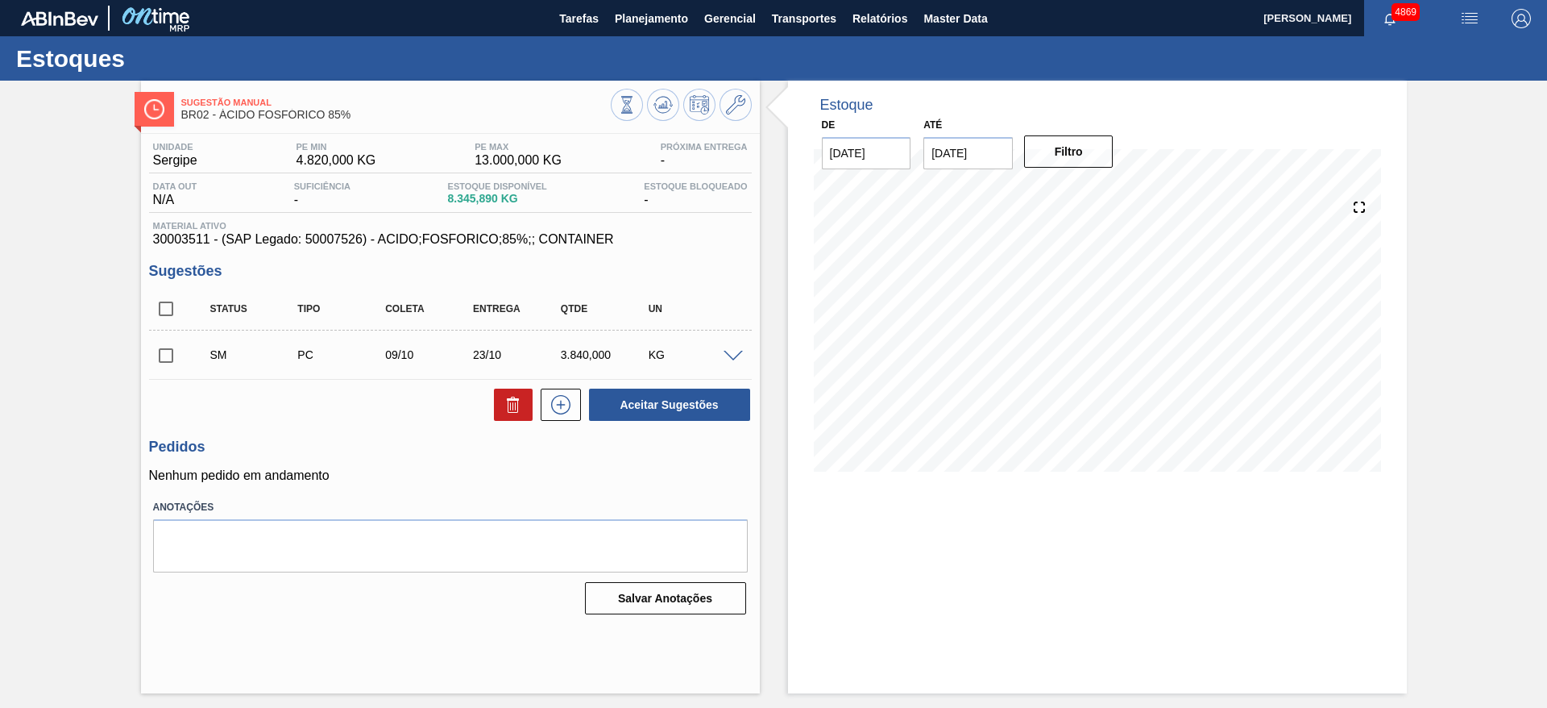
click at [164, 351] on input "checkbox" at bounding box center [166, 355] width 34 height 34
click at [667, 403] on button "Aceitar Sugestões" at bounding box center [669, 404] width 161 height 32
checkbox input "false"
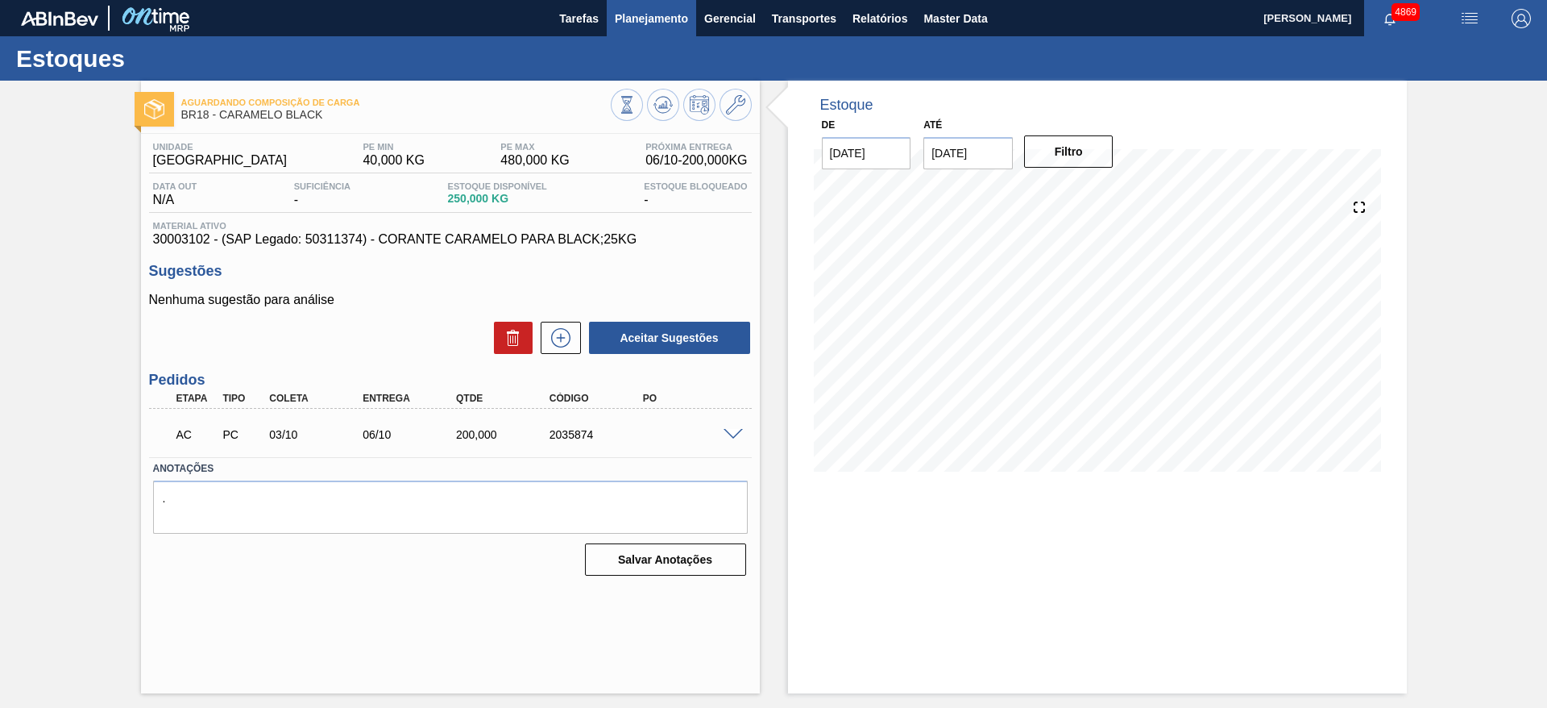
click at [634, 23] on span "Planejamento" at bounding box center [651, 18] width 73 height 19
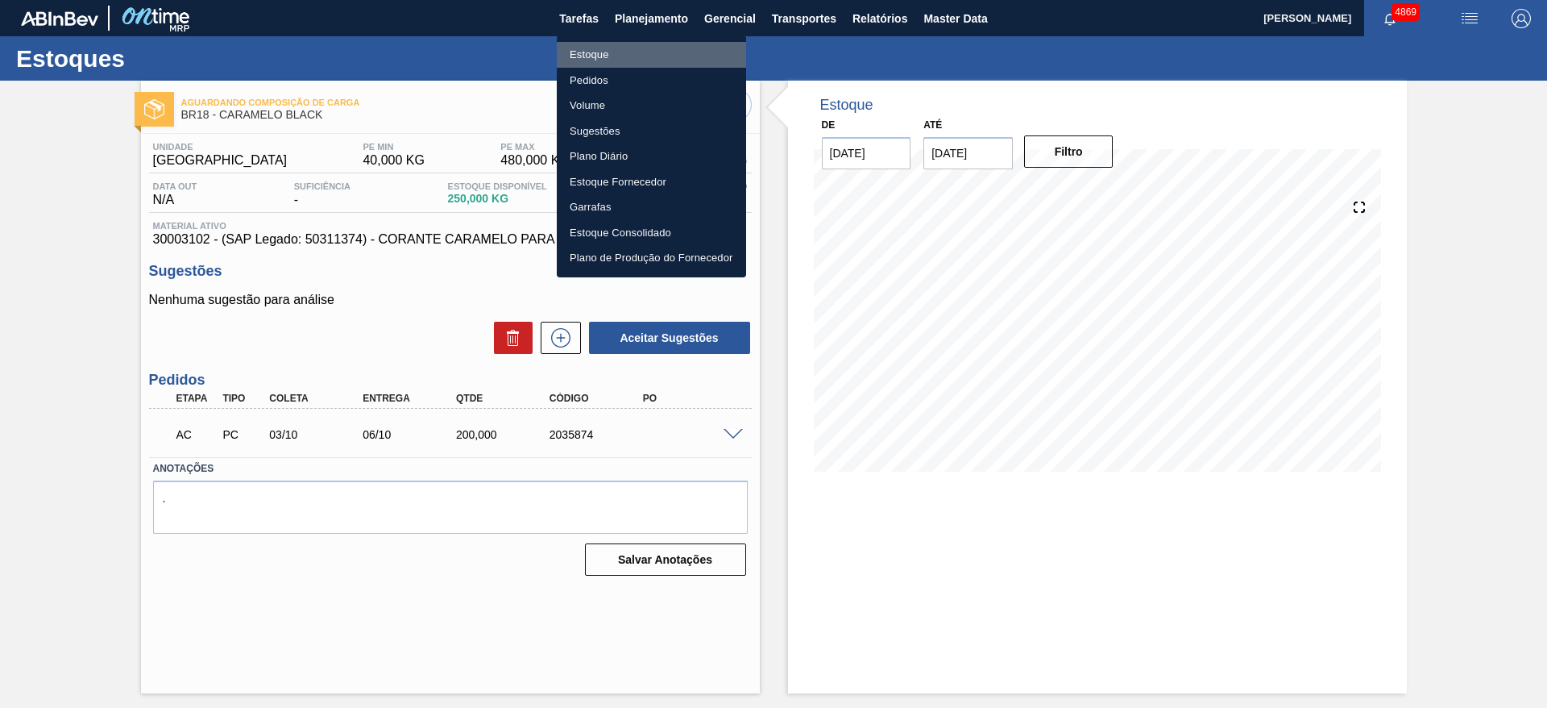
click at [597, 53] on li "Estoque" at bounding box center [651, 55] width 189 height 26
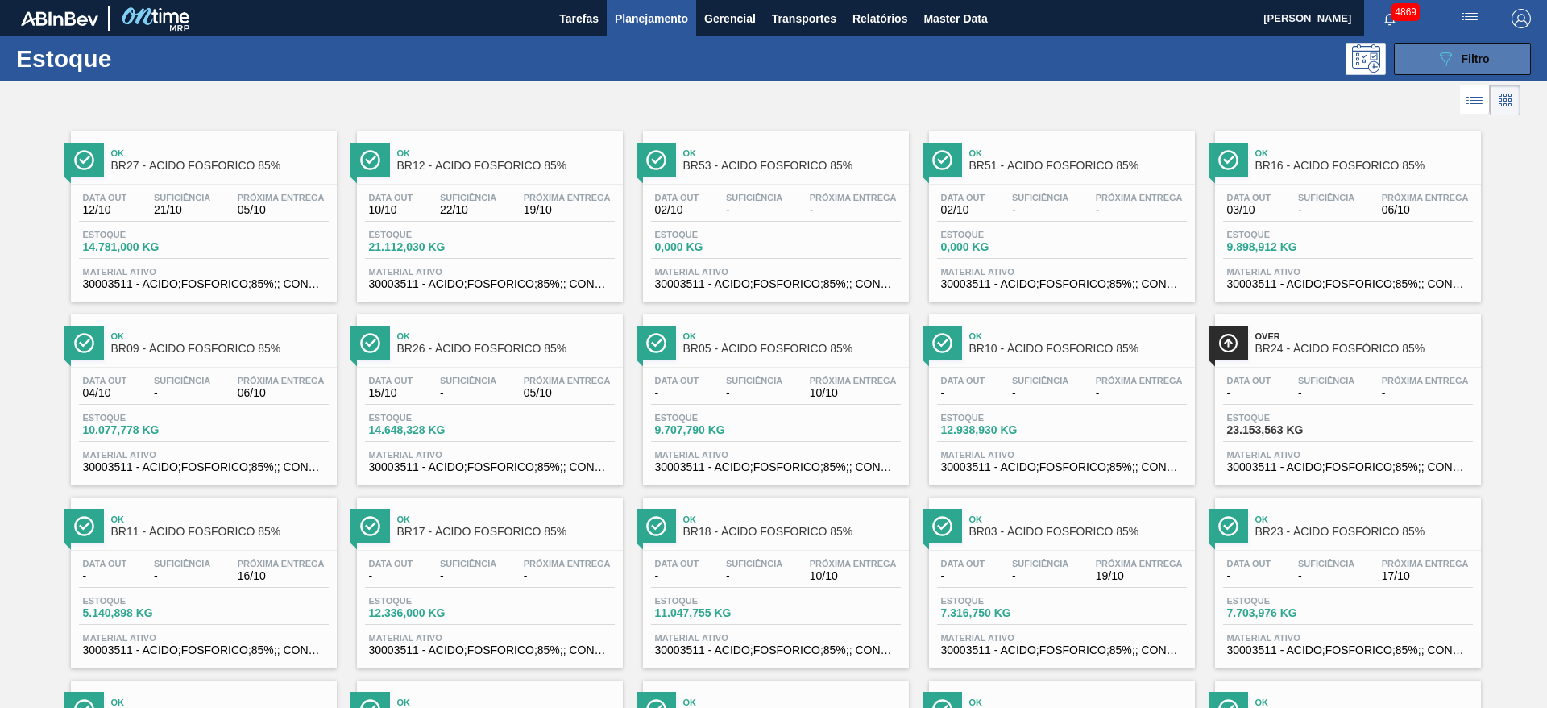
click at [1501, 56] on button "089F7B8B-B2A5-4AFE-B5C0-19BA573D28AC Filtro" at bounding box center [1462, 59] width 137 height 32
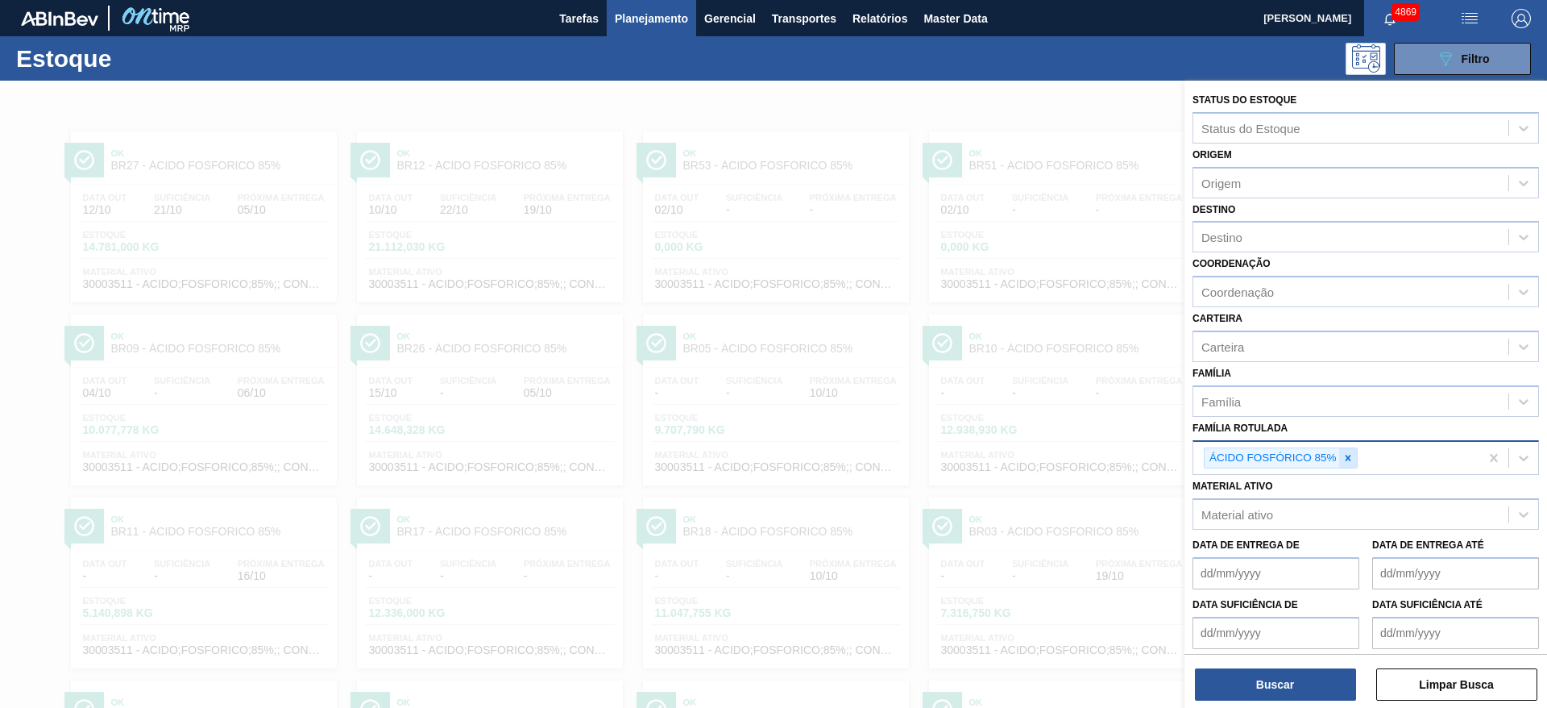
click at [1348, 464] on div at bounding box center [1348, 458] width 18 height 20
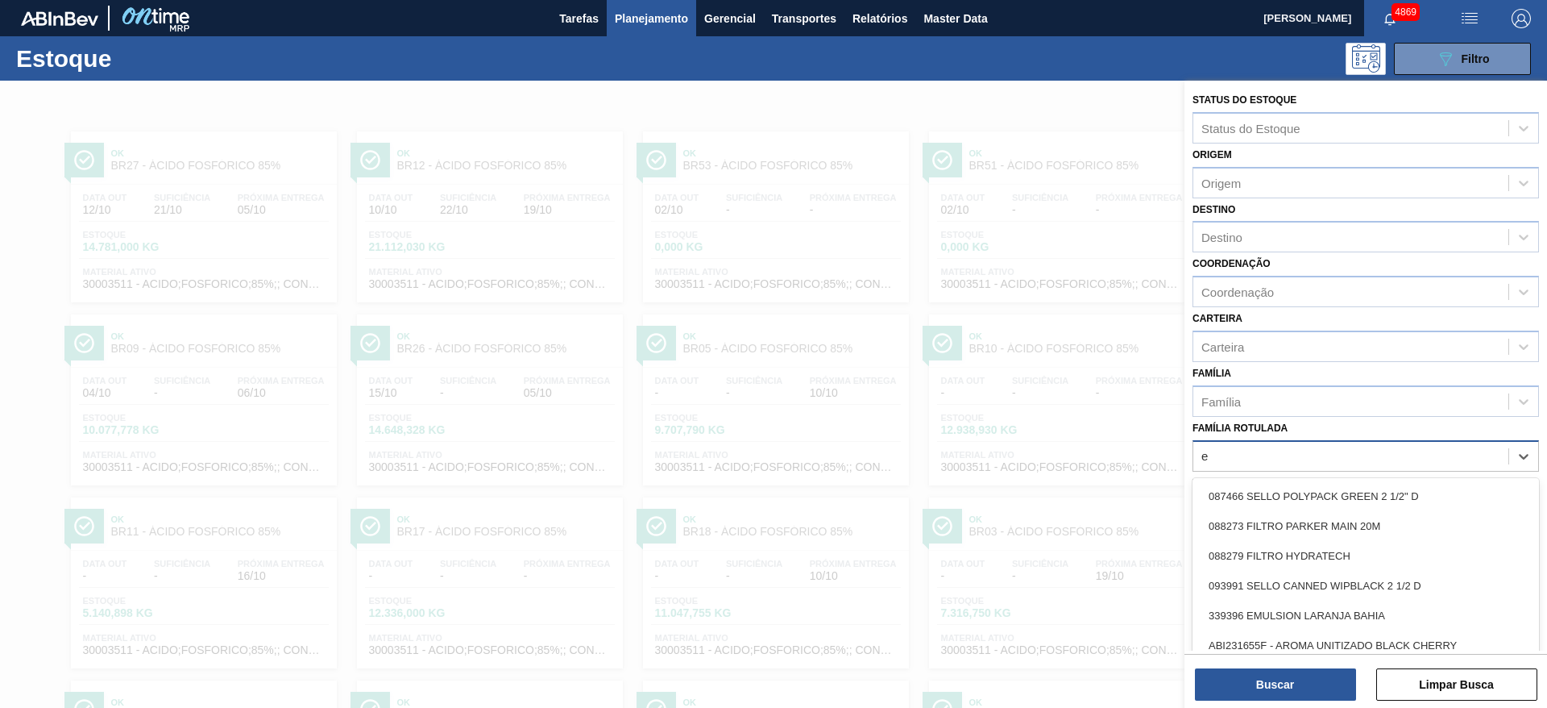
scroll to position [19, 0]
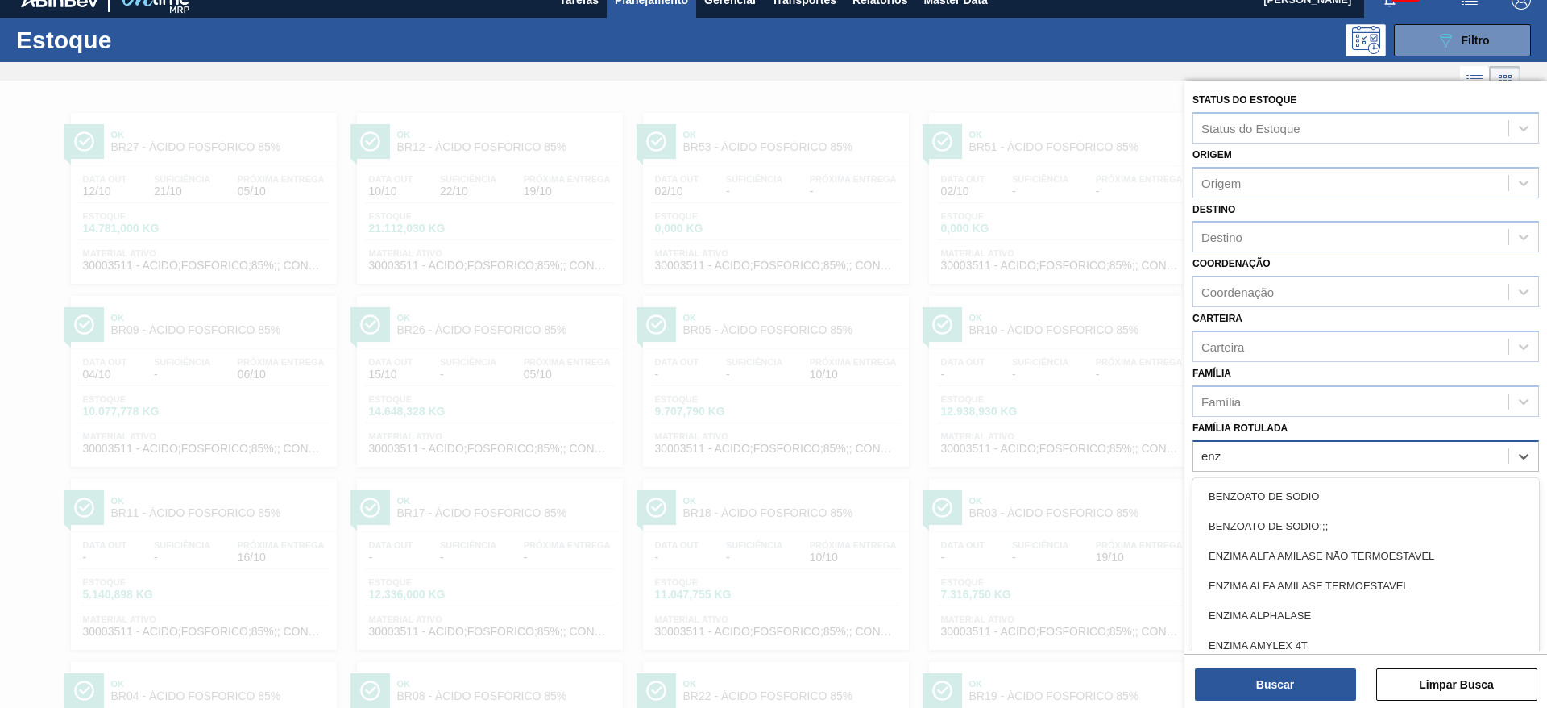
type Rotulada "enzi"
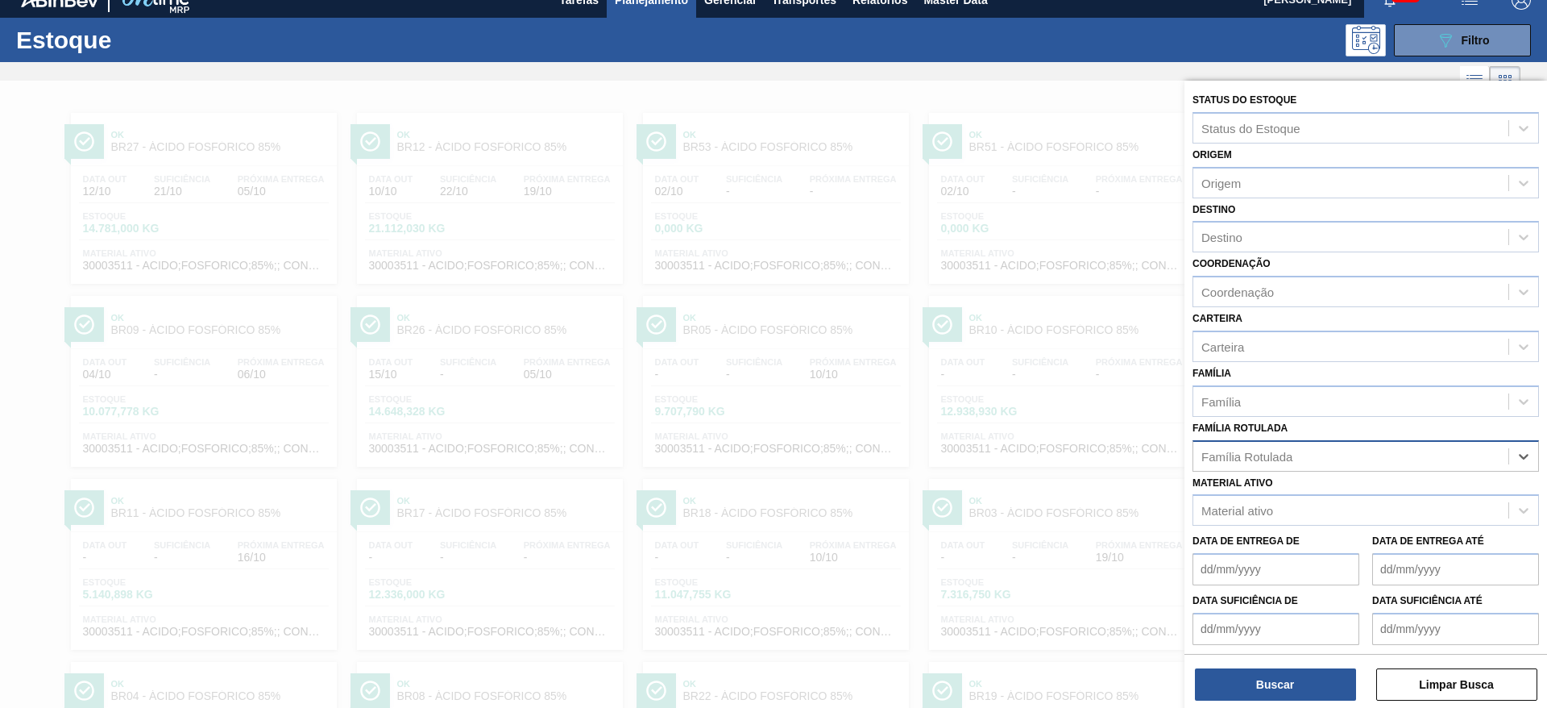
drag, startPoint x: 1295, startPoint y: 459, endPoint x: 1194, endPoint y: 454, distance: 100.8
click at [1194, 454] on div "Família Rotulada" at bounding box center [1350, 455] width 315 height 23
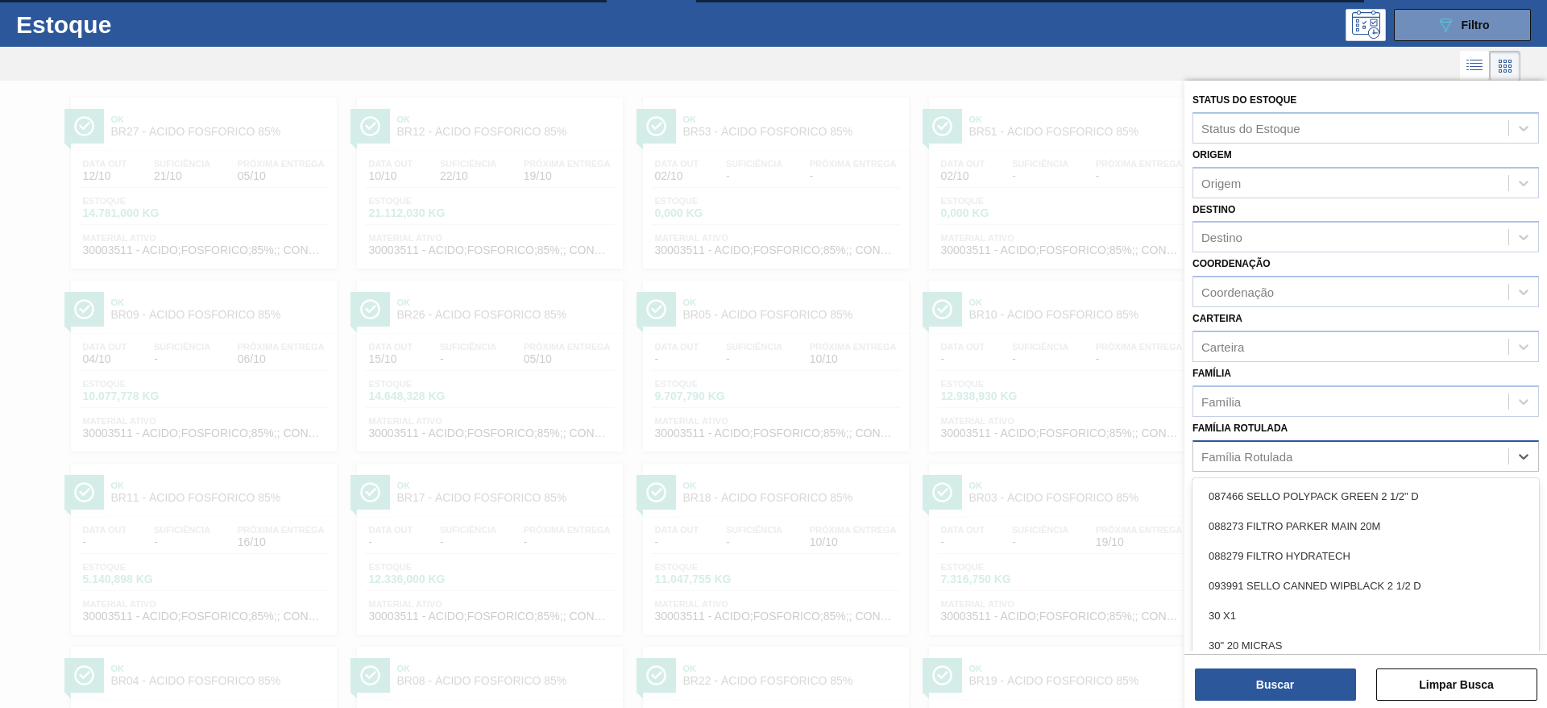
click at [1225, 462] on div "Família Rotulada" at bounding box center [1246, 456] width 91 height 14
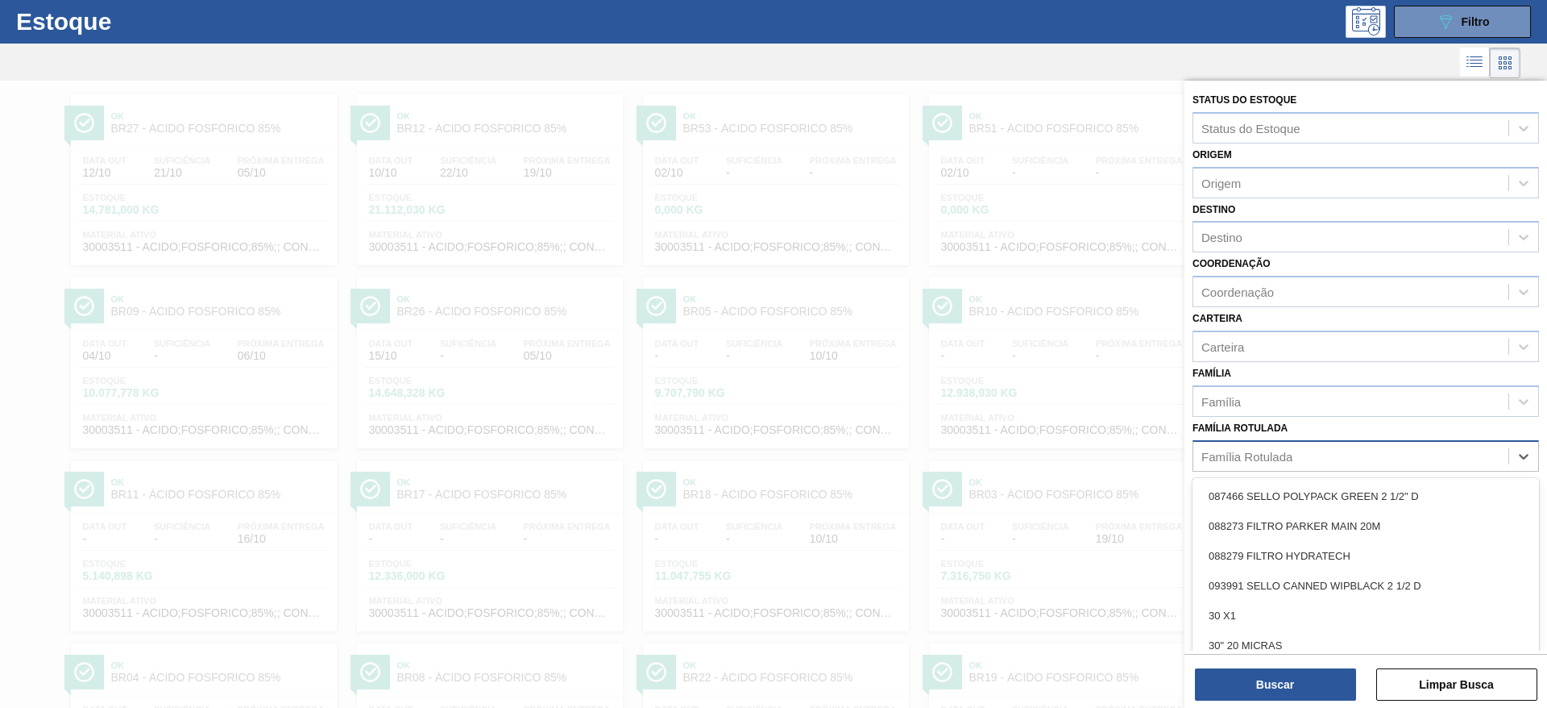
scroll to position [37, 0]
type Rotulada "ultr"
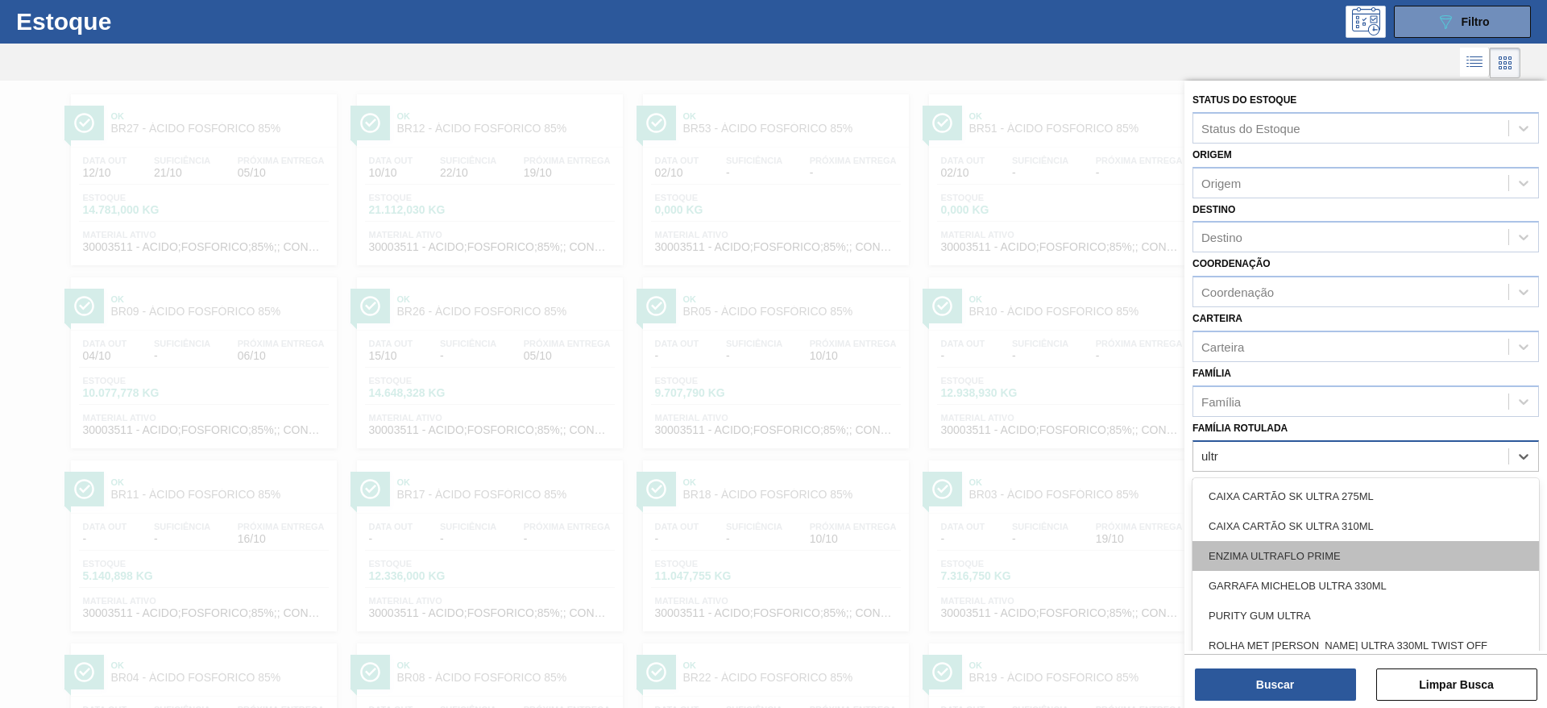
click at [1237, 551] on div "ENZIMA ULTRAFLO PRIME" at bounding box center [1366, 556] width 347 height 30
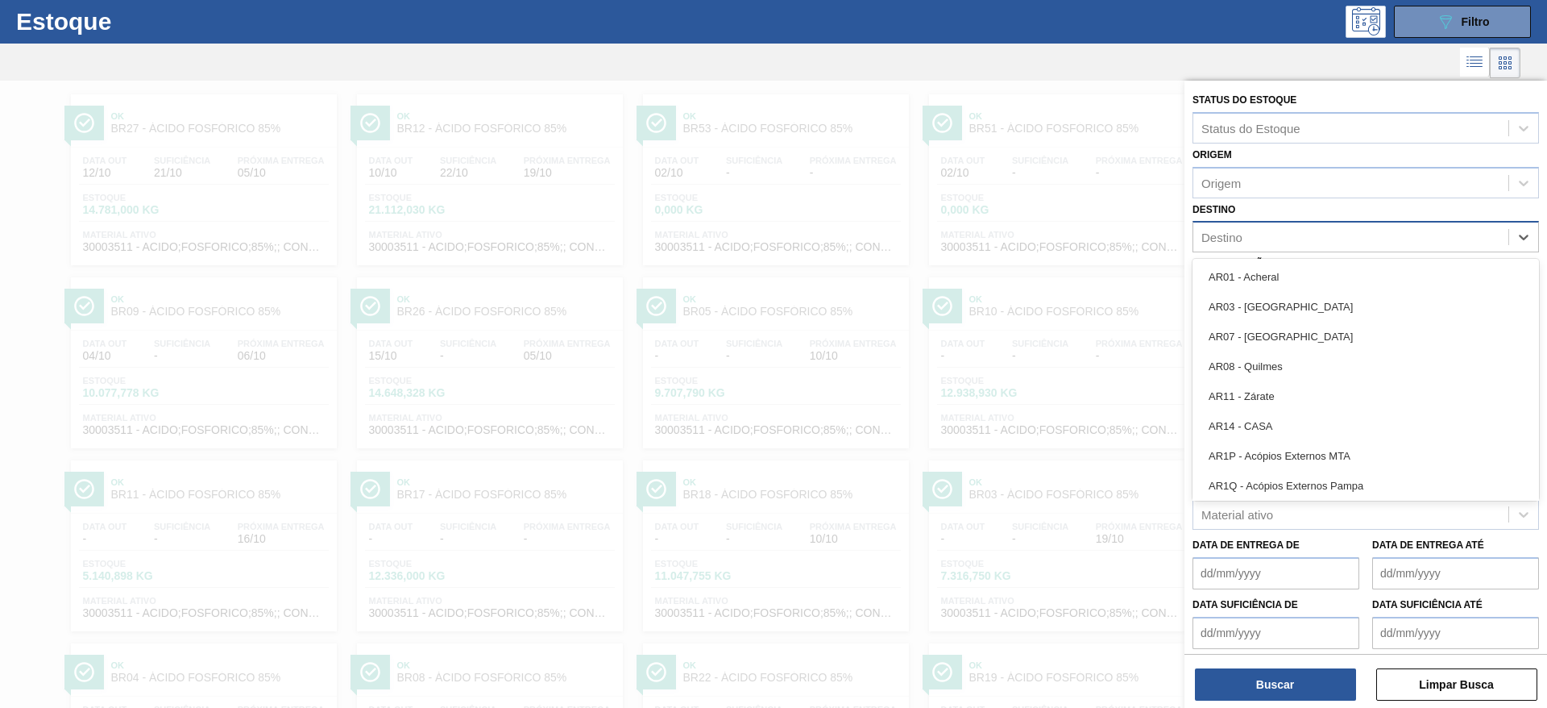
click at [1241, 236] on div "Destino" at bounding box center [1221, 237] width 41 height 14
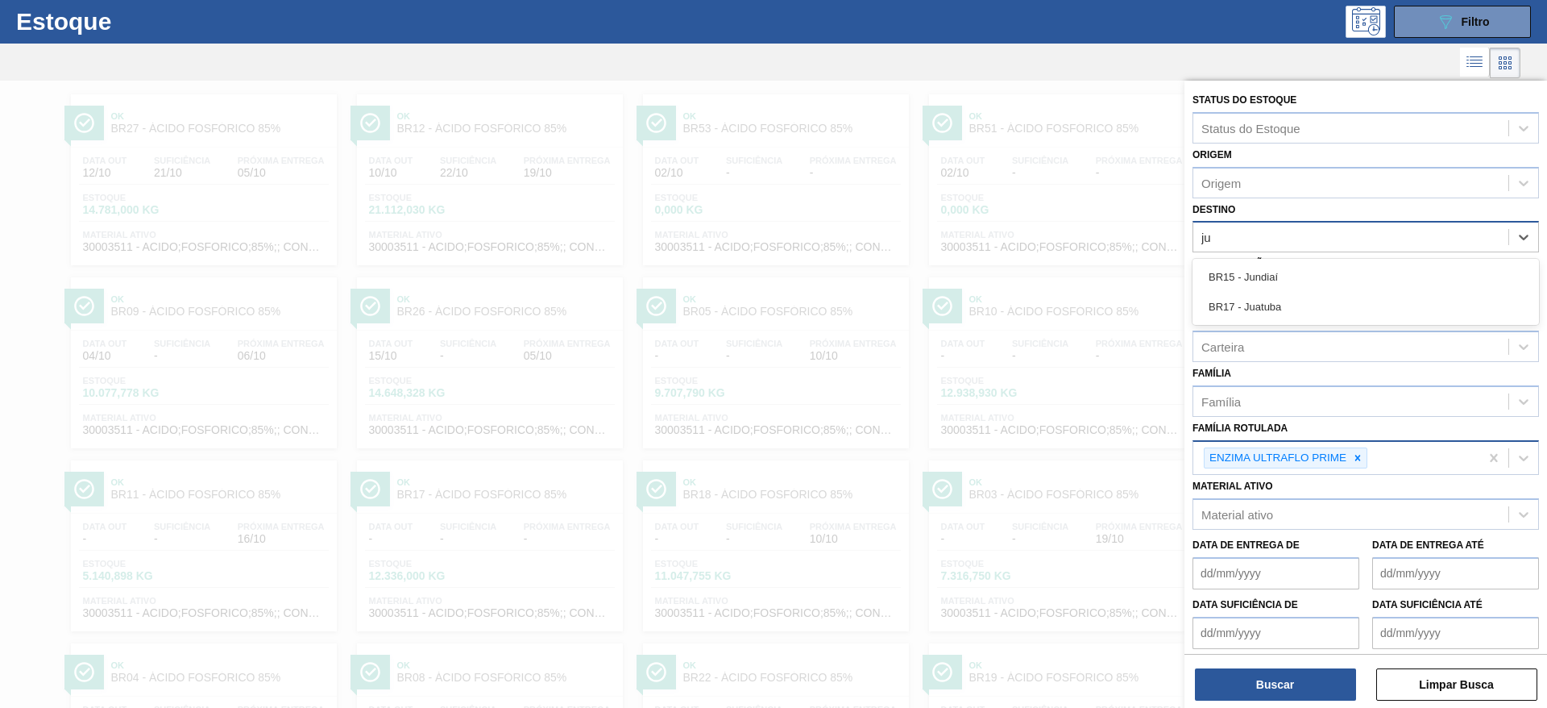
type input "jua"
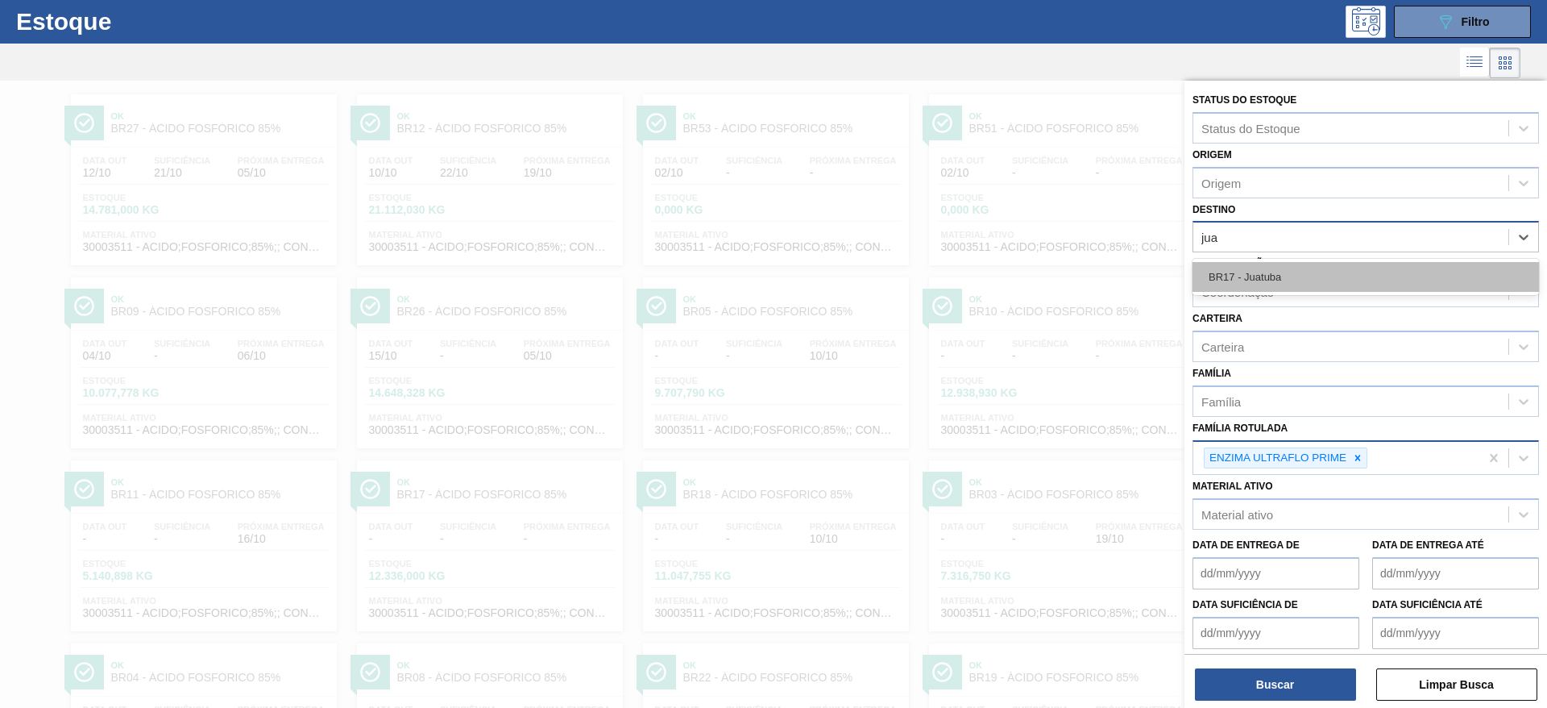
click at [1230, 272] on div "BR17 - Juatuba" at bounding box center [1366, 277] width 347 height 30
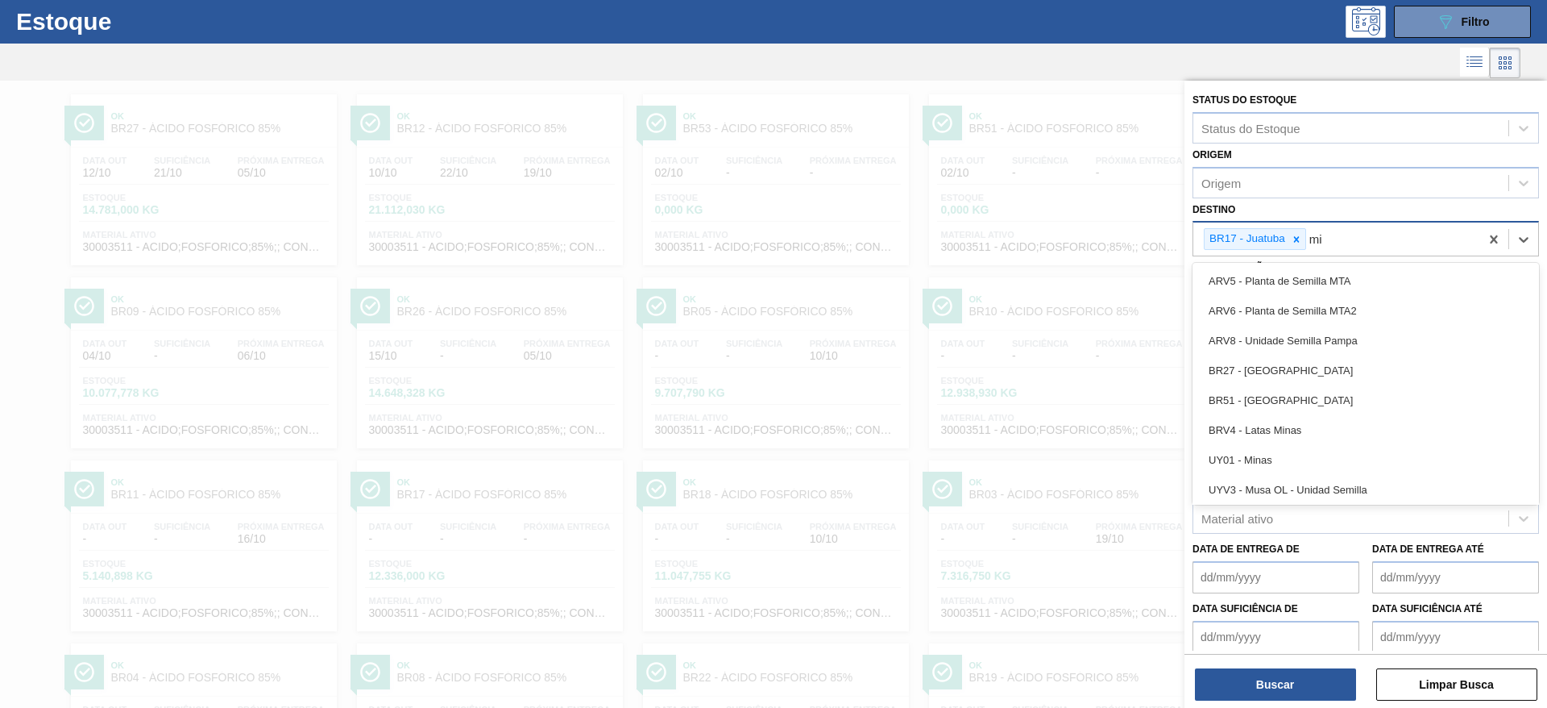
type input "min"
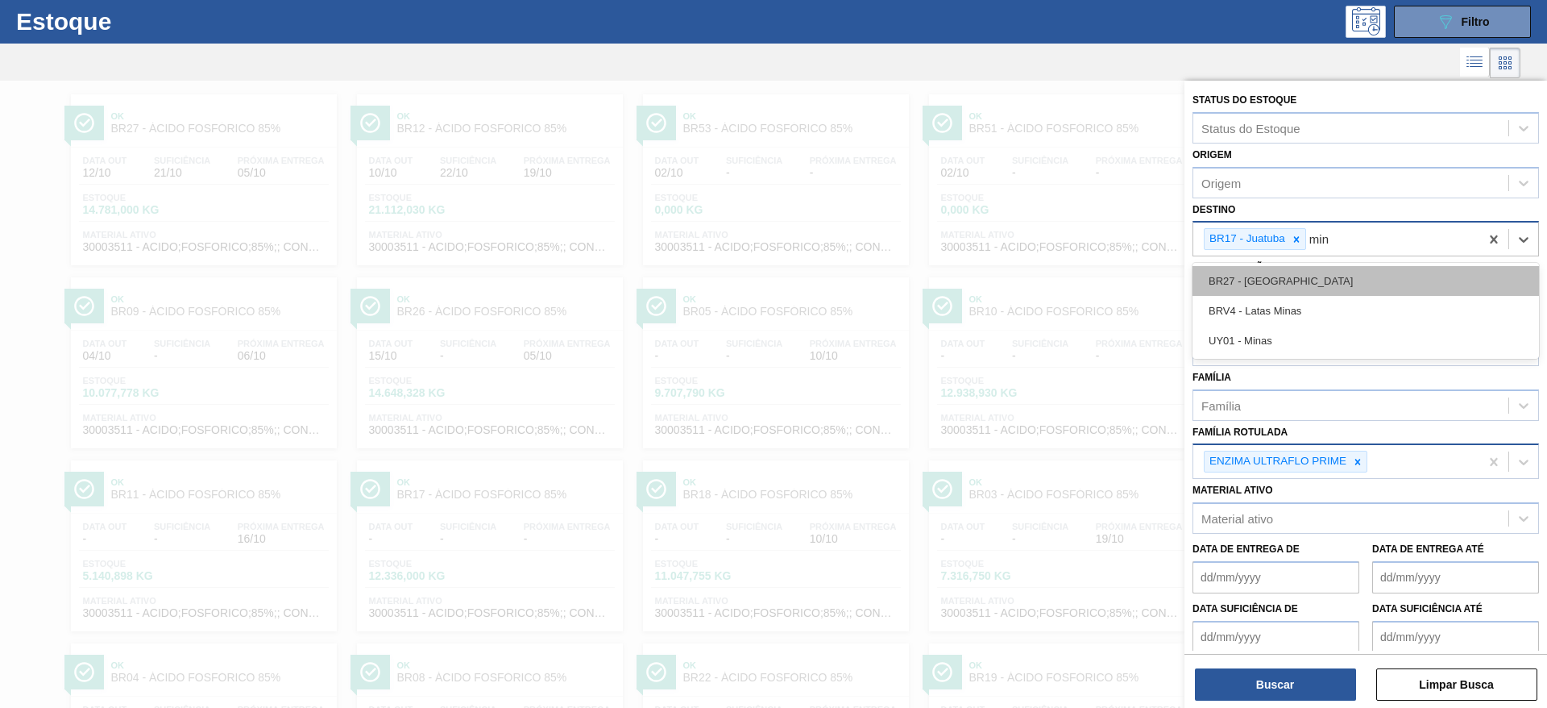
click at [1238, 279] on div "BR27 - Nova Minas" at bounding box center [1366, 281] width 347 height 30
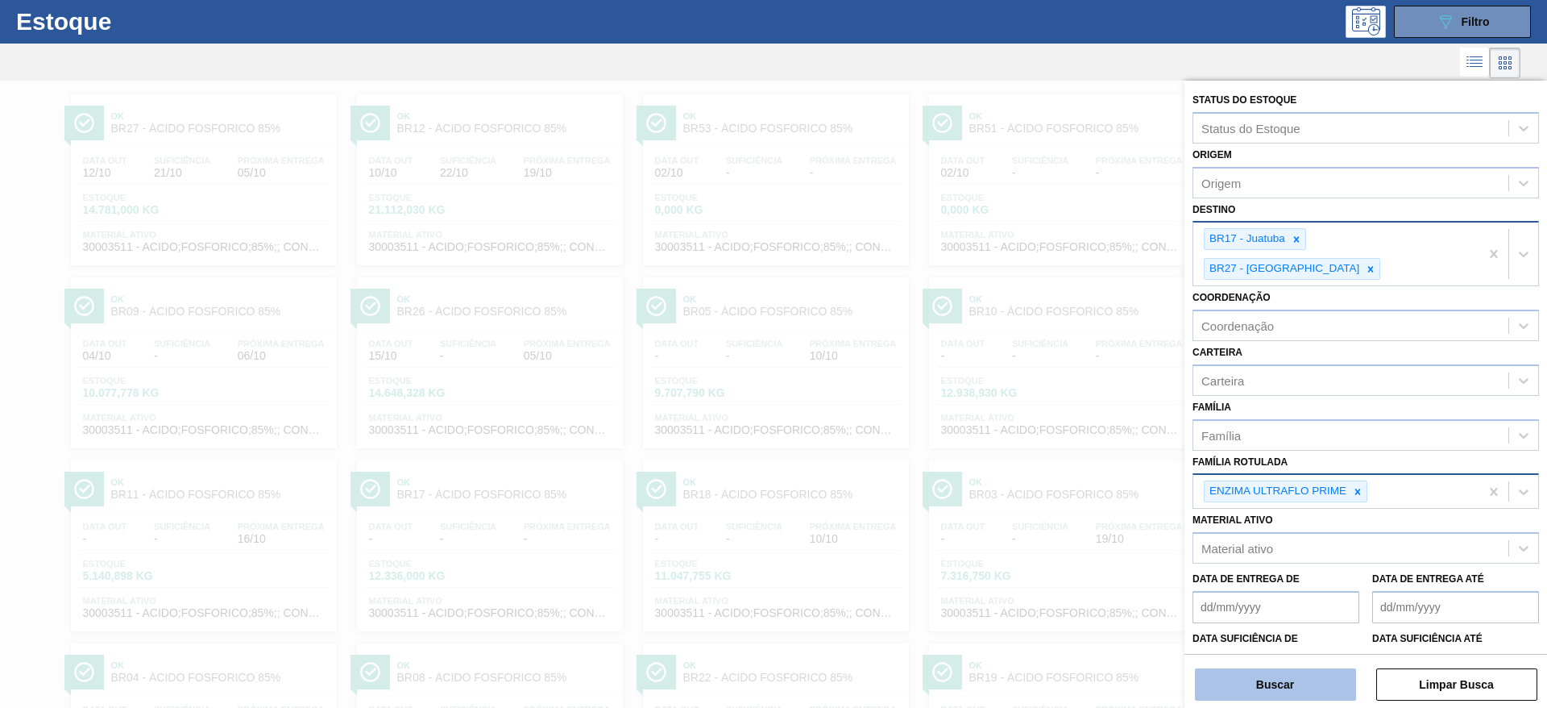
click at [1252, 678] on button "Buscar" at bounding box center [1275, 684] width 161 height 32
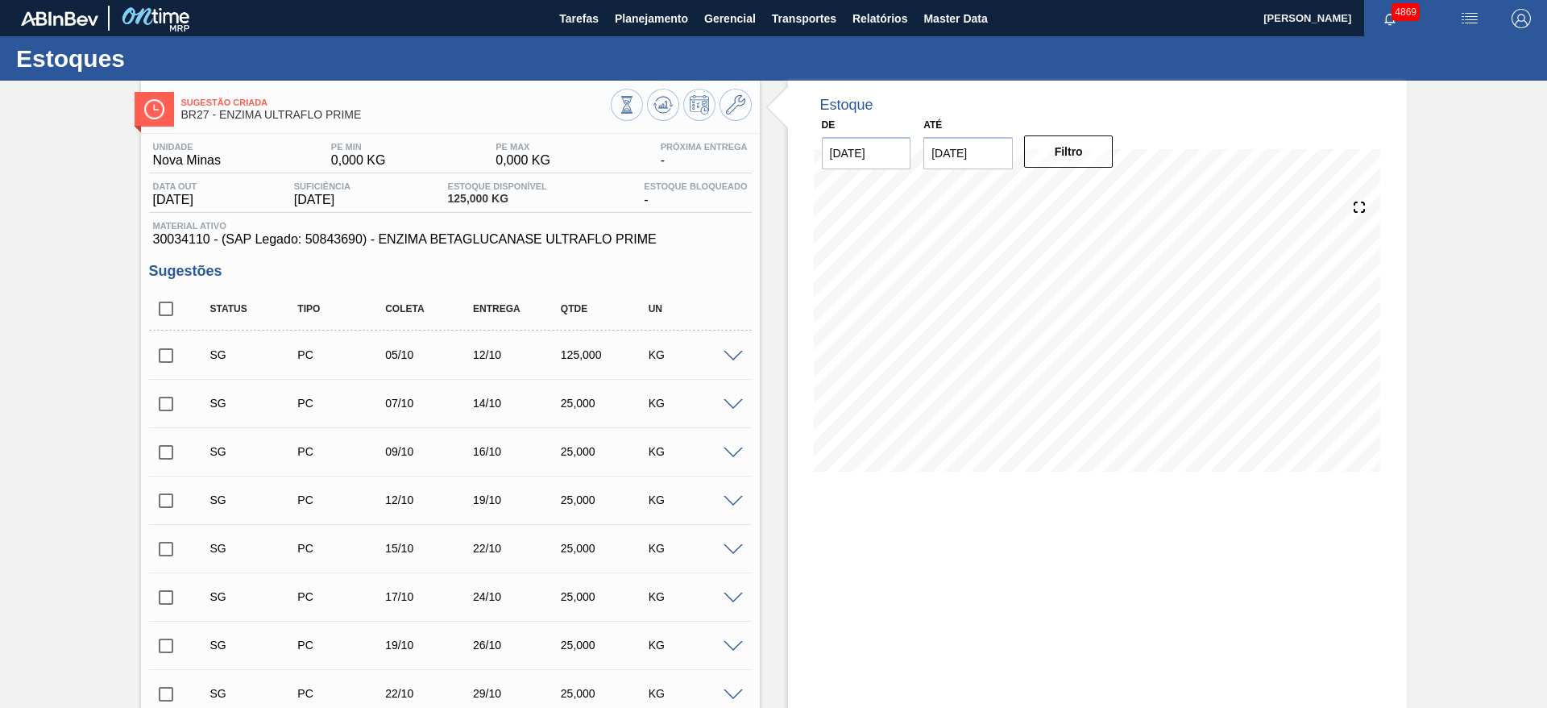
click at [735, 351] on span at bounding box center [733, 357] width 19 height 12
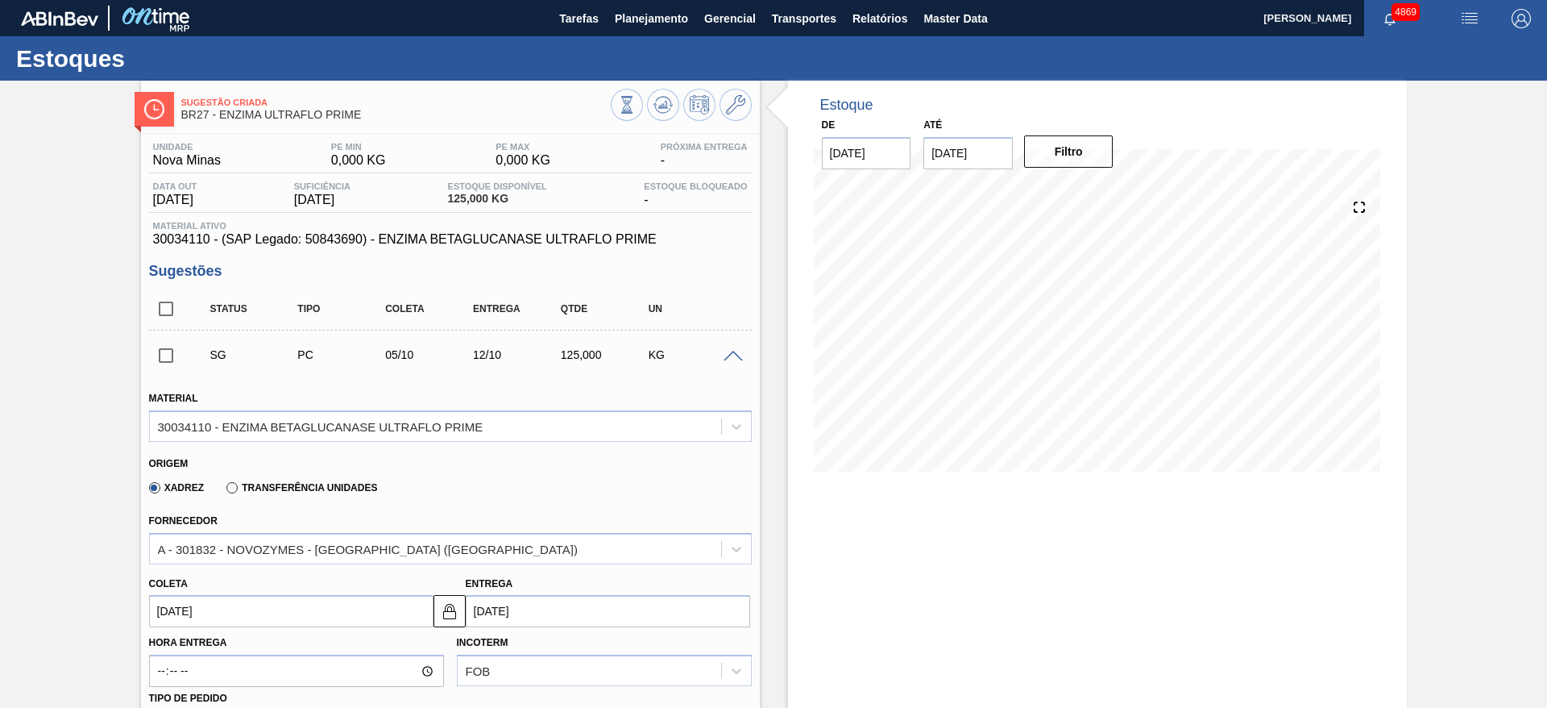
scroll to position [242, 0]
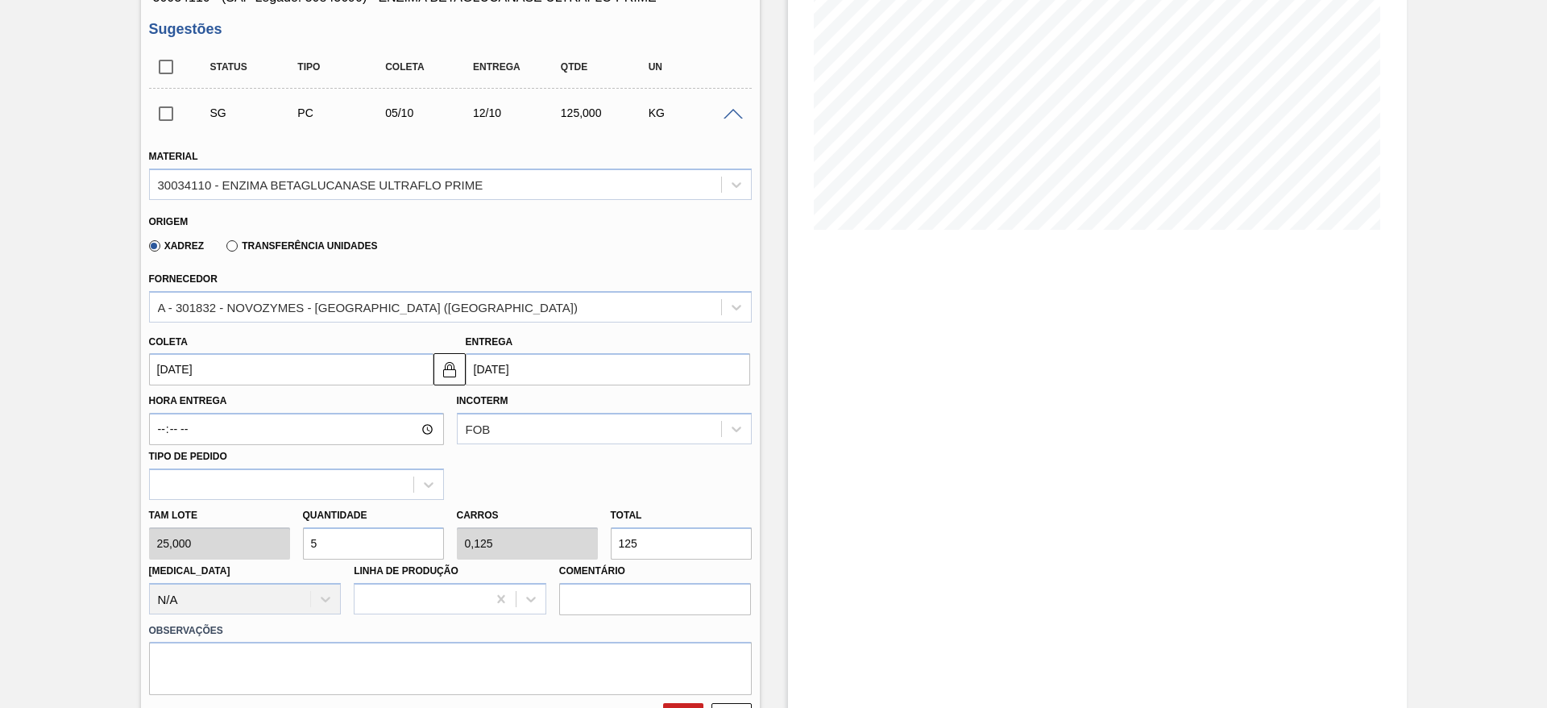
click at [274, 362] on input "05/10/2025" at bounding box center [291, 369] width 284 height 32
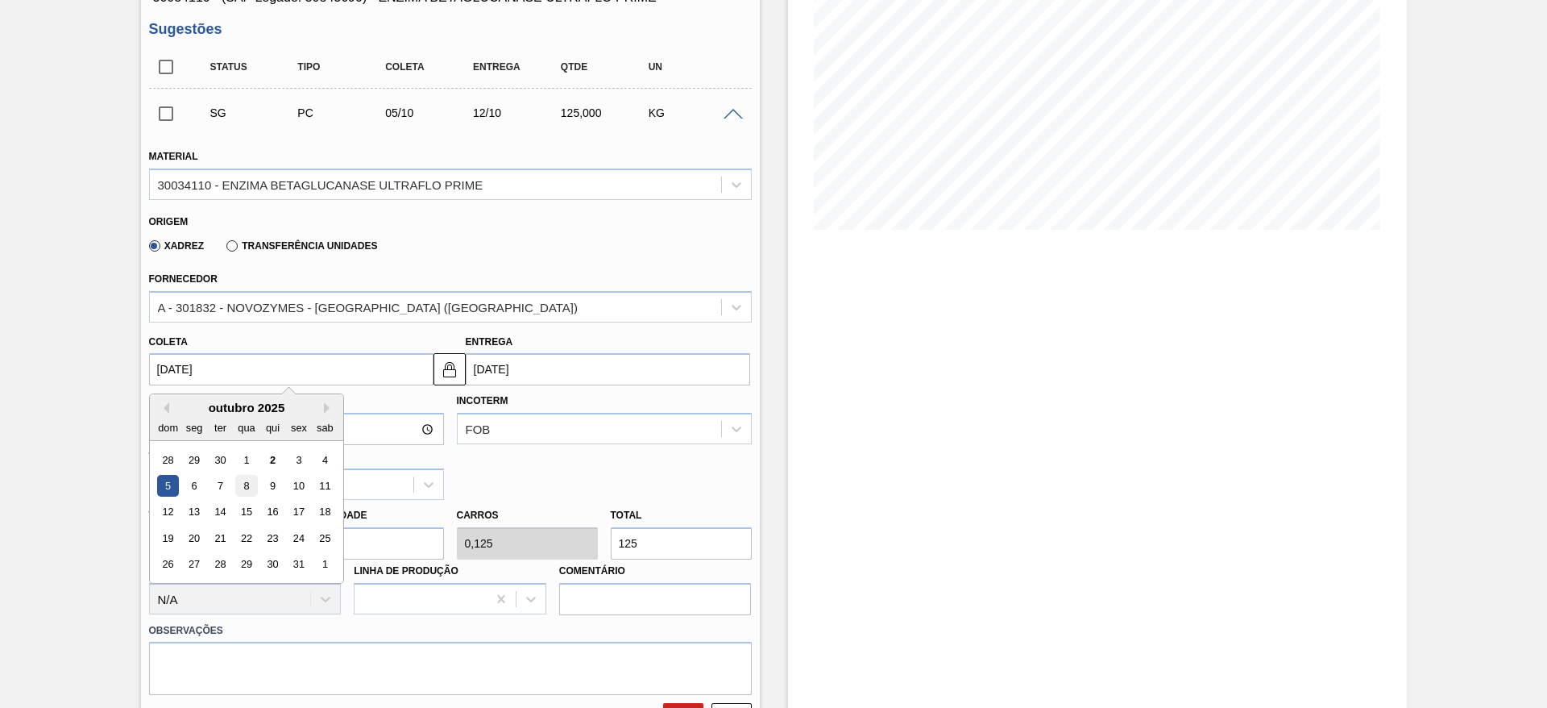
click at [241, 482] on div "8" at bounding box center [246, 486] width 22 height 22
type input "[DATE]"
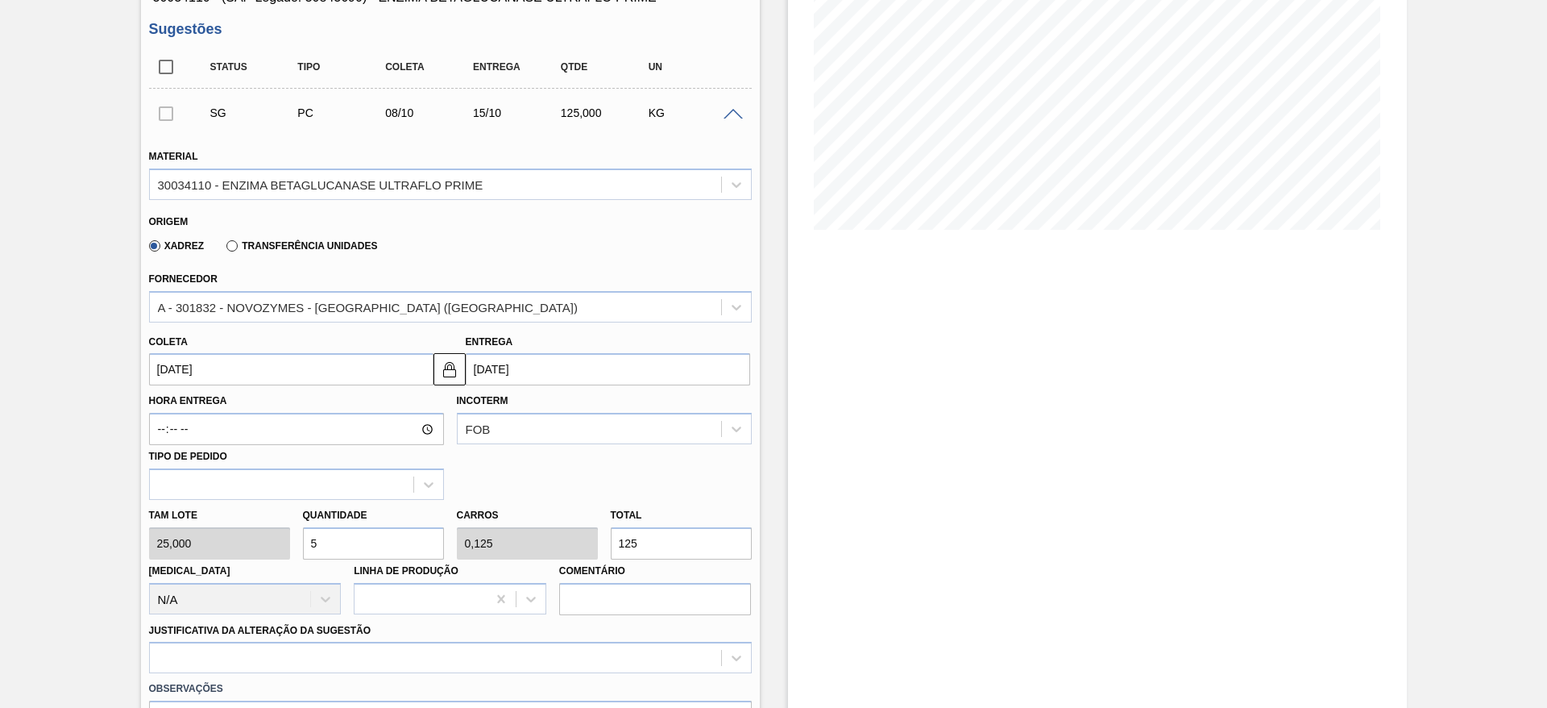
drag, startPoint x: 331, startPoint y: 542, endPoint x: 297, endPoint y: 541, distance: 33.9
click at [297, 541] on div "Quantidade 5" at bounding box center [374, 532] width 154 height 56
type input "8"
type input "0,2"
type input "200"
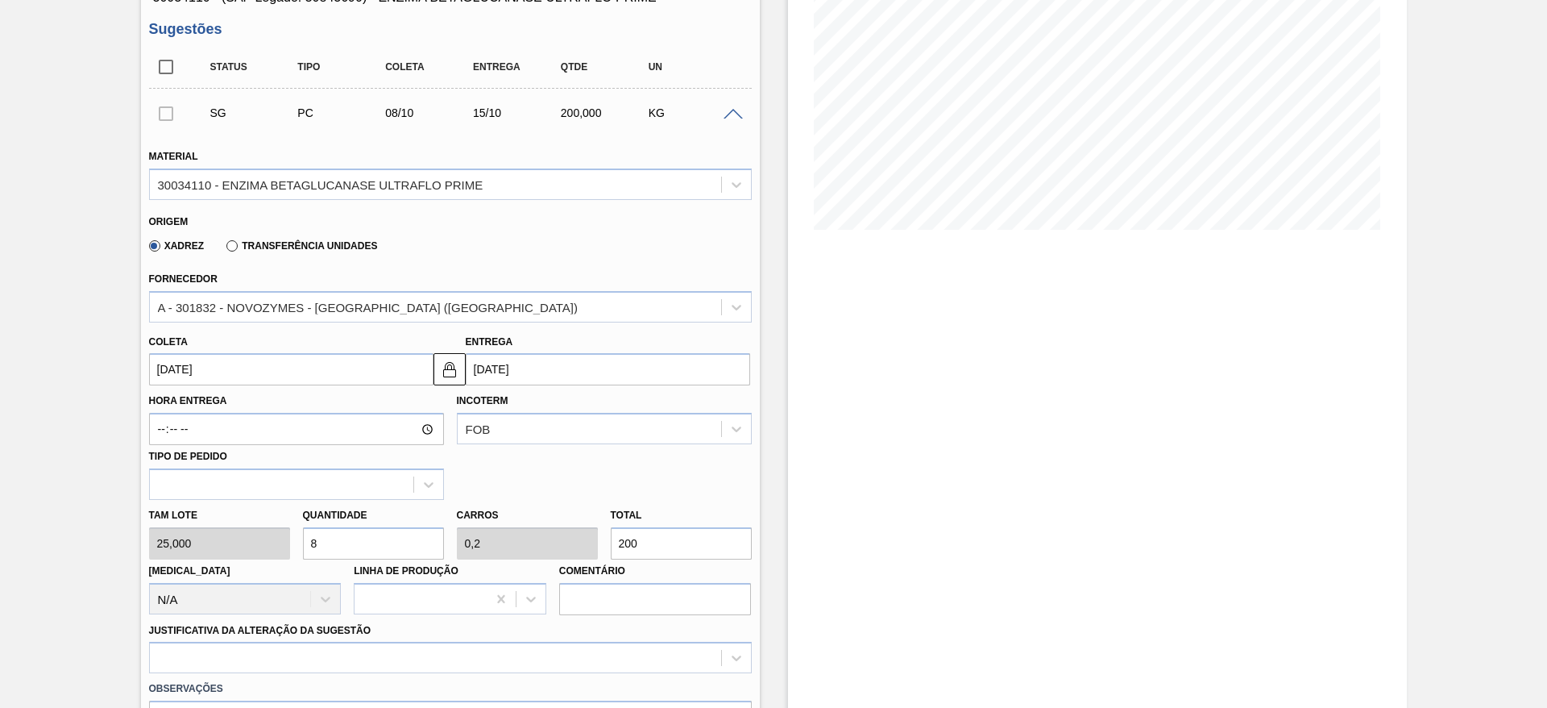
click at [304, 549] on input "8" at bounding box center [373, 543] width 141 height 32
type input "1"
type input "0,025"
type input "25"
type input "10"
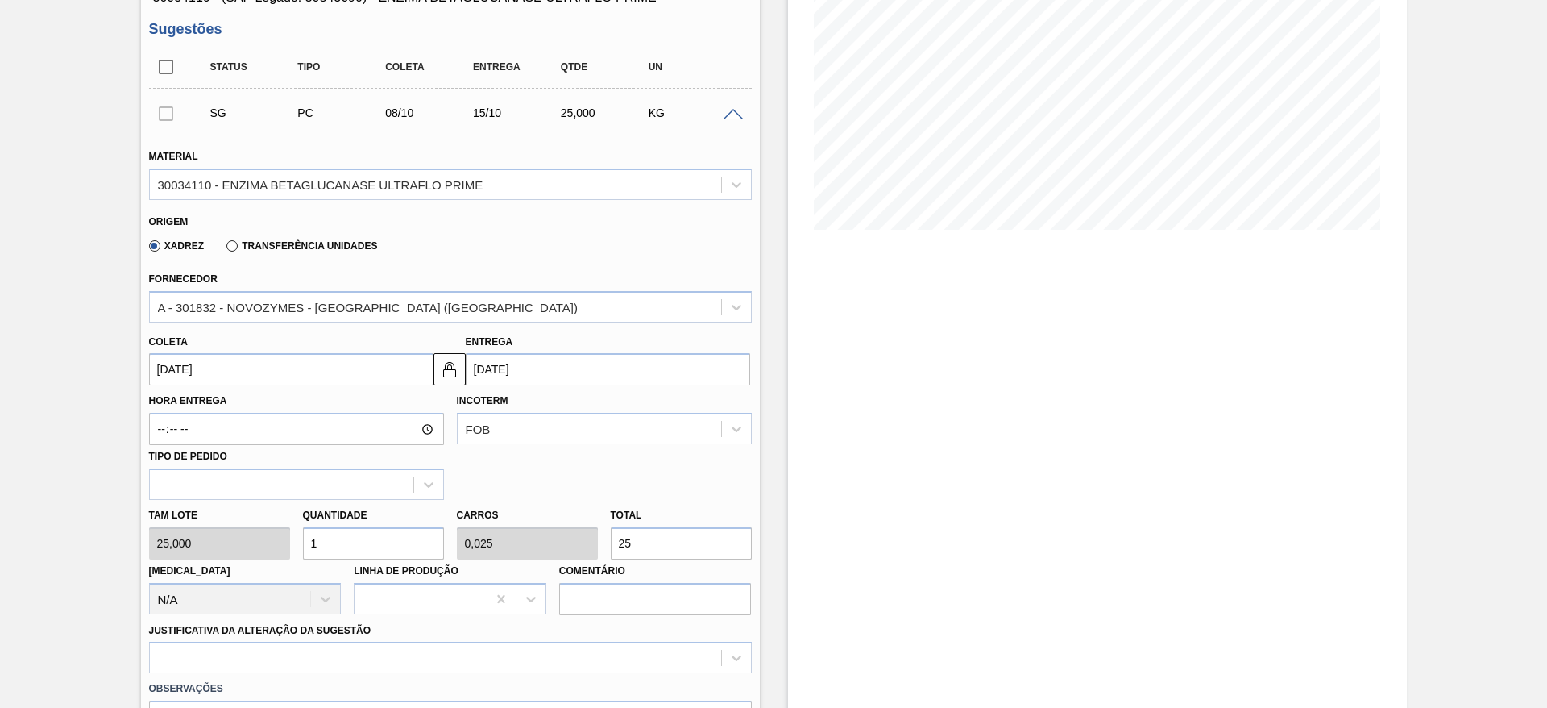
type input "0,25"
type input "250"
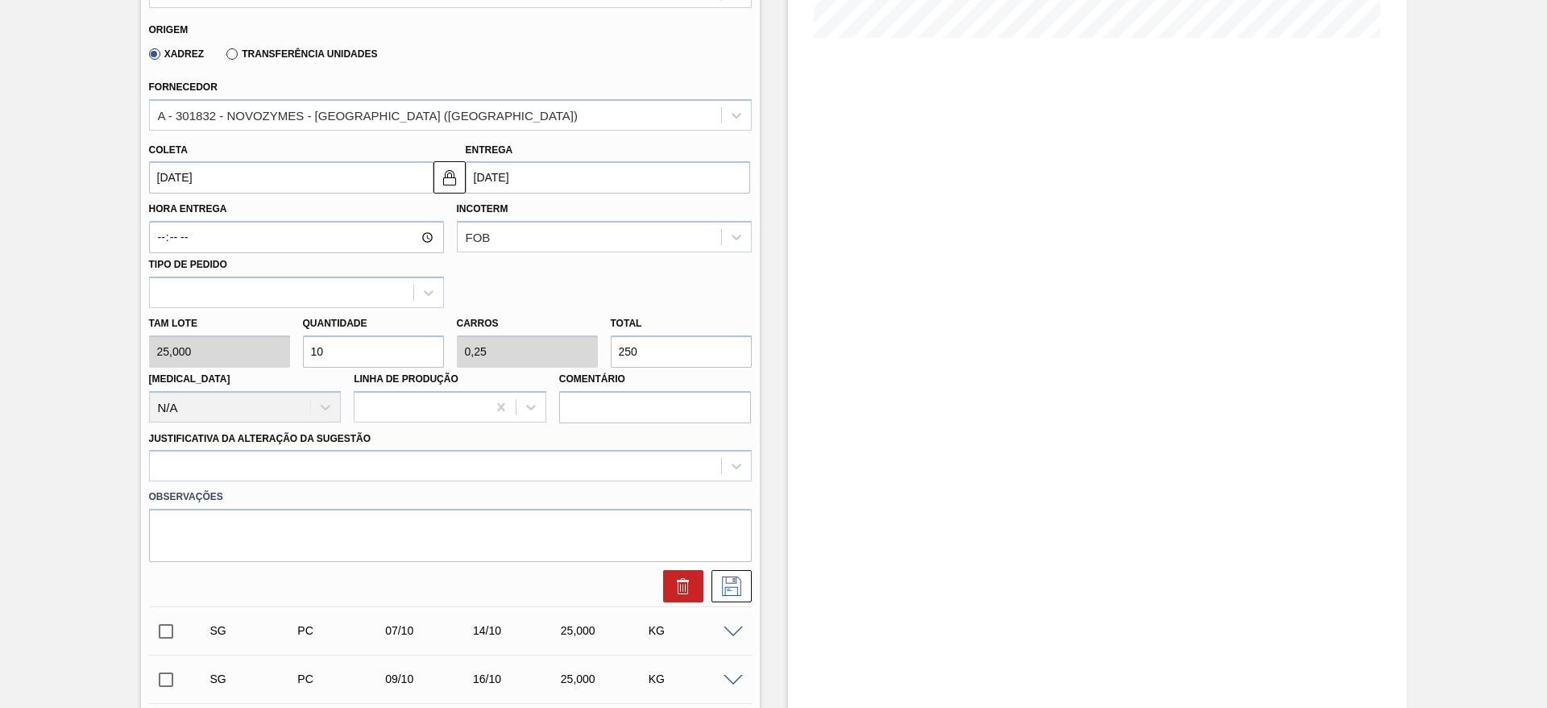
scroll to position [483, 0]
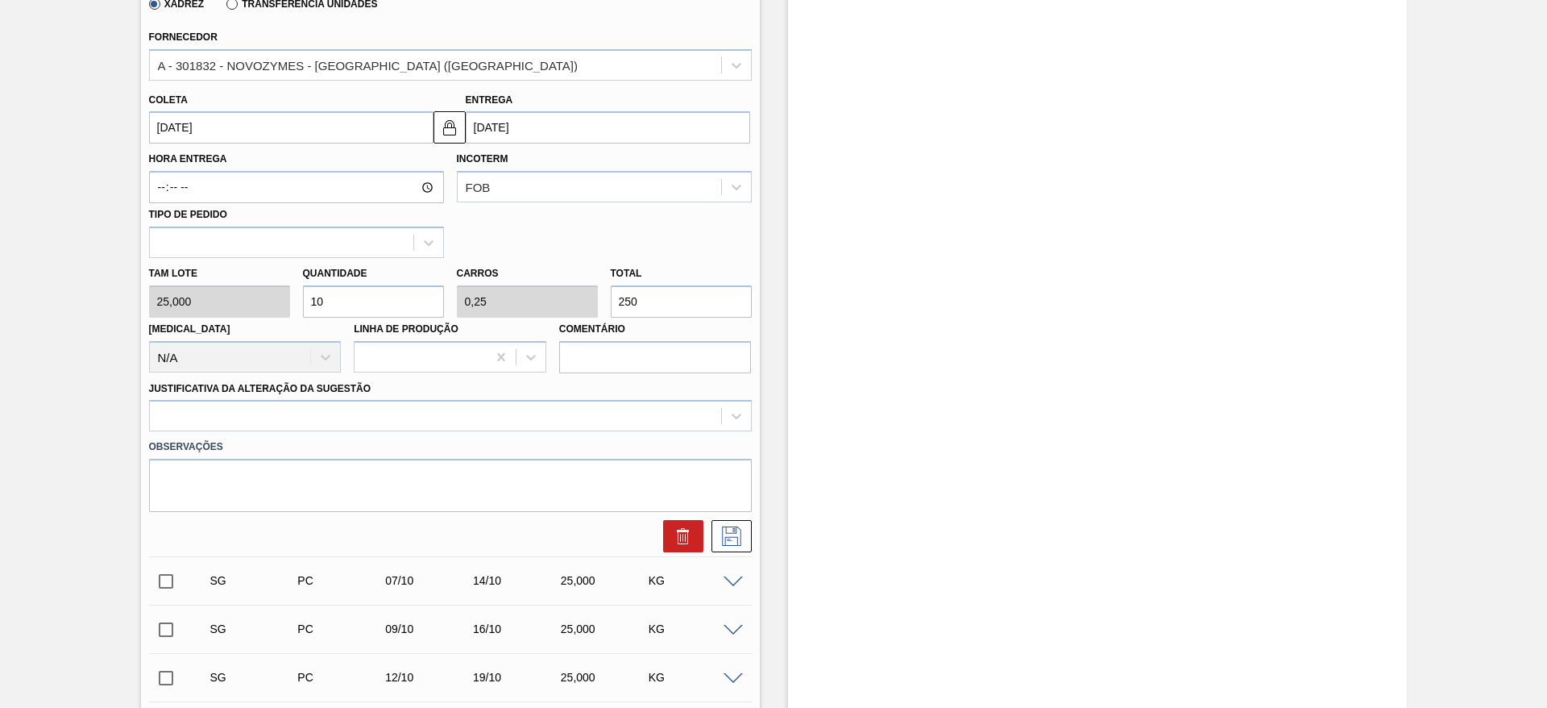
drag, startPoint x: 319, startPoint y: 303, endPoint x: 333, endPoint y: 295, distance: 15.9
click at [333, 295] on input "10" at bounding box center [373, 301] width 141 height 32
type input "15"
type input "0,375"
type input "375"
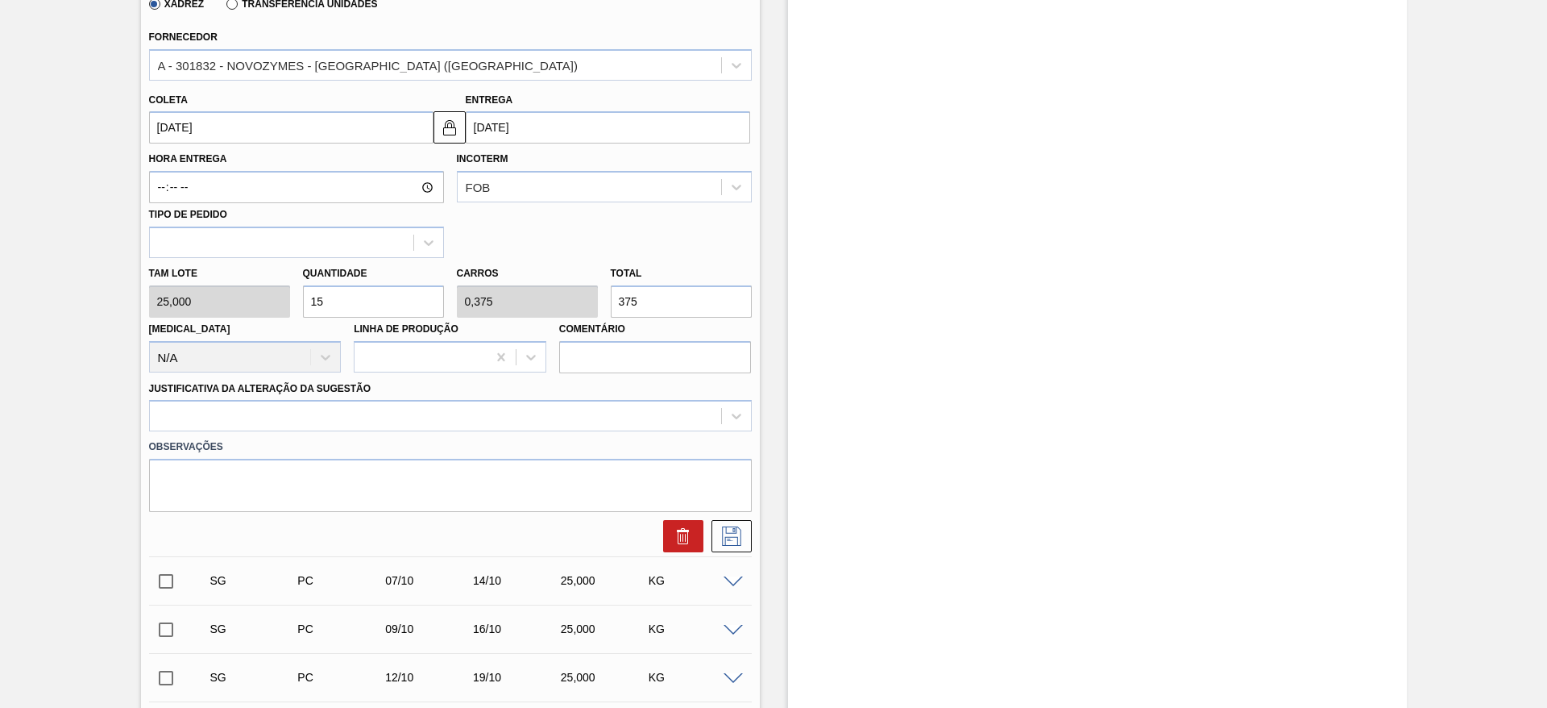
click at [322, 297] on input "15" at bounding box center [373, 301] width 141 height 32
type input "14"
type input "0,35"
type input "350"
type input "14"
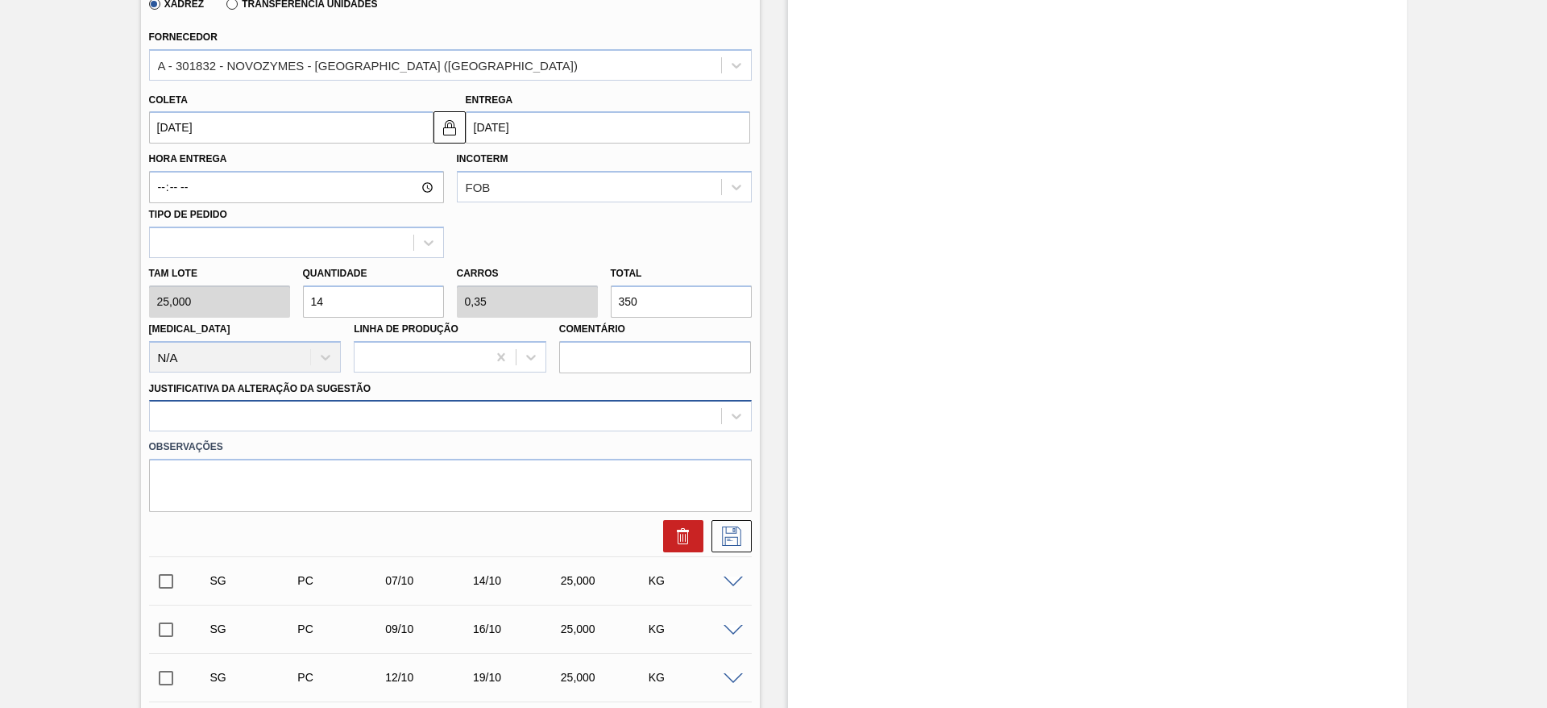
drag, startPoint x: 691, startPoint y: 402, endPoint x: 683, endPoint y: 411, distance: 12.5
click at [690, 402] on div at bounding box center [450, 415] width 603 height 31
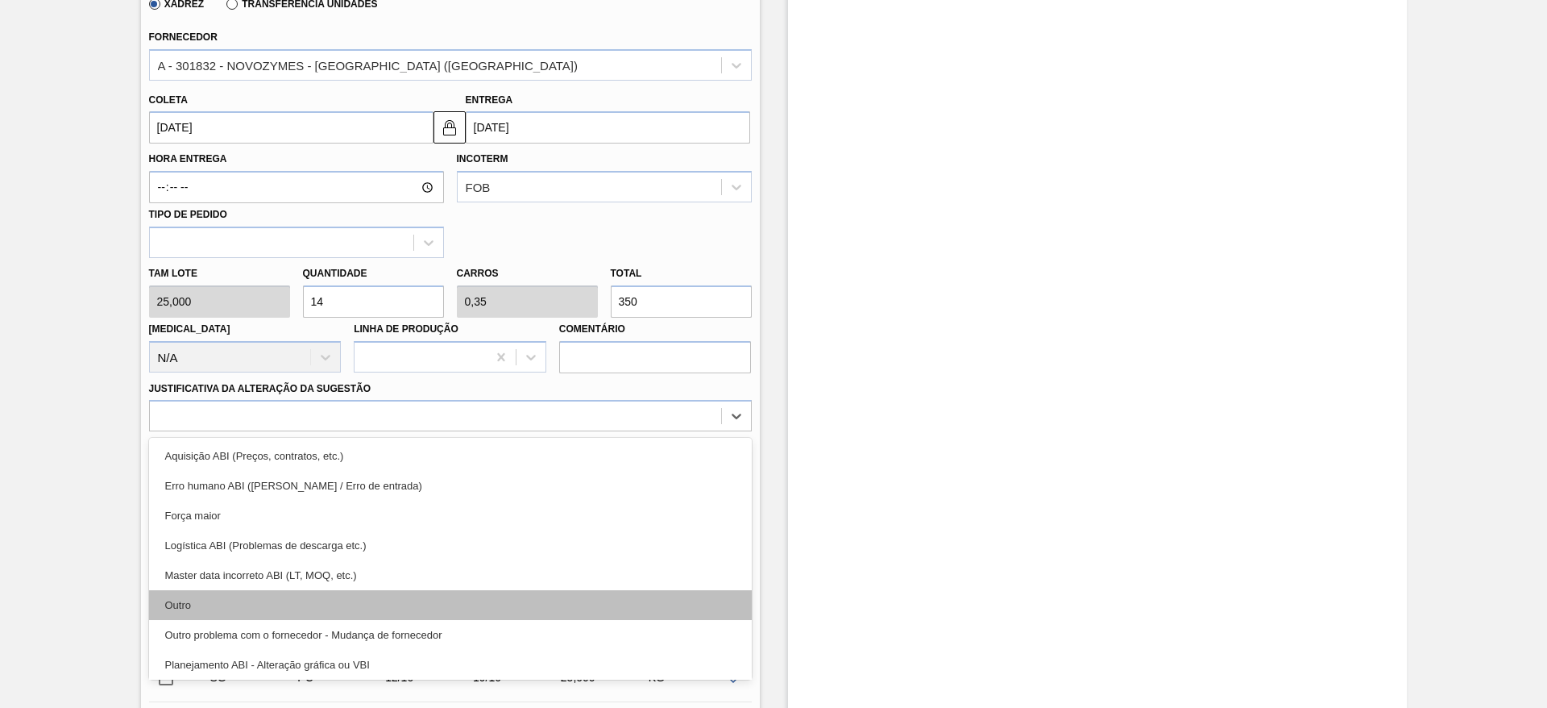
click at [473, 613] on div "Outro" at bounding box center [450, 605] width 603 height 30
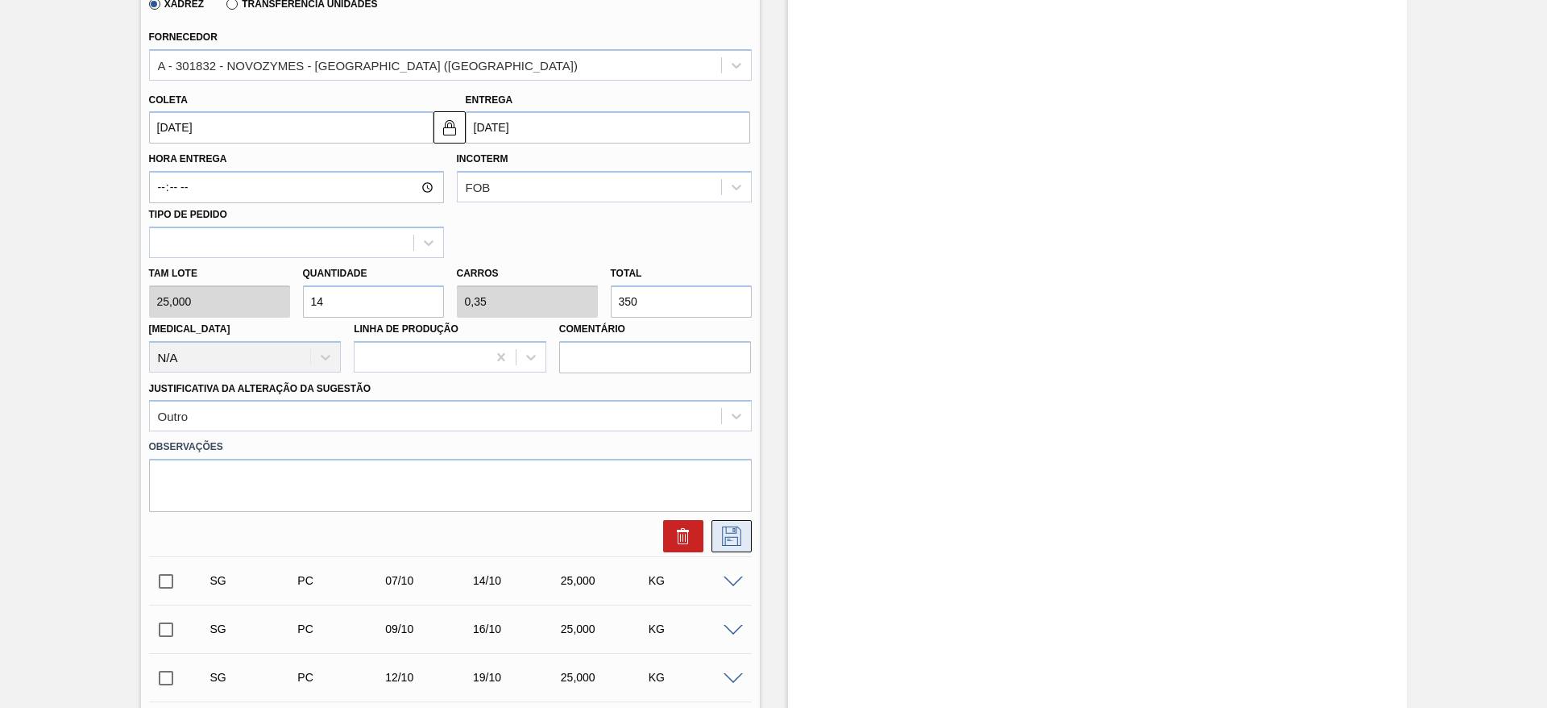
click at [732, 543] on icon at bounding box center [732, 535] width 26 height 19
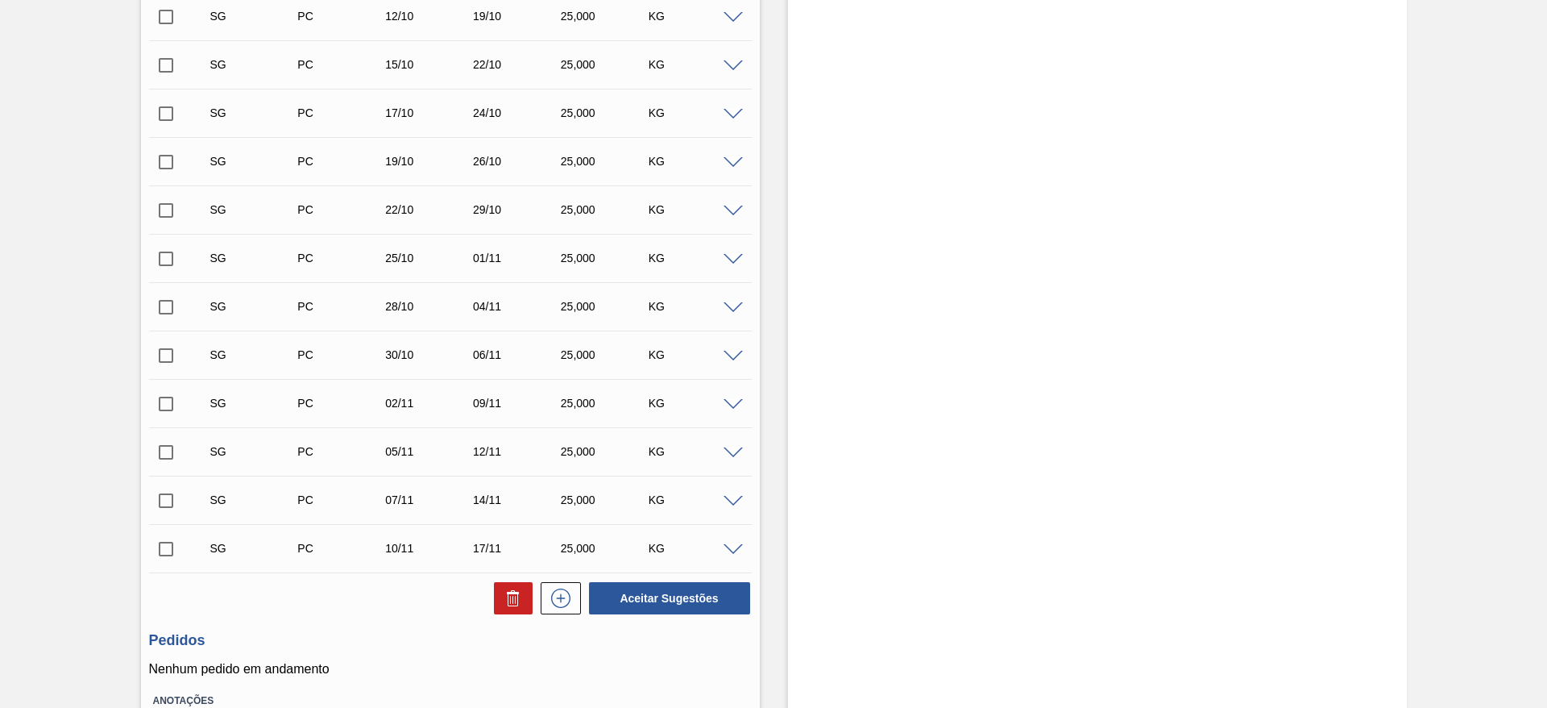
scroll to position [0, 0]
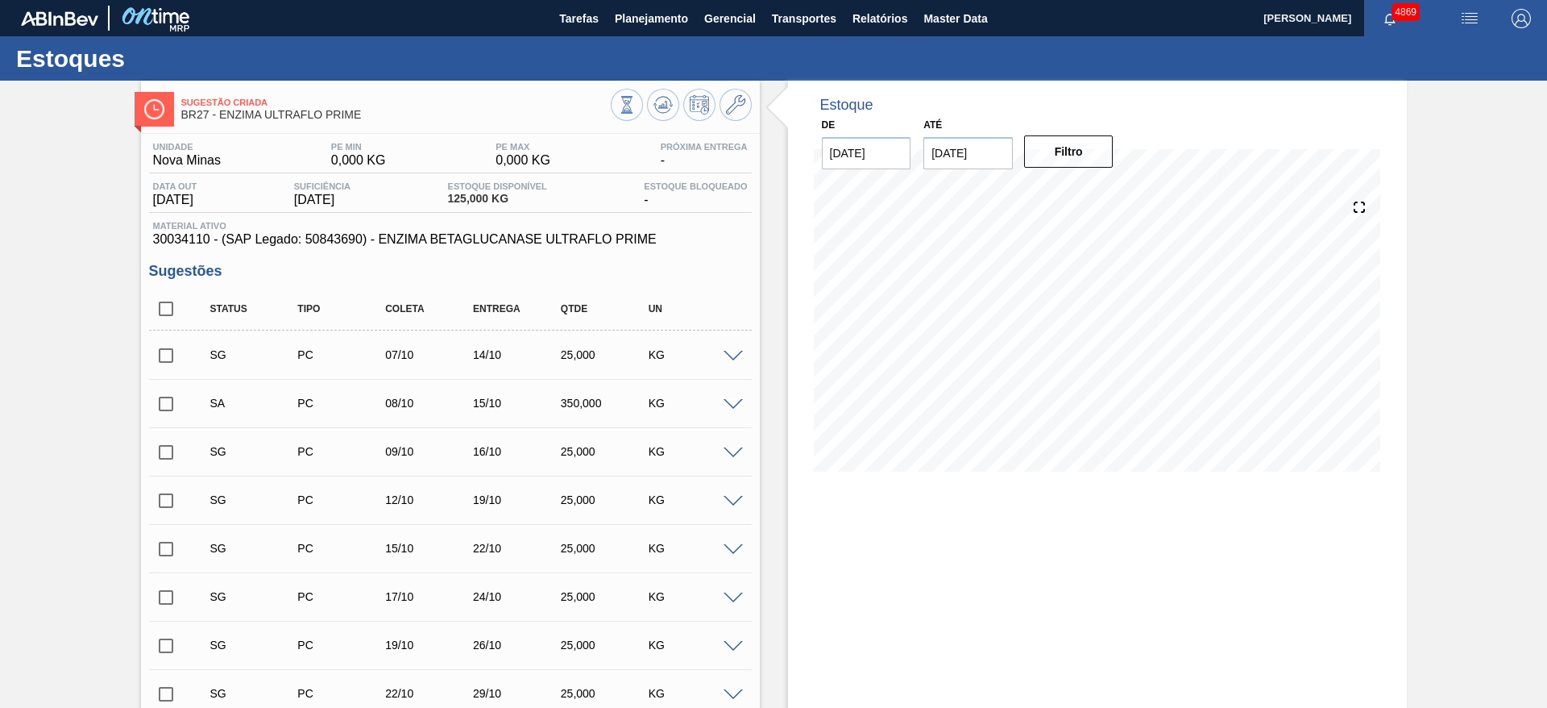
click at [160, 397] on input "checkbox" at bounding box center [166, 404] width 34 height 34
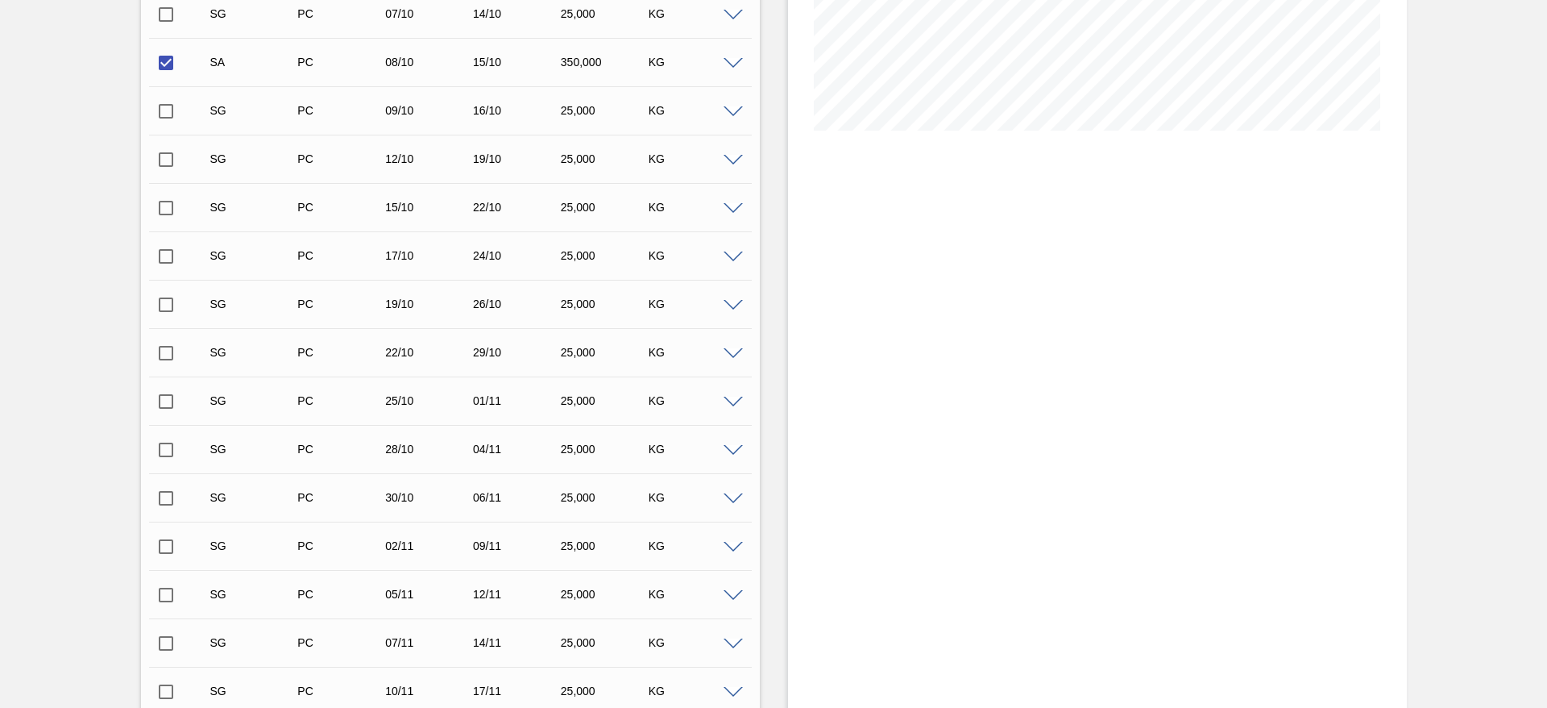
scroll to position [597, 0]
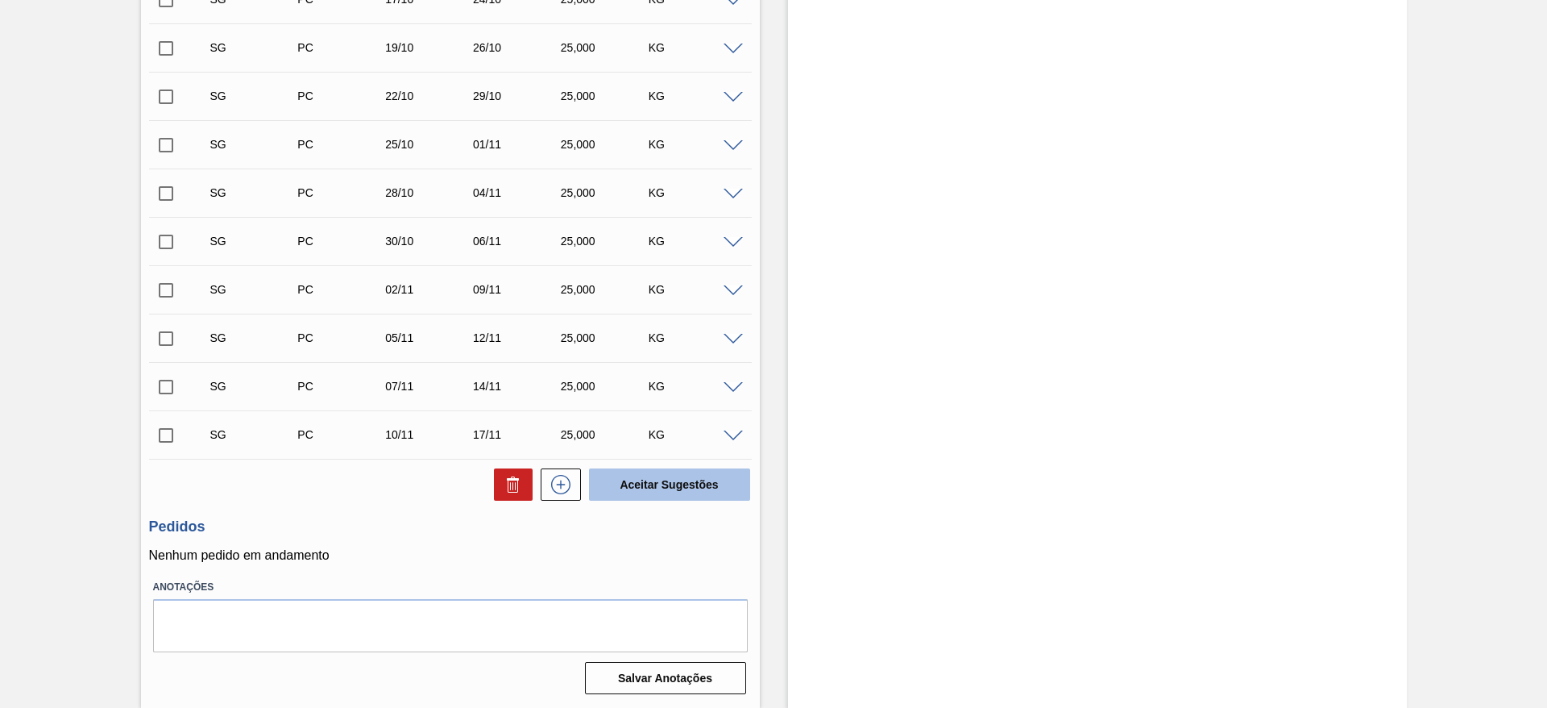
click at [654, 481] on button "Aceitar Sugestões" at bounding box center [669, 484] width 161 height 32
checkbox input "false"
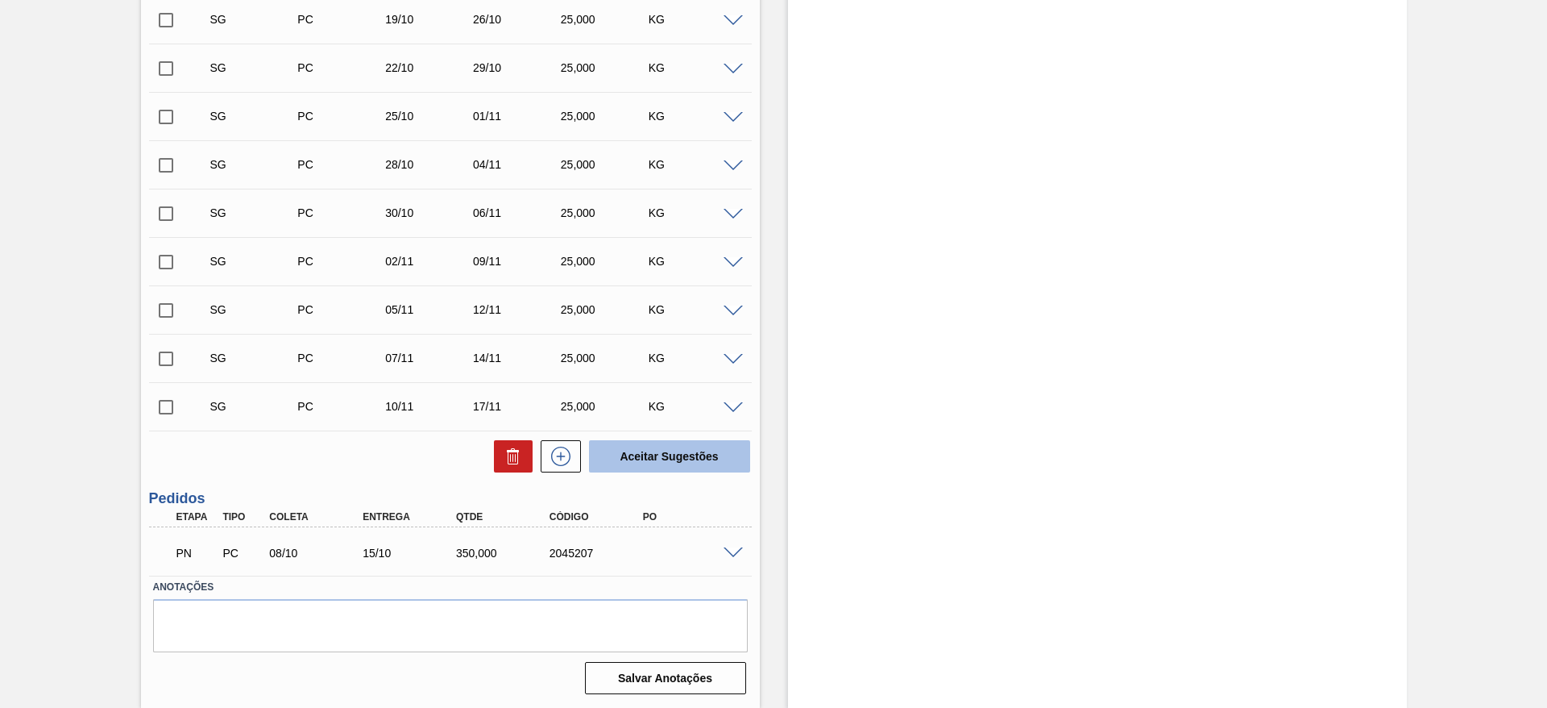
scroll to position [549, 0]
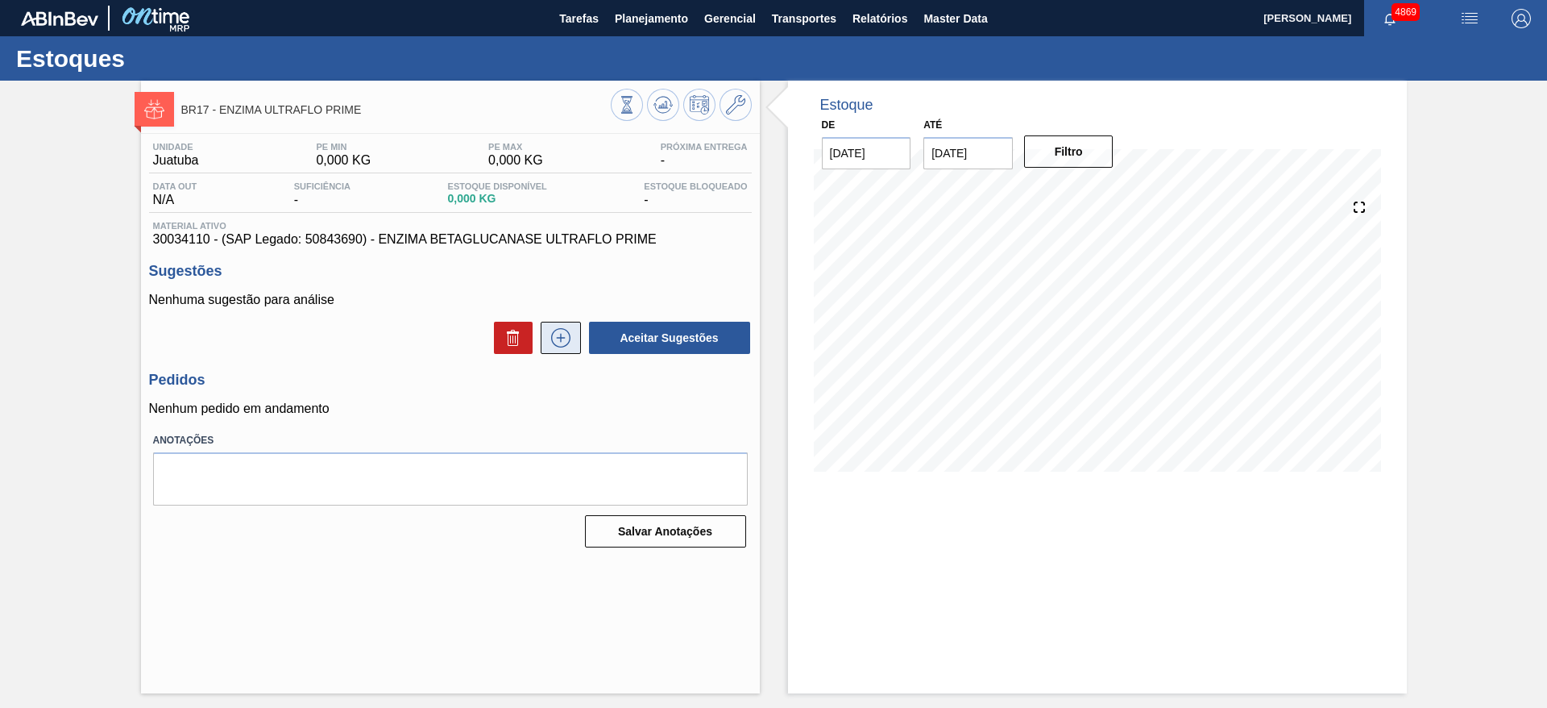
click at [562, 336] on icon at bounding box center [561, 337] width 26 height 19
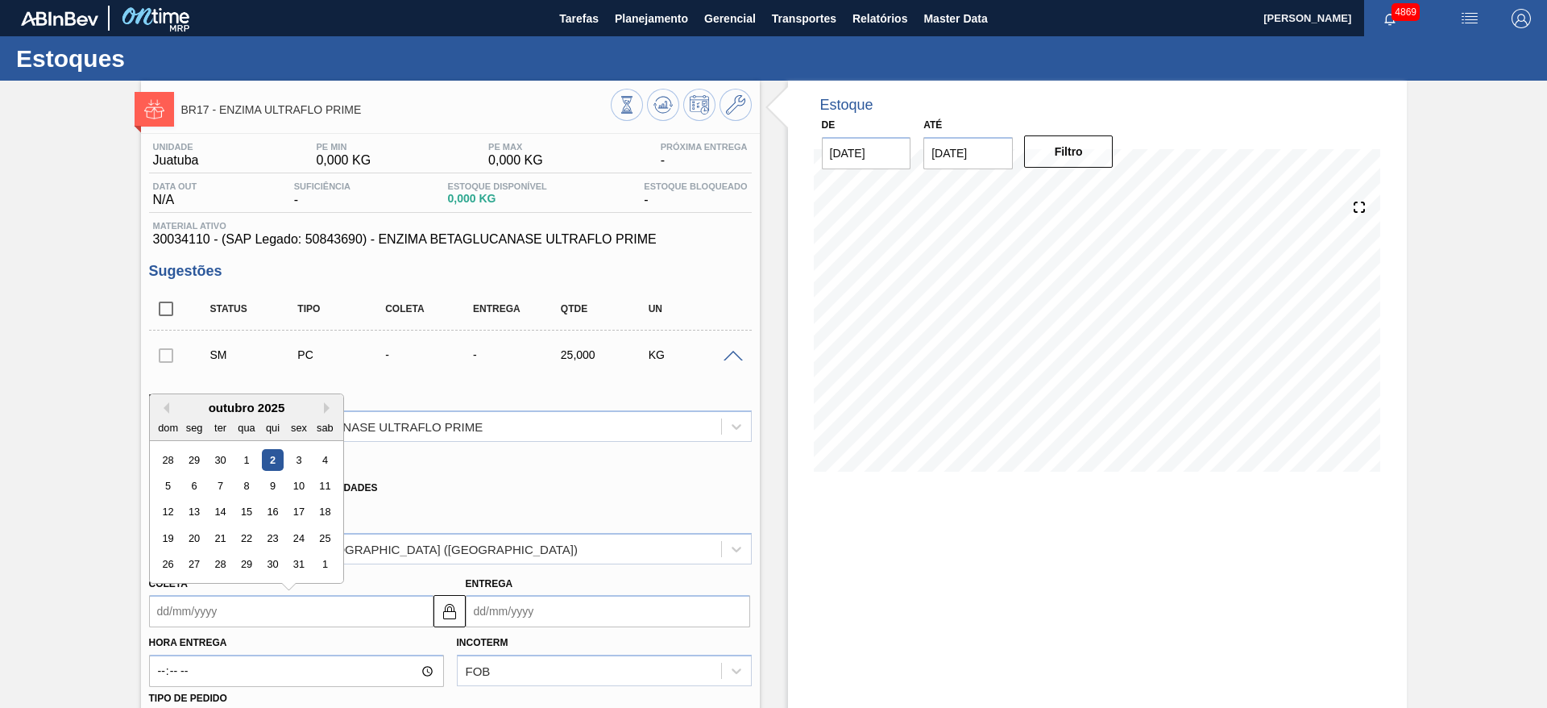
click at [280, 617] on input "Coleta" at bounding box center [291, 611] width 284 height 32
click at [392, 104] on span "BR17 - ENZIMA ULTRAFLO PRIME" at bounding box center [396, 110] width 430 height 12
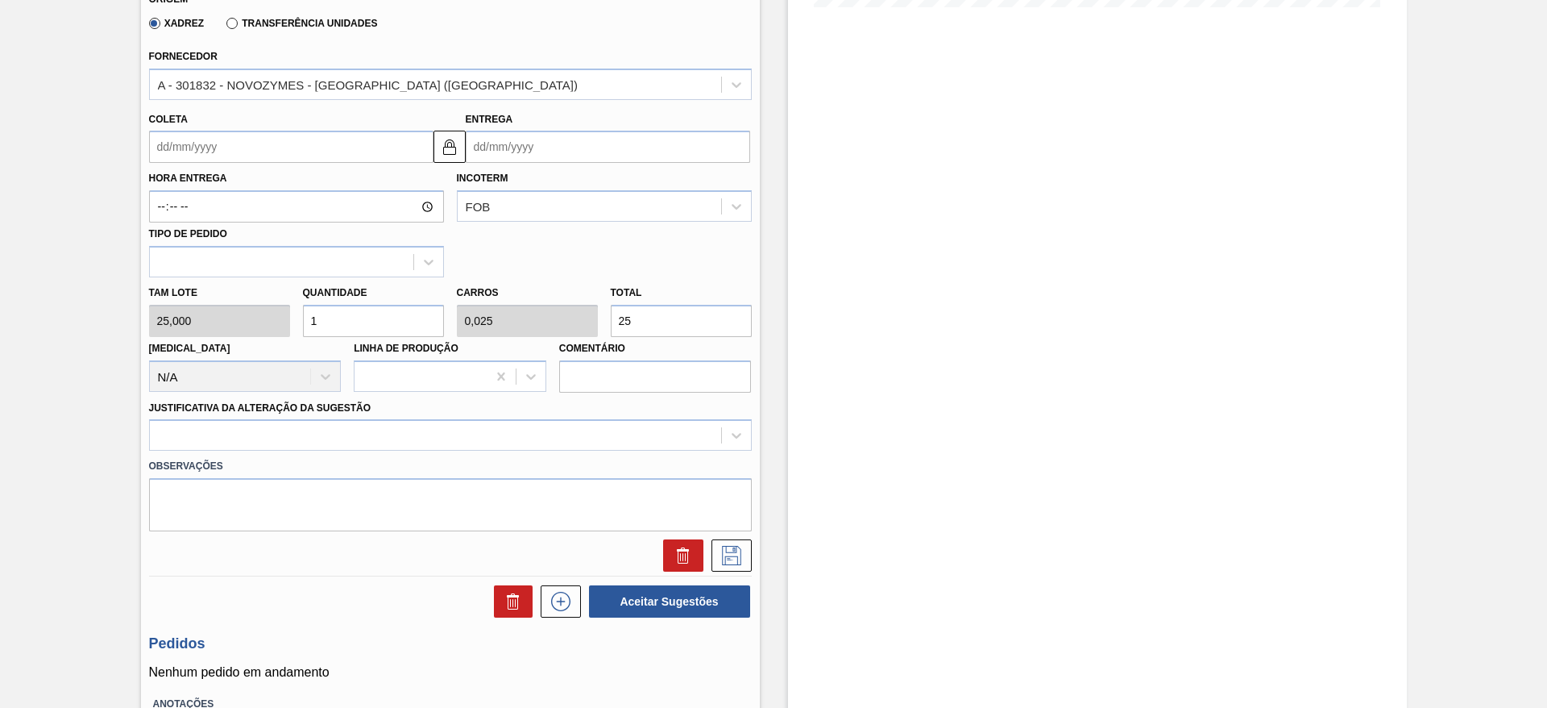
scroll to position [483, 0]
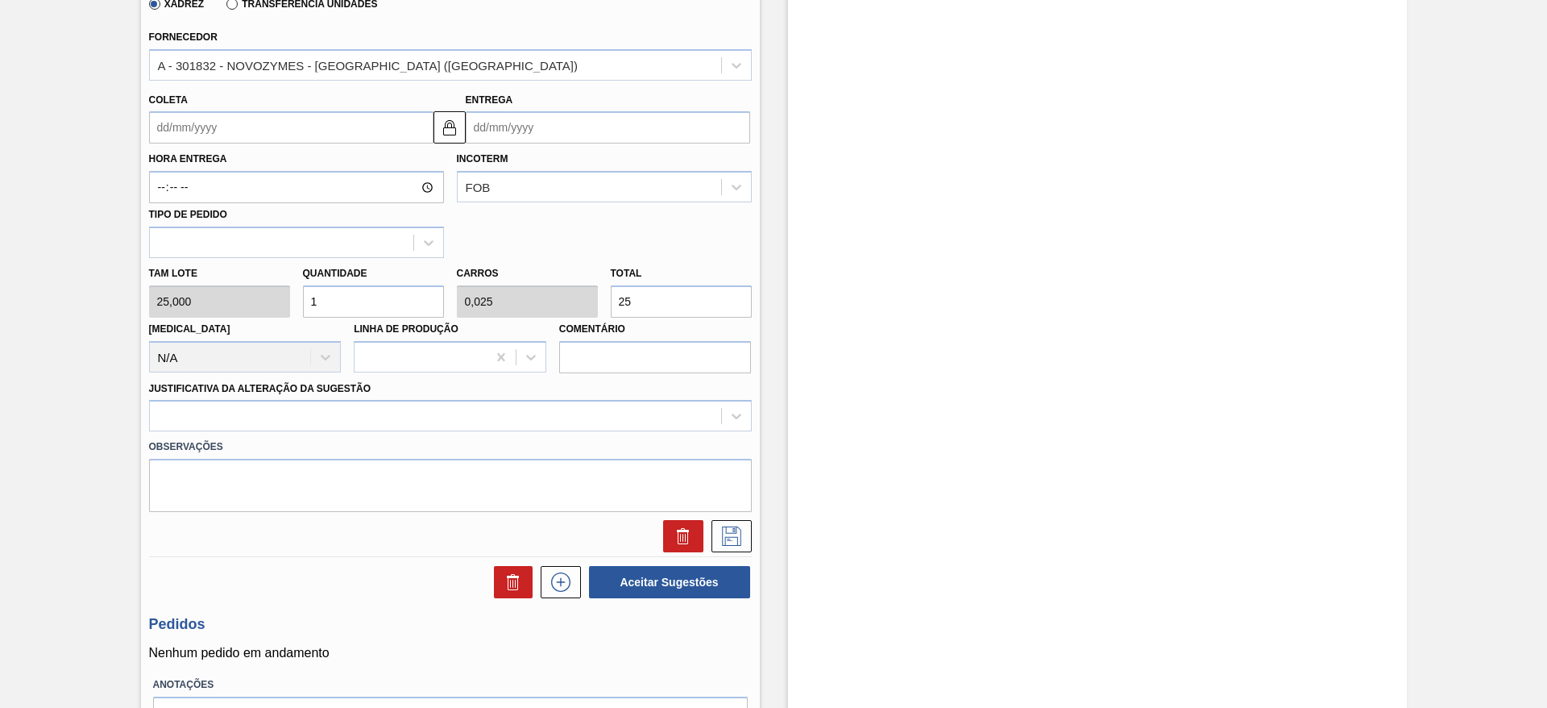
click at [263, 123] on input "Coleta" at bounding box center [291, 127] width 284 height 32
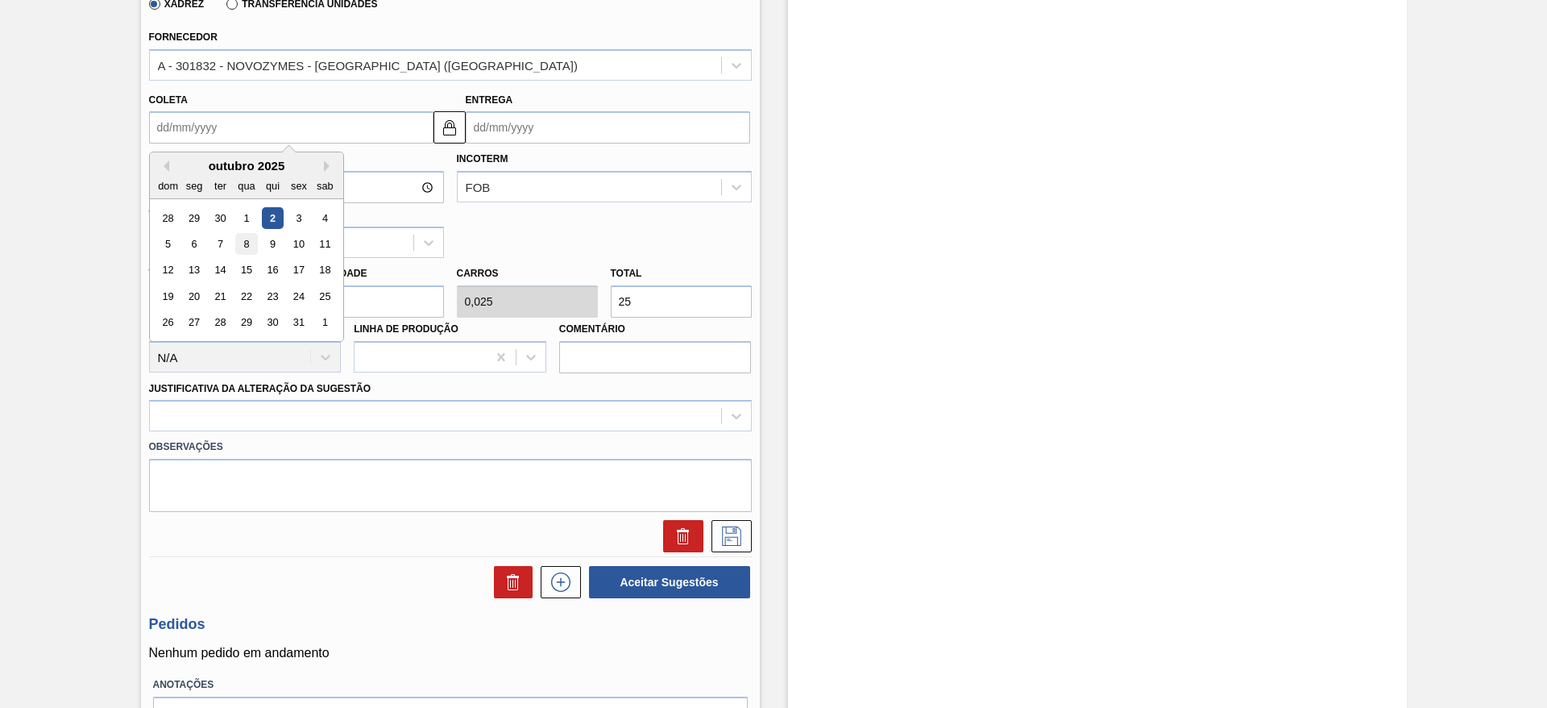
click at [252, 237] on div "8" at bounding box center [246, 244] width 22 height 22
type input "[DATE]"
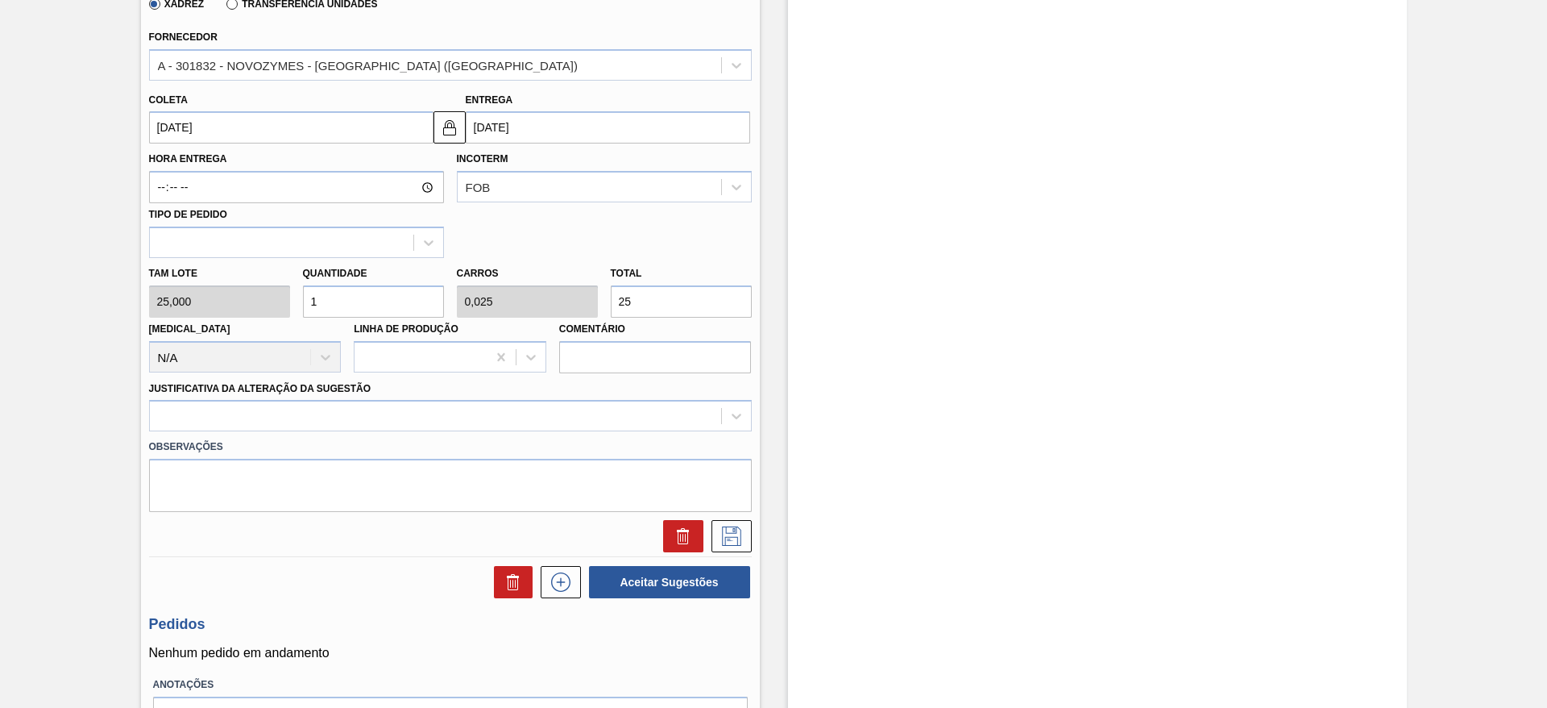
click at [280, 298] on div "Tam lote 25,000 Quantidade 1 Carros 0,025 Total 25 [MEDICAL_DATA] N/A Linha de …" at bounding box center [451, 315] width 616 height 115
type input "8"
type input "0,2"
type input "200"
drag, startPoint x: 326, startPoint y: 307, endPoint x: 308, endPoint y: 305, distance: 18.7
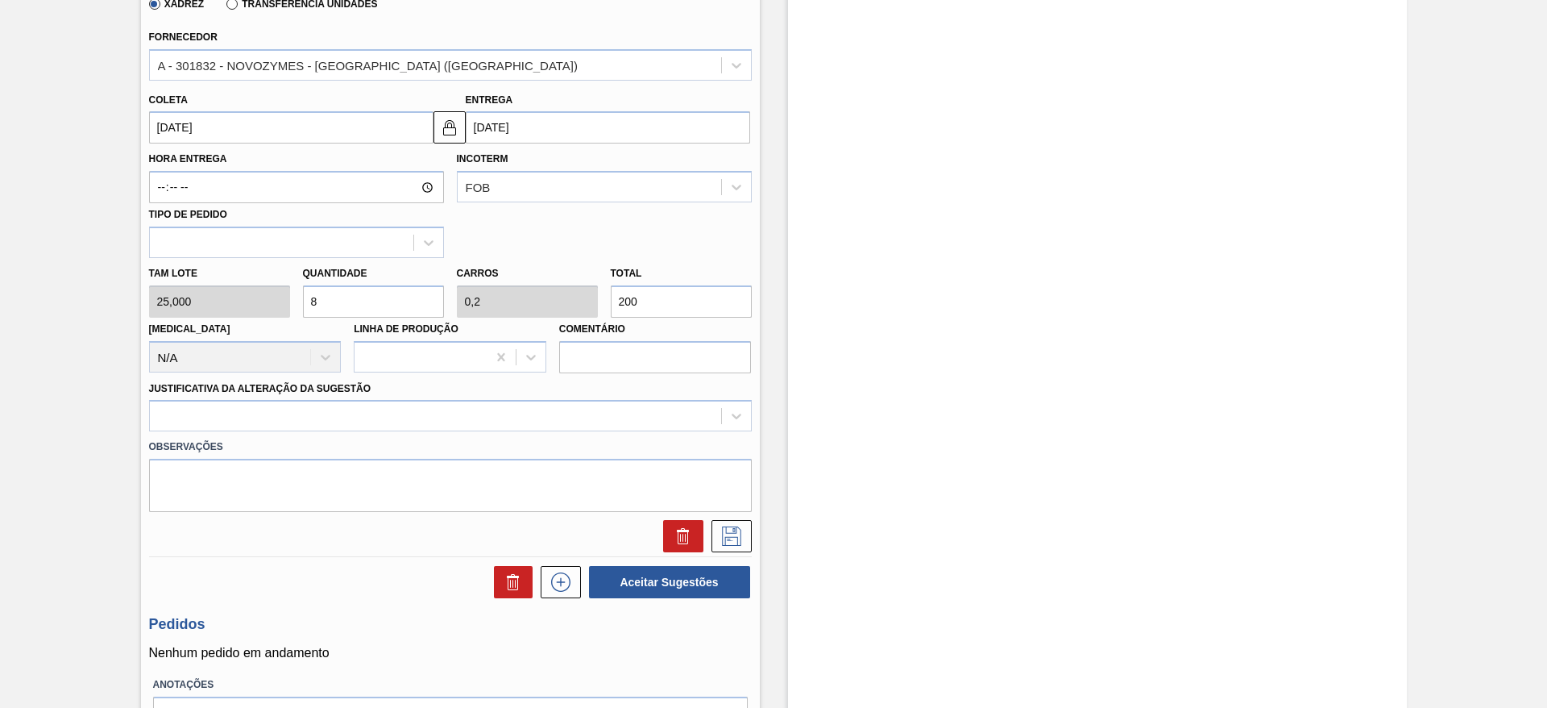
click at [308, 305] on input "8" at bounding box center [373, 301] width 141 height 32
type input "1"
type input "0,025"
type input "25"
type input "10"
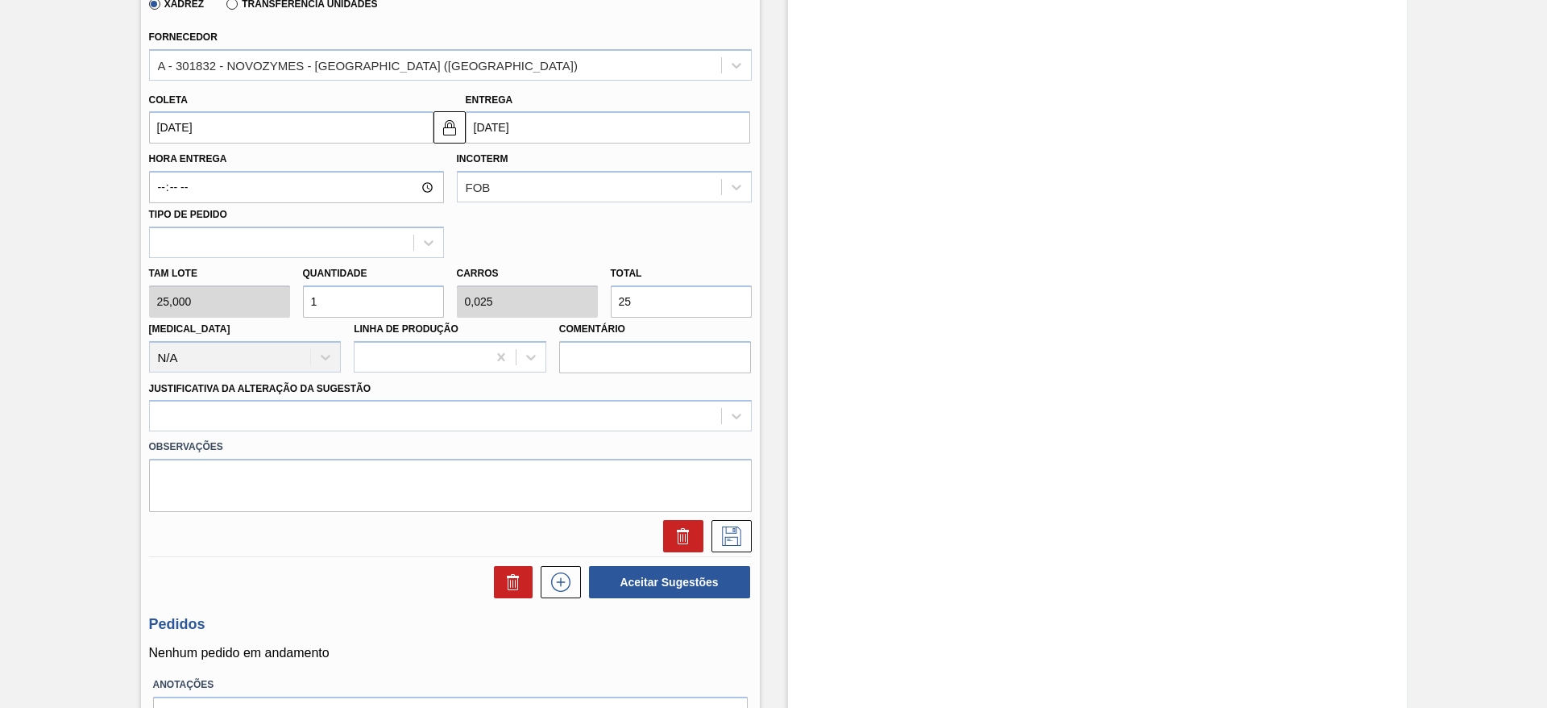
type input "0,25"
type input "250"
type input "10"
click at [313, 395] on div "Justificativa da Alteração da Sugestão" at bounding box center [450, 404] width 603 height 55
click at [322, 416] on div at bounding box center [435, 416] width 571 height 23
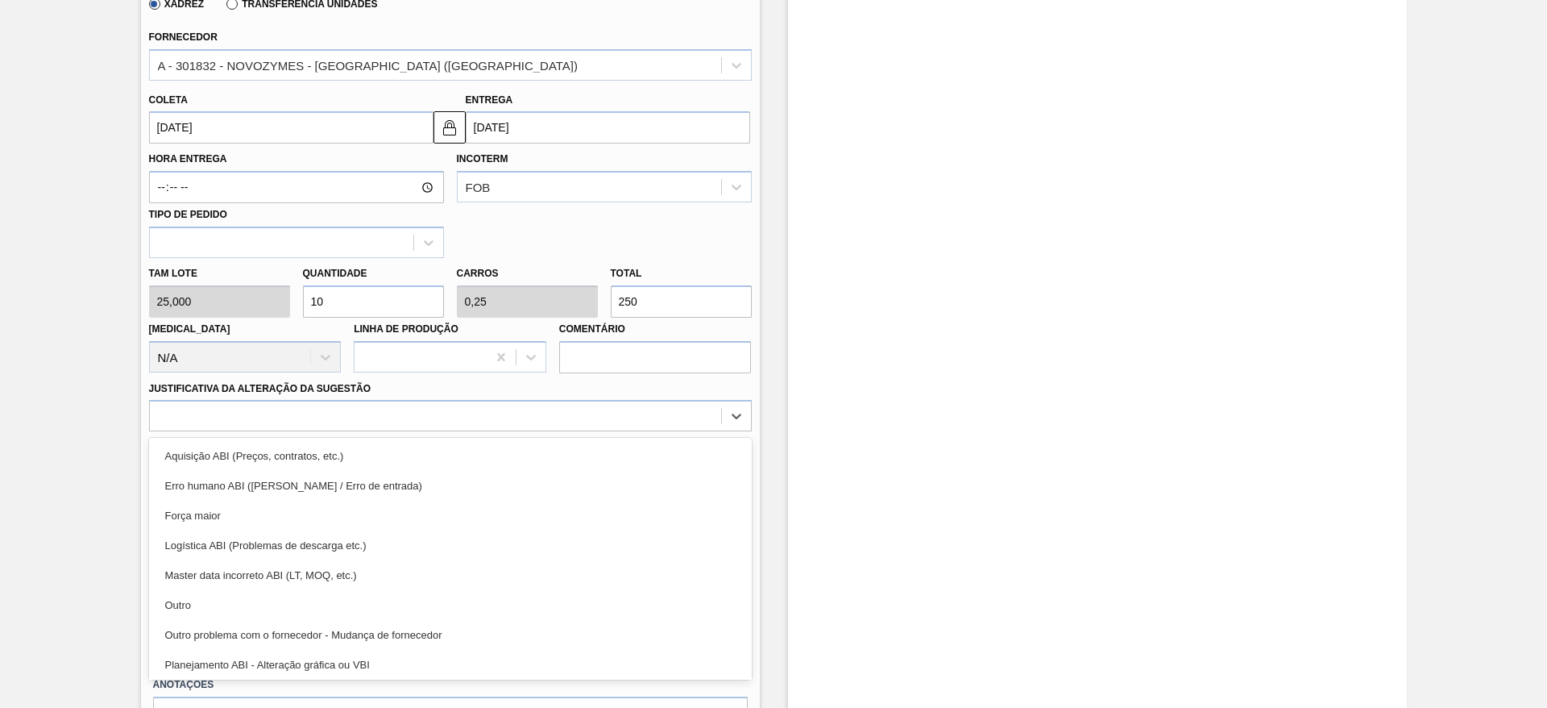
drag, startPoint x: 276, startPoint y: 604, endPoint x: 413, endPoint y: 548, distance: 148.1
click at [277, 604] on div "Outro" at bounding box center [450, 605] width 603 height 30
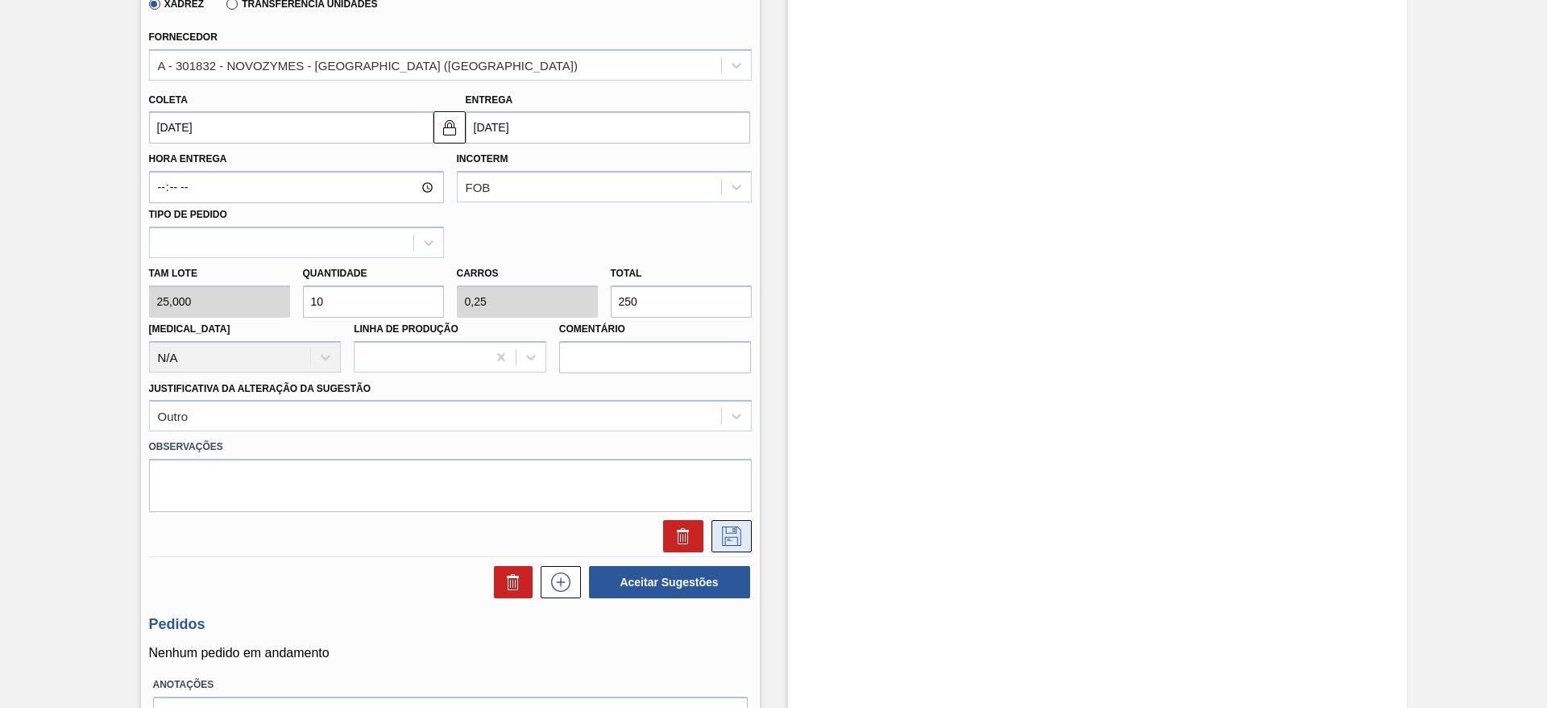
click at [741, 532] on icon at bounding box center [732, 535] width 26 height 19
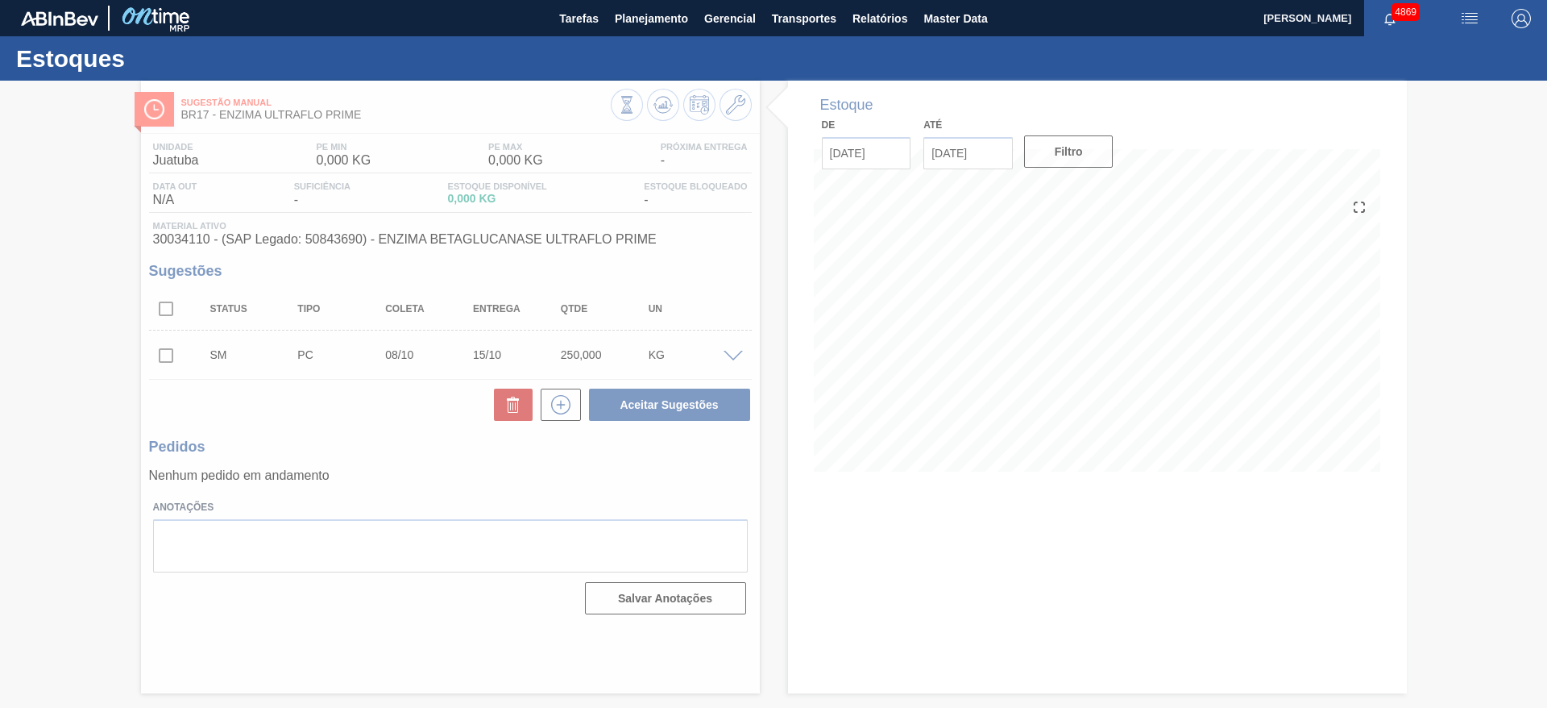
scroll to position [0, 0]
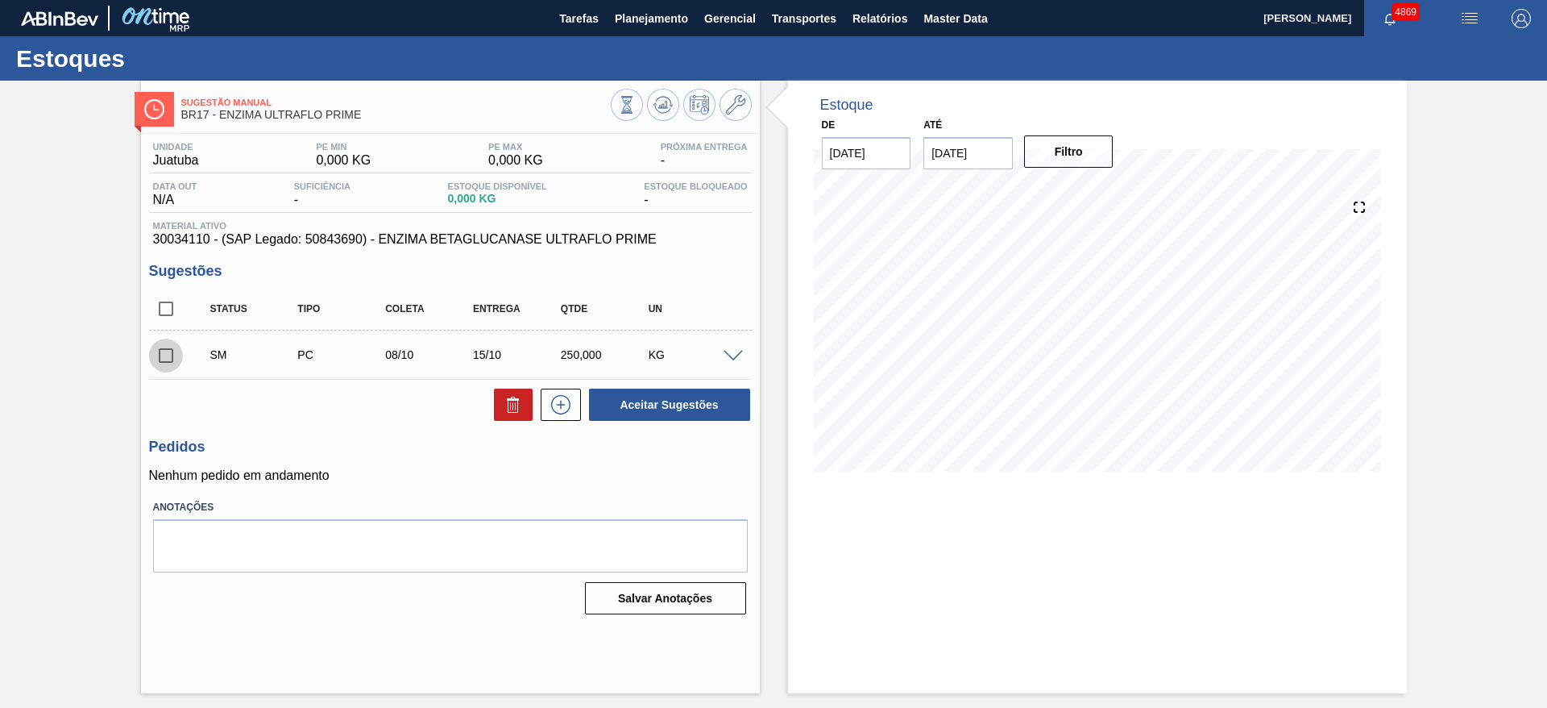
click at [169, 359] on input "checkbox" at bounding box center [166, 355] width 34 height 34
click at [615, 407] on button "Aceitar Sugestões" at bounding box center [669, 404] width 161 height 32
checkbox input "false"
